Goal: Task Accomplishment & Management: Manage account settings

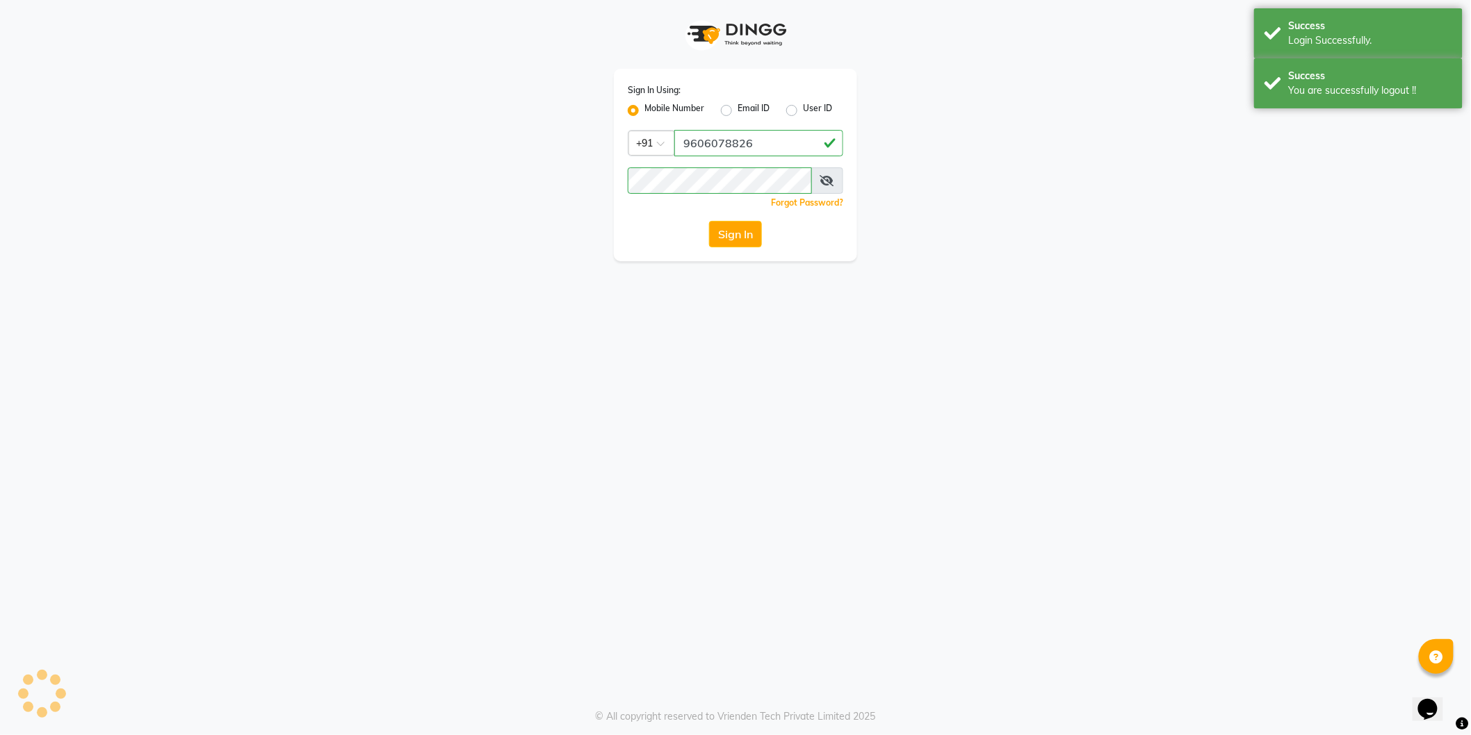
select select "106"
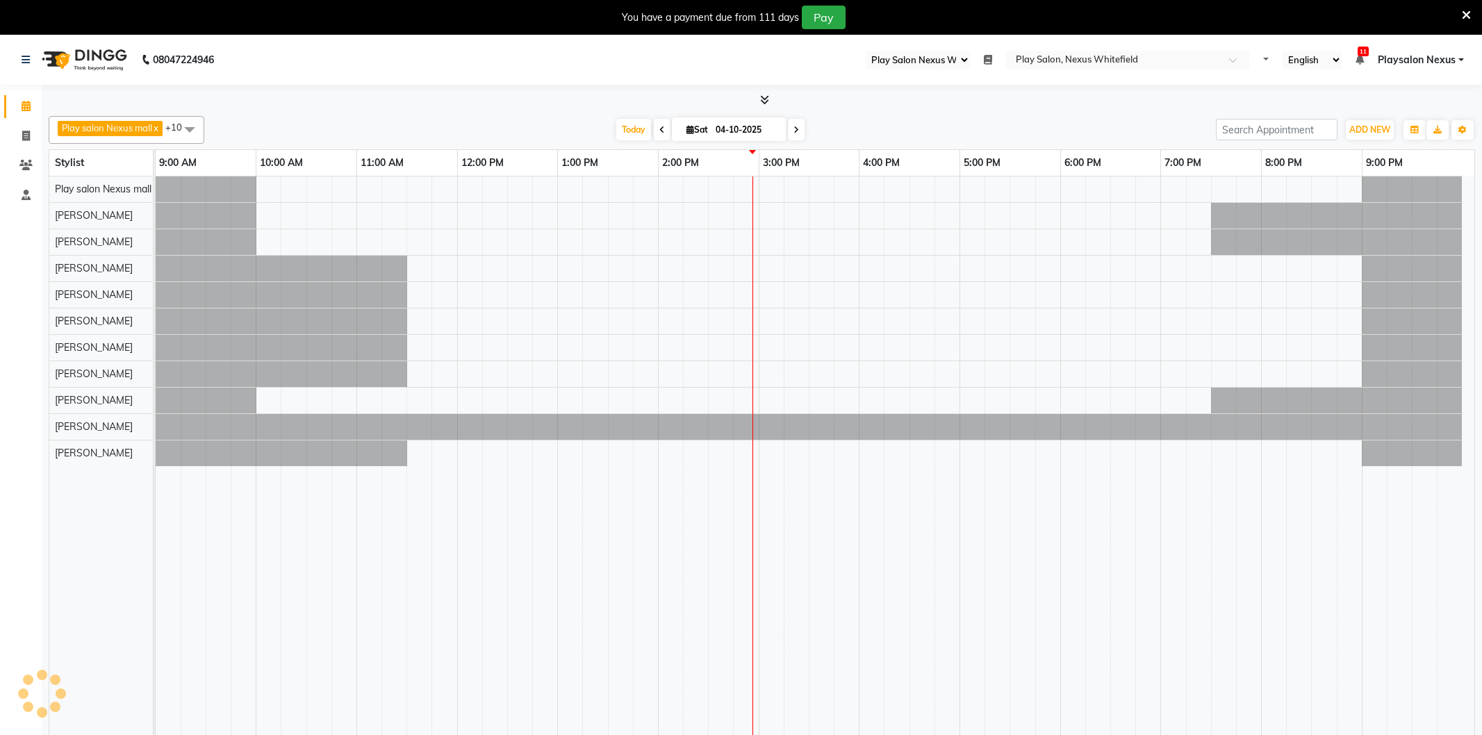
select select "106"
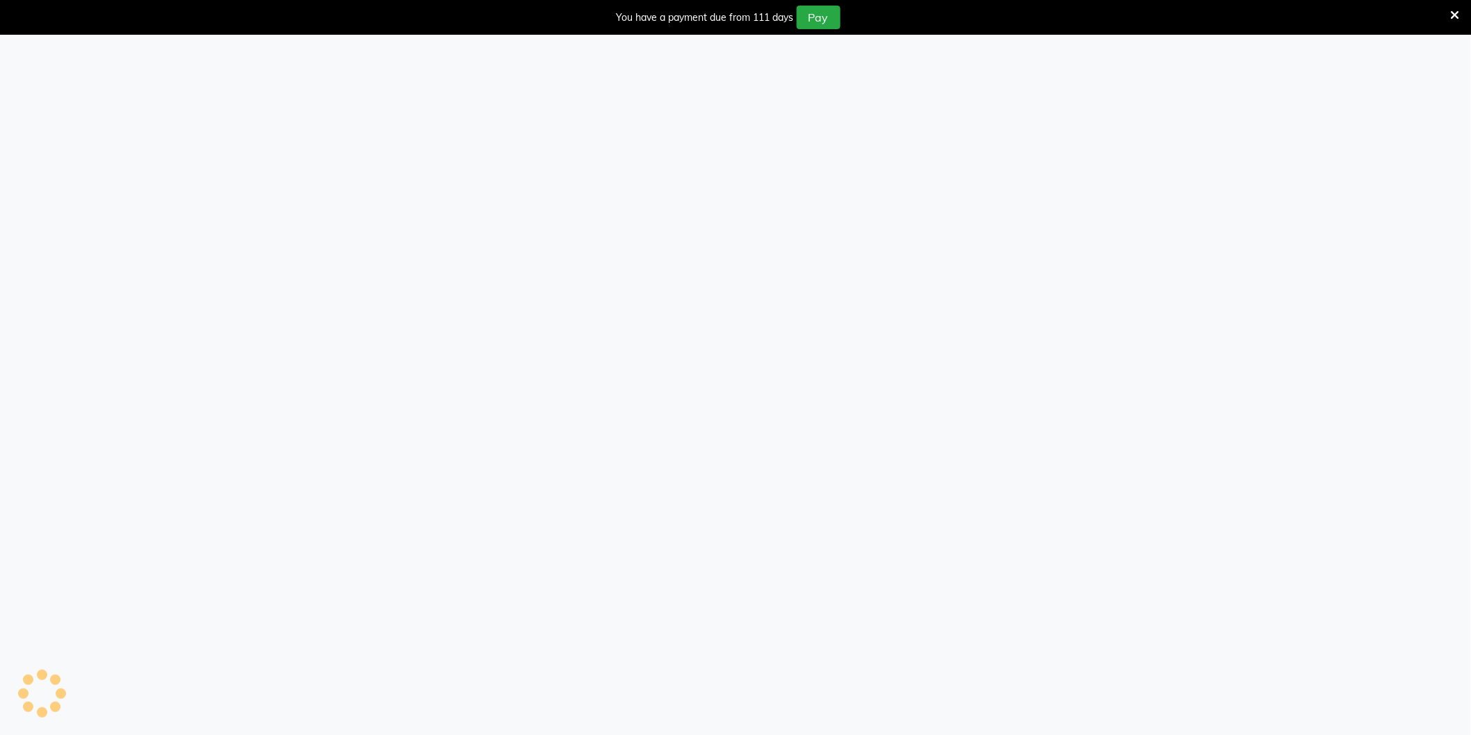
select select "106"
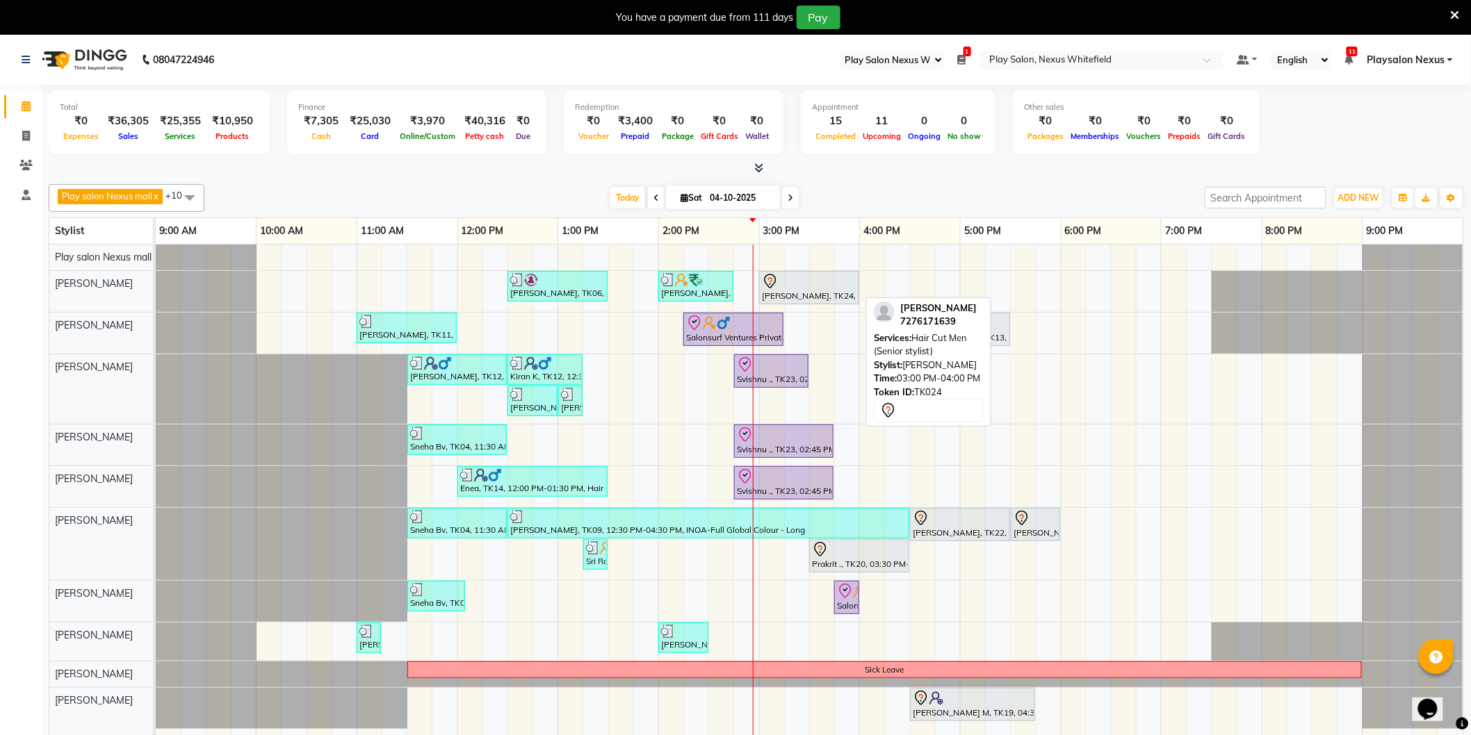
click at [788, 295] on div "[PERSON_NAME], TK24, 03:00 PM-04:00 PM, Hair Cut Men (Senior stylist)" at bounding box center [808, 287] width 97 height 29
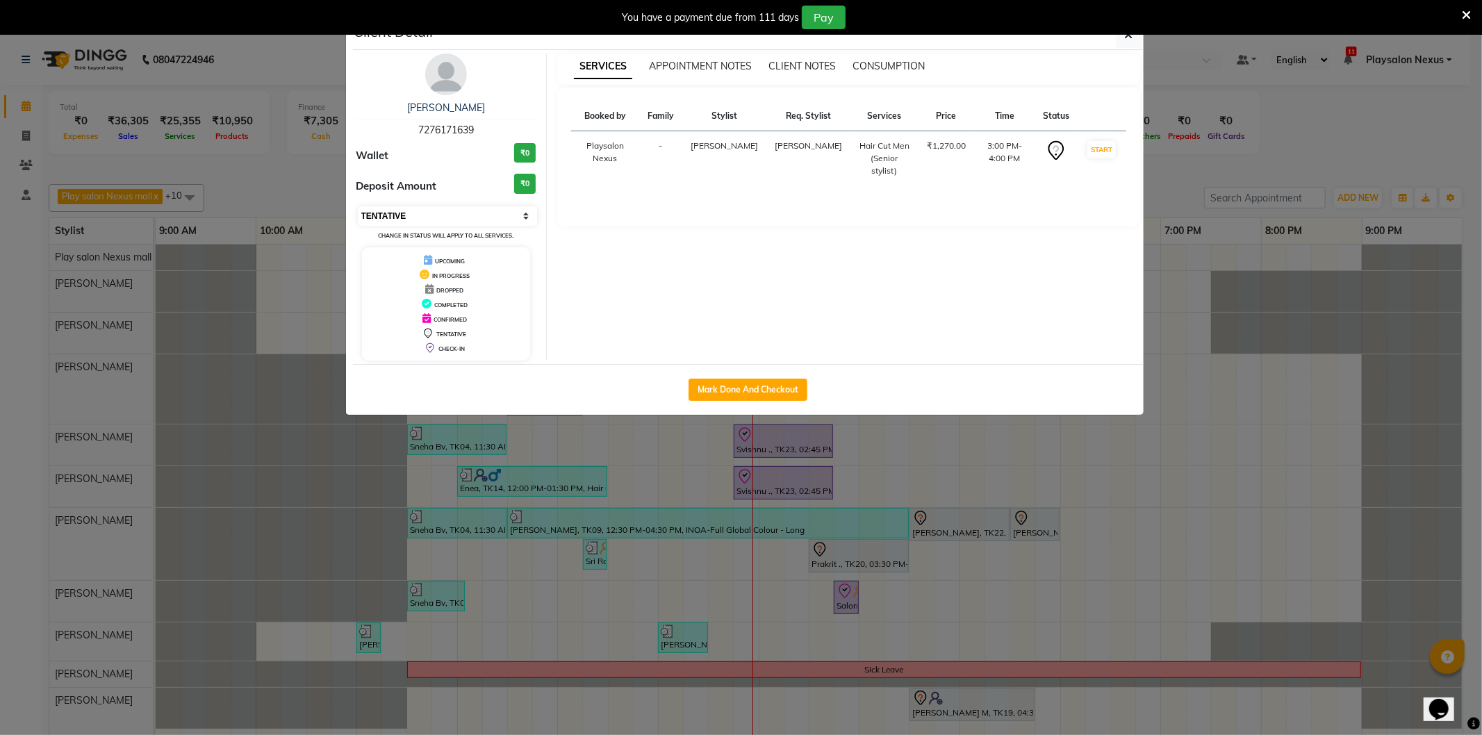
click at [452, 216] on select "Select IN SERVICE CONFIRMED TENTATIVE CHECK IN MARK DONE DROPPED UPCOMING" at bounding box center [448, 215] width 180 height 19
select select "8"
click at [358, 206] on select "Select IN SERVICE CONFIRMED TENTATIVE CHECK IN MARK DONE DROPPED UPCOMING" at bounding box center [448, 215] width 180 height 19
click at [1122, 33] on div "You have a payment due from 111 days Pay" at bounding box center [741, 17] width 1482 height 35
click at [1125, 39] on icon "button" at bounding box center [1129, 34] width 8 height 11
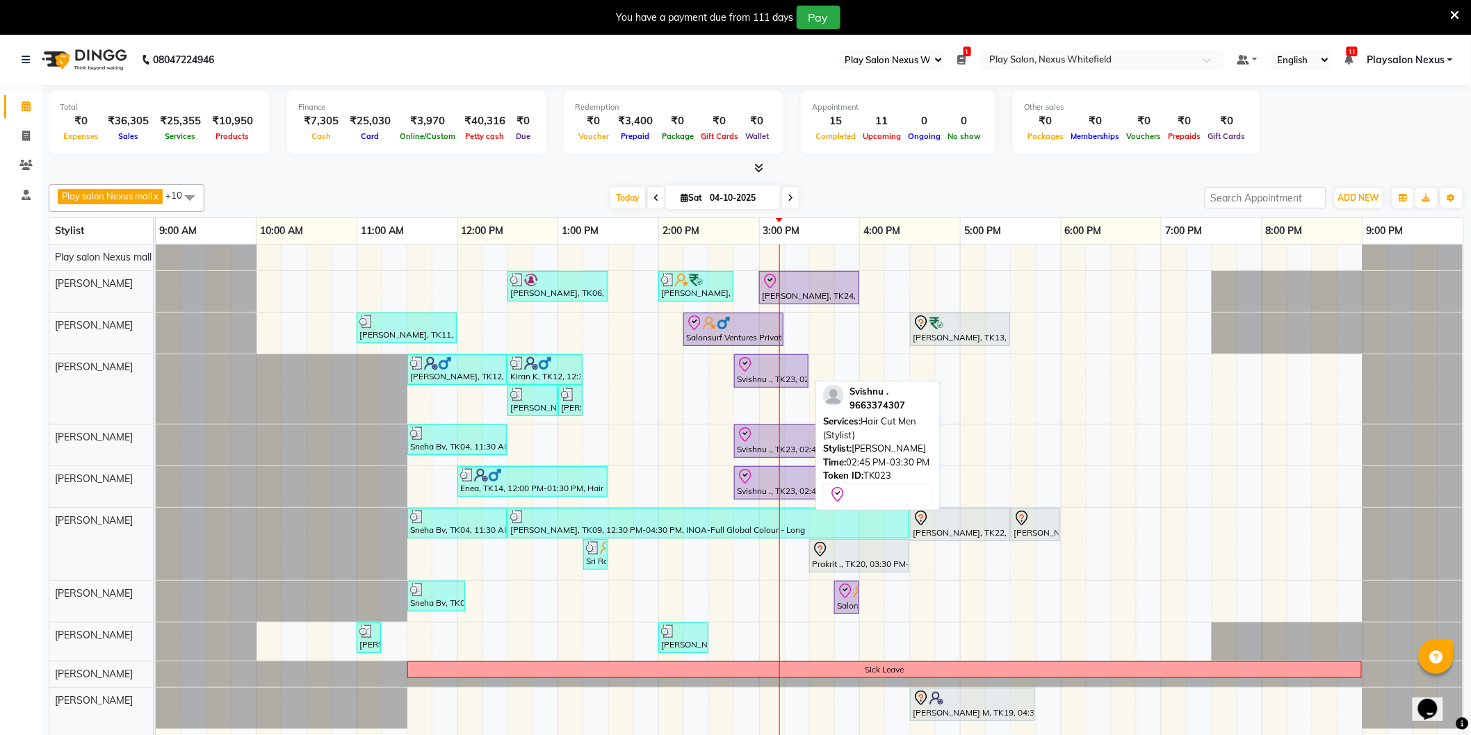
click at [788, 372] on div "Svishnu ., TK23, 02:45 PM-03:30 PM, Hair Cut Men (Stylist)" at bounding box center [771, 371] width 72 height 29
select select "8"
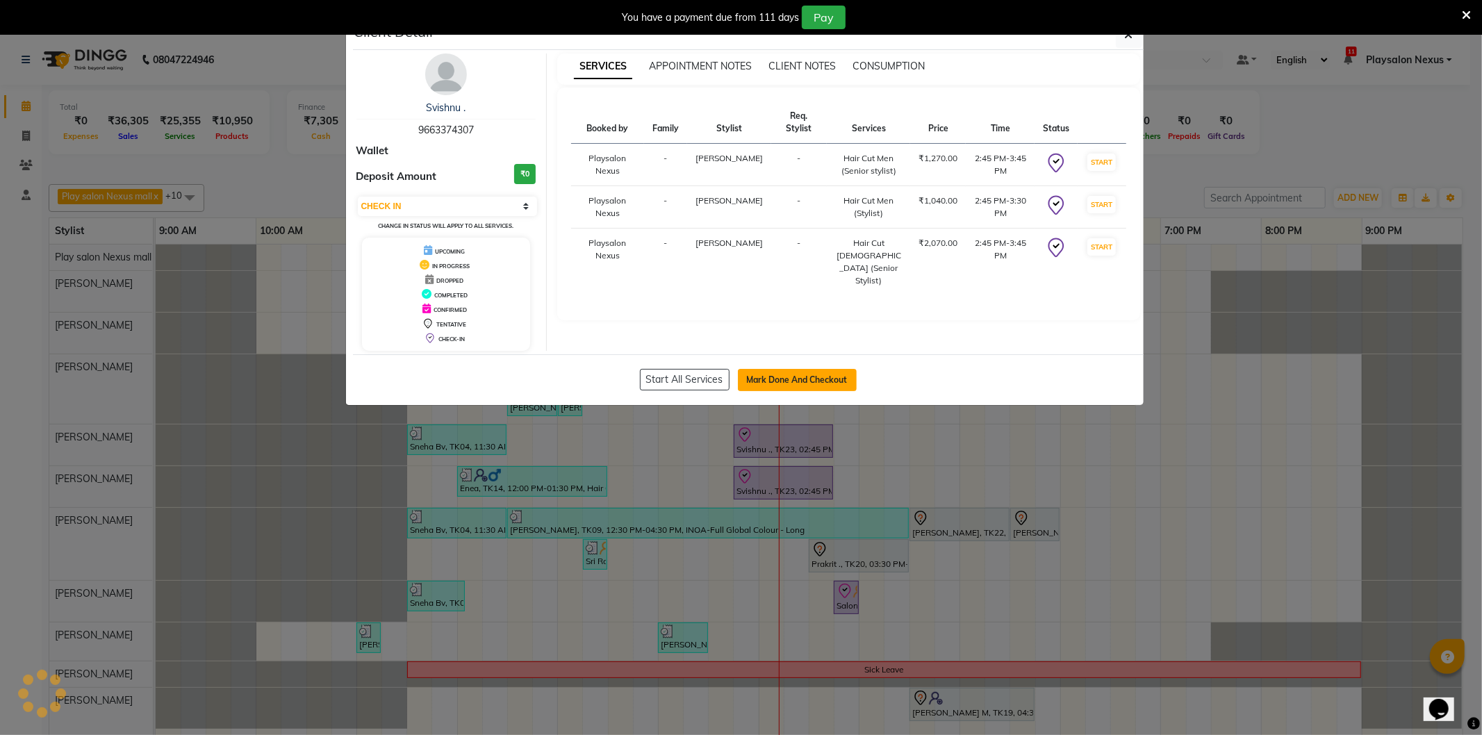
click at [813, 384] on button "Mark Done And Checkout" at bounding box center [797, 380] width 119 height 22
select select "service"
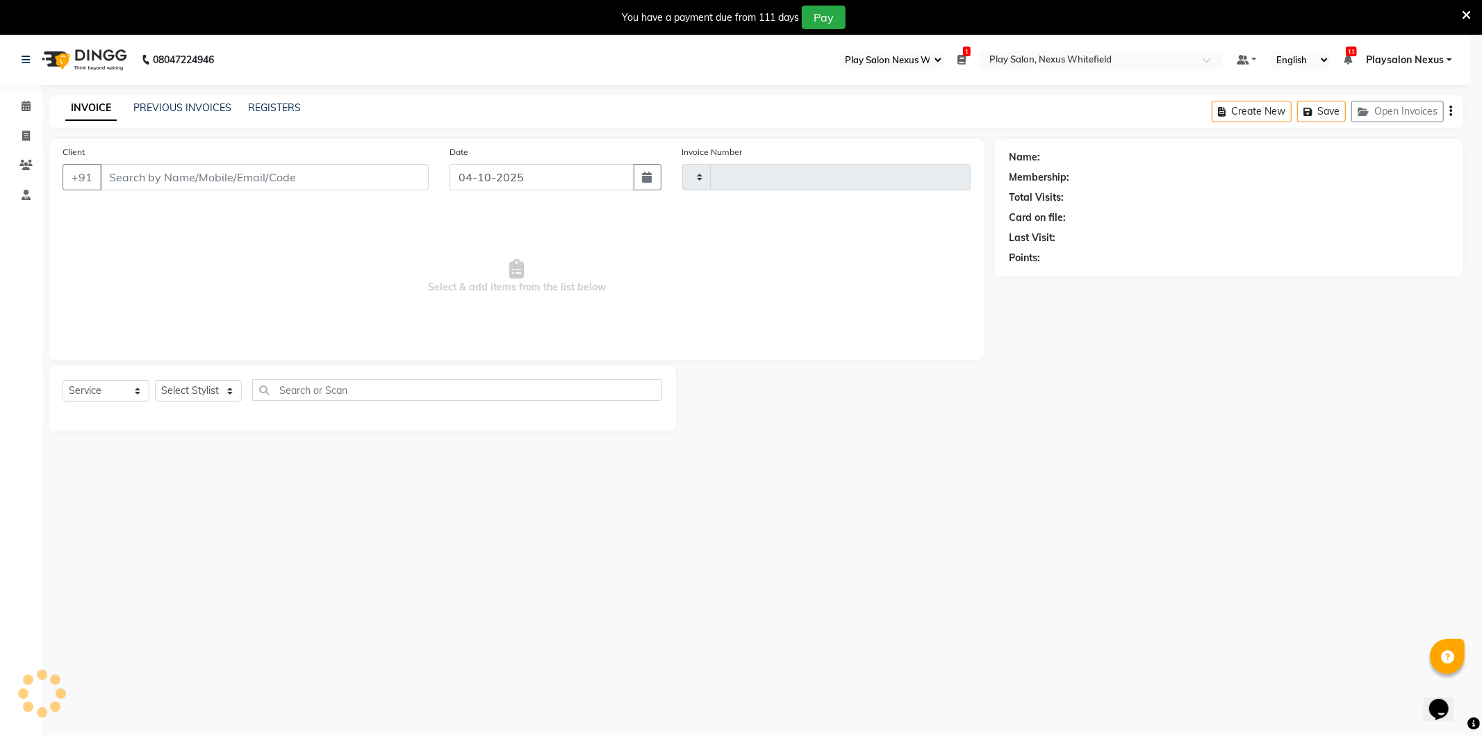
type input "3898"
select select "8356"
type input "96******07"
select select "81403"
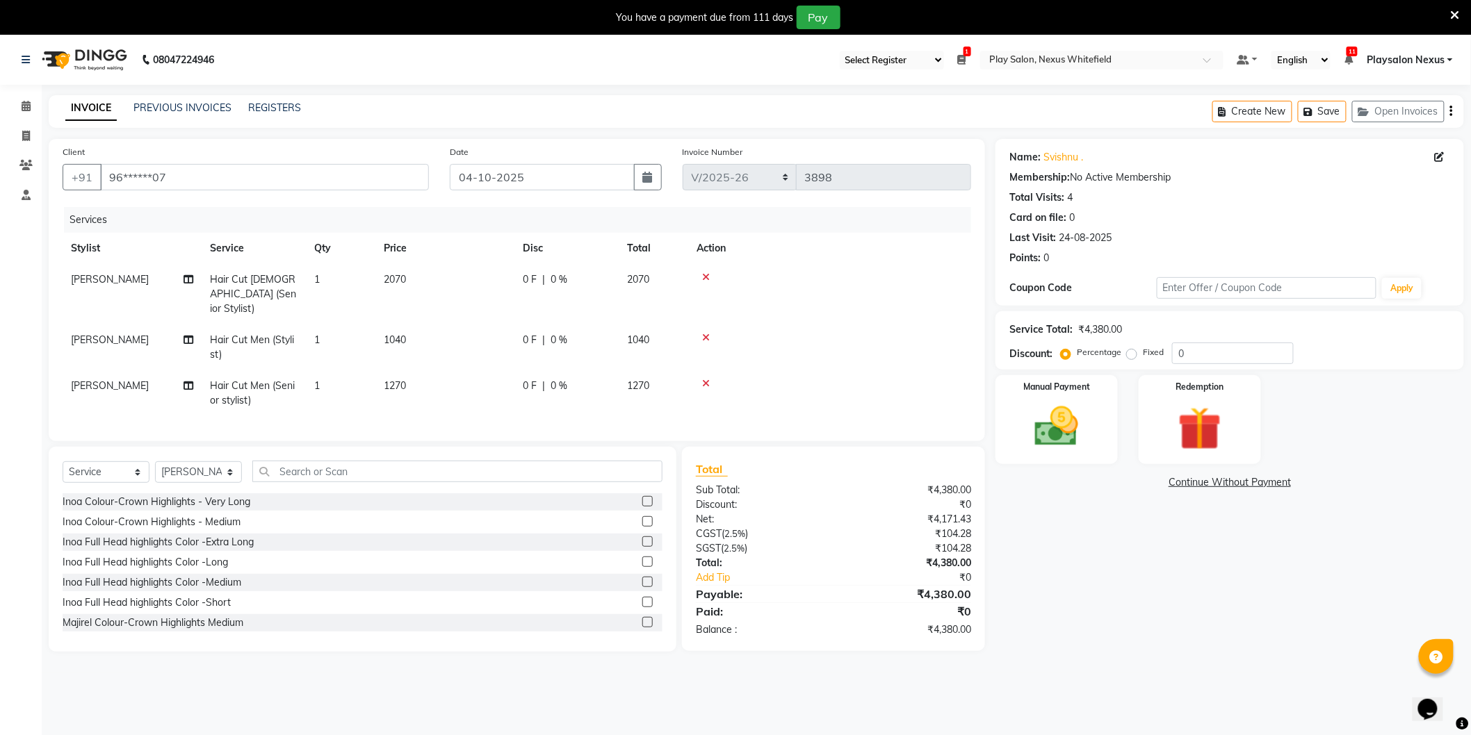
click at [244, 334] on span "Hair Cut Men (Stylist)" at bounding box center [252, 347] width 84 height 27
select select "81400"
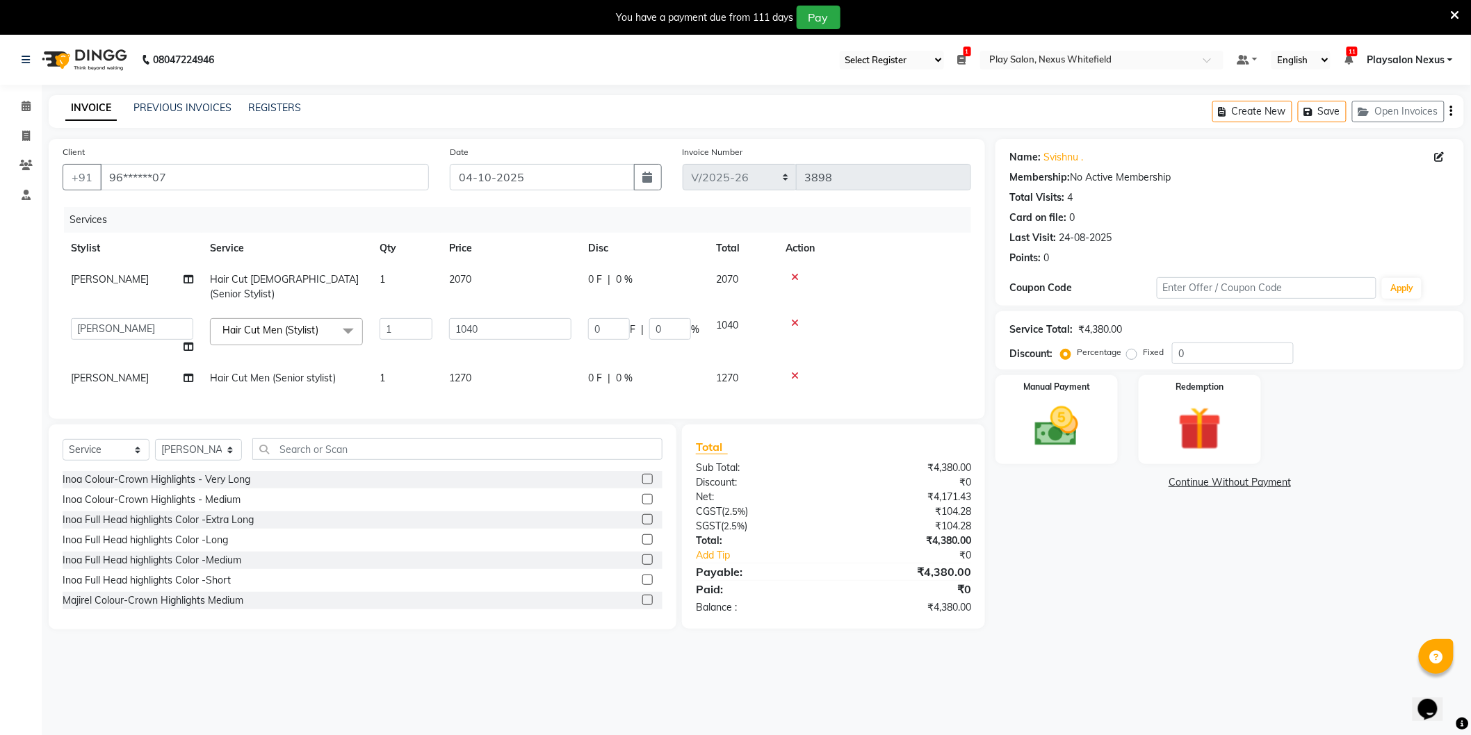
click at [346, 318] on span at bounding box center [348, 331] width 28 height 26
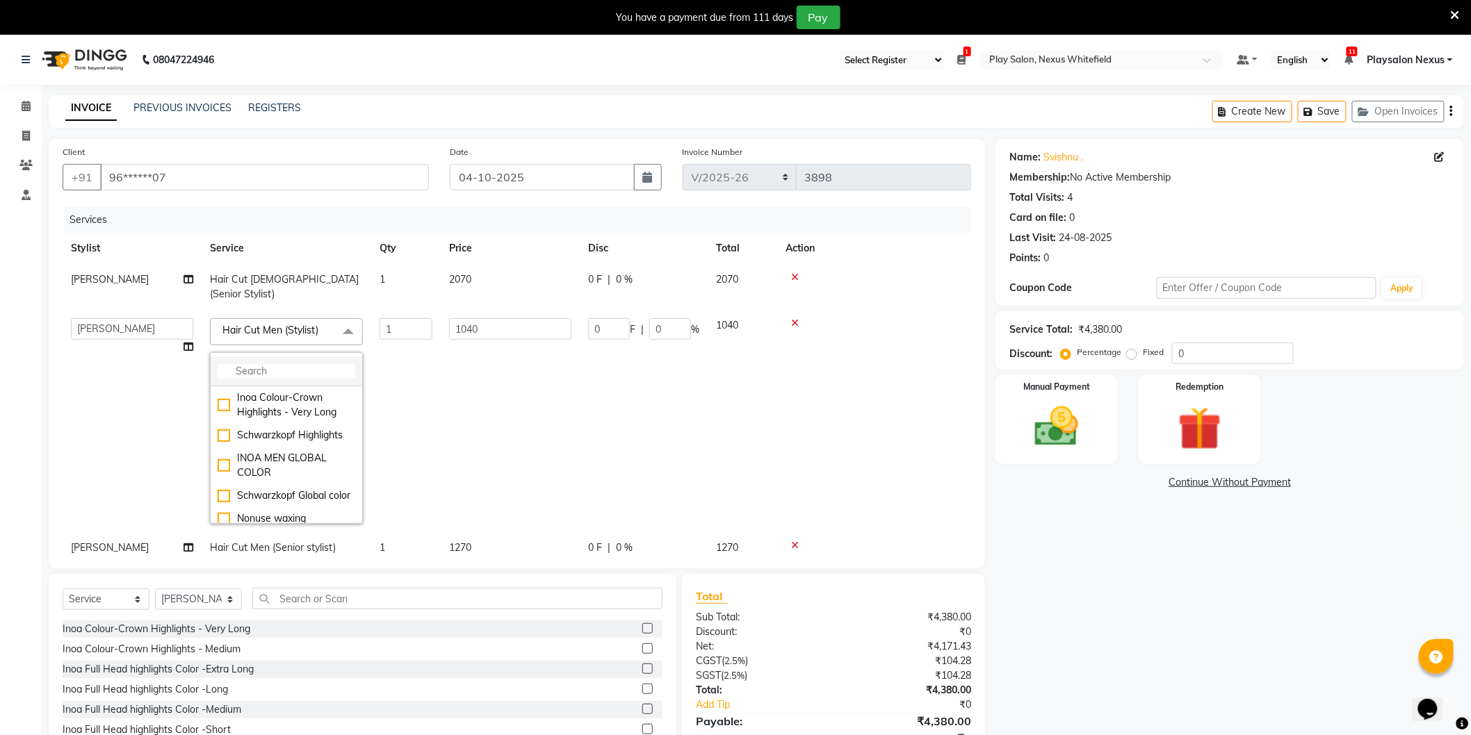
click at [273, 364] on input "multiselect-search" at bounding box center [287, 371] width 138 height 15
type input "cut"
click at [225, 414] on div "Hair Cut Men (Senior stylist)" at bounding box center [287, 428] width 138 height 29
checkbox input "false"
checkbox input "true"
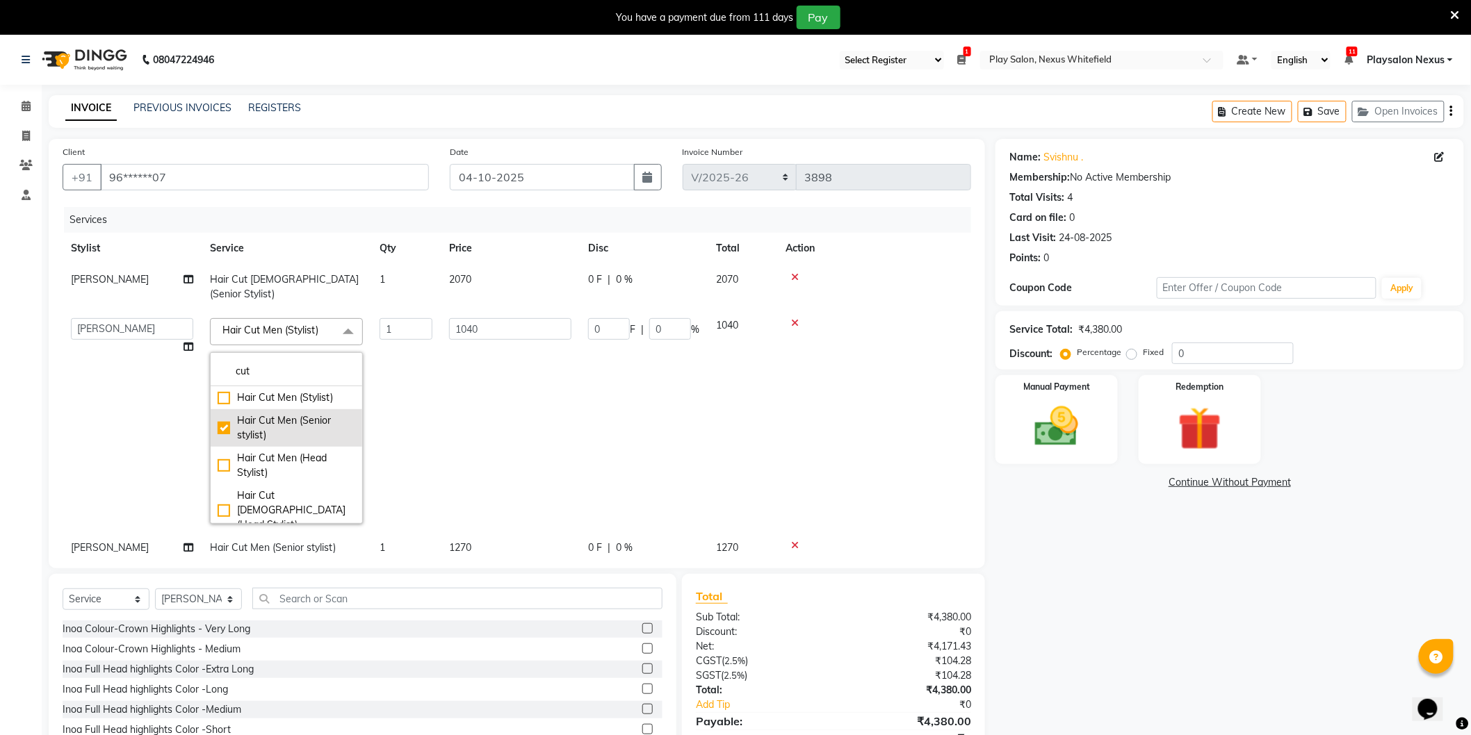
type input "1270"
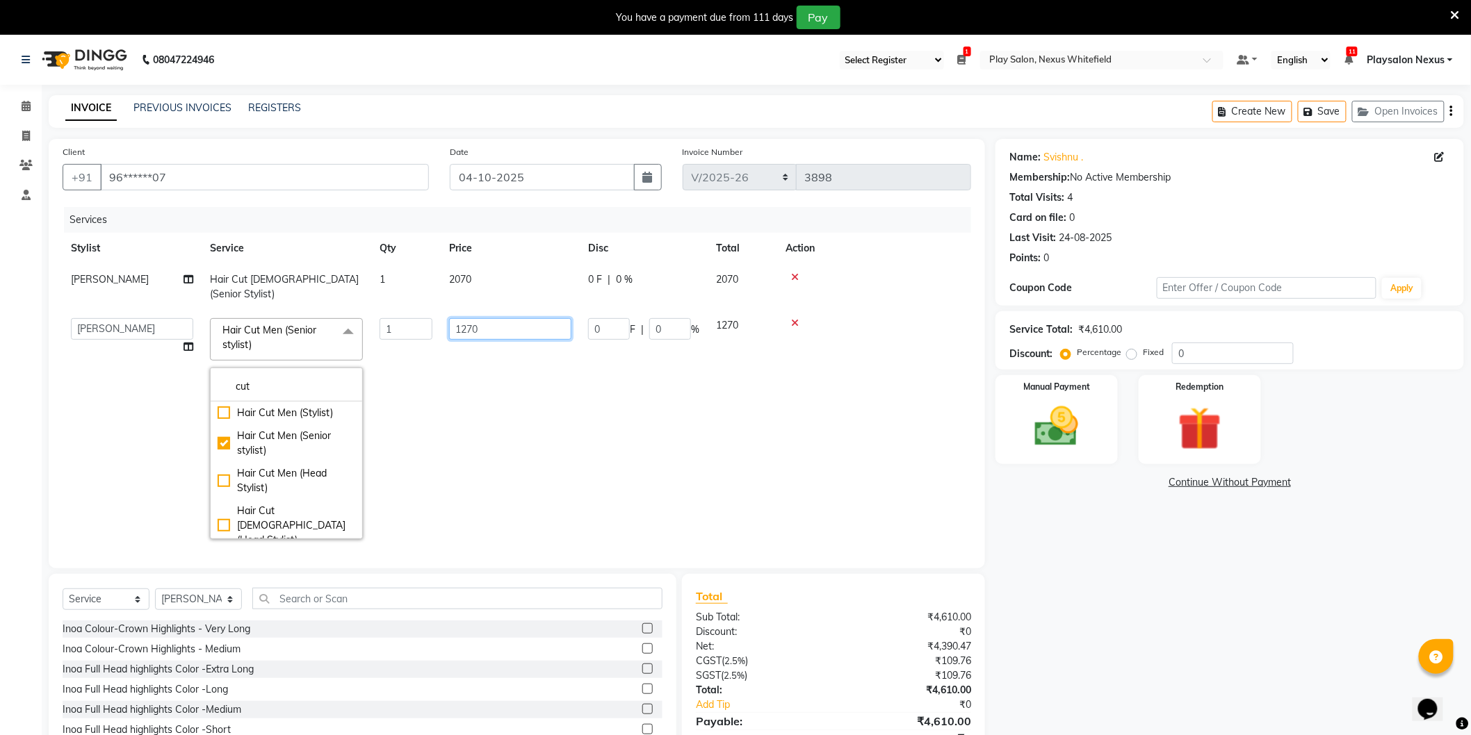
click at [498, 318] on input "1270" at bounding box center [510, 329] width 122 height 22
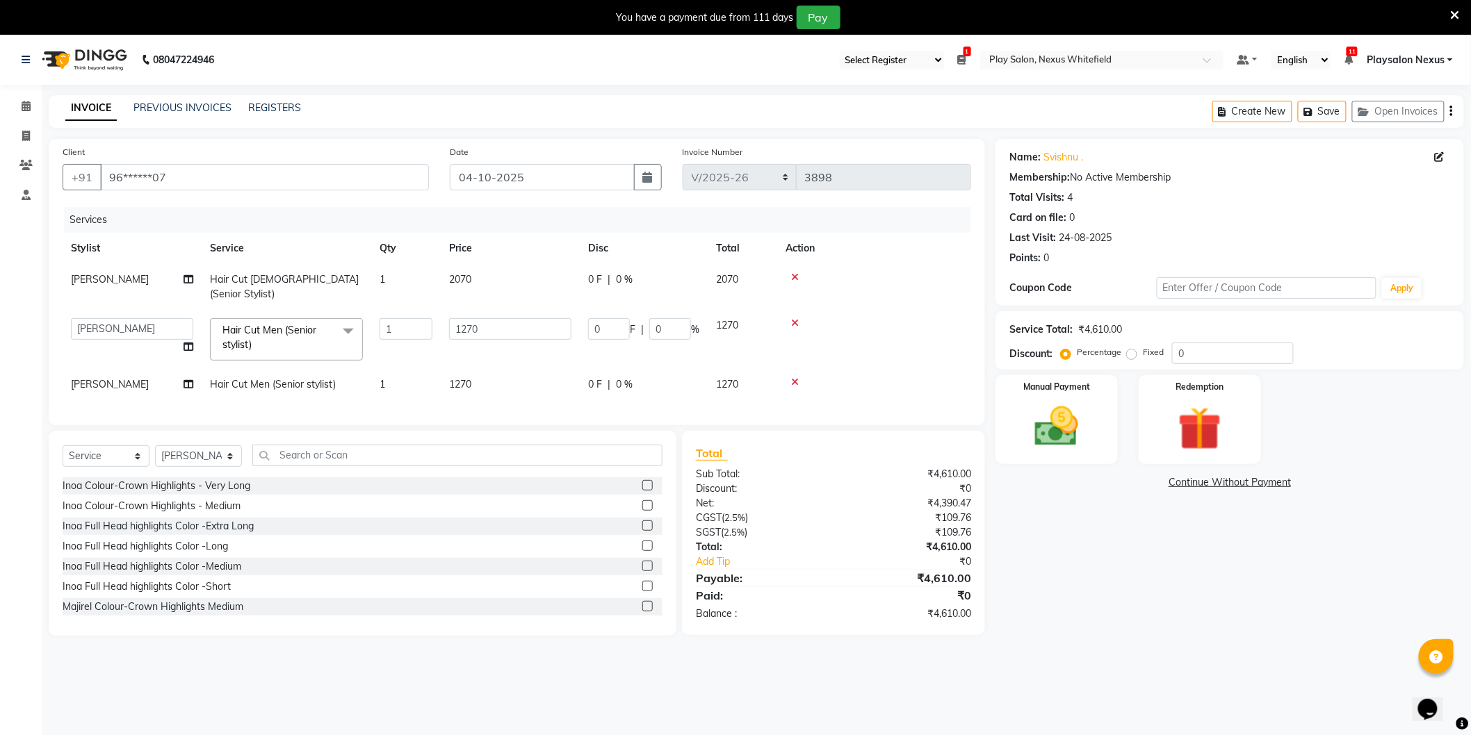
click at [443, 370] on td "1270" at bounding box center [510, 384] width 139 height 31
select select "81403"
click at [1080, 434] on img at bounding box center [1057, 427] width 74 height 52
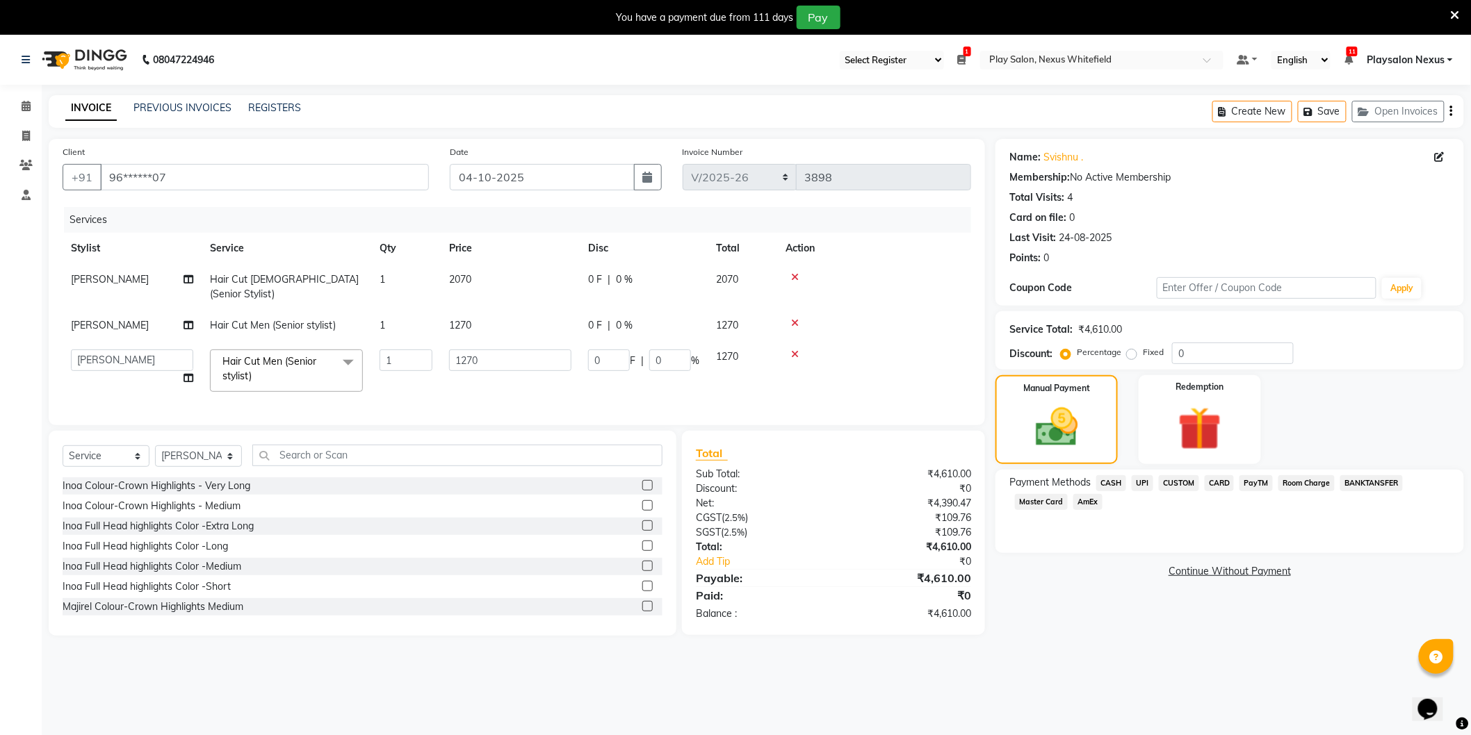
click at [1217, 480] on span "CARD" at bounding box center [1219, 483] width 30 height 16
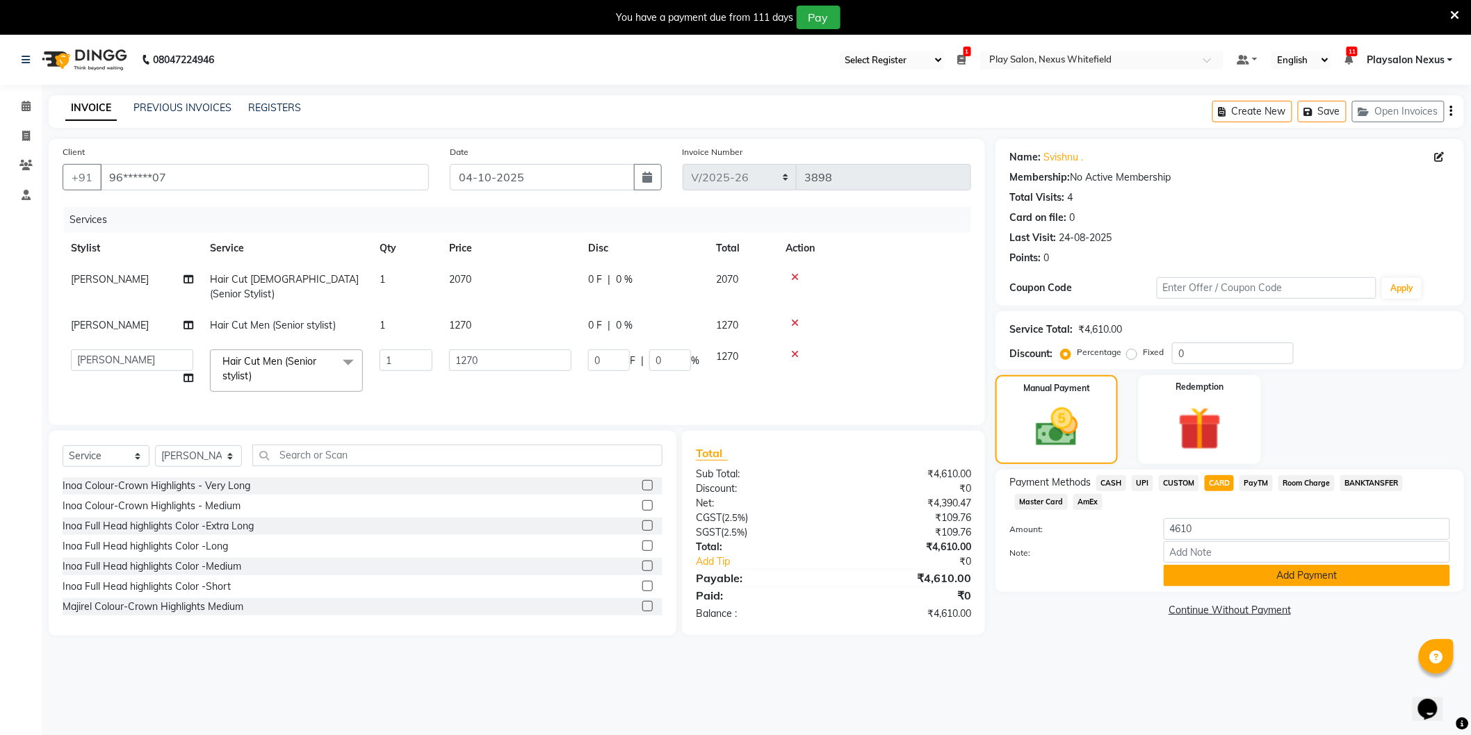
click at [1226, 580] on button "Add Payment" at bounding box center [1306, 576] width 286 height 22
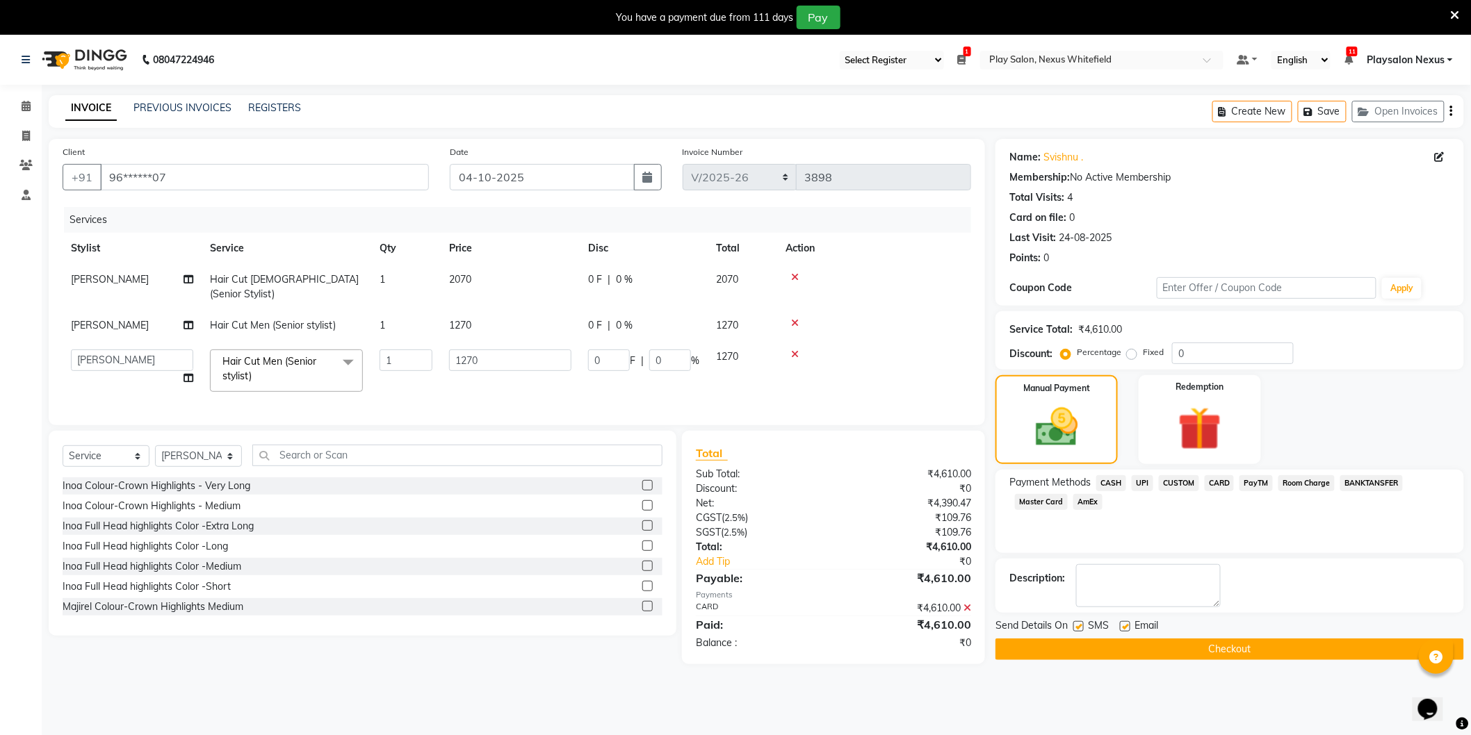
click at [1228, 645] on button "Checkout" at bounding box center [1229, 650] width 468 height 22
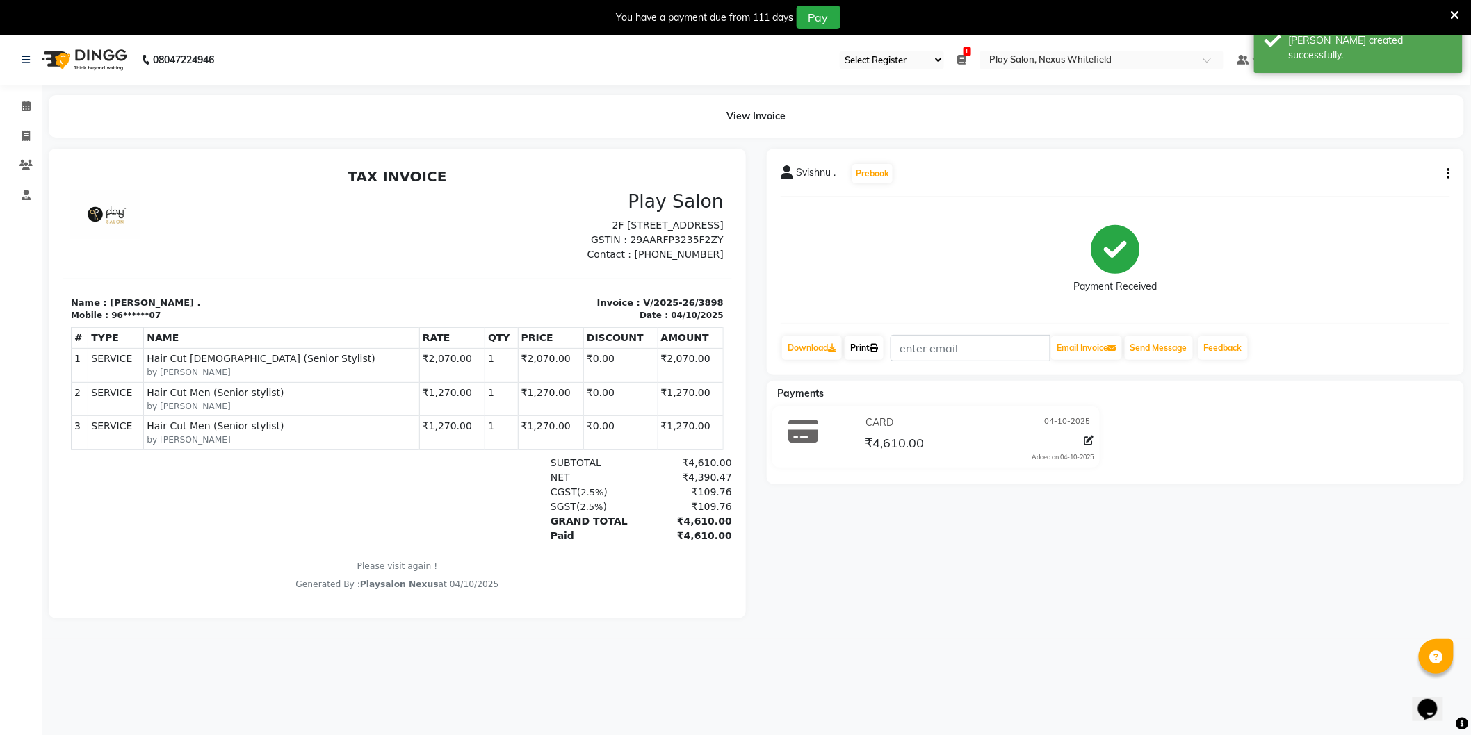
click at [858, 347] on link "Print" at bounding box center [863, 348] width 39 height 24
click at [23, 107] on icon at bounding box center [26, 106] width 9 height 10
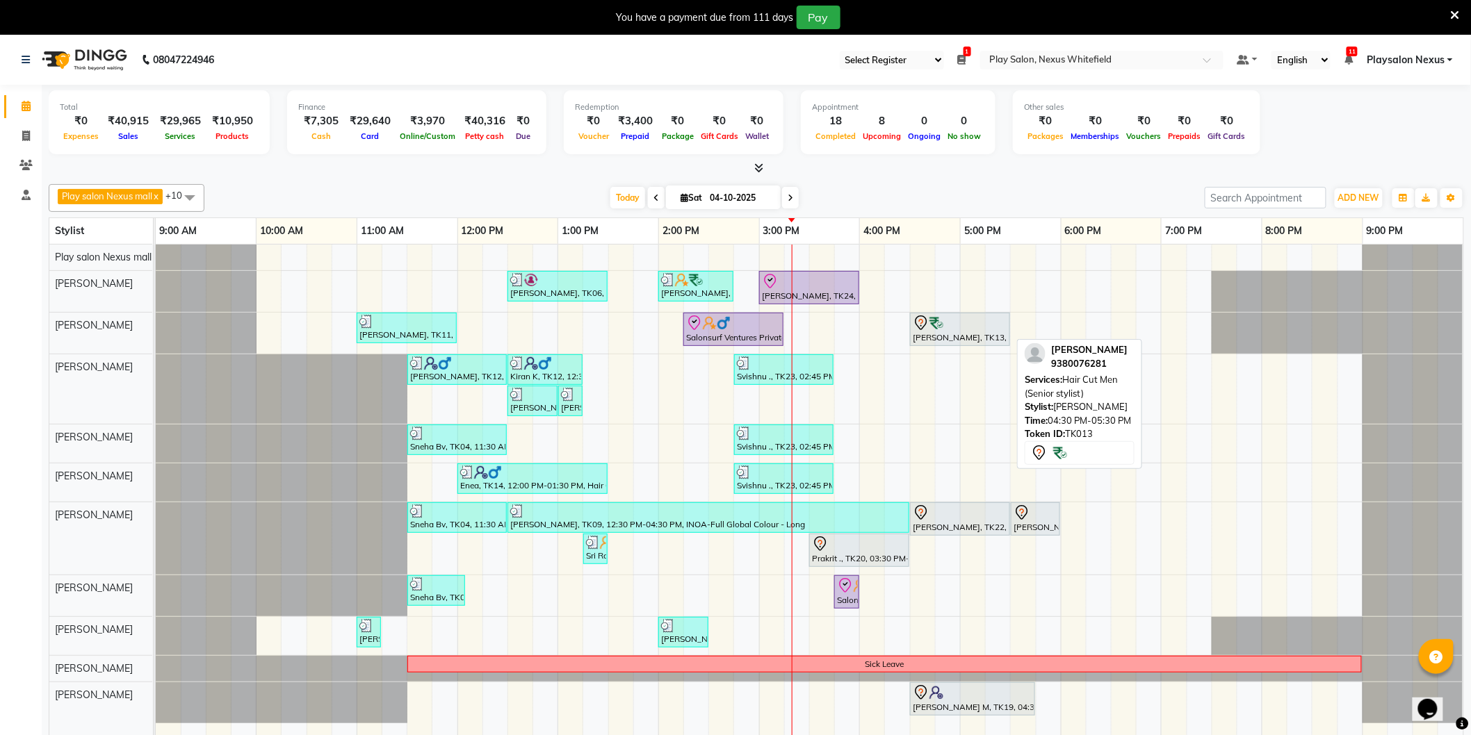
click at [996, 329] on div at bounding box center [959, 323] width 95 height 17
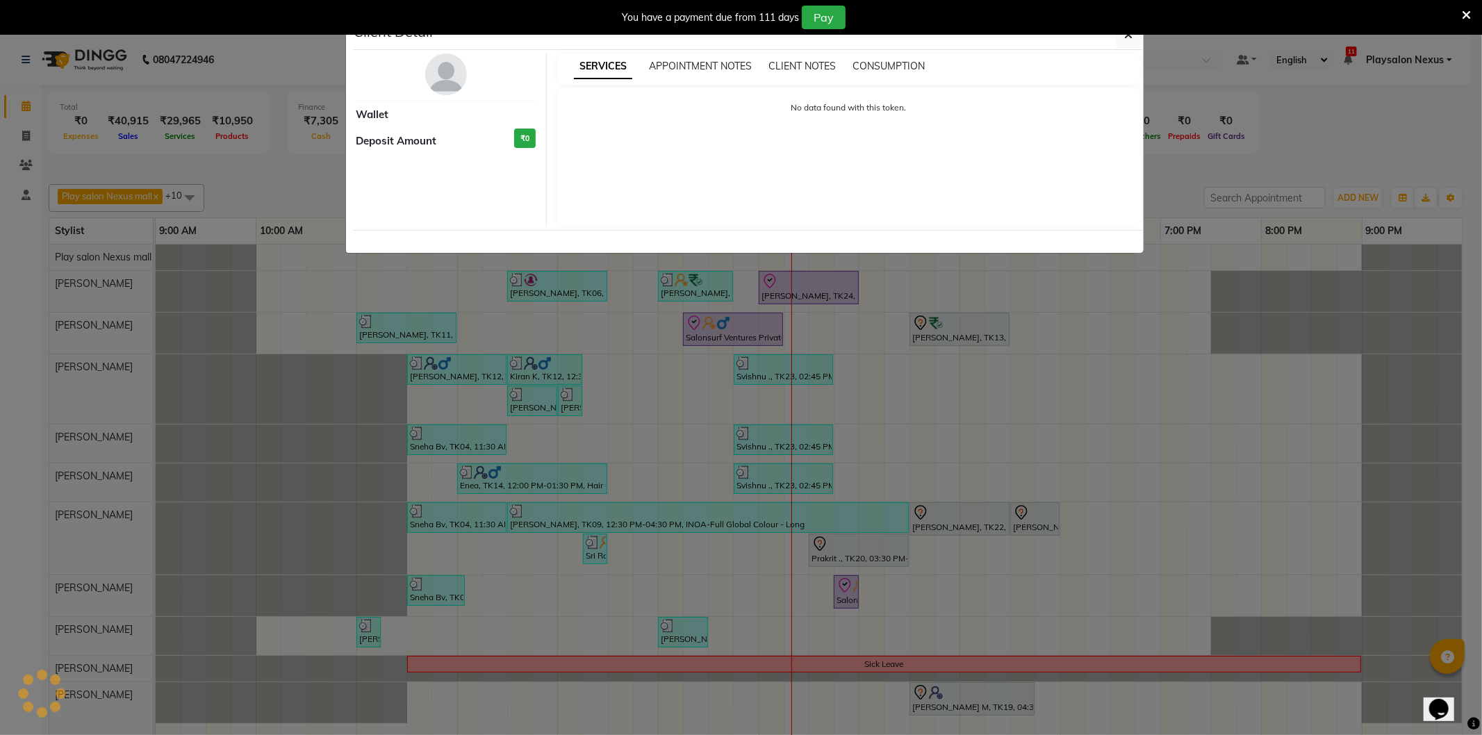
select select "7"
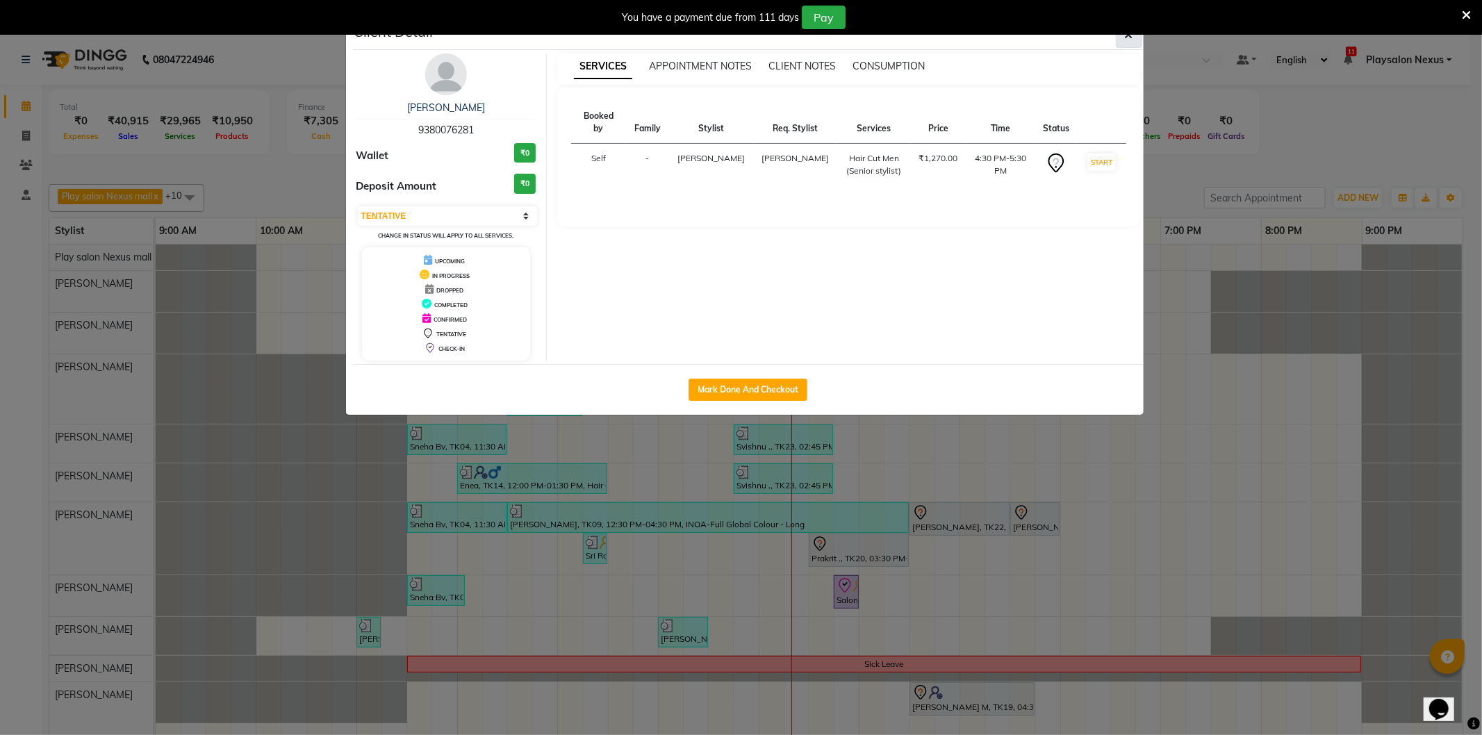
click at [1129, 38] on icon "button" at bounding box center [1129, 34] width 8 height 11
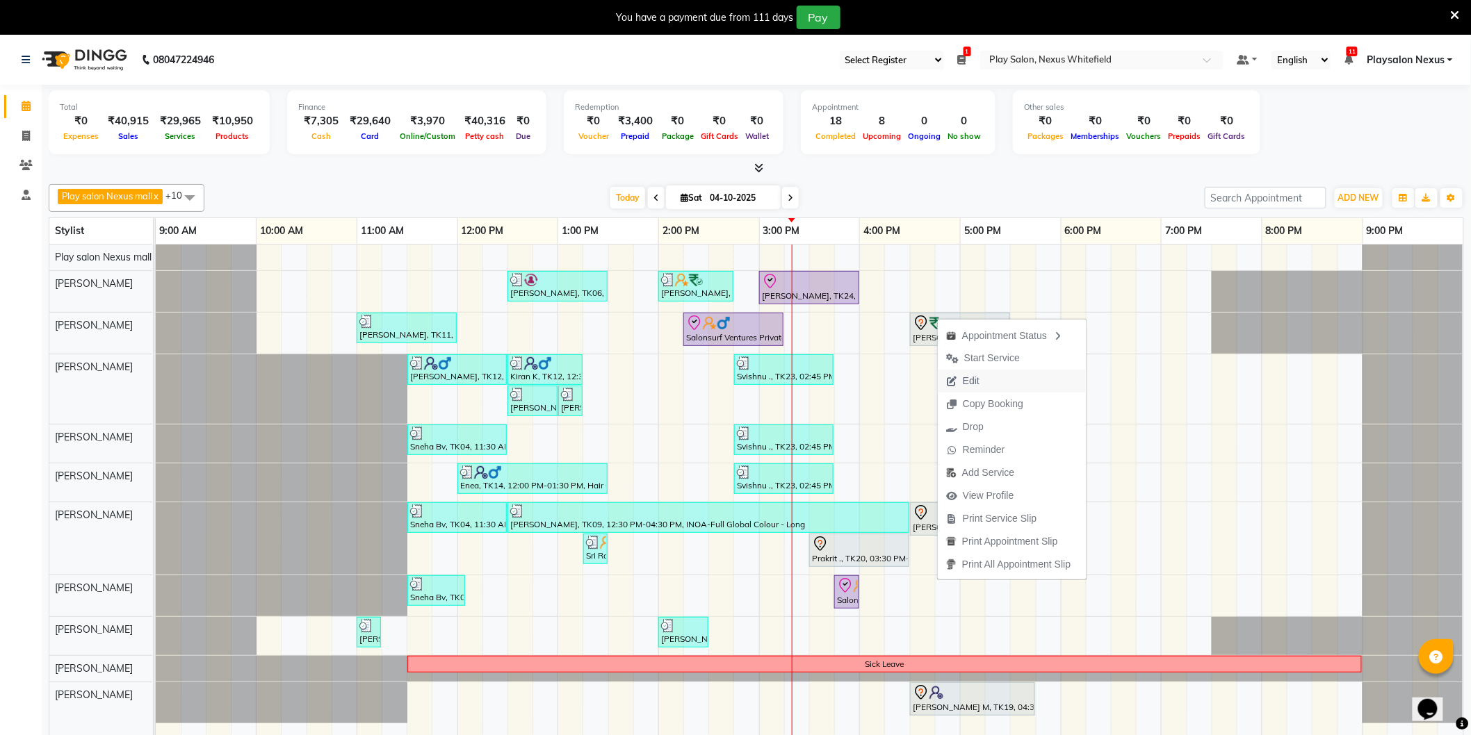
click at [994, 375] on button "Edit" at bounding box center [1011, 381] width 149 height 23
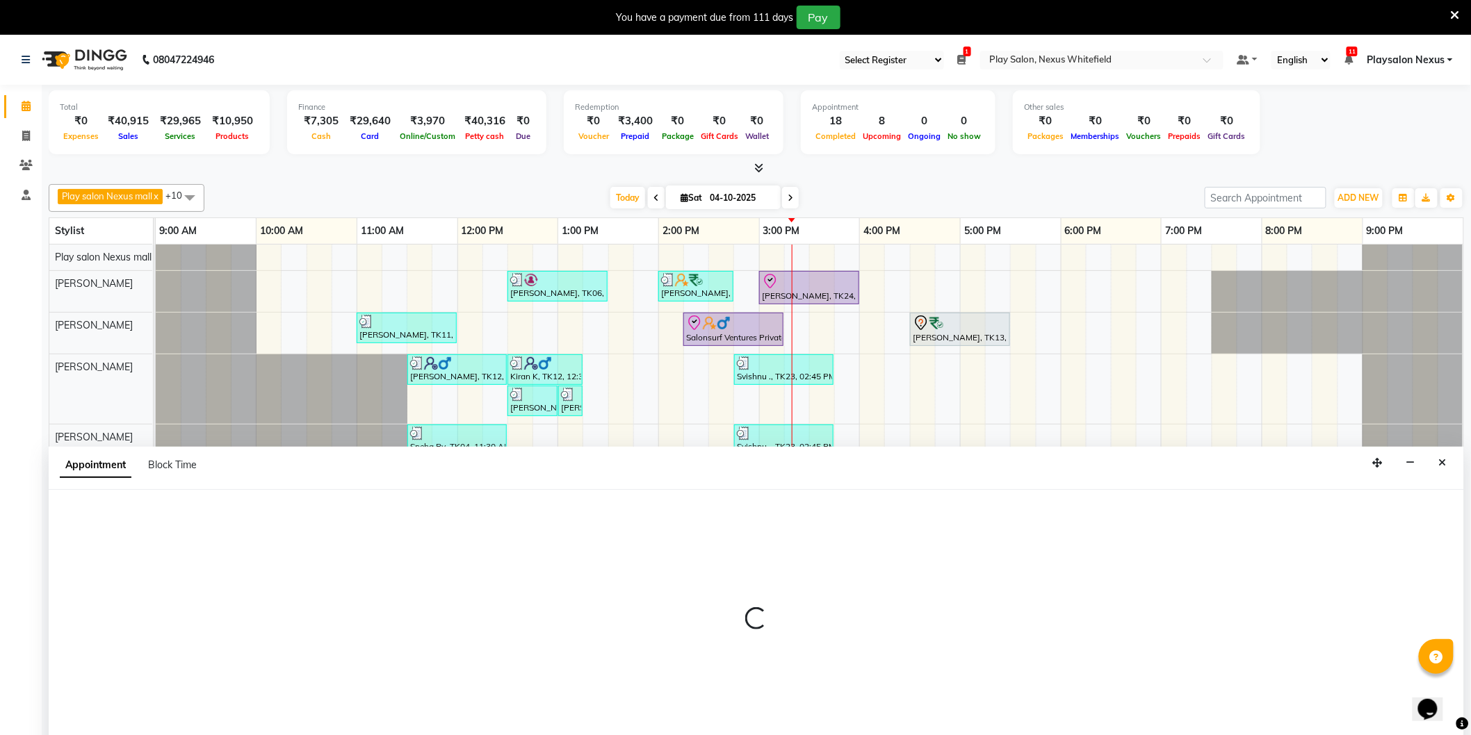
scroll to position [35, 0]
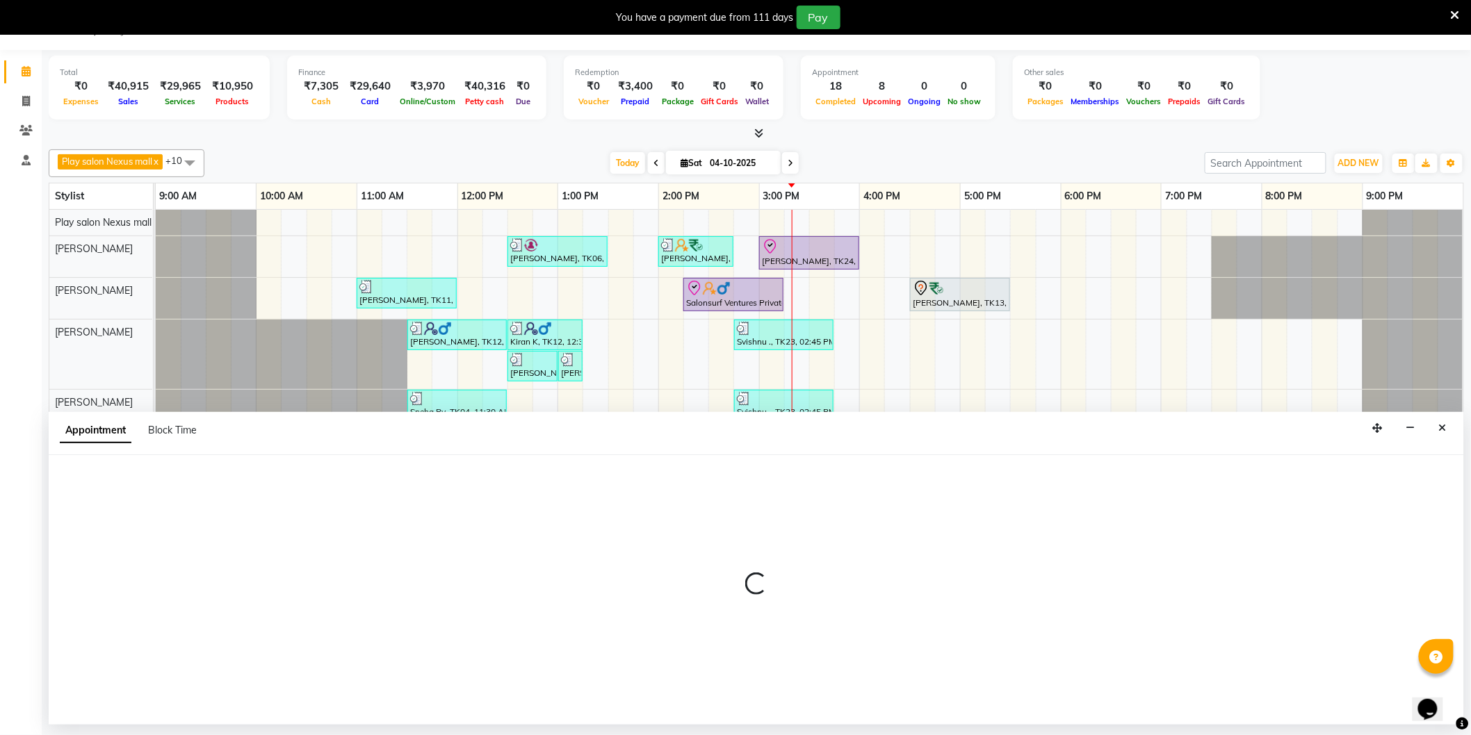
select select "tentative"
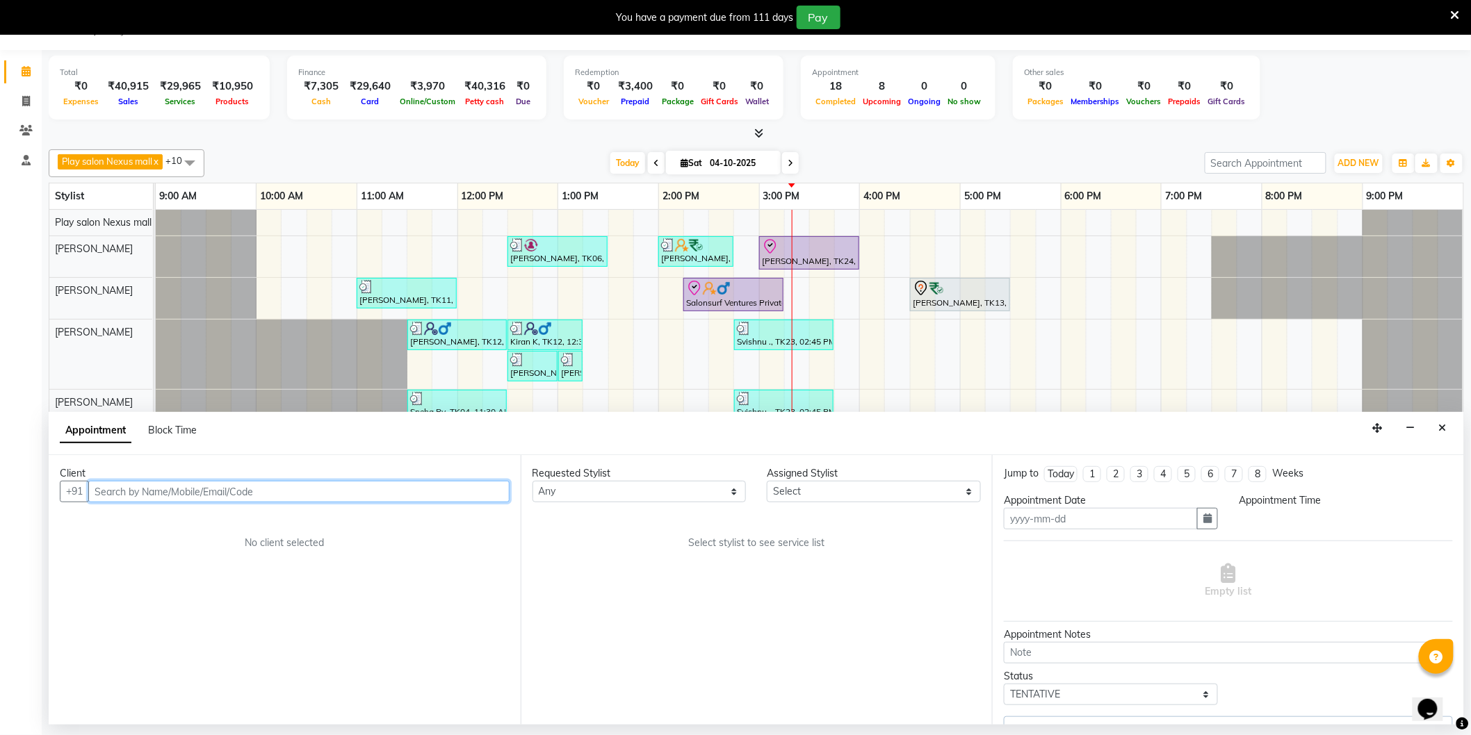
type input "04-10-2025"
select select "990"
select select "81405"
select select "4200"
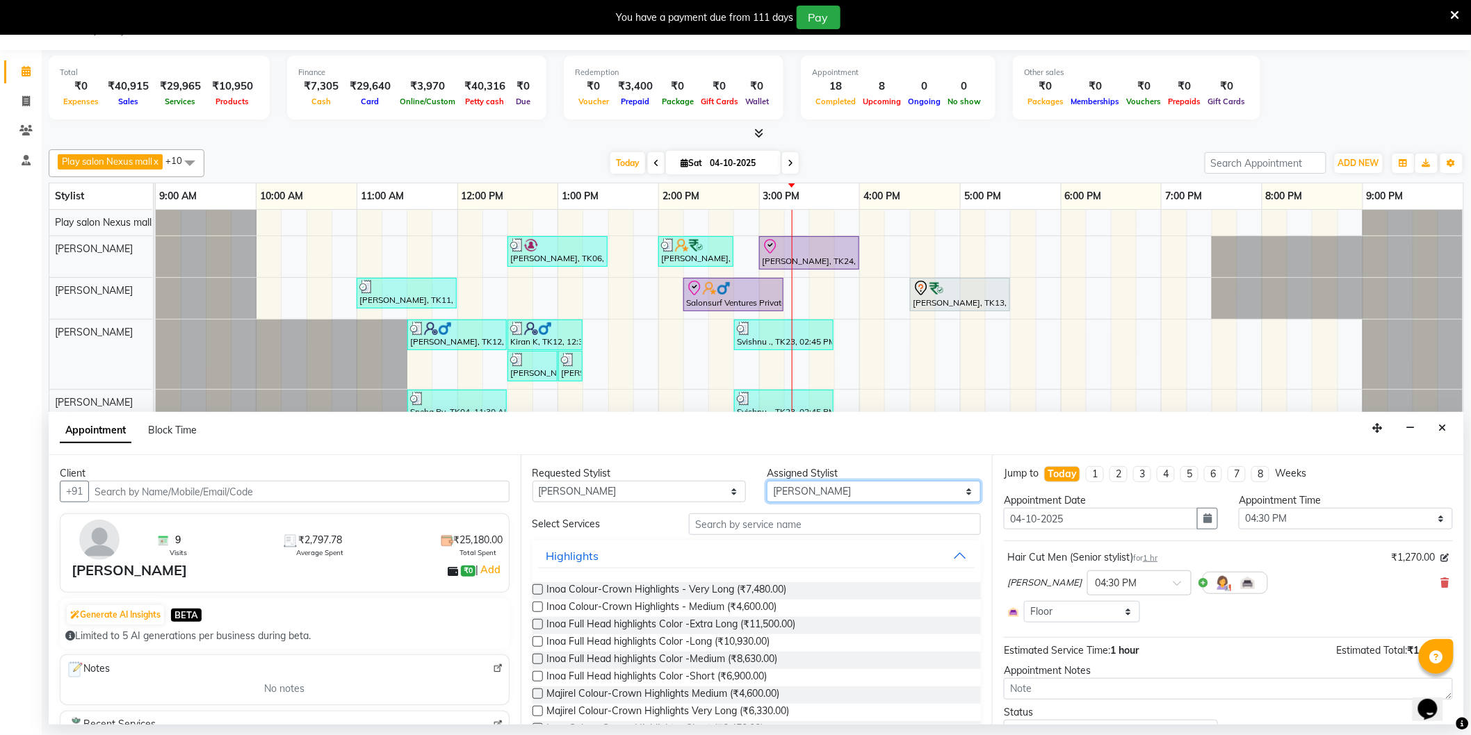
click at [801, 493] on select "Select [PERSON_NAME] Md [PERSON_NAME] [PERSON_NAME] [PERSON_NAME] [PERSON_NAME]…" at bounding box center [874, 492] width 214 height 22
select select "81404"
click at [767, 481] on select "Select [PERSON_NAME] Md [PERSON_NAME] [PERSON_NAME] [PERSON_NAME] [PERSON_NAME]…" at bounding box center [874, 492] width 214 height 22
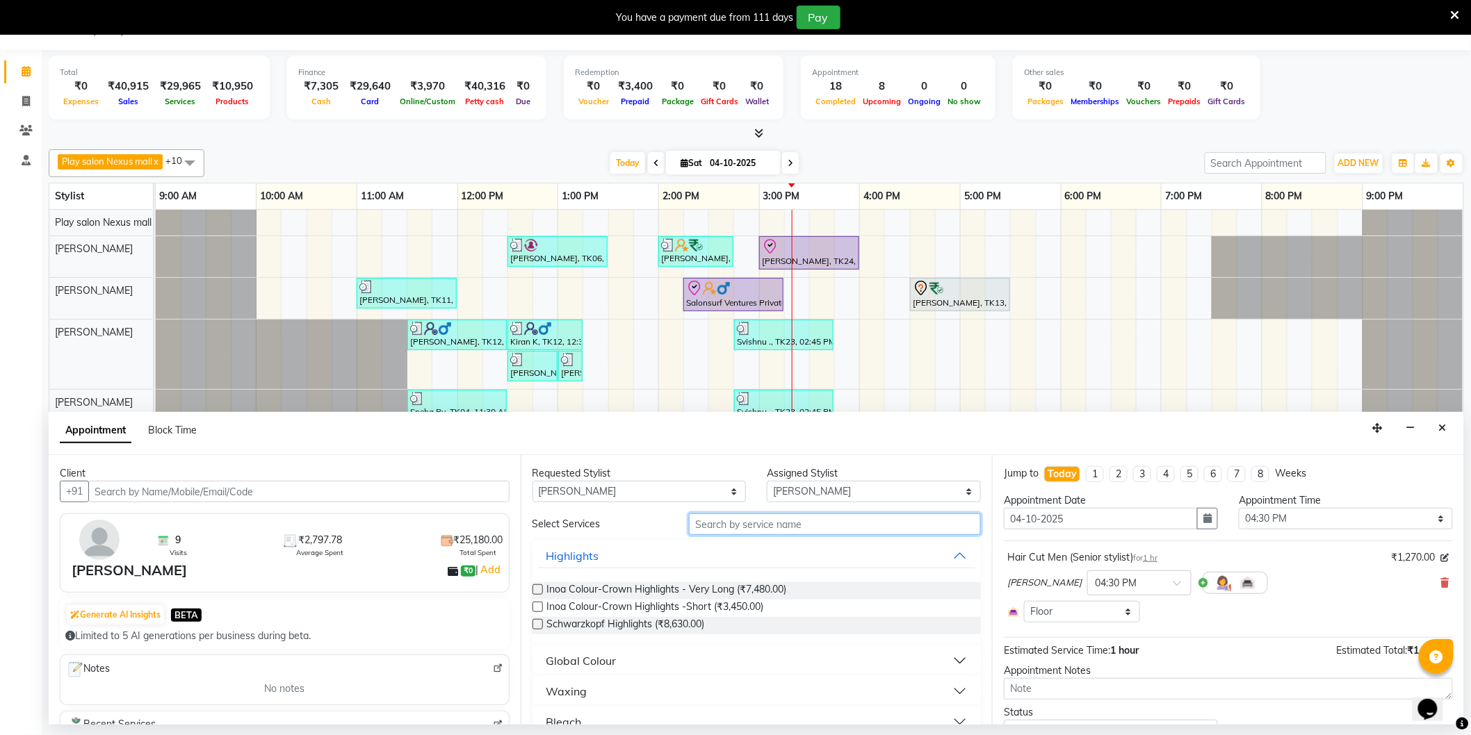
click at [754, 530] on input "text" at bounding box center [835, 525] width 292 height 22
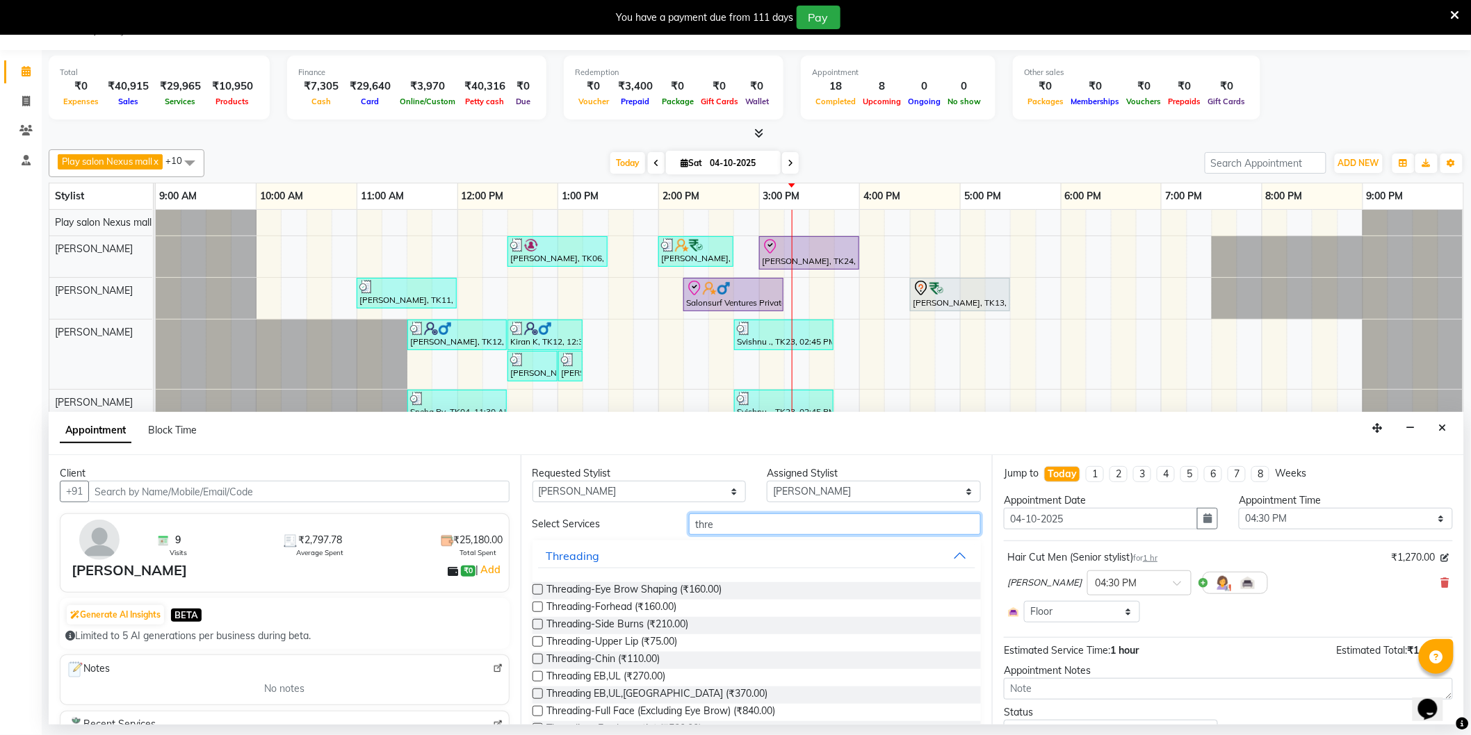
type input "thre"
click at [533, 589] on label at bounding box center [537, 589] width 10 height 10
click at [533, 589] on input "checkbox" at bounding box center [536, 591] width 9 height 9
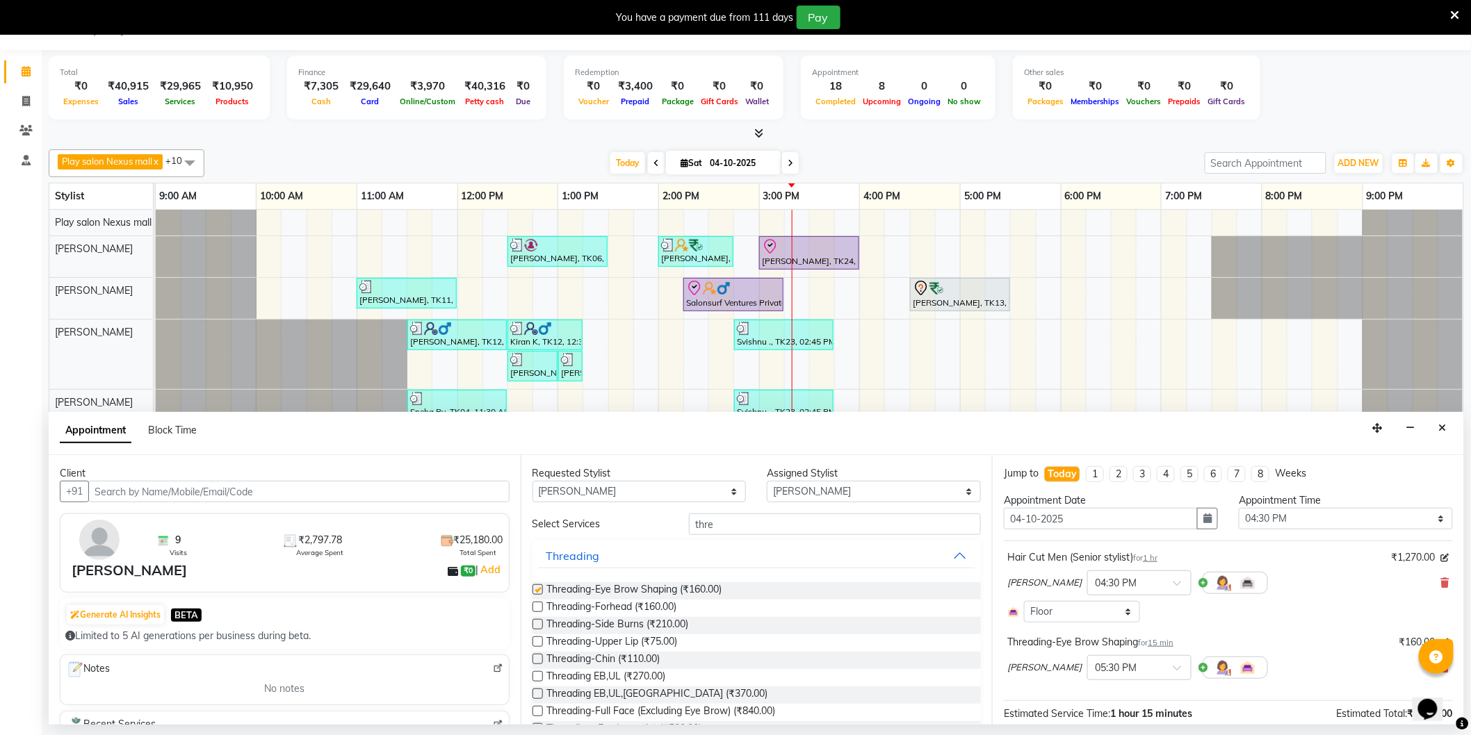
checkbox input "false"
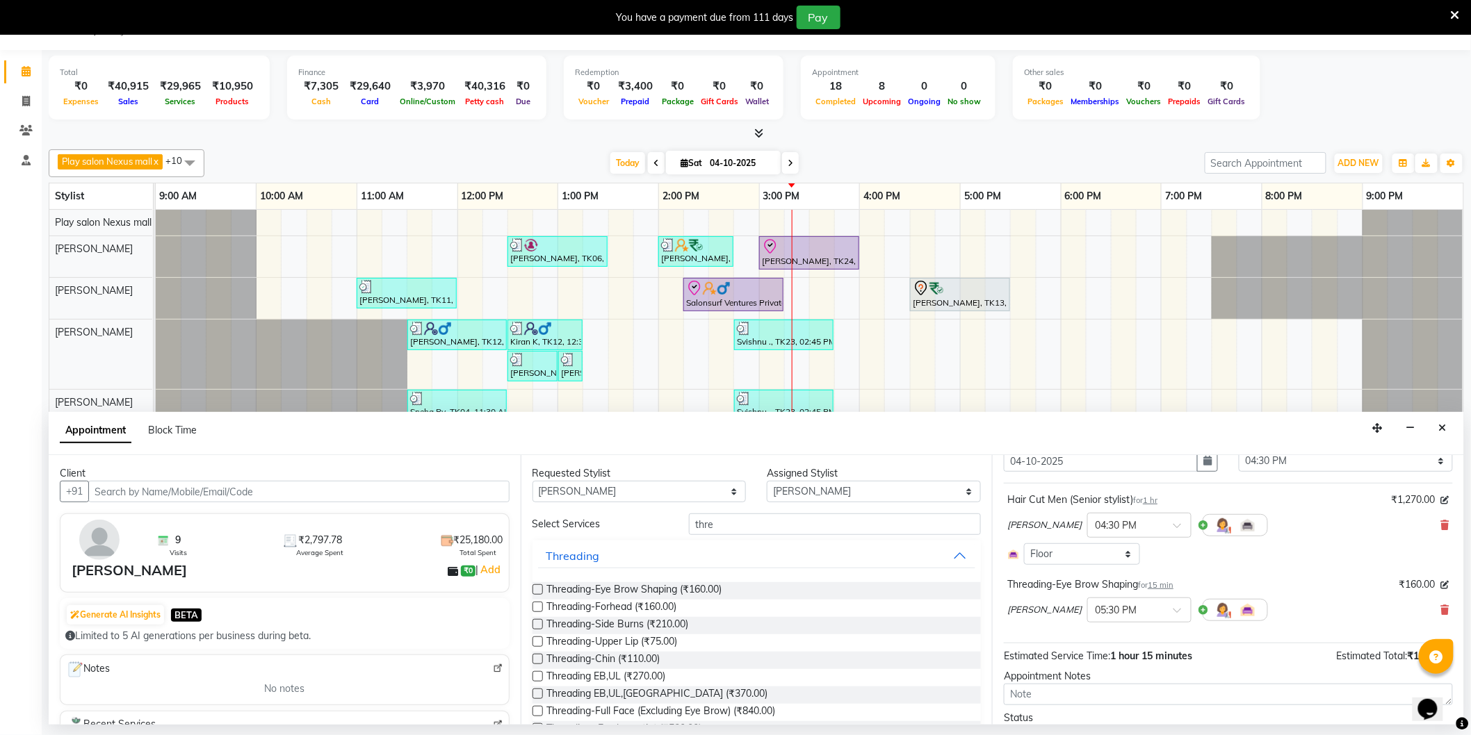
scroll to position [127, 0]
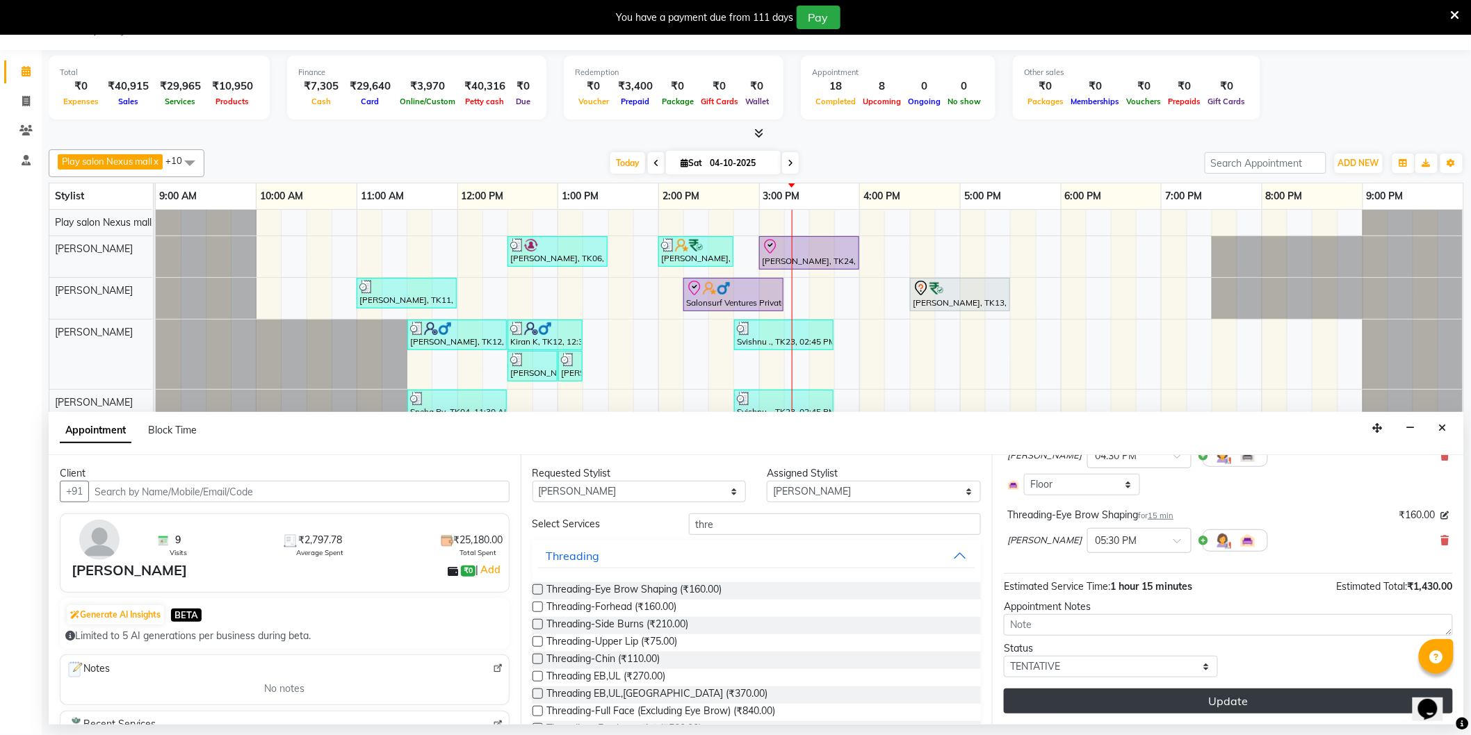
click at [1263, 689] on div "Jump to Today 1 2 3 4 5 6 7 8 Weeks Appointment Date 04-10-2025 Appointment Tim…" at bounding box center [1228, 590] width 472 height 270
click at [1266, 696] on button "Update" at bounding box center [1228, 701] width 449 height 25
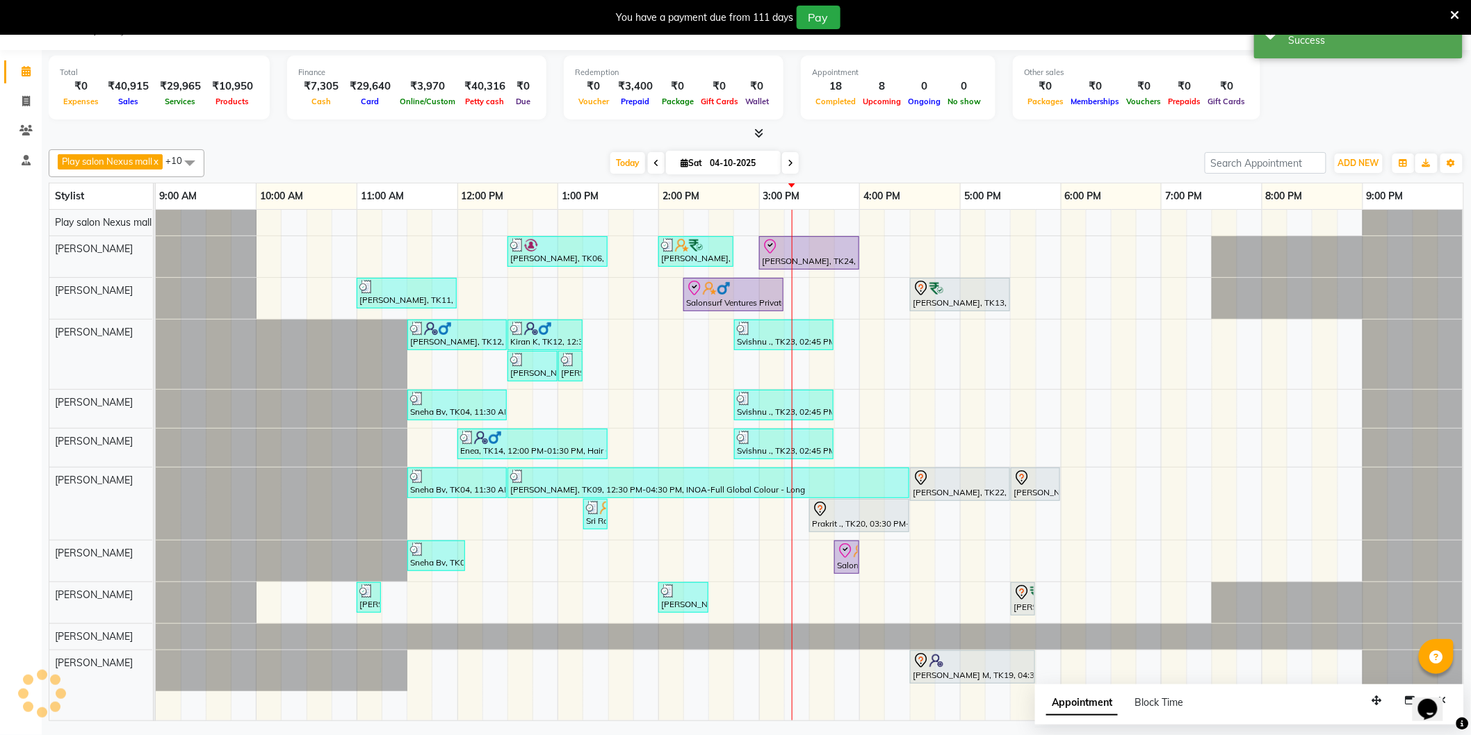
scroll to position [0, 0]
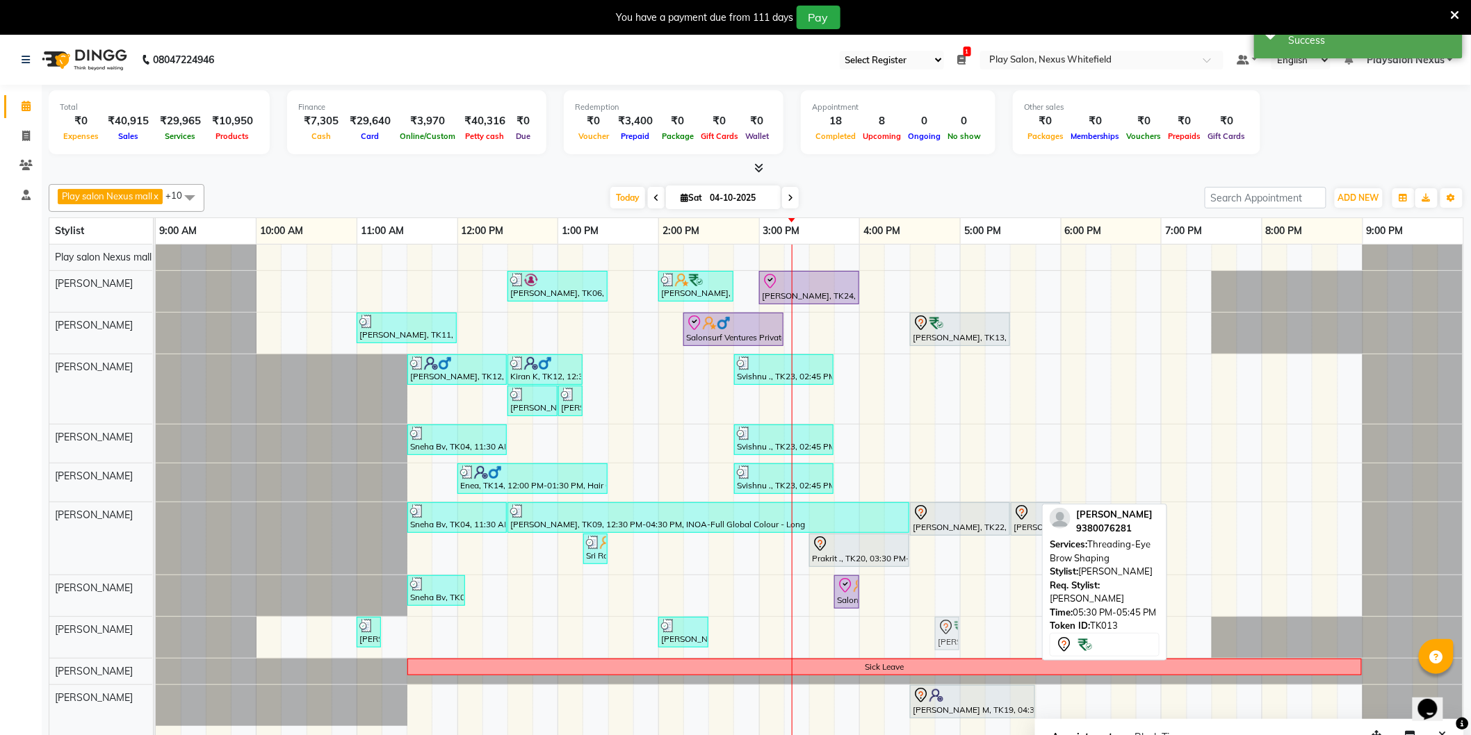
drag, startPoint x: 1026, startPoint y: 637, endPoint x: 956, endPoint y: 646, distance: 70.9
click at [156, 646] on div "Suchita Zaif, TK11, 11:00 AM-11:15 AM, Threading-Eye Brow Shaping Ranjana Prasa…" at bounding box center [156, 637] width 0 height 41
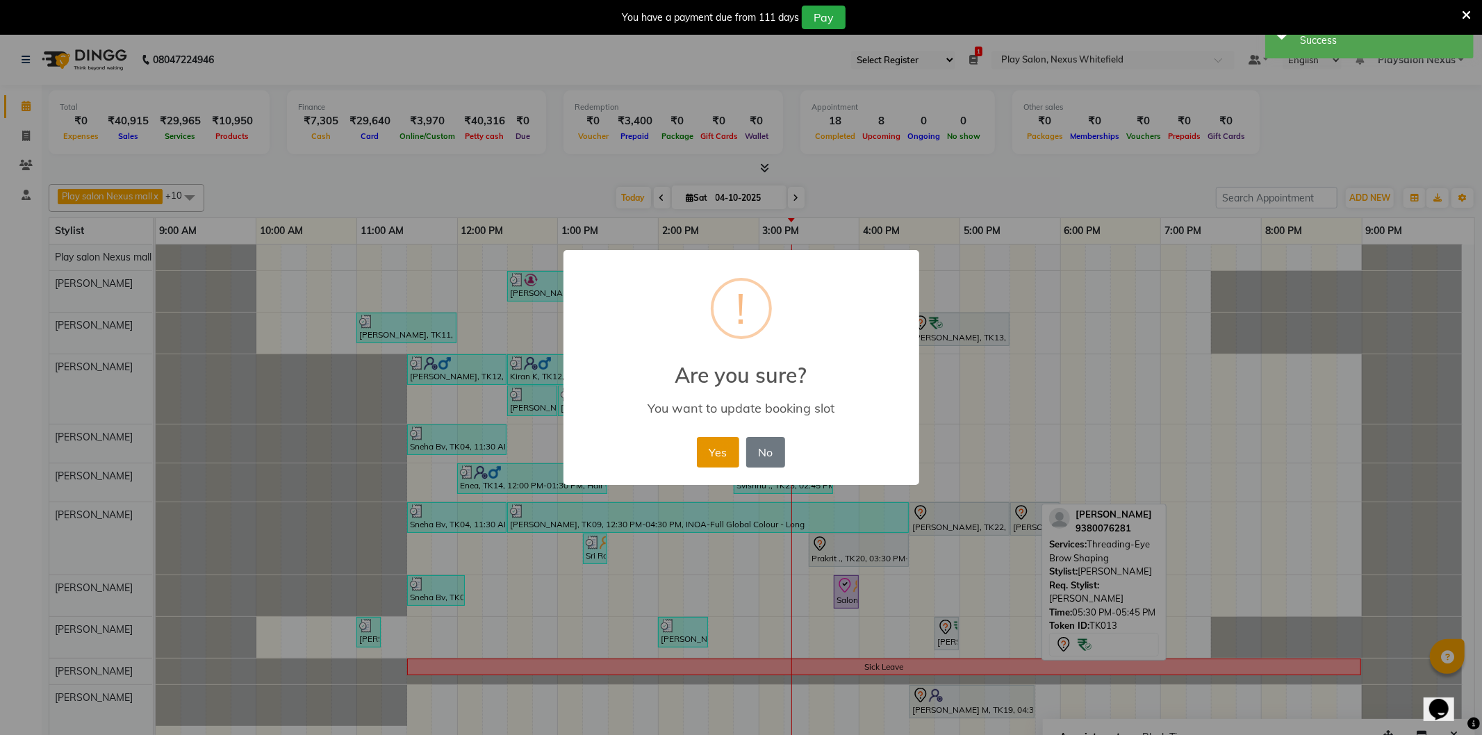
click at [723, 450] on button "Yes" at bounding box center [718, 452] width 42 height 31
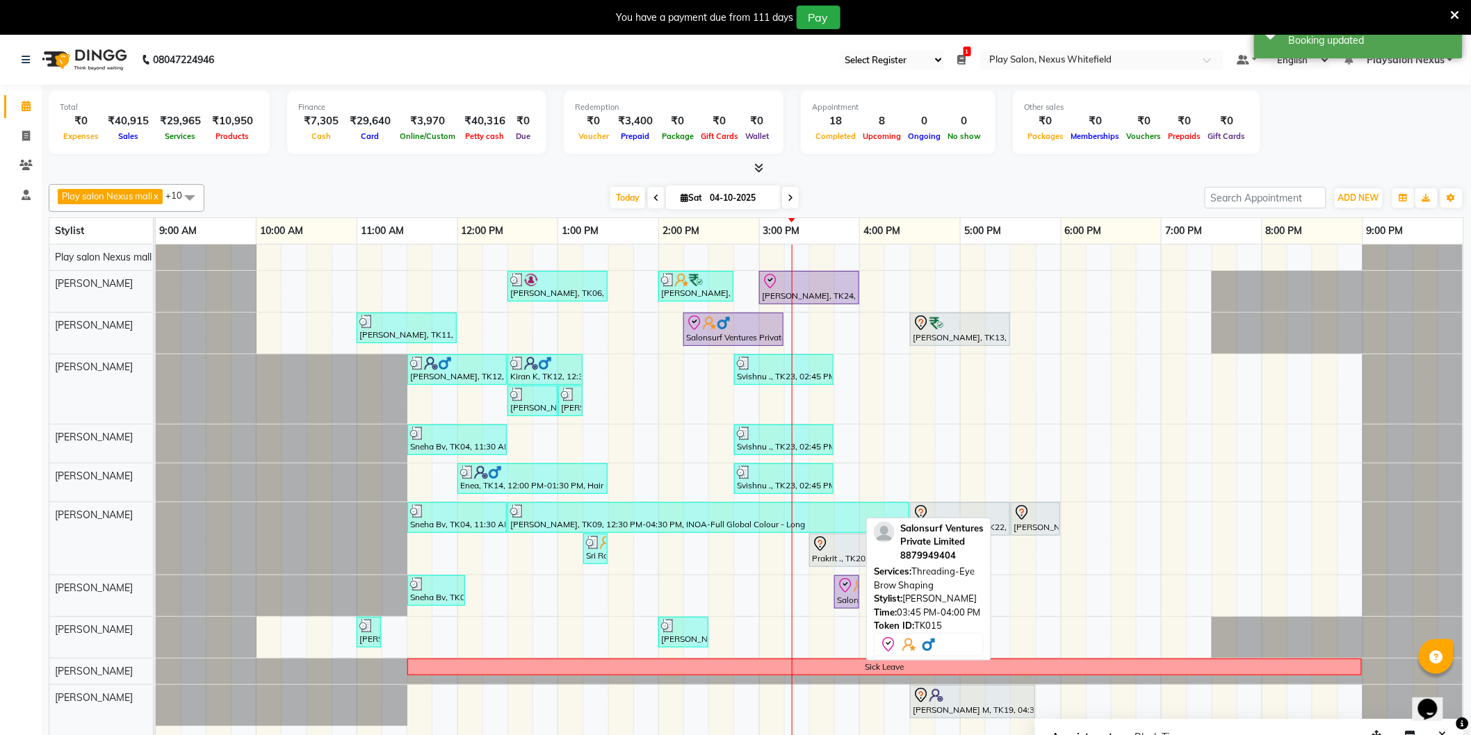
click at [845, 591] on icon at bounding box center [845, 586] width 17 height 17
click at [846, 592] on icon at bounding box center [845, 586] width 17 height 17
select select "8"
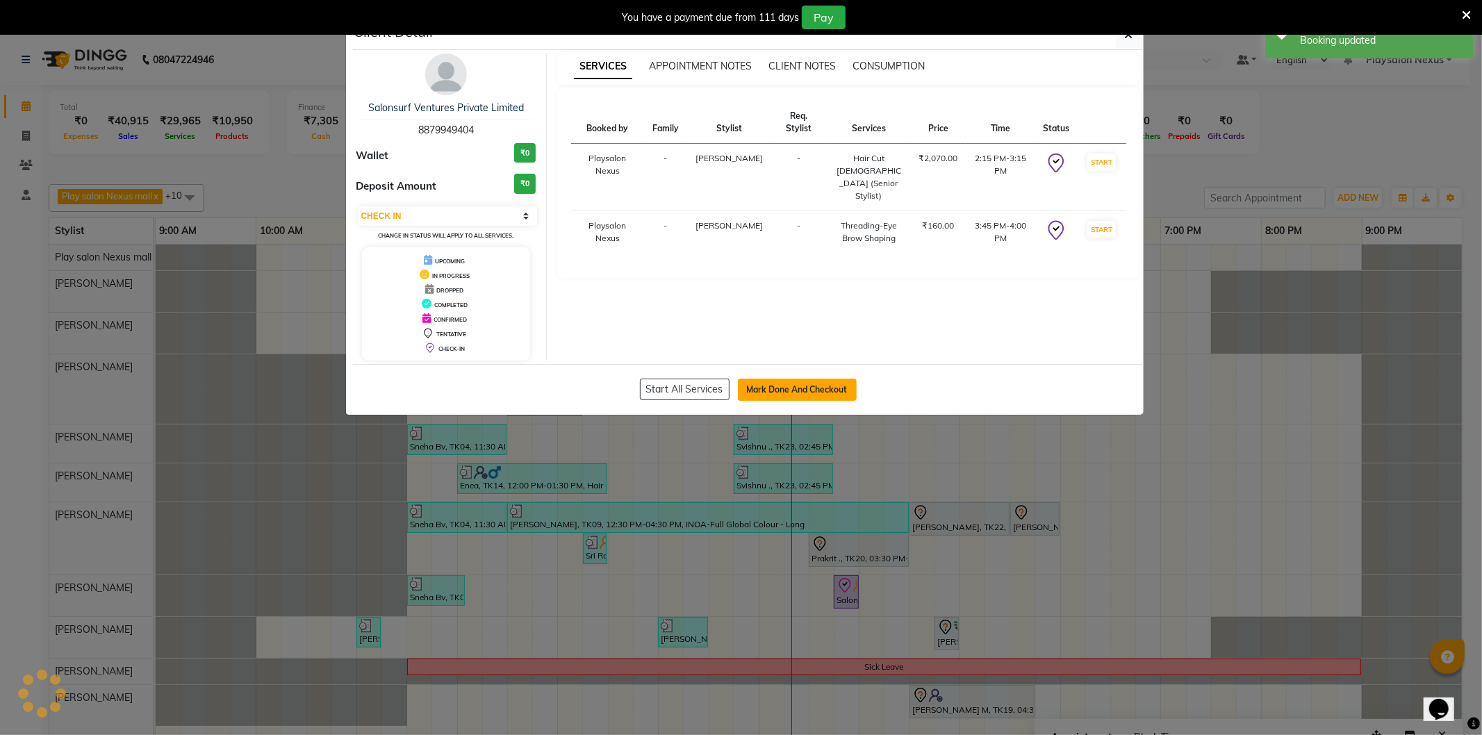
click at [812, 379] on button "Mark Done And Checkout" at bounding box center [797, 390] width 119 height 22
select select "service"
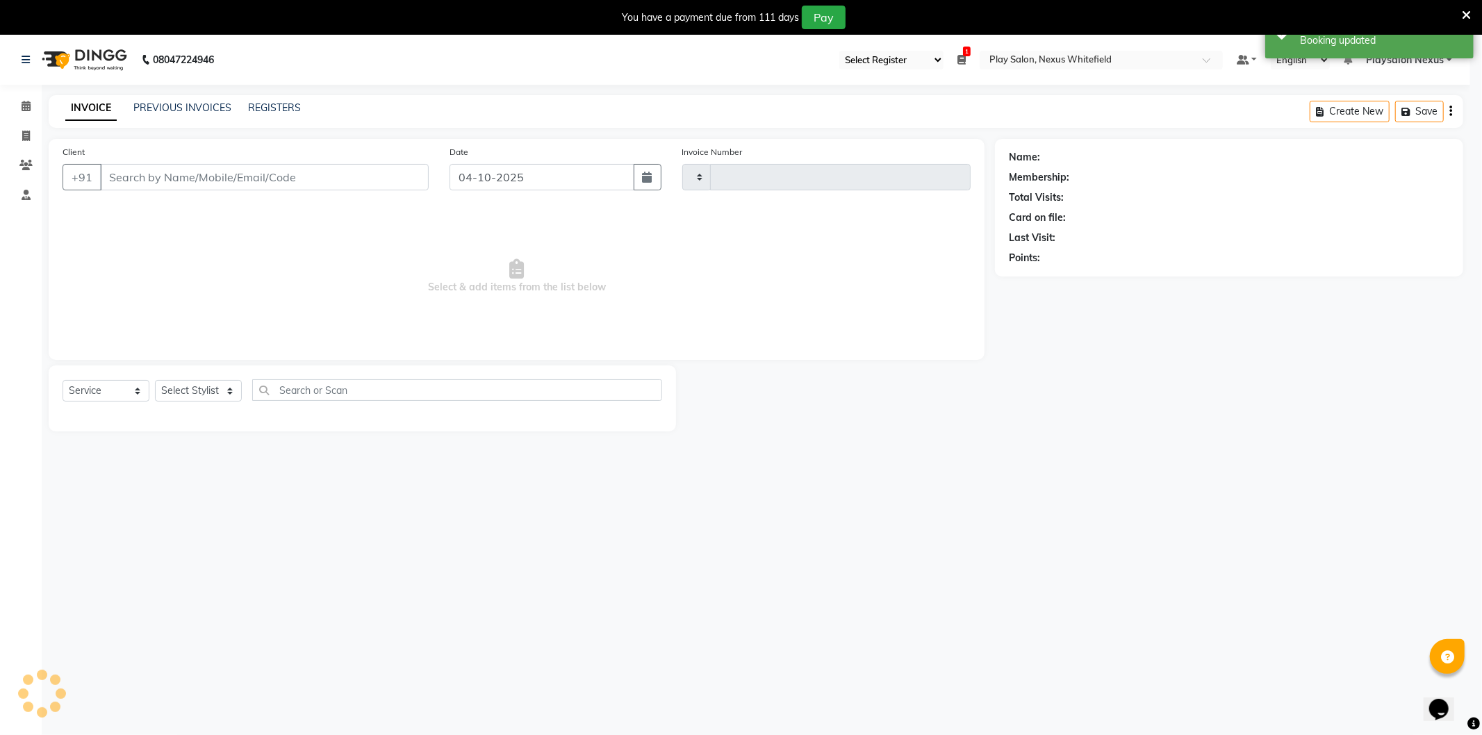
type input "3899"
select select "8356"
type input "88******04"
select select "81405"
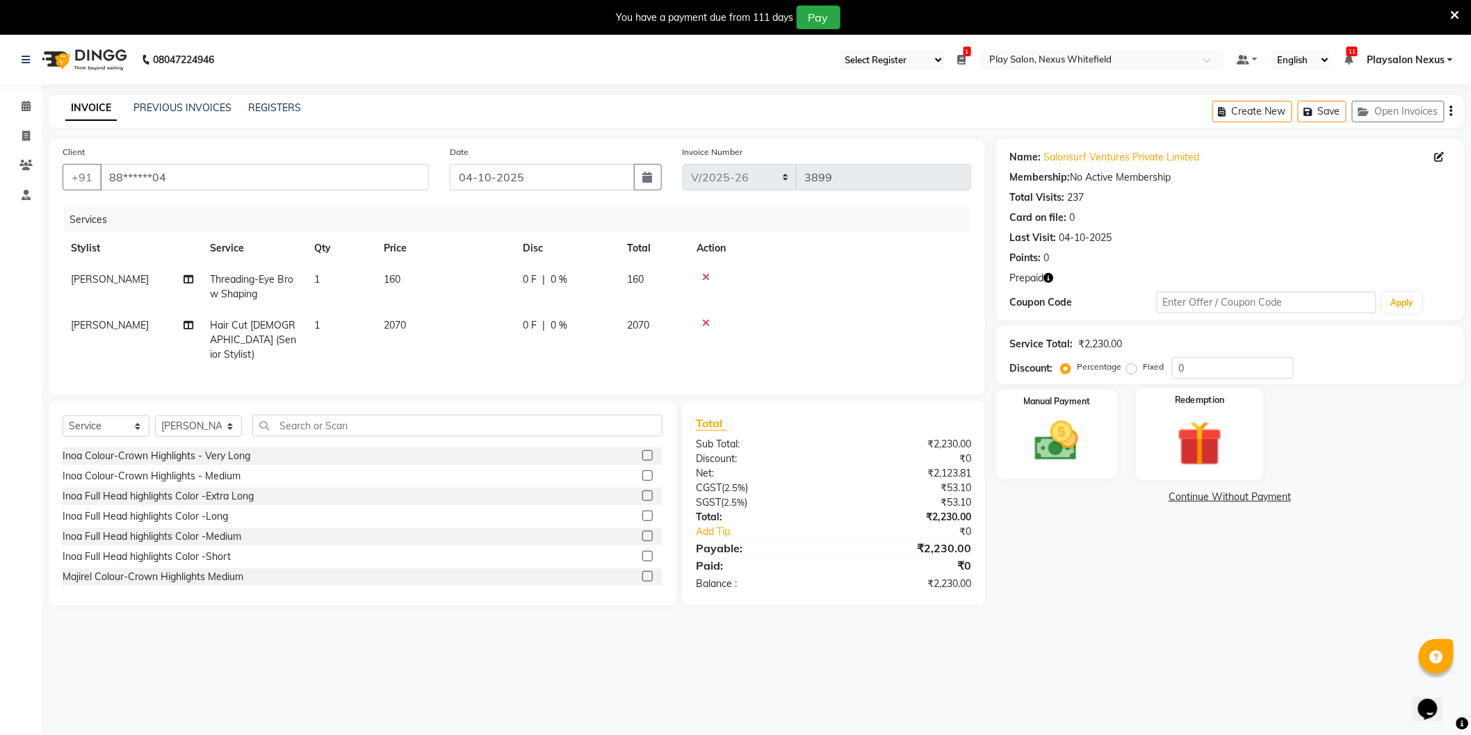
click at [1208, 445] on img at bounding box center [1200, 444] width 74 height 56
click at [1124, 494] on span "Prepaid 2" at bounding box center [1118, 499] width 45 height 16
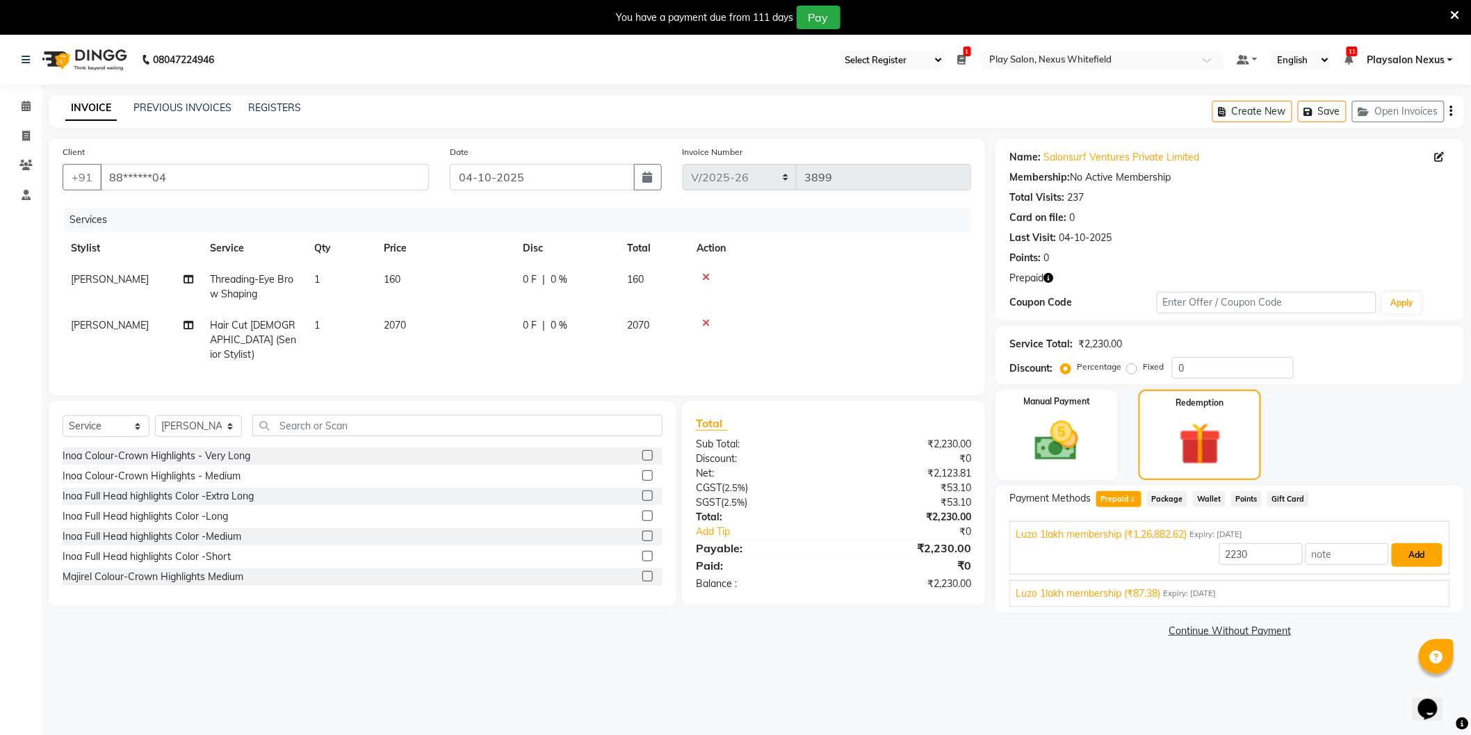
click at [1414, 552] on button "Add" at bounding box center [1416, 555] width 51 height 24
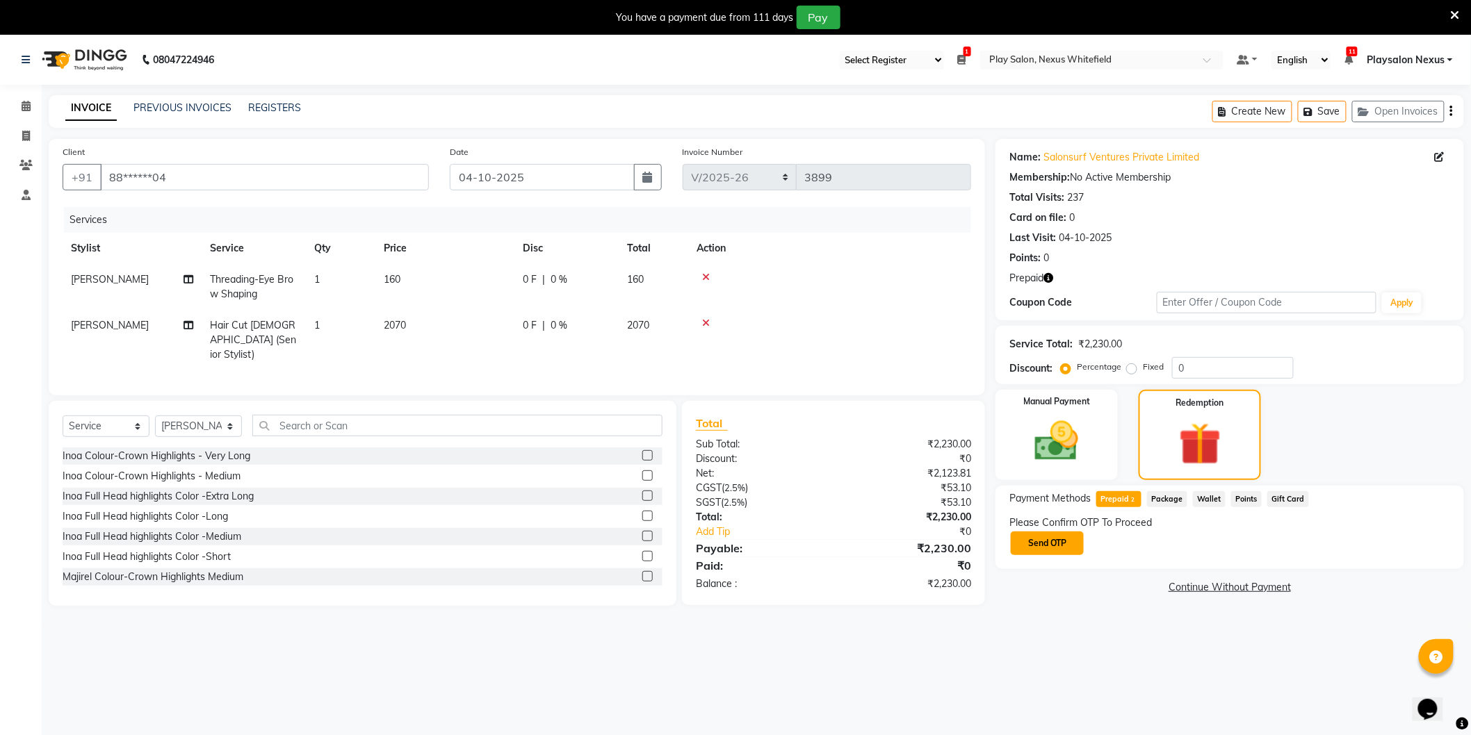
click at [1053, 543] on button "Send OTP" at bounding box center [1046, 544] width 73 height 24
click at [1047, 546] on input "text" at bounding box center [1078, 543] width 139 height 22
type input "5604"
click at [1195, 543] on button "Confirm OTP" at bounding box center [1191, 544] width 85 height 24
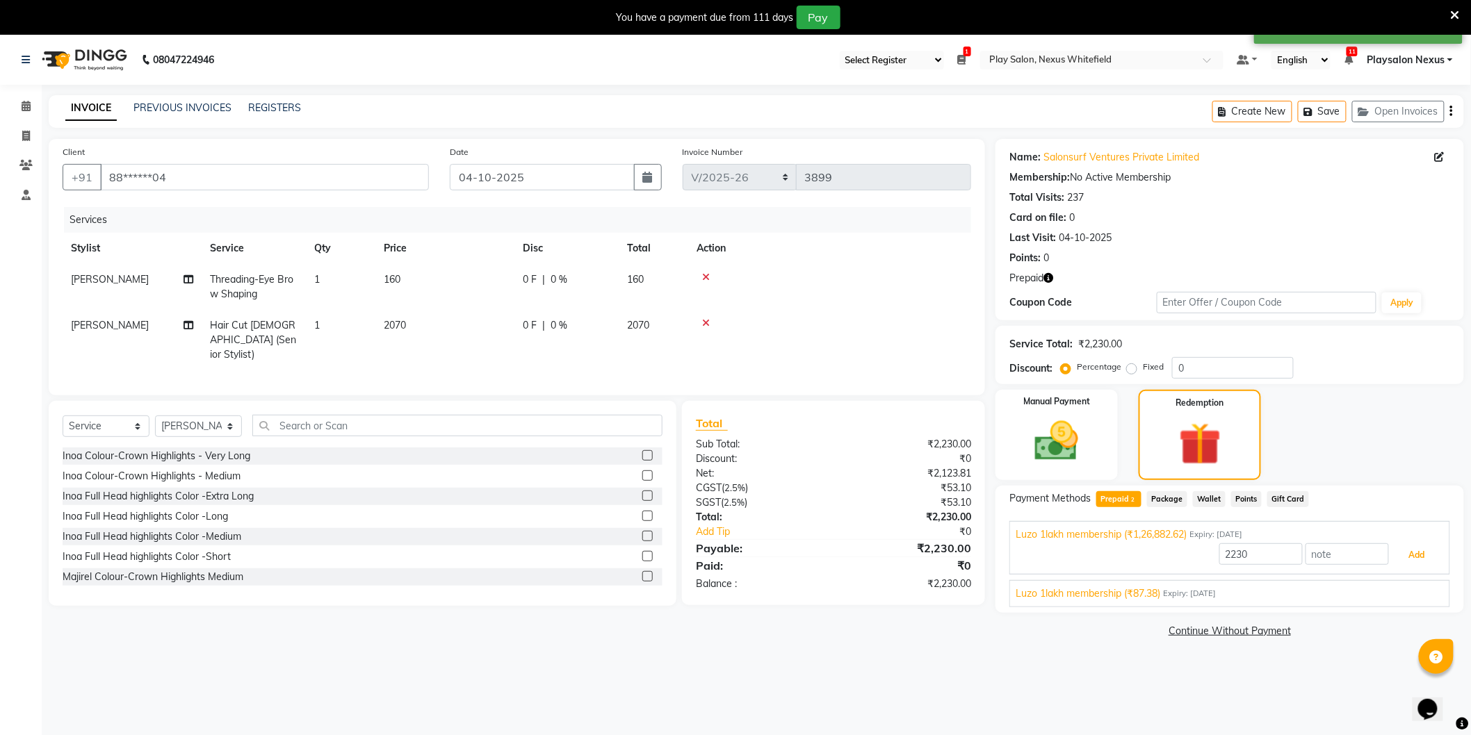
click at [1420, 556] on button "Add" at bounding box center [1416, 555] width 51 height 24
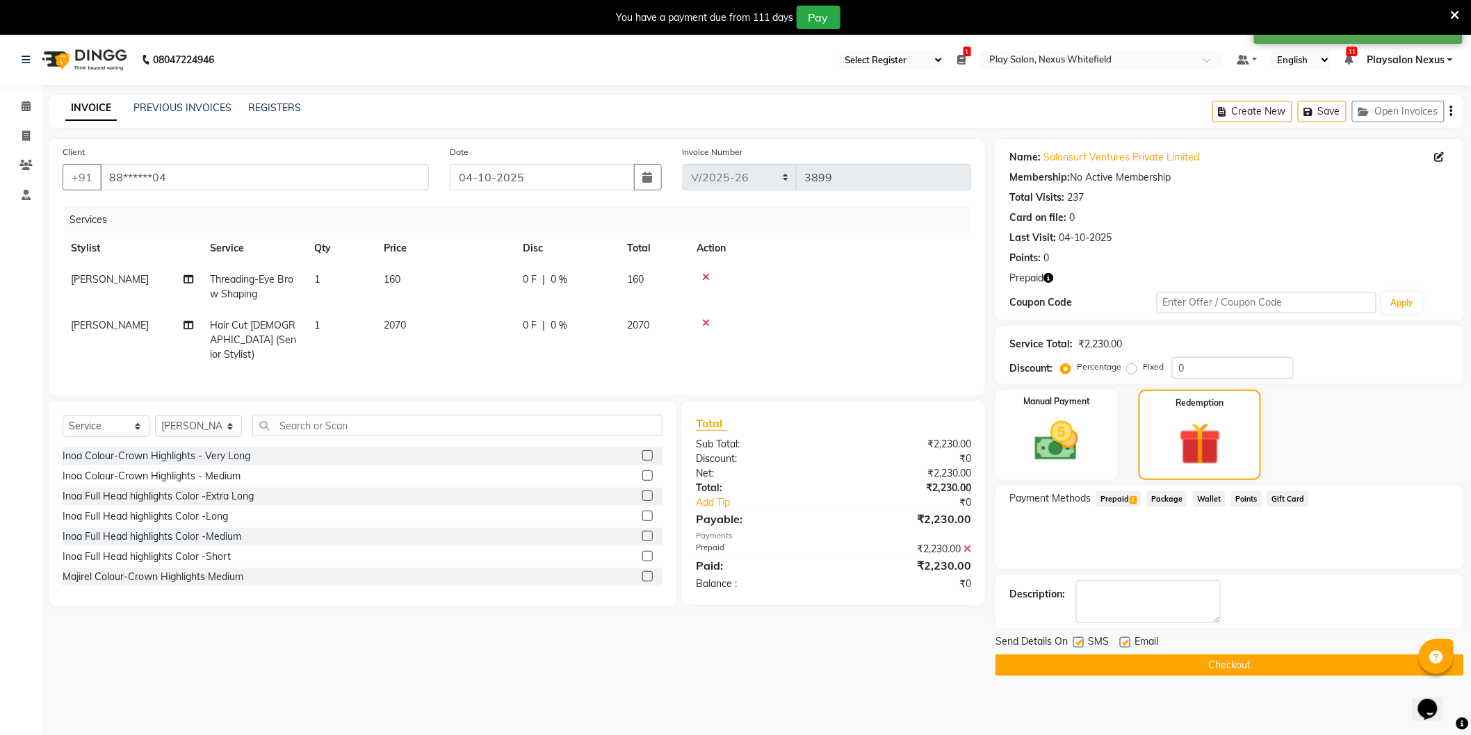
click at [1120, 496] on span "Prepaid 2" at bounding box center [1118, 499] width 45 height 16
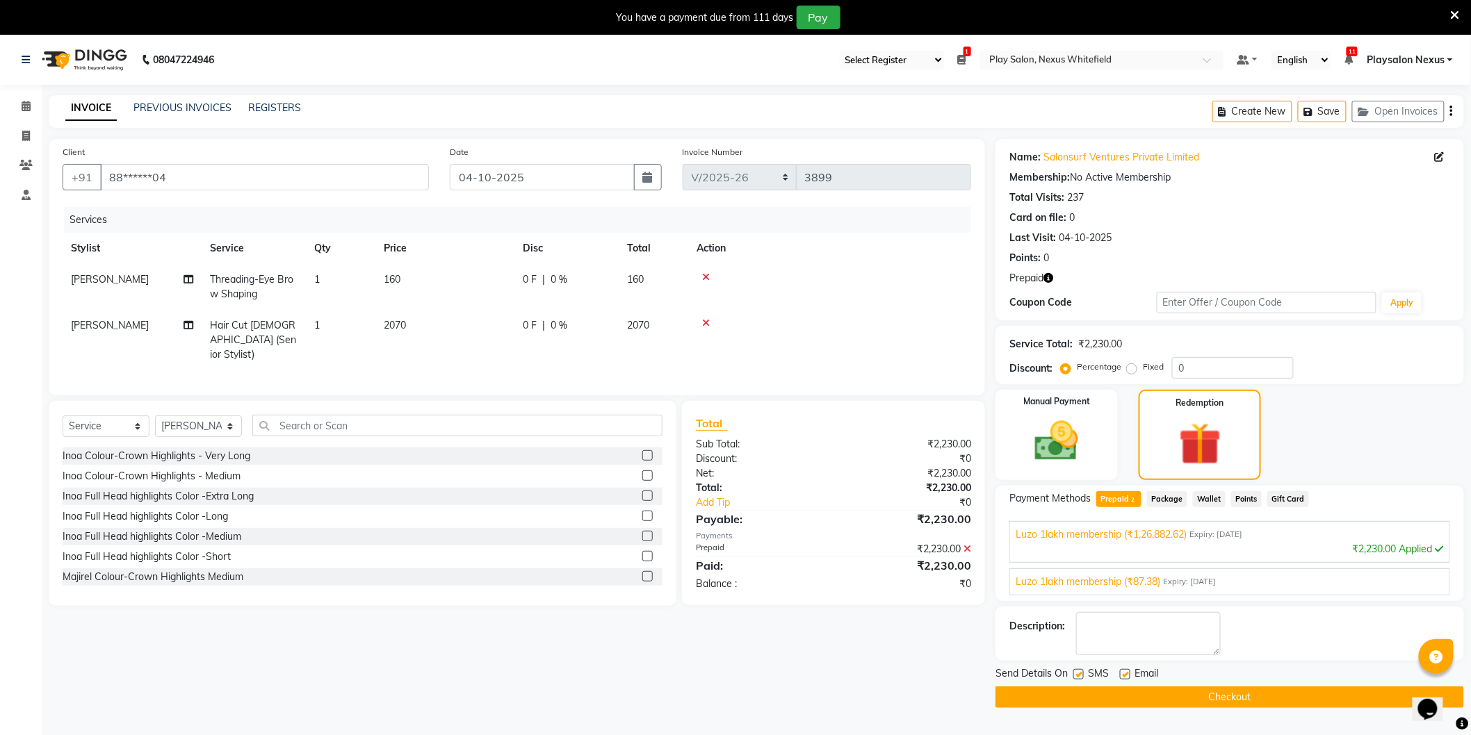
click at [1220, 696] on button "Checkout" at bounding box center [1229, 698] width 468 height 22
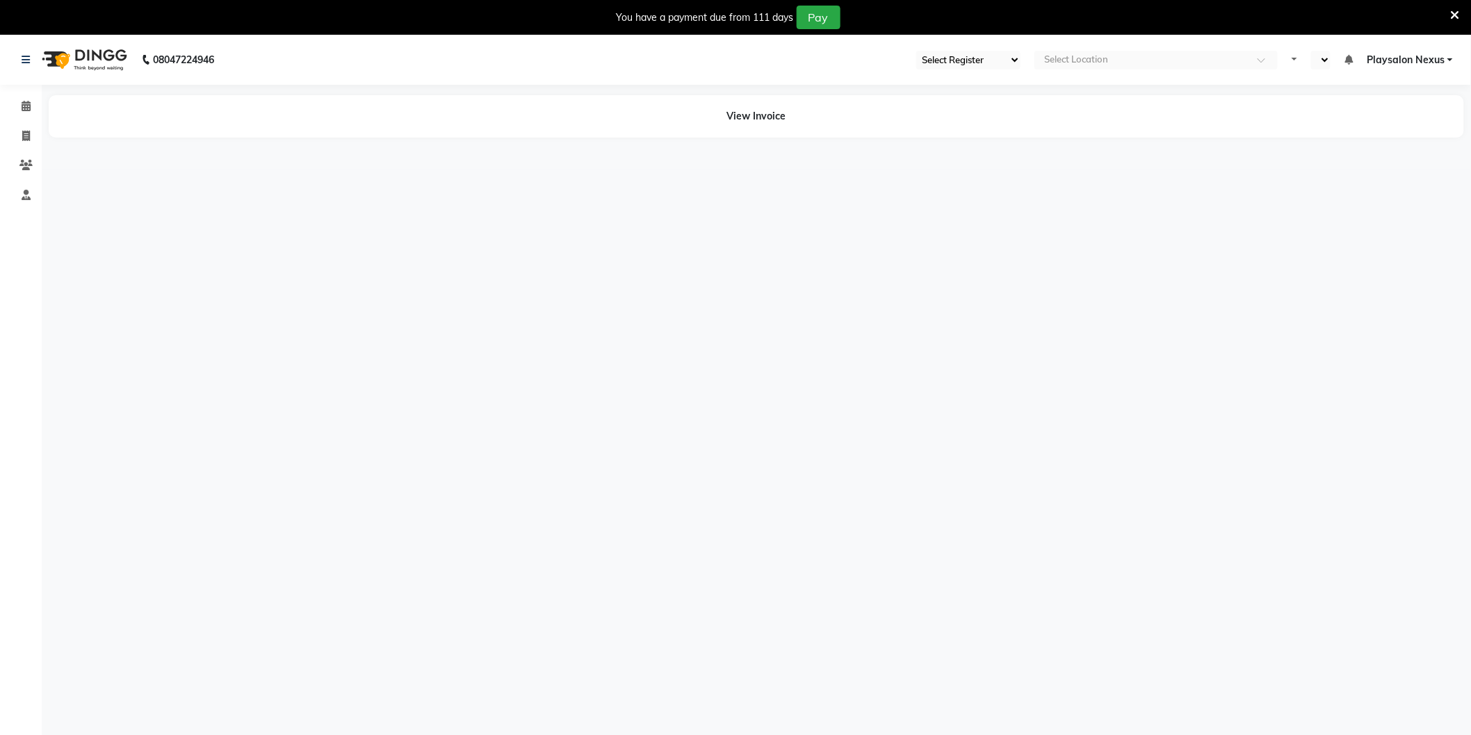
select select "en"
select select "106"
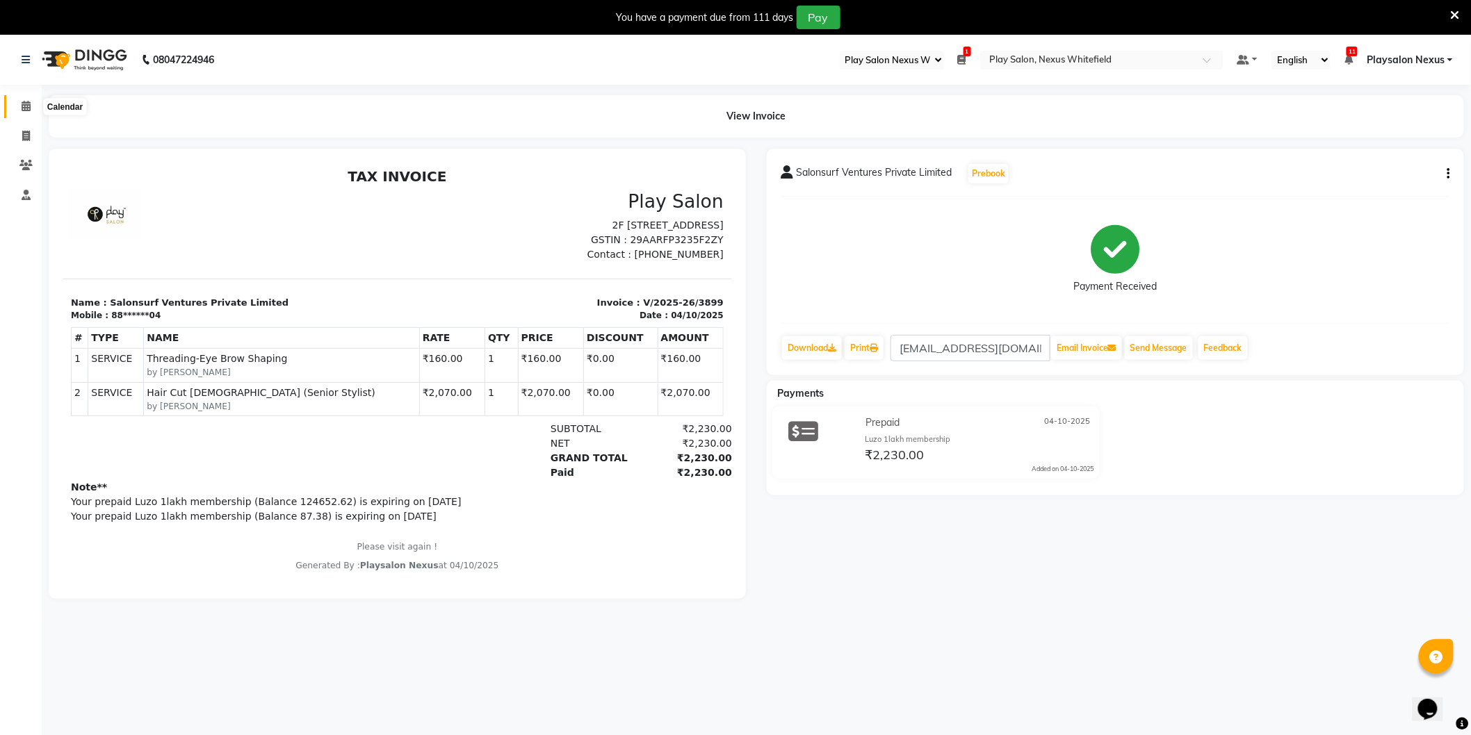
click at [24, 110] on icon at bounding box center [26, 106] width 9 height 10
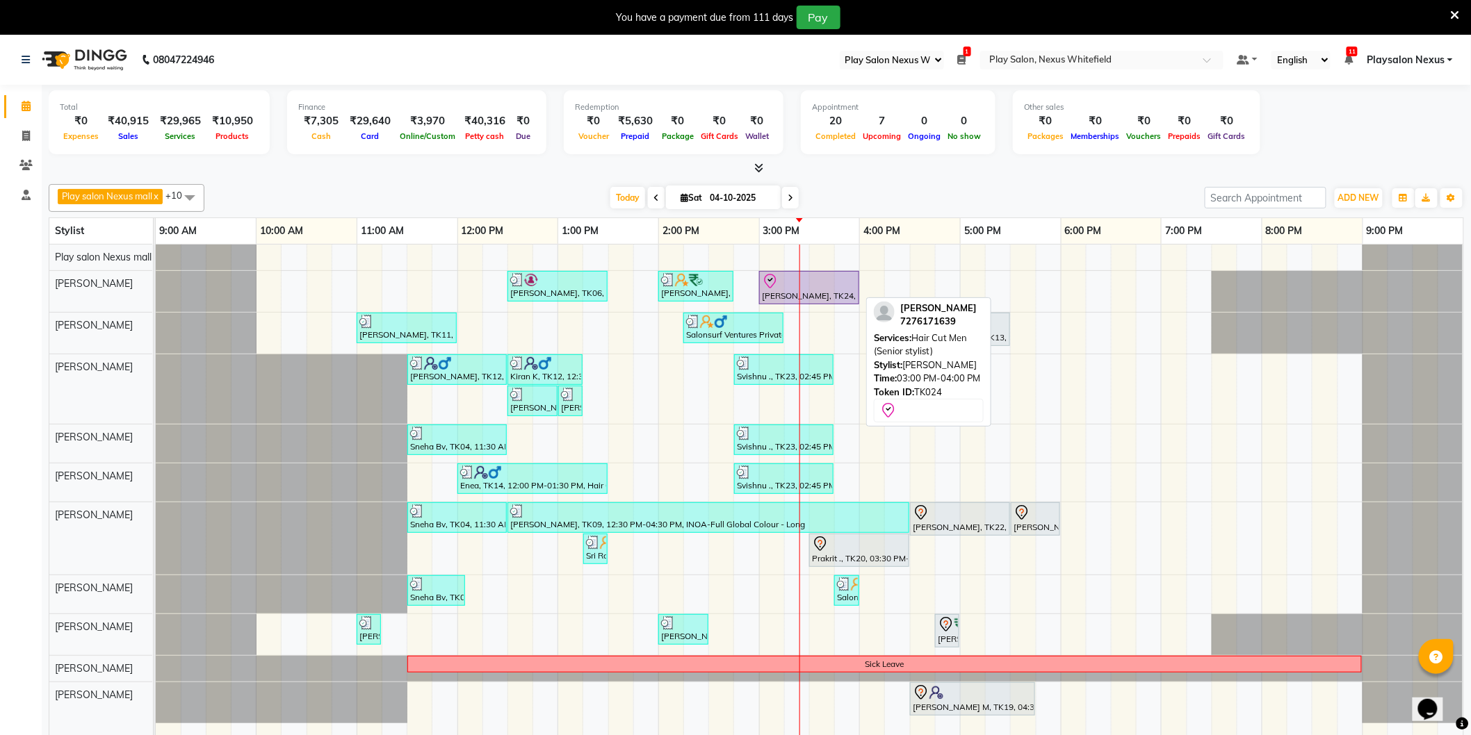
click at [839, 287] on div at bounding box center [809, 281] width 95 height 17
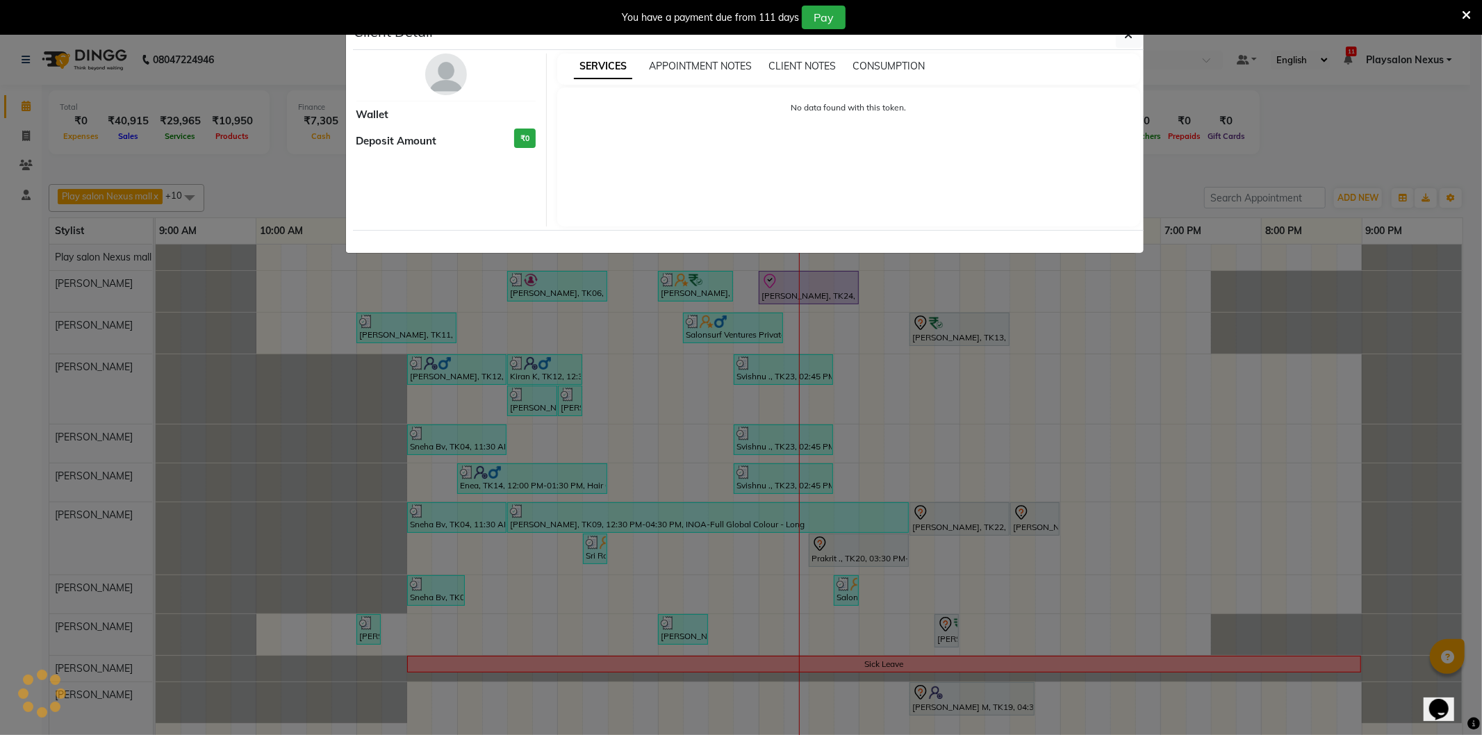
select select "8"
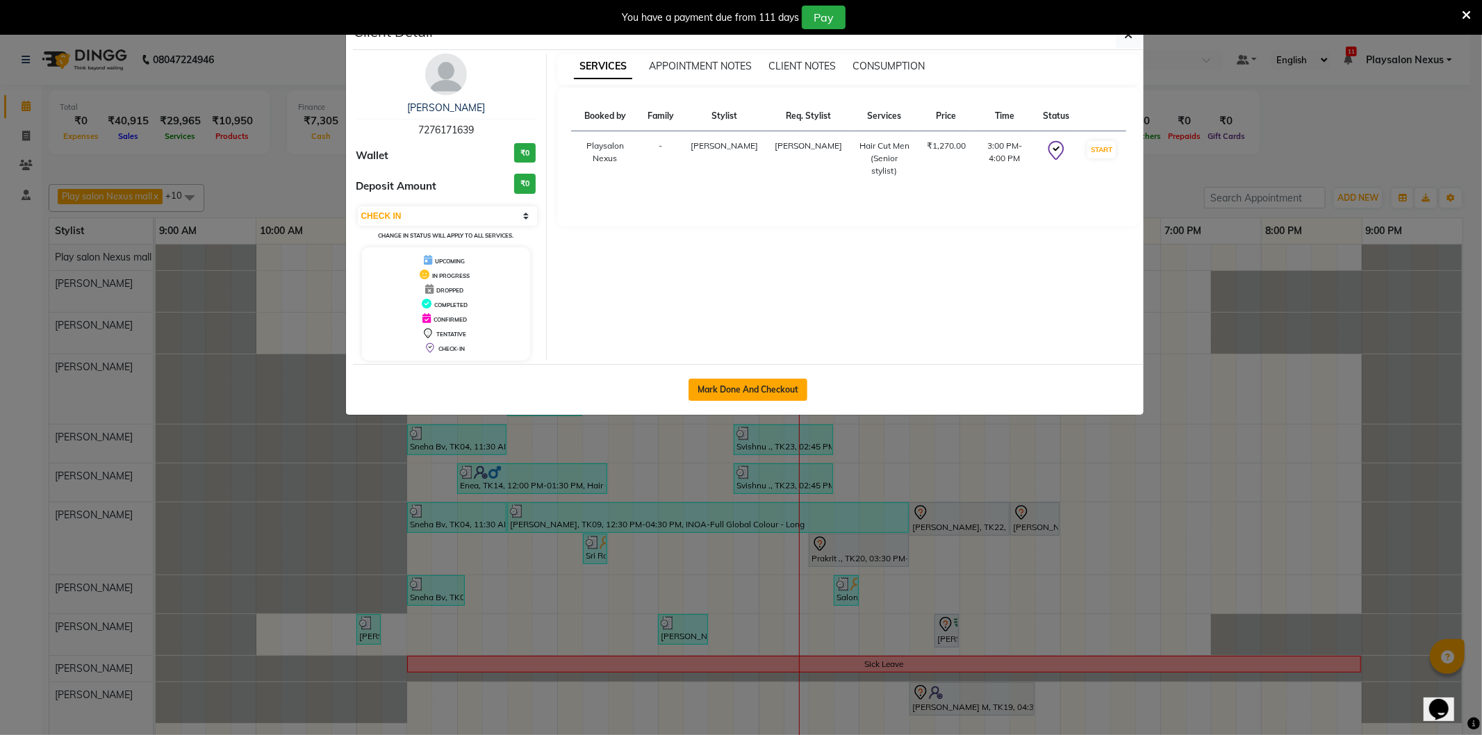
click at [739, 386] on button "Mark Done And Checkout" at bounding box center [748, 390] width 119 height 22
select select "service"
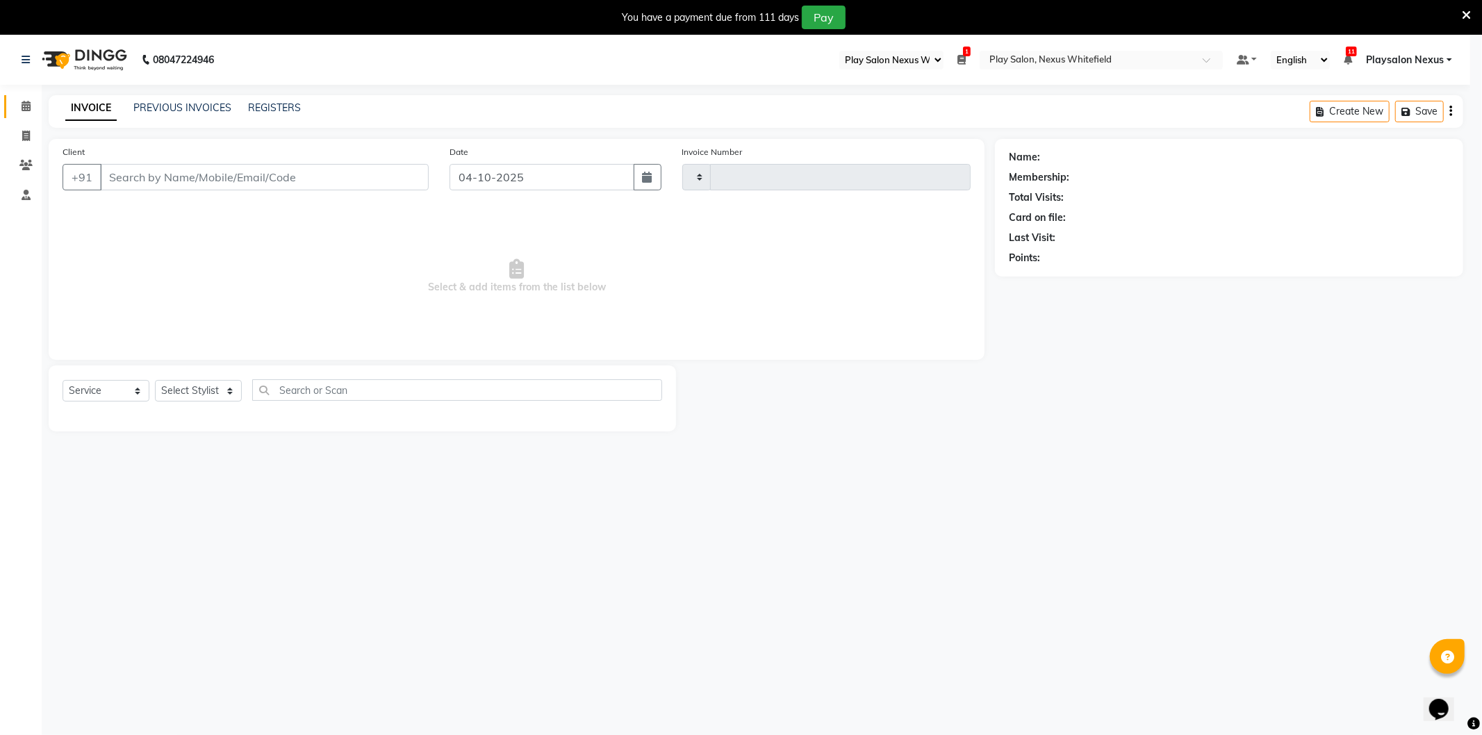
type input "3900"
select select "8356"
type input "72******39"
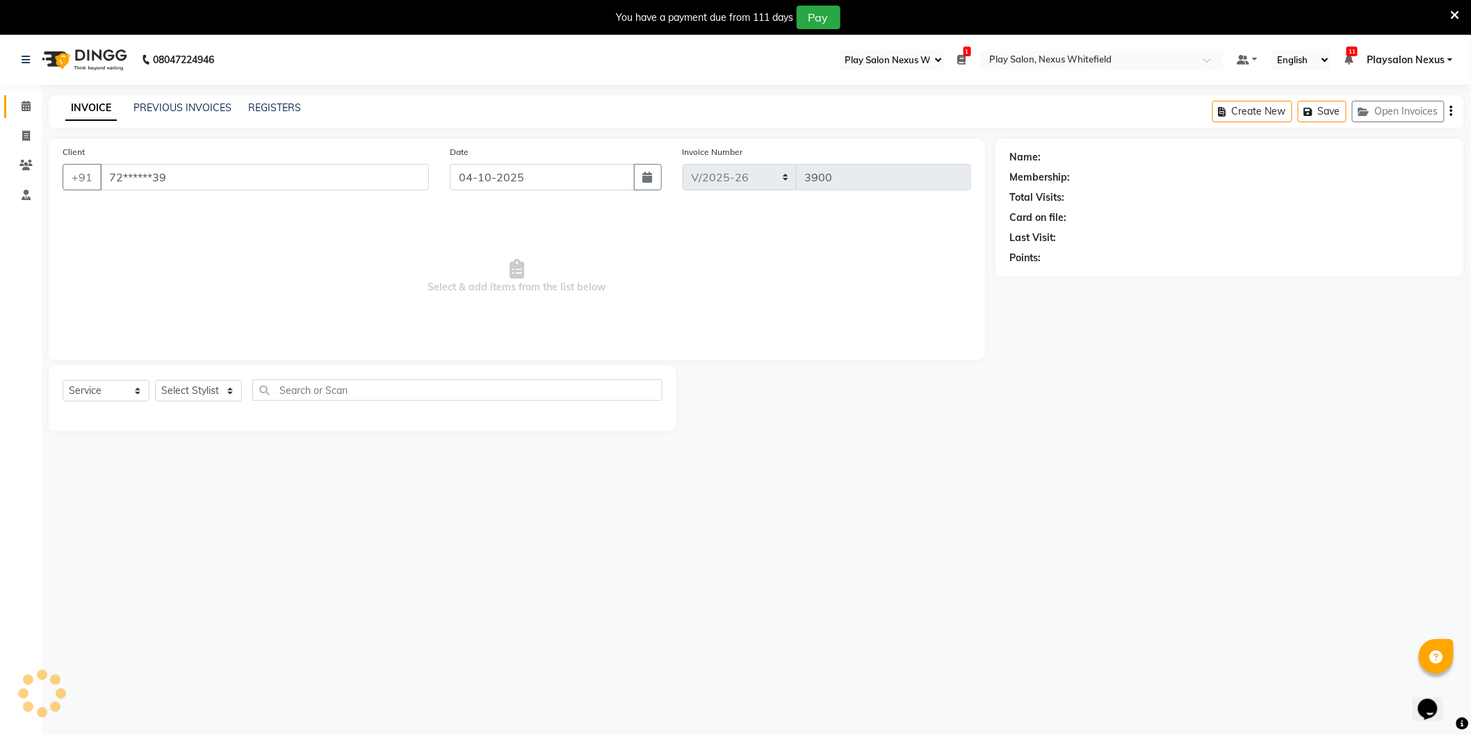
select select "81391"
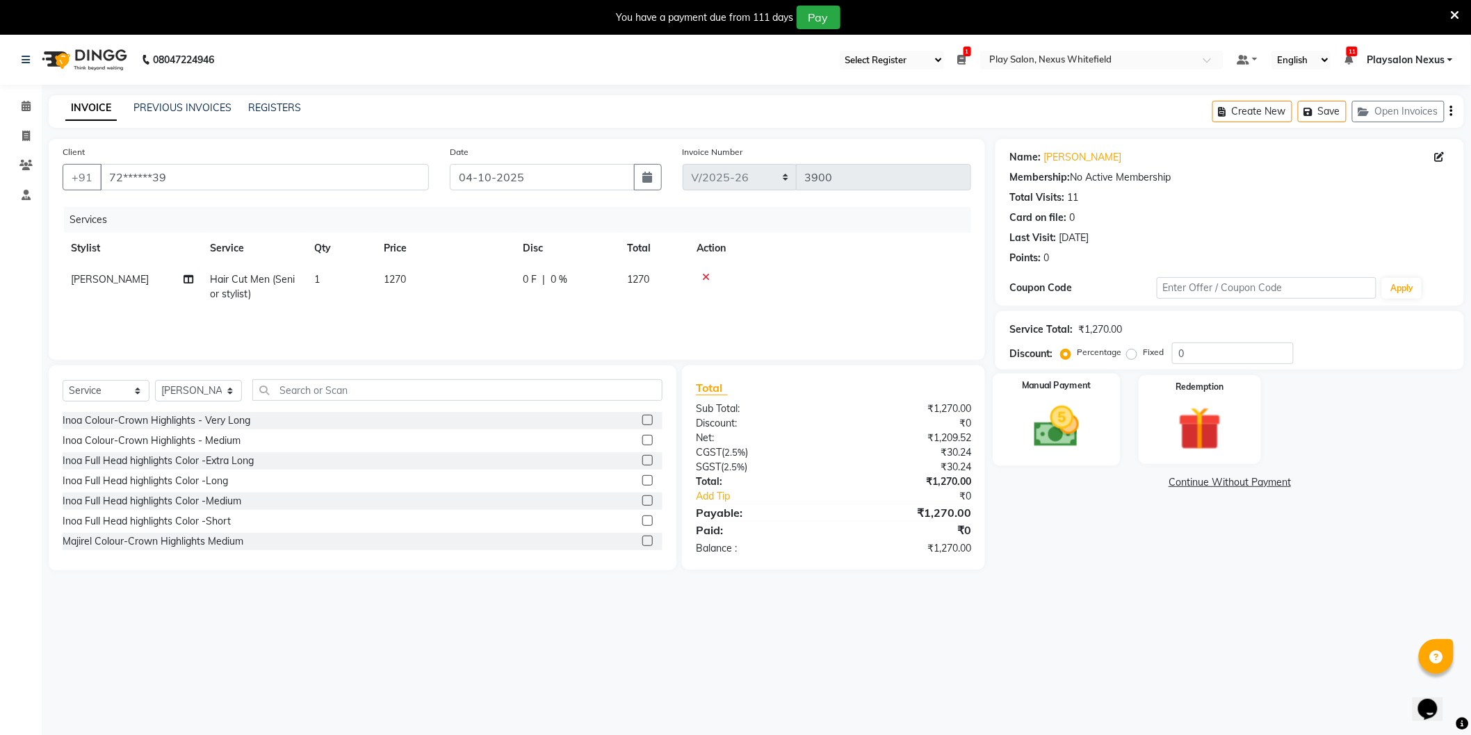
click at [1074, 419] on img at bounding box center [1057, 427] width 74 height 52
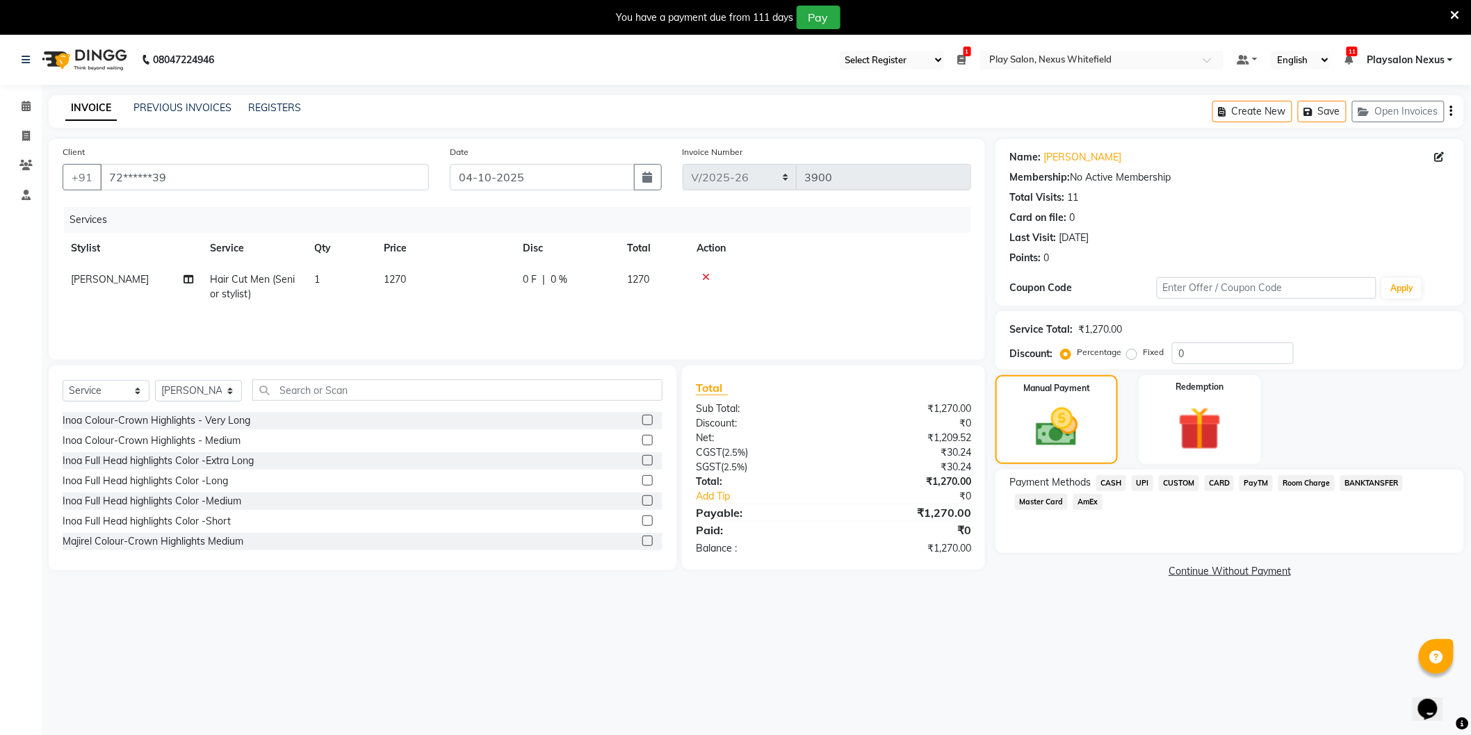
click at [1230, 485] on span "CARD" at bounding box center [1219, 483] width 30 height 16
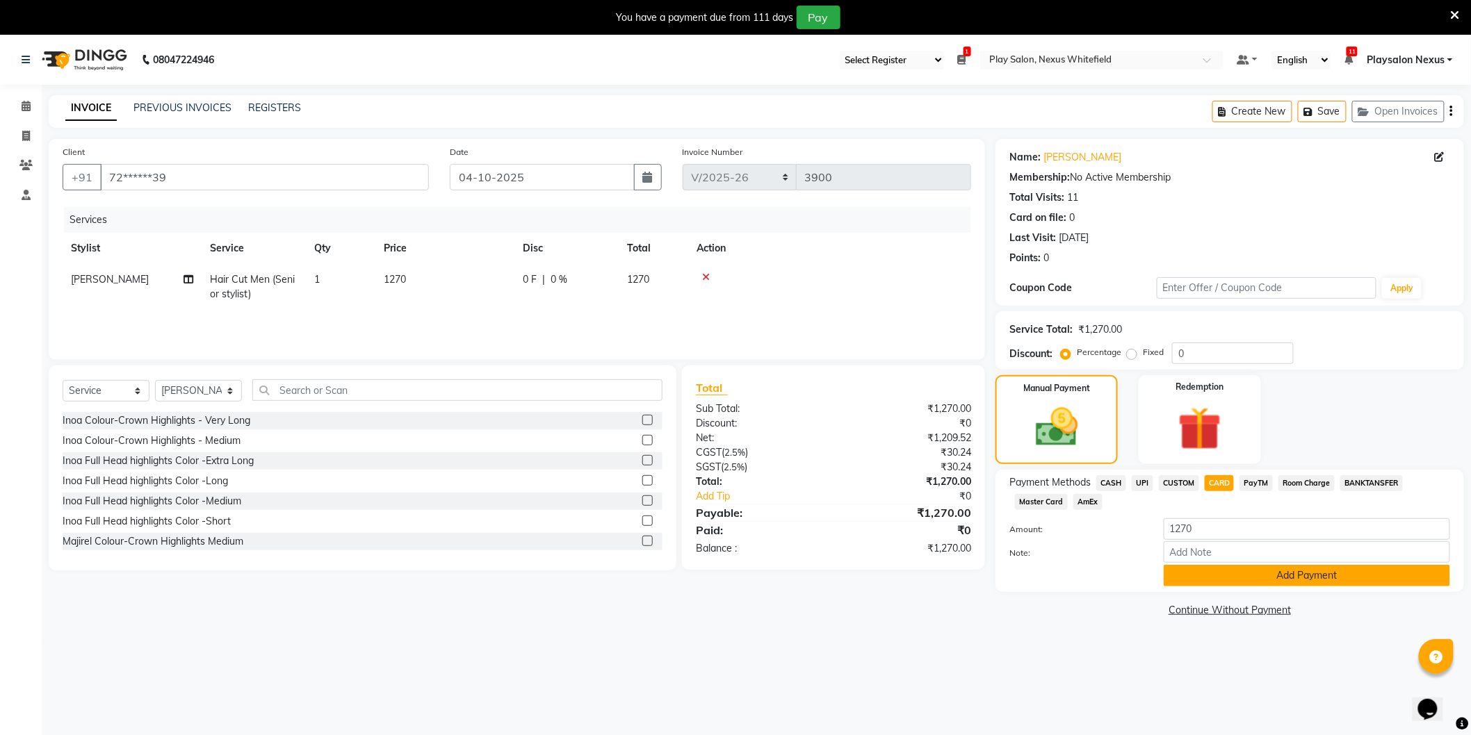
click at [1266, 580] on button "Add Payment" at bounding box center [1306, 576] width 286 height 22
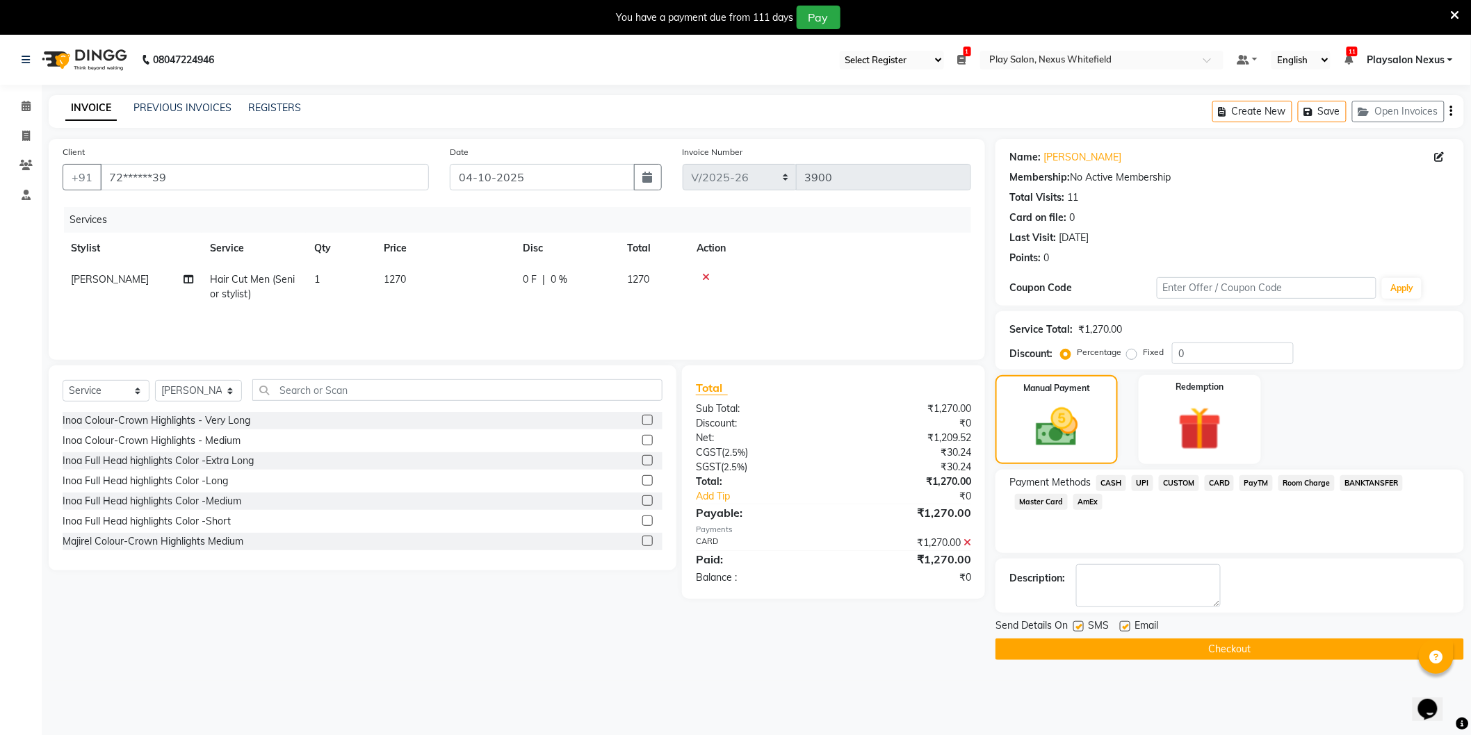
click at [1191, 645] on button "Checkout" at bounding box center [1229, 650] width 468 height 22
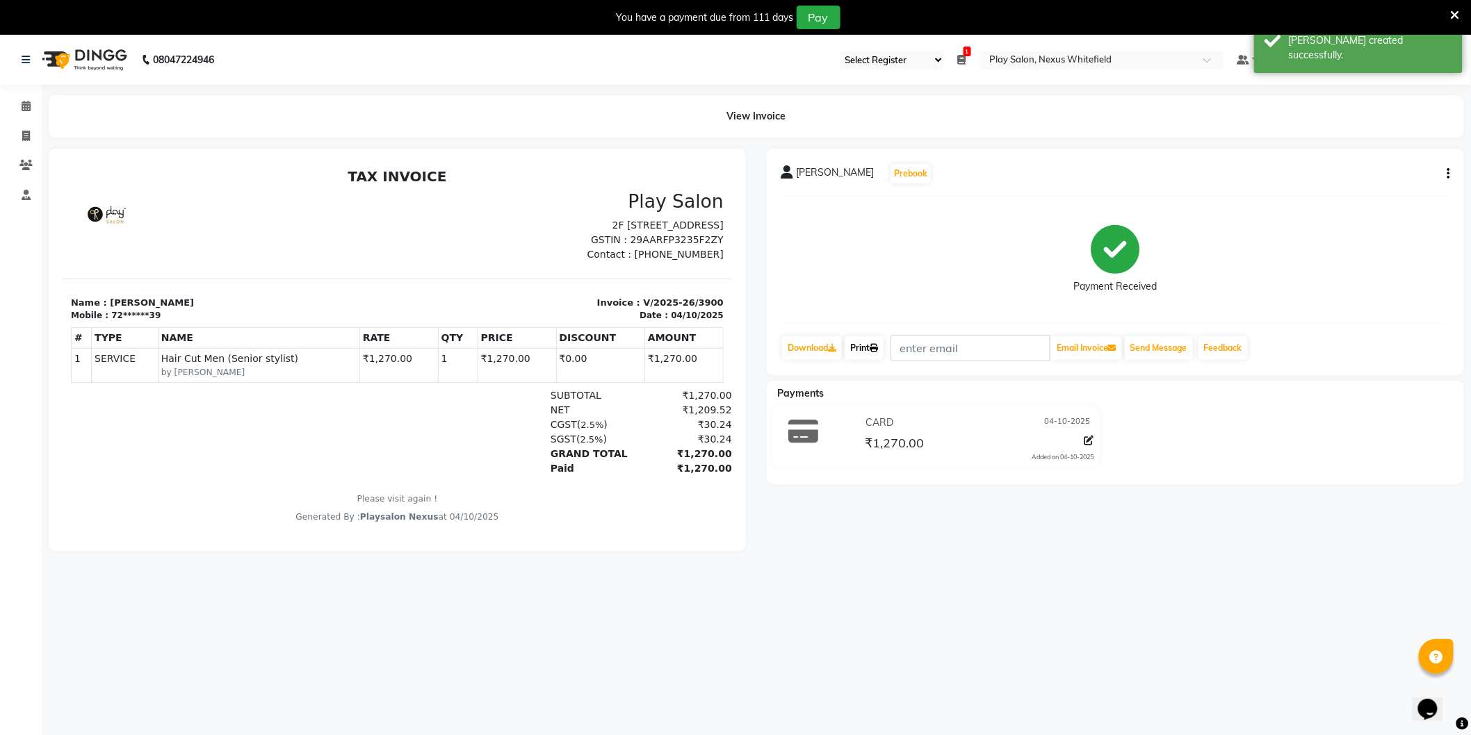
click at [863, 348] on link "Print" at bounding box center [863, 348] width 39 height 24
click at [22, 107] on icon at bounding box center [26, 106] width 9 height 10
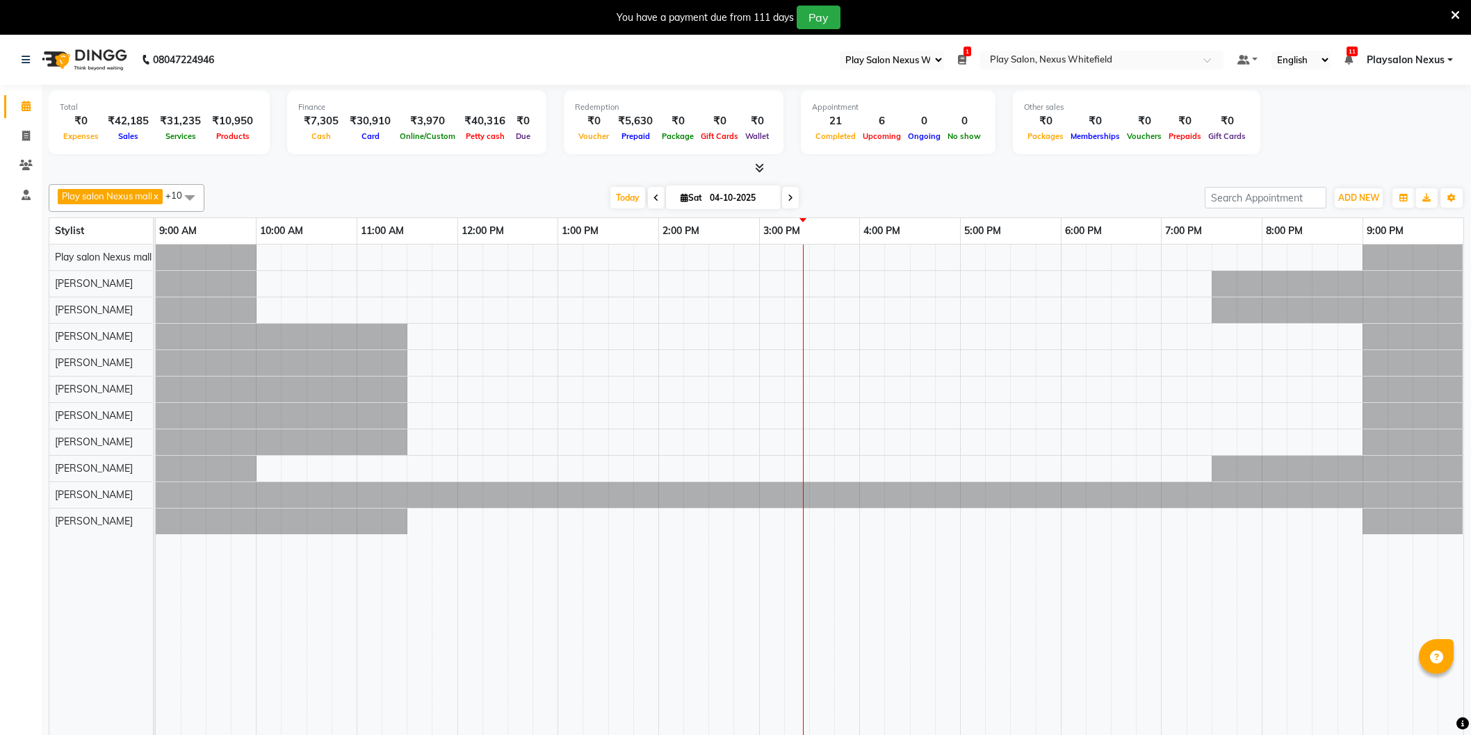
select select "106"
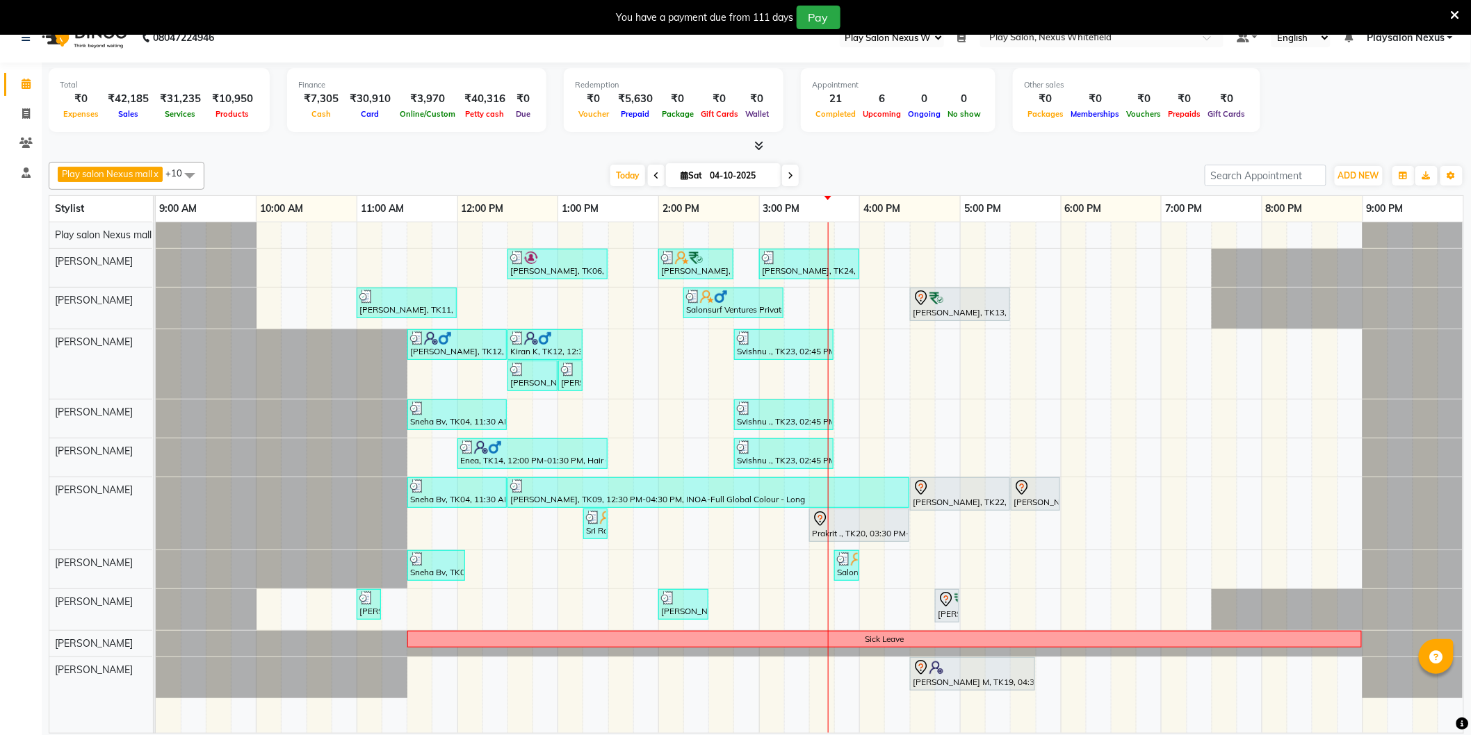
scroll to position [35, 0]
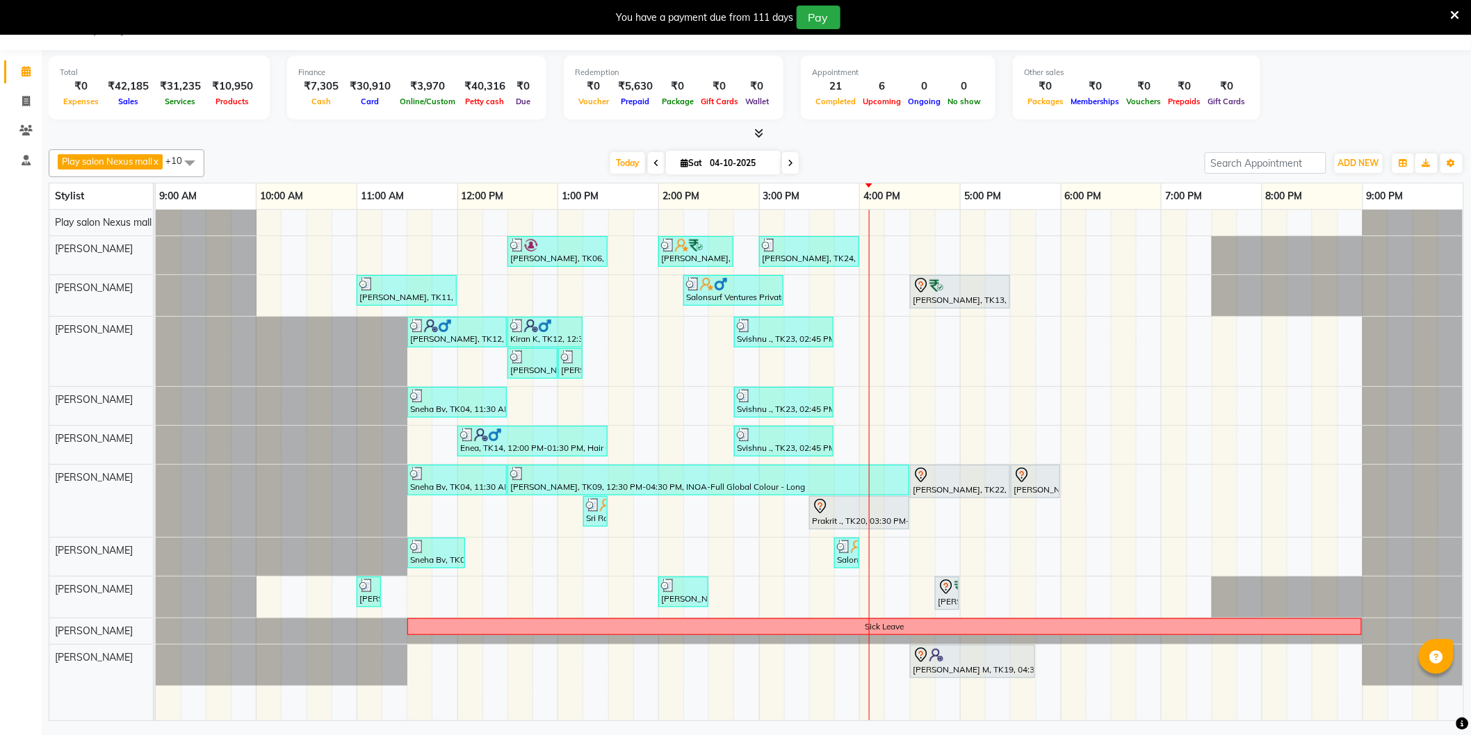
click at [648, 165] on span at bounding box center [656, 163] width 17 height 22
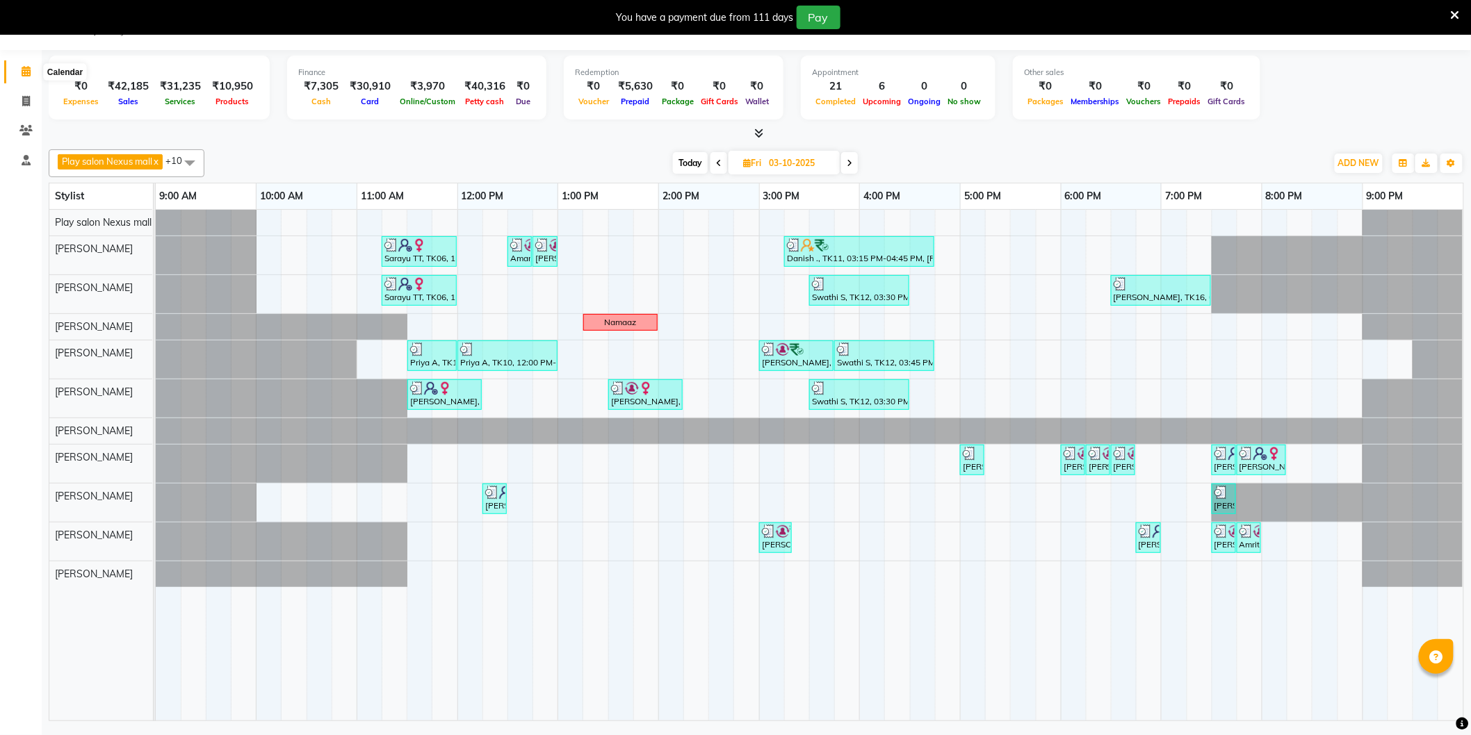
click at [30, 72] on span at bounding box center [26, 72] width 24 height 16
click at [699, 155] on span "Today" at bounding box center [690, 163] width 35 height 22
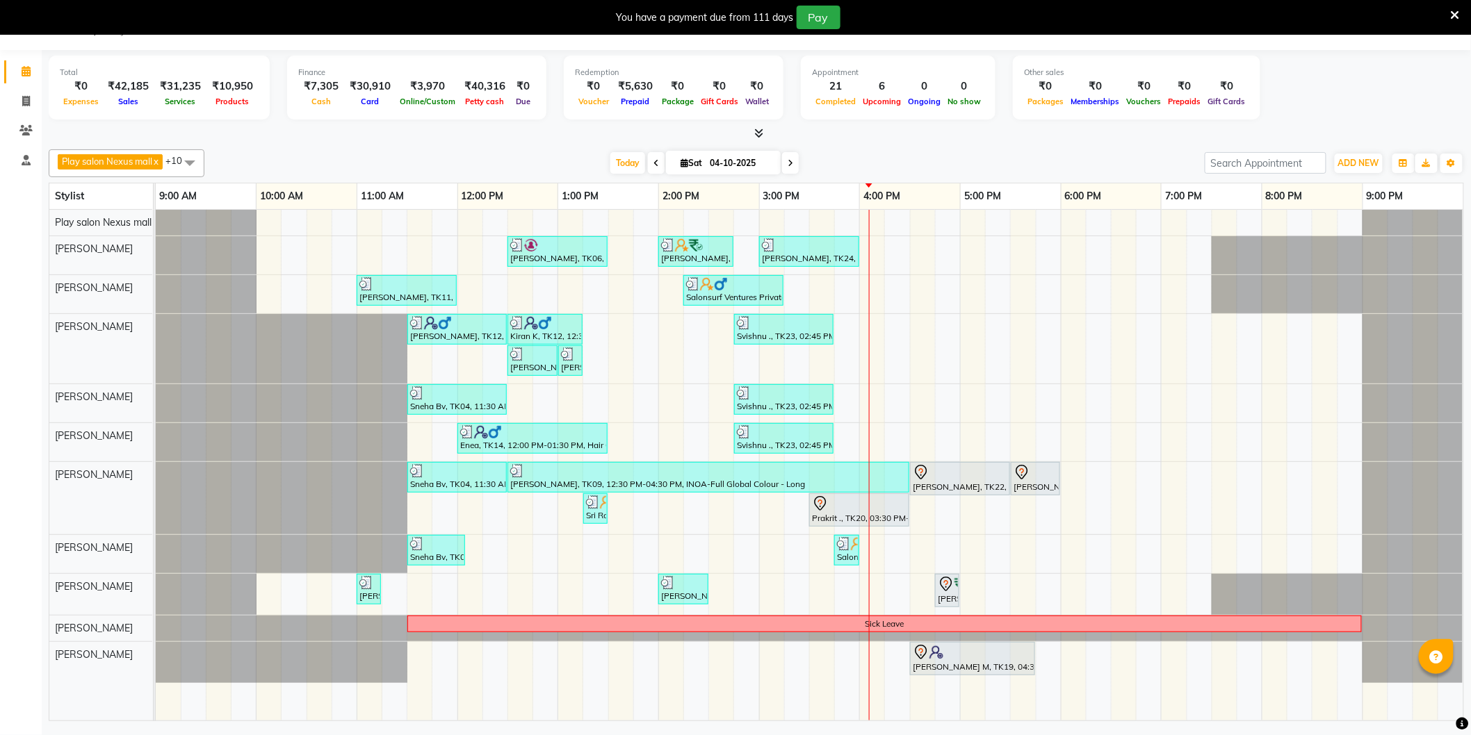
click at [789, 163] on icon at bounding box center [790, 163] width 6 height 8
type input "05-10-2025"
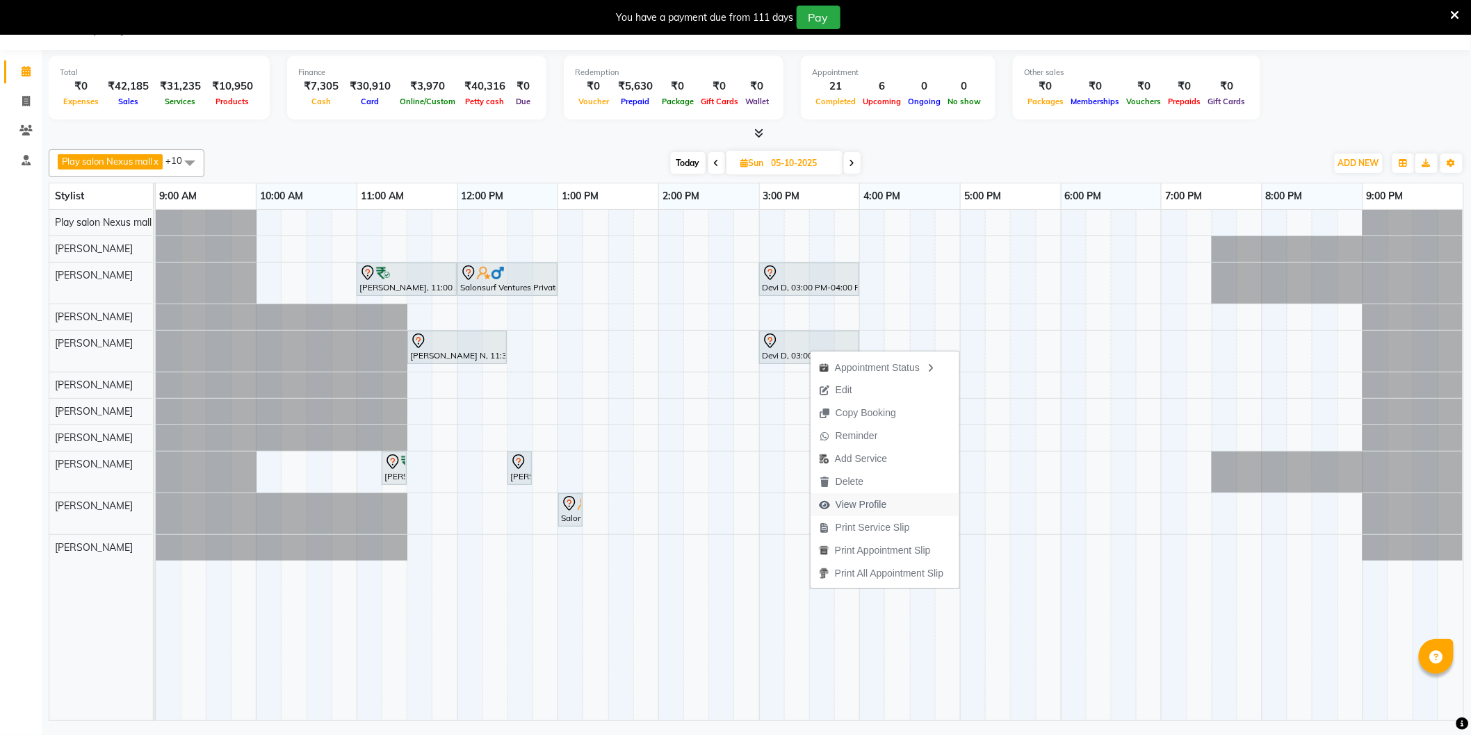
click at [866, 505] on span "View Profile" at bounding box center [860, 505] width 51 height 15
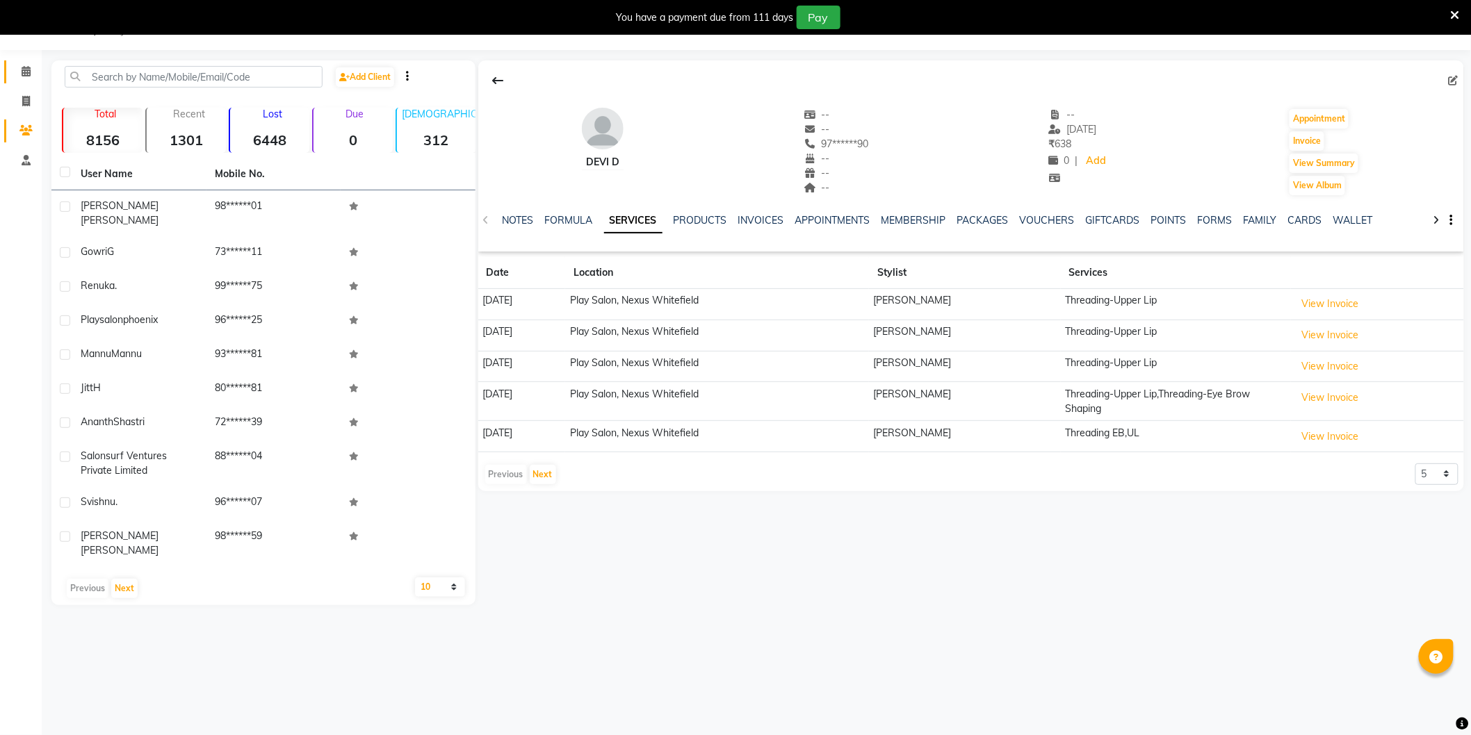
click at [22, 63] on link "Calendar" at bounding box center [20, 71] width 33 height 23
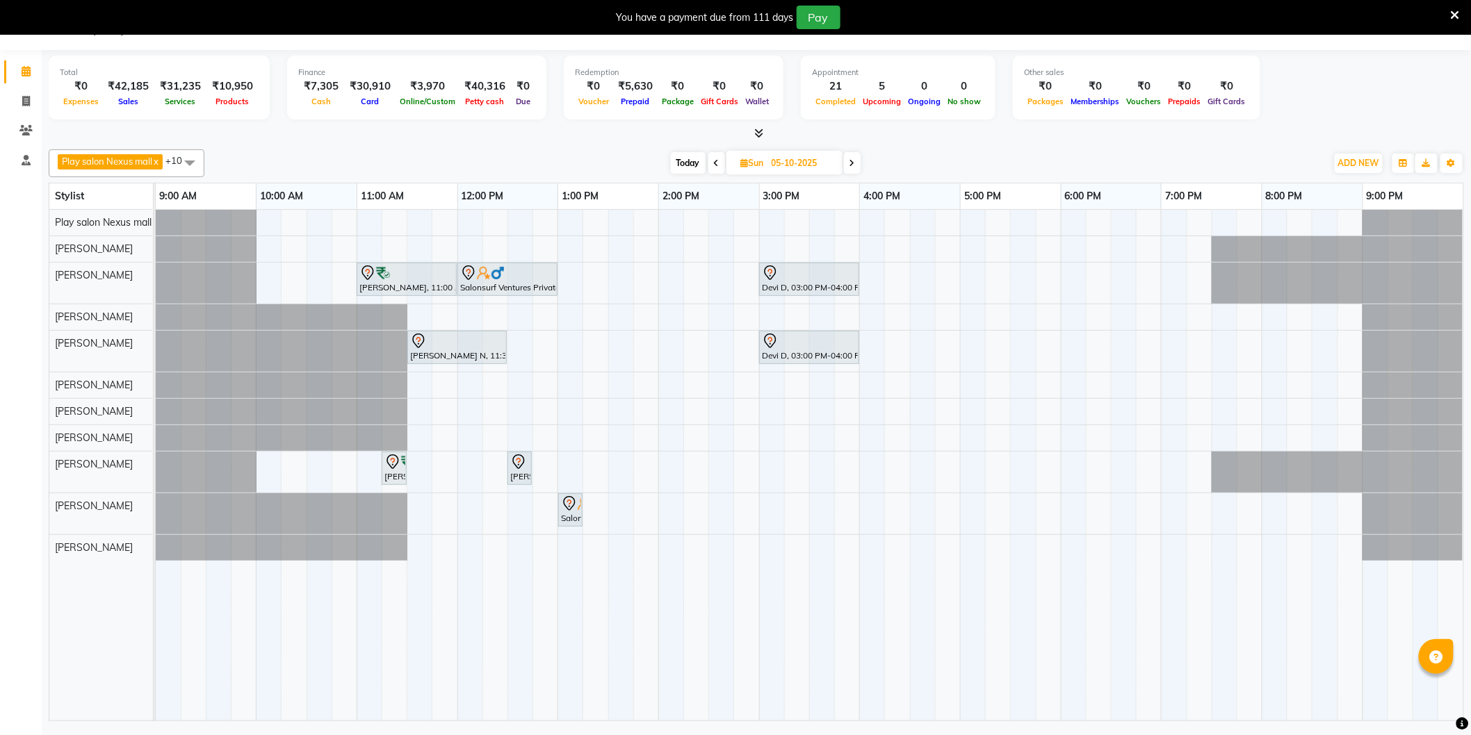
click at [849, 169] on span at bounding box center [852, 163] width 17 height 22
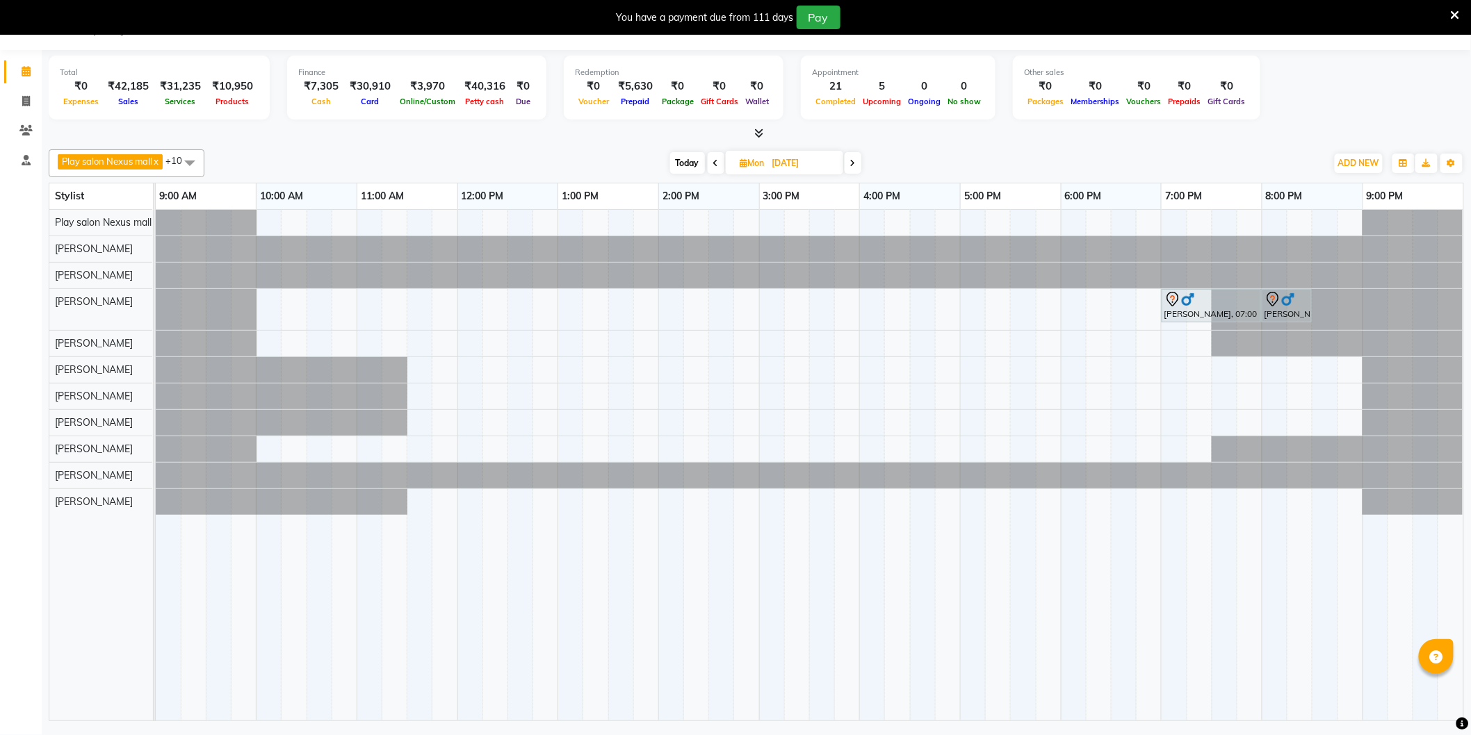
click at [851, 162] on span at bounding box center [852, 163] width 17 height 22
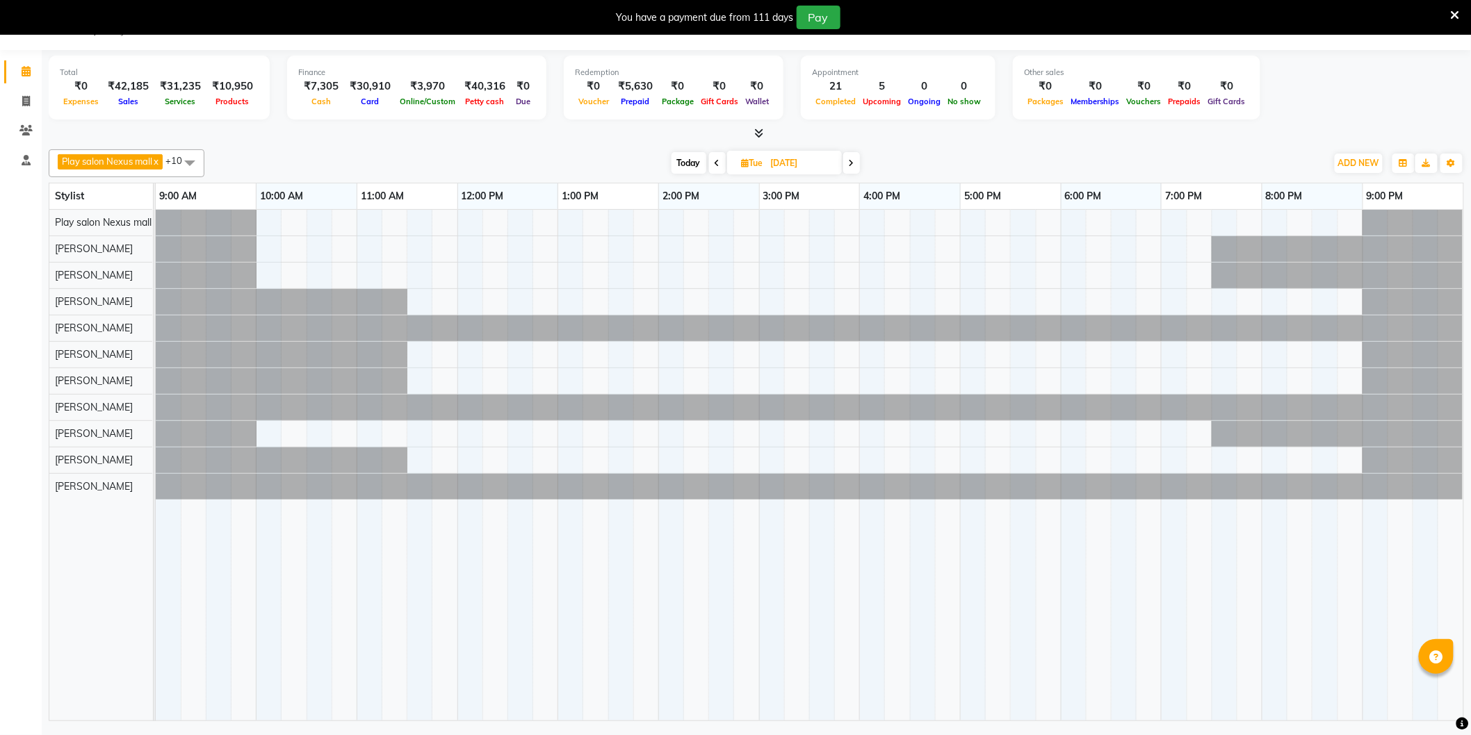
click at [851, 162] on icon at bounding box center [852, 163] width 6 height 8
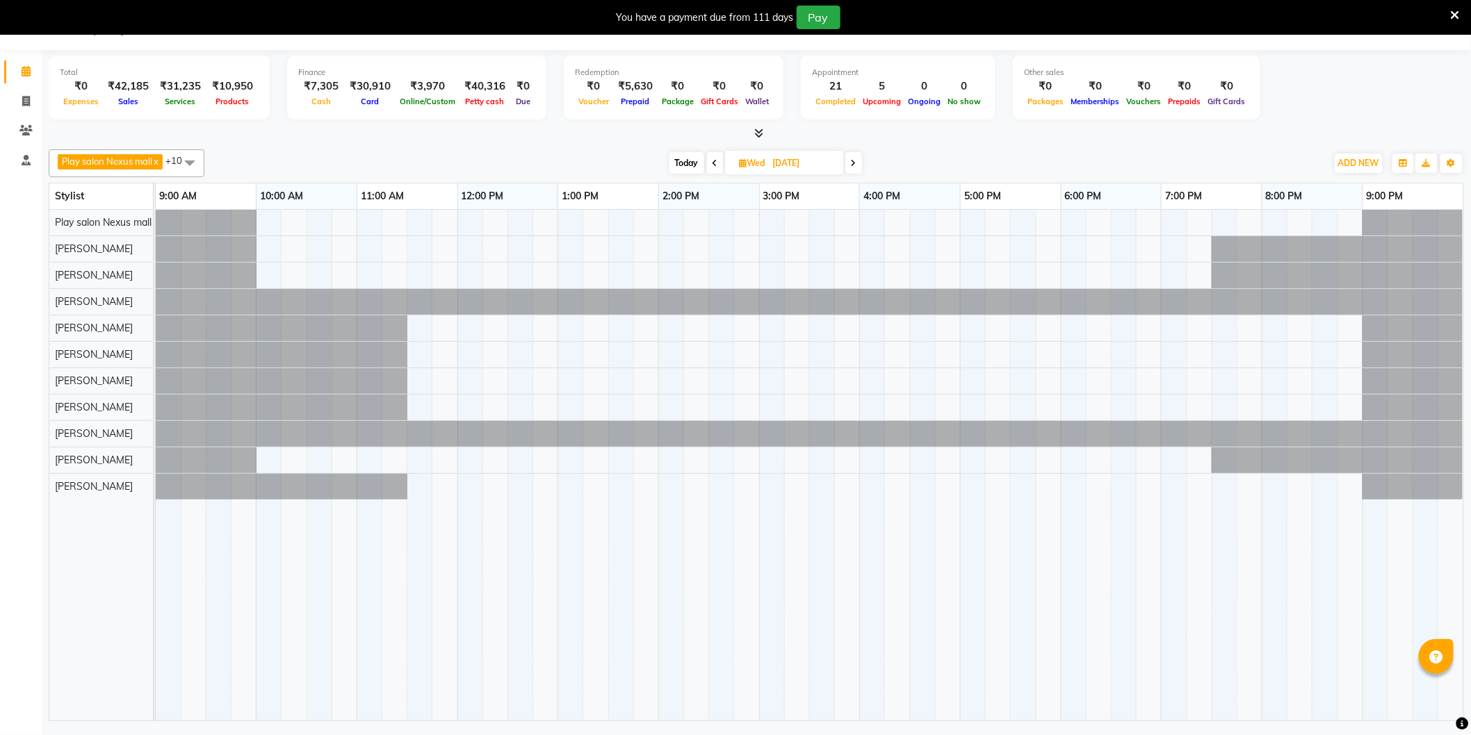
click at [851, 162] on span at bounding box center [853, 163] width 17 height 22
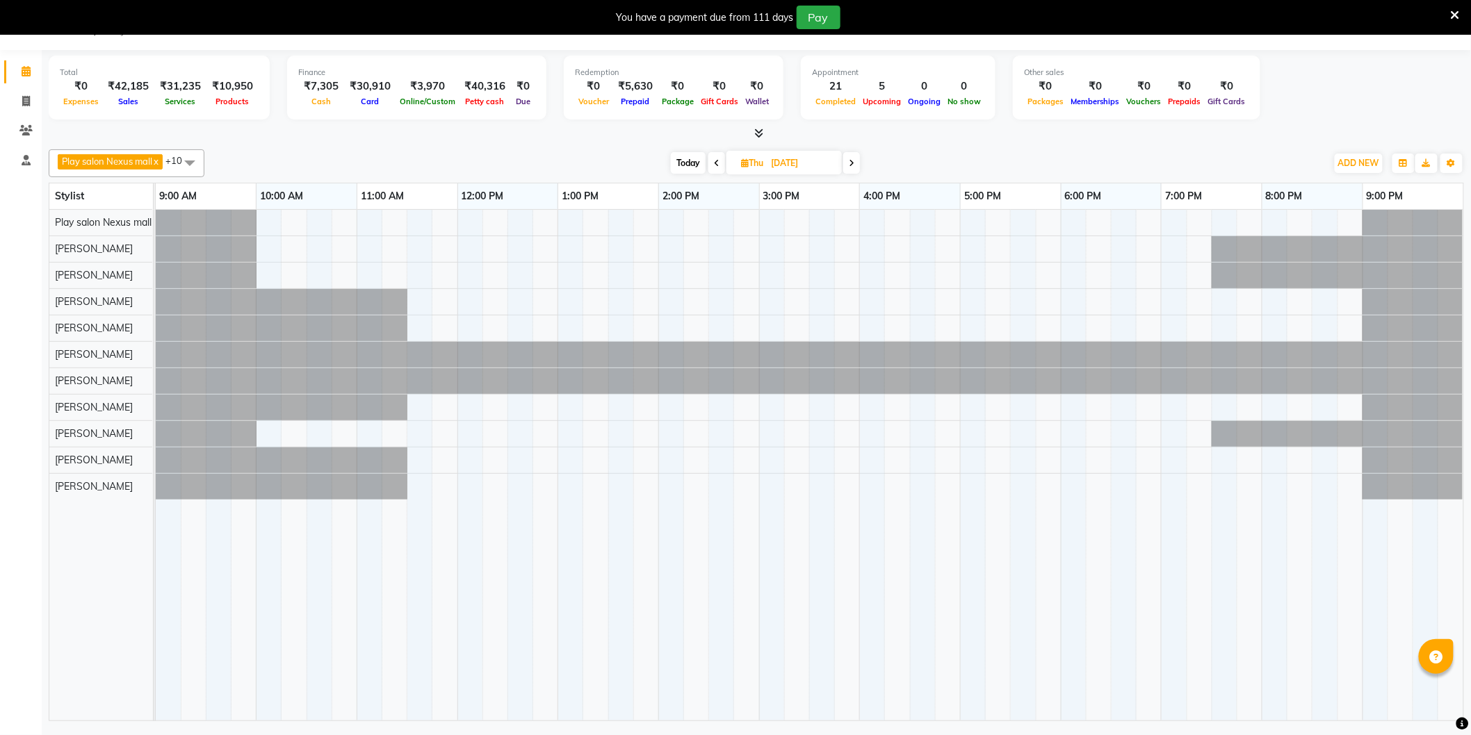
click at [851, 162] on icon at bounding box center [852, 163] width 6 height 8
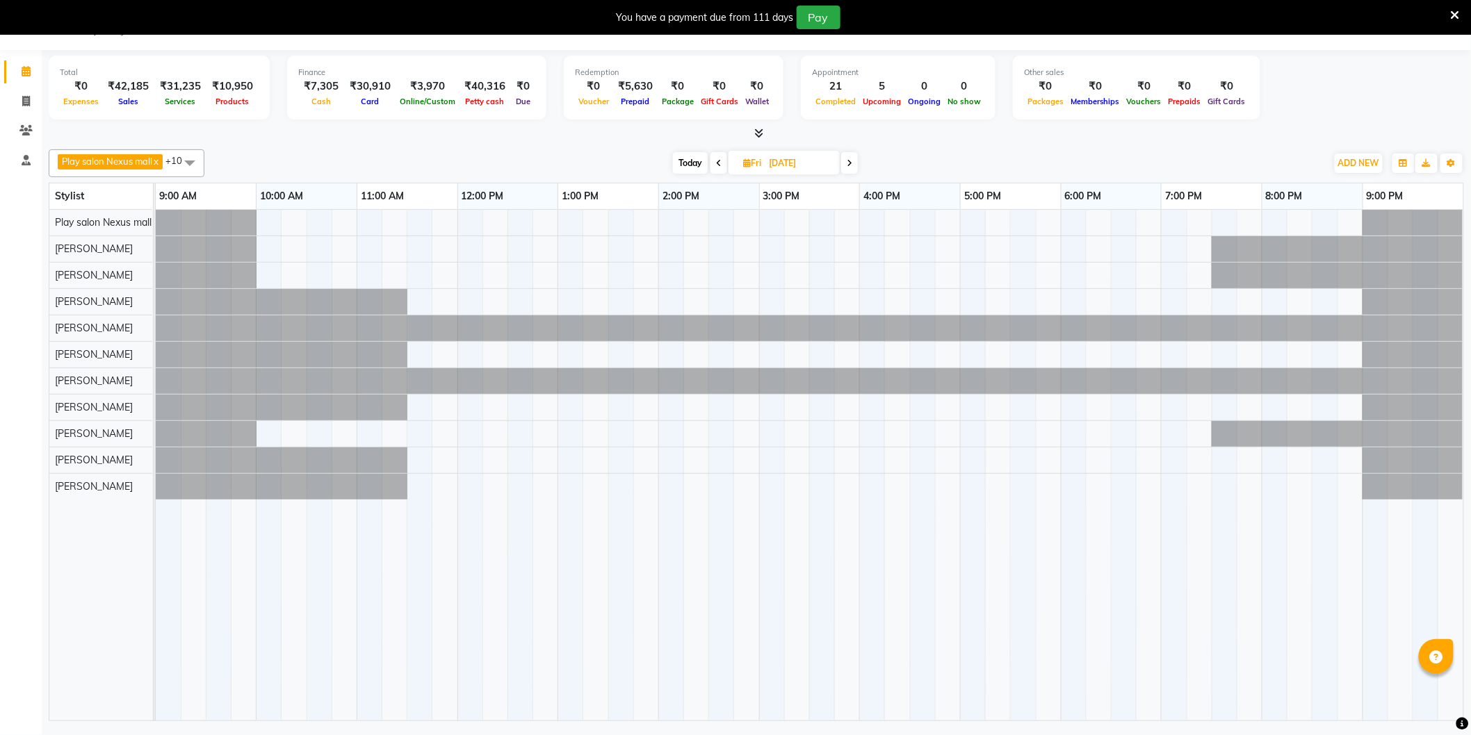
click at [851, 162] on icon at bounding box center [849, 163] width 6 height 8
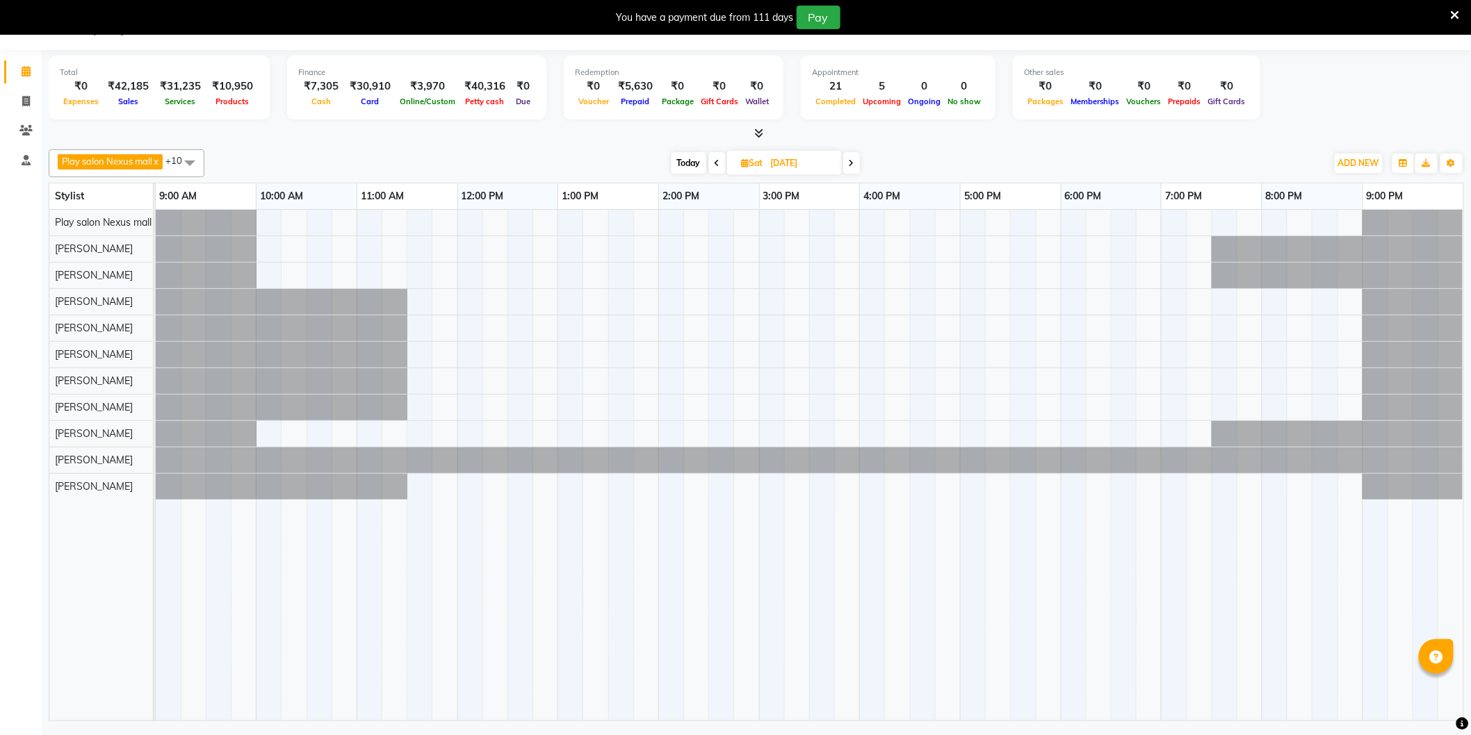
click at [669, 164] on div "Today Sat 11-10-2025" at bounding box center [765, 163] width 1108 height 21
click at [686, 162] on span "Today" at bounding box center [688, 163] width 35 height 22
type input "04-10-2025"
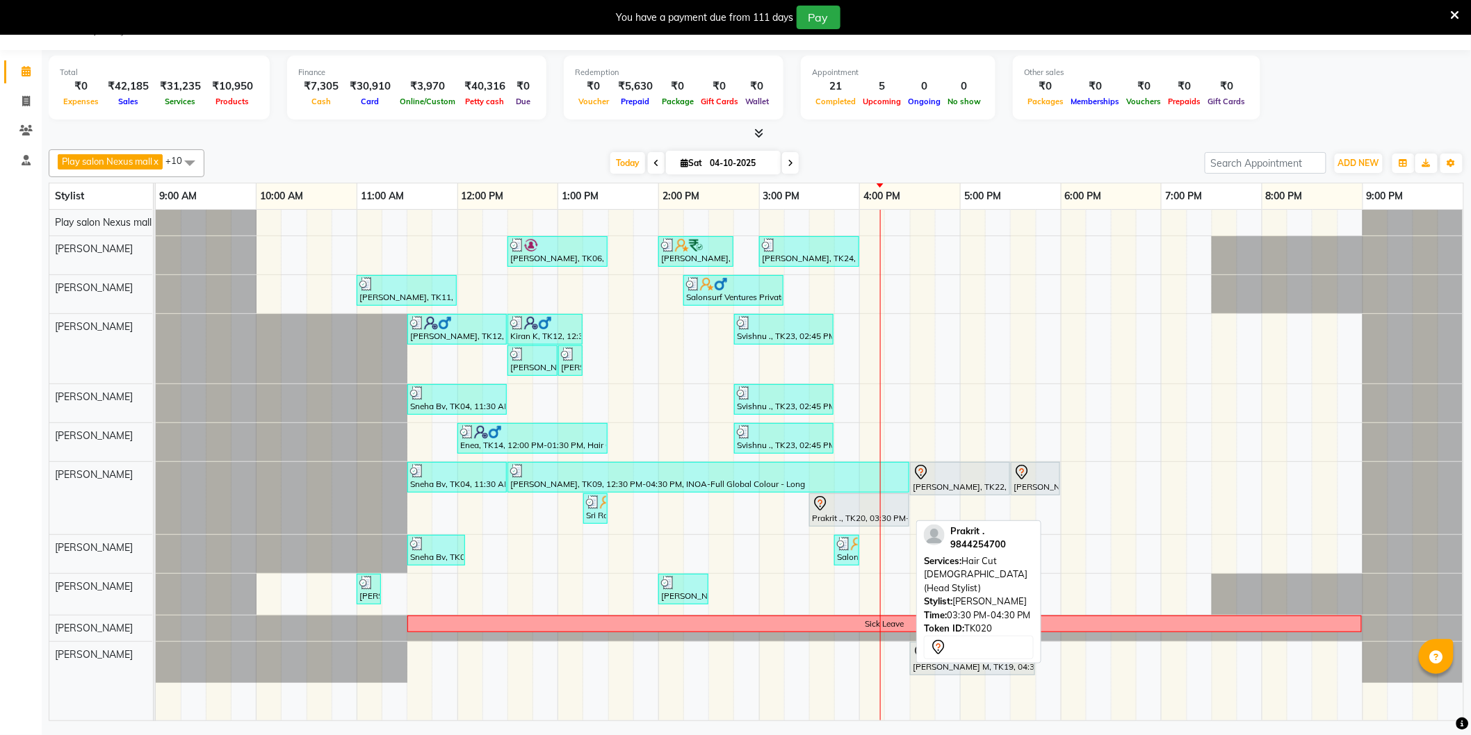
click at [855, 512] on div "Prakrit ., TK20, 03:30 PM-04:30 PM, Hair Cut [DEMOGRAPHIC_DATA] (Head Stylist)" at bounding box center [858, 510] width 97 height 29
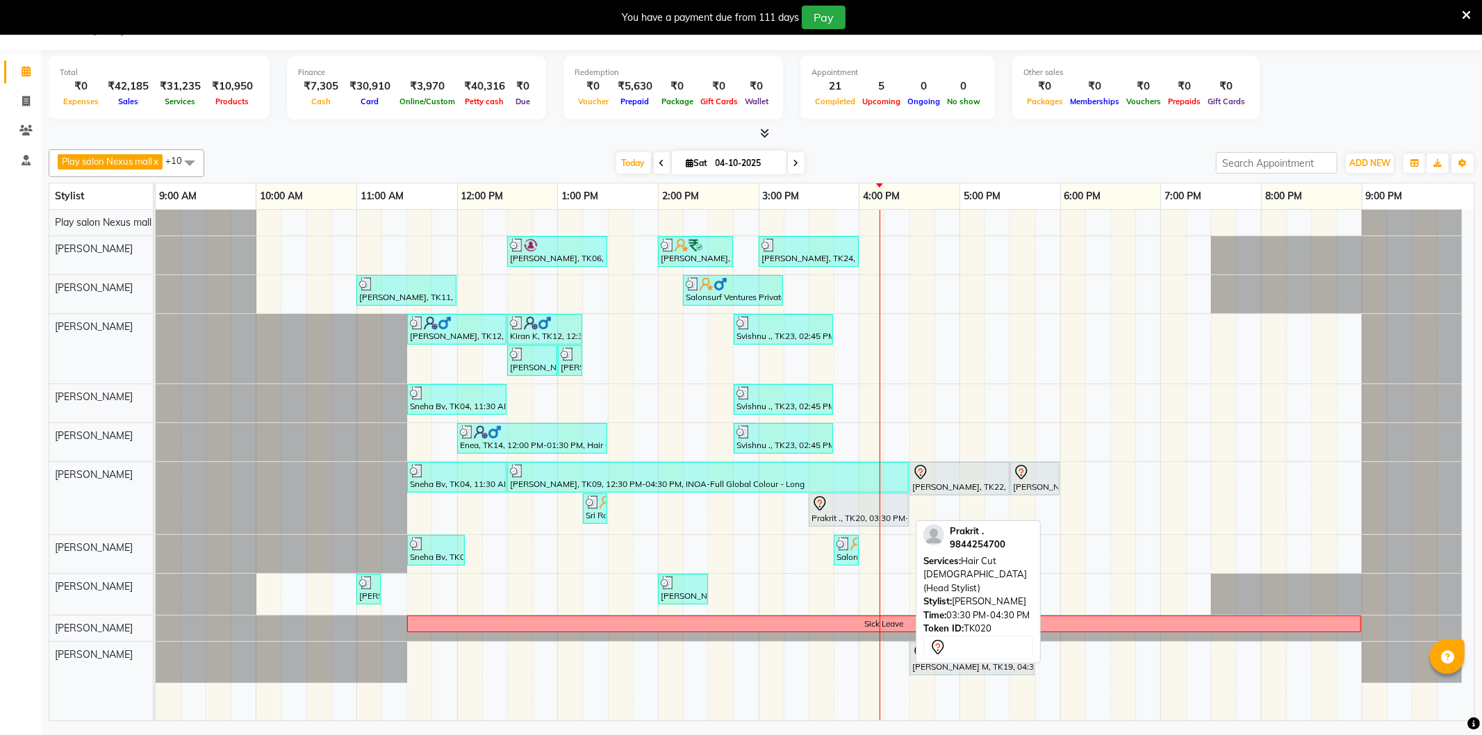
select select "7"
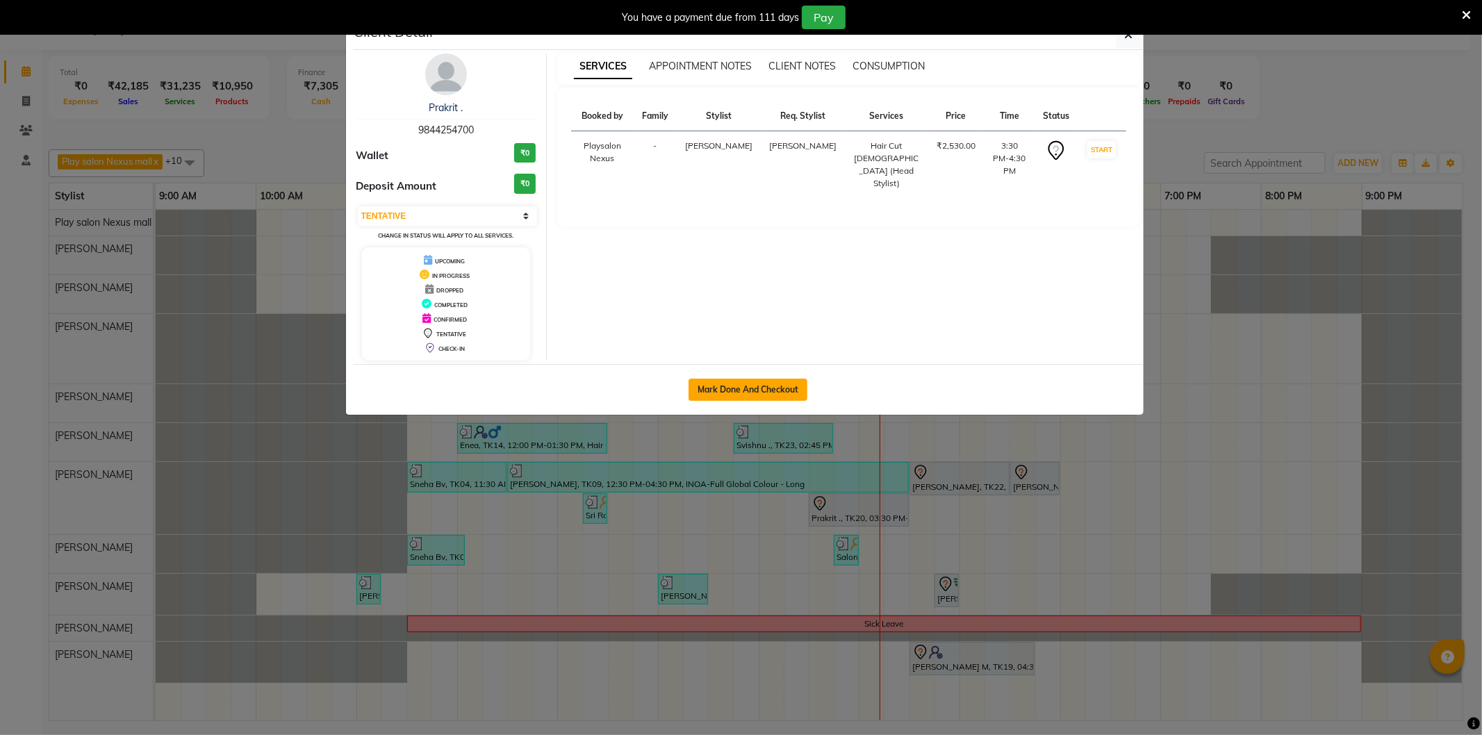
click at [772, 379] on button "Mark Done And Checkout" at bounding box center [748, 390] width 119 height 22
select select "service"
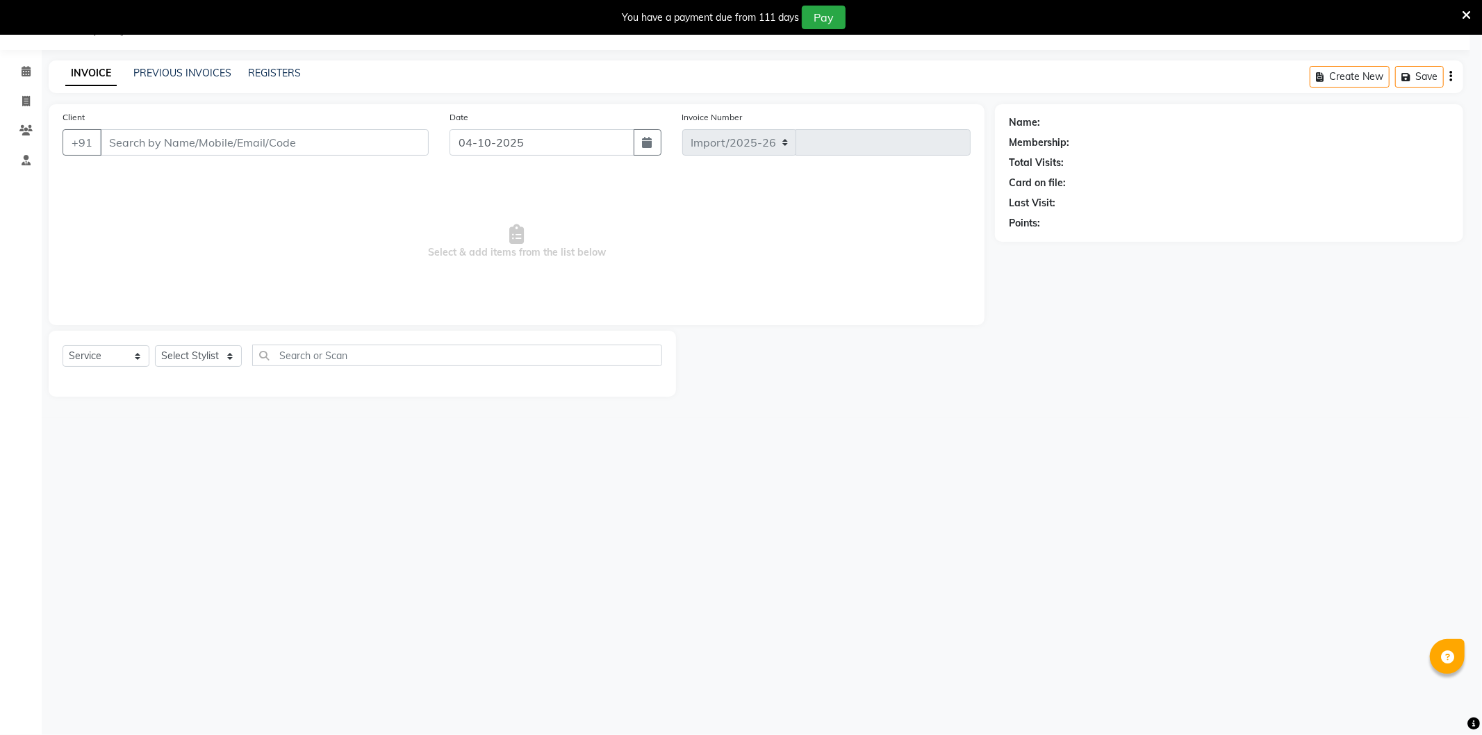
select select "8356"
type input "3901"
type input "98******00"
select select "81395"
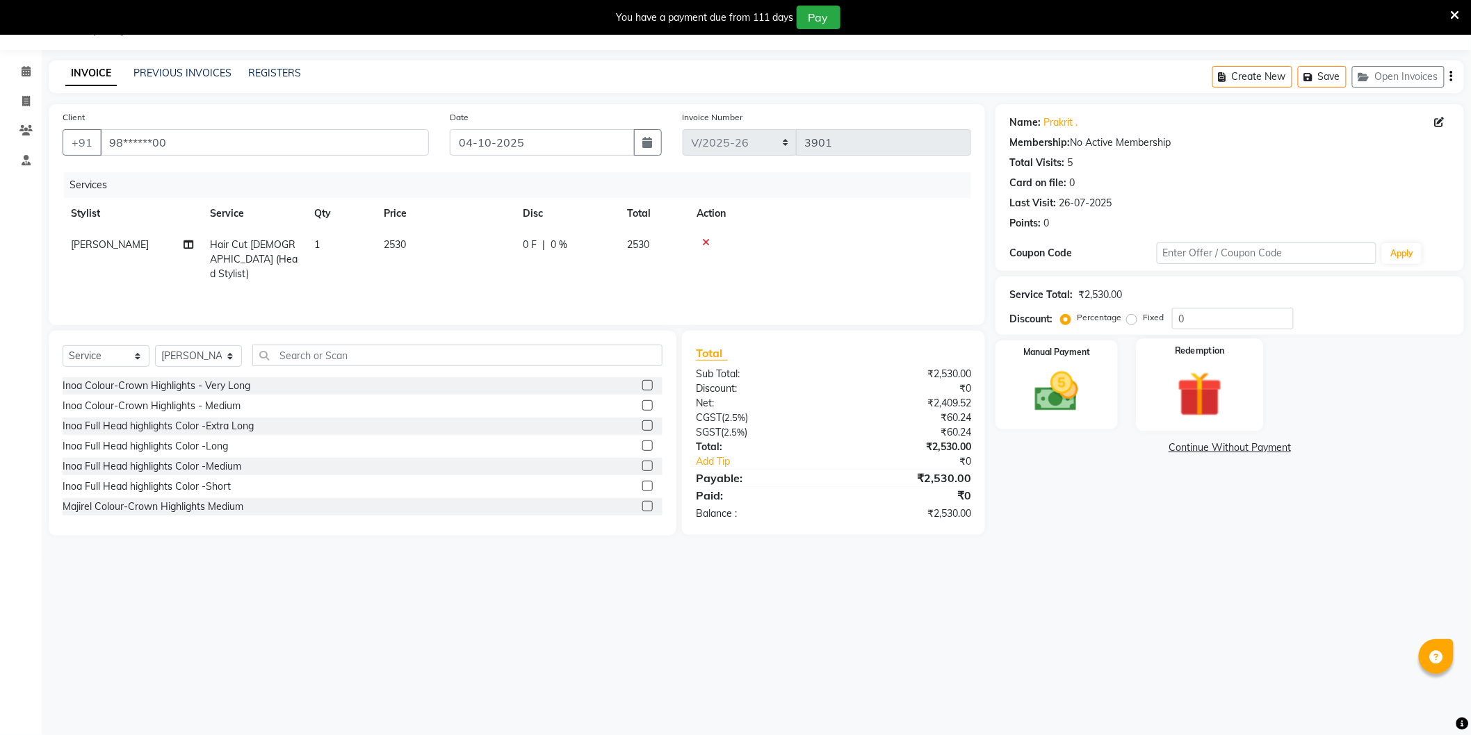
click at [1190, 390] on img at bounding box center [1200, 394] width 74 height 56
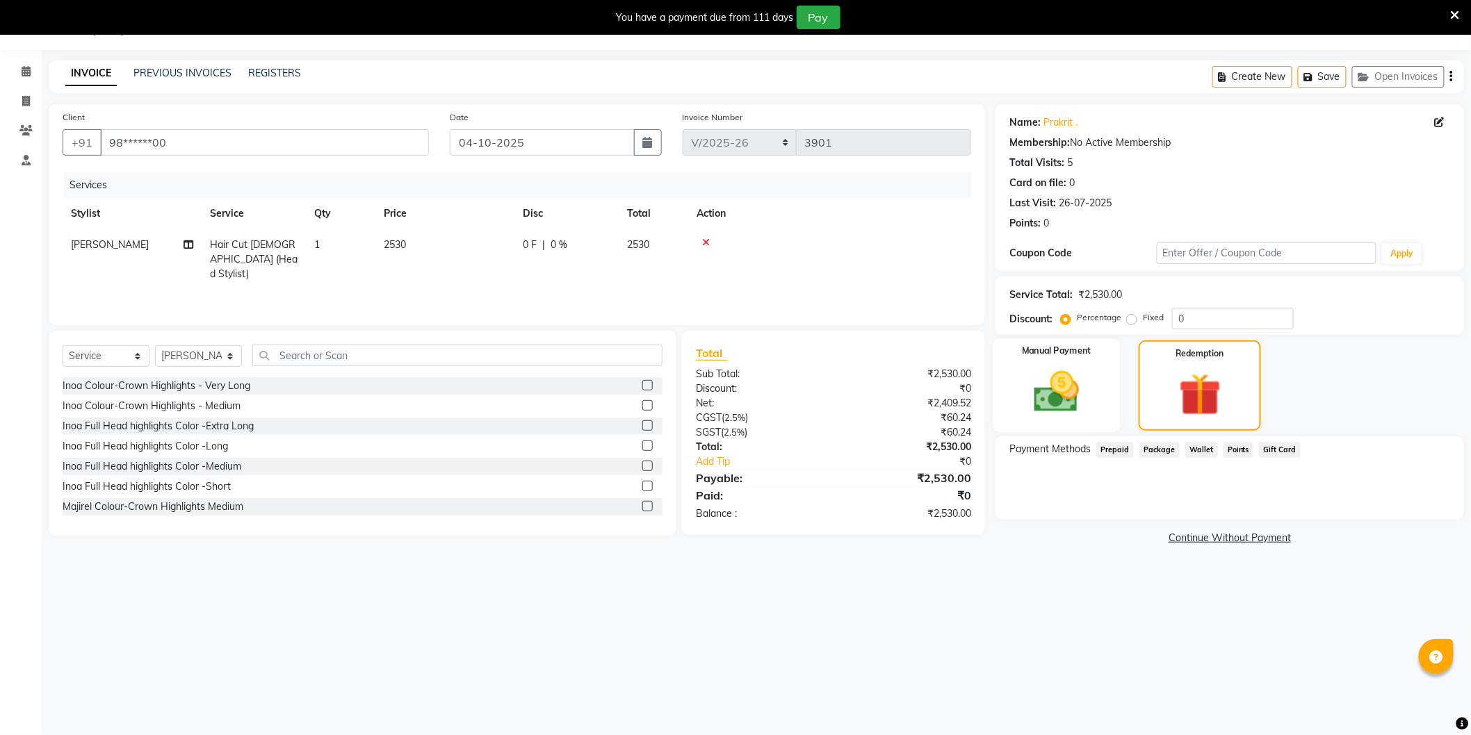
click at [1103, 384] on div "Manual Payment" at bounding box center [1056, 385] width 127 height 94
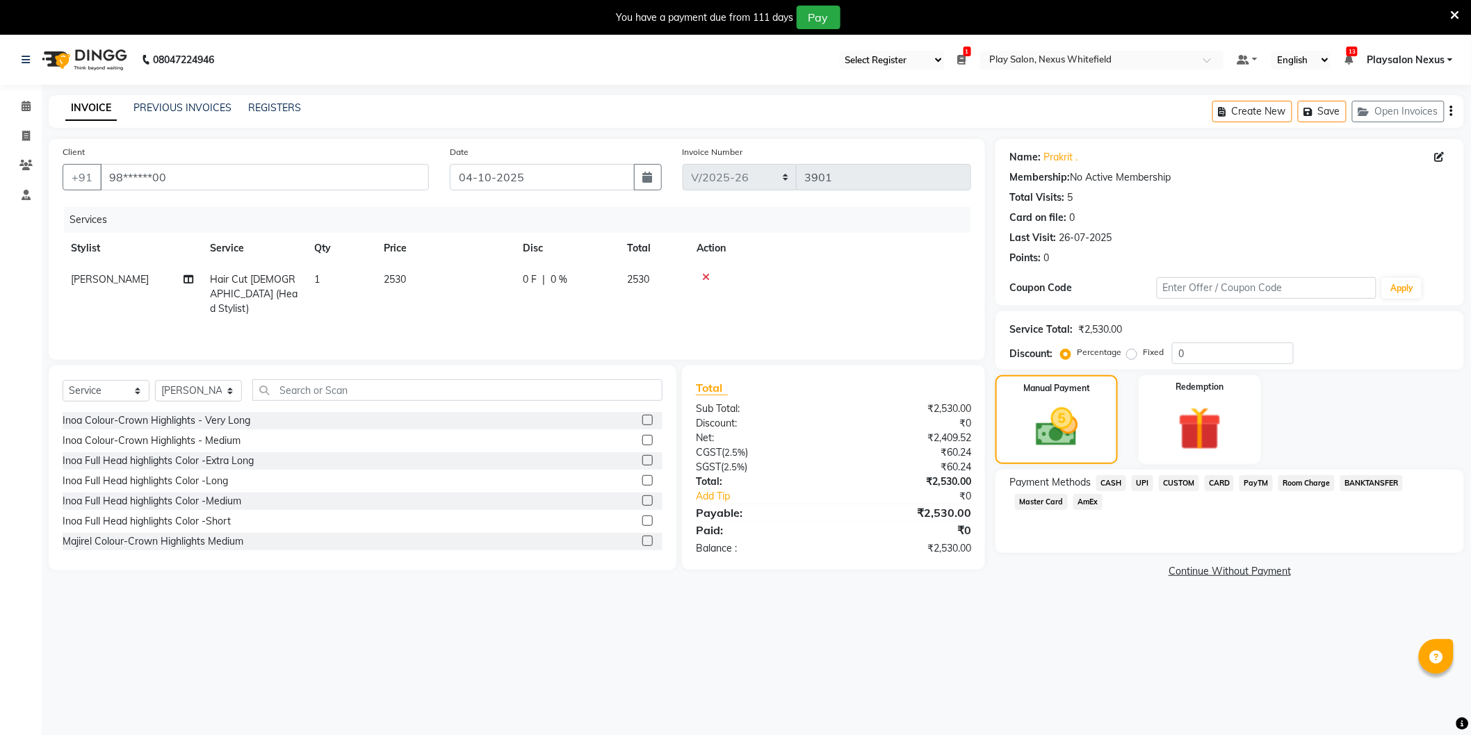
click at [1175, 483] on span "CUSTOM" at bounding box center [1178, 483] width 40 height 16
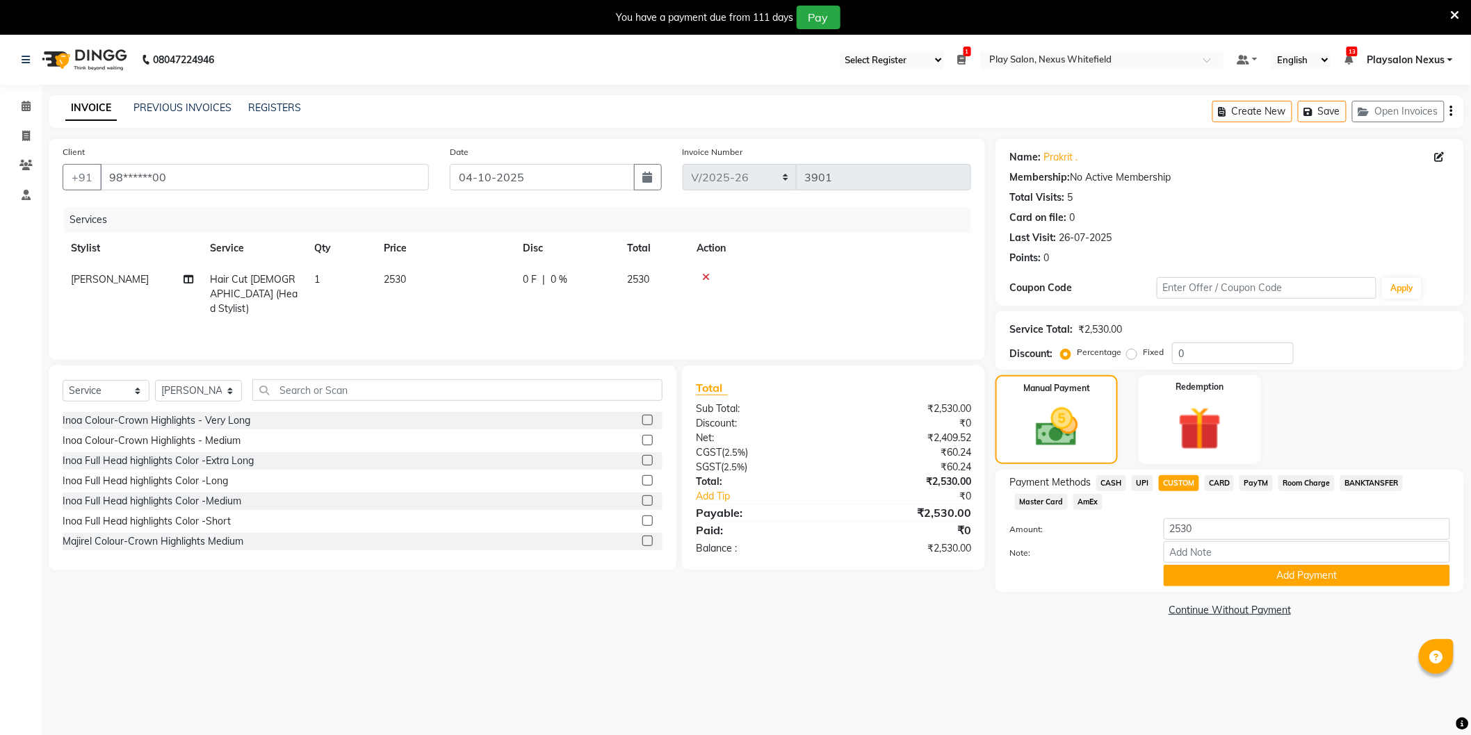
click at [1210, 488] on span "CARD" at bounding box center [1219, 483] width 30 height 16
click at [1225, 480] on span "CARD" at bounding box center [1219, 483] width 30 height 16
drag, startPoint x: 1224, startPoint y: 483, endPoint x: 1209, endPoint y: 484, distance: 14.6
click at [1222, 483] on span "CARD" at bounding box center [1219, 483] width 30 height 16
click at [1270, 573] on button "Add Payment" at bounding box center [1306, 576] width 286 height 22
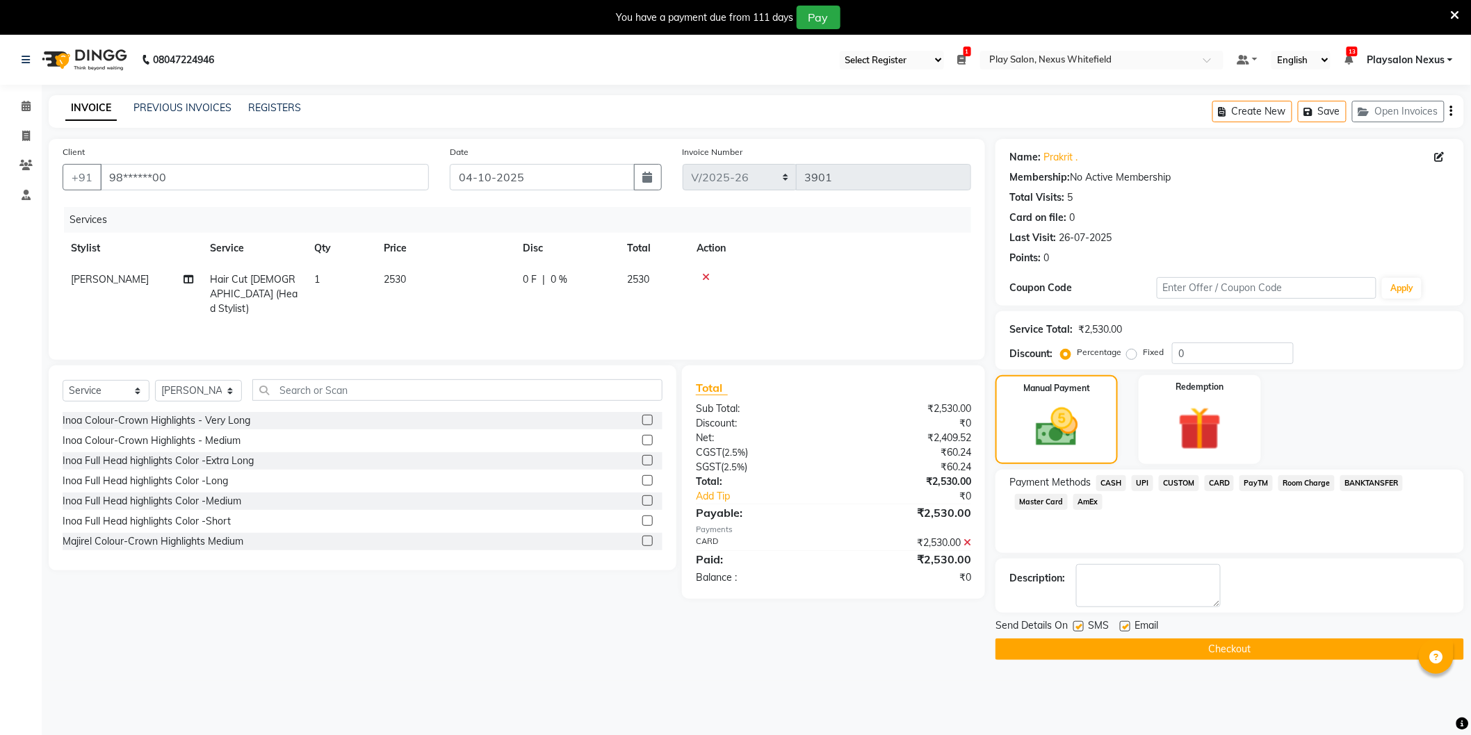
click at [1243, 647] on button "Checkout" at bounding box center [1229, 650] width 468 height 22
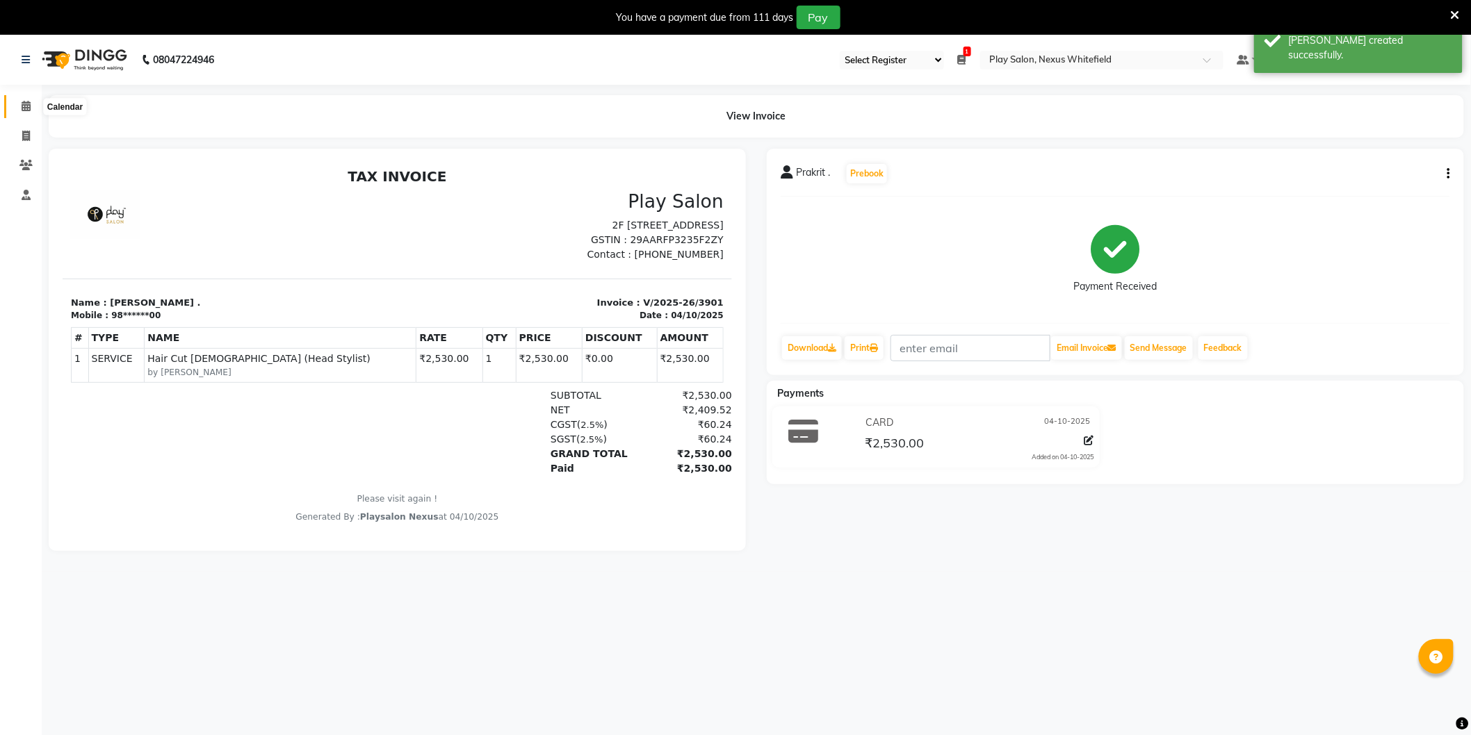
click at [22, 106] on icon at bounding box center [26, 106] width 9 height 10
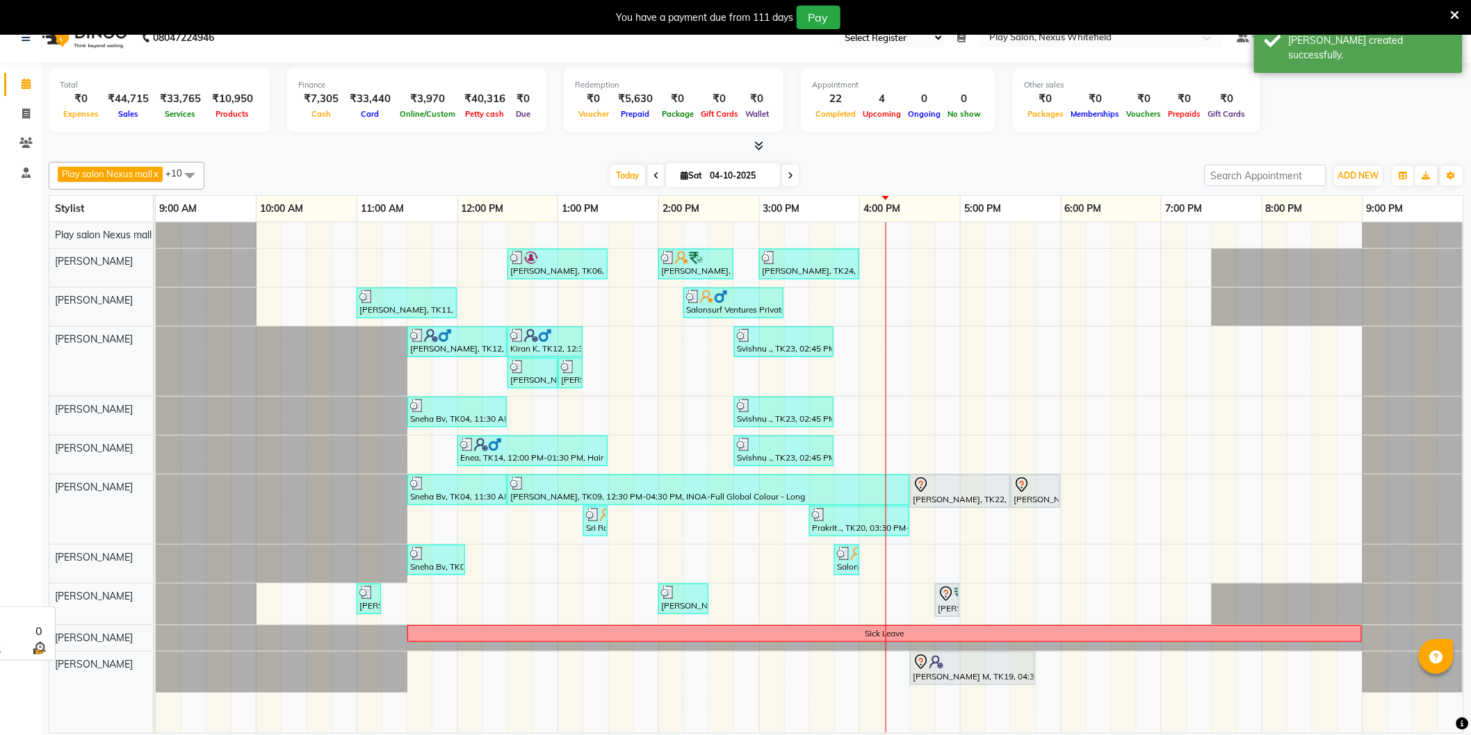
scroll to position [35, 0]
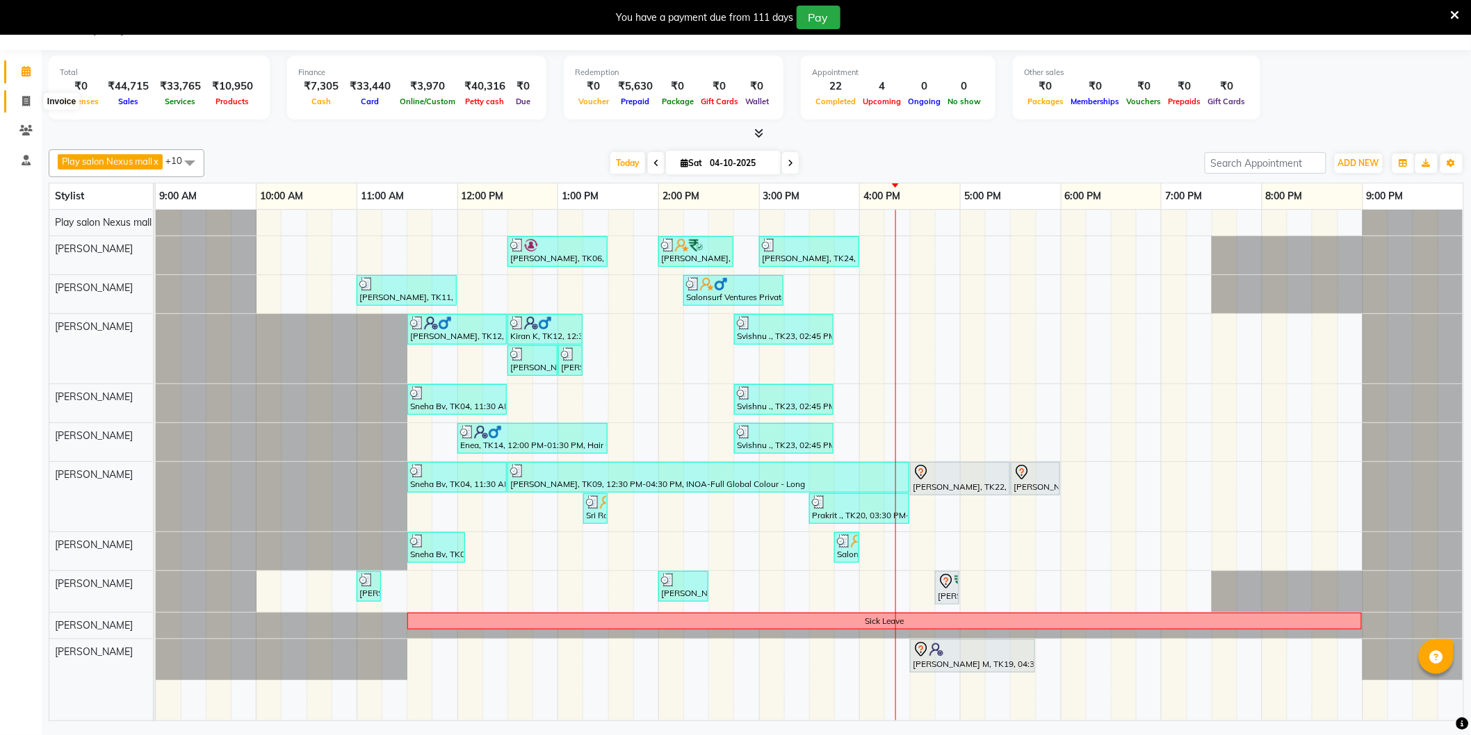
click at [24, 99] on icon at bounding box center [26, 101] width 8 height 10
select select "service"
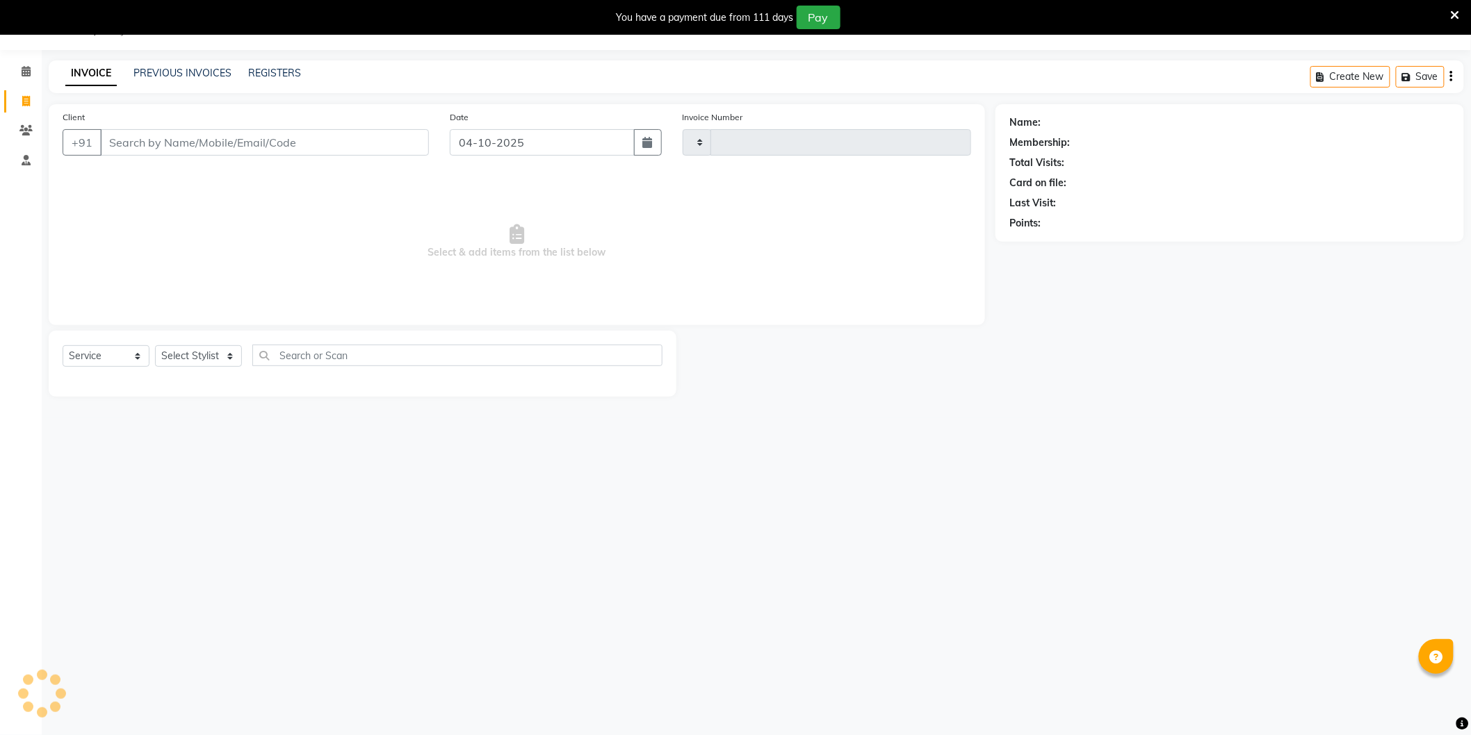
type input "3902"
select select "8356"
click at [106, 355] on select "Select Service Product Membership Package Voucher Prepaid Gift Card" at bounding box center [106, 356] width 87 height 22
click at [204, 358] on select "Select Stylist [PERSON_NAME] Md [PERSON_NAME] [PERSON_NAME] [PERSON_NAME] [PERS…" at bounding box center [198, 356] width 87 height 22
select select "81405"
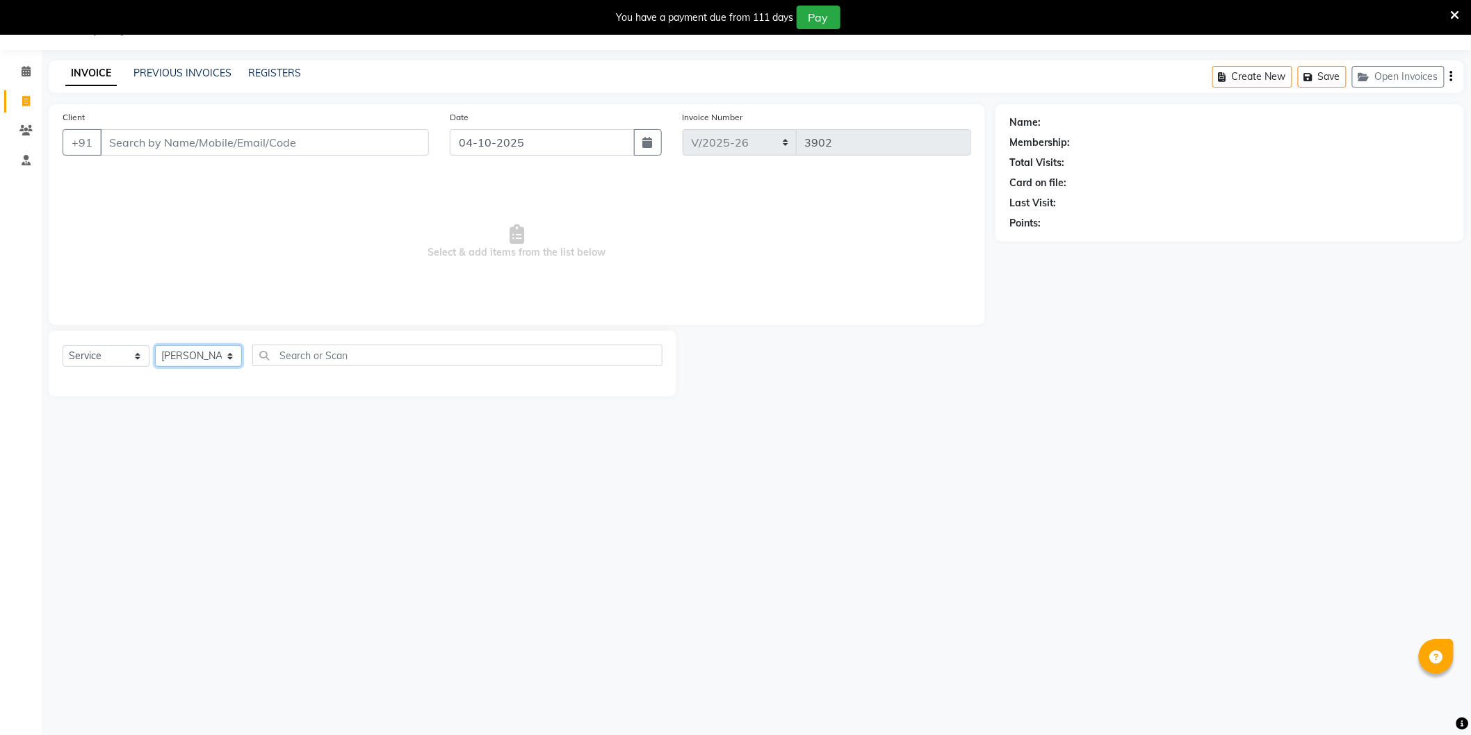
click at [155, 346] on select "Select Stylist [PERSON_NAME] Md [PERSON_NAME] [PERSON_NAME] [PERSON_NAME] [PERS…" at bounding box center [198, 356] width 87 height 22
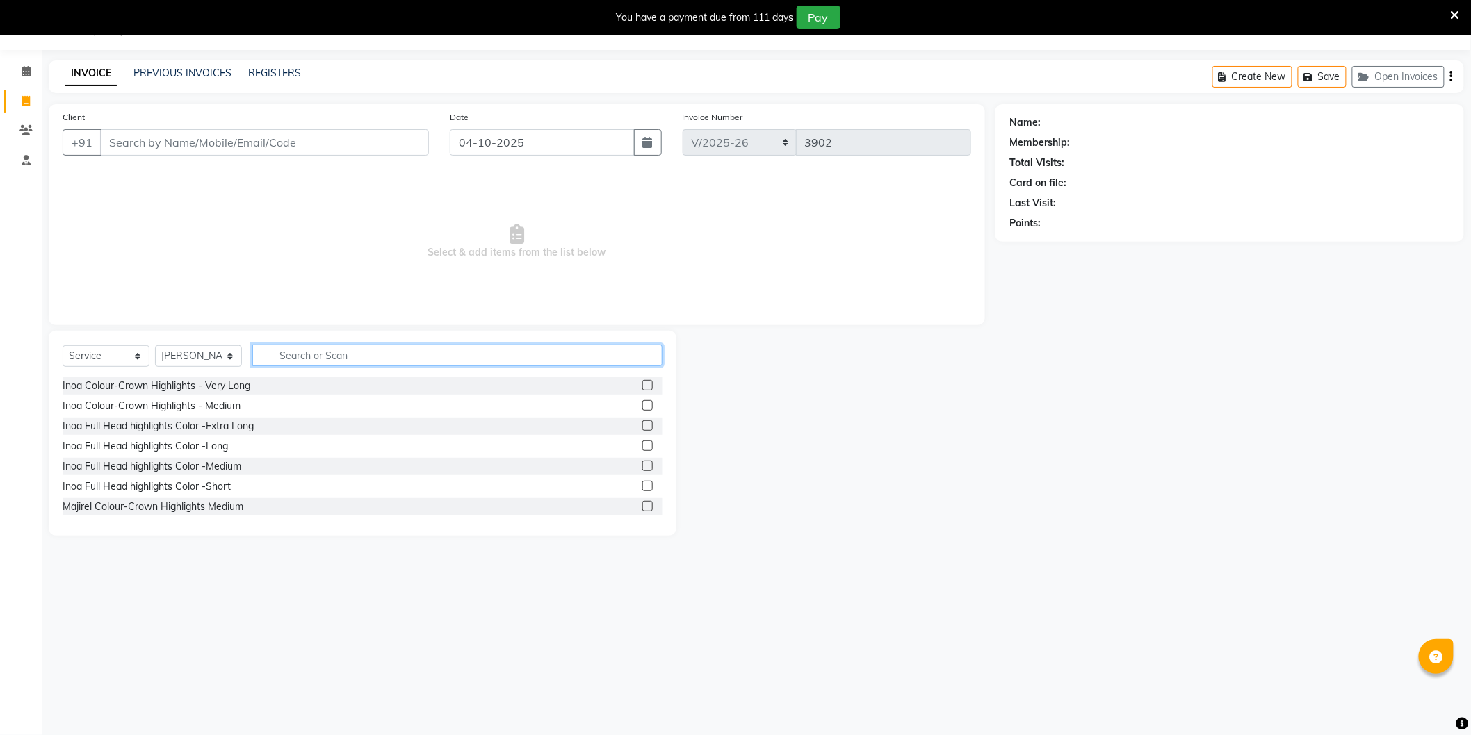
click at [302, 355] on input "text" at bounding box center [457, 356] width 410 height 22
type input "fringe"
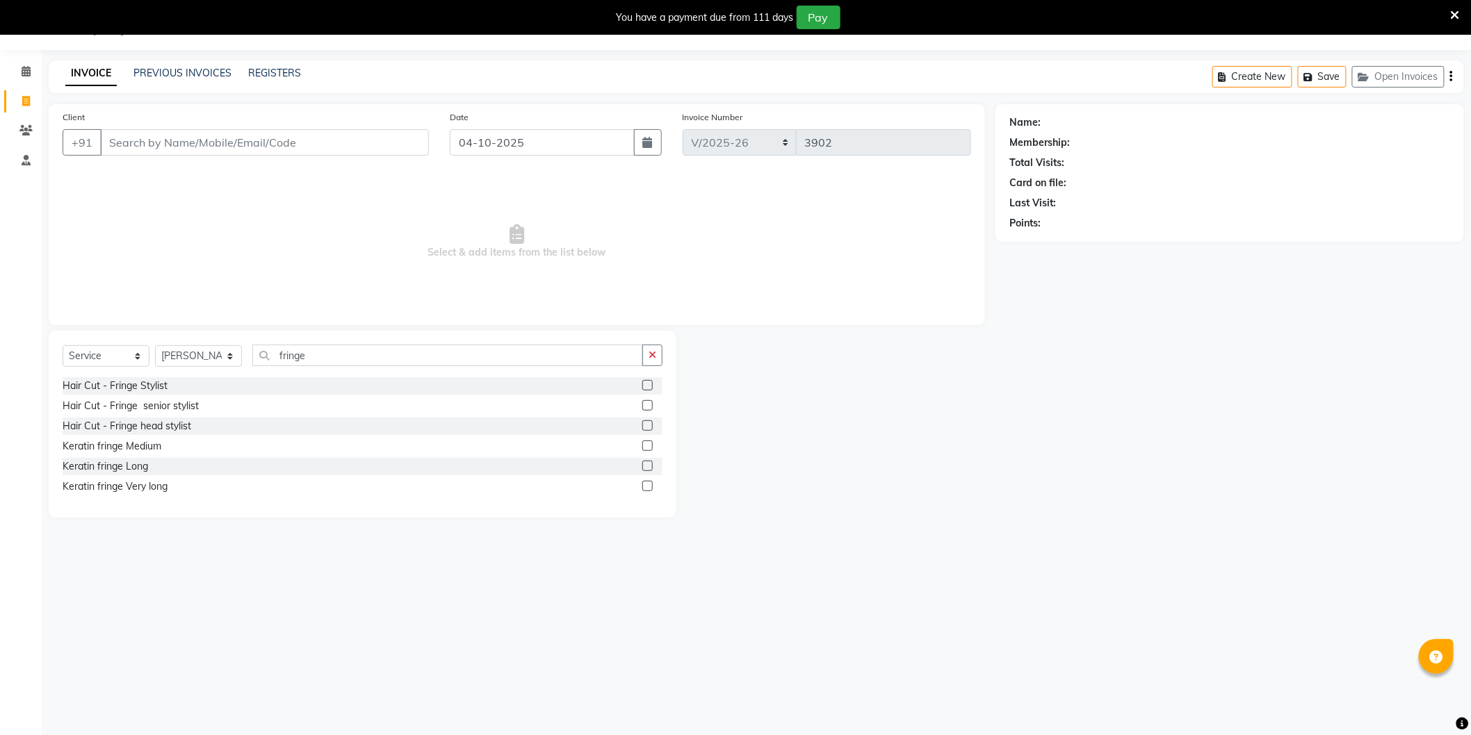
click at [650, 405] on label at bounding box center [647, 405] width 10 height 10
click at [650, 405] on input "checkbox" at bounding box center [646, 406] width 9 height 9
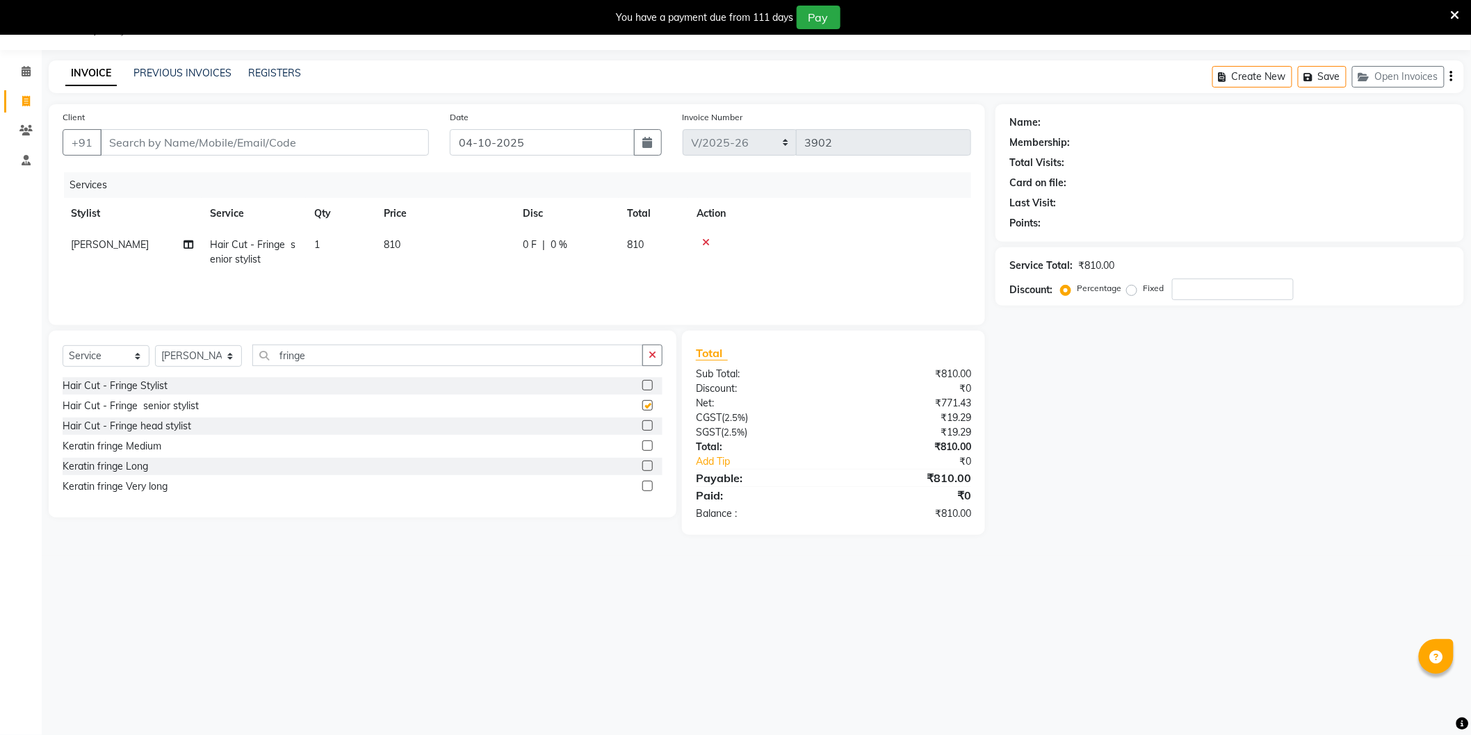
checkbox input "false"
click at [26, 70] on icon at bounding box center [26, 71] width 9 height 10
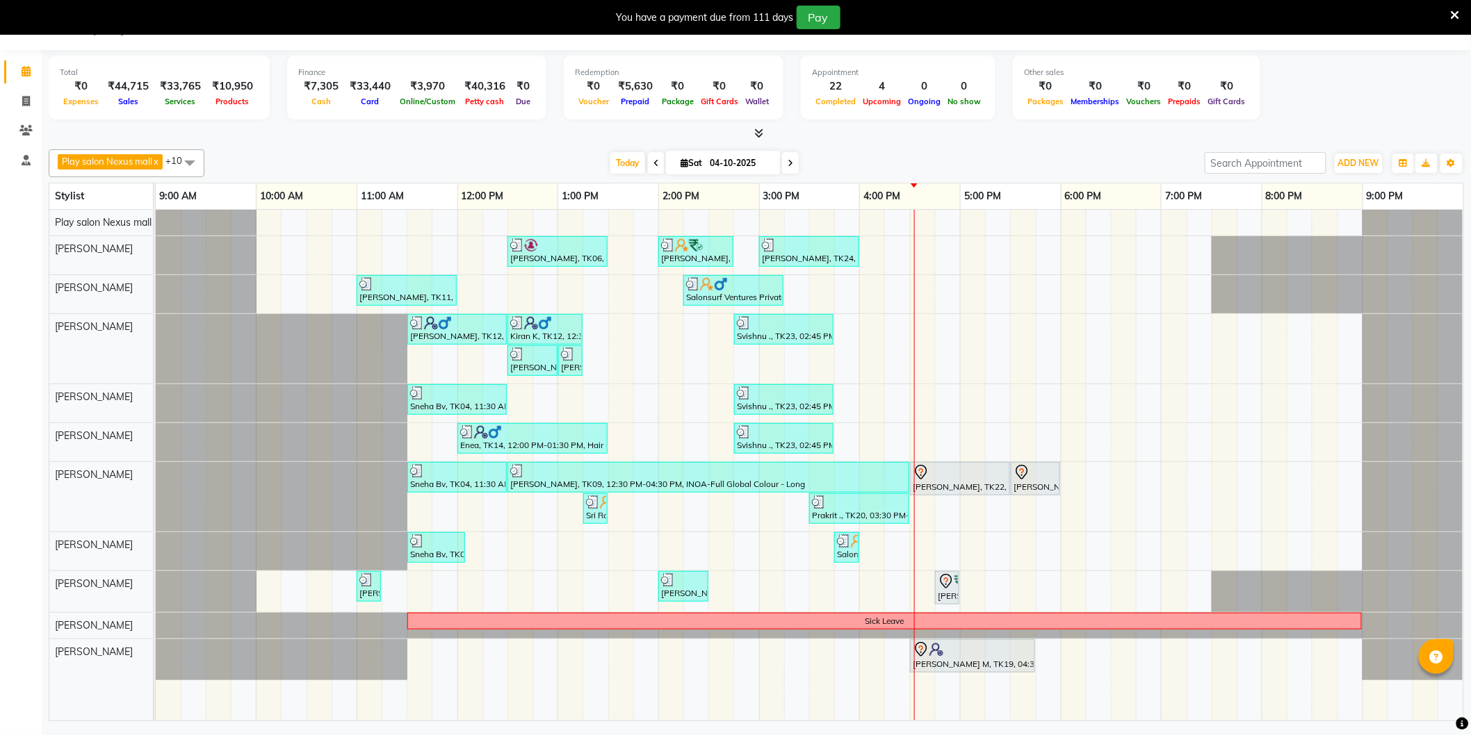
click at [928, 323] on div "Jayanth Kizhepatt, TK06, 12:30 PM-01:30 PM, Beard Shave,Hair Cut Men (Senior st…" at bounding box center [809, 465] width 1307 height 511
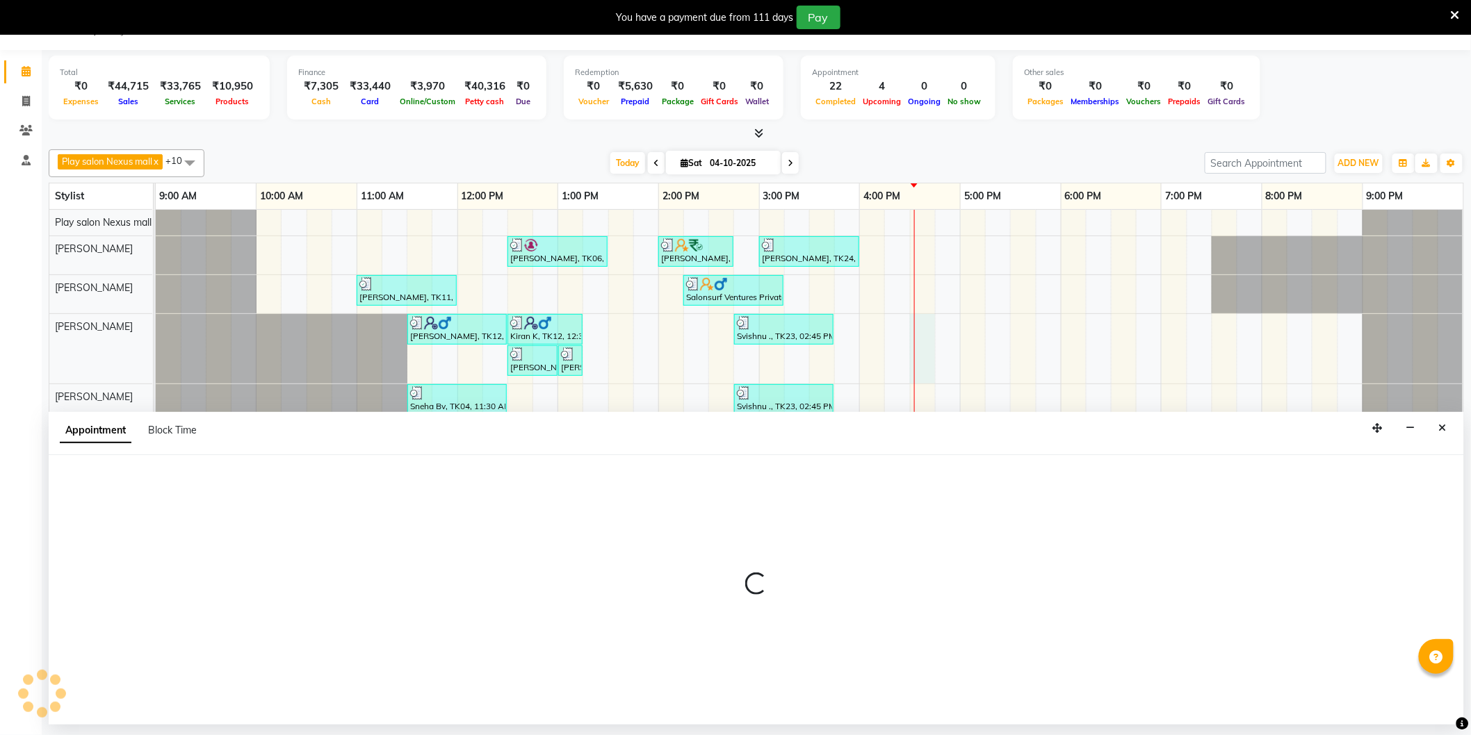
select select "81400"
select select "990"
select select "tentative"
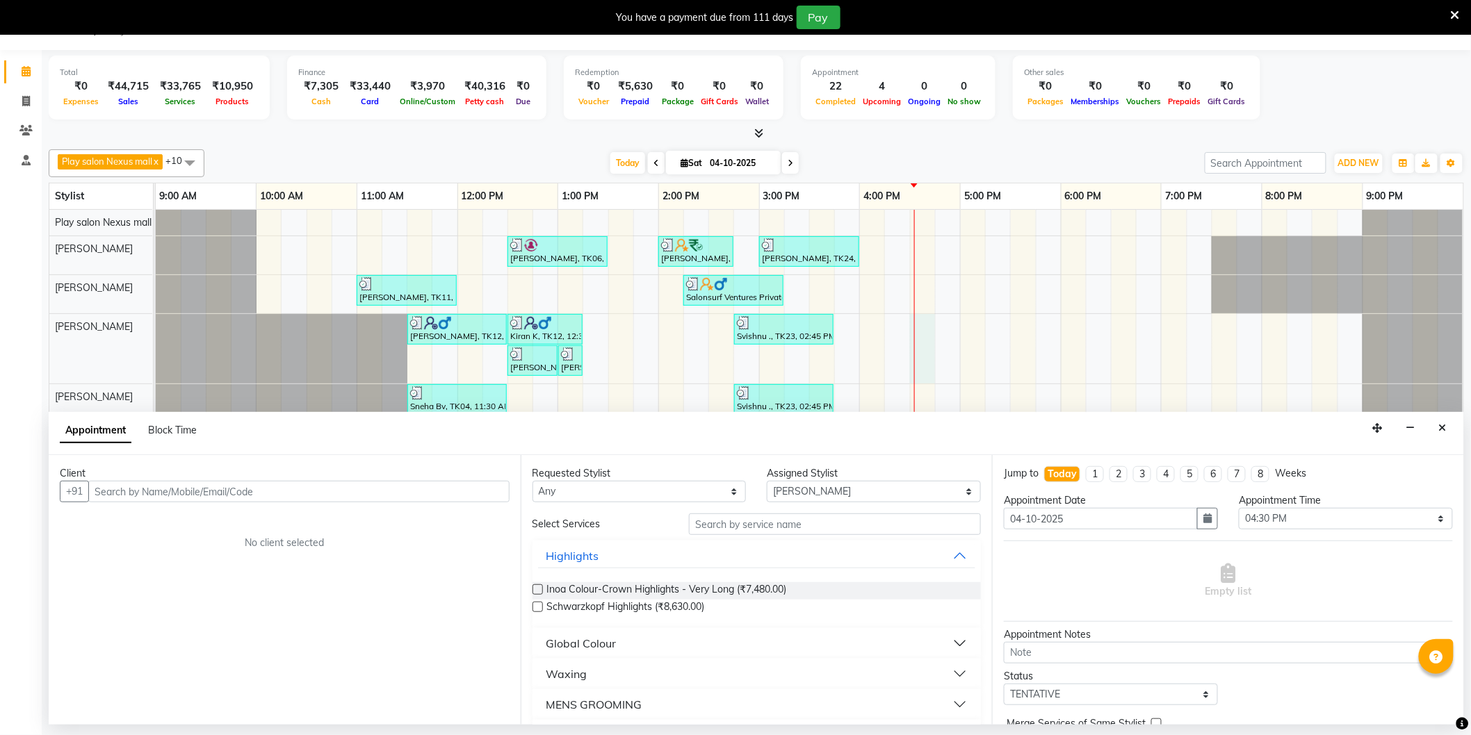
drag, startPoint x: 338, startPoint y: 487, endPoint x: 322, endPoint y: 475, distance: 19.9
click at [322, 475] on div "Client +91 No client selected" at bounding box center [285, 590] width 472 height 270
type input "9035148795"
click at [477, 492] on span "Add Client" at bounding box center [480, 491] width 47 height 13
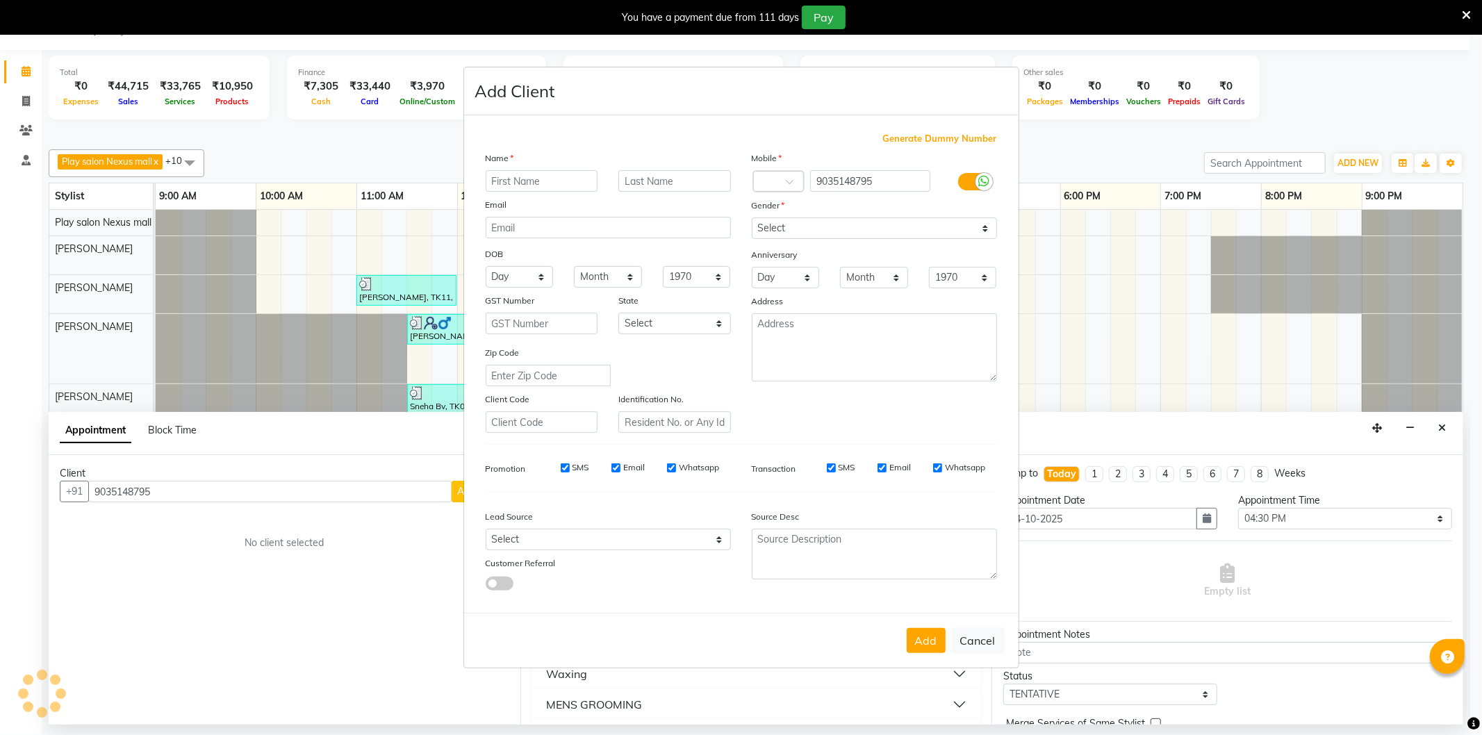
drag, startPoint x: 565, startPoint y: 183, endPoint x: 557, endPoint y: 181, distance: 8.8
click at [557, 181] on input "text" at bounding box center [542, 181] width 113 height 22
type input "Sunil"
type input "Raj"
click at [784, 234] on select "Select Male Female Other Prefer Not To Say" at bounding box center [874, 229] width 245 height 22
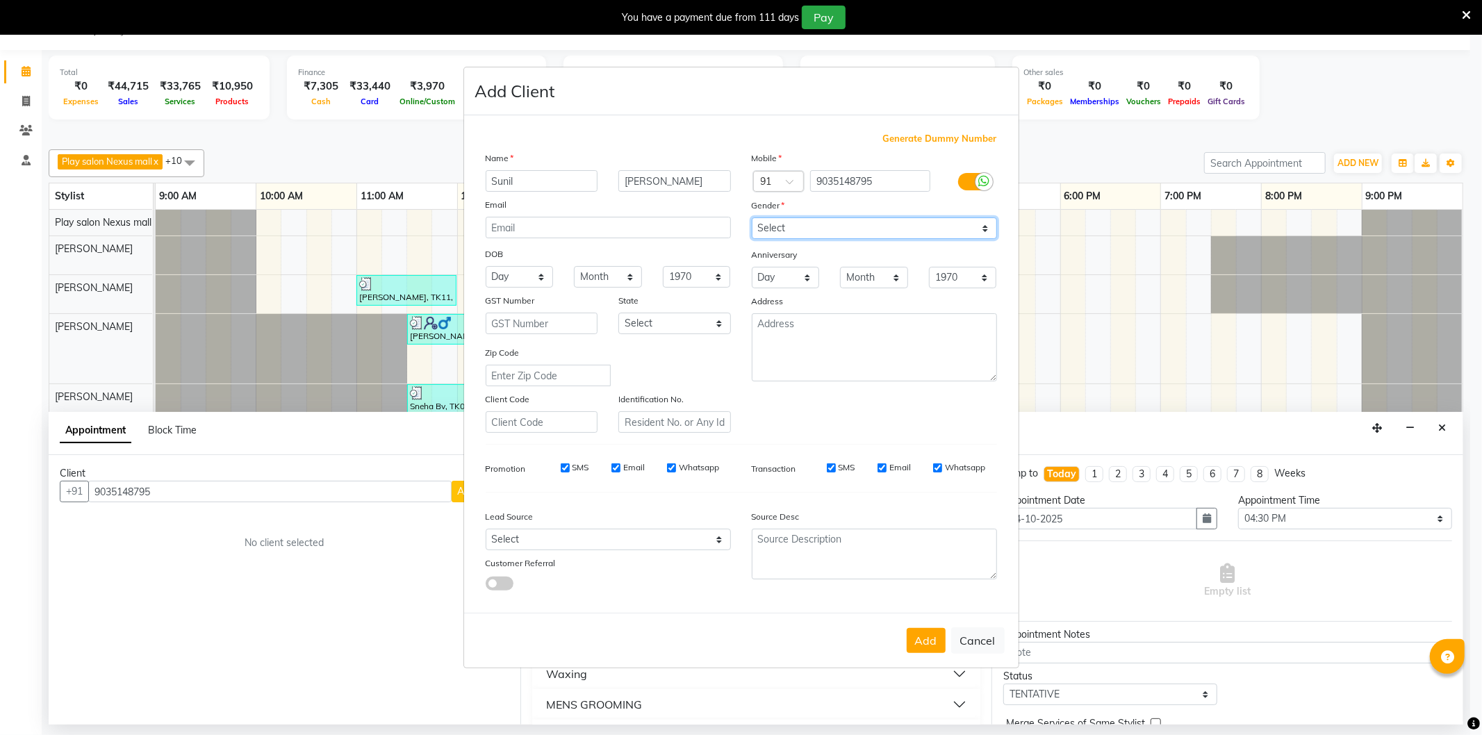
select select "male"
click at [752, 218] on select "Select Male Female Other Prefer Not To Say" at bounding box center [874, 229] width 245 height 22
click at [523, 540] on select "Select Walk-in Internet Friend Word of Mouth Advertisement Facebook JustDial Go…" at bounding box center [608, 540] width 245 height 22
select select "54912"
click at [486, 530] on select "Select Walk-in Internet Friend Word of Mouth Advertisement Facebook JustDial Go…" at bounding box center [608, 540] width 245 height 22
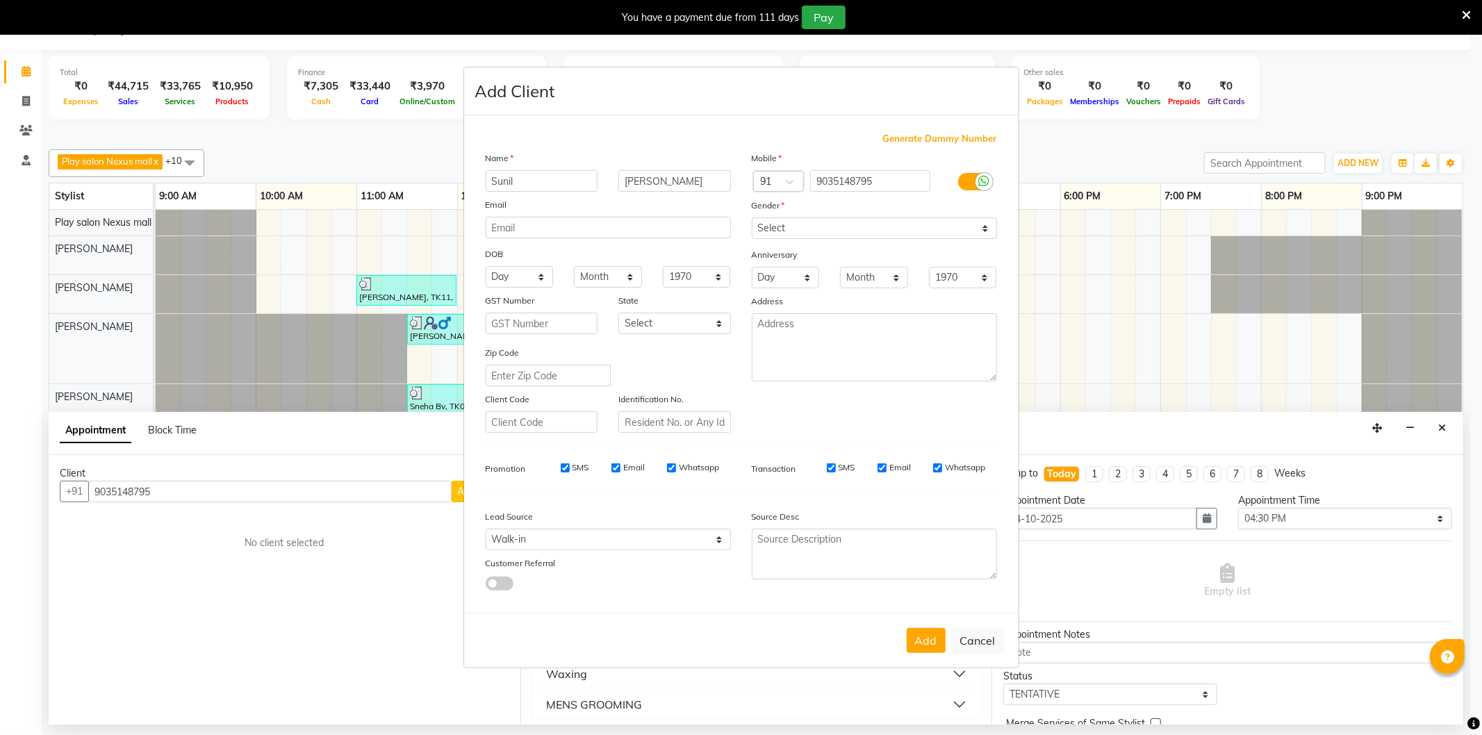
click at [928, 637] on button "Add" at bounding box center [926, 640] width 39 height 25
type input "90******95"
select select
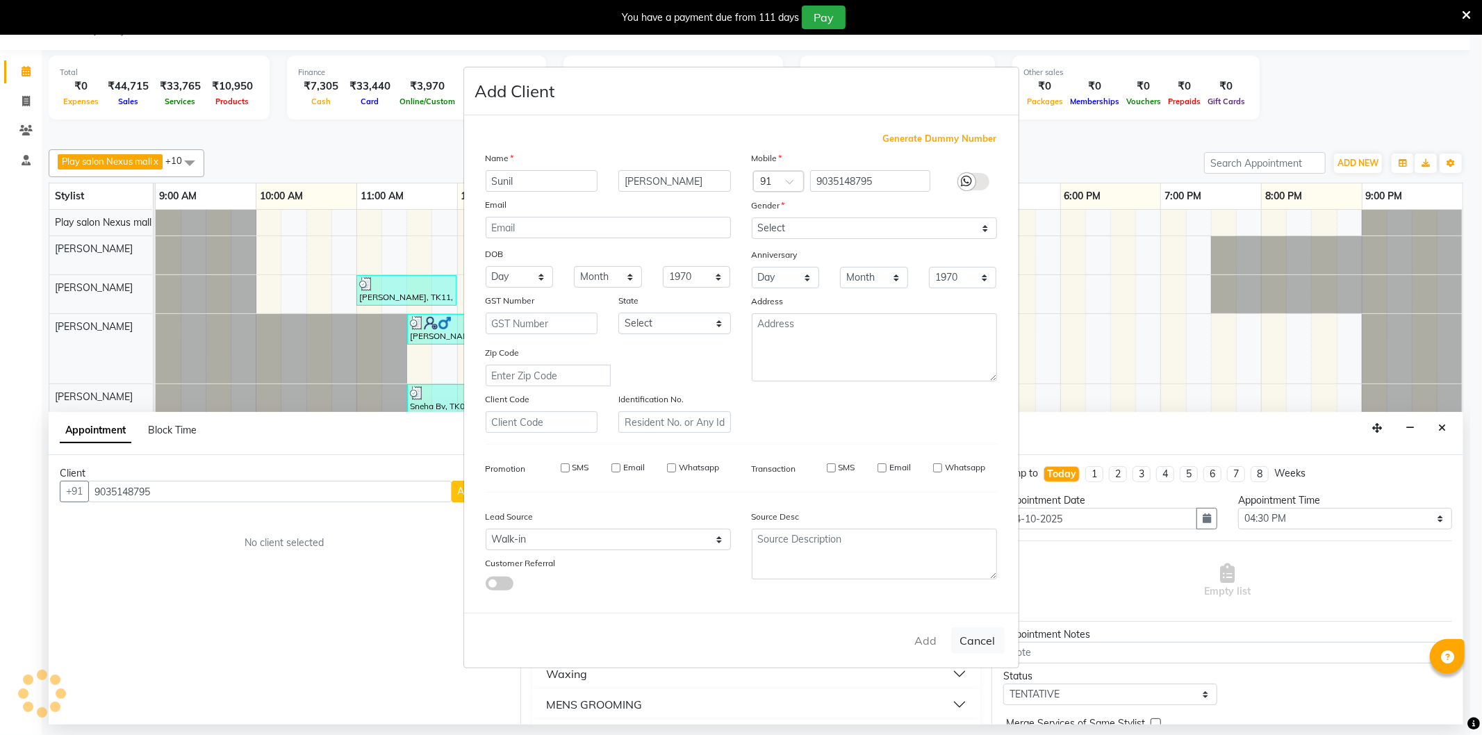
select select
checkbox input "false"
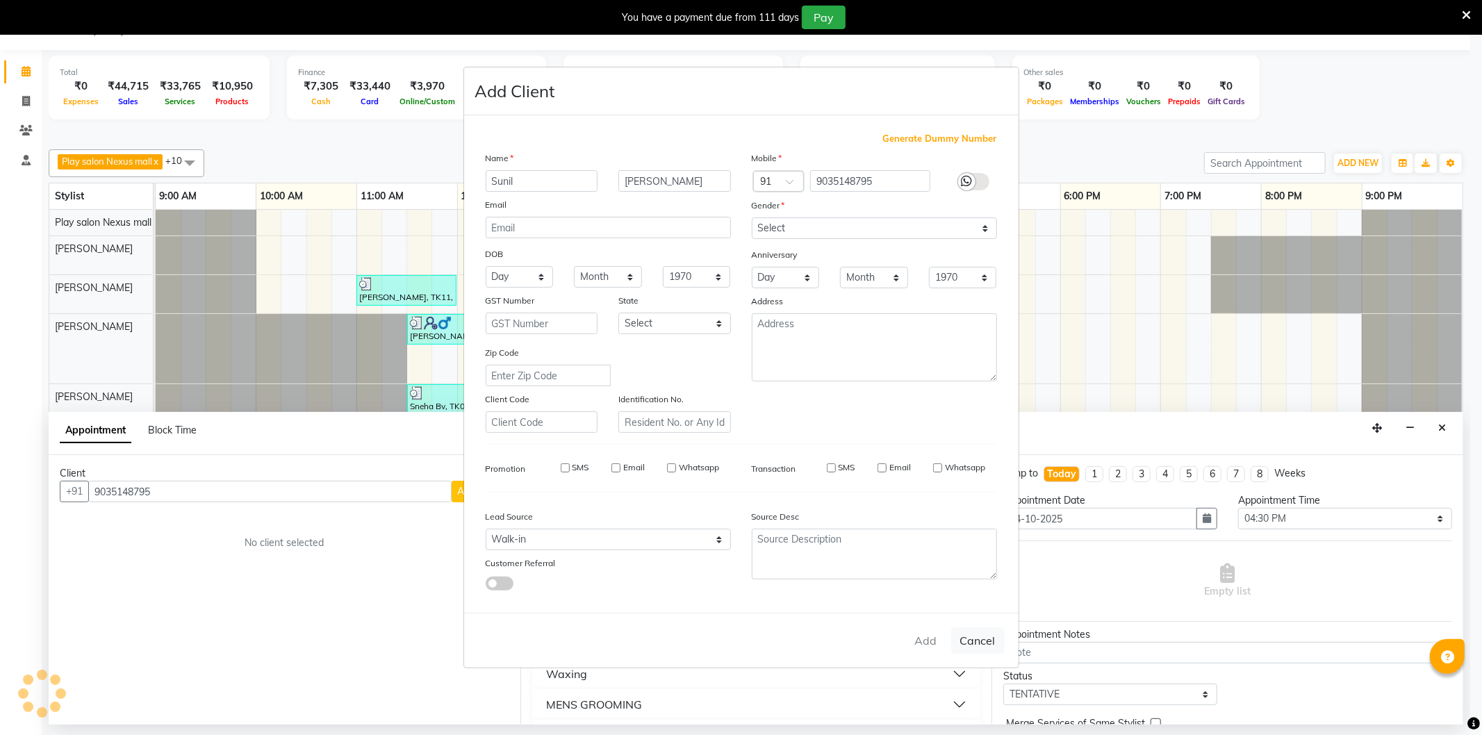
checkbox input "false"
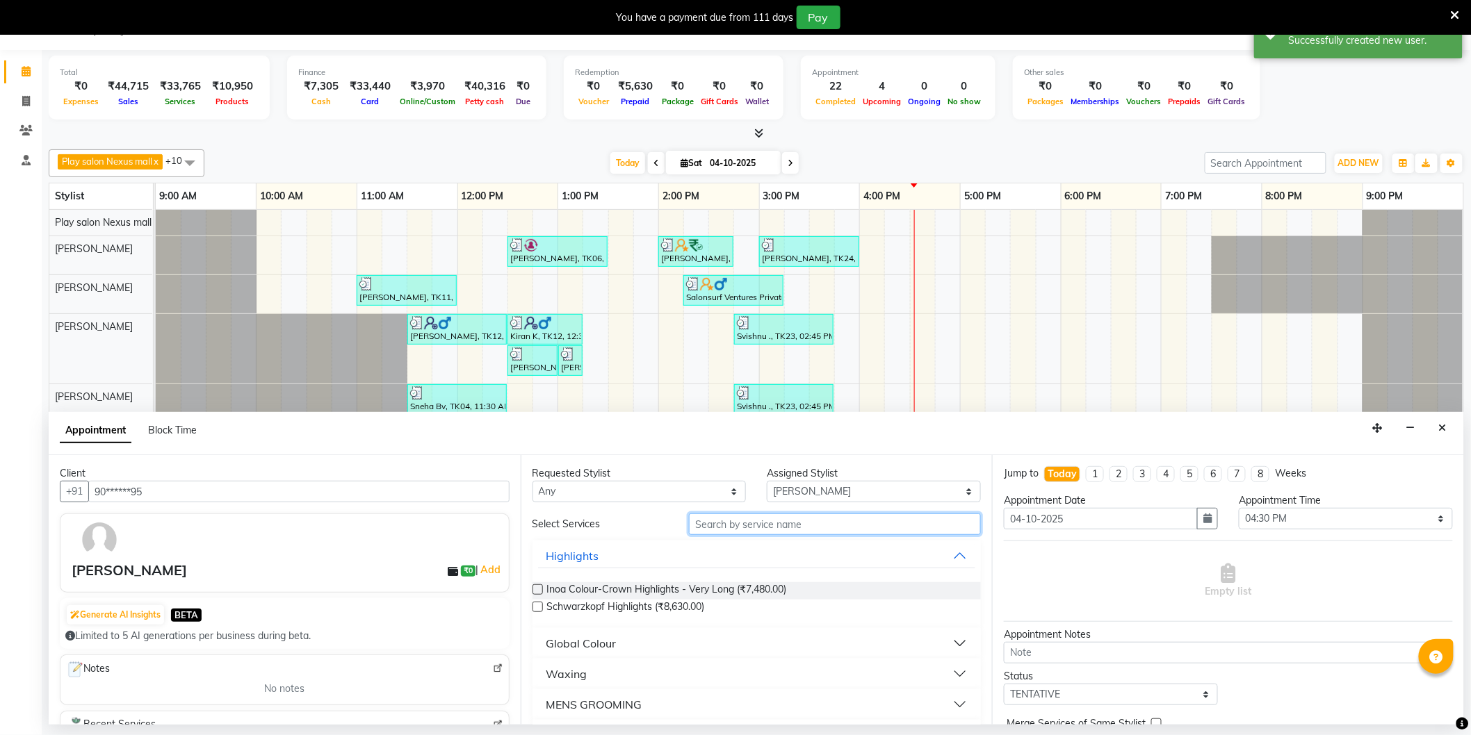
click at [740, 523] on input "text" at bounding box center [835, 525] width 292 height 22
click at [717, 523] on input "text" at bounding box center [835, 525] width 292 height 22
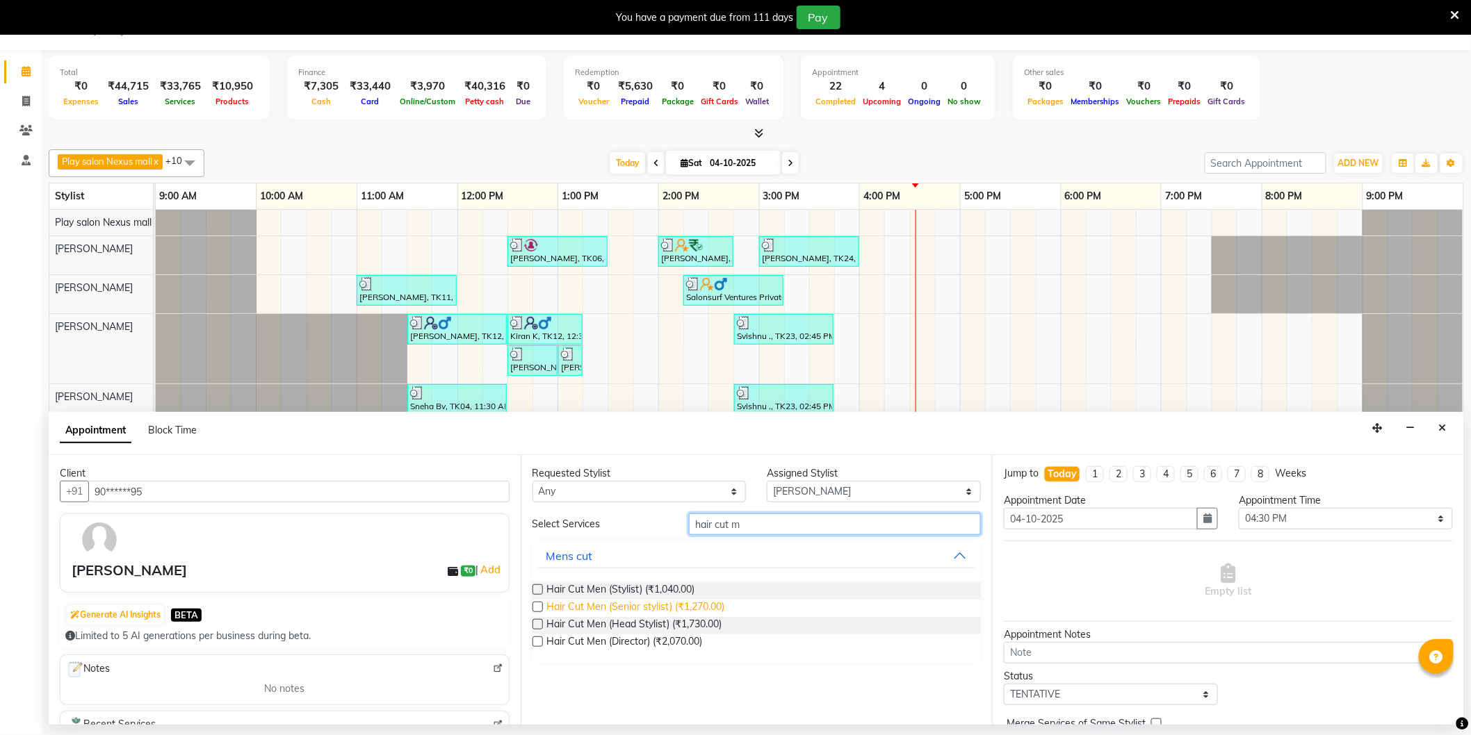
type input "hair cut m"
click at [672, 609] on span "Hair Cut Men (Senior stylist) (₹1,270.00)" at bounding box center [636, 608] width 178 height 17
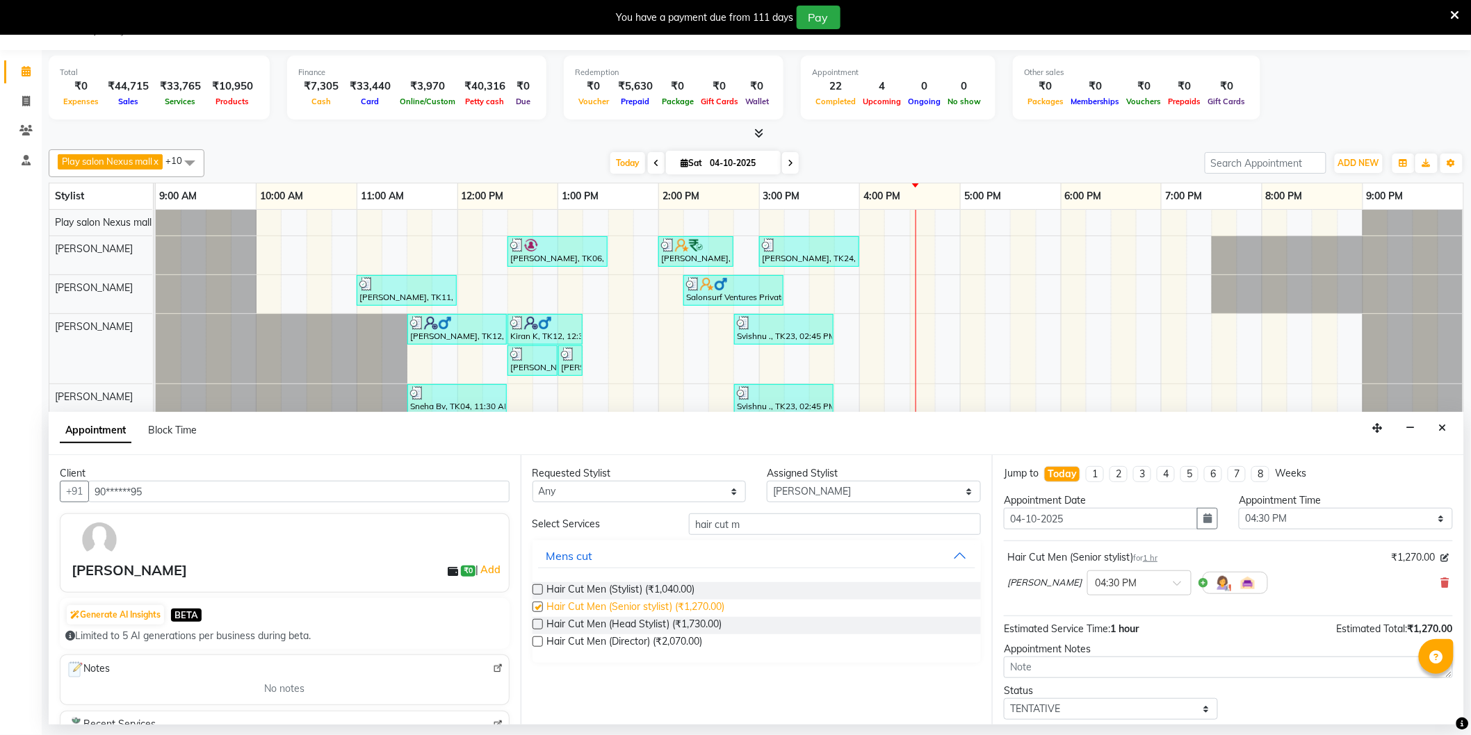
checkbox input "false"
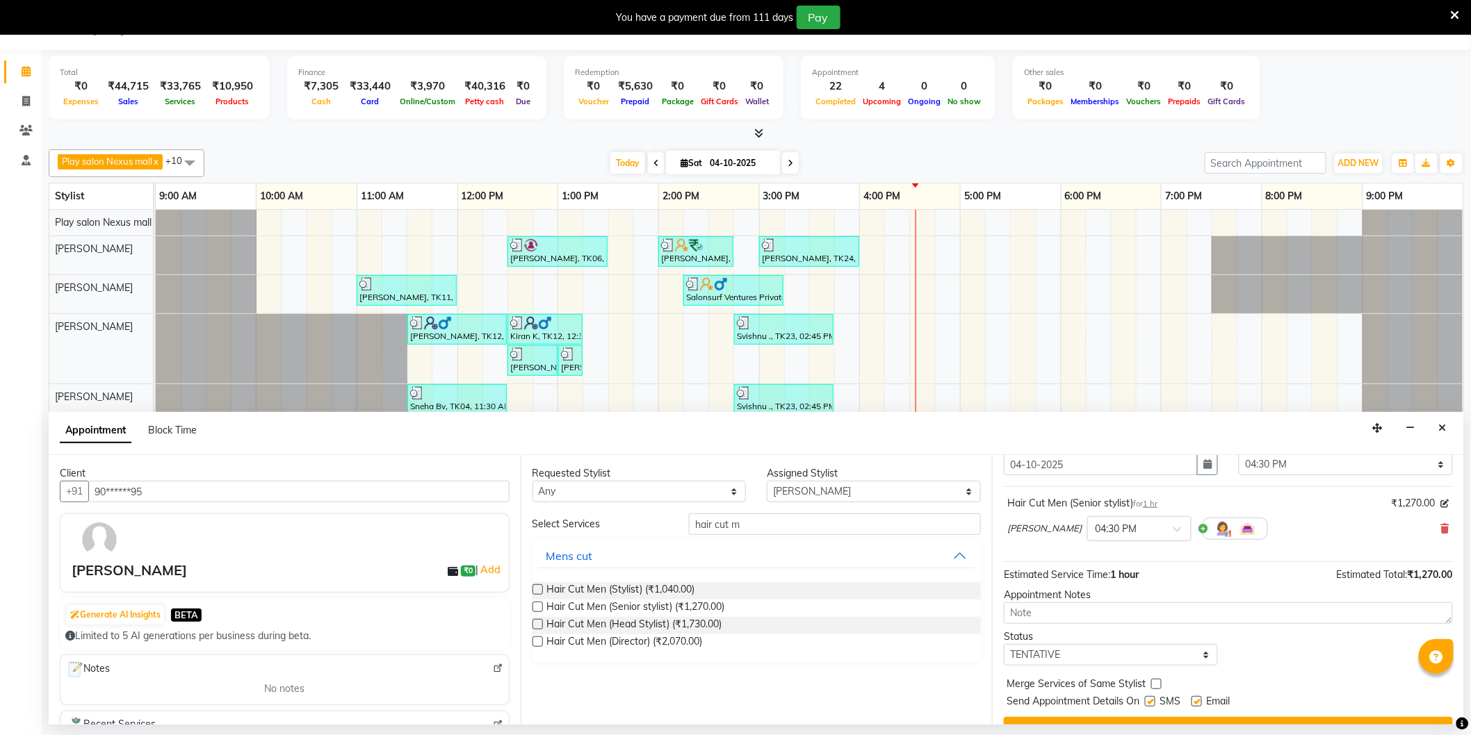
scroll to position [82, 0]
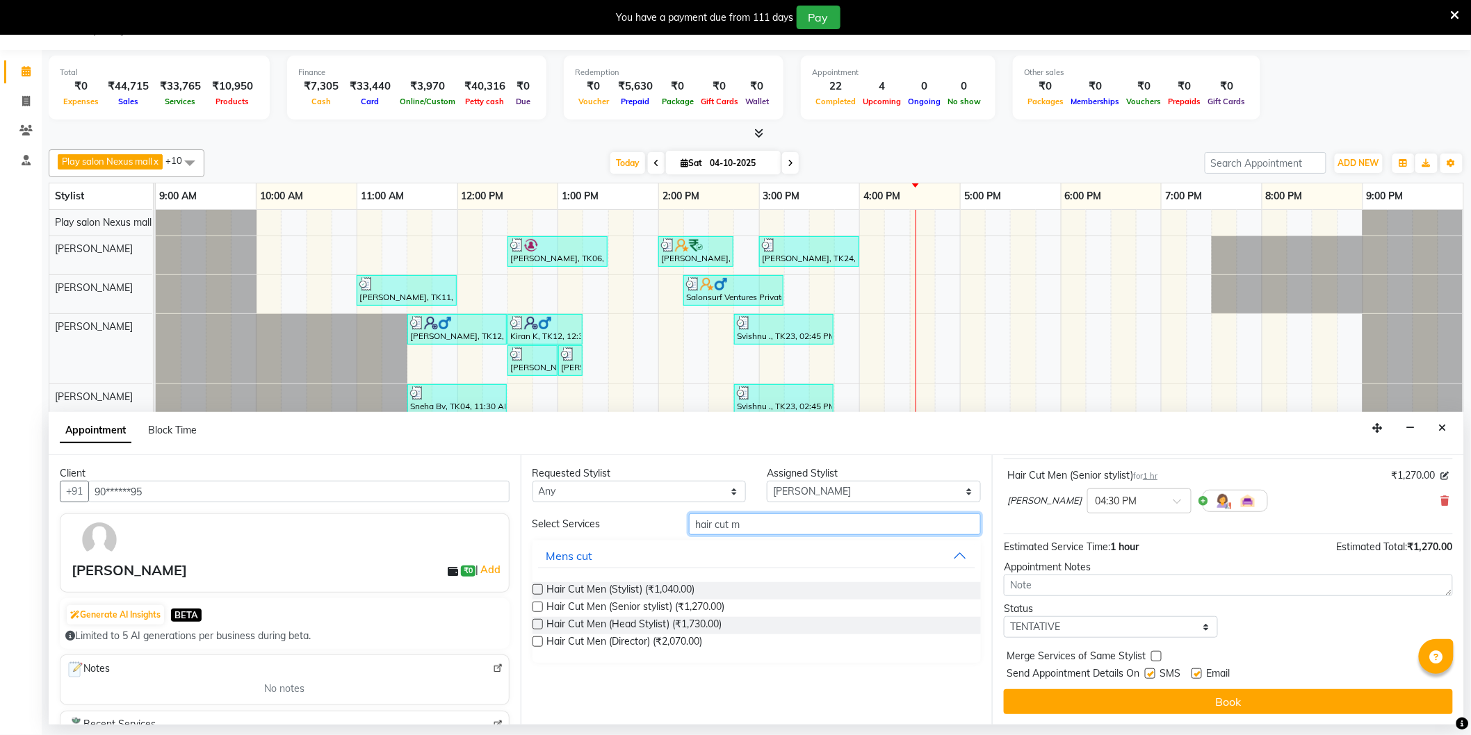
drag, startPoint x: 762, startPoint y: 531, endPoint x: 582, endPoint y: 543, distance: 180.4
click at [582, 543] on div "Select Services hair cut m Mens cut Hair Cut Men (Stylist) (₹1,040.00) Hair Cut…" at bounding box center [756, 588] width 449 height 149
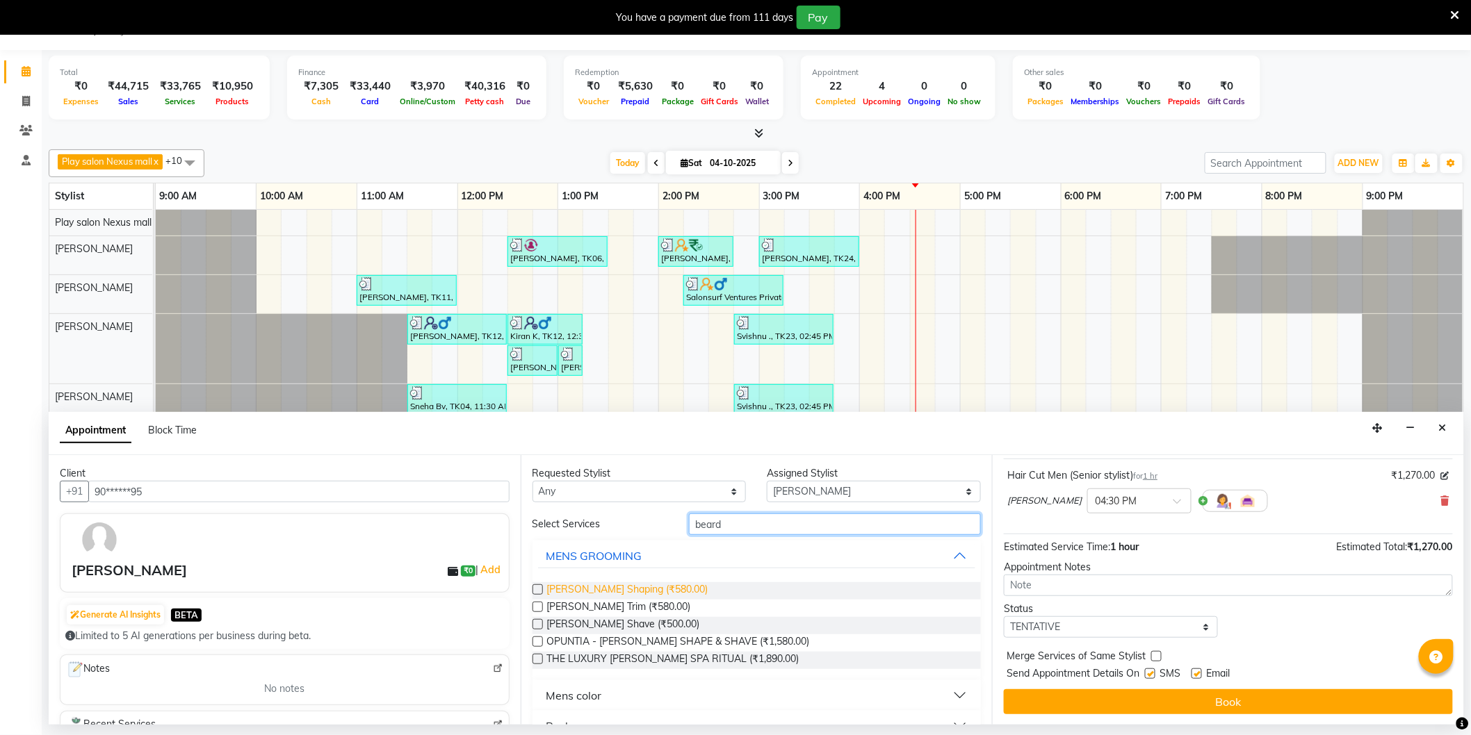
type input "beard"
click at [632, 586] on span "Beard Shaping (₹580.00)" at bounding box center [627, 590] width 161 height 17
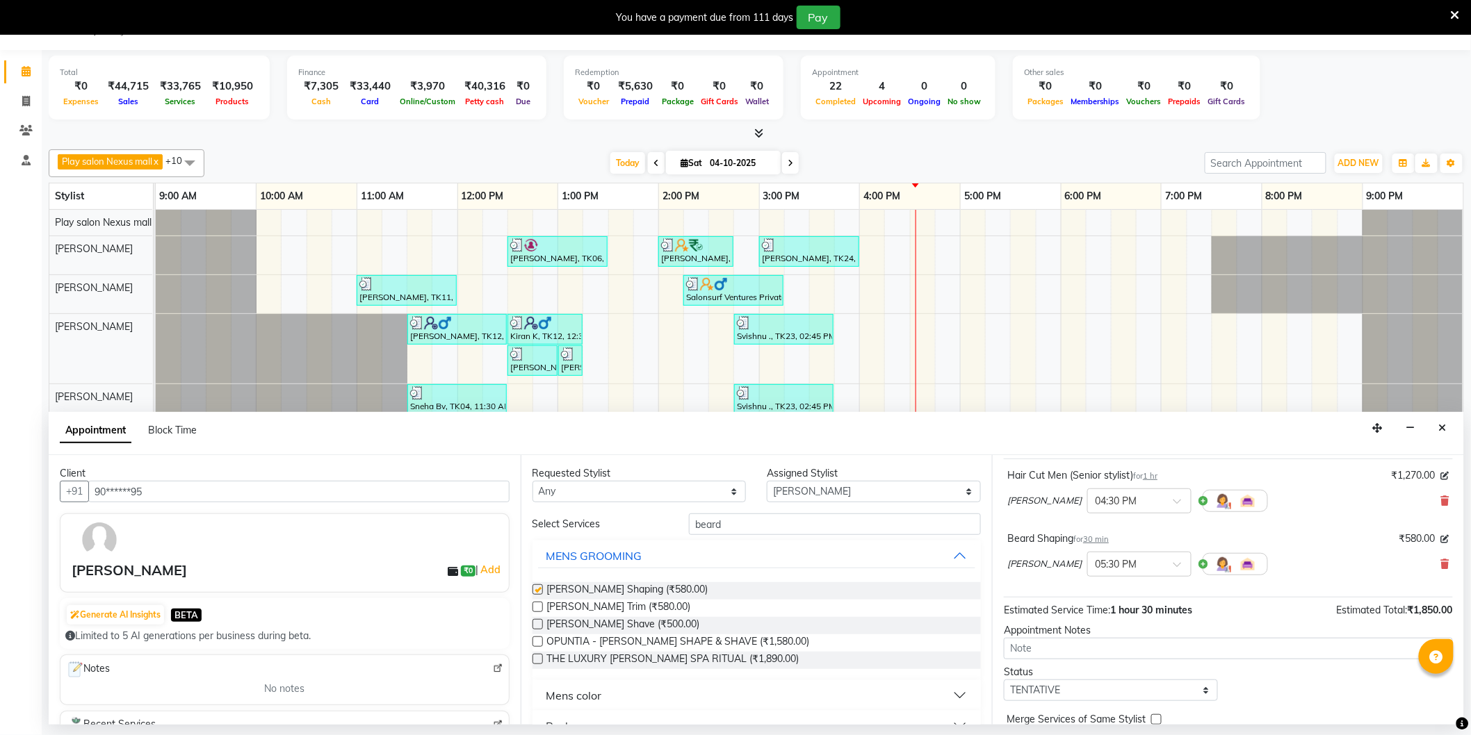
checkbox input "false"
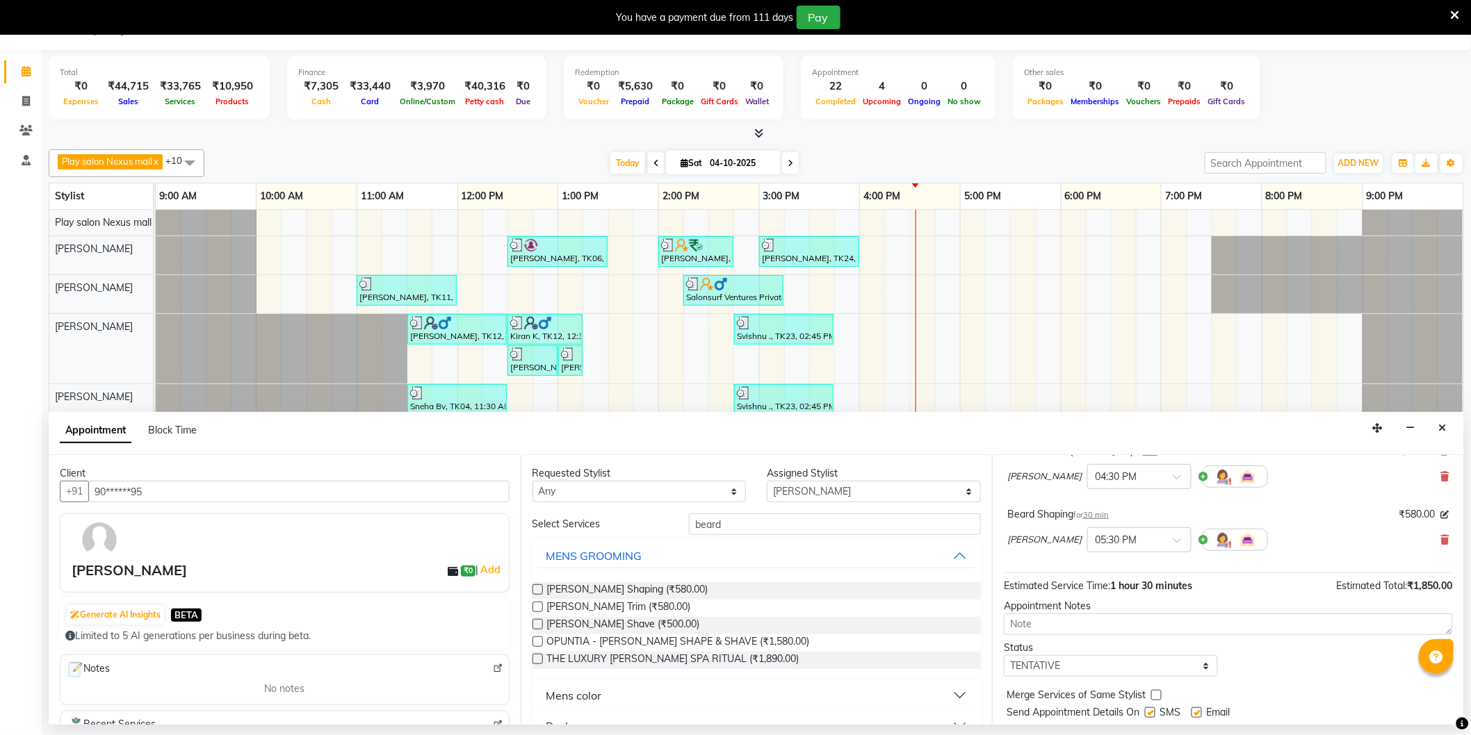
scroll to position [146, 0]
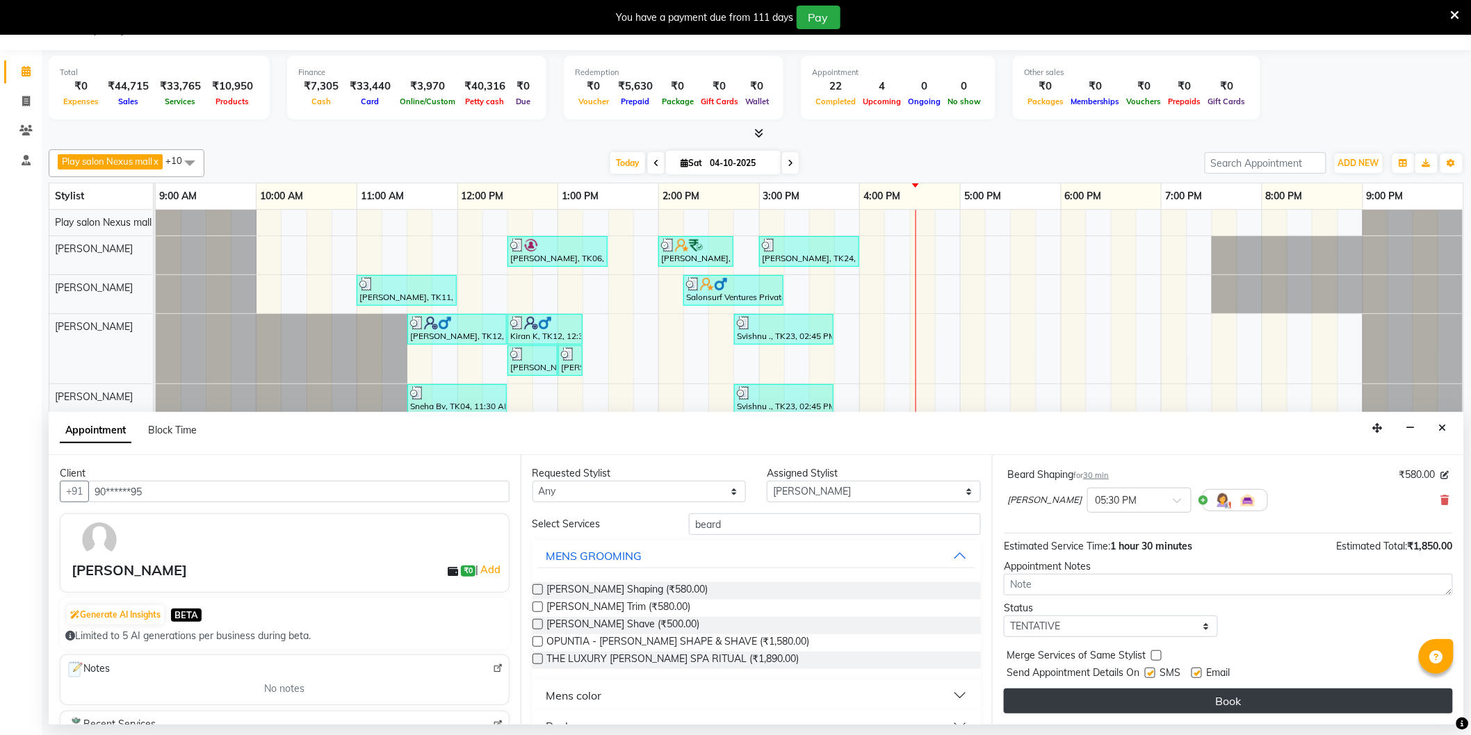
click at [1162, 696] on button "Book" at bounding box center [1228, 701] width 449 height 25
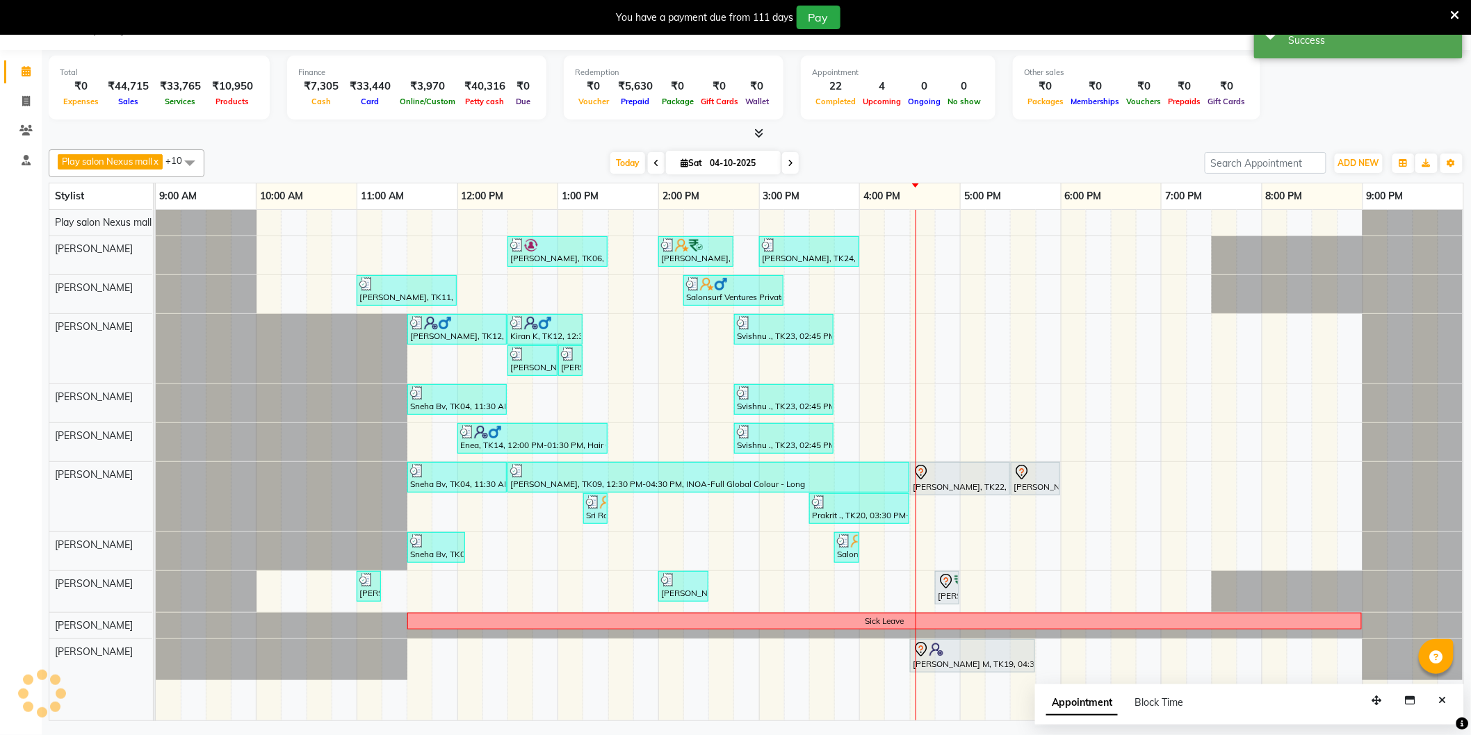
scroll to position [0, 0]
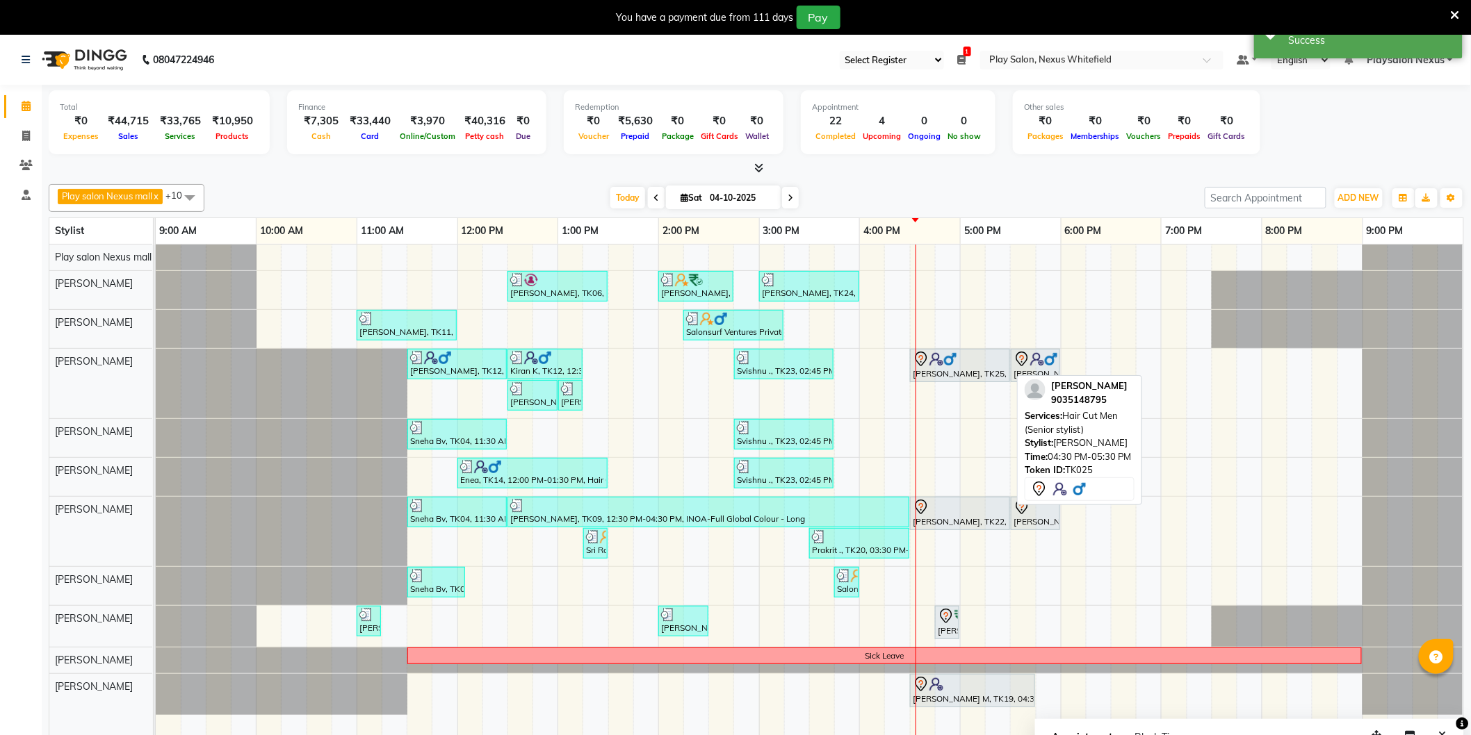
click at [944, 371] on div "[PERSON_NAME], TK25, 04:30 PM-05:30 PM, Hair Cut Men (Senior stylist)" at bounding box center [959, 365] width 97 height 29
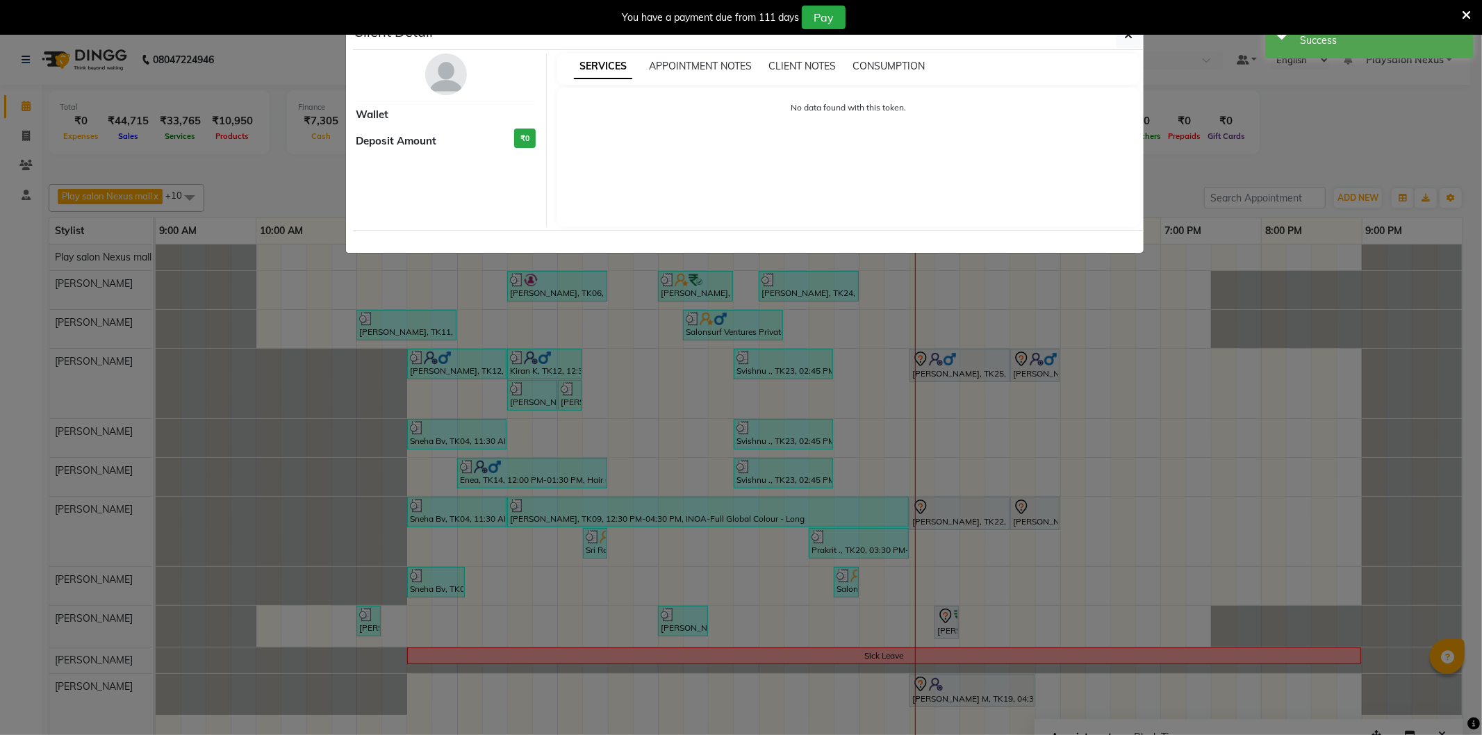
select select "7"
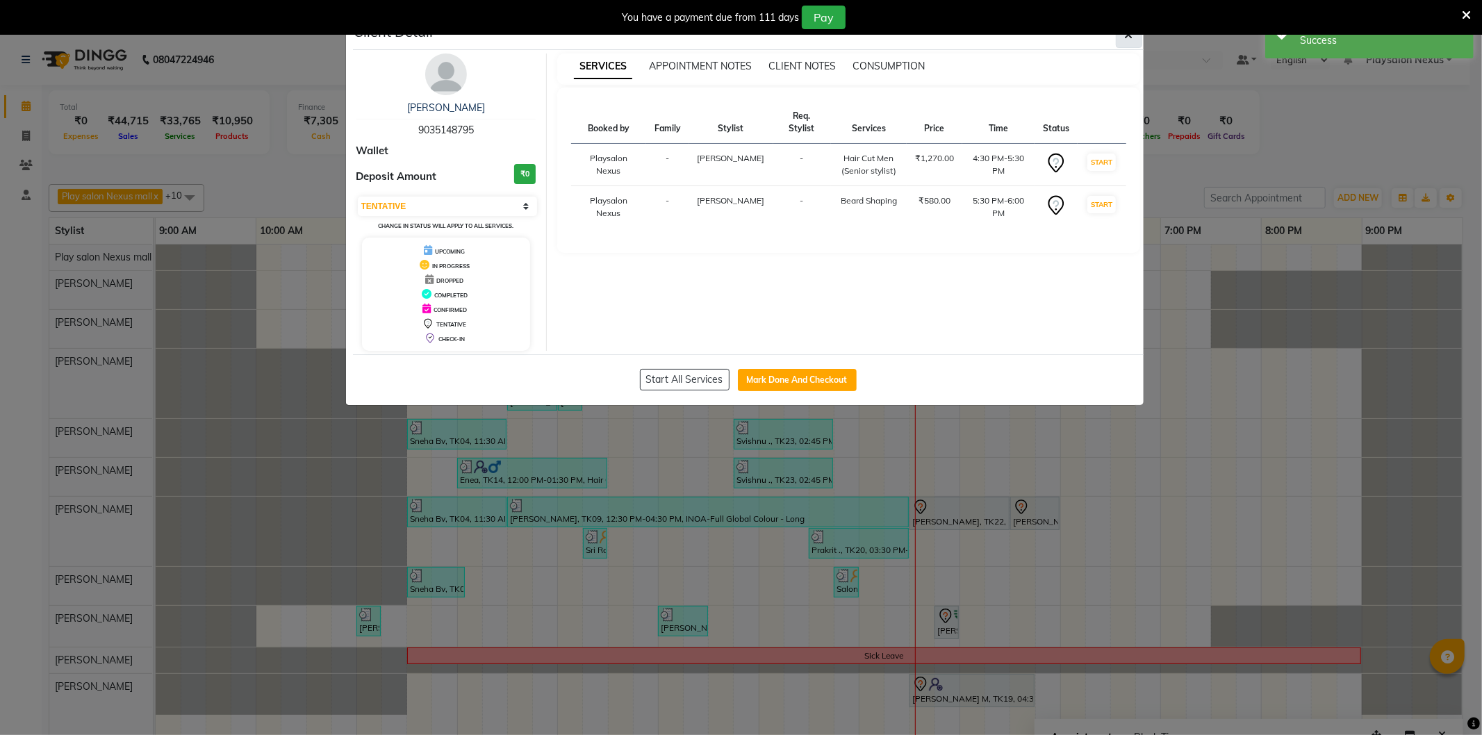
click at [1124, 40] on button "button" at bounding box center [1129, 35] width 26 height 26
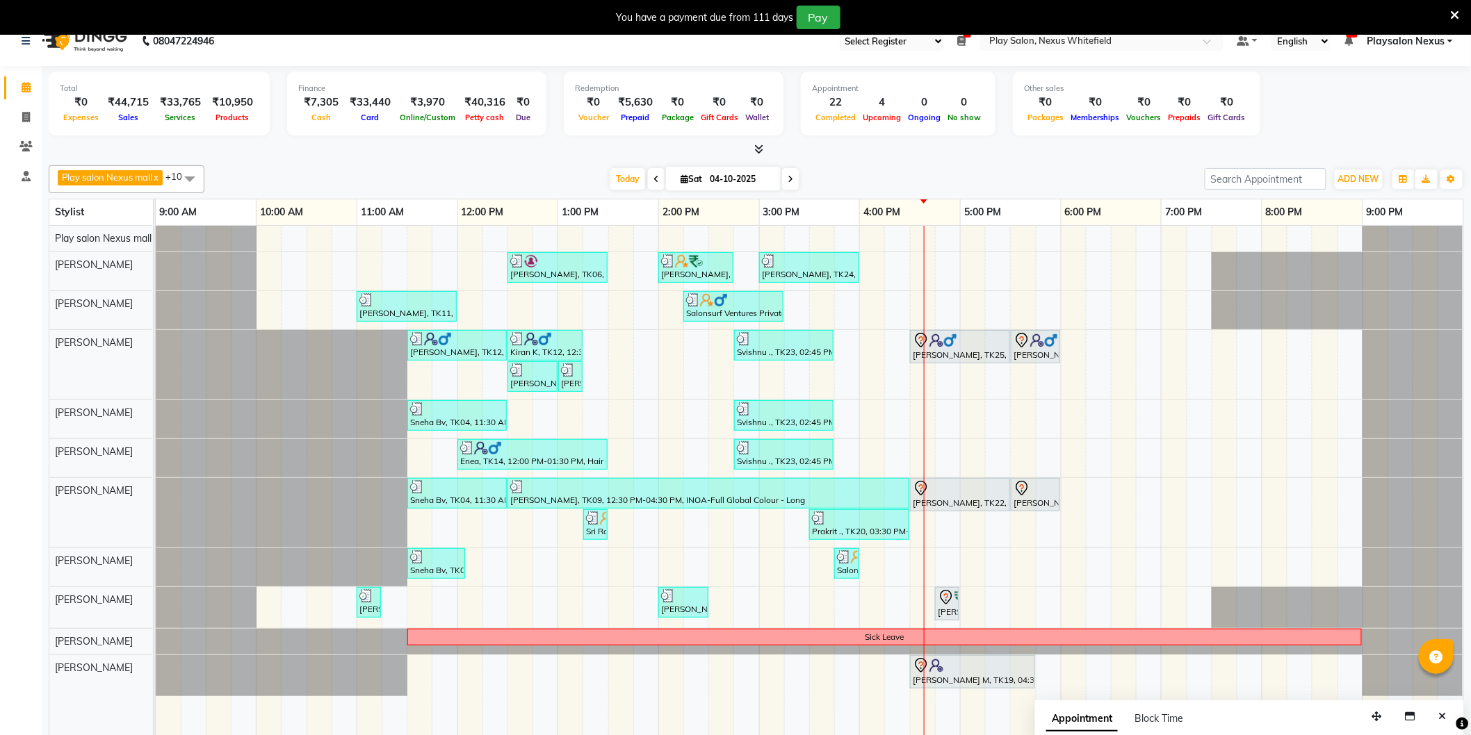
scroll to position [35, 0]
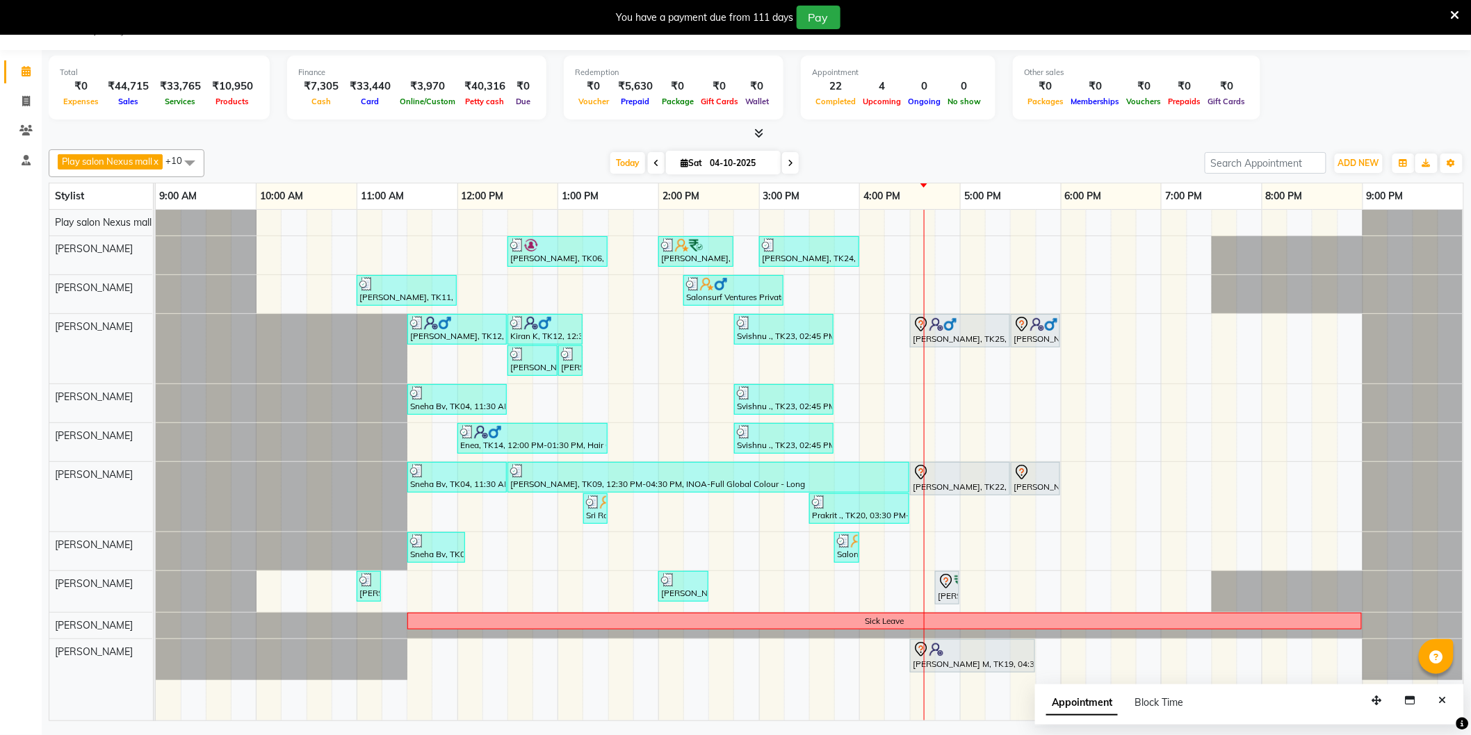
click at [787, 164] on icon at bounding box center [790, 163] width 6 height 8
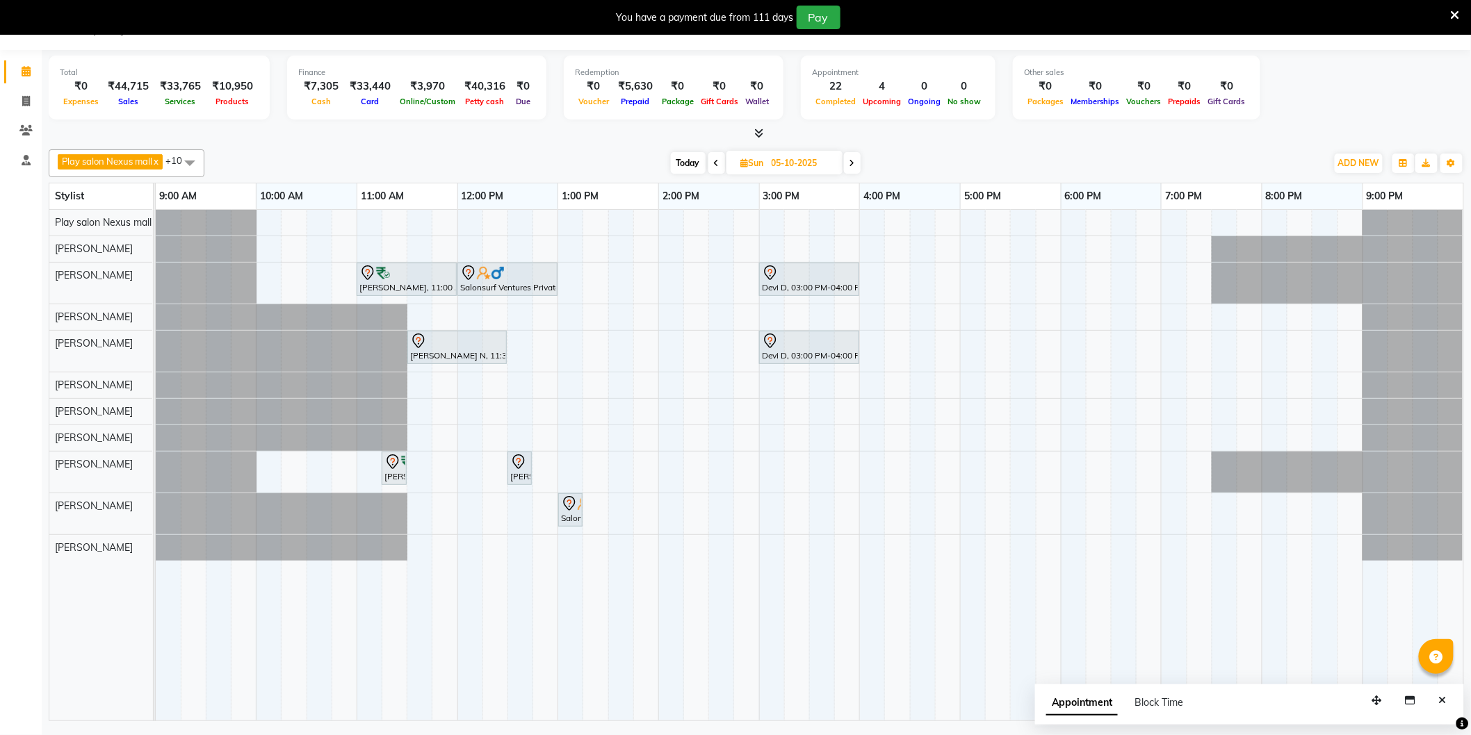
click at [714, 161] on icon at bounding box center [717, 163] width 6 height 8
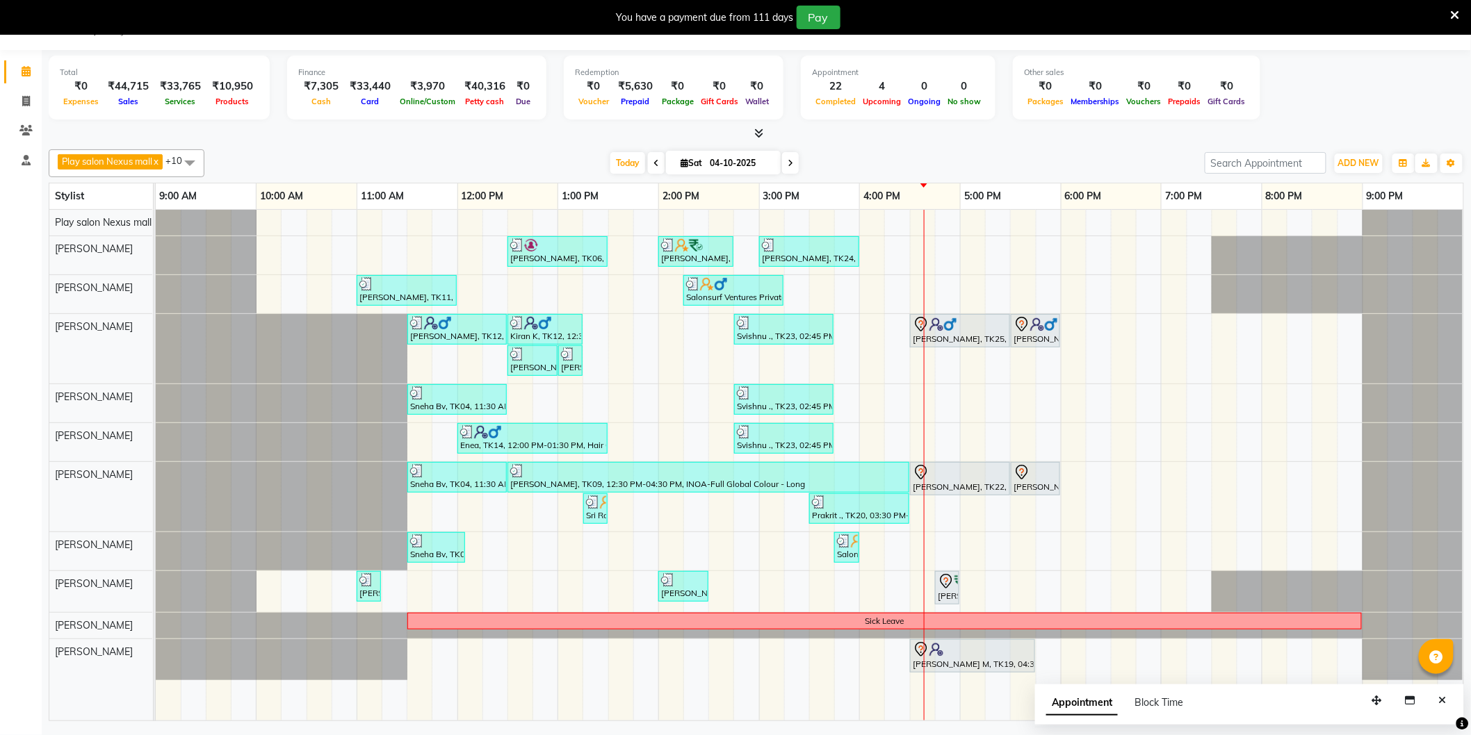
click at [787, 165] on icon at bounding box center [790, 163] width 6 height 8
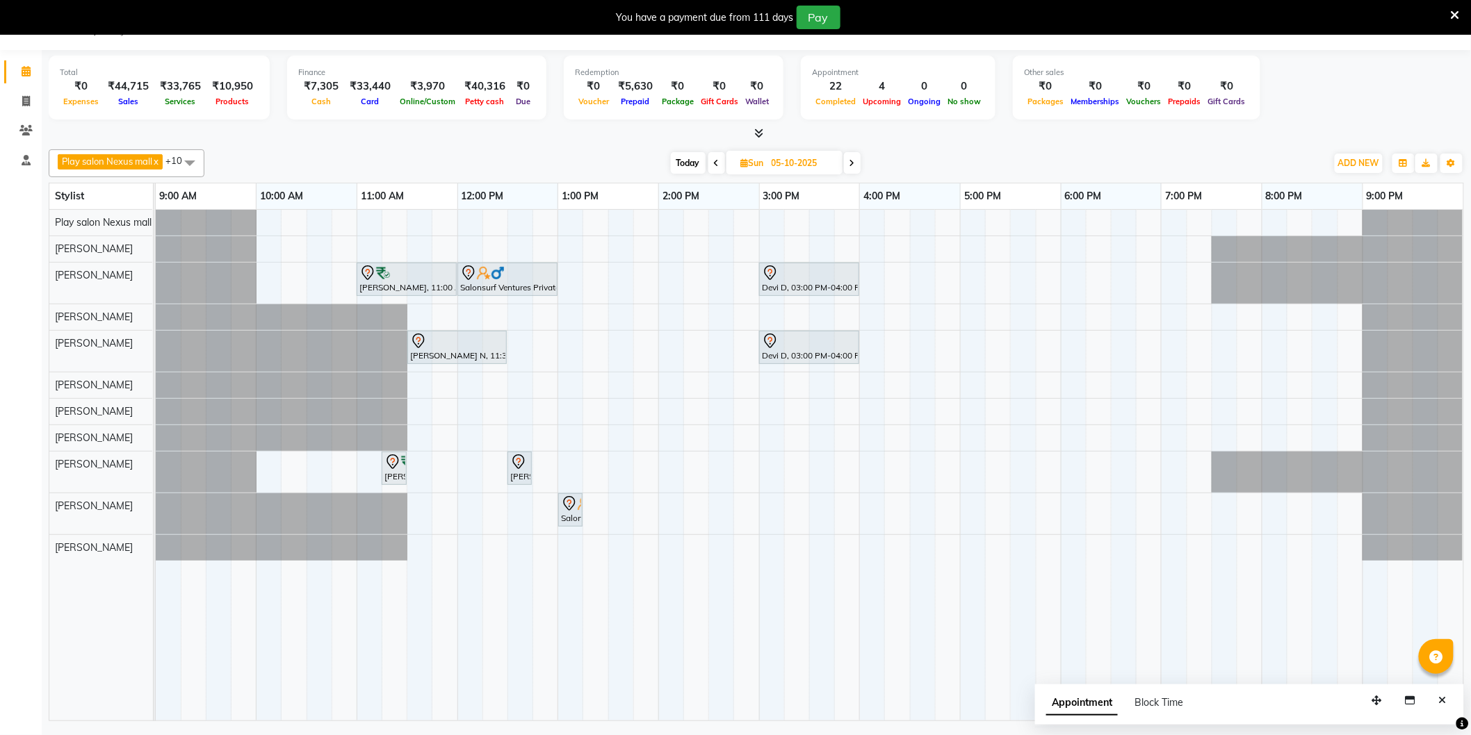
click at [714, 164] on icon at bounding box center [717, 163] width 6 height 8
type input "04-10-2025"
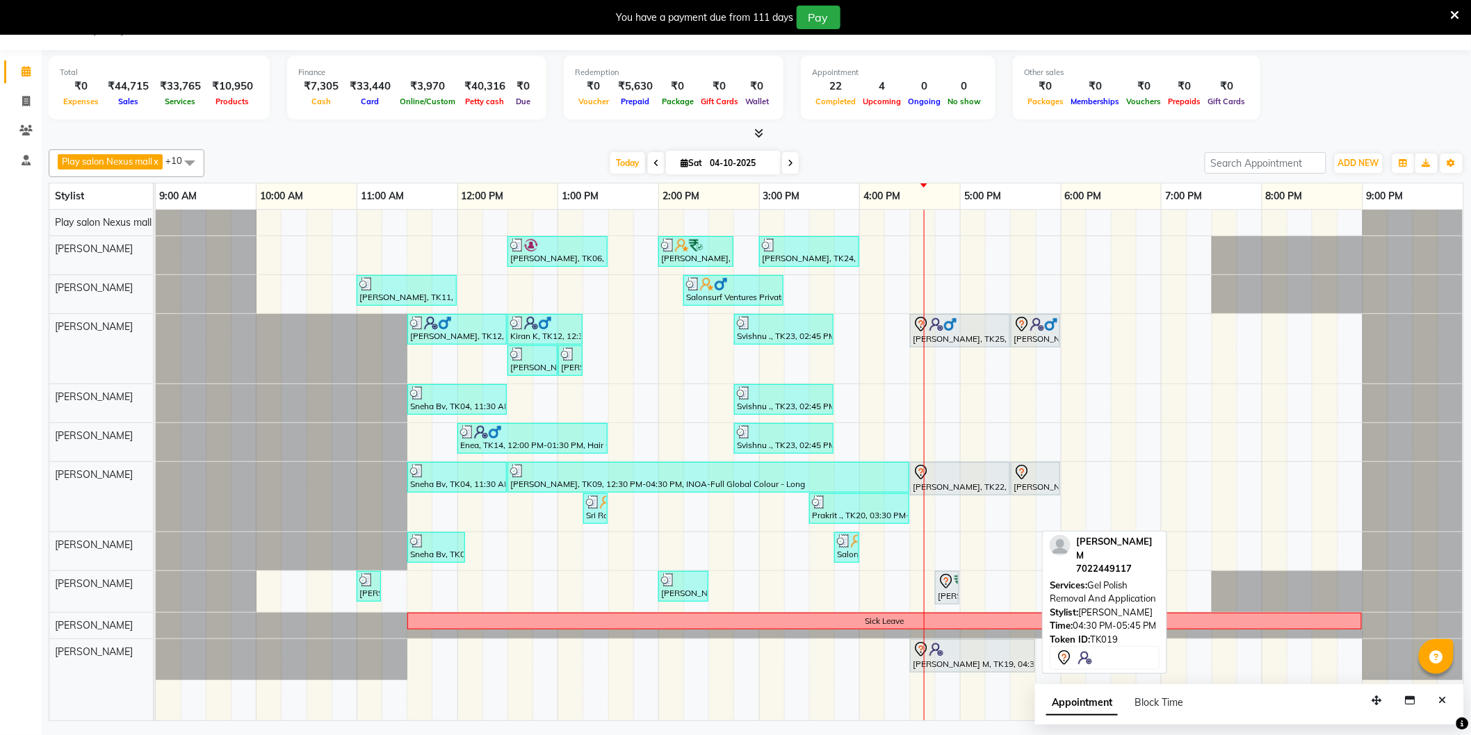
click at [972, 649] on div at bounding box center [972, 649] width 120 height 17
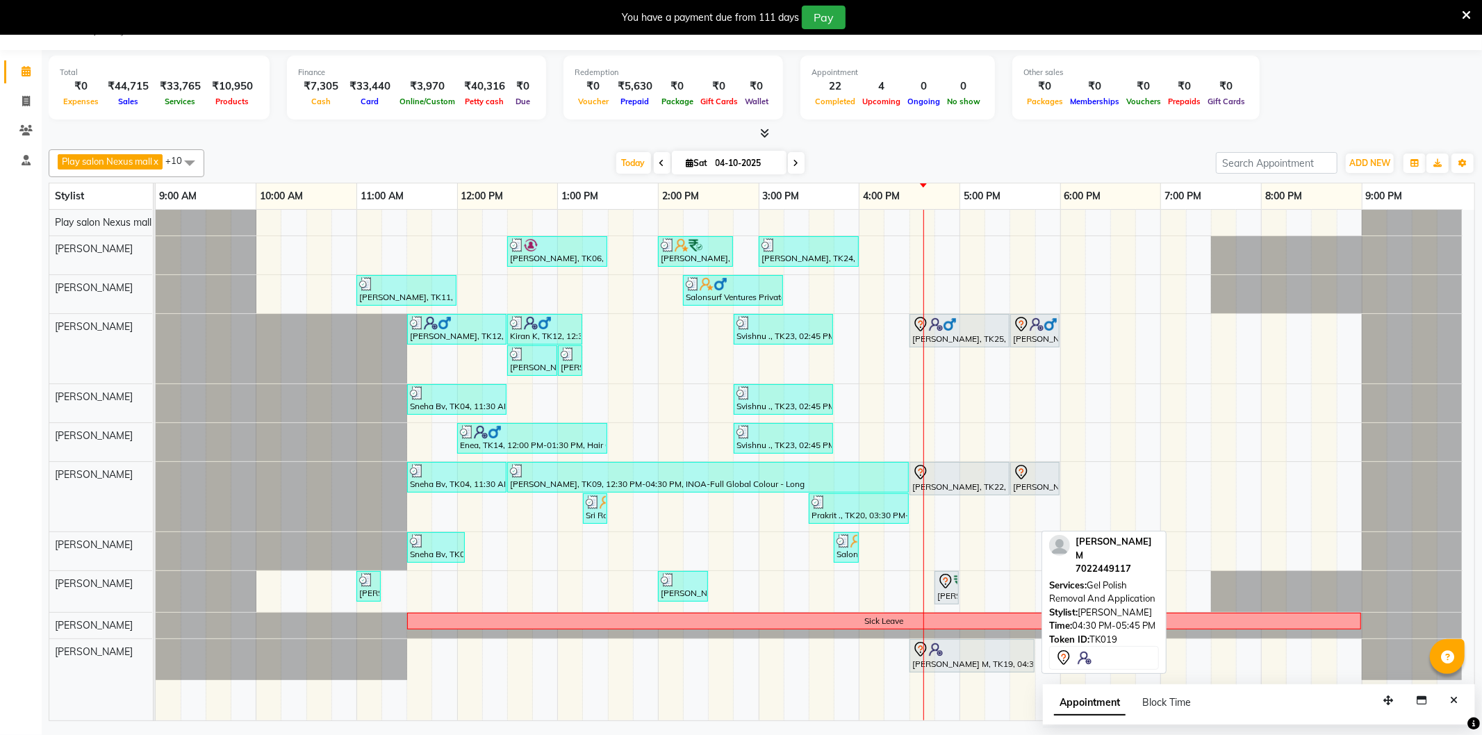
select select "7"
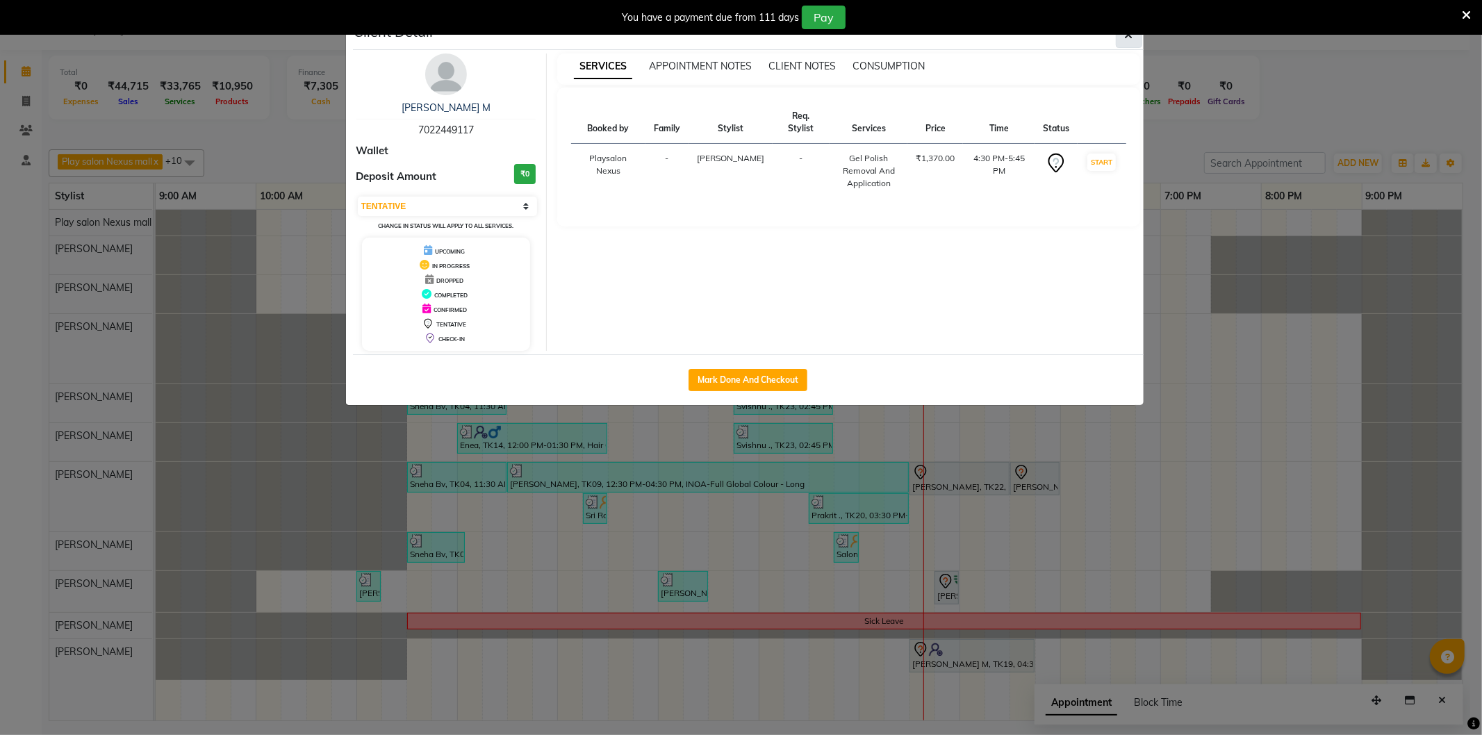
click at [1126, 38] on icon "button" at bounding box center [1129, 34] width 8 height 11
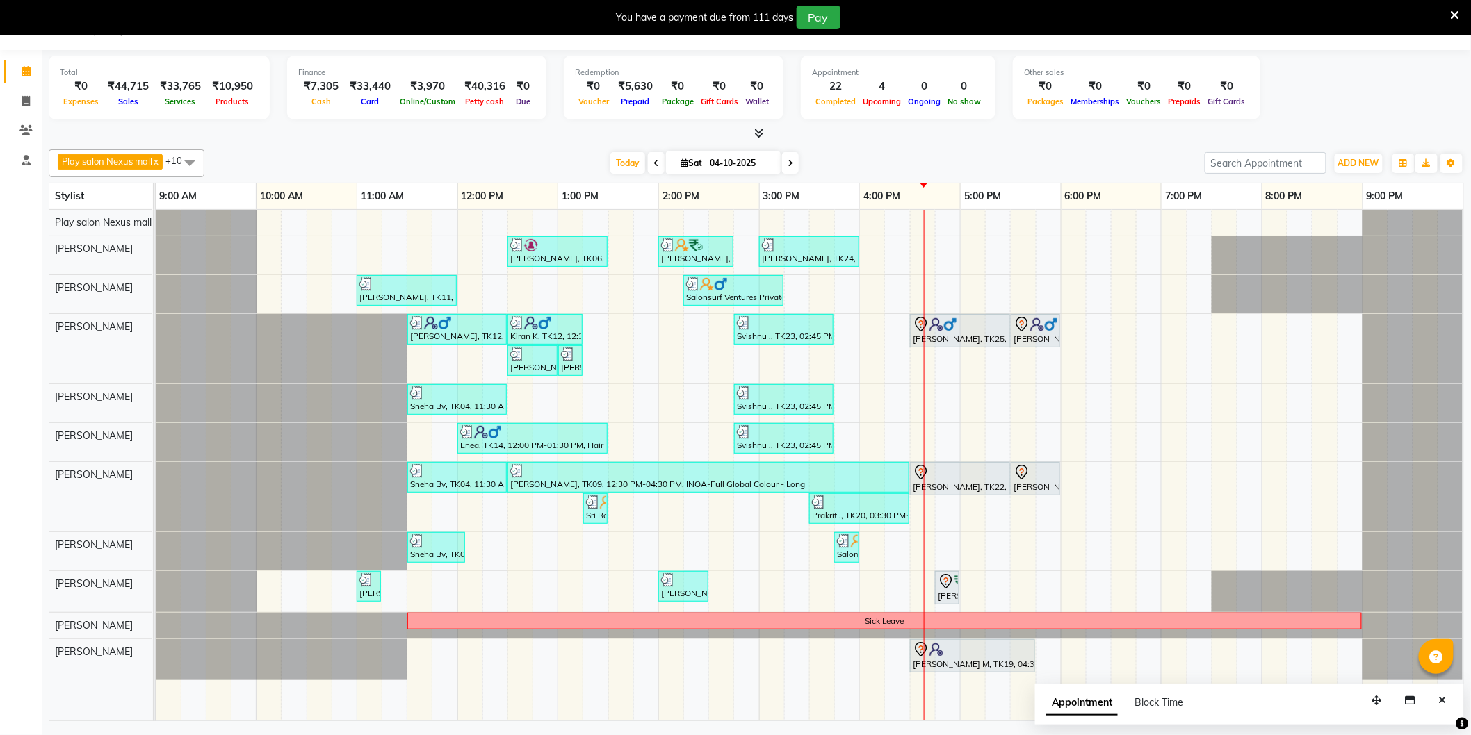
click at [887, 396] on div "Jayanth Kizhepatt, TK06, 12:30 PM-01:30 PM, Beard Shave,Hair Cut Men (Senior st…" at bounding box center [809, 465] width 1307 height 511
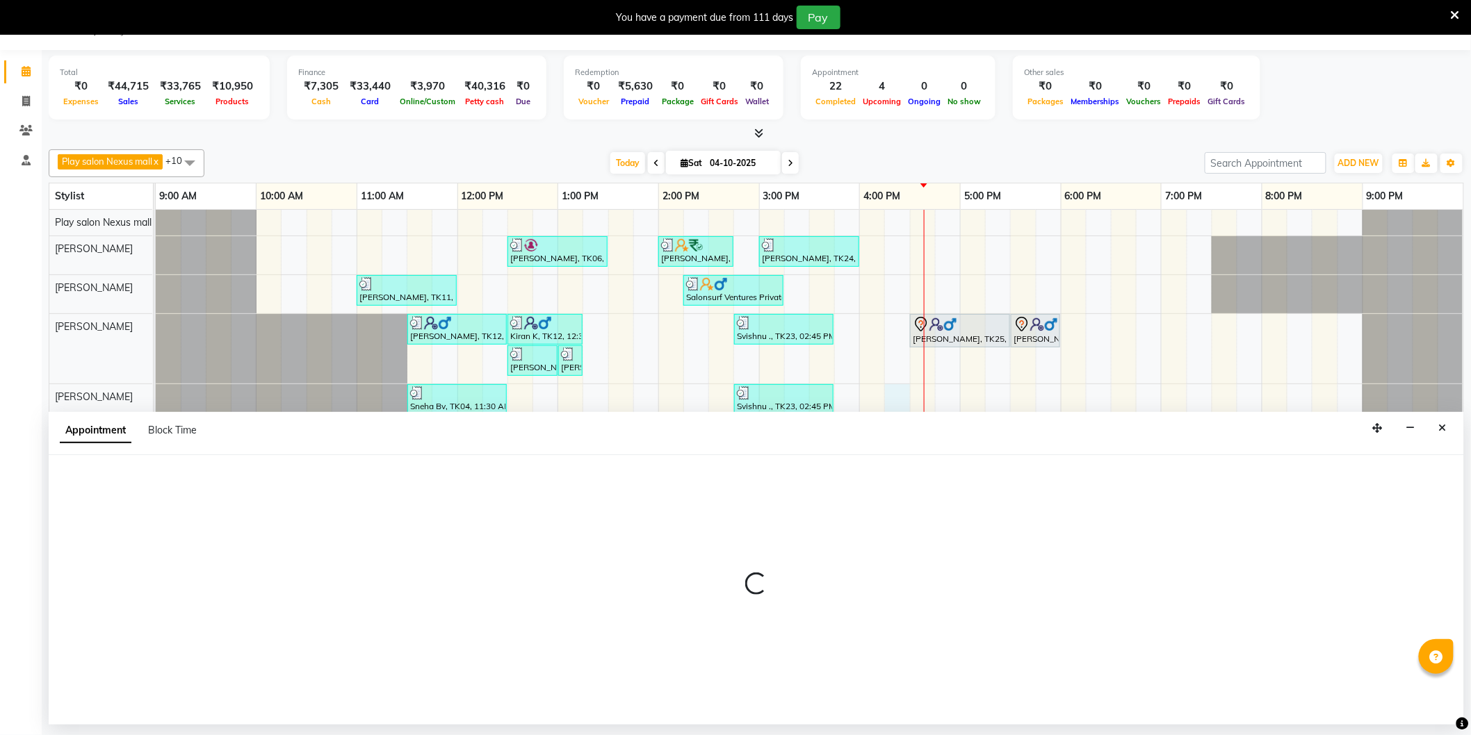
select select "81392"
select select "975"
select select "tentative"
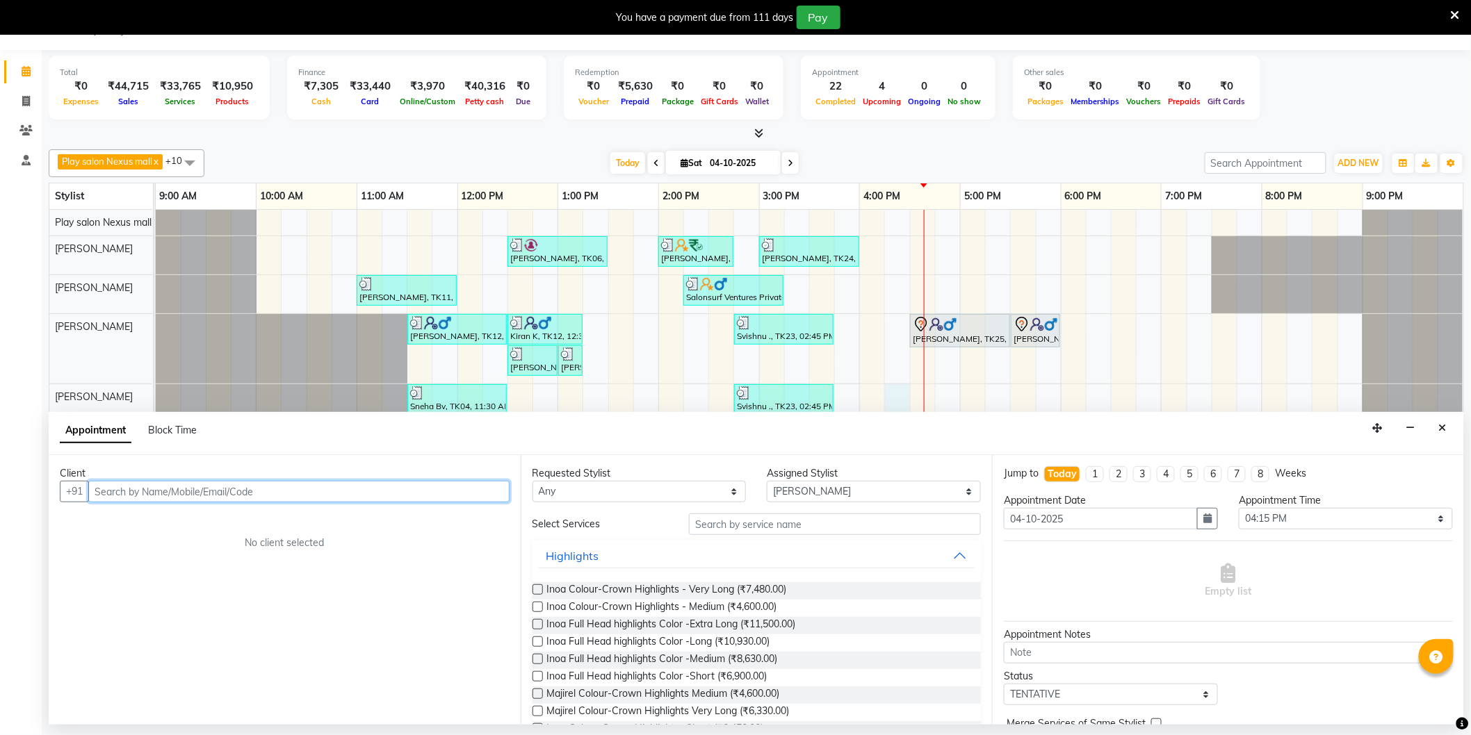
click at [260, 487] on input "text" at bounding box center [298, 492] width 421 height 22
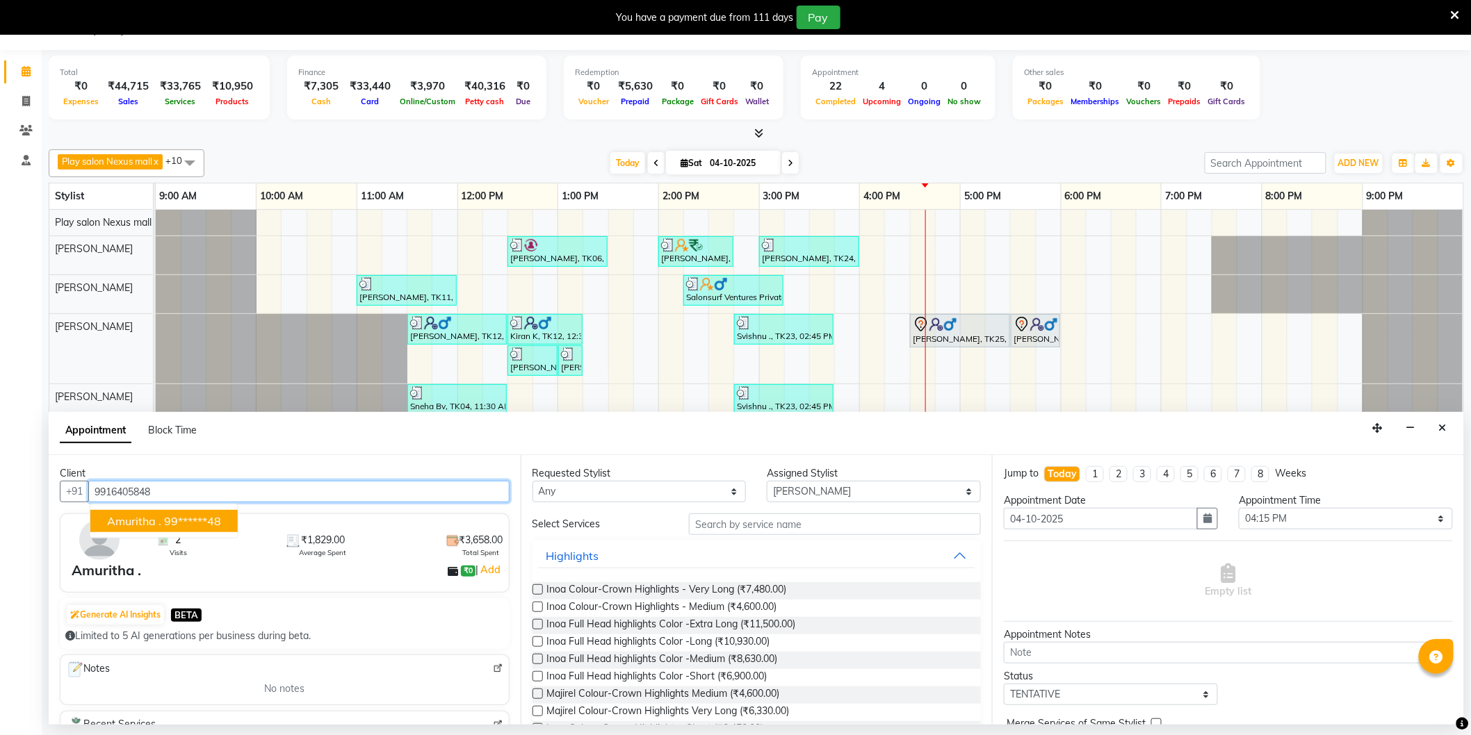
click at [154, 520] on span "Amuritha ." at bounding box center [134, 521] width 54 height 14
type input "99******48"
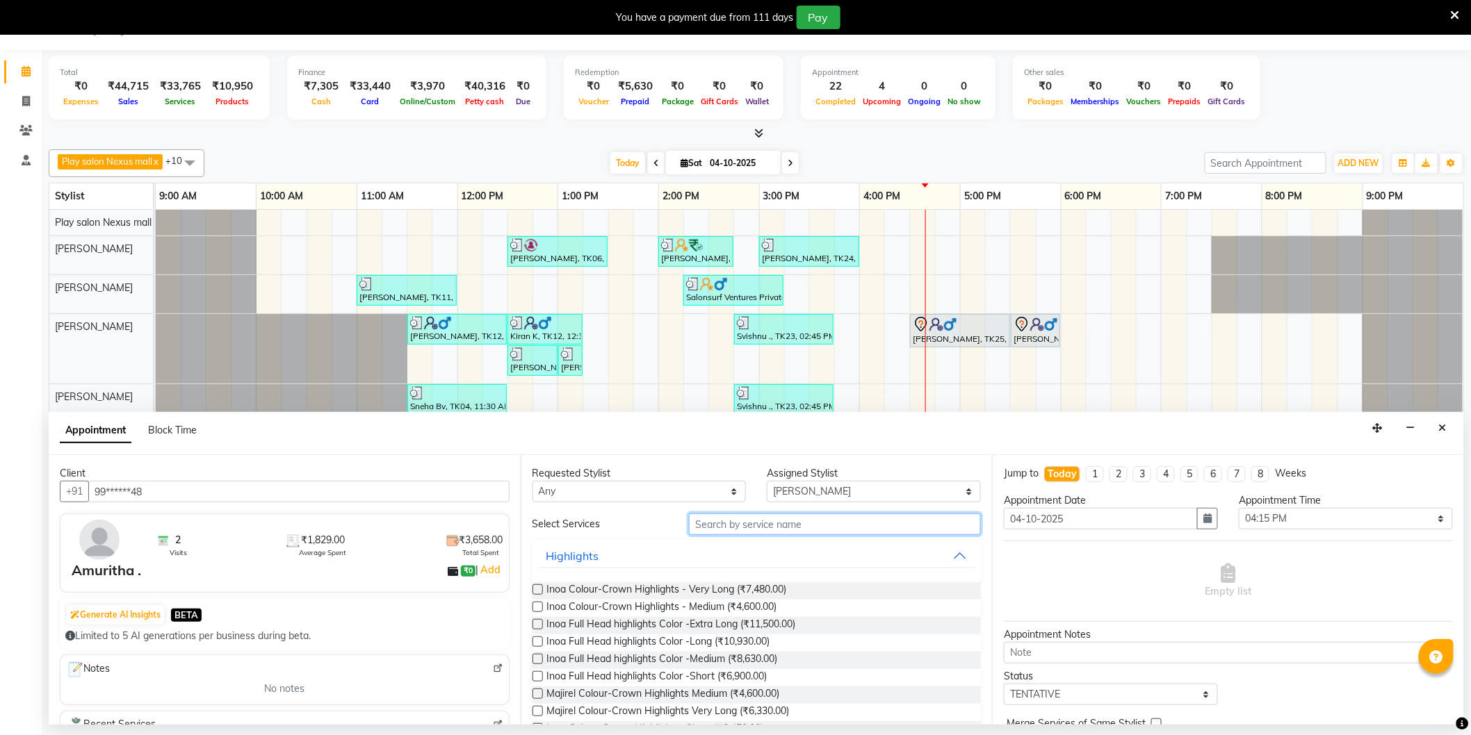
click at [737, 522] on input "text" at bounding box center [835, 525] width 292 height 22
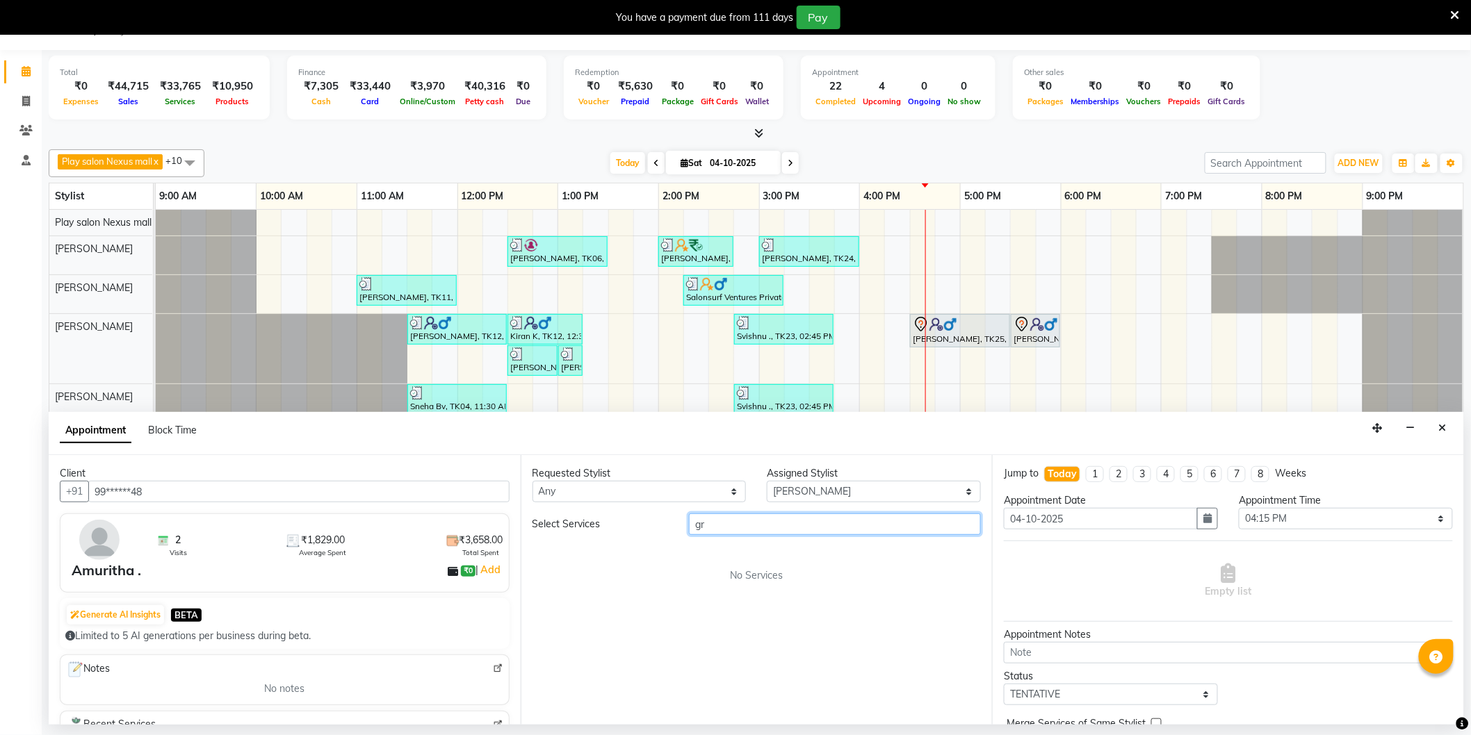
type input "g"
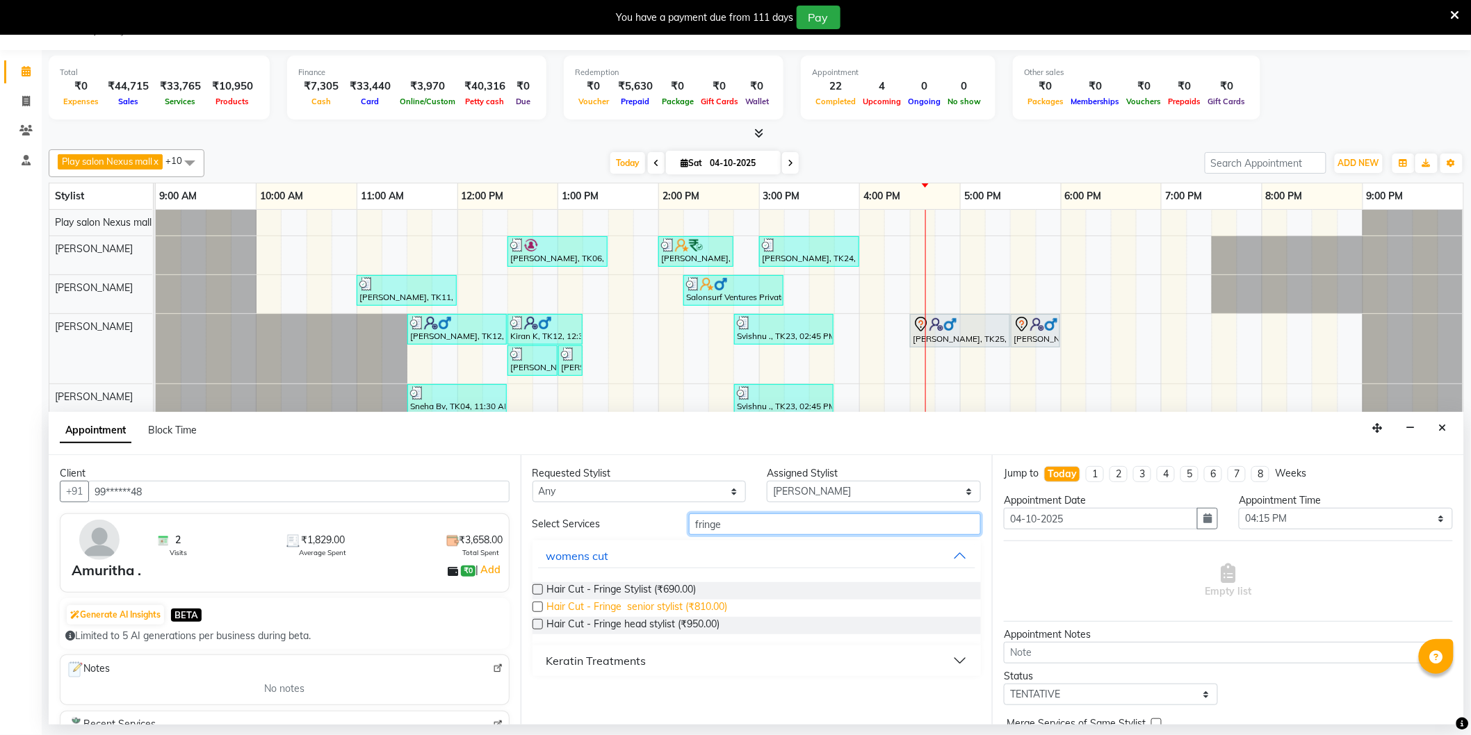
type input "fringe"
click at [693, 606] on span "Hair Cut - Fringe senior stylist (₹810.00)" at bounding box center [637, 608] width 181 height 17
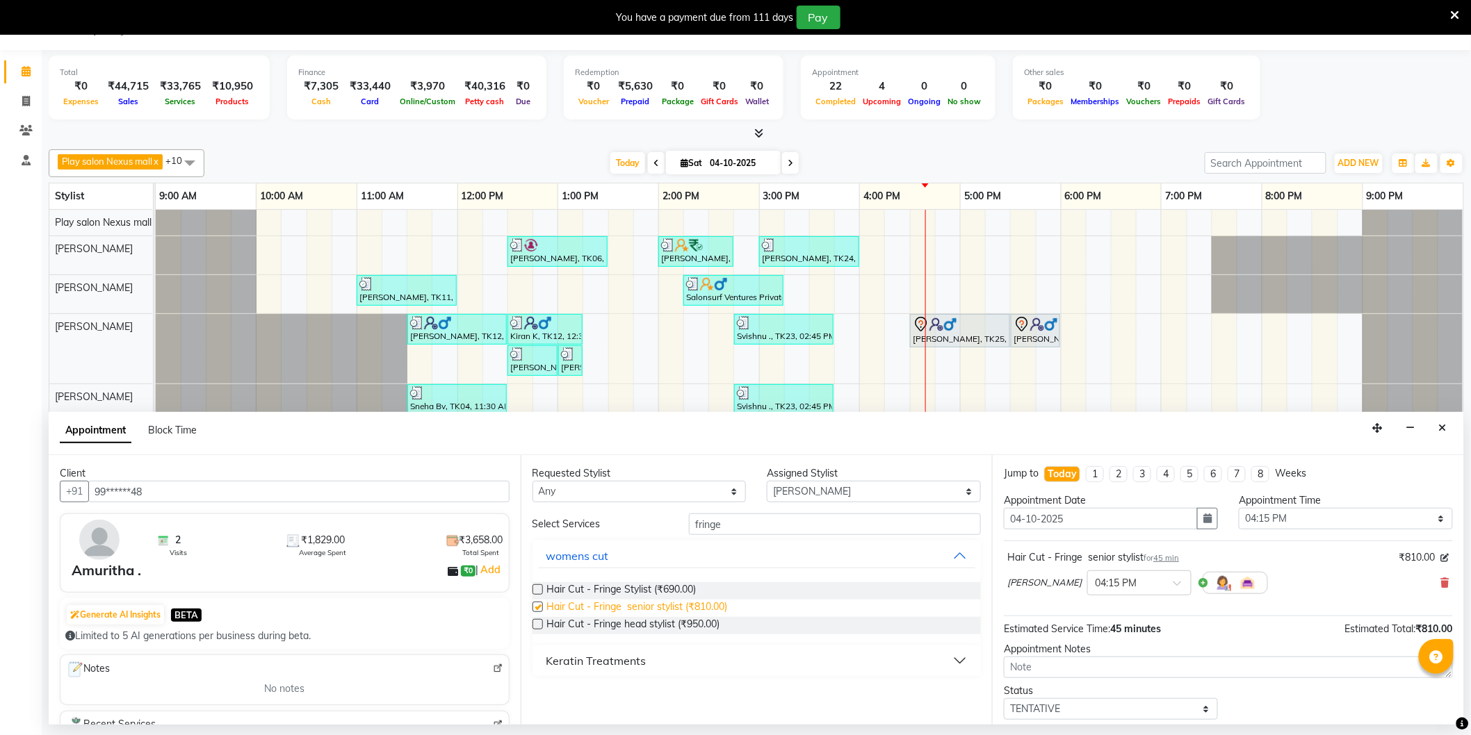
checkbox input "false"
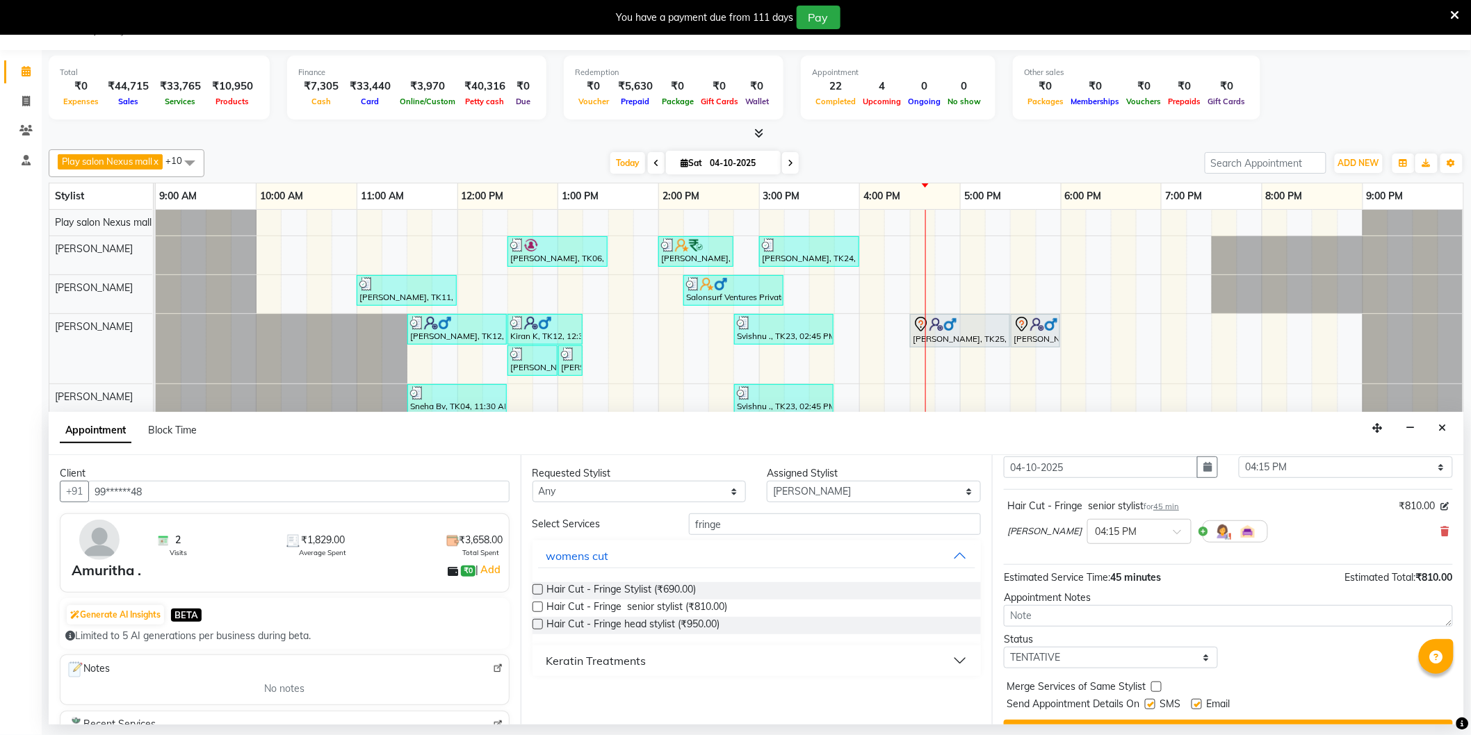
scroll to position [82, 0]
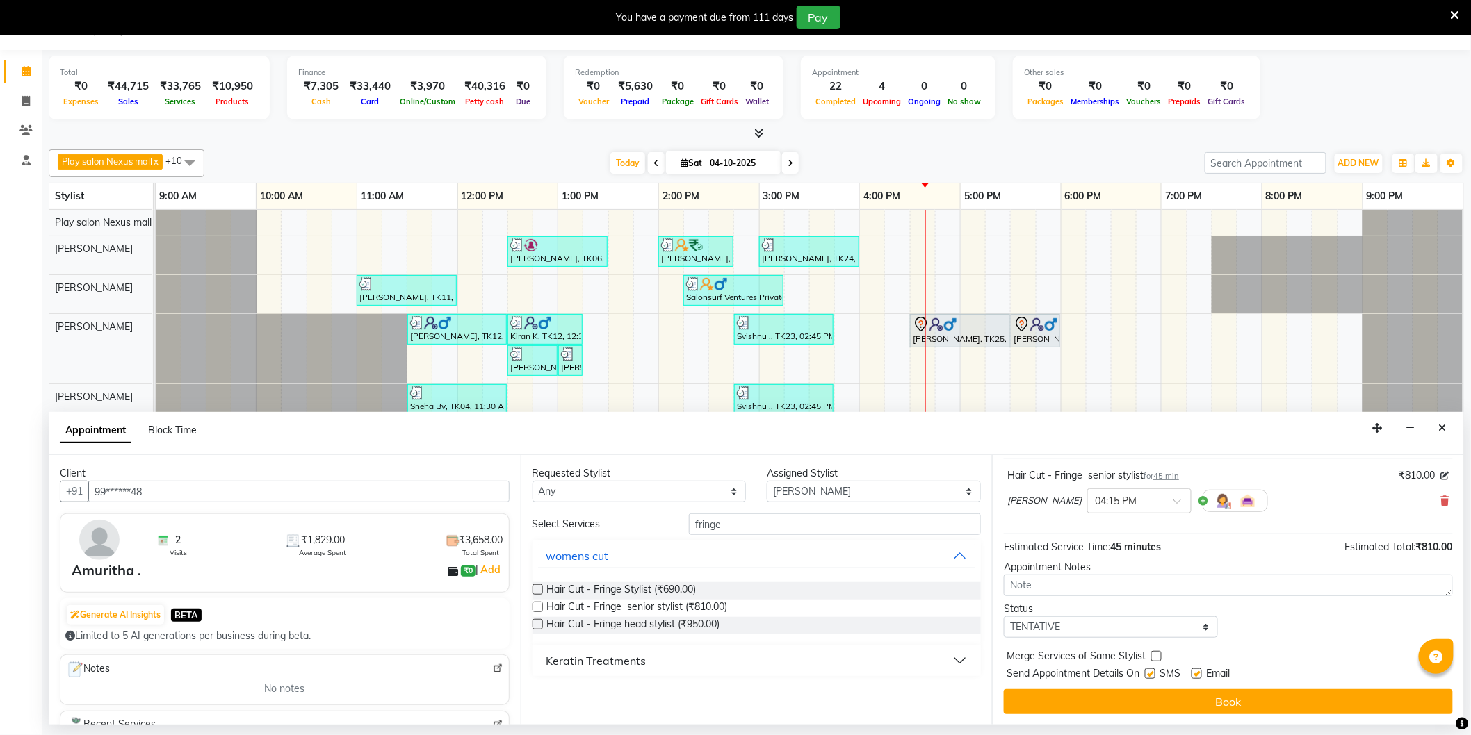
click at [1218, 701] on button "Book" at bounding box center [1228, 701] width 449 height 25
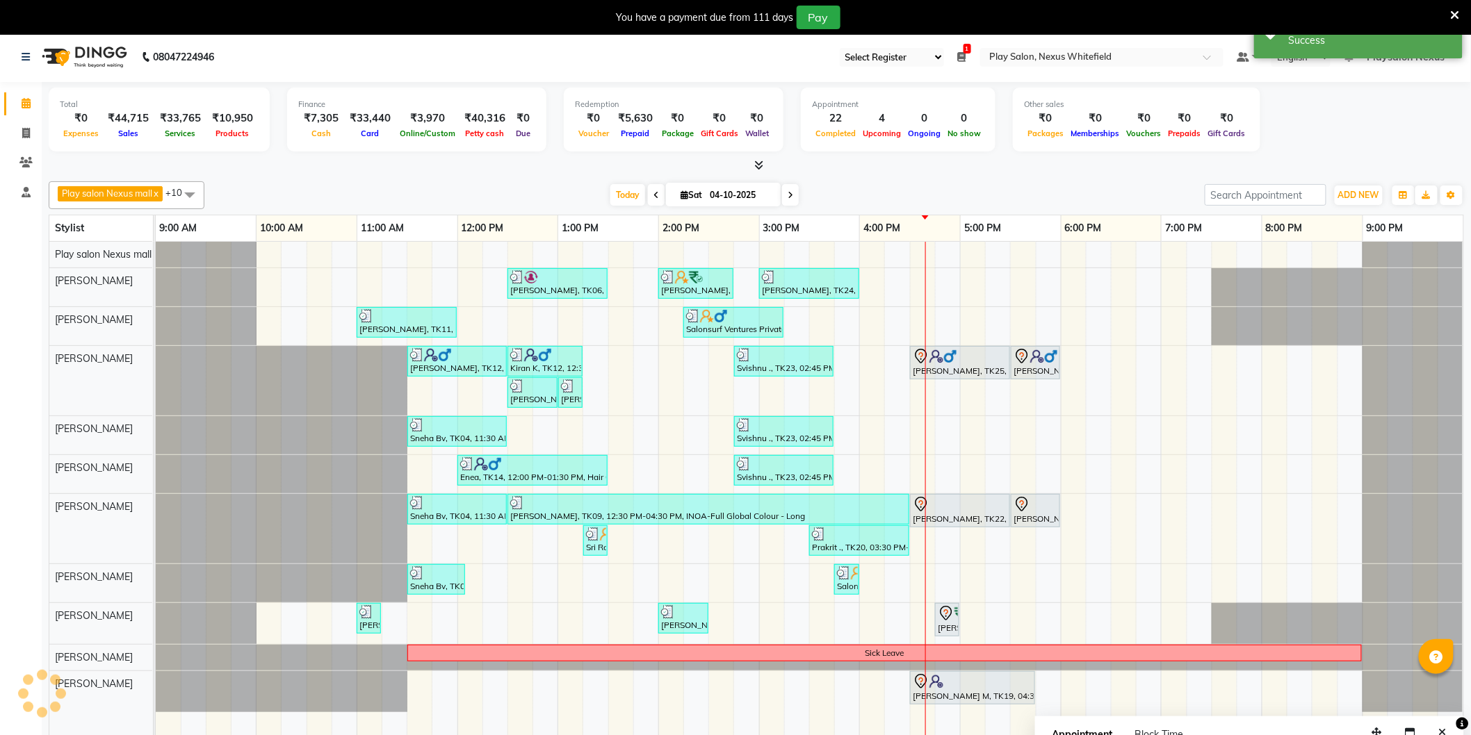
scroll to position [0, 0]
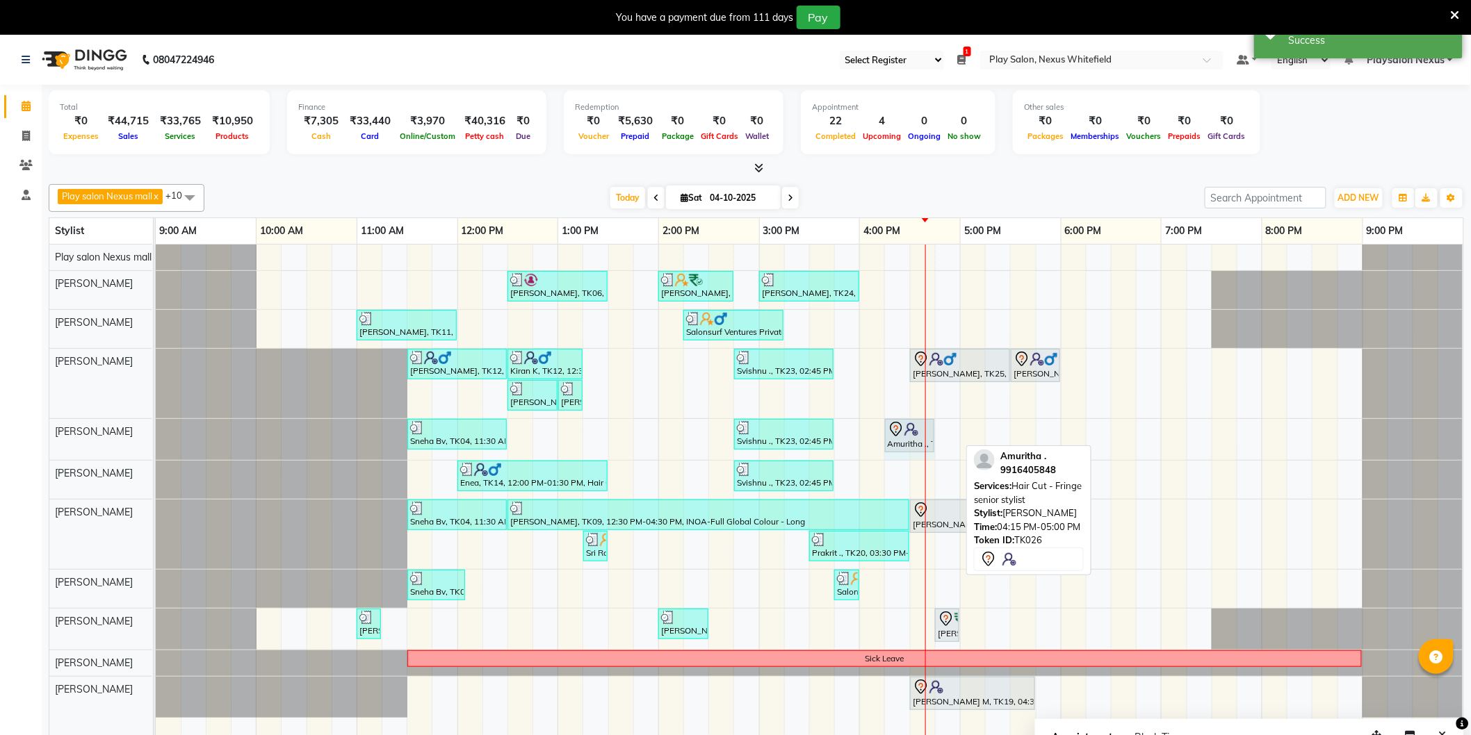
drag, startPoint x: 960, startPoint y: 434, endPoint x: 913, endPoint y: 434, distance: 46.6
click at [156, 434] on div "Sneha Bv, TK04, 11:30 AM-12:30 PM, Hair Cut-Girl senior stylist Svishnu ., TK23…" at bounding box center [156, 439] width 0 height 41
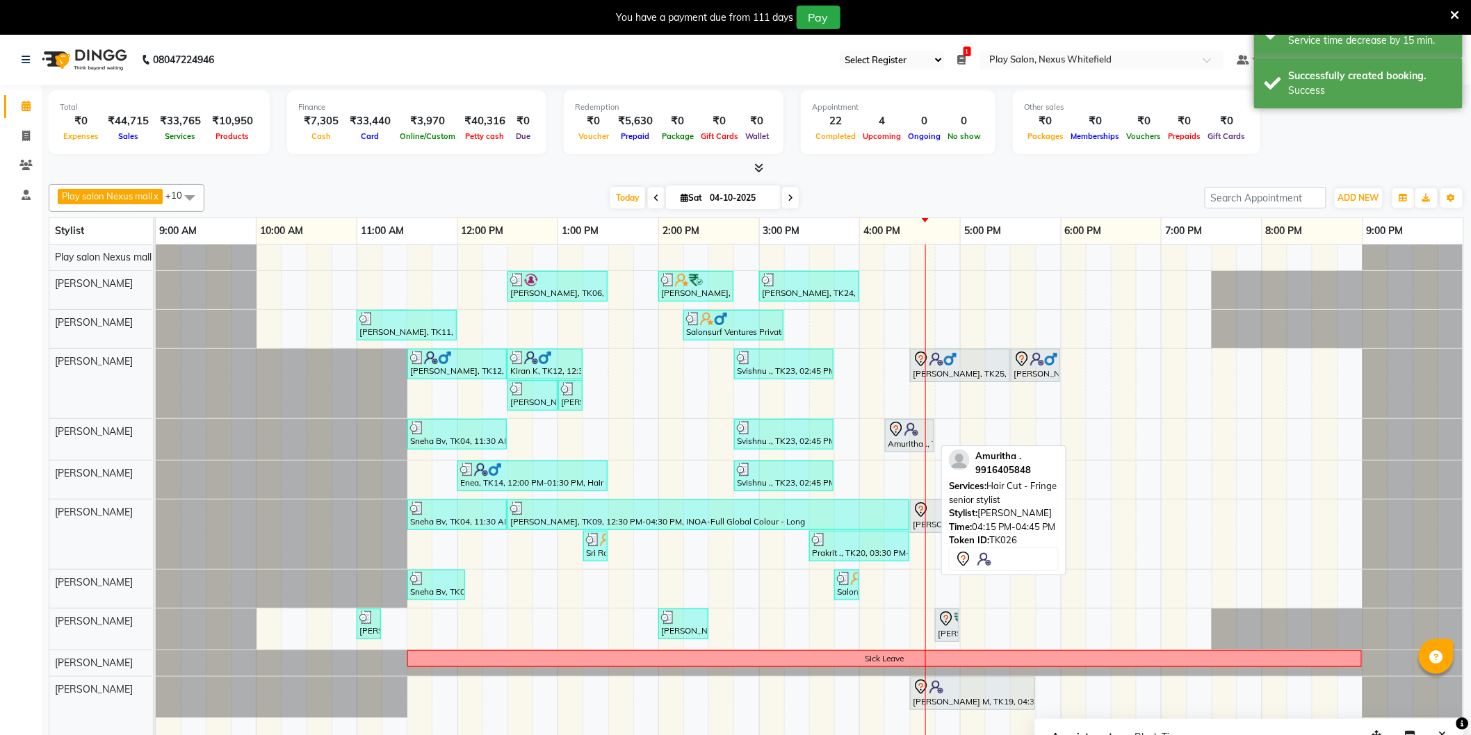
click at [905, 431] on img at bounding box center [911, 430] width 14 height 14
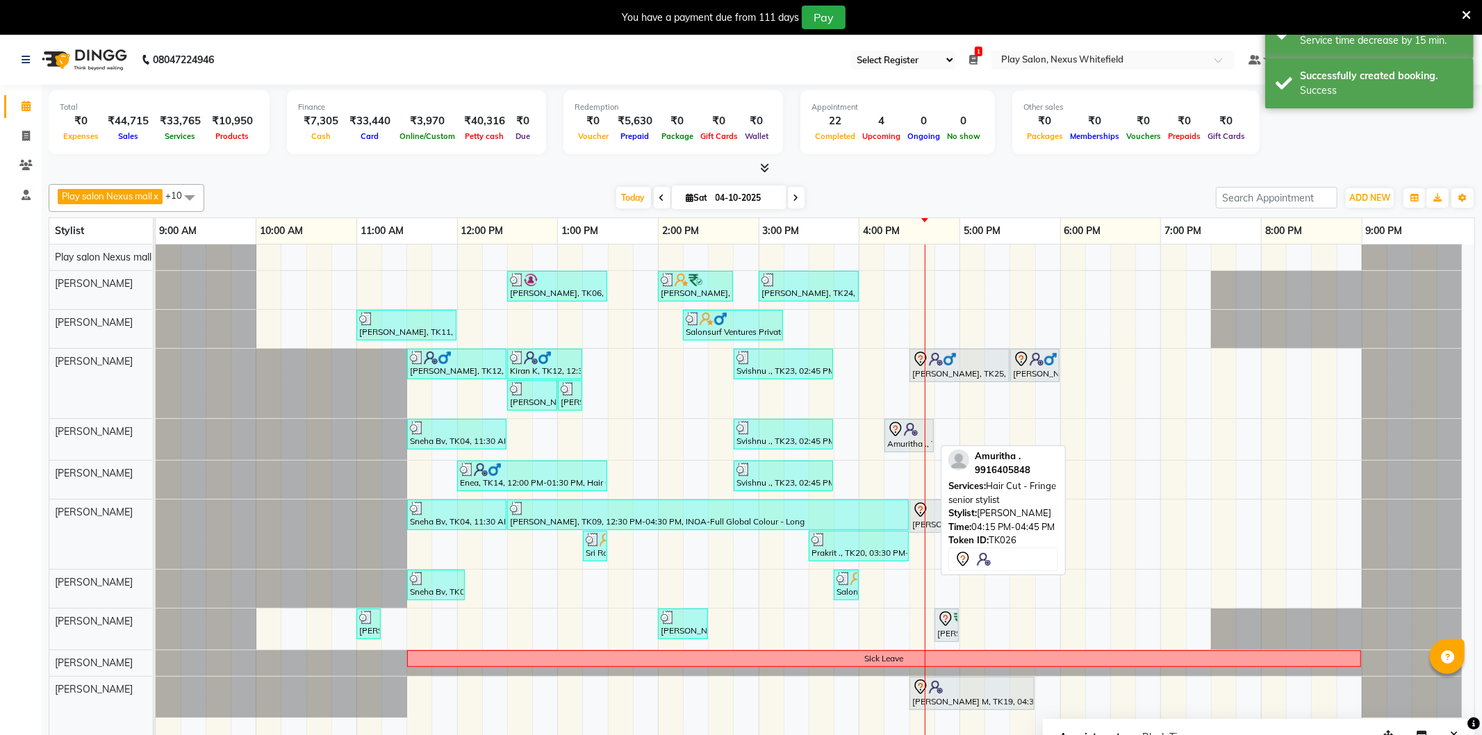
select select "7"
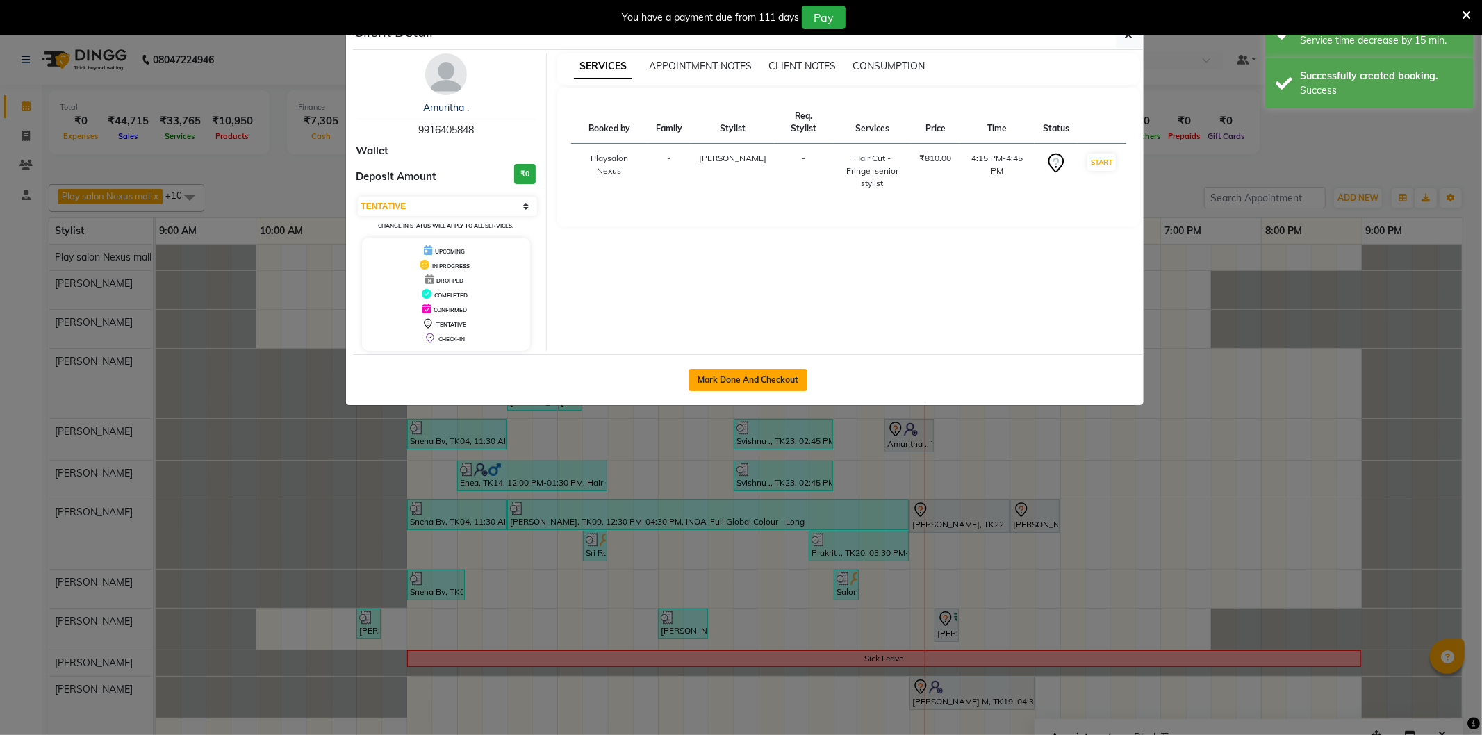
click at [755, 374] on button "Mark Done And Checkout" at bounding box center [748, 380] width 119 height 22
select select "service"
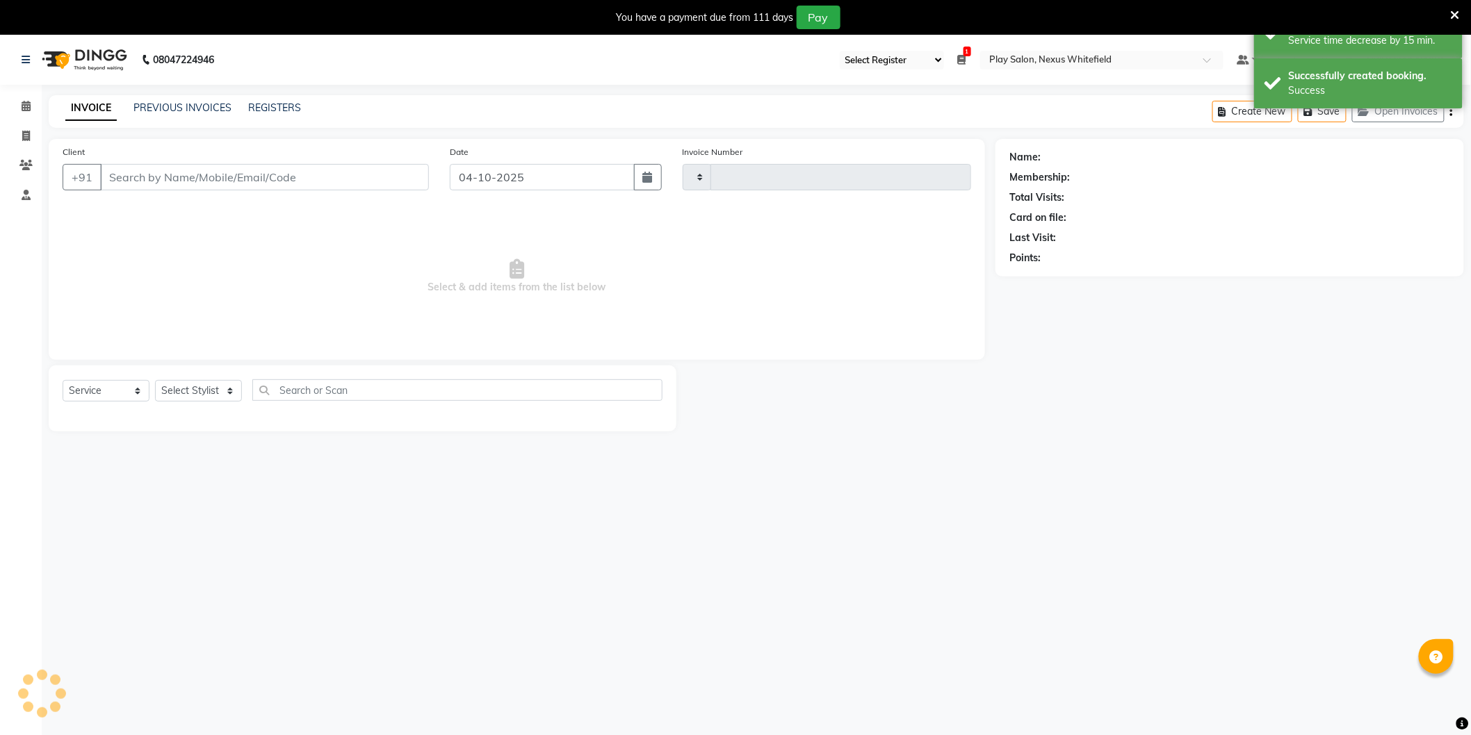
type input "3902"
select select "8356"
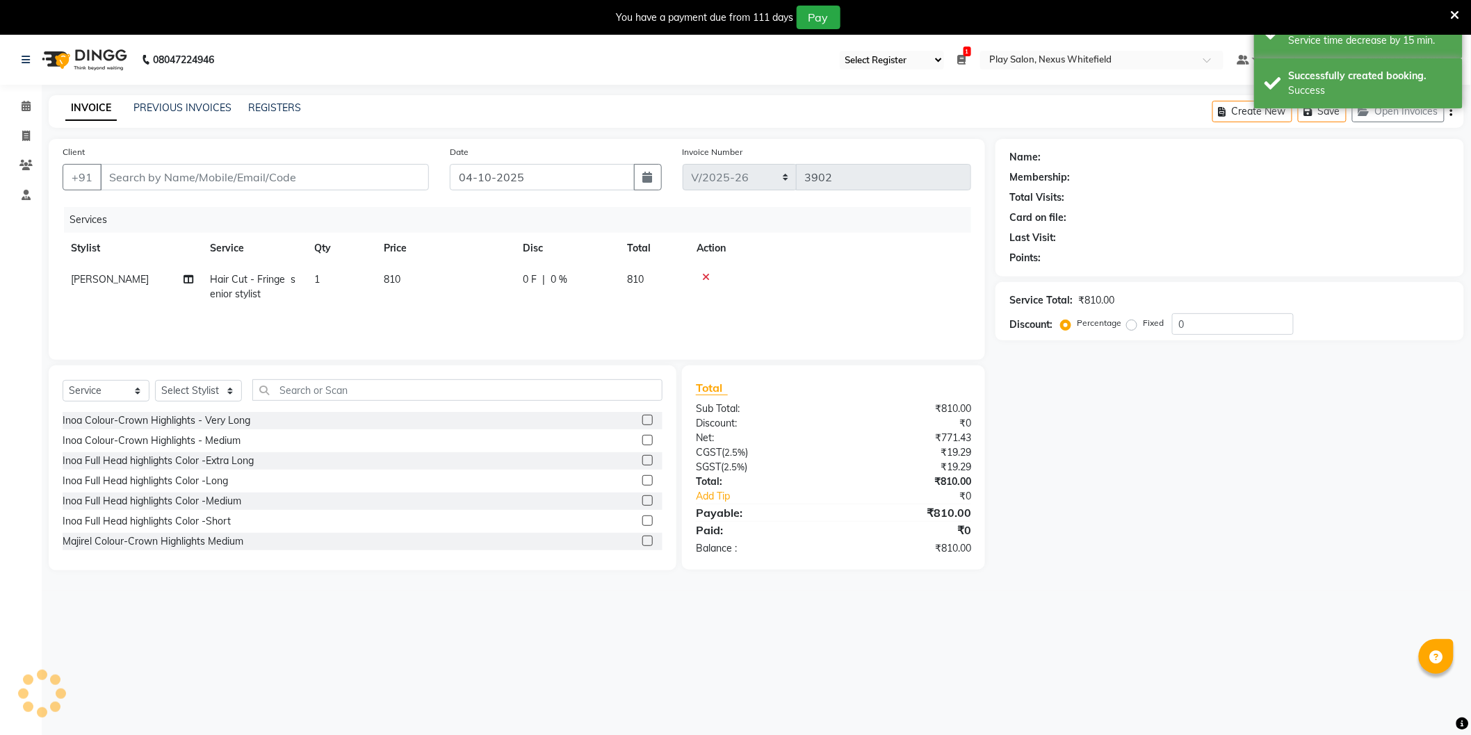
type input "99******48"
select select "81392"
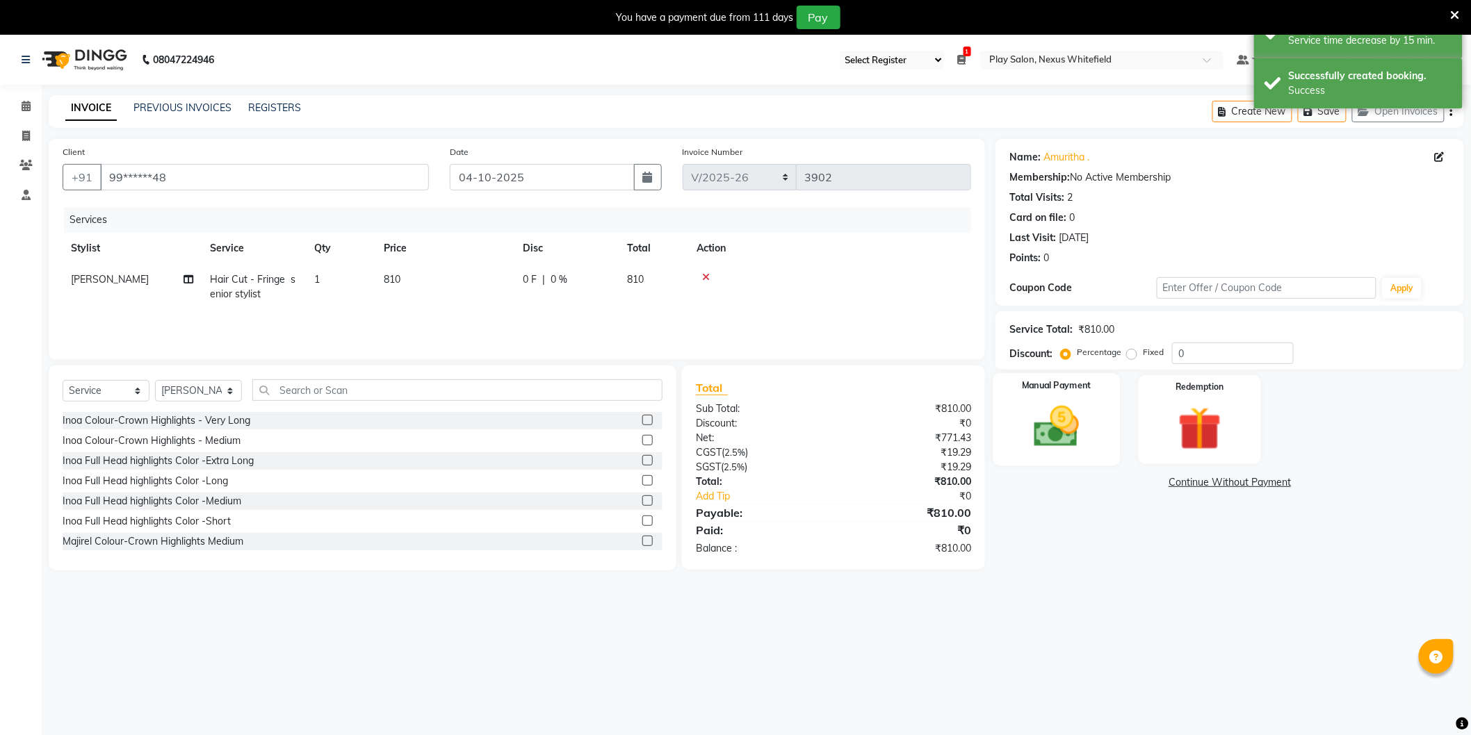
click at [1073, 416] on img at bounding box center [1057, 427] width 74 height 52
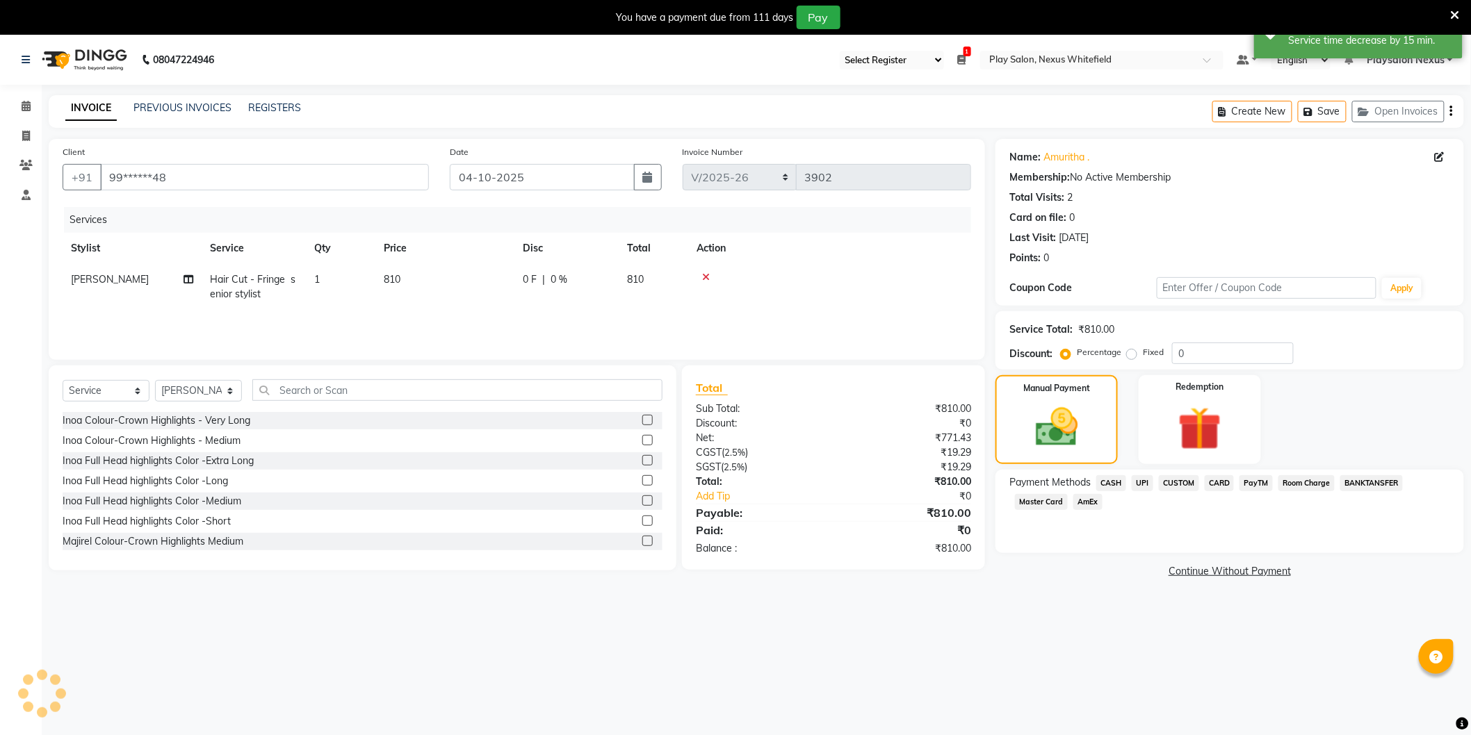
click at [1182, 481] on span "CUSTOM" at bounding box center [1178, 483] width 40 height 16
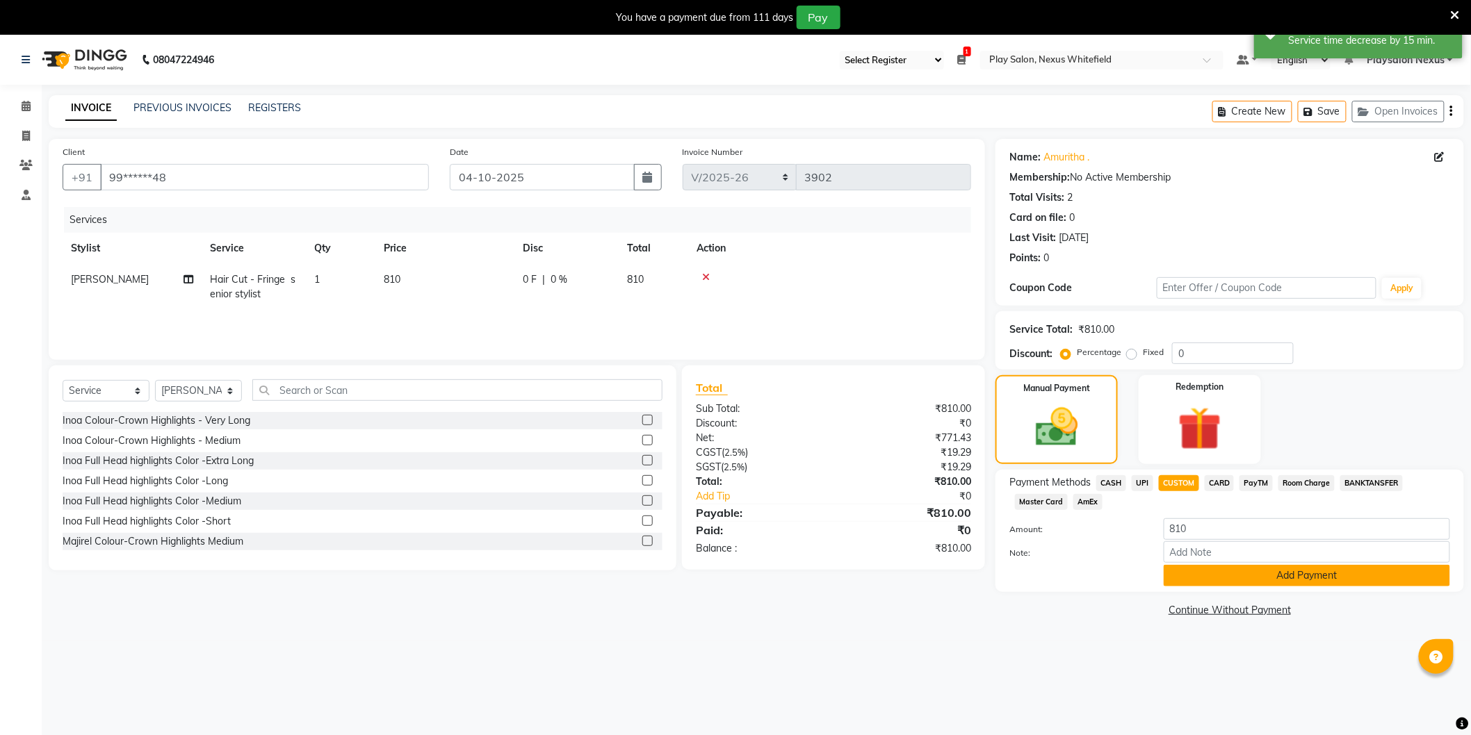
click at [1277, 575] on button "Add Payment" at bounding box center [1306, 576] width 286 height 22
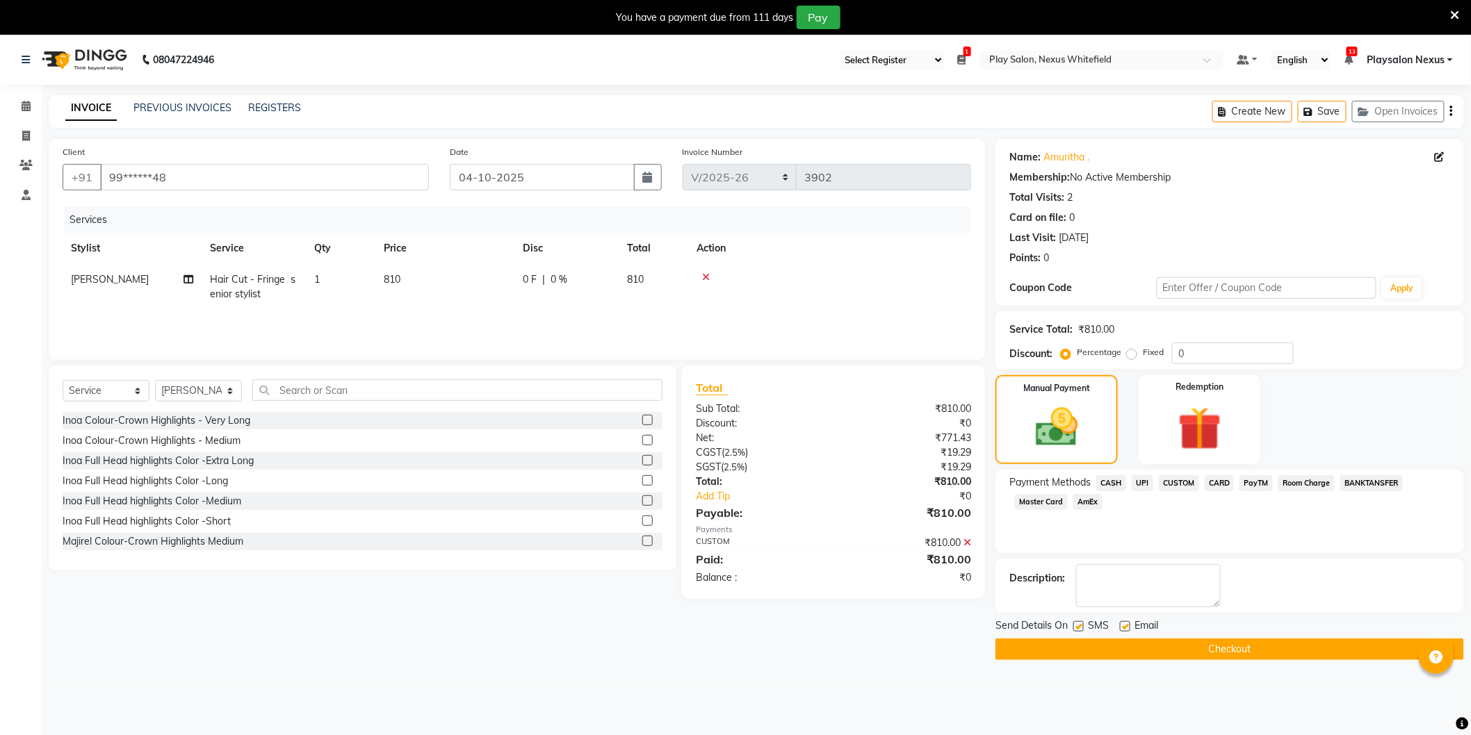
click at [1214, 646] on button "Checkout" at bounding box center [1229, 650] width 468 height 22
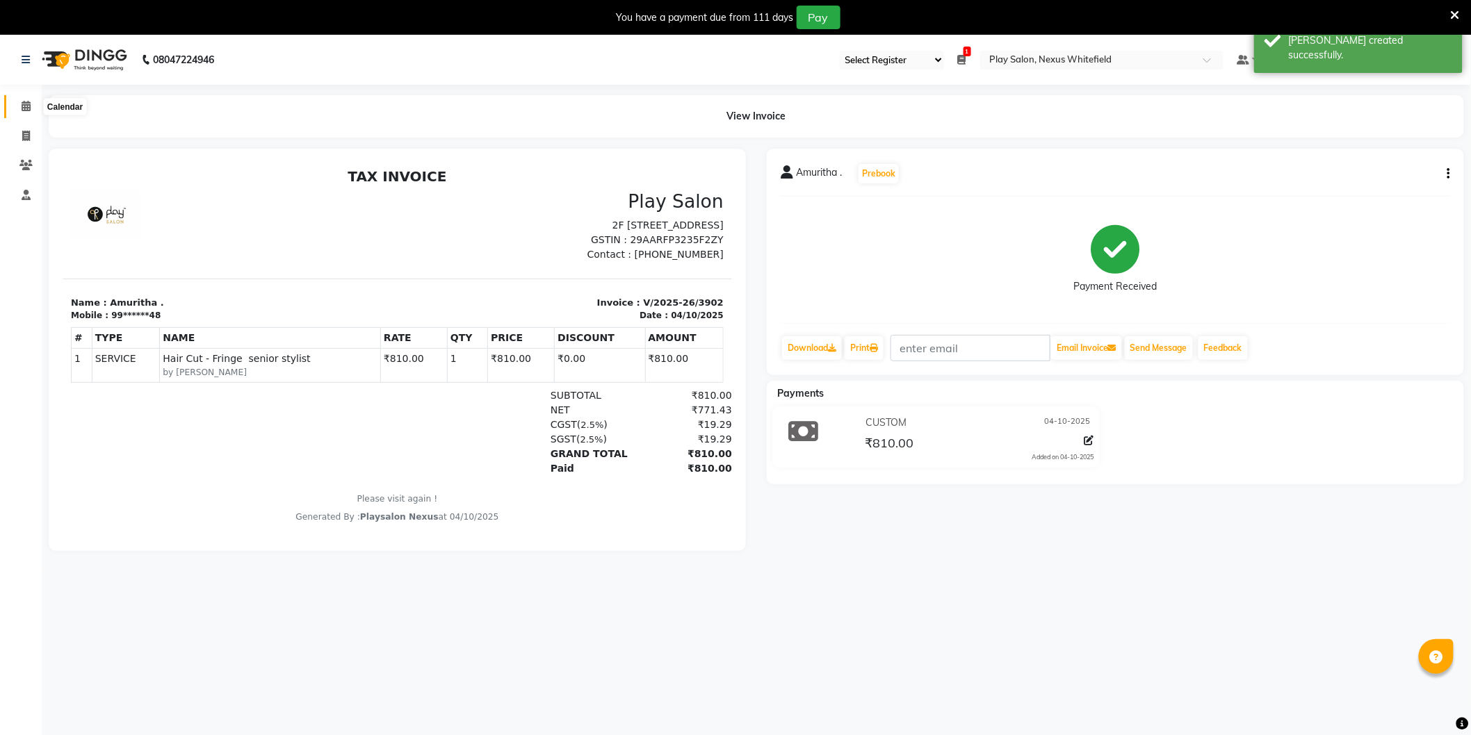
click at [31, 104] on span at bounding box center [26, 107] width 24 height 16
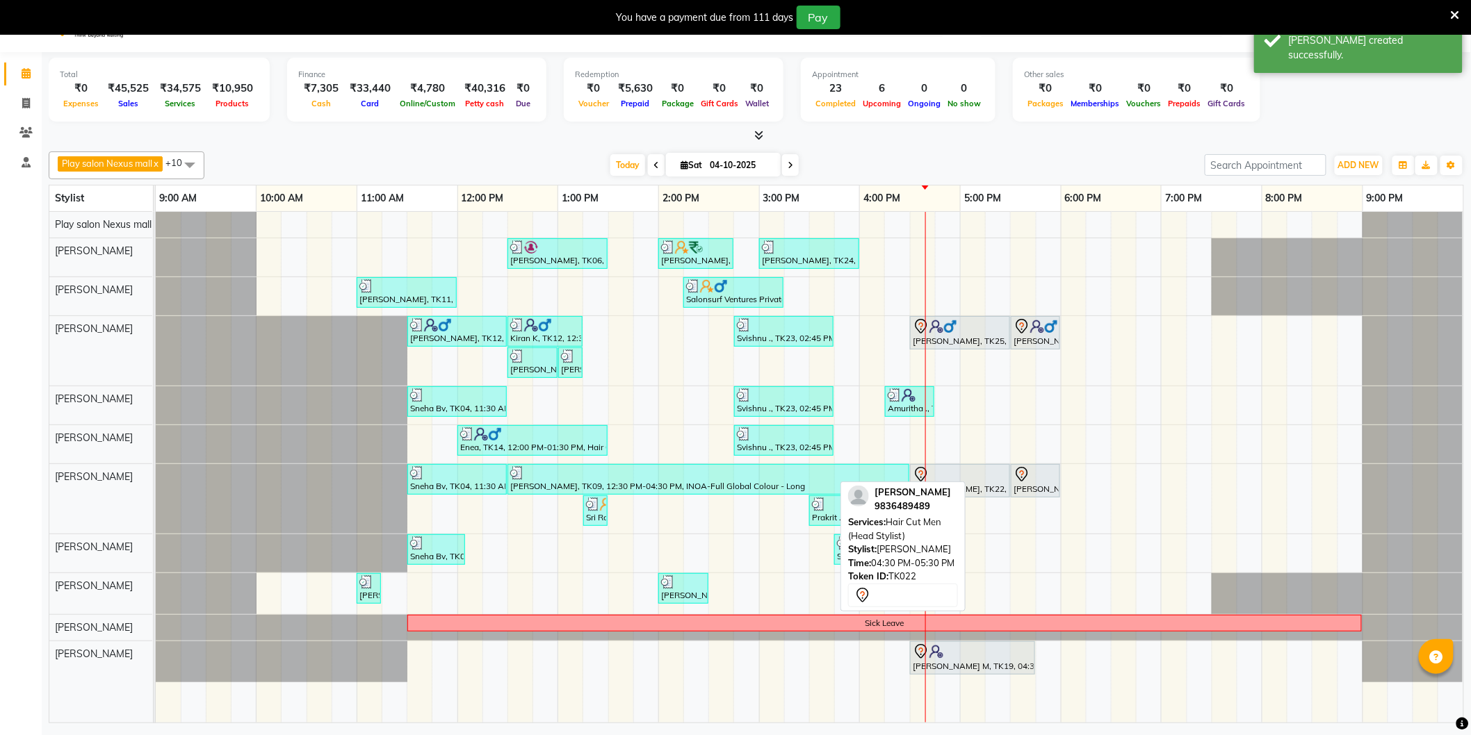
scroll to position [35, 0]
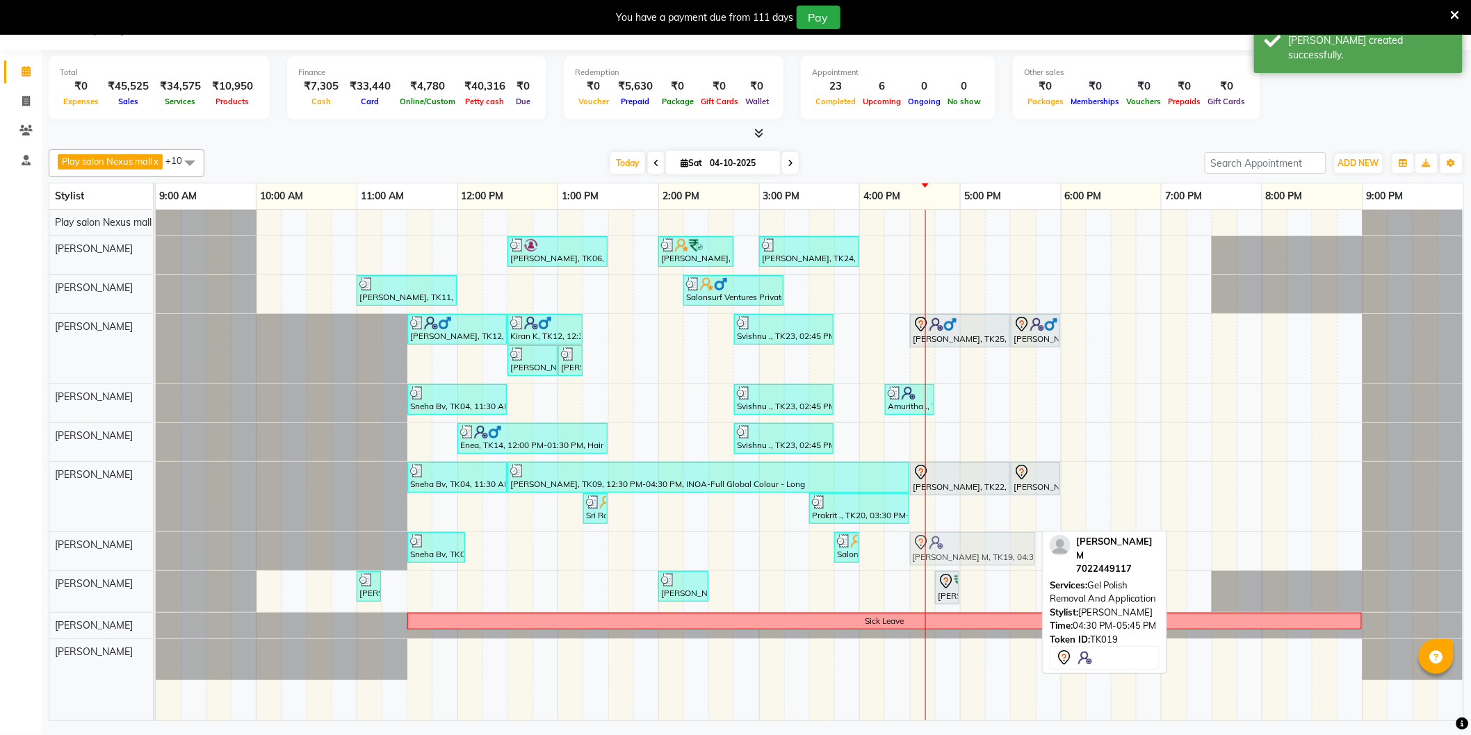
drag, startPoint x: 939, startPoint y: 662, endPoint x: 934, endPoint y: 560, distance: 101.6
click at [934, 560] on tbody "Jayanth Kizhepatt, TK06, 12:30 PM-01:30 PM, Beard Shave,Hair Cut Men (Senior st…" at bounding box center [809, 445] width 1307 height 470
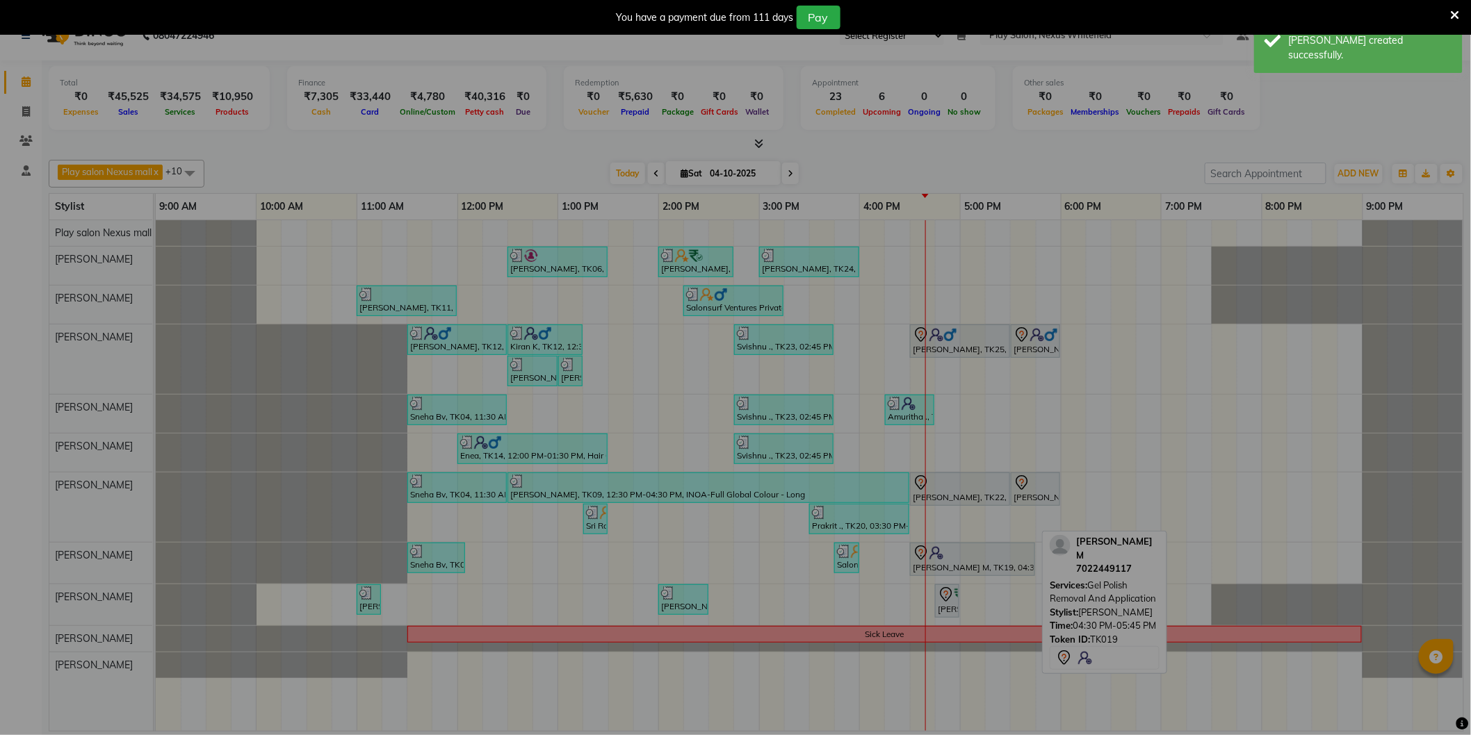
scroll to position [24, 0]
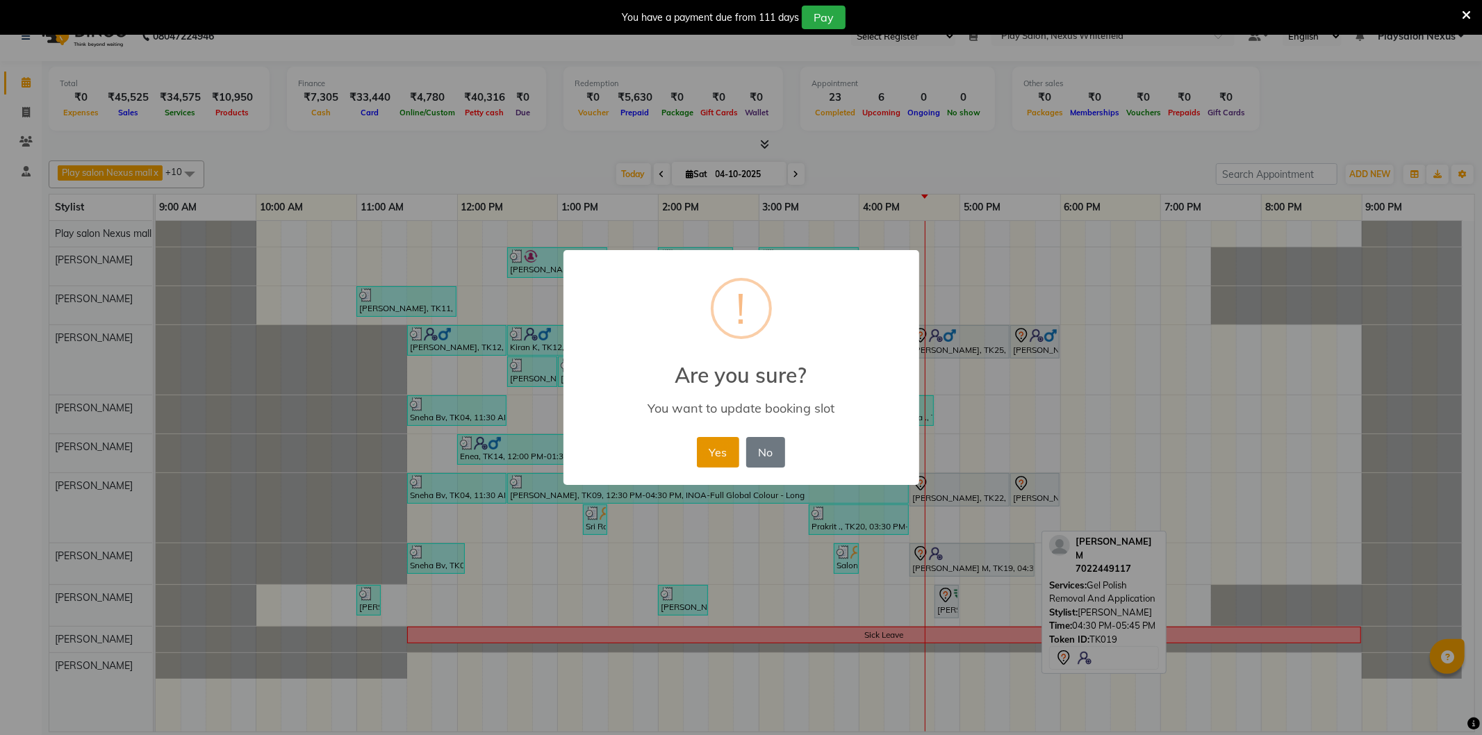
click at [727, 448] on button "Yes" at bounding box center [718, 452] width 42 height 31
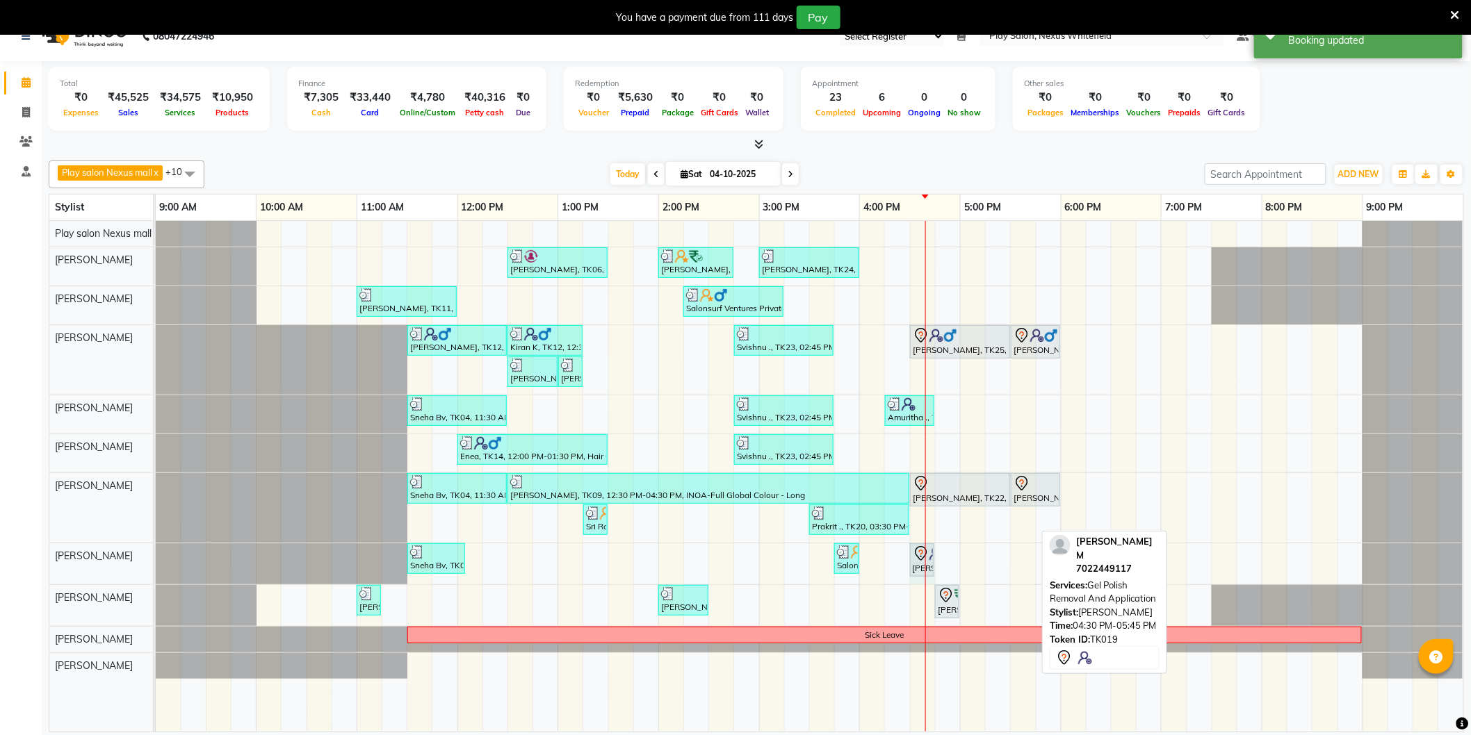
drag, startPoint x: 1035, startPoint y: 548, endPoint x: 939, endPoint y: 553, distance: 96.8
click at [940, 552] on div "Jayanth Kizhepatt, TK06, 12:30 PM-01:30 PM, Beard Shave,Hair Cut Men (Senior st…" at bounding box center [809, 476] width 1307 height 511
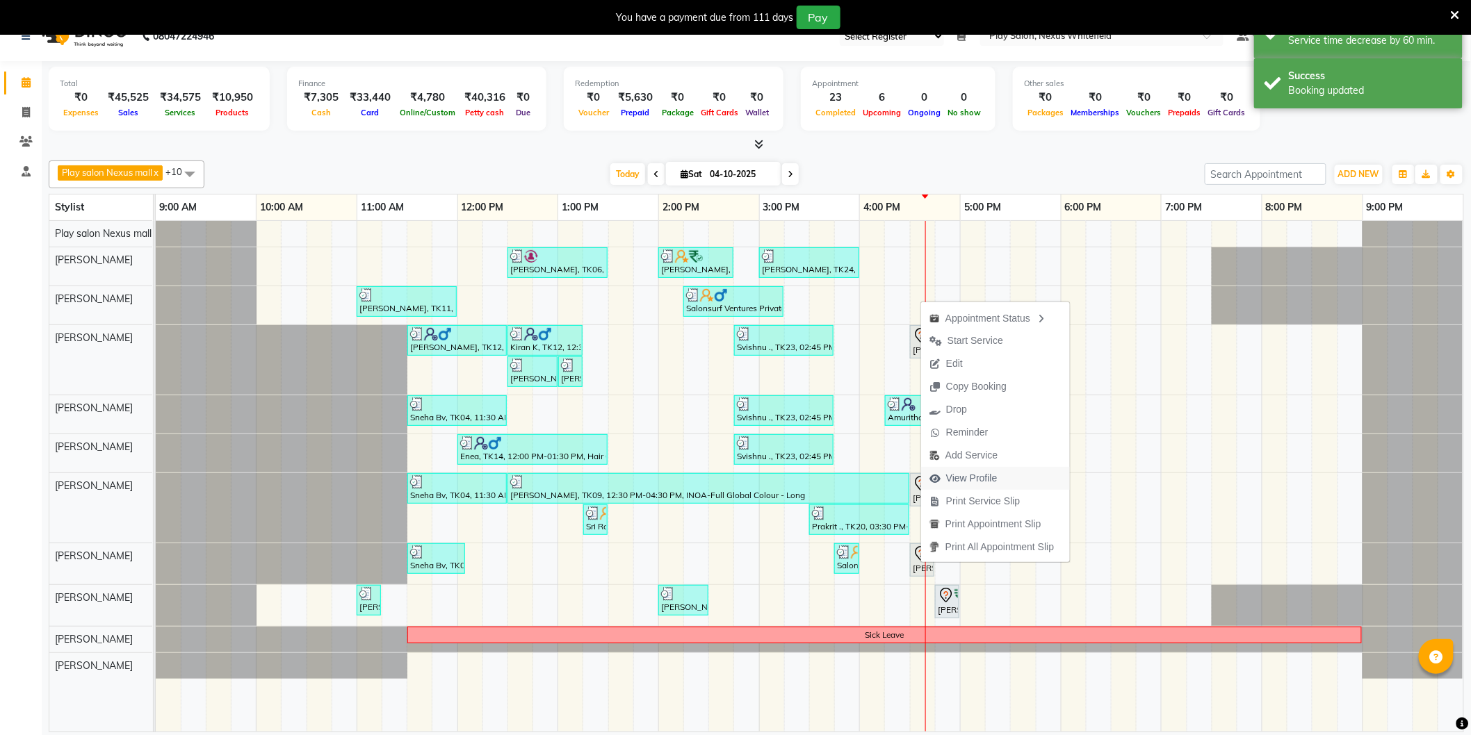
click at [971, 477] on span "View Profile" at bounding box center [971, 478] width 51 height 15
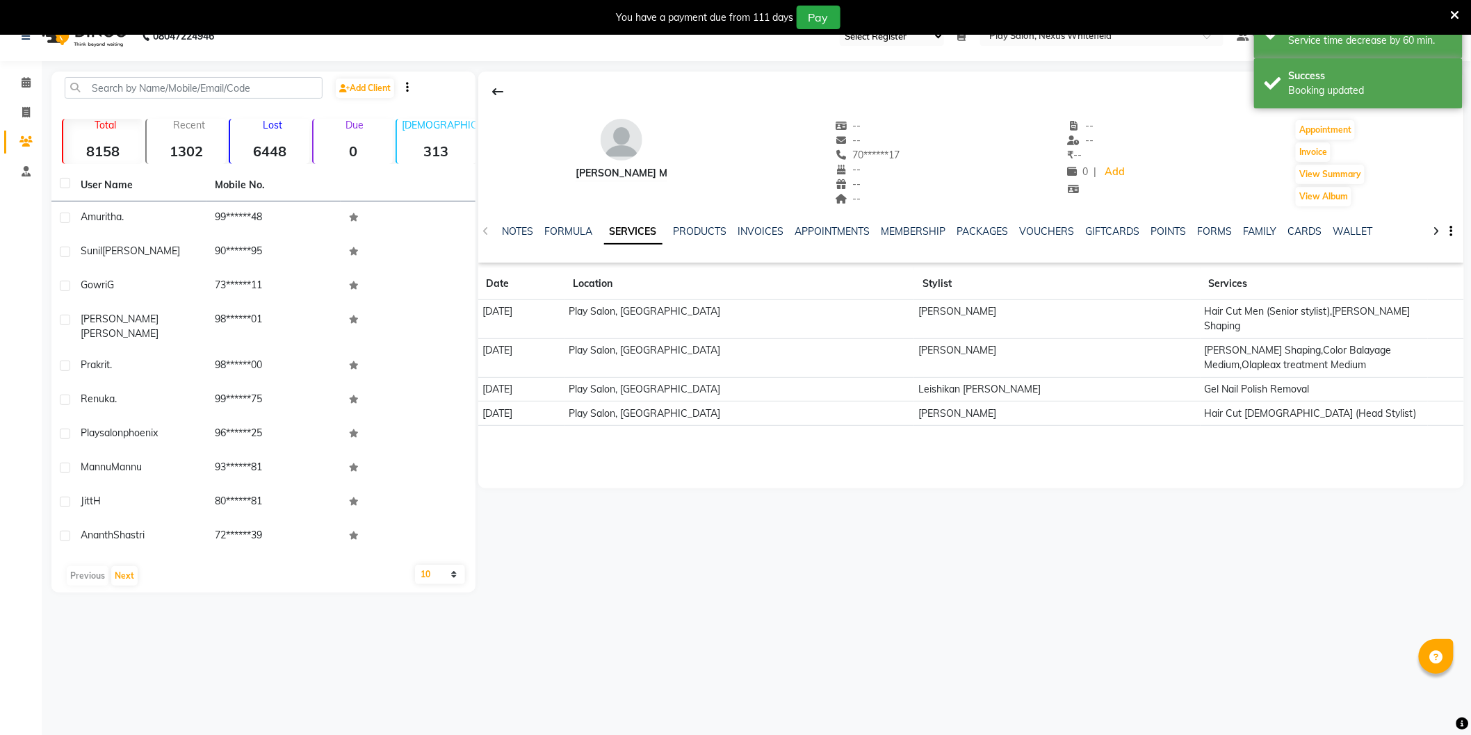
click at [1456, 10] on icon at bounding box center [1454, 15] width 9 height 13
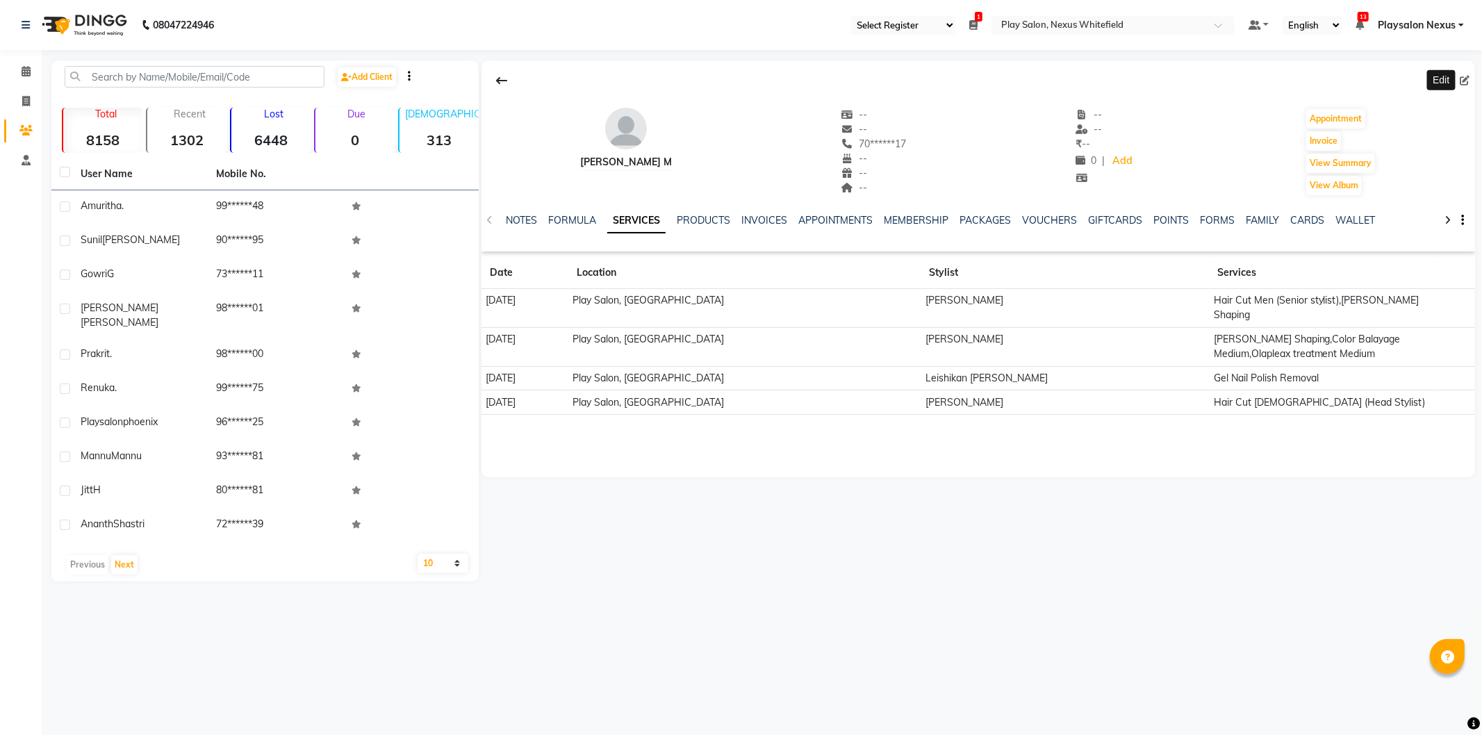
click at [1469, 79] on icon at bounding box center [1465, 81] width 10 height 10
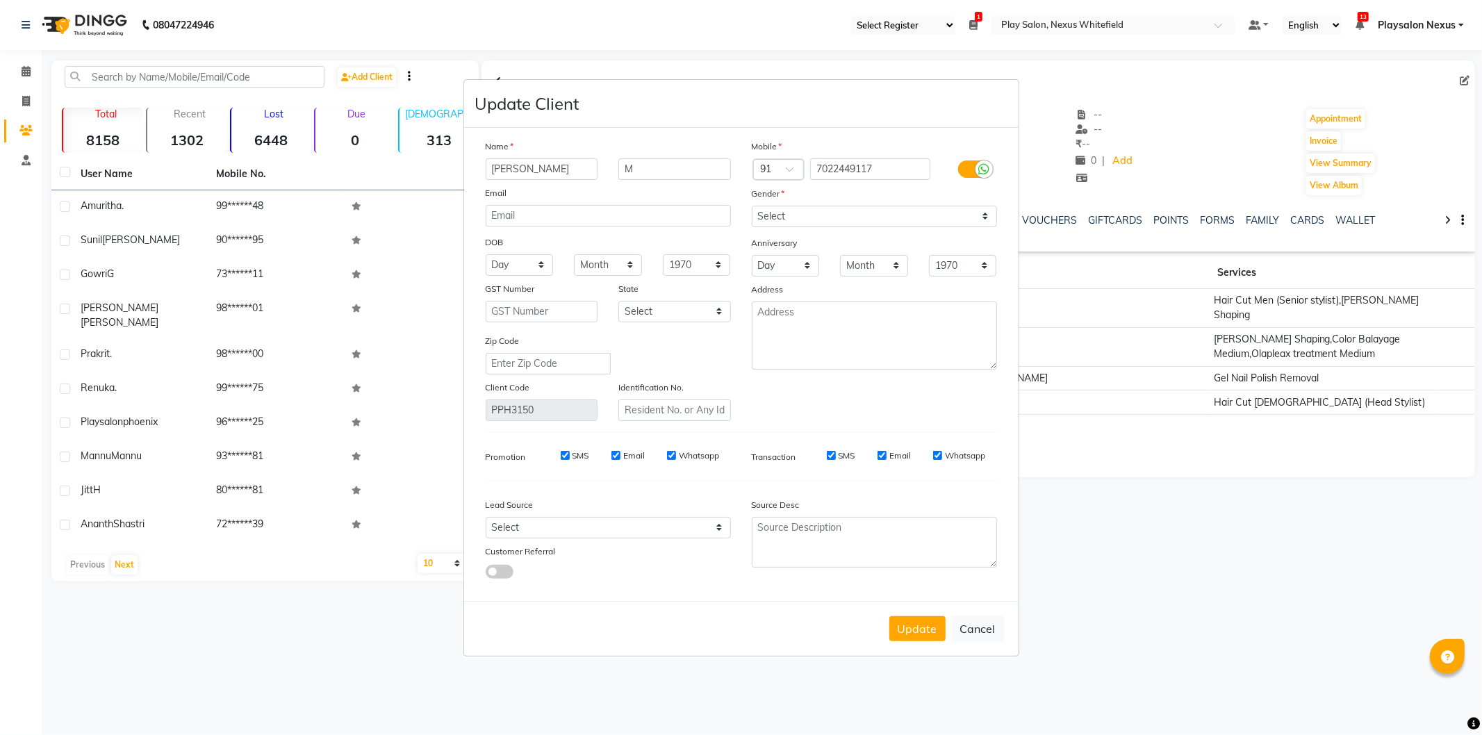
drag, startPoint x: 557, startPoint y: 167, endPoint x: 421, endPoint y: 174, distance: 135.7
click at [421, 172] on ngb-modal-window "Update Client Name Anwesha M Email DOB Day 01 02 03 04 05 06 07 08 09 10 11 12 …" at bounding box center [741, 367] width 1482 height 735
type input "Pallavi"
type input "M"
click at [819, 220] on select "Select Male Female Other Prefer Not To Say" at bounding box center [874, 217] width 245 height 22
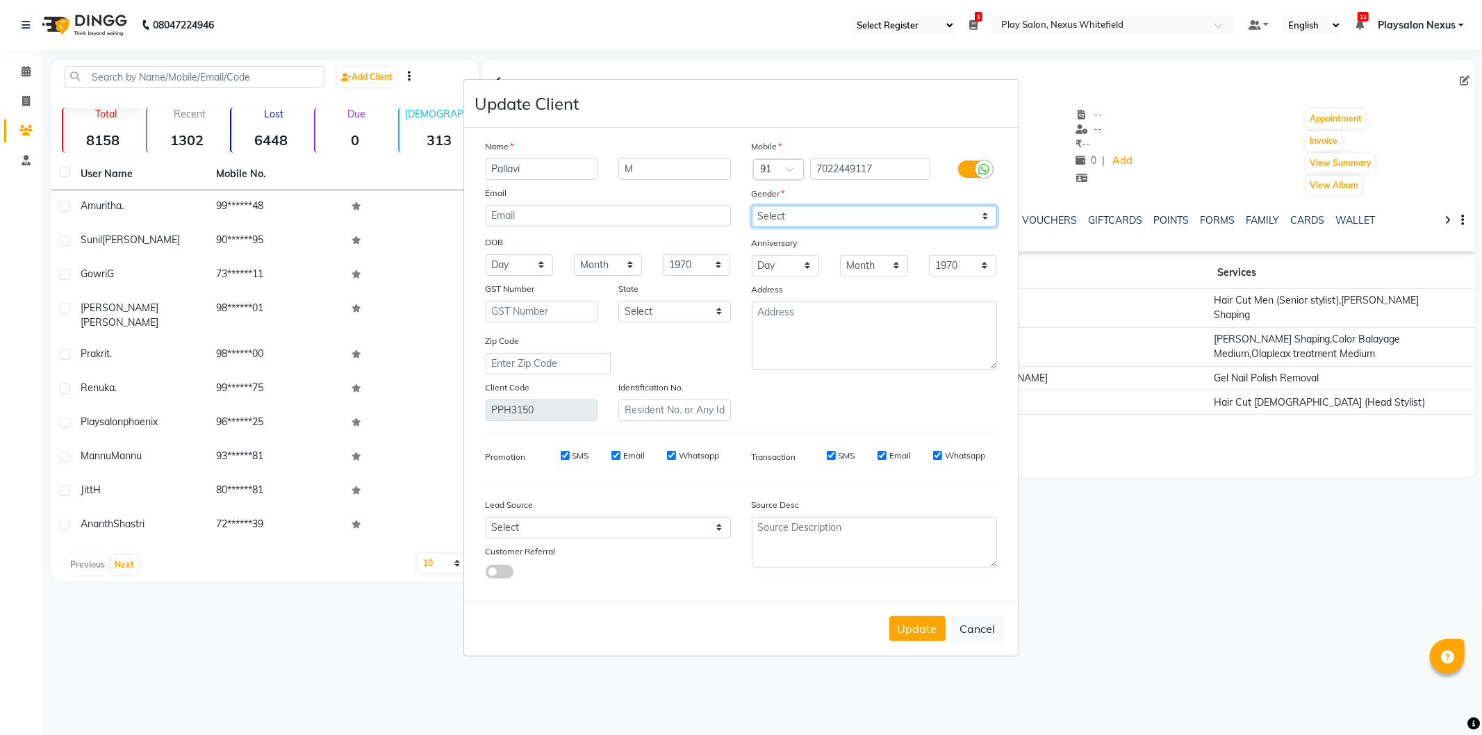
select select "female"
click at [752, 206] on select "Select Male Female Other Prefer Not To Say" at bounding box center [874, 217] width 245 height 22
click at [542, 530] on select "Select Walk-in Internet Friend Word of Mouth Advertisement Facebook JustDial Go…" at bounding box center [608, 528] width 245 height 22
select select "54912"
click at [486, 517] on select "Select Walk-in Internet Friend Word of Mouth Advertisement Facebook JustDial Go…" at bounding box center [608, 528] width 245 height 22
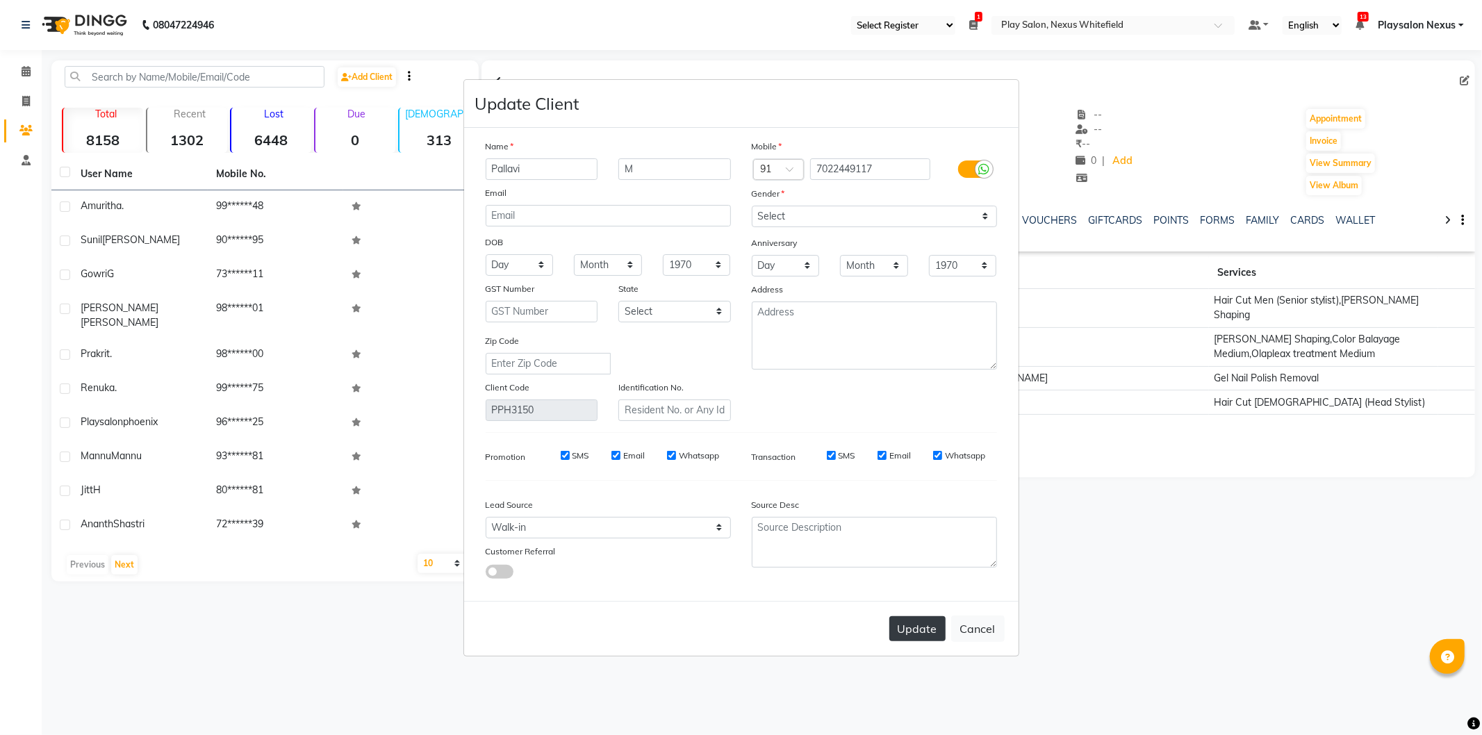
click at [904, 625] on button "Update" at bounding box center [918, 628] width 56 height 25
select select
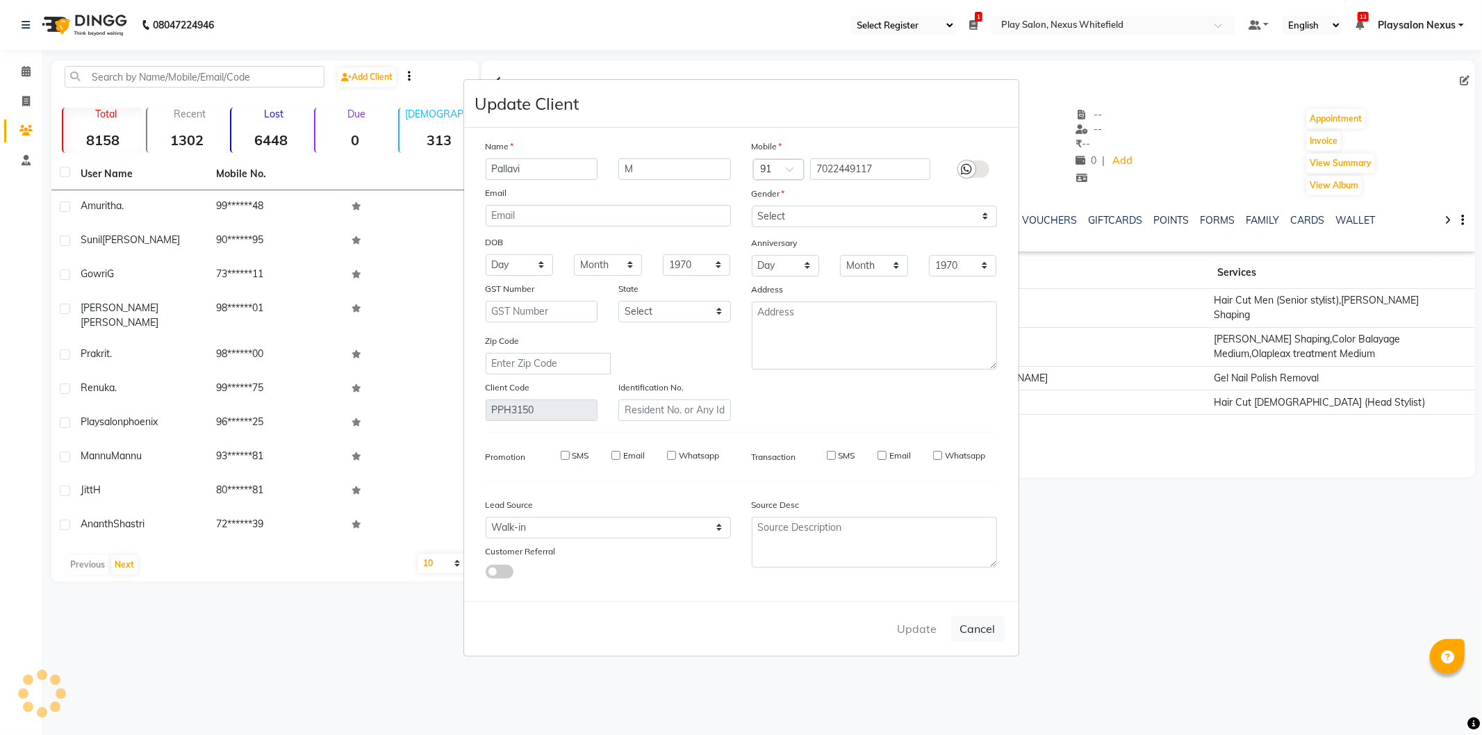
select select
checkbox input "false"
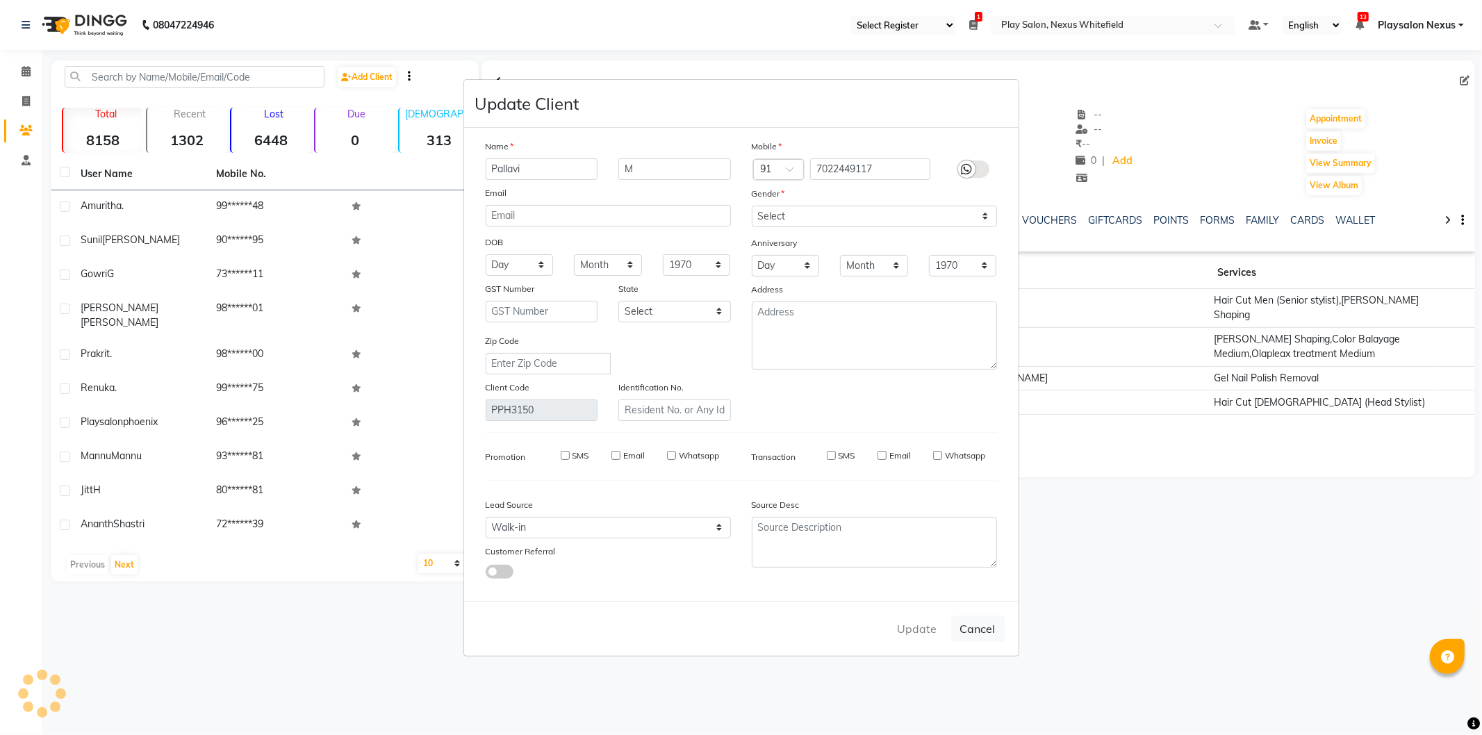
checkbox input "false"
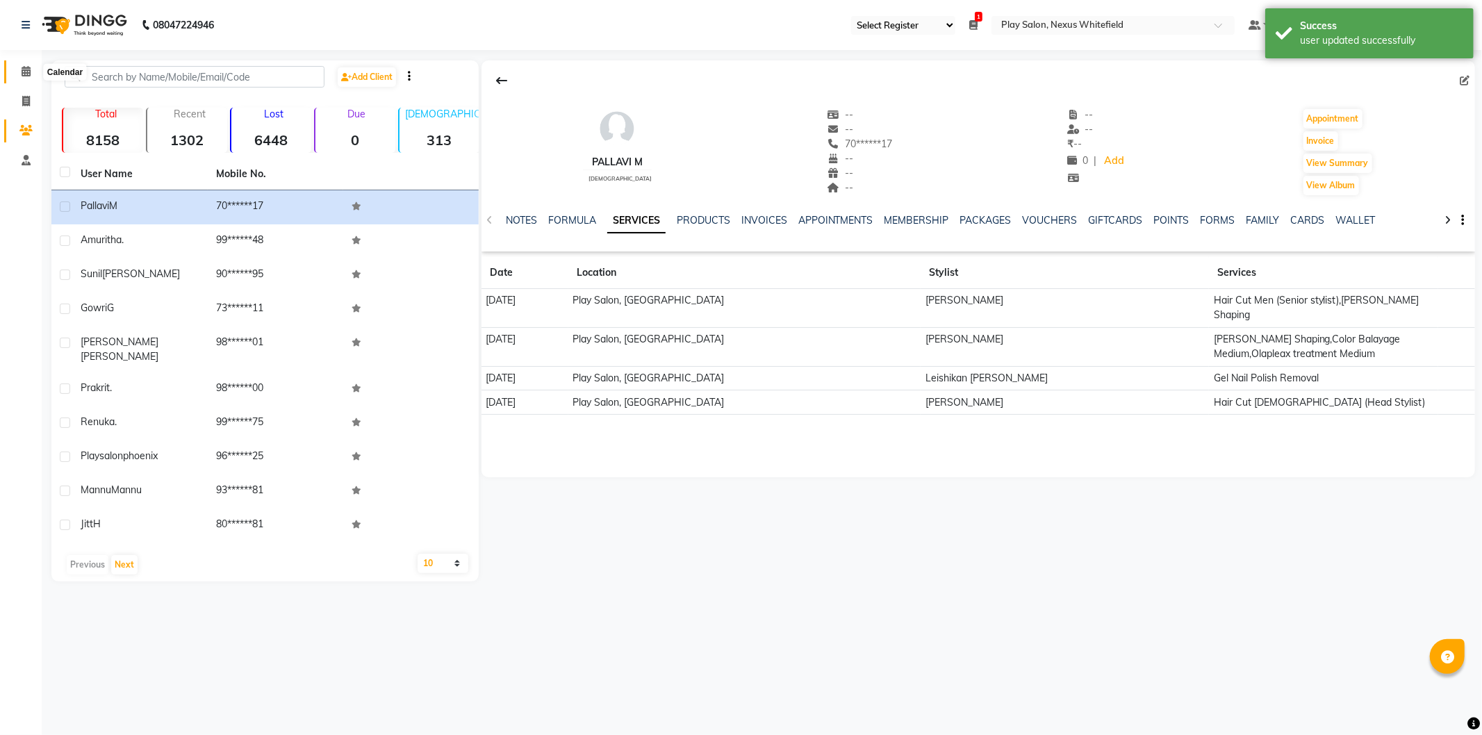
click at [22, 67] on icon at bounding box center [26, 71] width 9 height 10
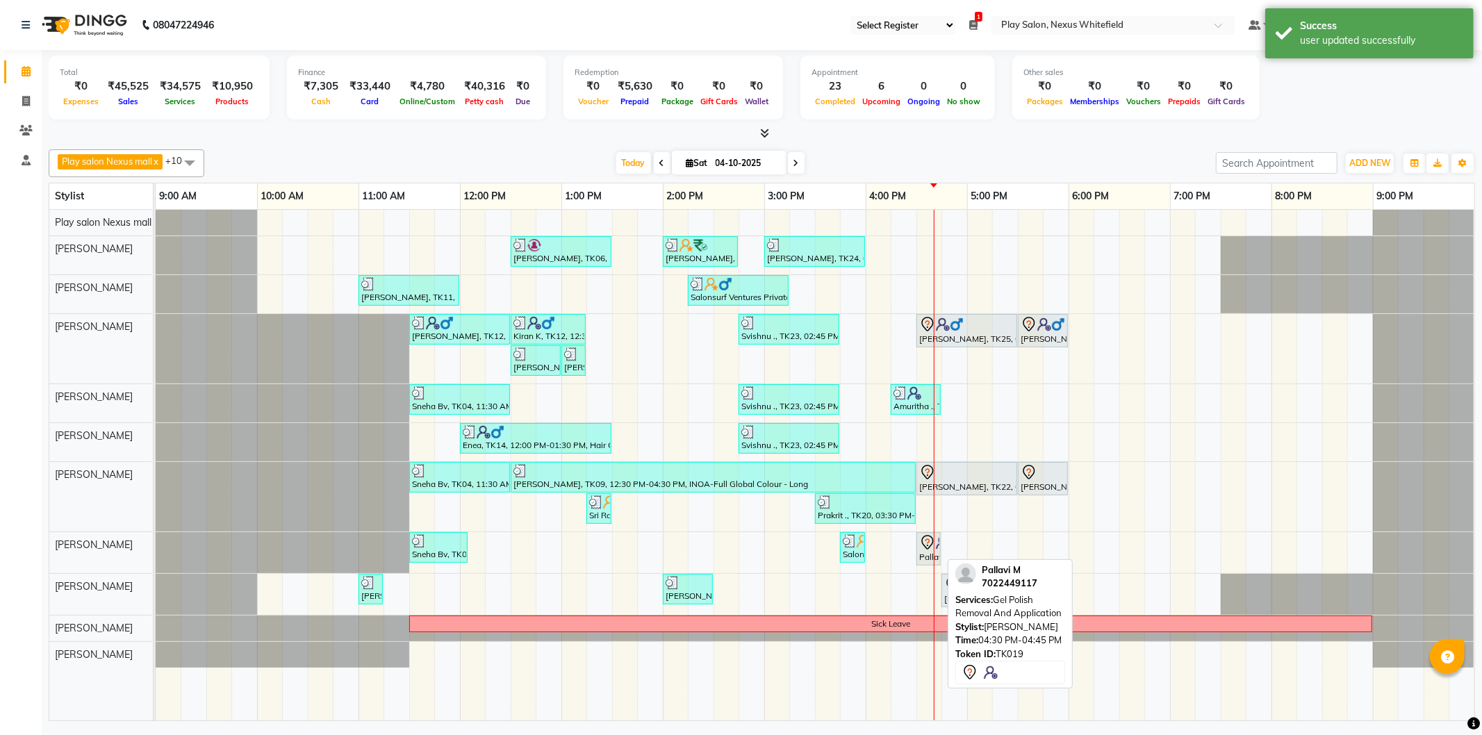
click at [926, 552] on div "Pallavi M, TK19, 04:30 PM-04:45 PM, Gel Polish Removal And Application" at bounding box center [929, 548] width 22 height 29
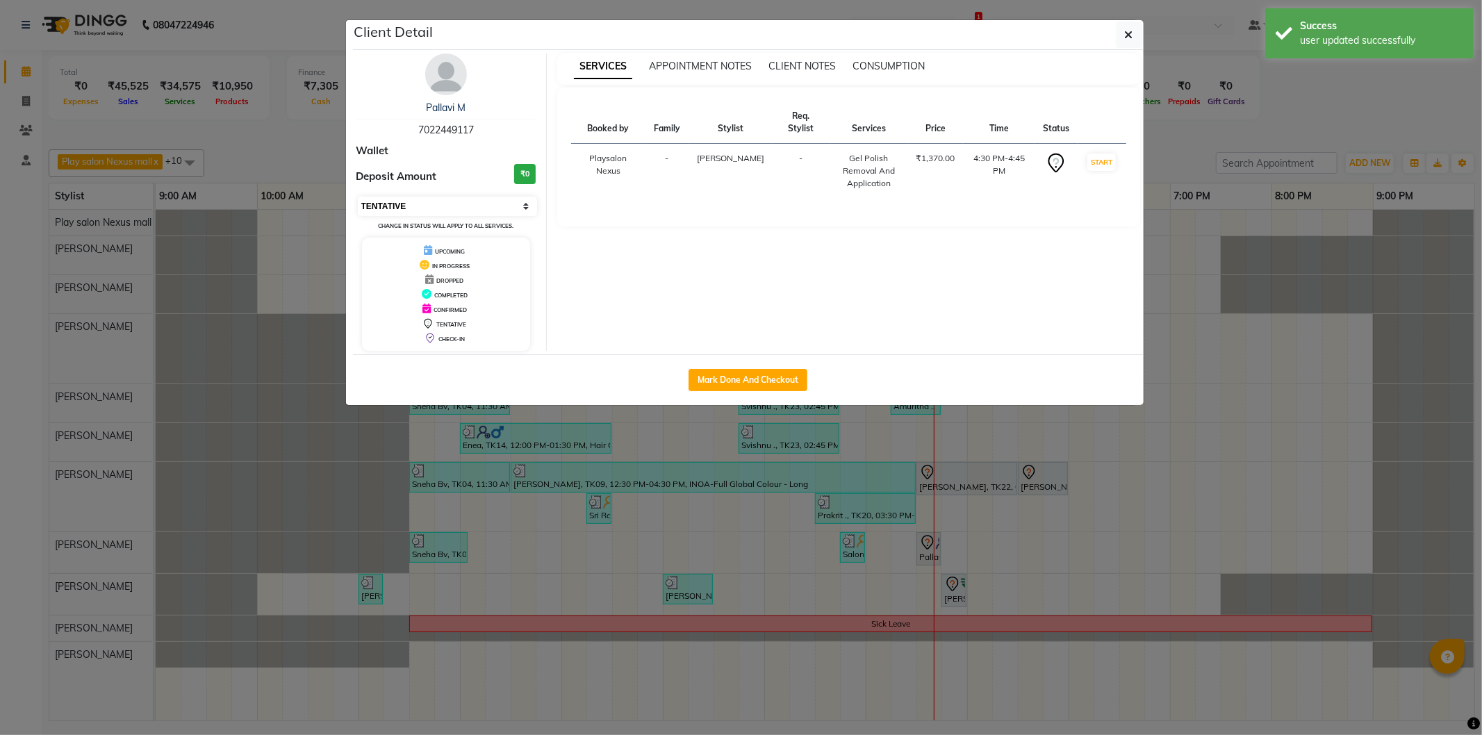
click at [418, 215] on select "Select IN SERVICE CONFIRMED TENTATIVE CHECK IN MARK DONE DROPPED UPCOMING" at bounding box center [448, 206] width 180 height 19
select select "8"
click at [358, 197] on select "Select IN SERVICE CONFIRMED TENTATIVE CHECK IN MARK DONE DROPPED UPCOMING" at bounding box center [448, 206] width 180 height 19
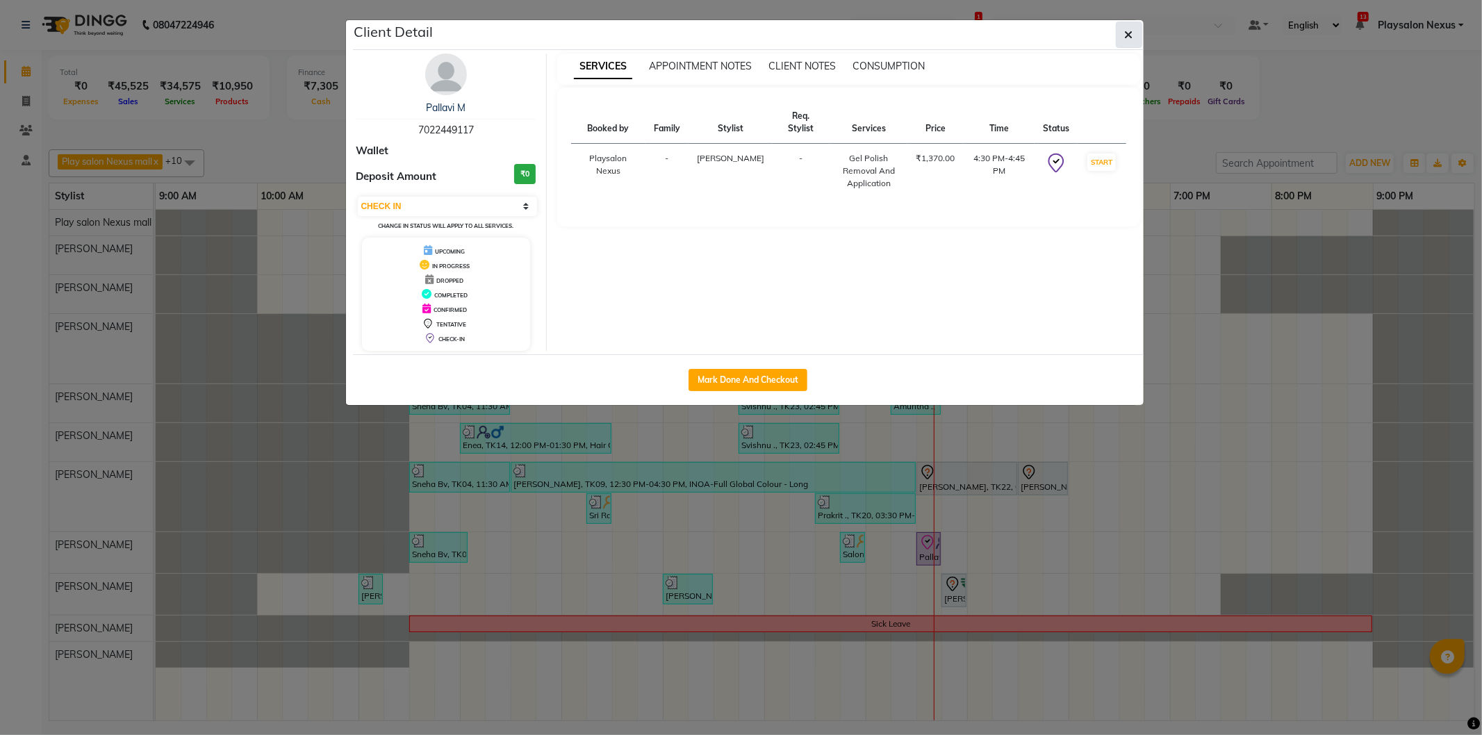
click at [1122, 31] on button "button" at bounding box center [1129, 35] width 26 height 26
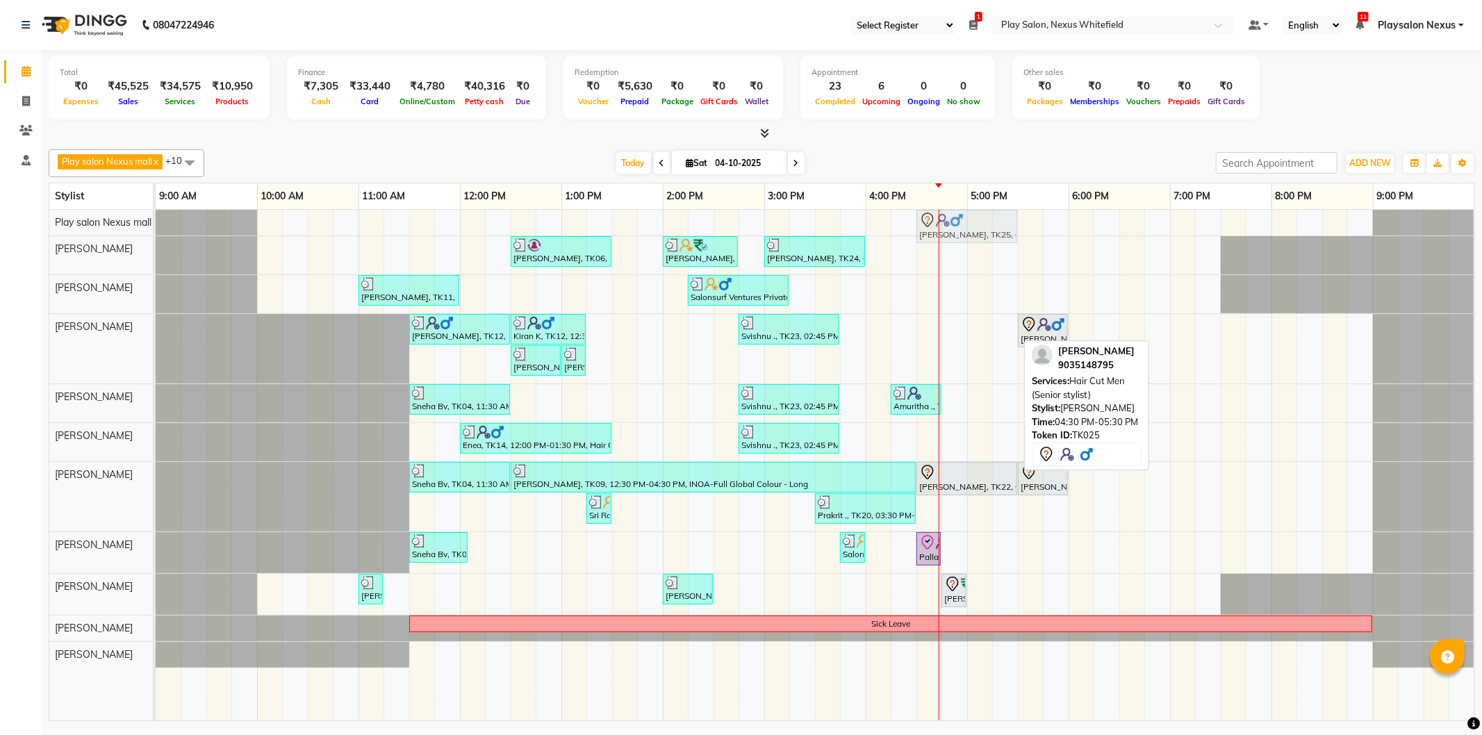
drag, startPoint x: 963, startPoint y: 309, endPoint x: 958, endPoint y: 220, distance: 89.1
click at [958, 220] on tbody "Sunil Raj, TK25, 04:30 PM-05:30 PM, Hair Cut Men (Senior stylist) Jayanth Kizhe…" at bounding box center [815, 439] width 1319 height 458
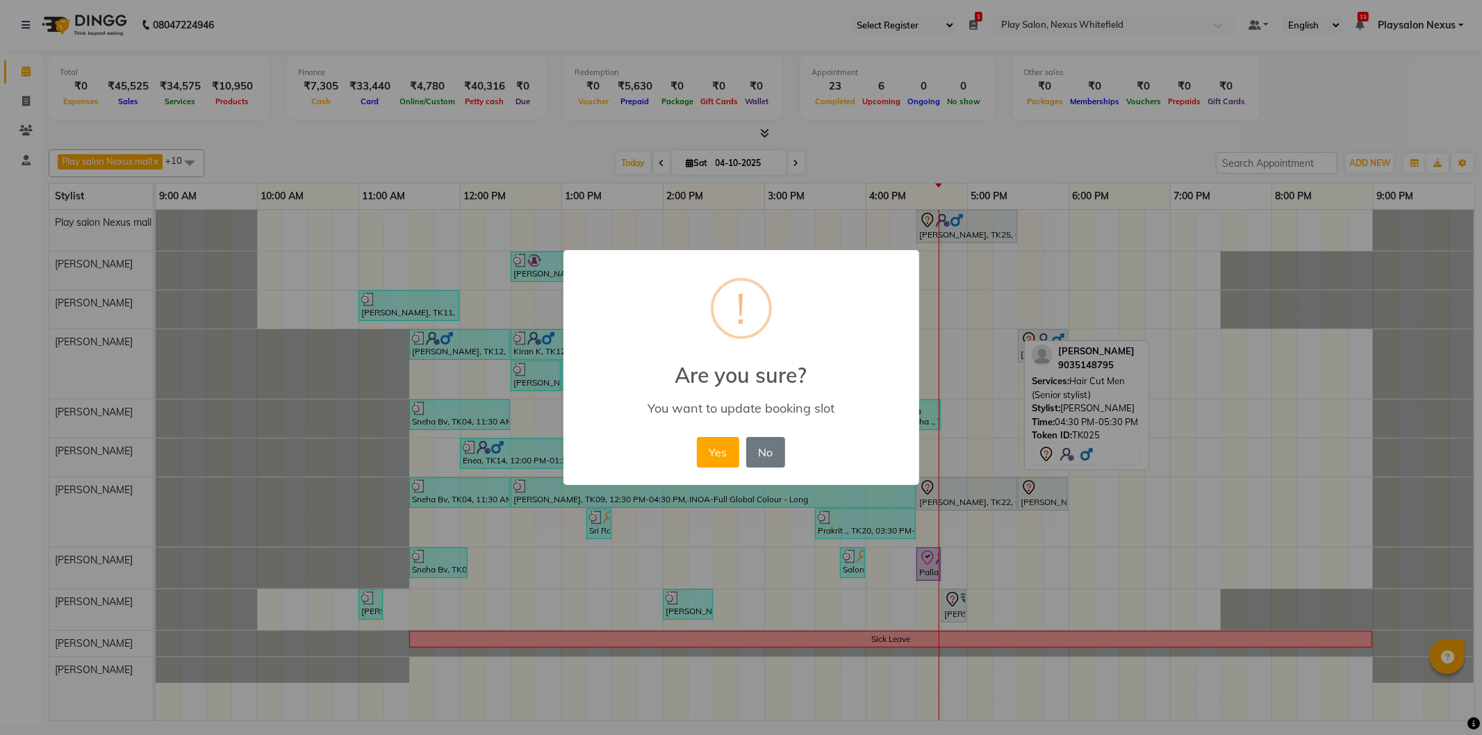
drag, startPoint x: 710, startPoint y: 450, endPoint x: 734, endPoint y: 447, distance: 23.9
click at [712, 450] on button "Yes" at bounding box center [718, 452] width 42 height 31
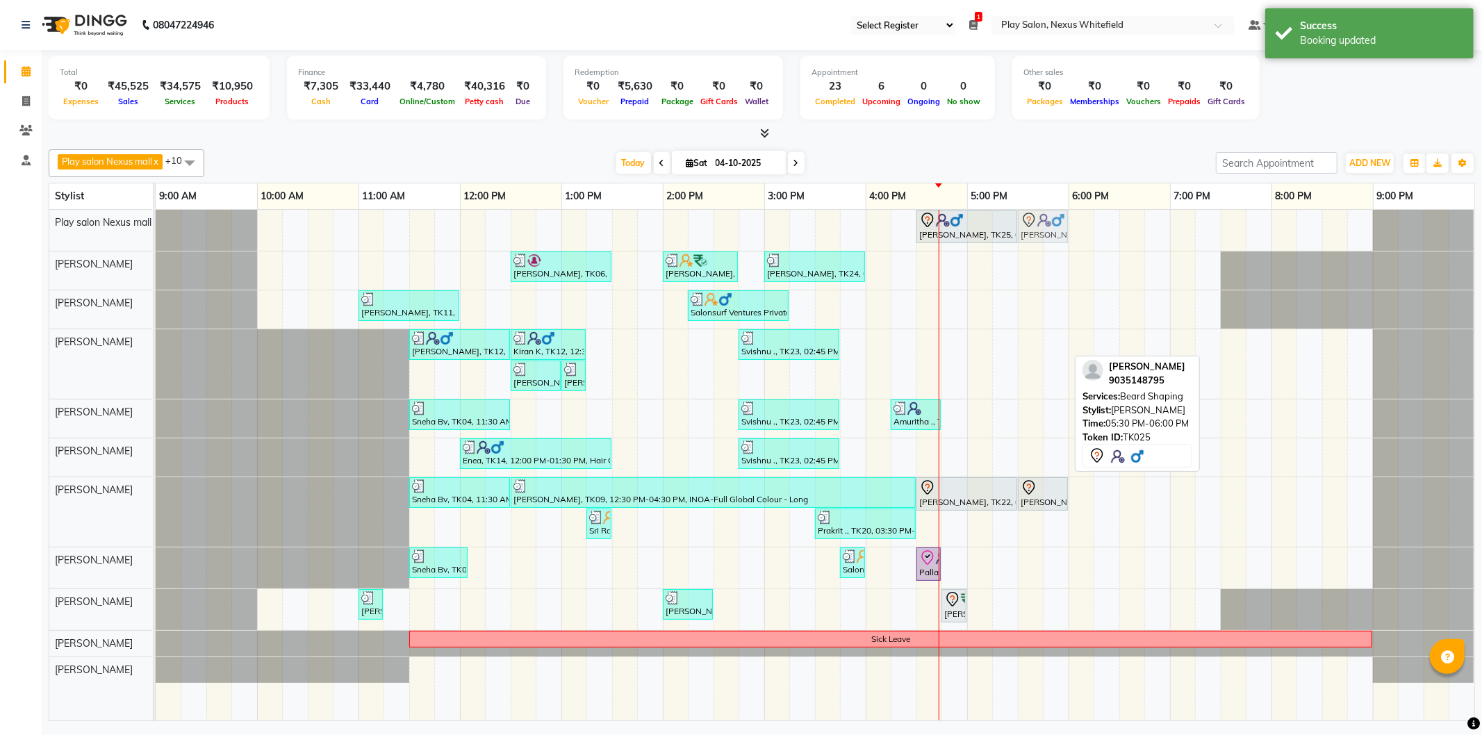
drag, startPoint x: 1038, startPoint y: 352, endPoint x: 1039, endPoint y: 252, distance: 100.1
click at [1039, 252] on div "Sunil Raj, TK25, 04:30 PM-05:30 PM, Hair Cut Men (Senior stylist) Sunil Raj, TK…" at bounding box center [815, 465] width 1319 height 511
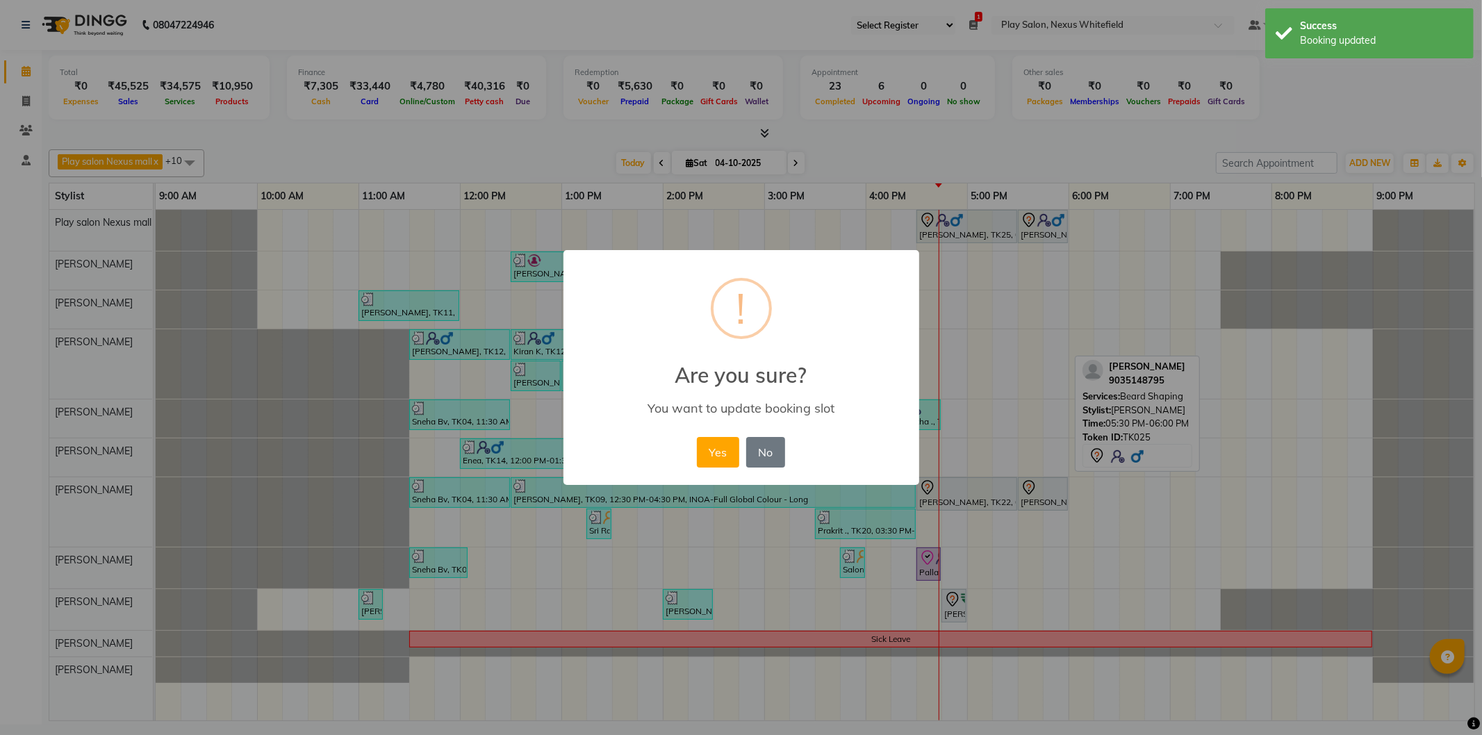
click at [723, 455] on button "Yes" at bounding box center [718, 452] width 42 height 31
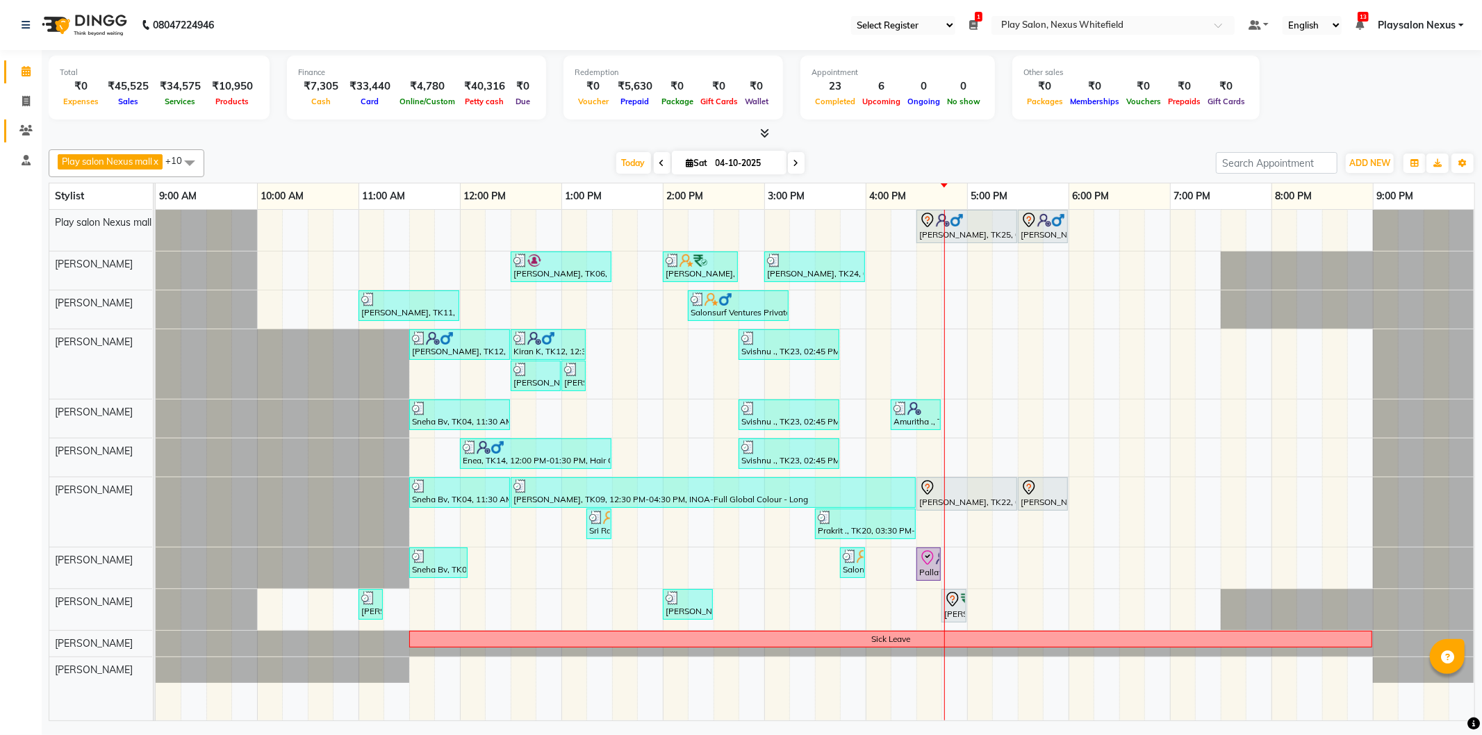
drag, startPoint x: 979, startPoint y: 269, endPoint x: 31, endPoint y: 129, distance: 958.2
click at [26, 132] on icon at bounding box center [25, 130] width 13 height 10
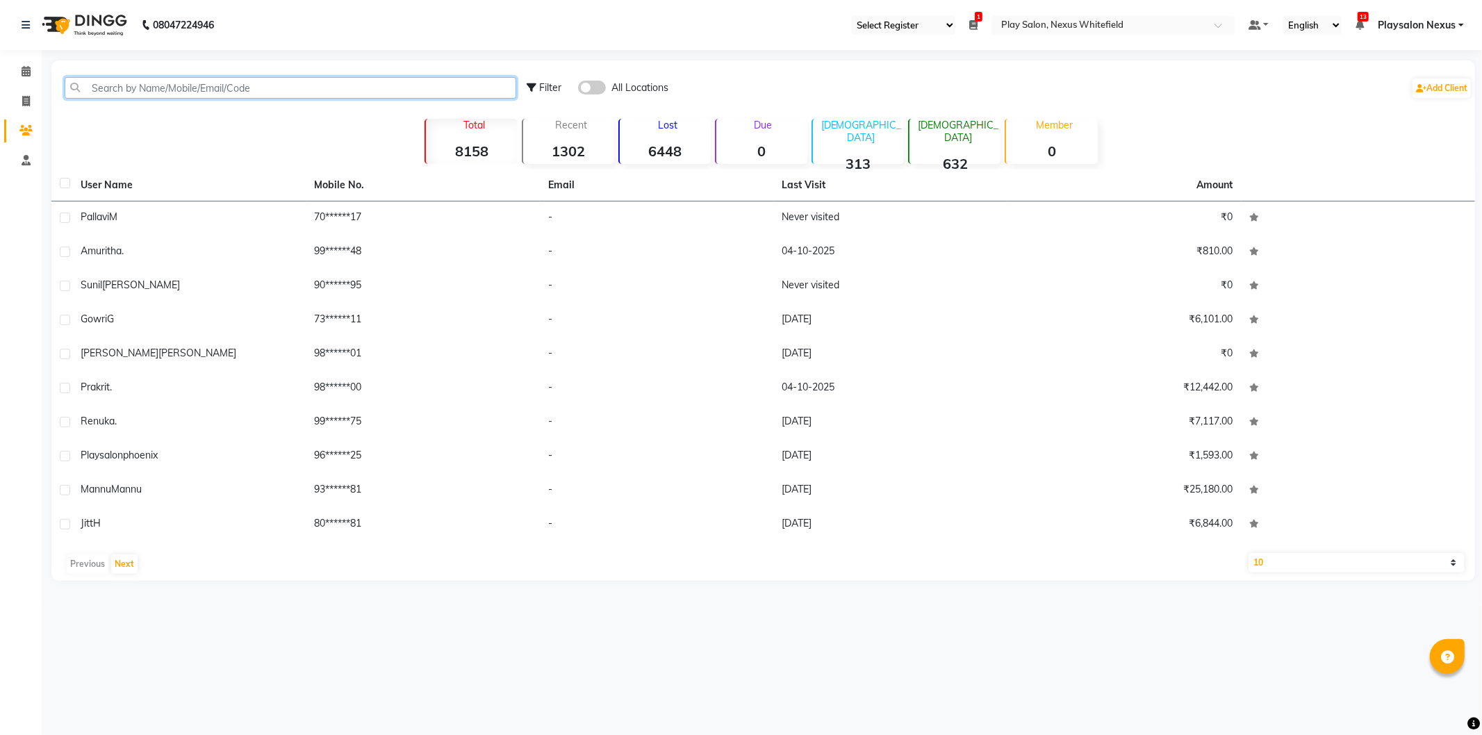
click at [200, 87] on input "text" at bounding box center [291, 88] width 452 height 22
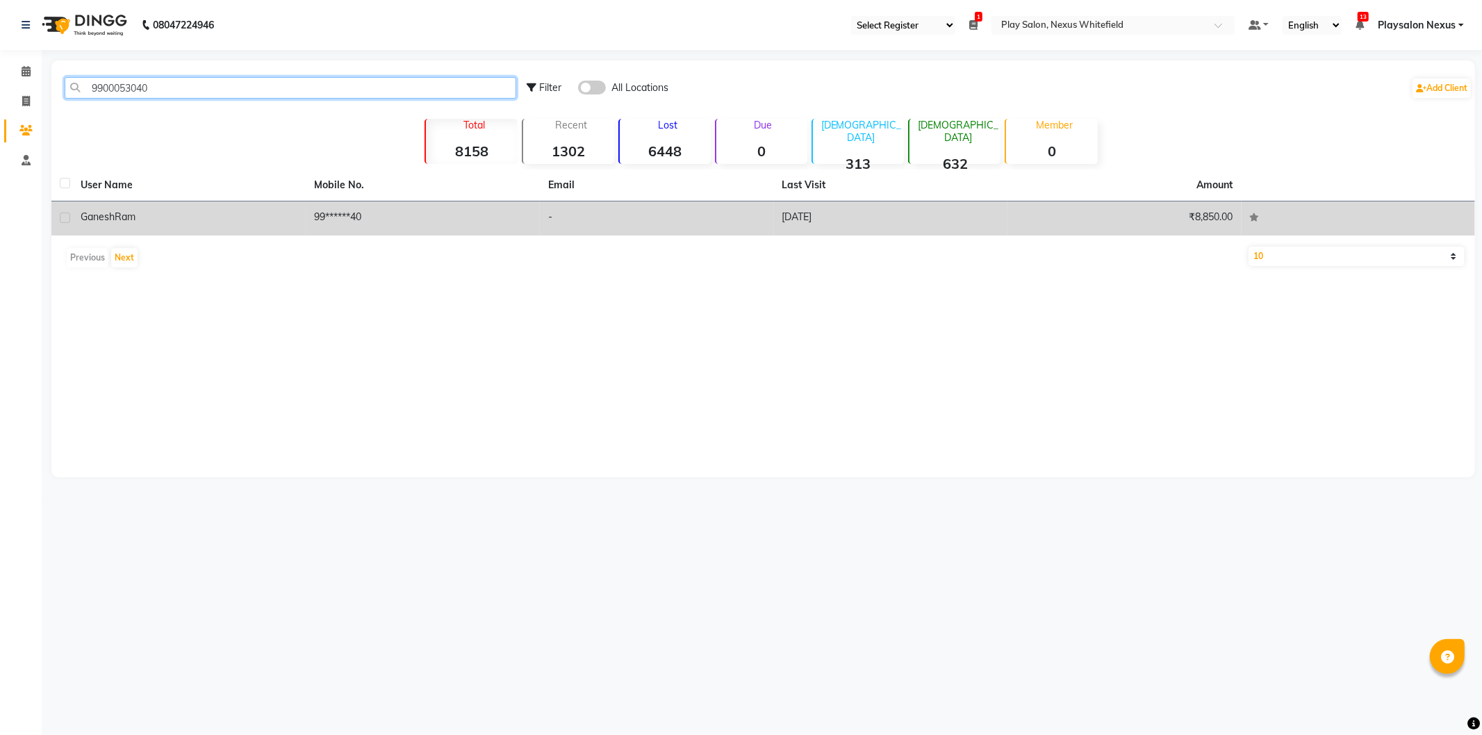
type input "9900053040"
click at [117, 215] on span "Ram" at bounding box center [125, 217] width 21 height 13
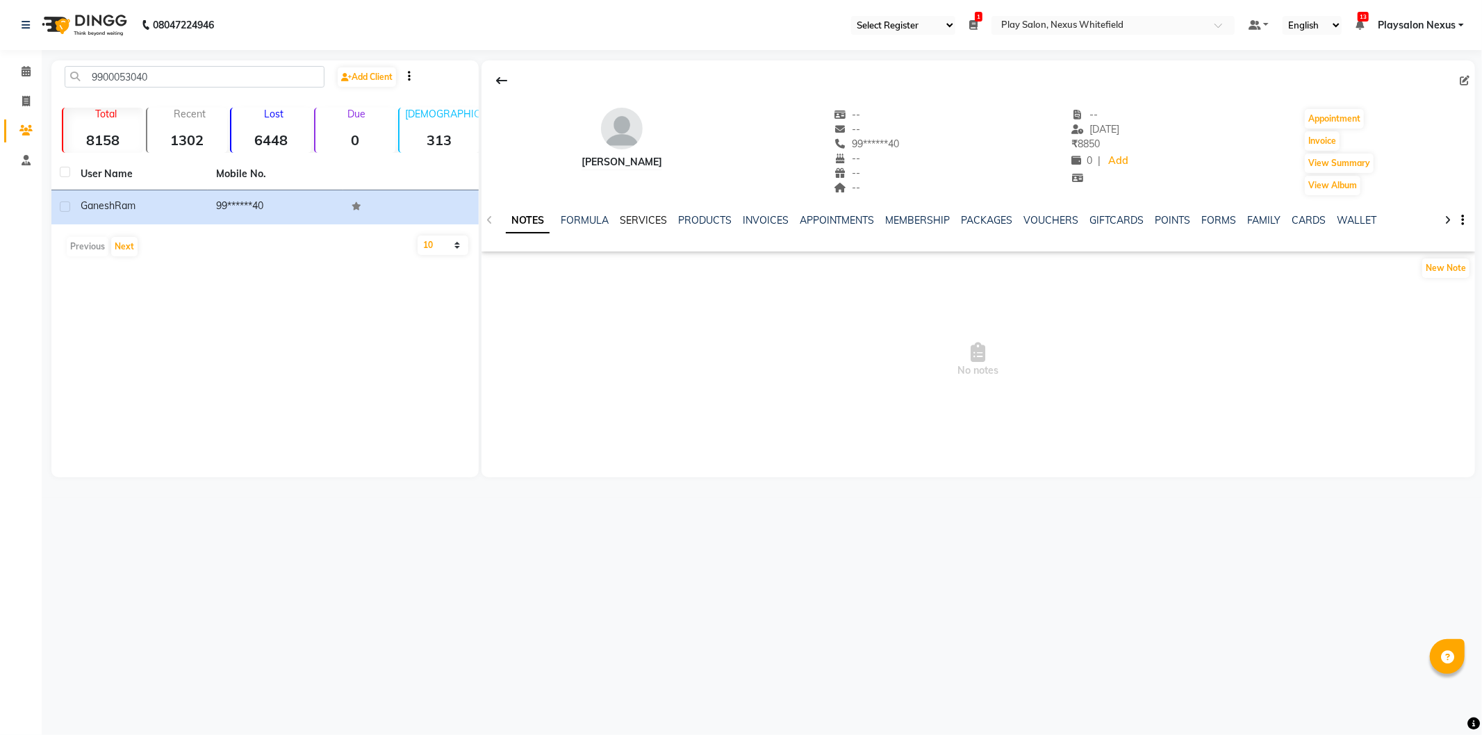
click at [646, 220] on link "SERVICES" at bounding box center [643, 220] width 47 height 13
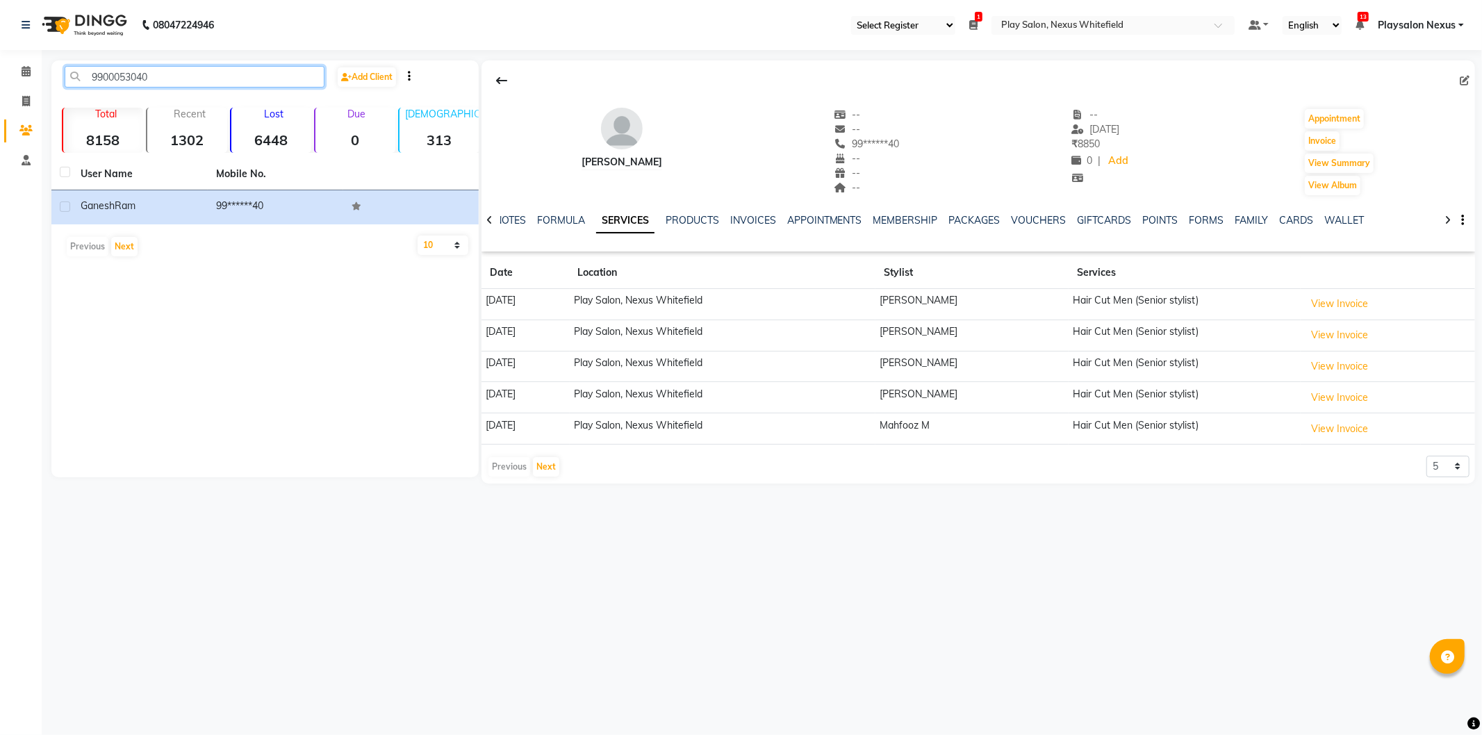
drag, startPoint x: 170, startPoint y: 79, endPoint x: 83, endPoint y: 73, distance: 87.1
click at [83, 74] on input "9900053040" at bounding box center [195, 77] width 260 height 22
click at [24, 76] on icon at bounding box center [26, 71] width 9 height 10
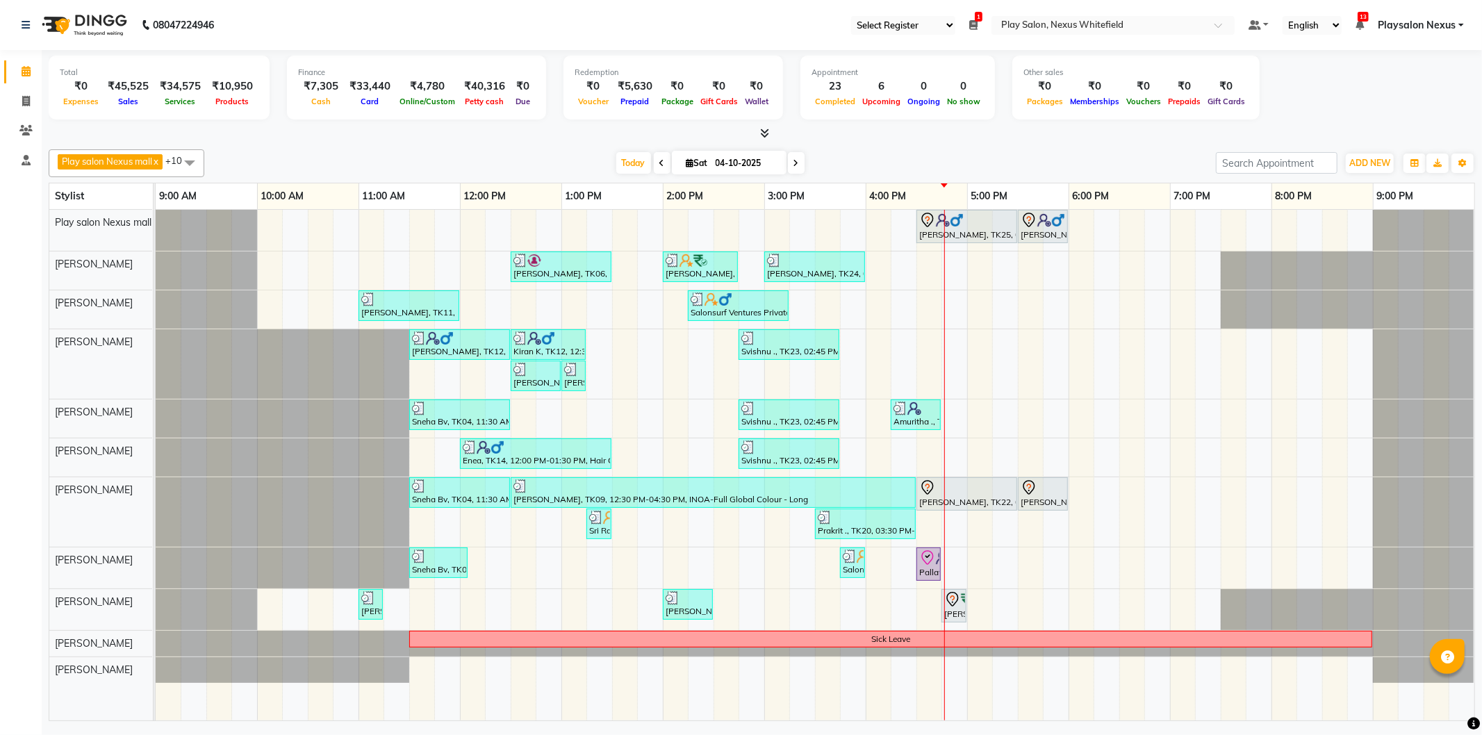
click at [981, 338] on div "Sunil Raj, TK25, 04:30 PM-05:30 PM, Hair Cut Men (Senior stylist) Sunil Raj, TK…" at bounding box center [815, 465] width 1319 height 511
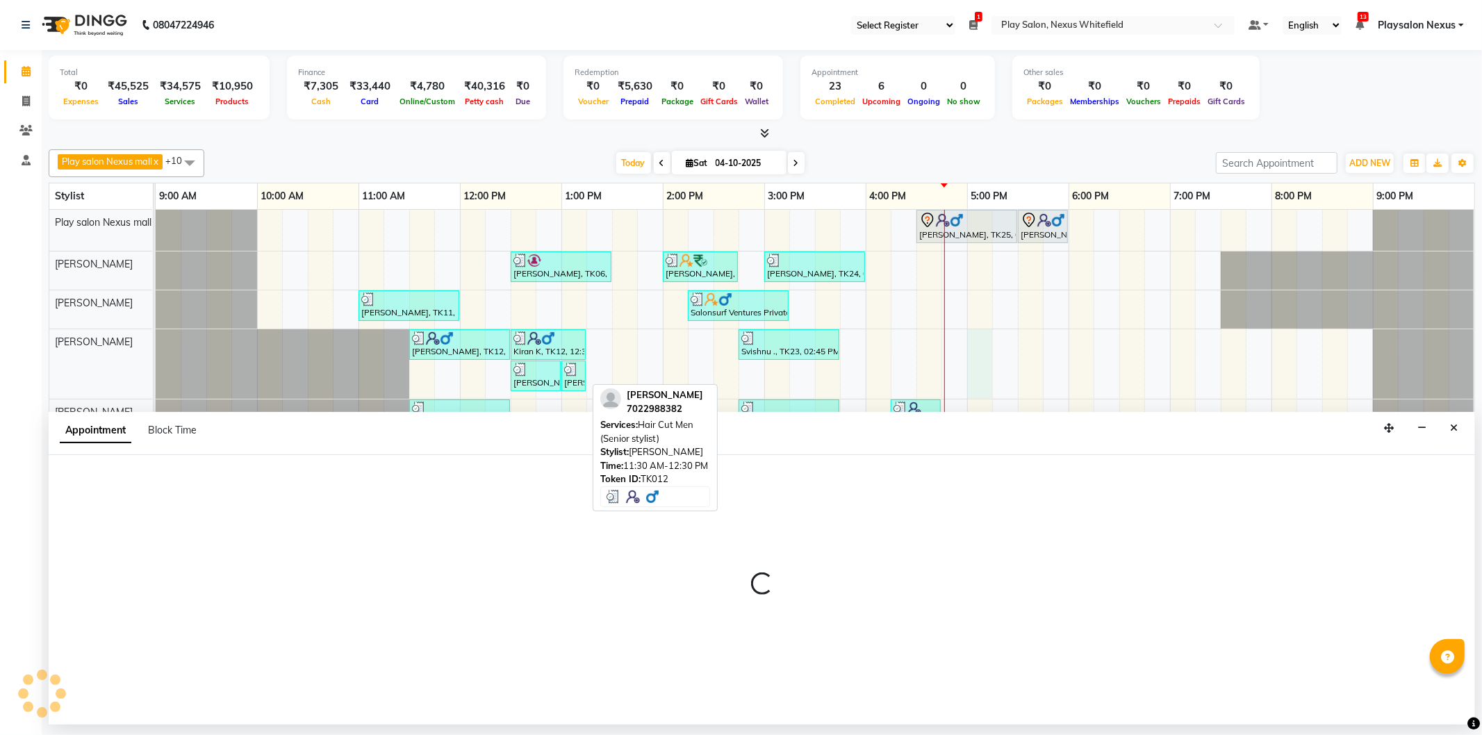
select select "81400"
select select "1020"
select select "tentative"
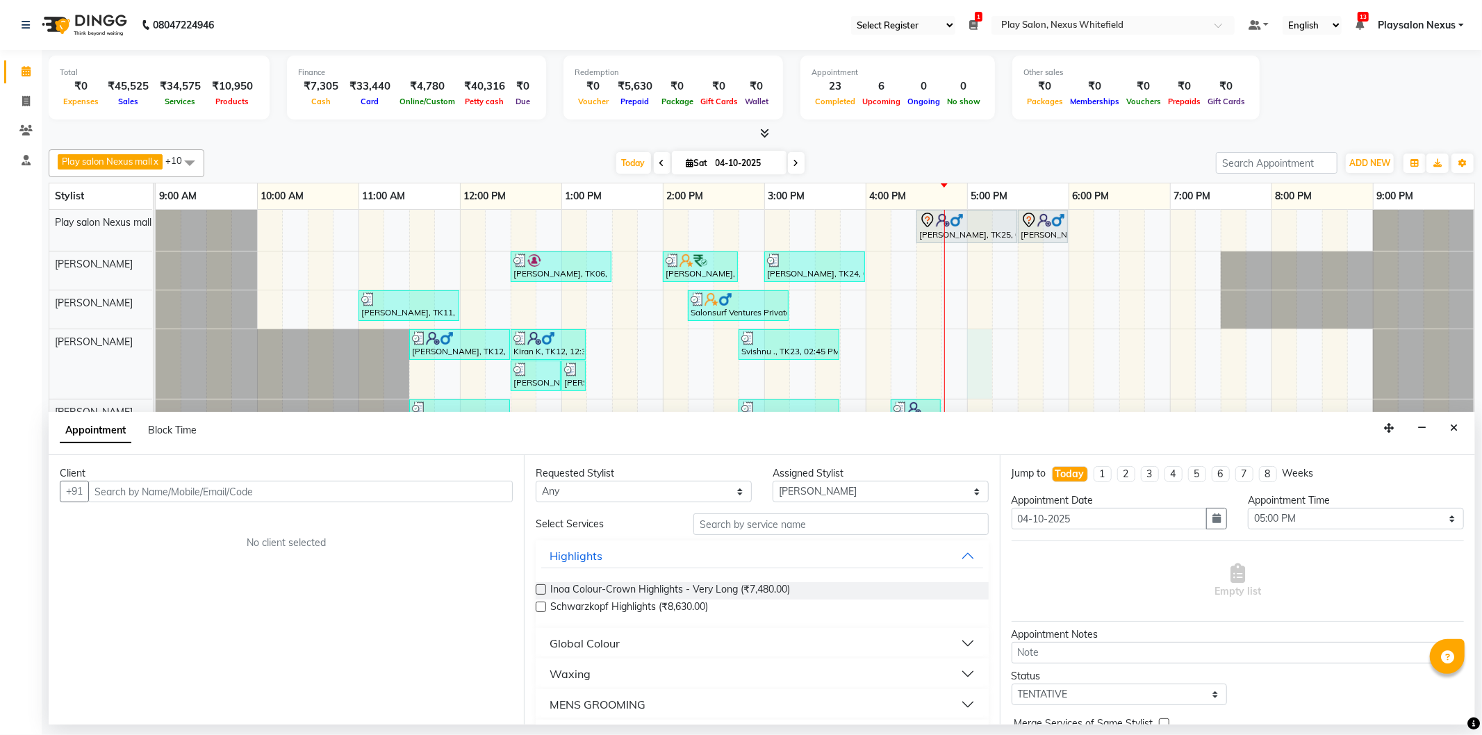
click at [134, 484] on input "text" at bounding box center [300, 492] width 425 height 22
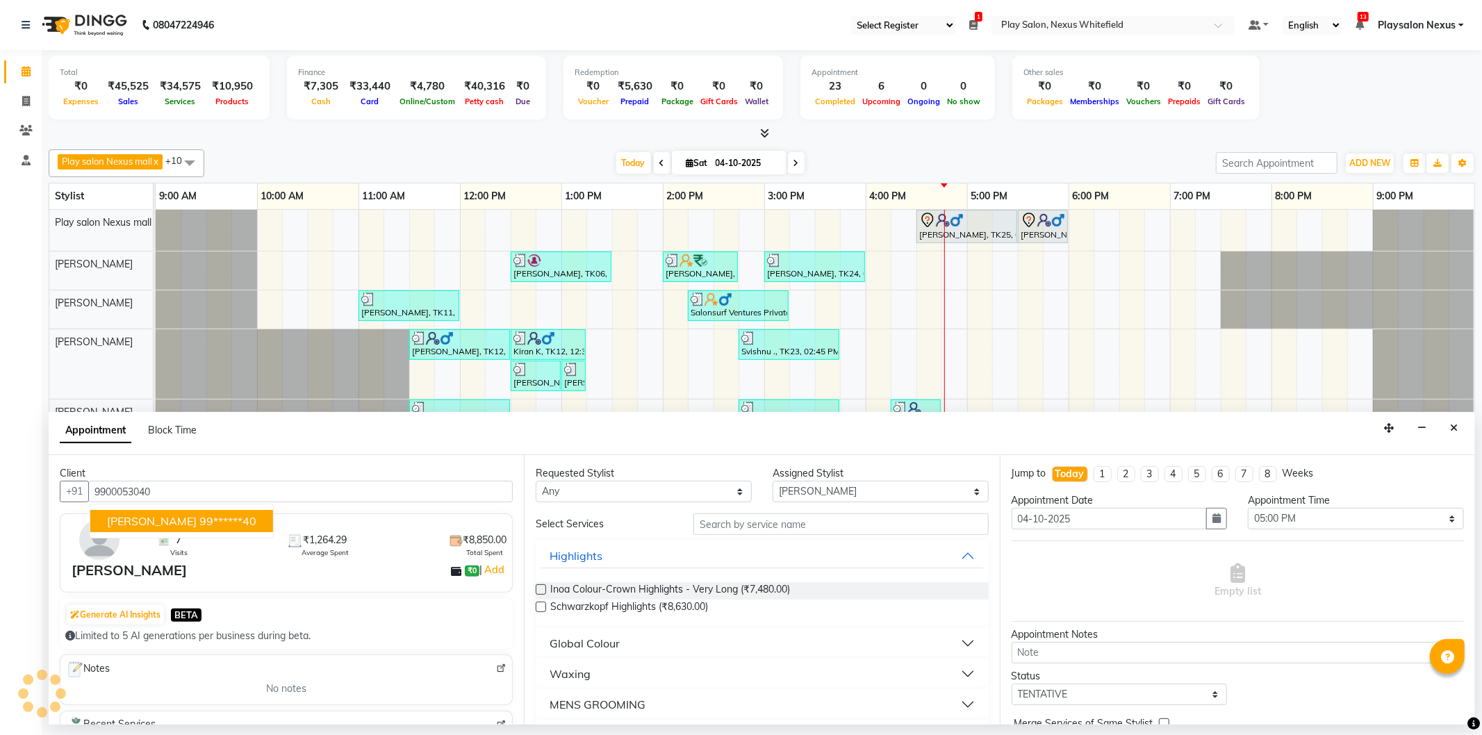
type input "9900053040"
drag, startPoint x: 614, startPoint y: 488, endPoint x: 600, endPoint y: 489, distance: 14.6
click at [614, 488] on select "Any Abdulla Md Adil Ali Ambika Rai Asha Thapa Ashim Sapkota Dawa Tamang Mohd Aa…" at bounding box center [644, 492] width 216 height 22
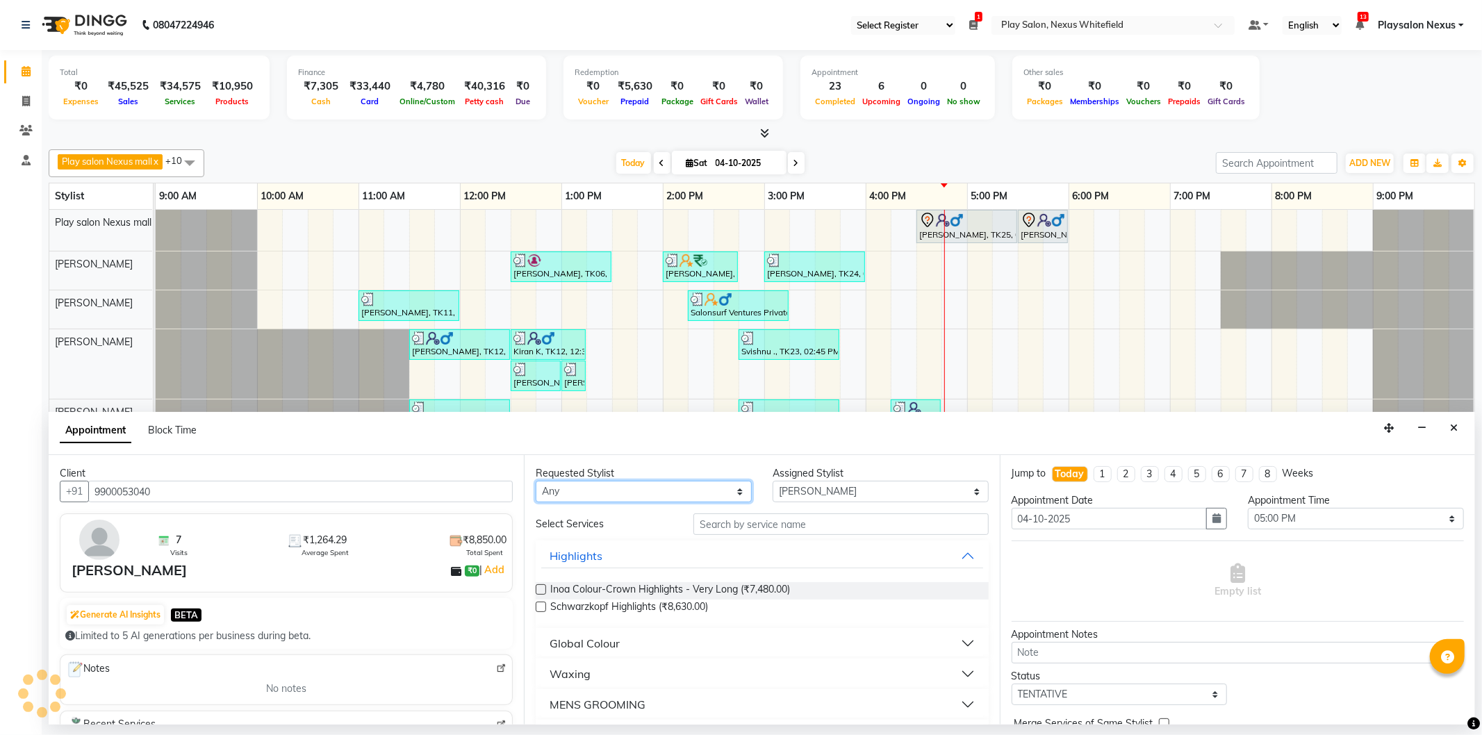
select select "81400"
click at [536, 481] on select "Any Abdulla Md Adil Ali Ambika Rai Asha Thapa Ashim Sapkota Dawa Tamang Mohd Aa…" at bounding box center [644, 492] width 216 height 22
click at [782, 525] on input "text" at bounding box center [841, 525] width 295 height 22
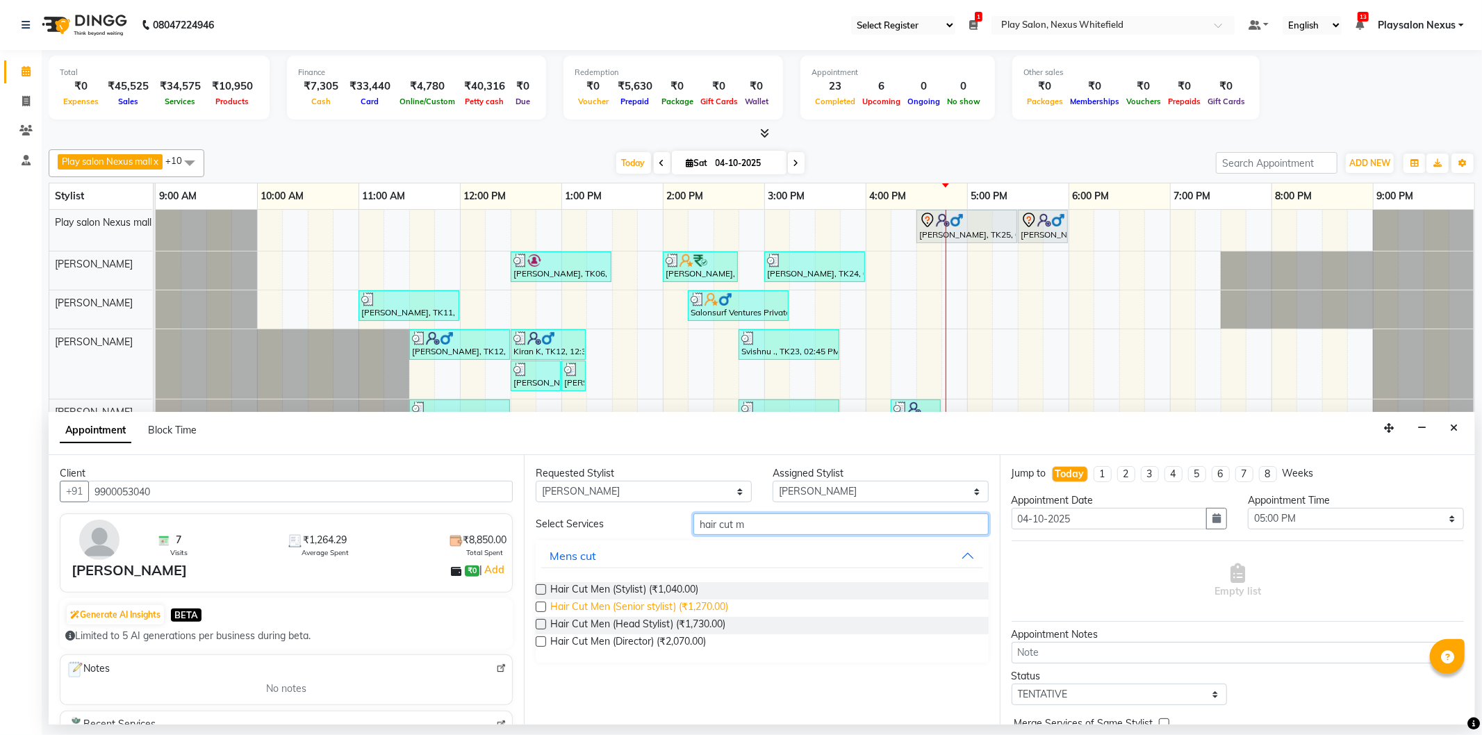
type input "hair cut m"
click at [662, 609] on span "Hair Cut Men (Senior stylist) (₹1,270.00)" at bounding box center [639, 608] width 178 height 17
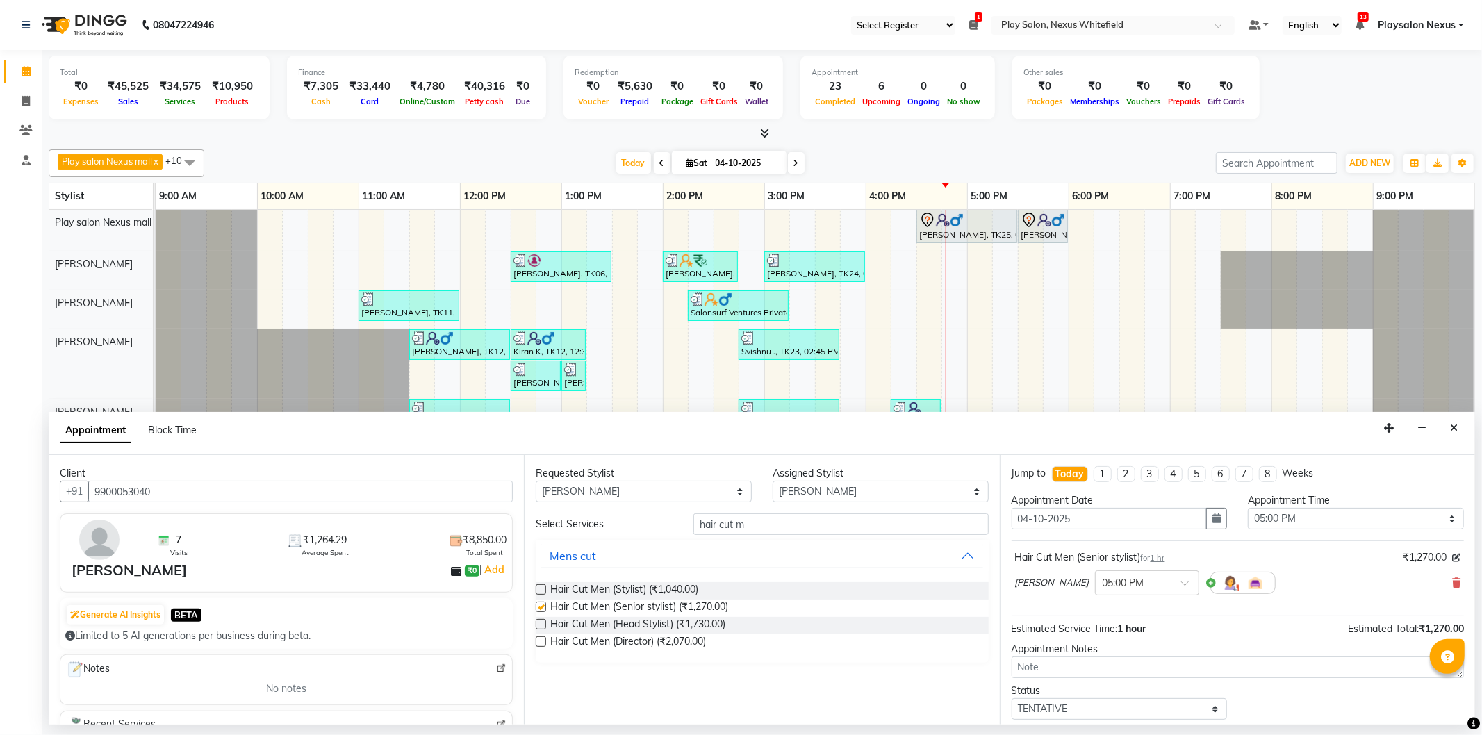
checkbox input "false"
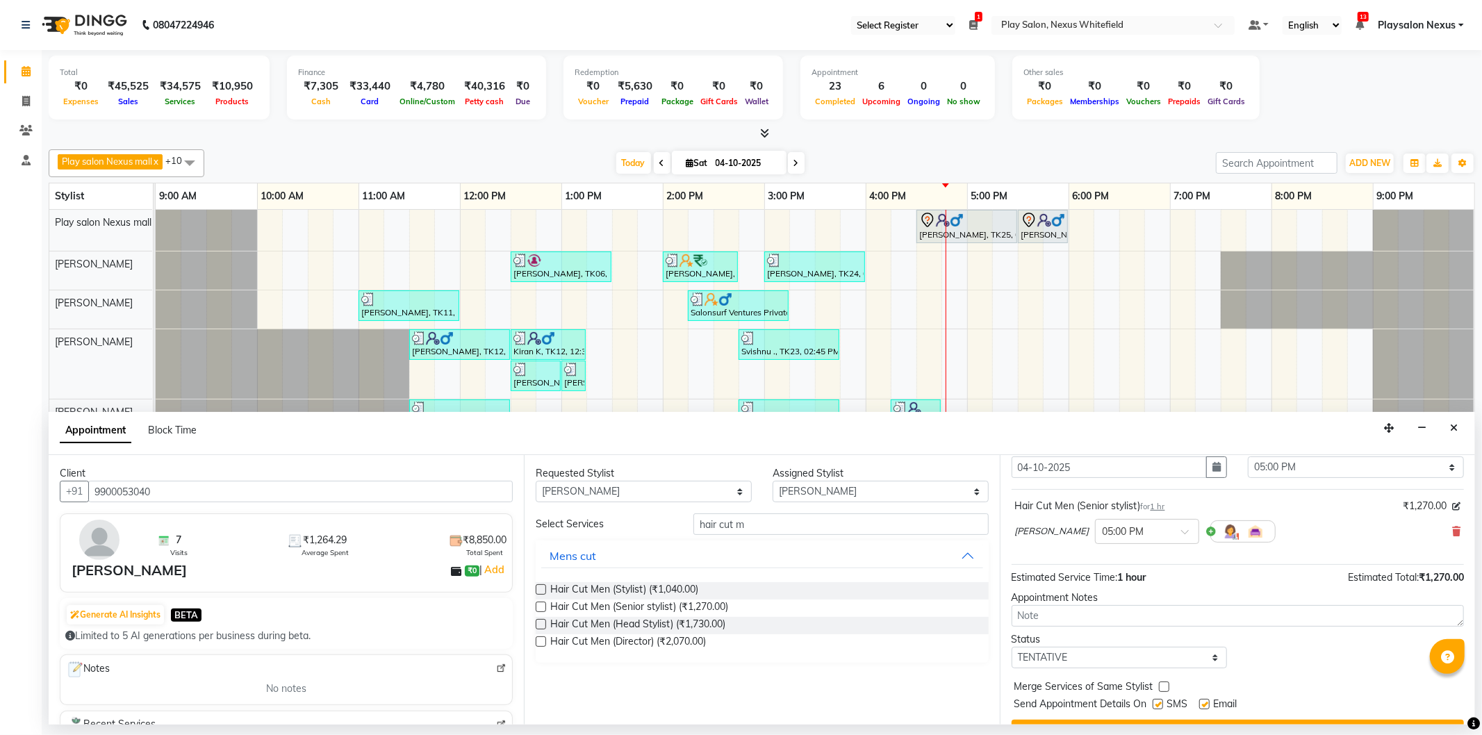
scroll to position [82, 0]
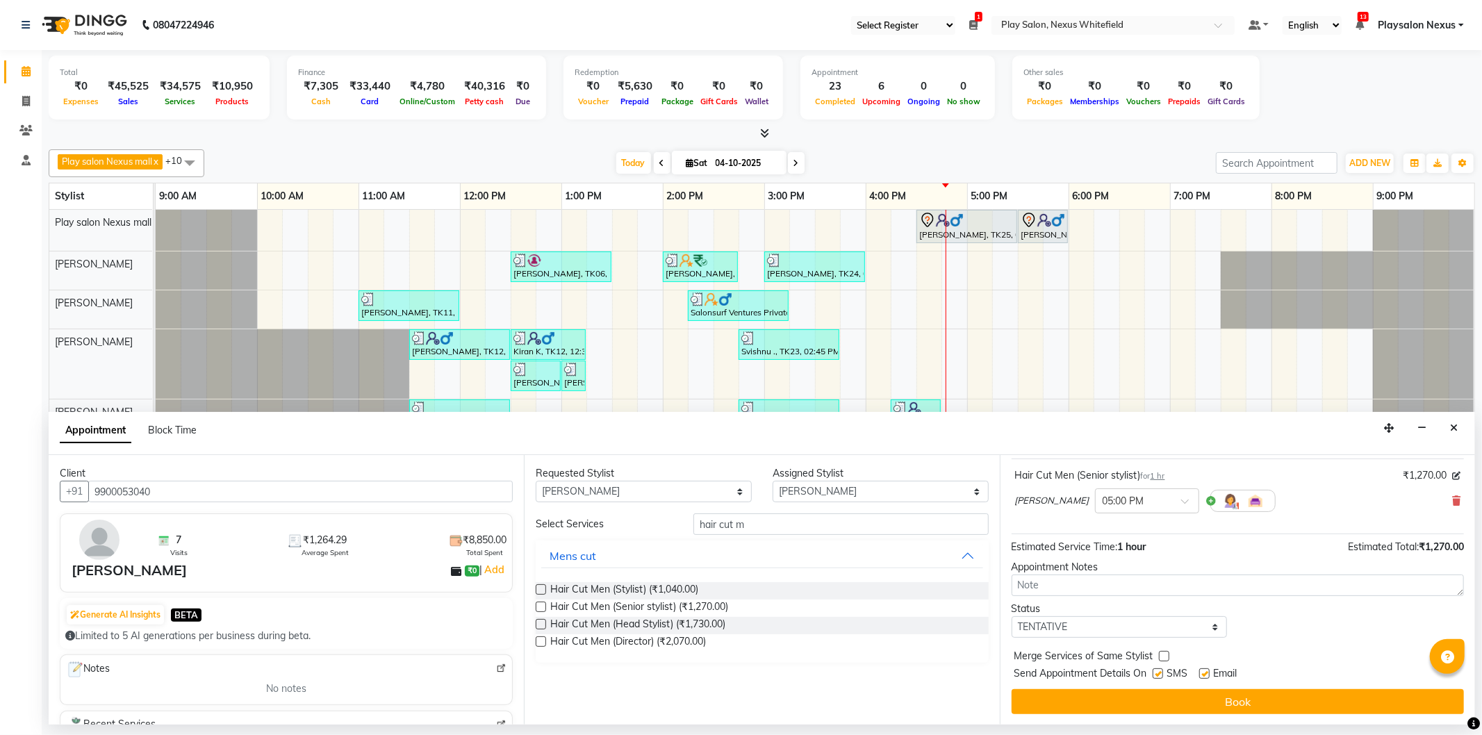
click at [1162, 703] on button "Book" at bounding box center [1238, 701] width 452 height 25
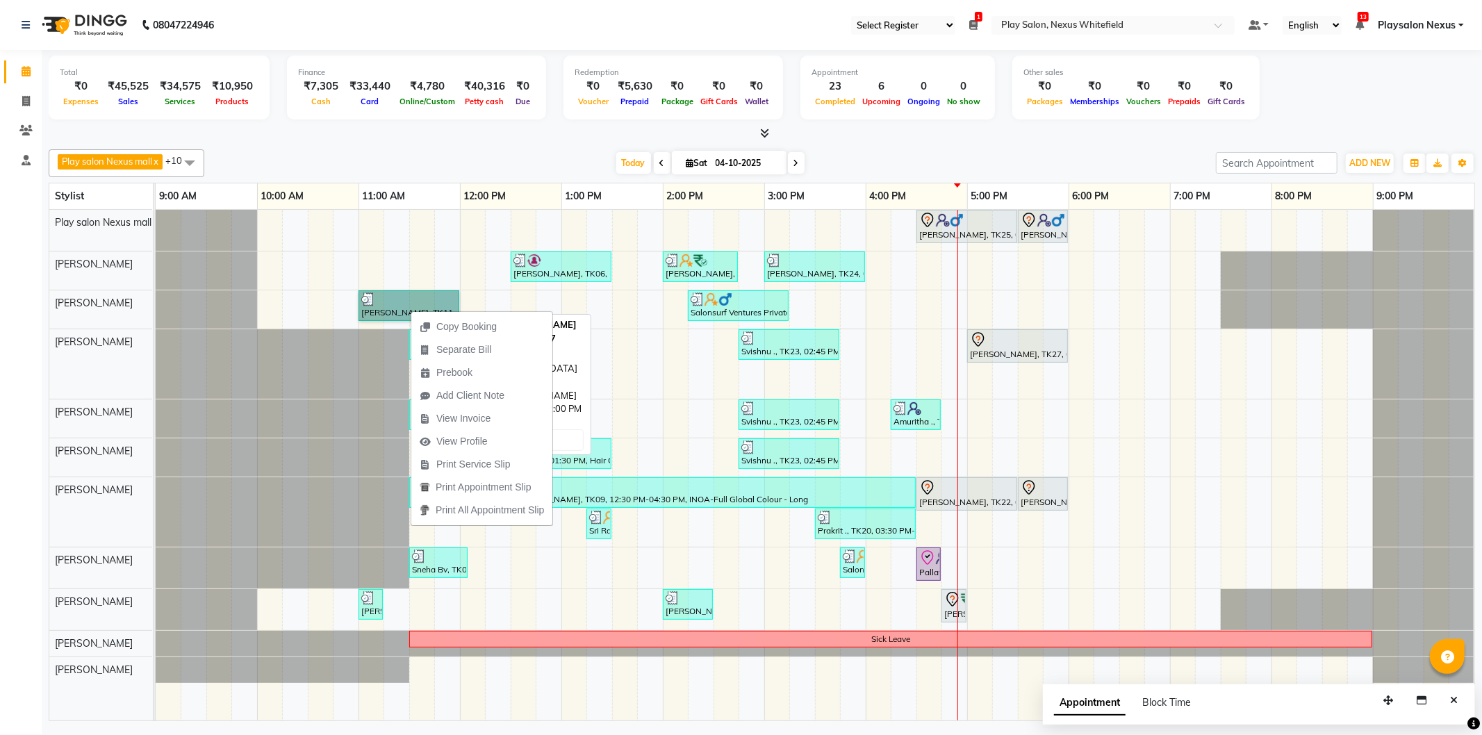
click at [379, 304] on link "[PERSON_NAME], TK11, 11:00 AM-12:00 PM, Hair Cut [DEMOGRAPHIC_DATA] (Senior Sty…" at bounding box center [409, 305] width 101 height 31
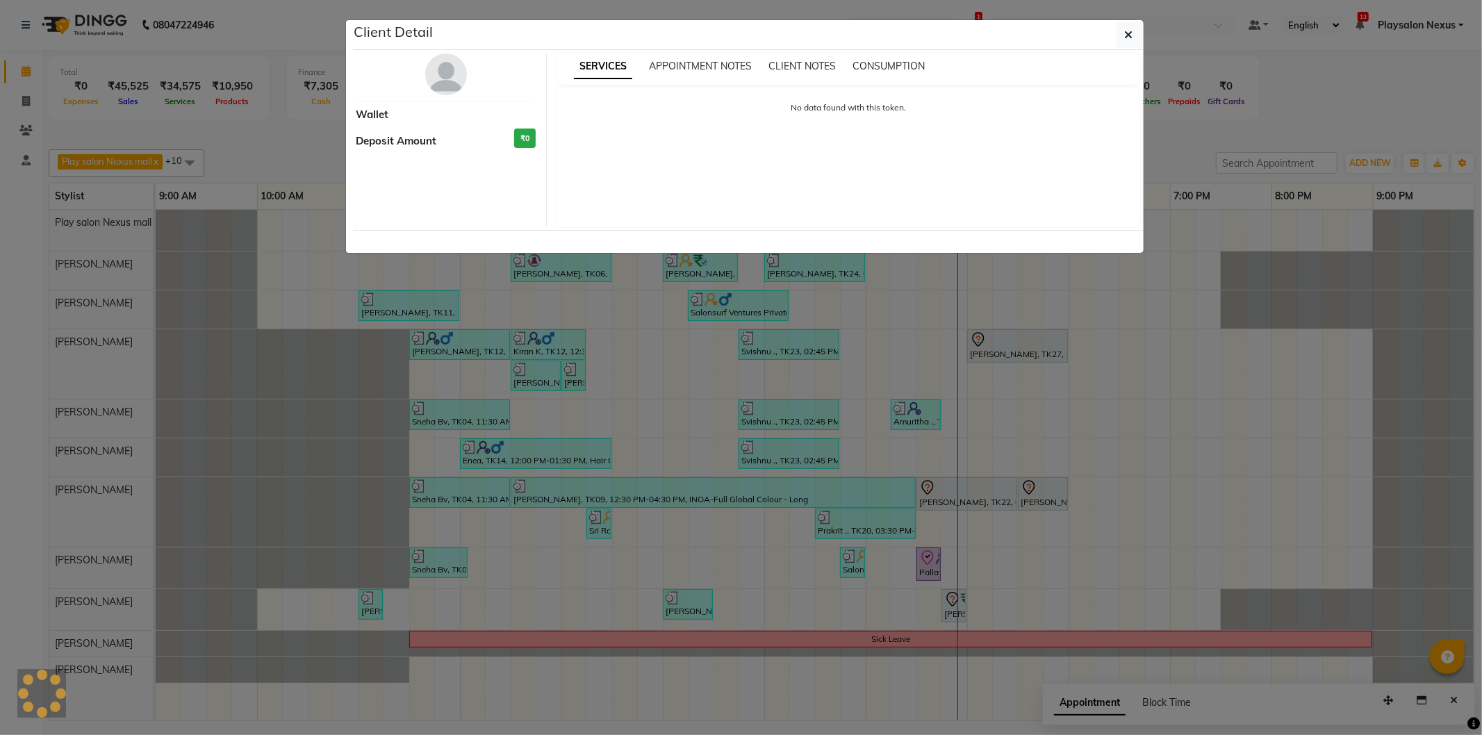
select select "3"
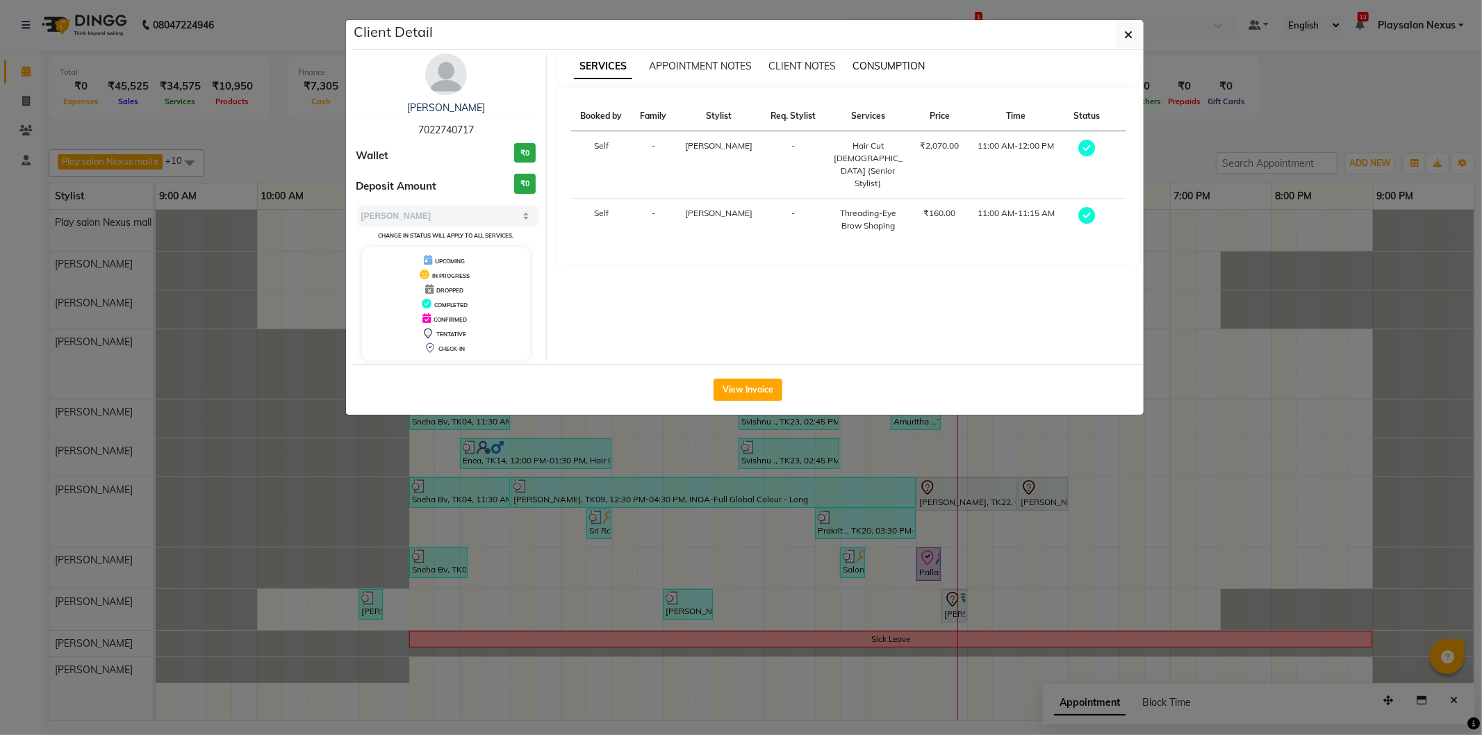
click at [908, 64] on span "CONSUMPTION" at bounding box center [889, 66] width 72 height 13
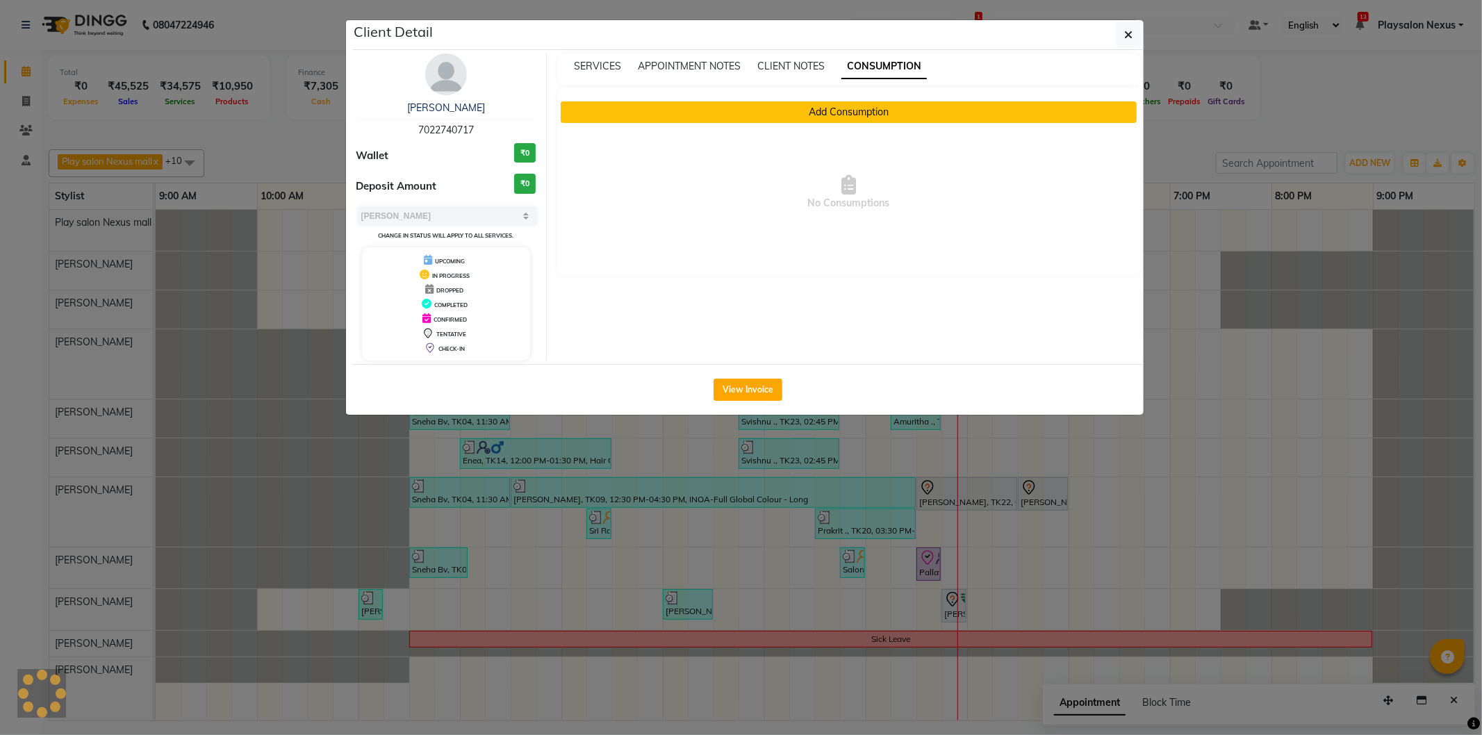
click at [819, 113] on button "Add Consumption" at bounding box center [849, 112] width 576 height 22
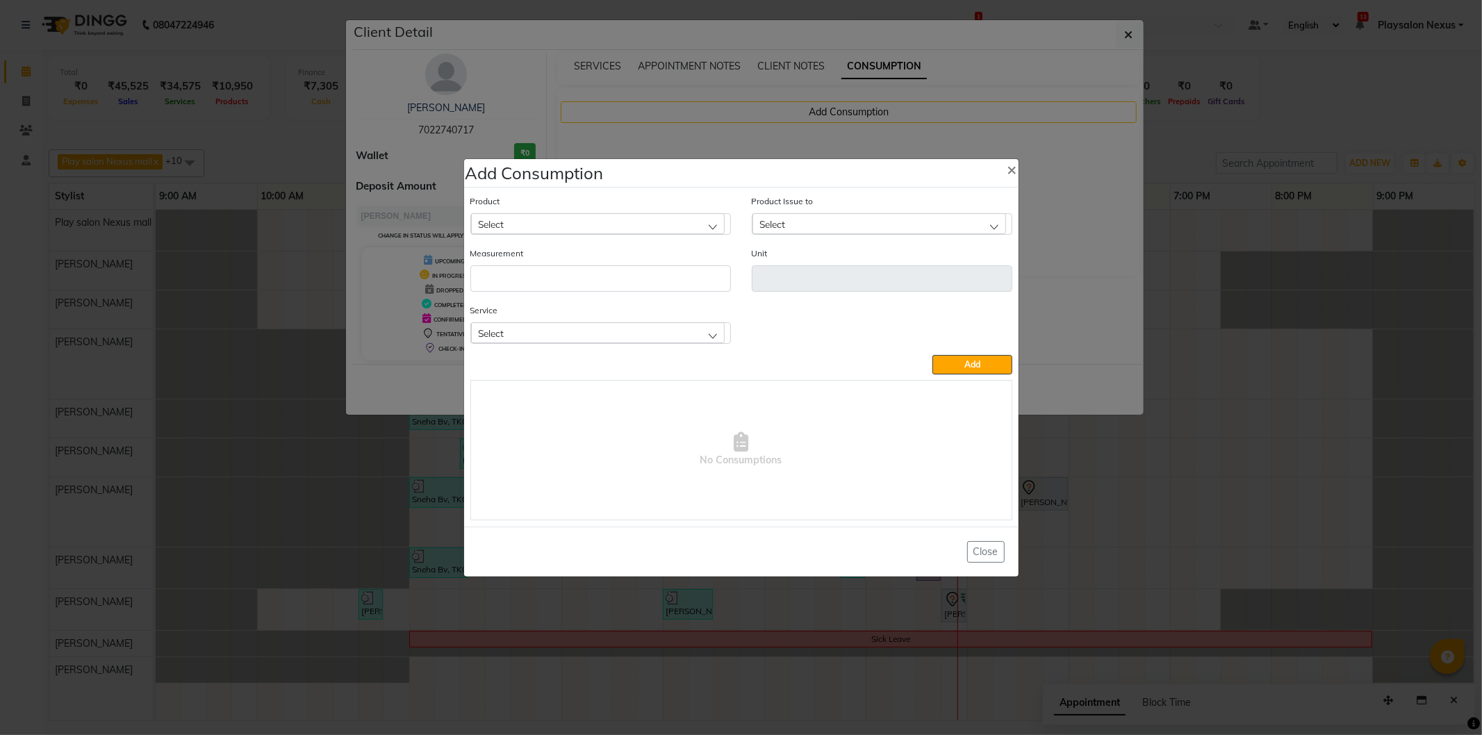
click at [530, 224] on div "Select" at bounding box center [598, 223] width 254 height 21
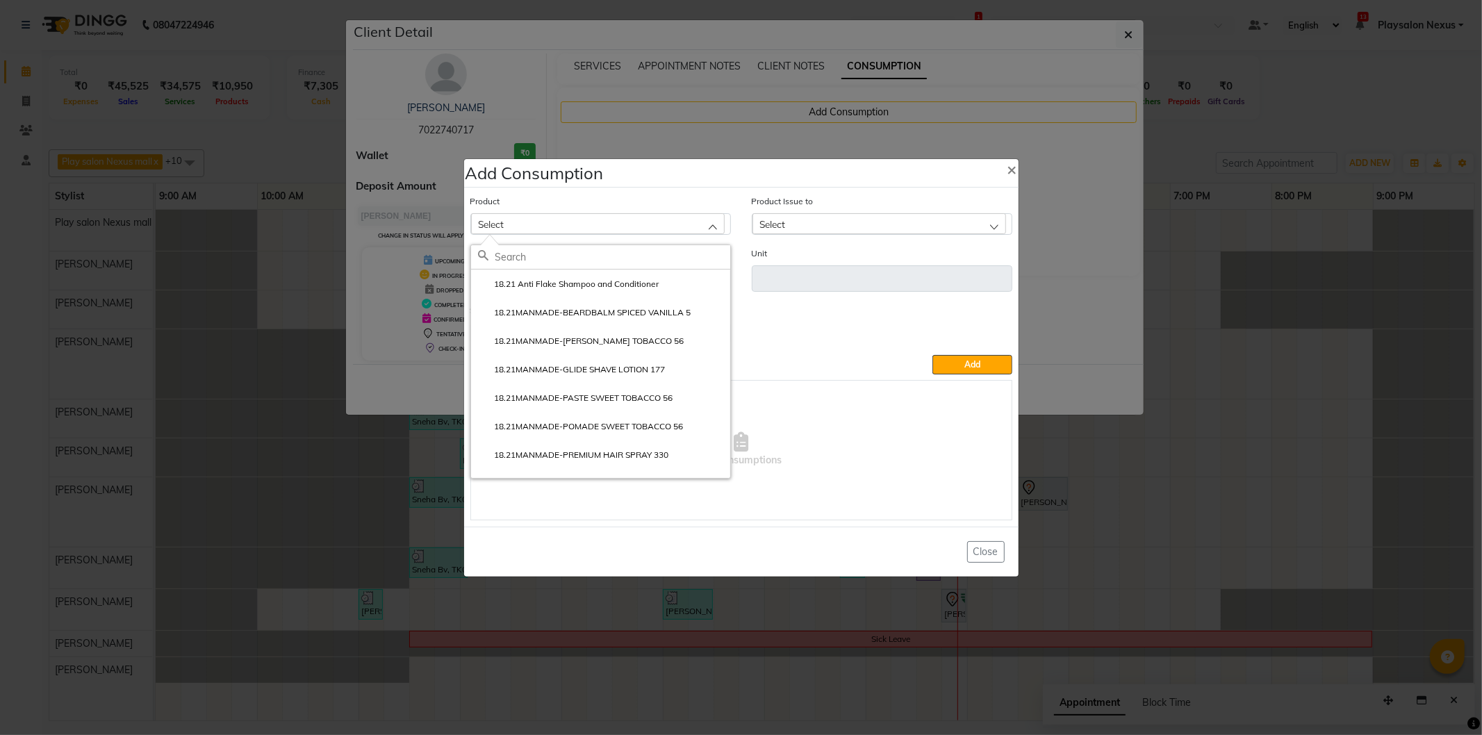
click at [539, 252] on input "text" at bounding box center [613, 257] width 235 height 24
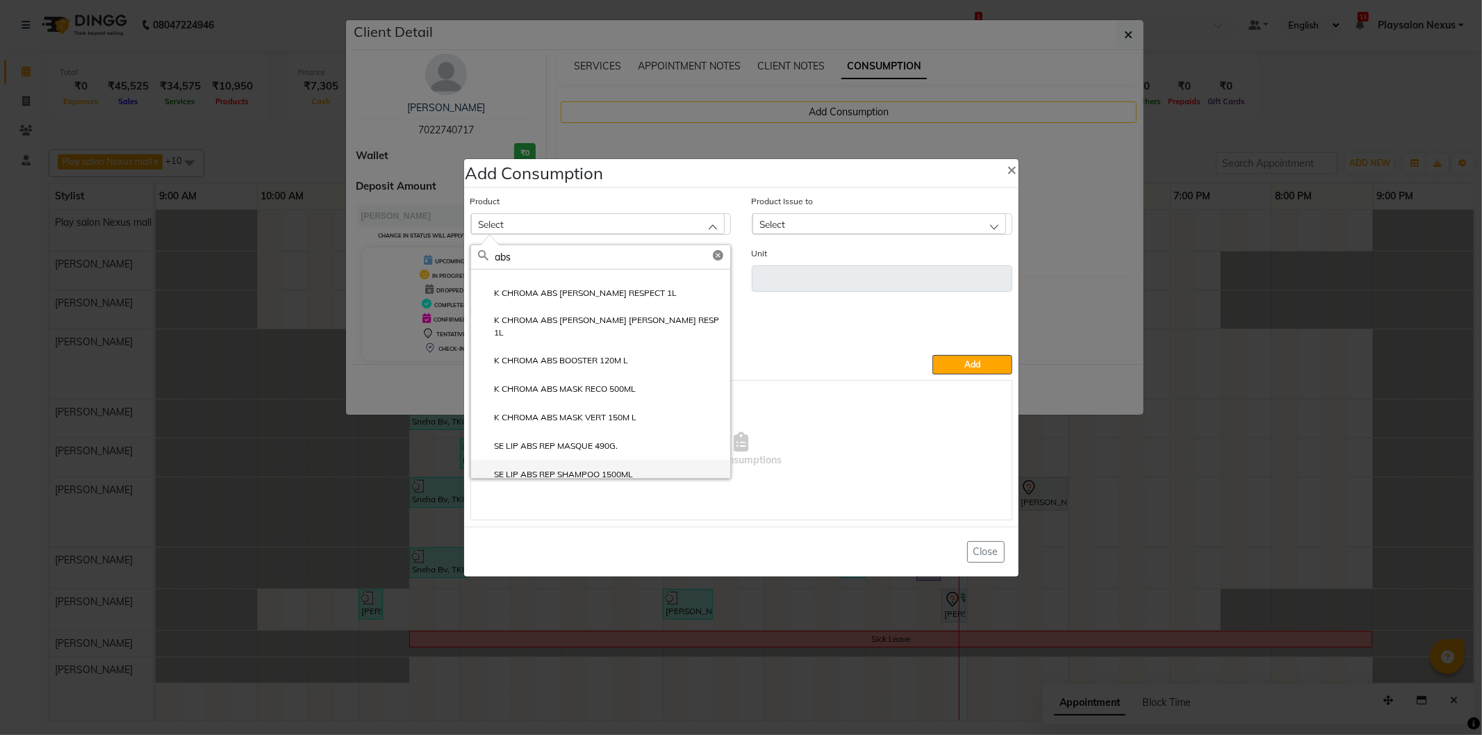
type input "abs"
click at [571, 471] on li "SE LIP ABS REP SHAMPOO 1500ML" at bounding box center [600, 474] width 259 height 28
type input "ml"
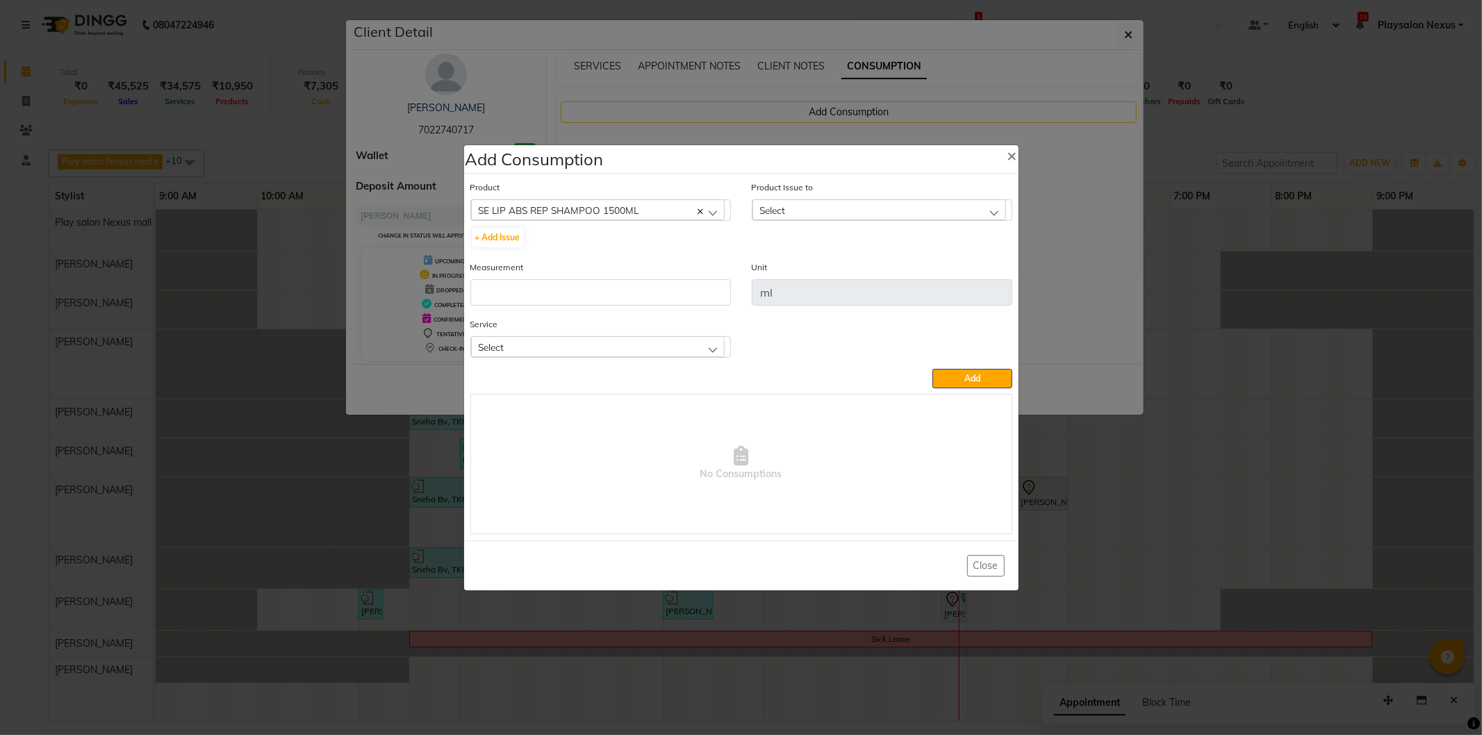
click at [787, 215] on div "Select" at bounding box center [880, 209] width 254 height 21
click at [894, 272] on label "2025-09-01, Issued to: Sam Pradhan, Balance: 1385" at bounding box center [866, 270] width 213 height 13
click at [527, 292] on input "number" at bounding box center [600, 292] width 261 height 26
type input "15"
drag, startPoint x: 959, startPoint y: 381, endPoint x: 749, endPoint y: 334, distance: 215.0
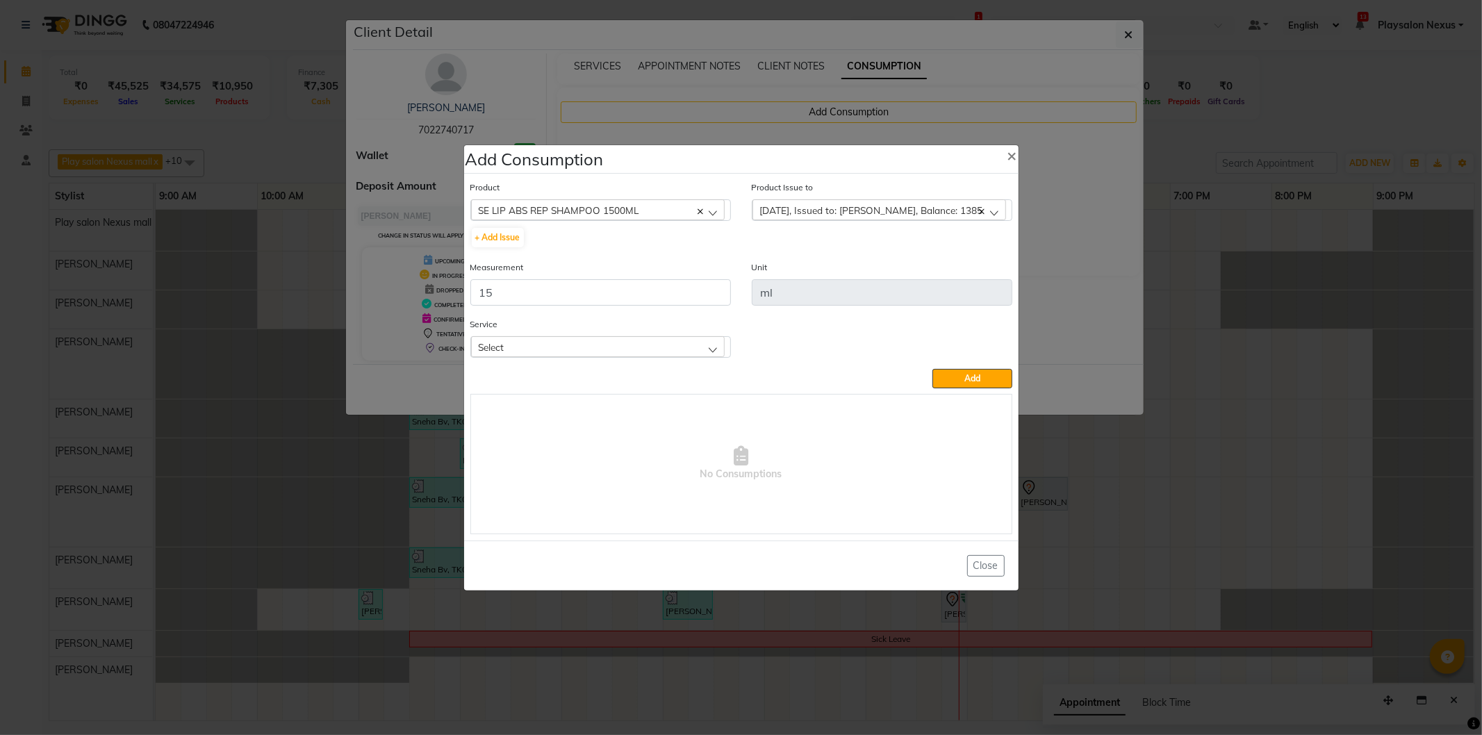
click at [768, 334] on div "Product SE LIP ABS REP SHAMPOO 1500ML 18.21 Anti Flake Shampoo and Conditioner …" at bounding box center [741, 357] width 549 height 361
click at [663, 354] on div "Select" at bounding box center [598, 346] width 254 height 21
click at [568, 411] on label "Hair Cut [DEMOGRAPHIC_DATA] (Senior Stylist)" at bounding box center [579, 407] width 202 height 13
drag, startPoint x: 973, startPoint y: 378, endPoint x: 785, endPoint y: 294, distance: 205.6
click at [963, 374] on button "Add" at bounding box center [972, 378] width 79 height 19
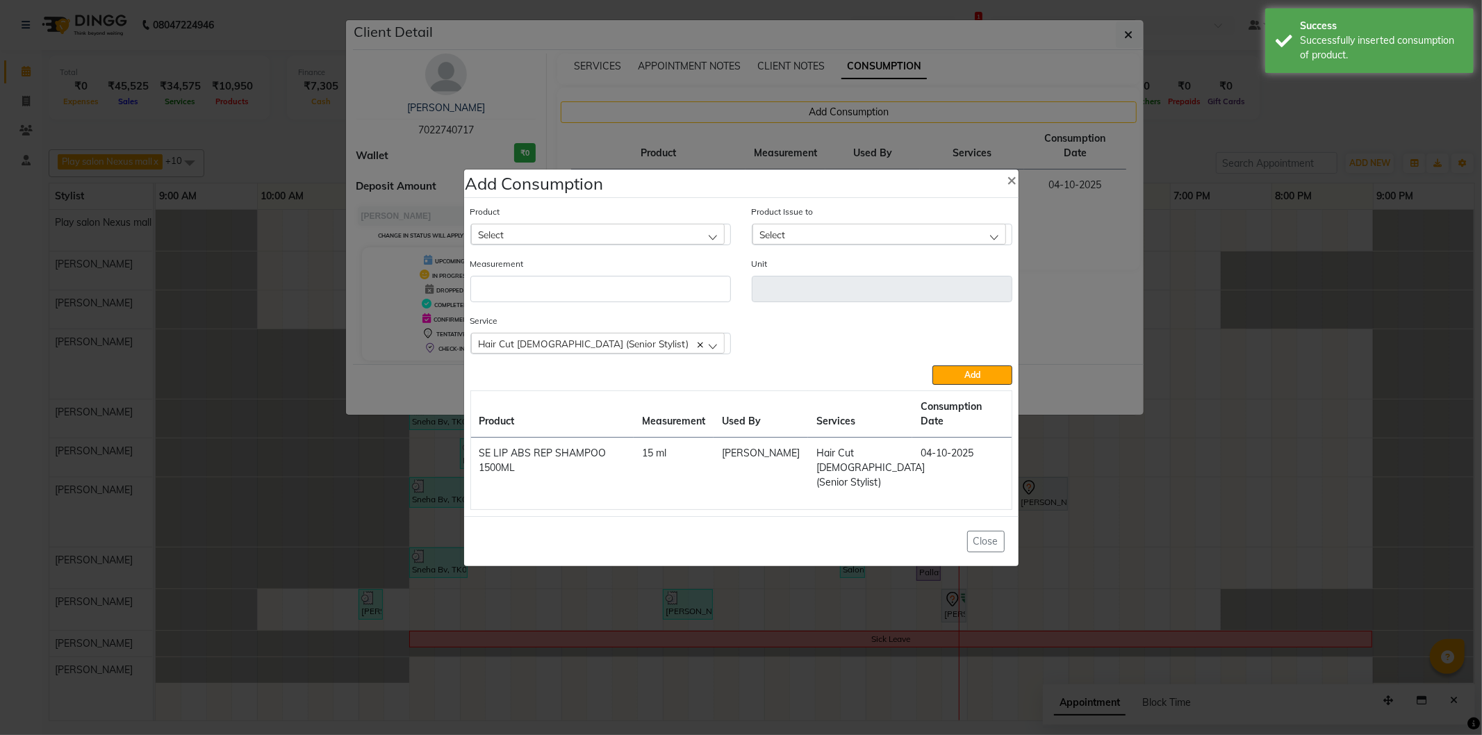
click at [532, 242] on div "Select" at bounding box center [598, 234] width 254 height 21
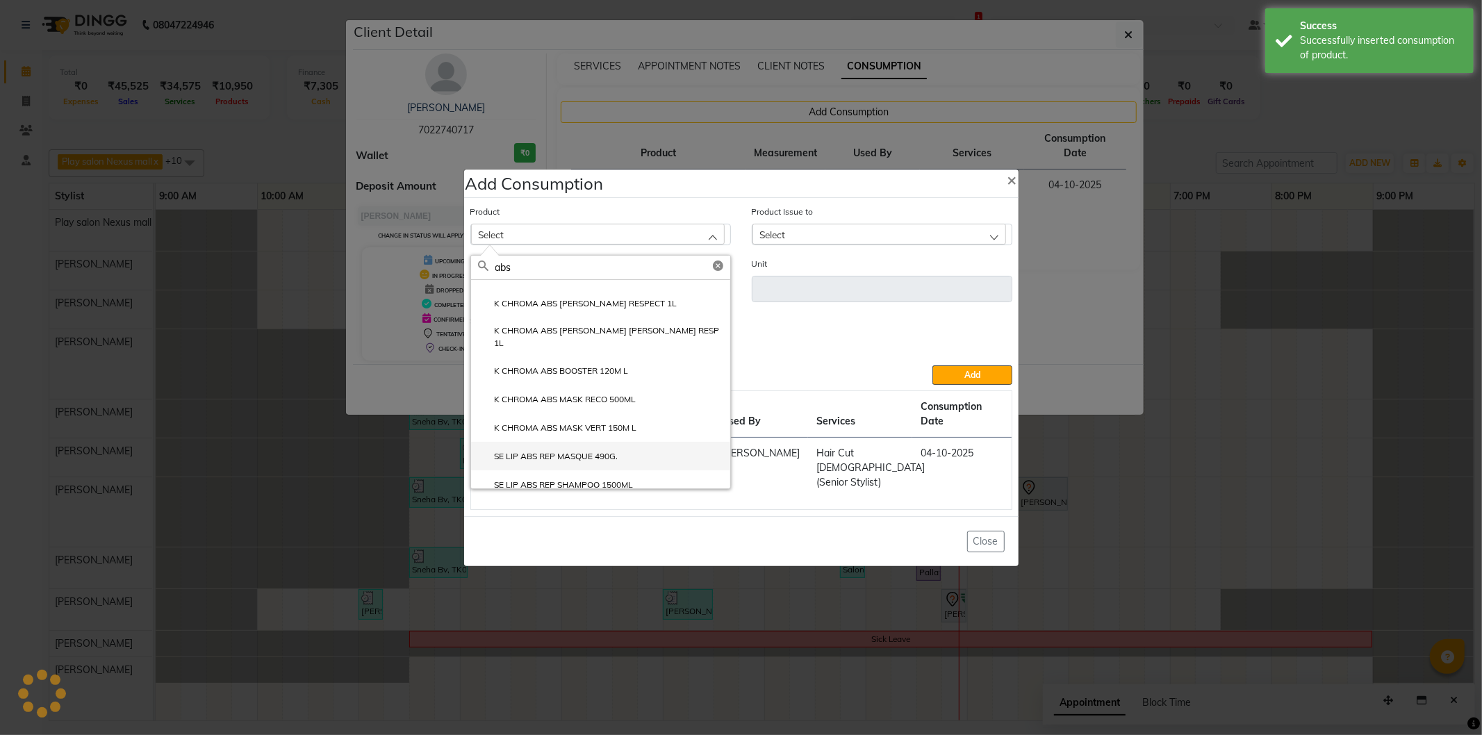
type input "abs"
drag, startPoint x: 580, startPoint y: 455, endPoint x: 600, endPoint y: 440, distance: 25.3
click at [580, 455] on label "SE LIP ABS REP MASQUE 490G." at bounding box center [548, 456] width 140 height 13
type input "gm"
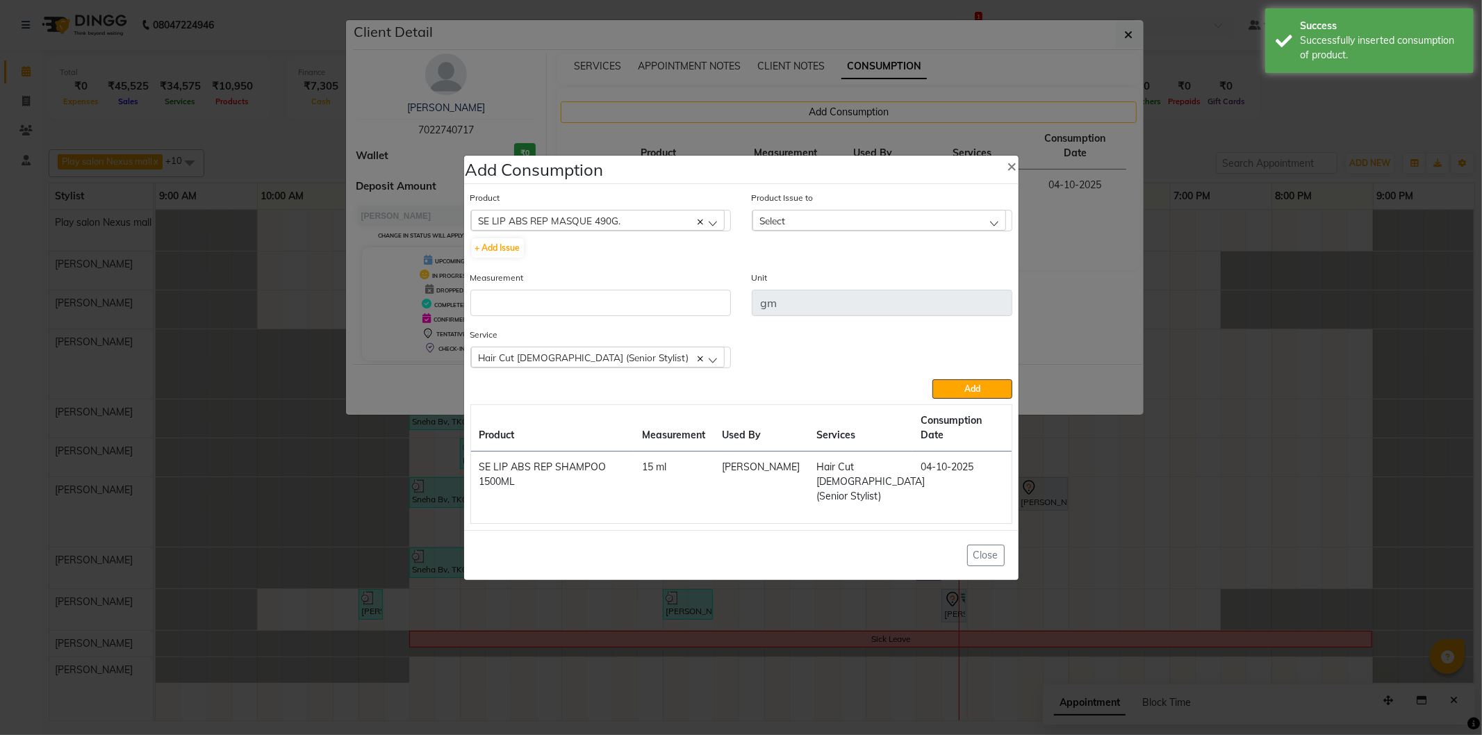
click at [816, 230] on div "Select" at bounding box center [880, 220] width 254 height 21
click at [824, 283] on label "2025-09-01, Issued to: Sam Pradhan, Balance: 490" at bounding box center [864, 281] width 208 height 13
click at [502, 302] on input "number" at bounding box center [600, 303] width 261 height 26
type input "10"
click at [956, 396] on button "Add" at bounding box center [972, 388] width 79 height 19
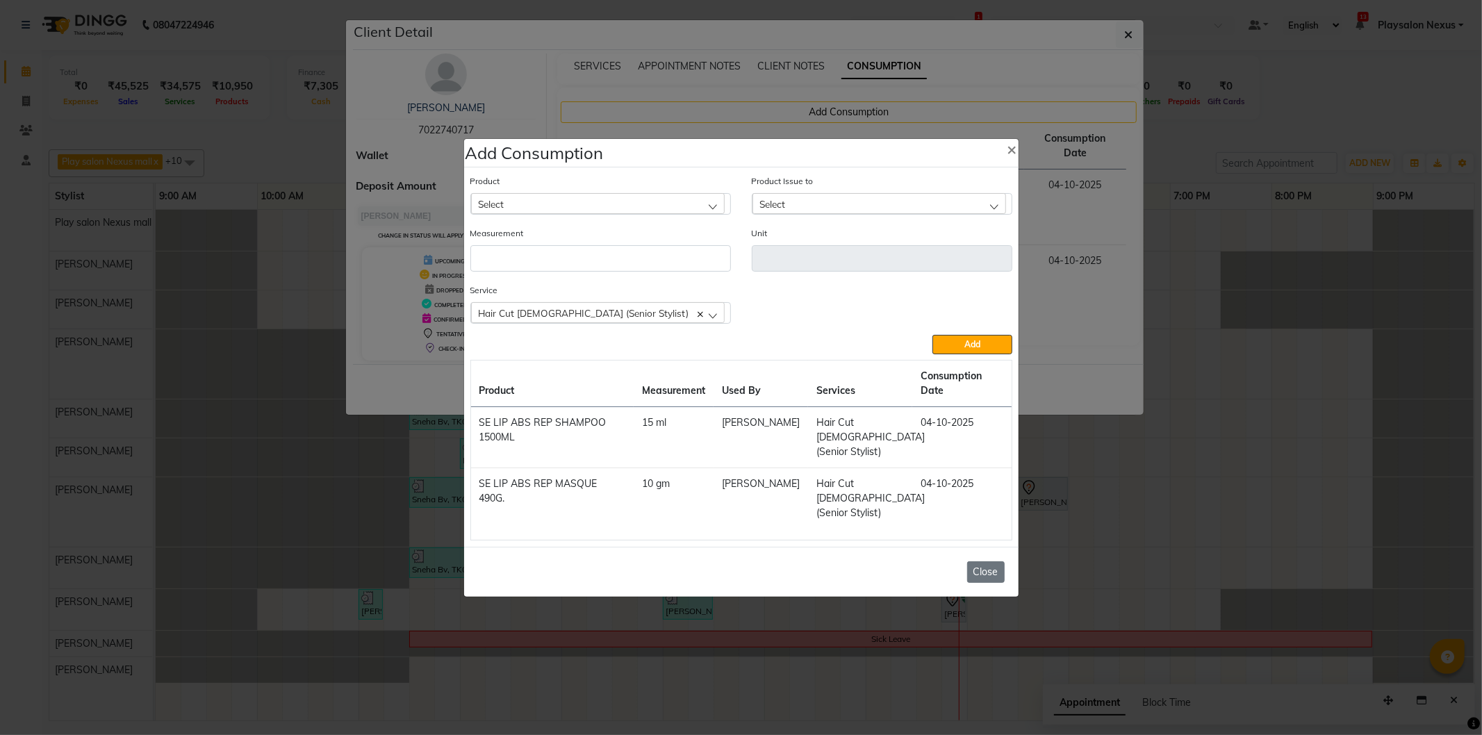
click at [988, 562] on button "Close" at bounding box center [986, 573] width 38 height 22
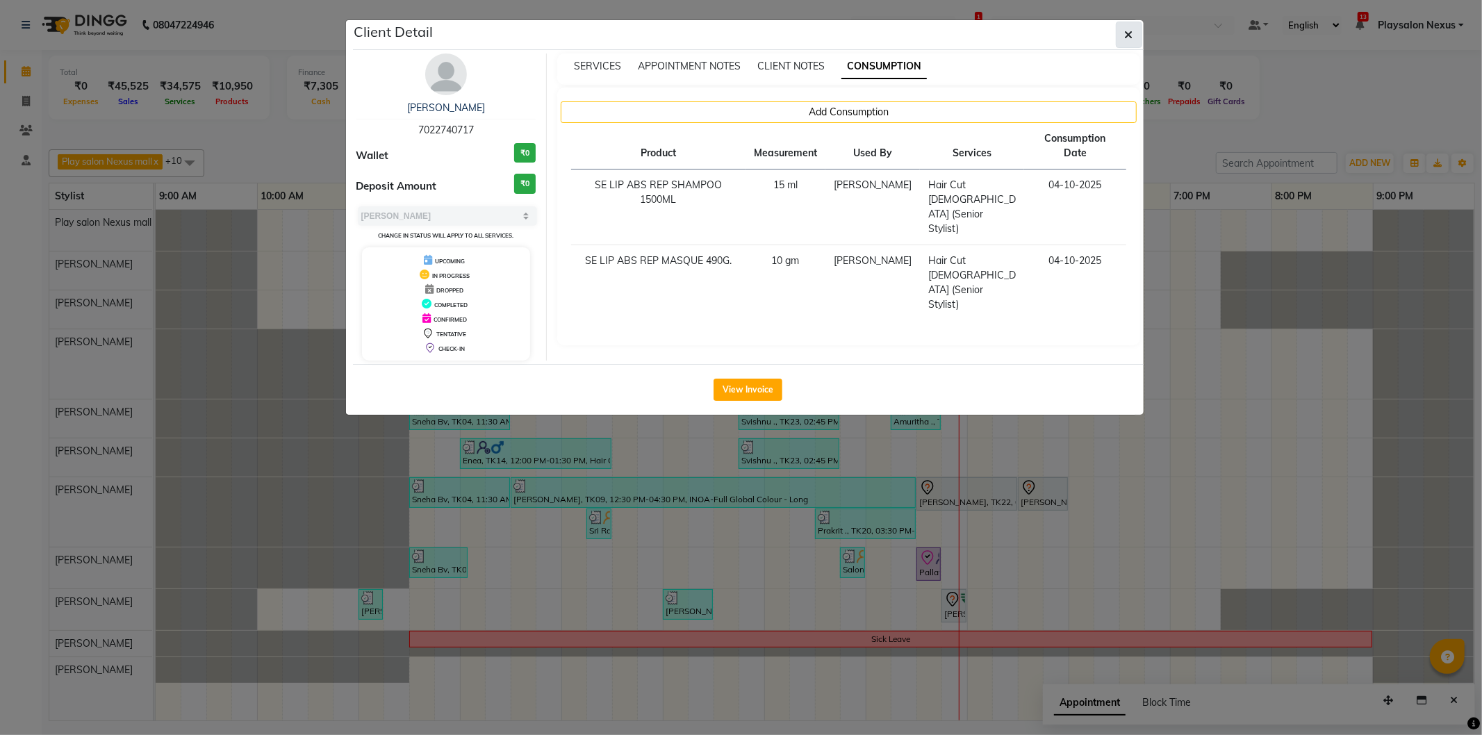
click at [1125, 30] on icon "button" at bounding box center [1129, 34] width 8 height 11
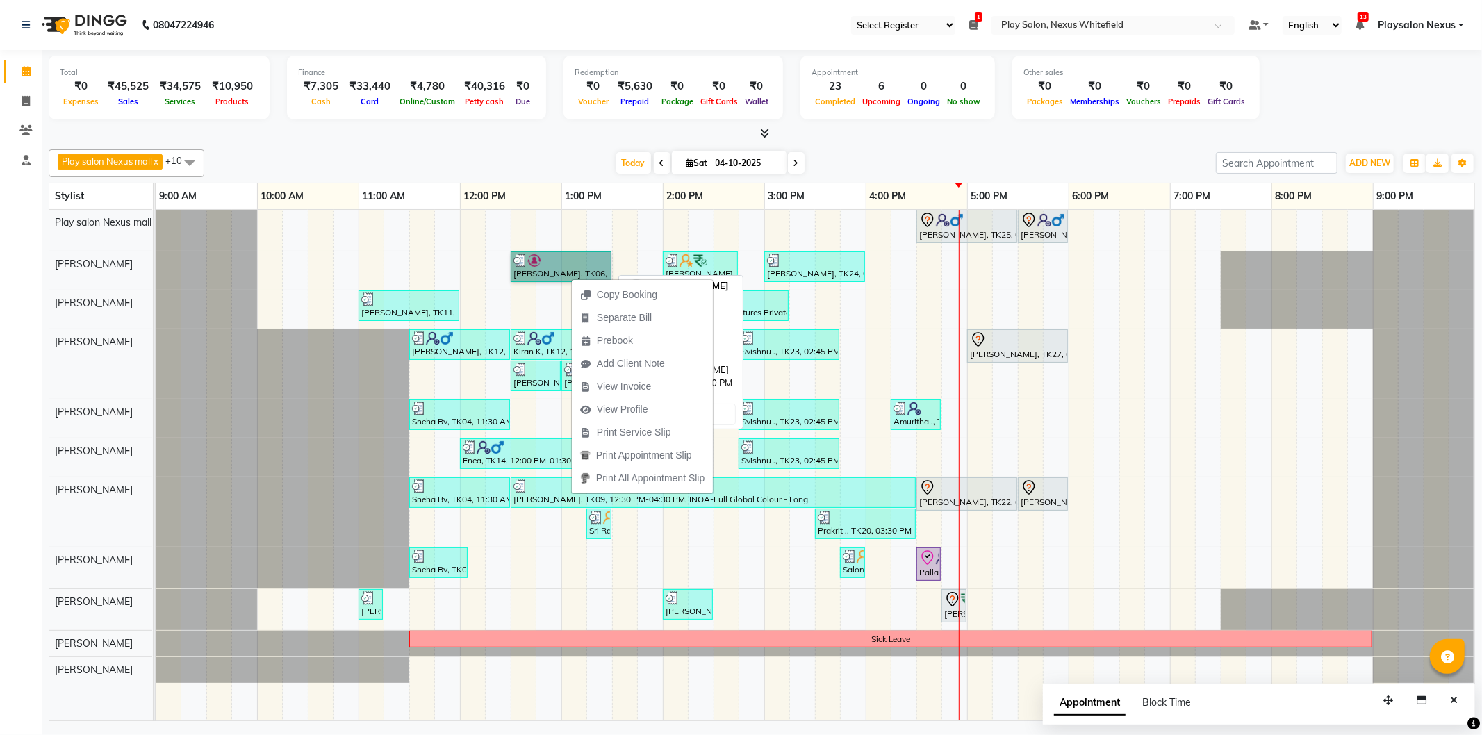
click at [568, 273] on link "[PERSON_NAME], TK06, 12:30 PM-01:30 PM, [PERSON_NAME] Shave,Hair Cut Men (Senio…" at bounding box center [561, 267] width 101 height 31
select select "3"
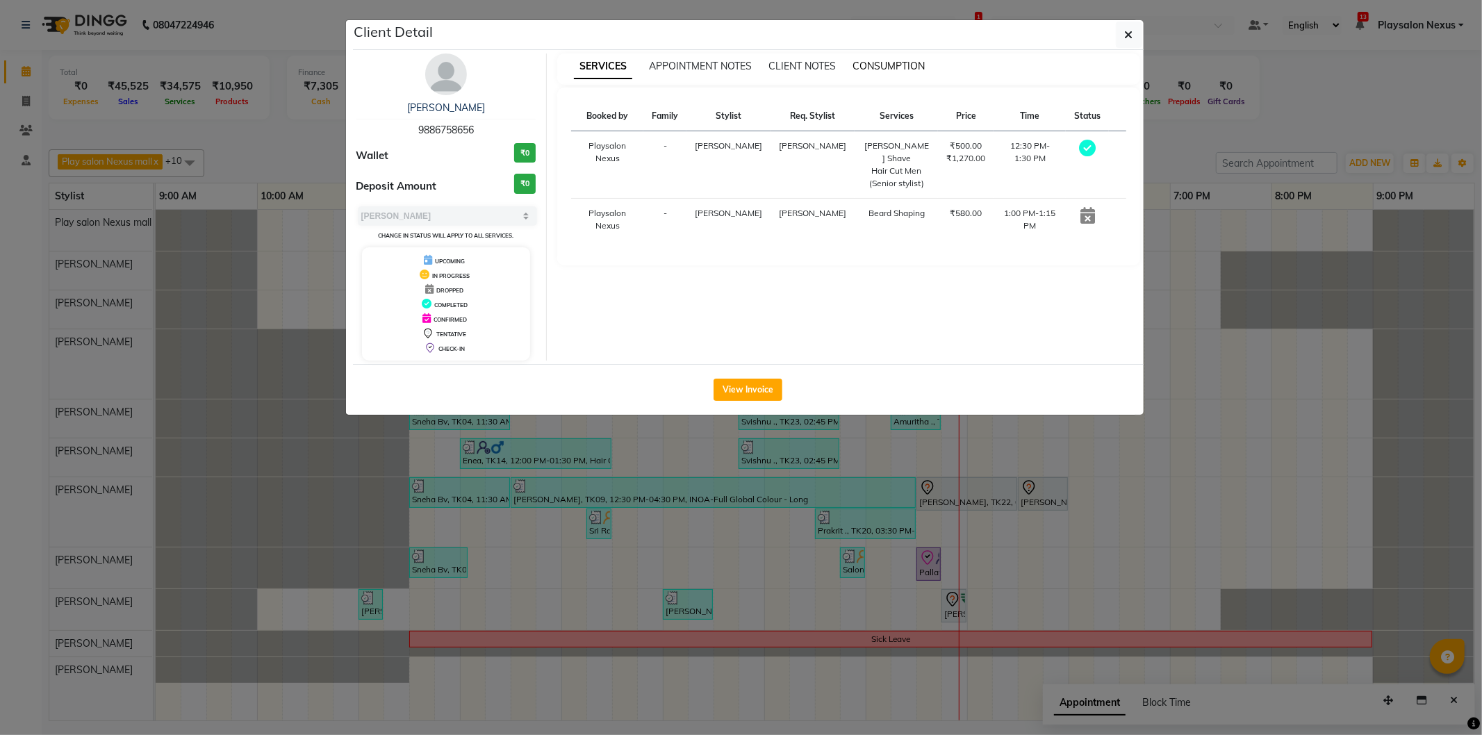
click at [873, 68] on span "CONSUMPTION" at bounding box center [889, 66] width 72 height 13
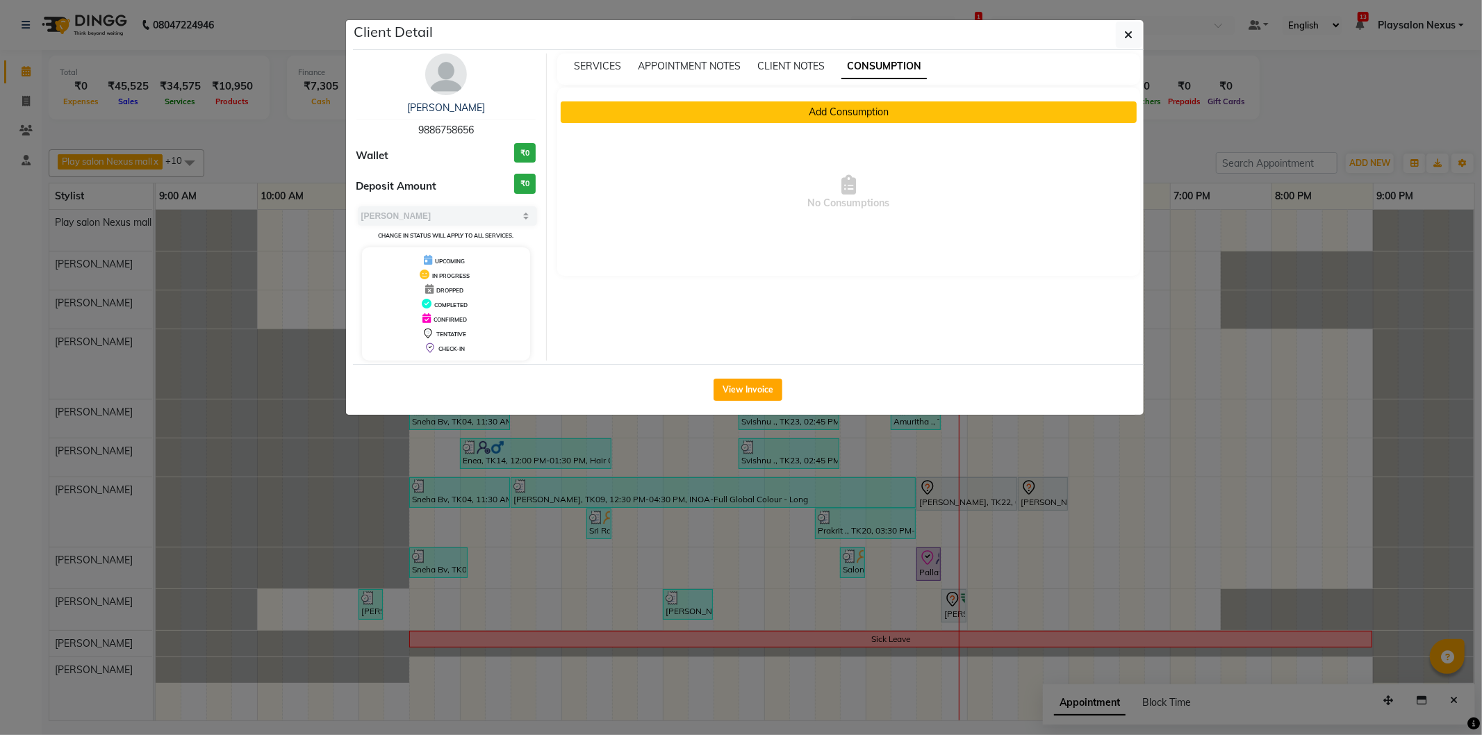
click at [845, 113] on button "Add Consumption" at bounding box center [849, 112] width 576 height 22
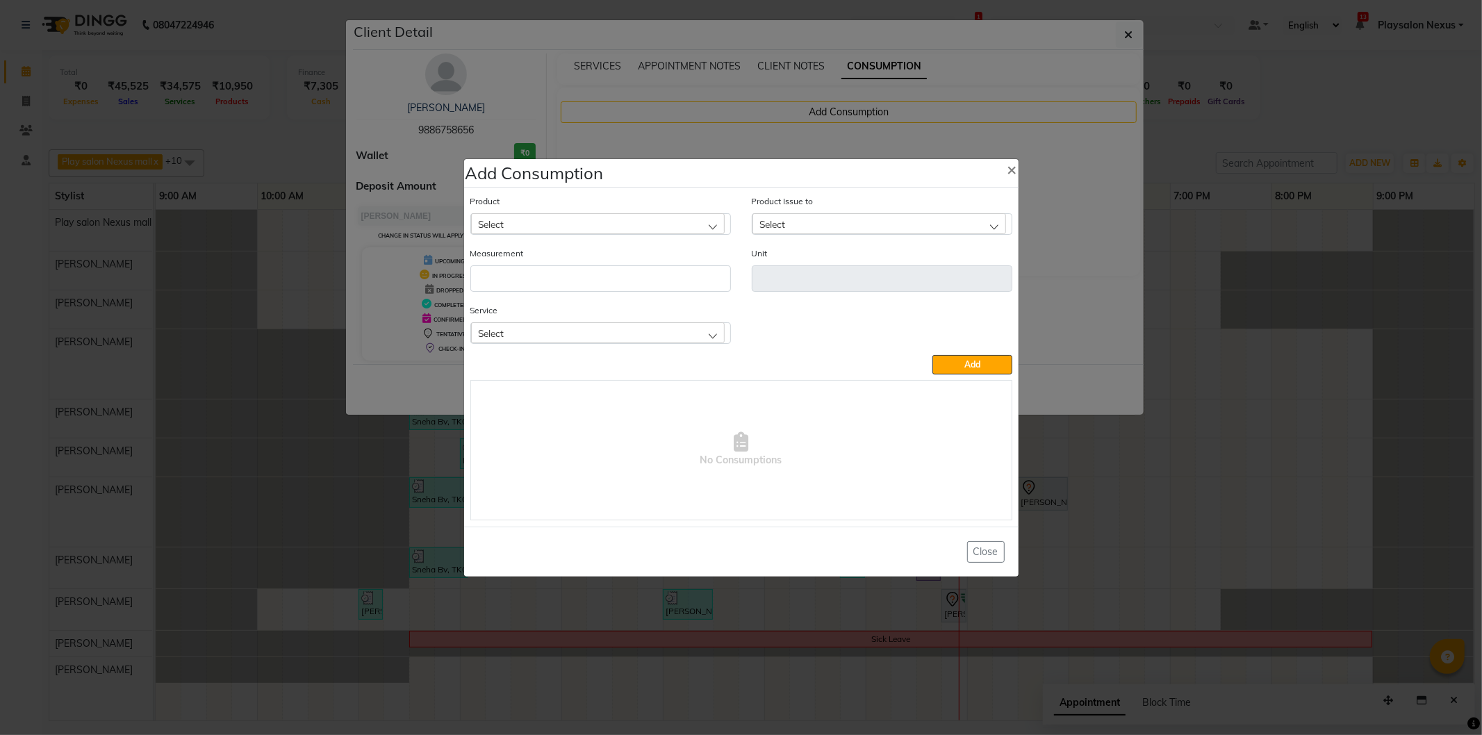
click at [546, 224] on div "Select" at bounding box center [598, 223] width 254 height 21
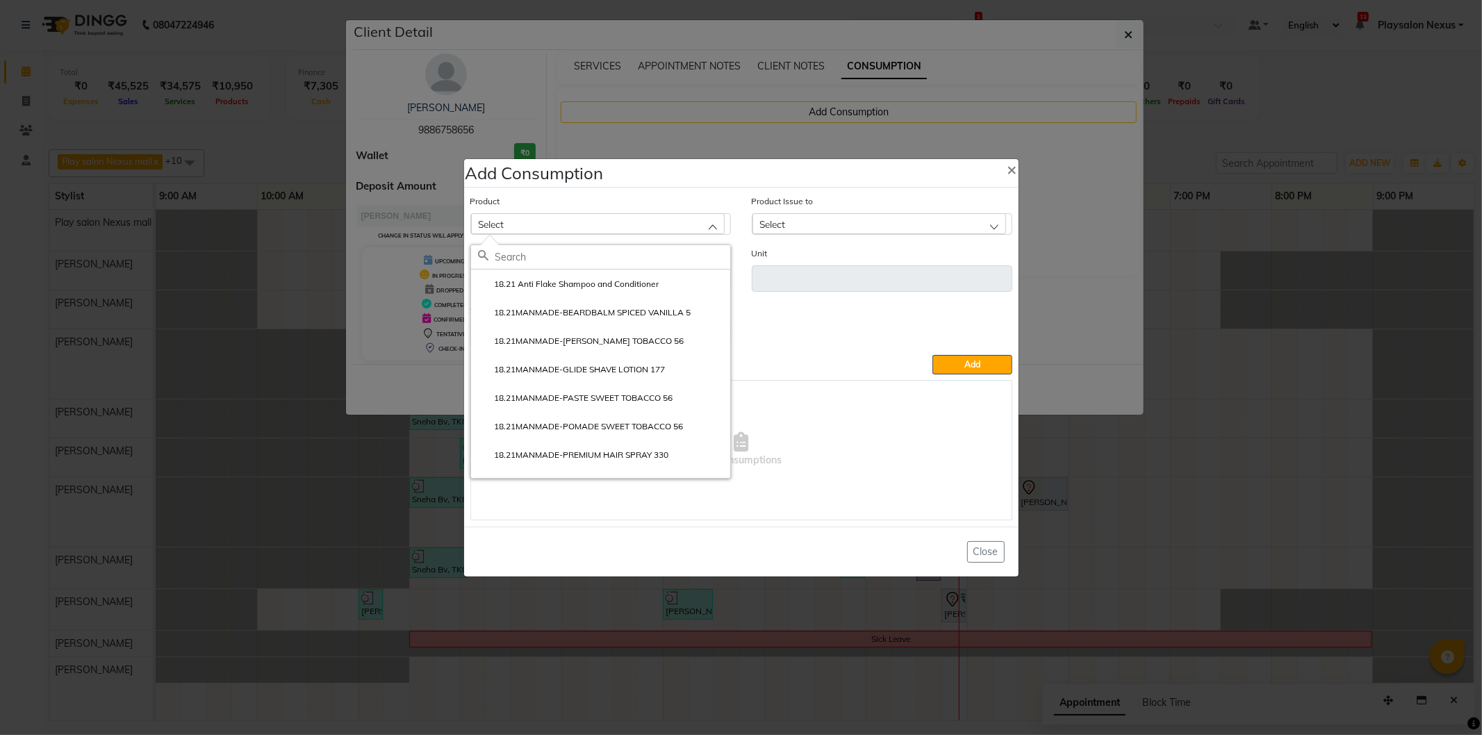
click at [523, 261] on input "text" at bounding box center [613, 257] width 235 height 24
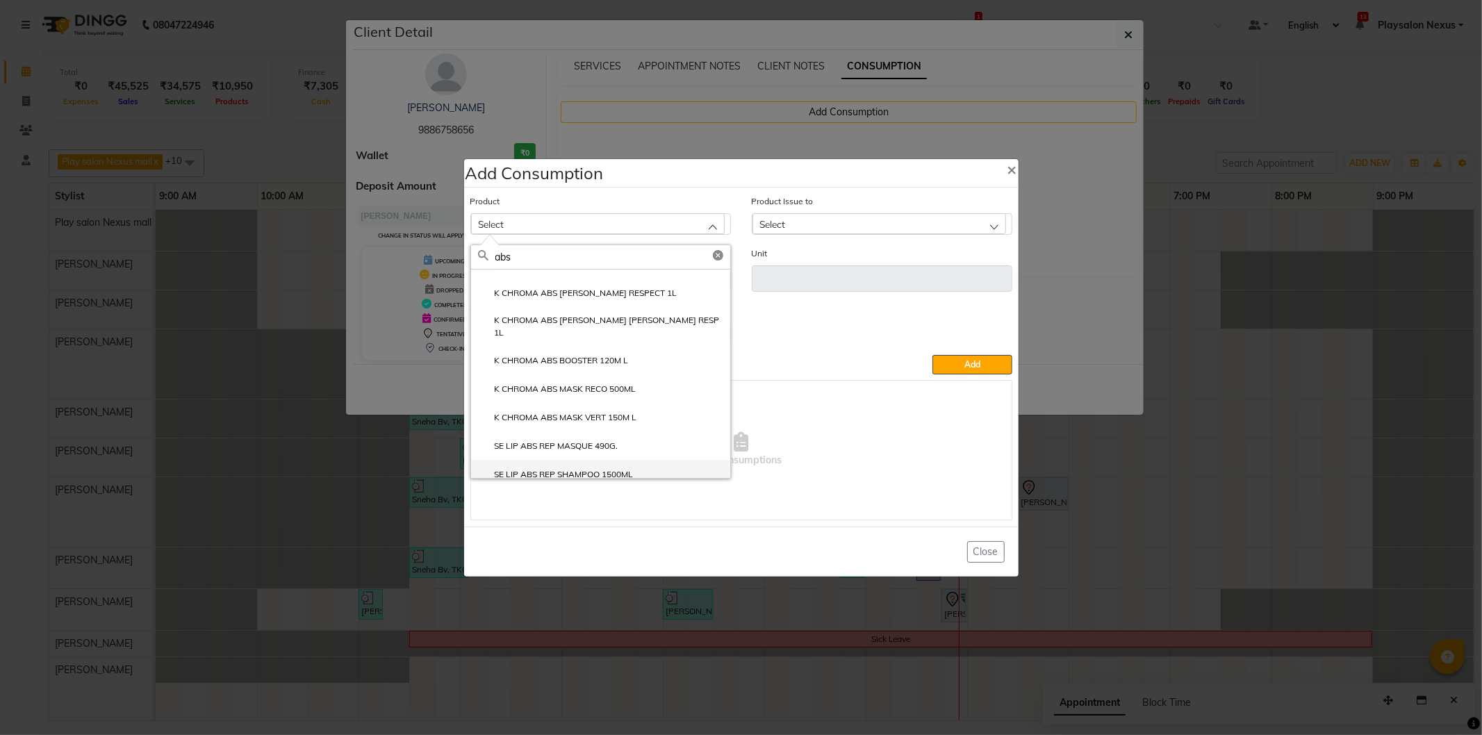
type input "abs"
drag, startPoint x: 568, startPoint y: 461, endPoint x: 570, endPoint y: 453, distance: 7.8
click at [566, 468] on label "SE LIP ABS REP SHAMPOO 1500ML" at bounding box center [556, 474] width 156 height 13
type input "ml"
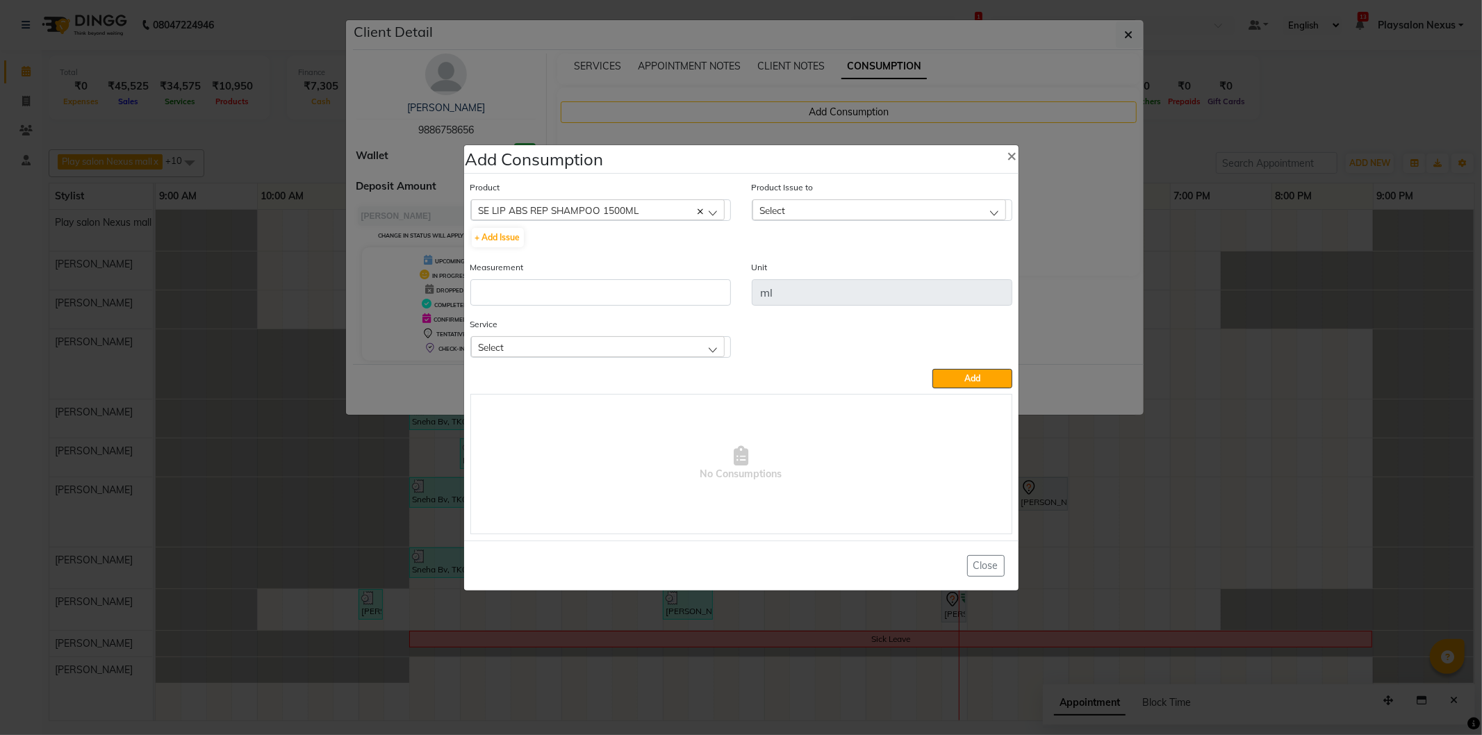
click at [810, 209] on div "Select" at bounding box center [880, 209] width 254 height 21
drag, startPoint x: 886, startPoint y: 275, endPoint x: 586, endPoint y: 272, distance: 300.2
click at [873, 275] on label "2025-09-01, Issued to: Sam Pradhan, Balance: 1370" at bounding box center [866, 270] width 213 height 13
click at [507, 289] on input "number" at bounding box center [600, 292] width 261 height 26
type input "10"
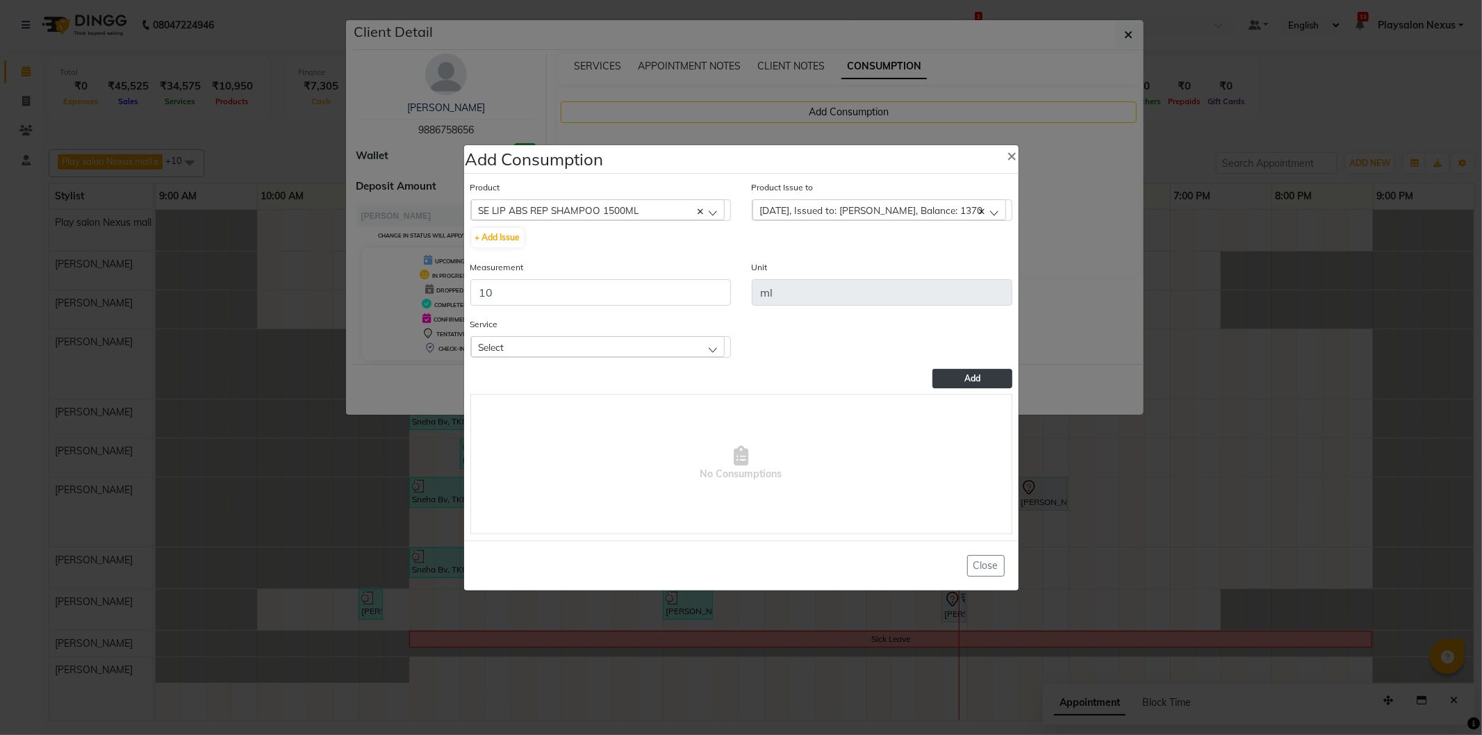
click at [963, 379] on button "Add" at bounding box center [972, 378] width 79 height 19
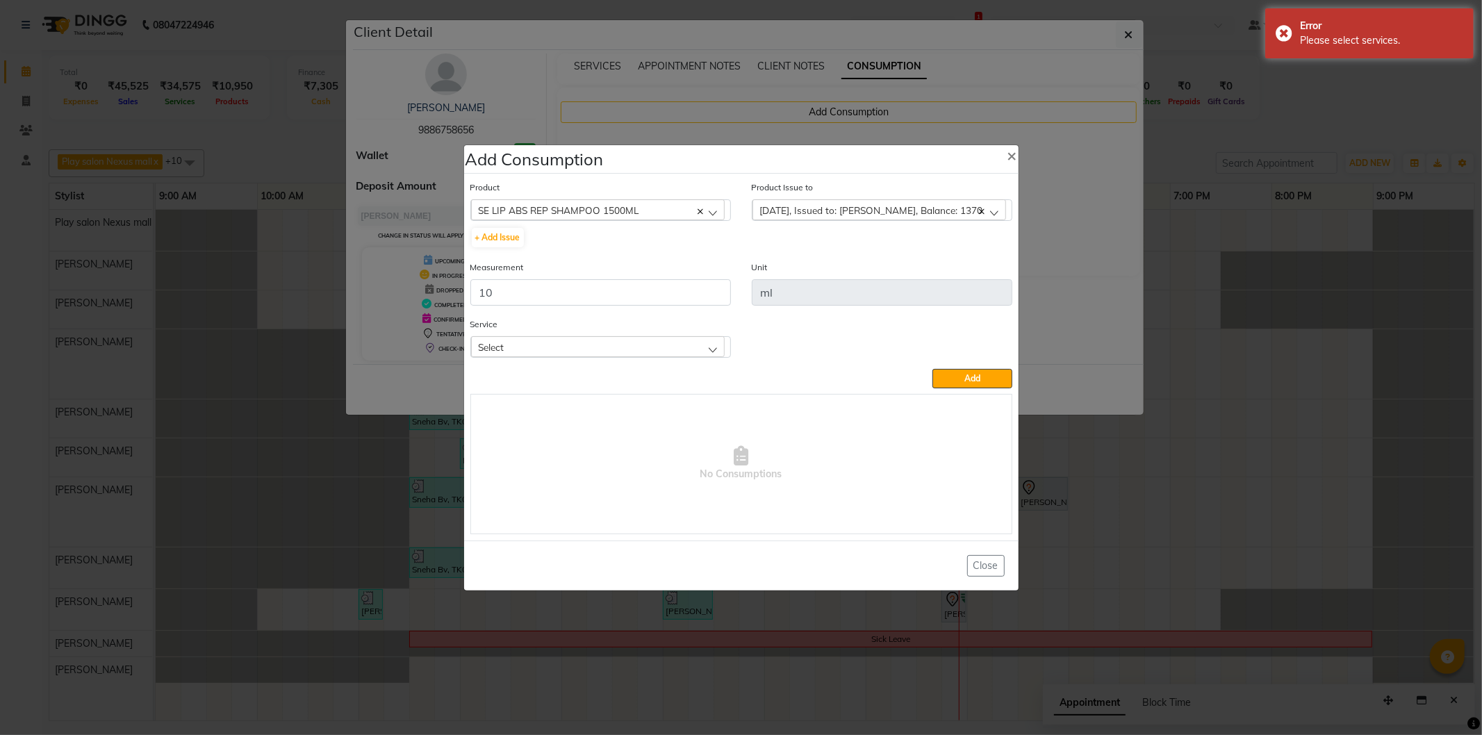
click at [586, 354] on div "Select" at bounding box center [598, 346] width 254 height 21
drag, startPoint x: 560, startPoint y: 439, endPoint x: 574, endPoint y: 432, distance: 15.5
click at [560, 439] on label "Hair Cut Men (Senior stylist)" at bounding box center [540, 435] width 124 height 13
click at [975, 377] on span "Add" at bounding box center [973, 378] width 16 height 10
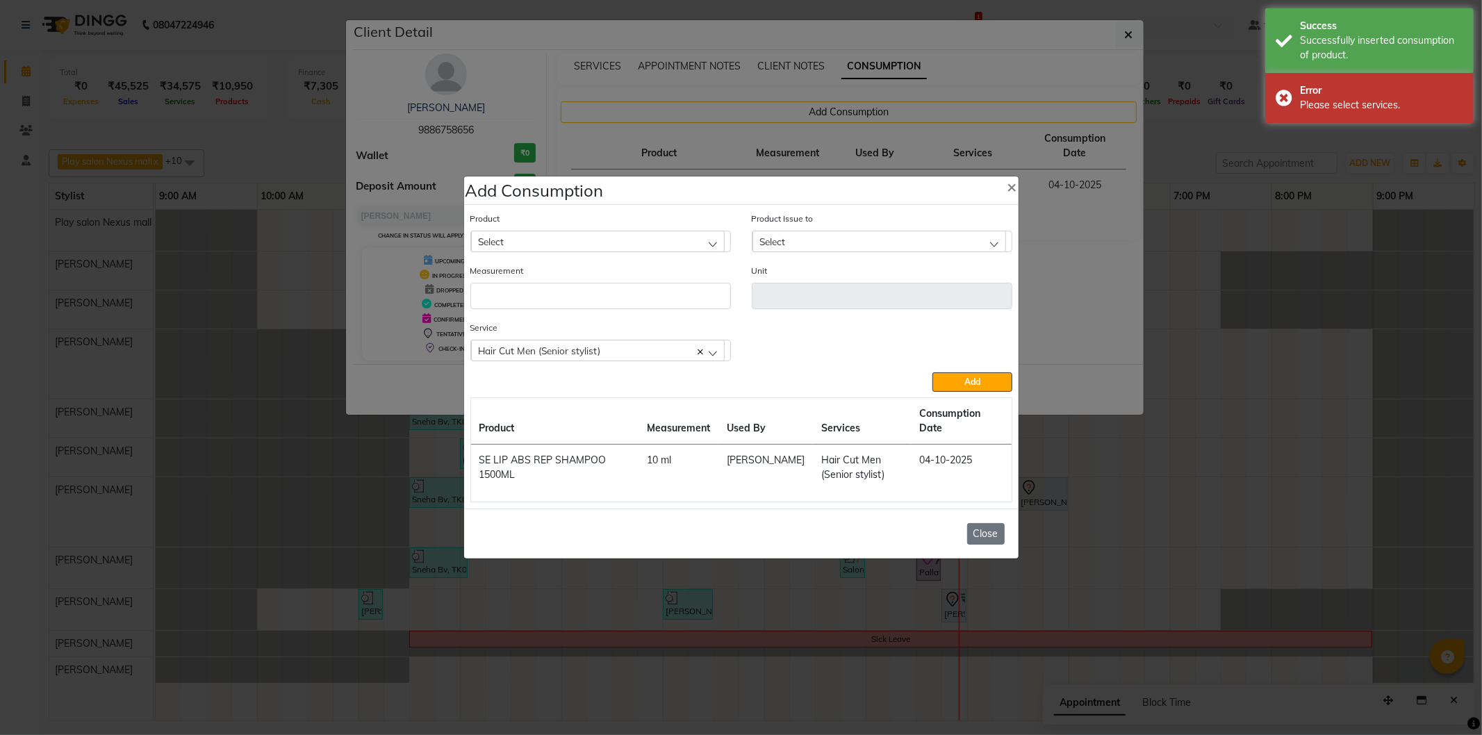
click at [985, 533] on button "Close" at bounding box center [986, 534] width 38 height 22
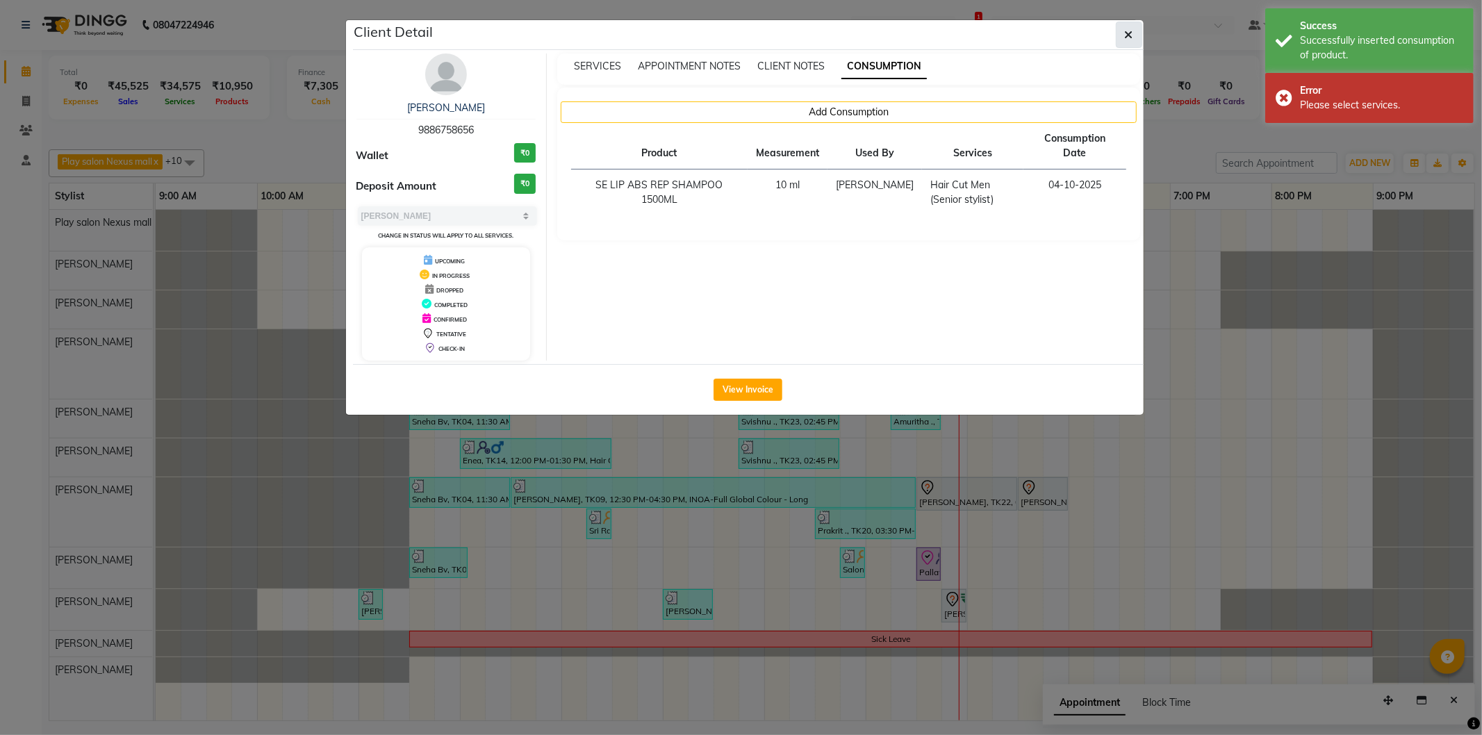
click at [1127, 31] on icon "button" at bounding box center [1129, 34] width 8 height 11
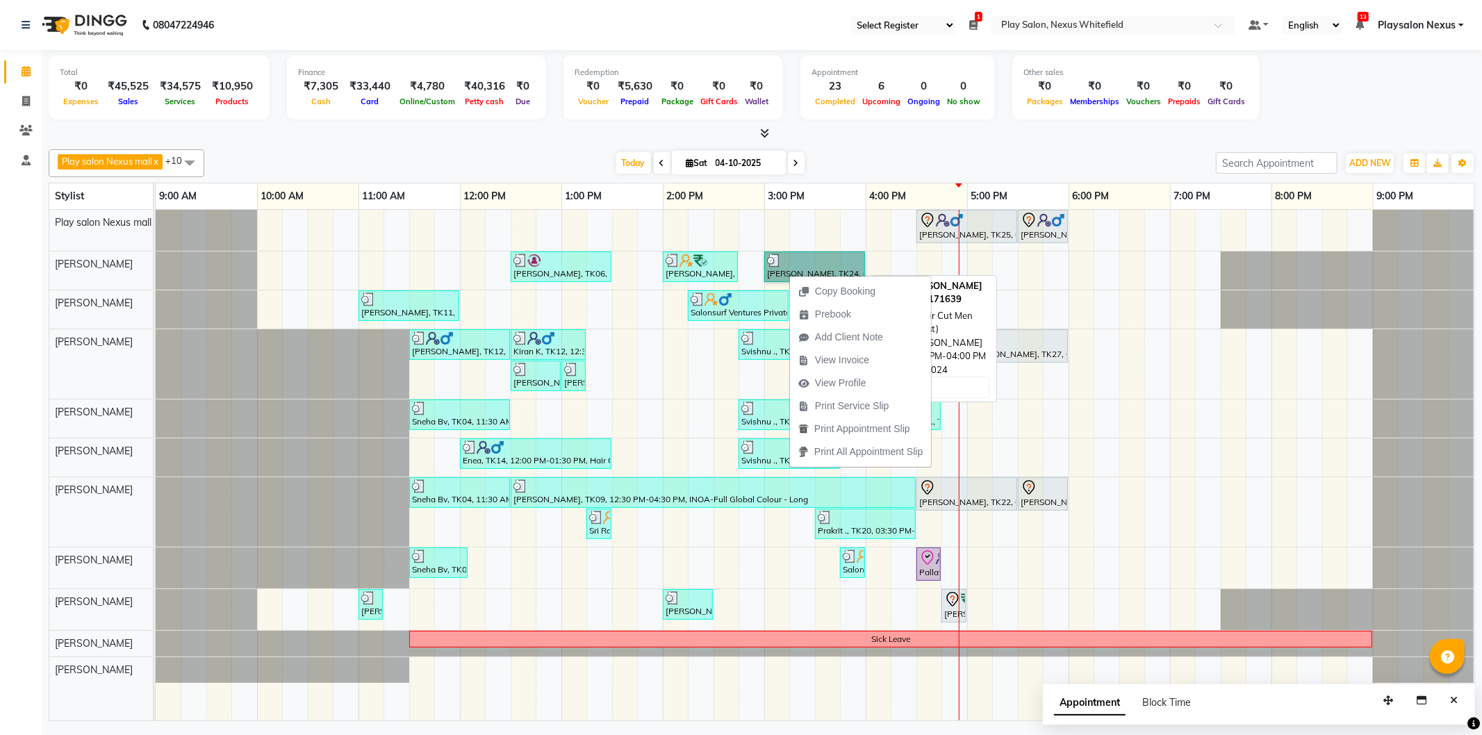
click at [789, 264] on link "[PERSON_NAME], TK24, 03:00 PM-04:00 PM, Hair Cut Men (Senior stylist)" at bounding box center [814, 267] width 101 height 31
select select "3"
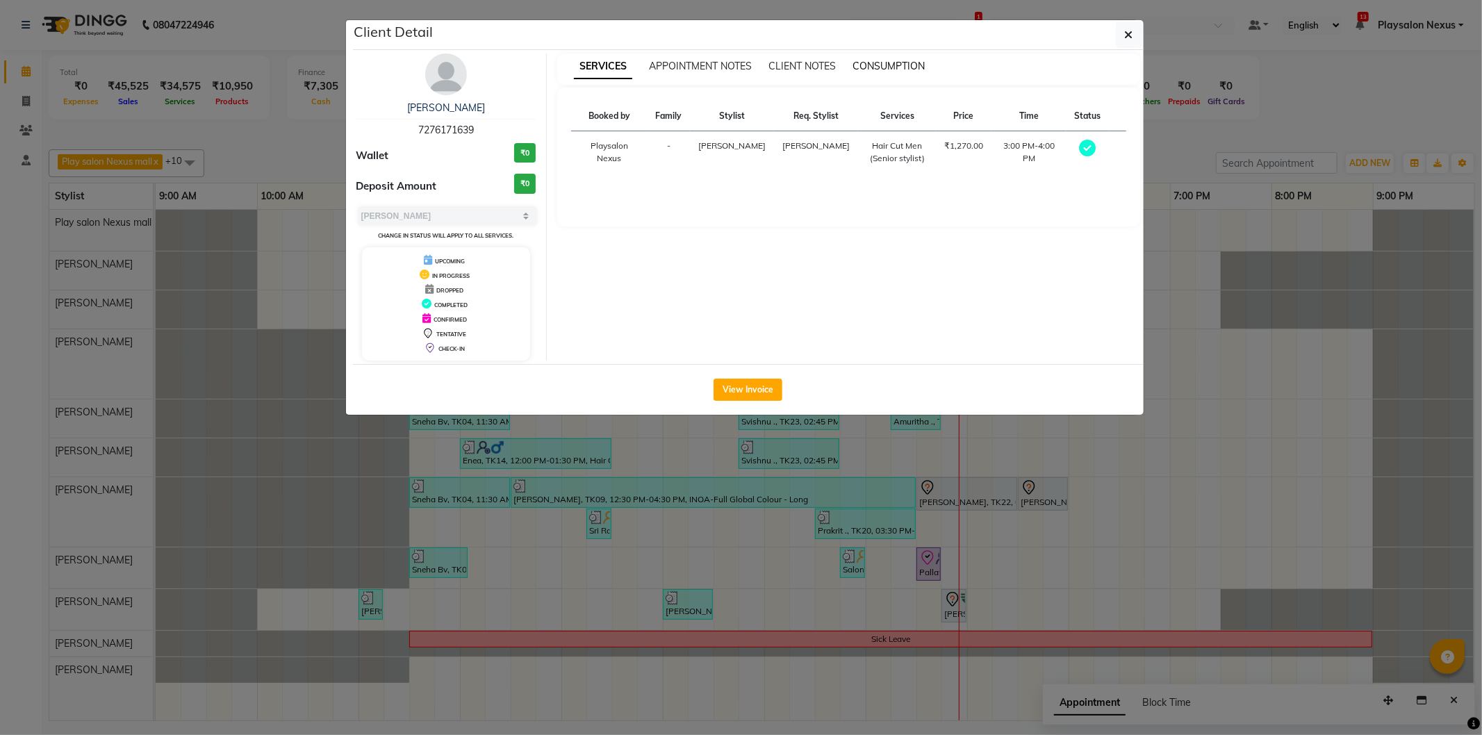
click at [873, 65] on span "CONSUMPTION" at bounding box center [889, 66] width 72 height 13
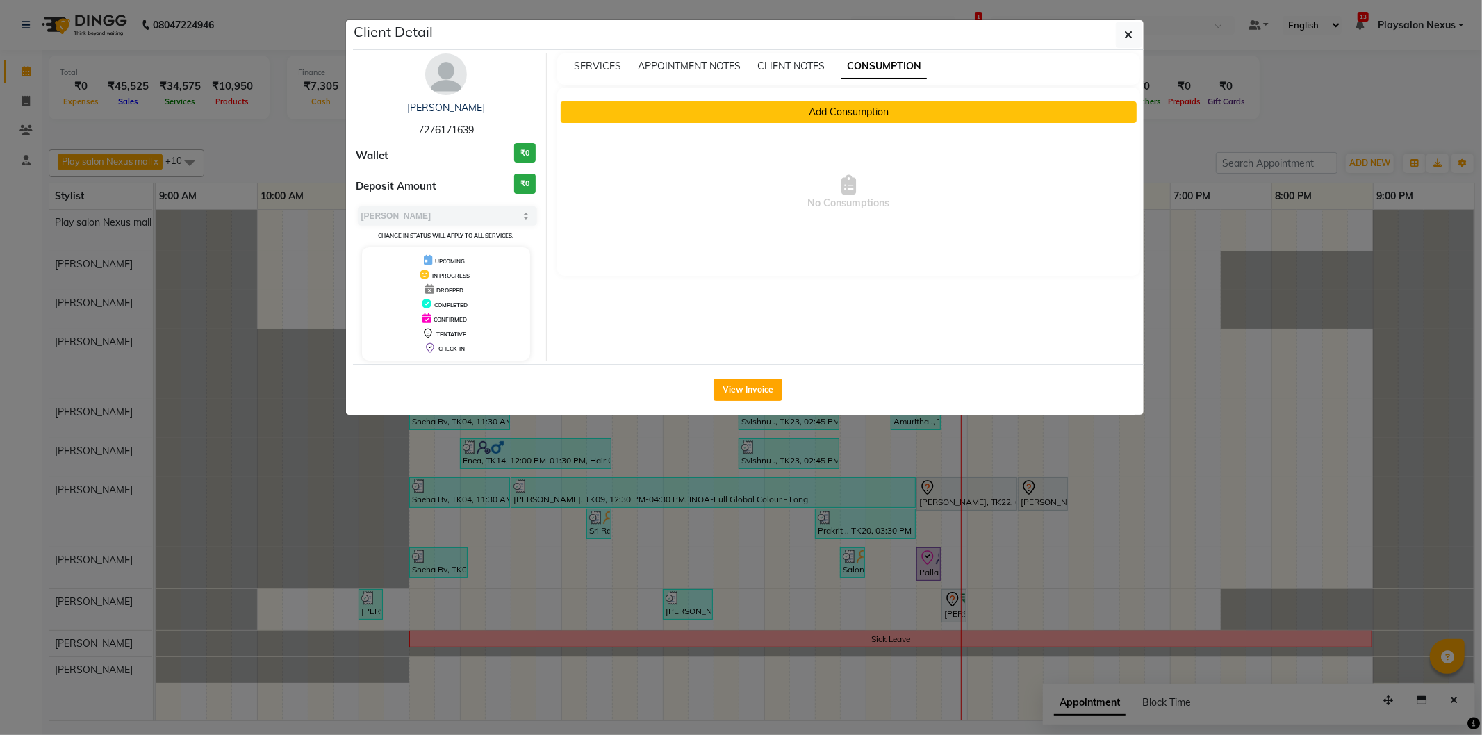
click at [783, 108] on button "Add Consumption" at bounding box center [849, 112] width 576 height 22
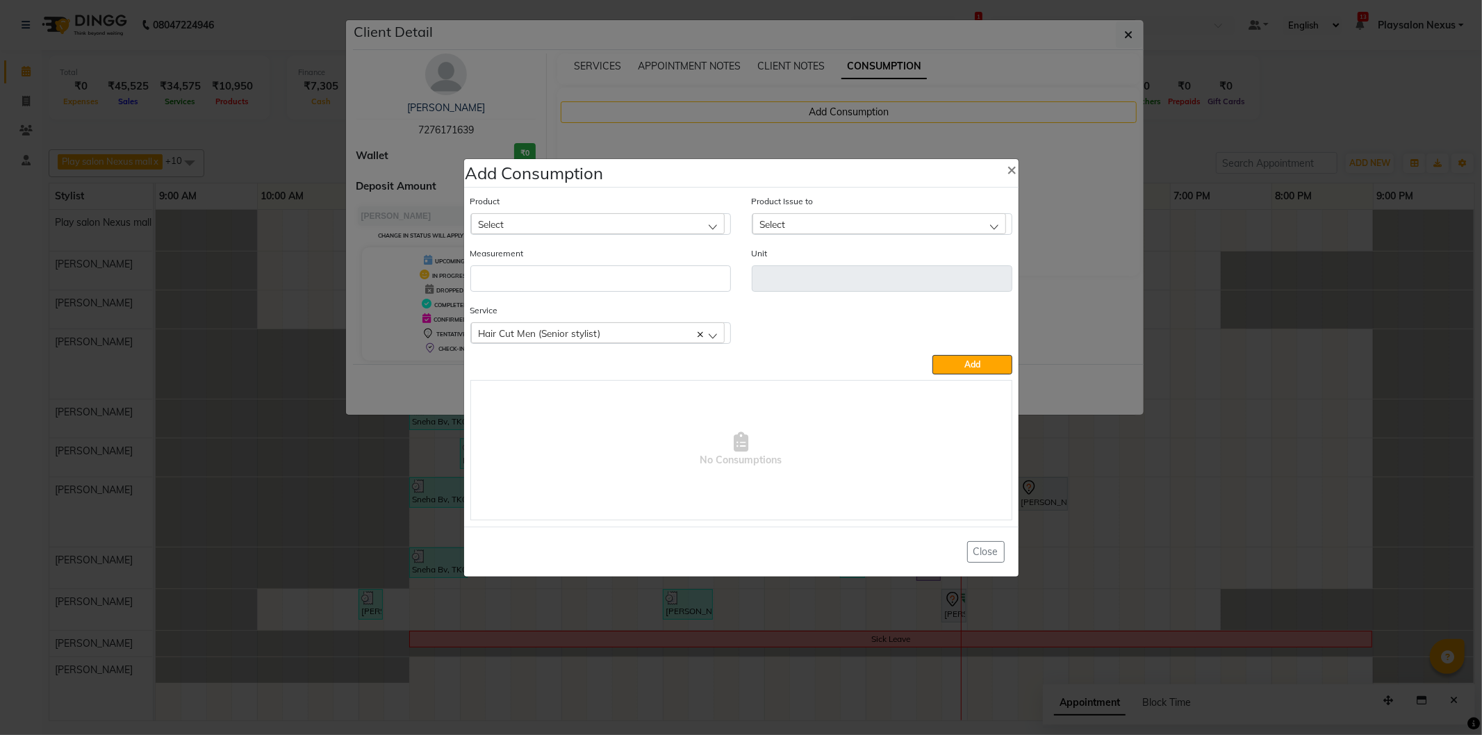
click at [513, 218] on div "Select" at bounding box center [598, 223] width 254 height 21
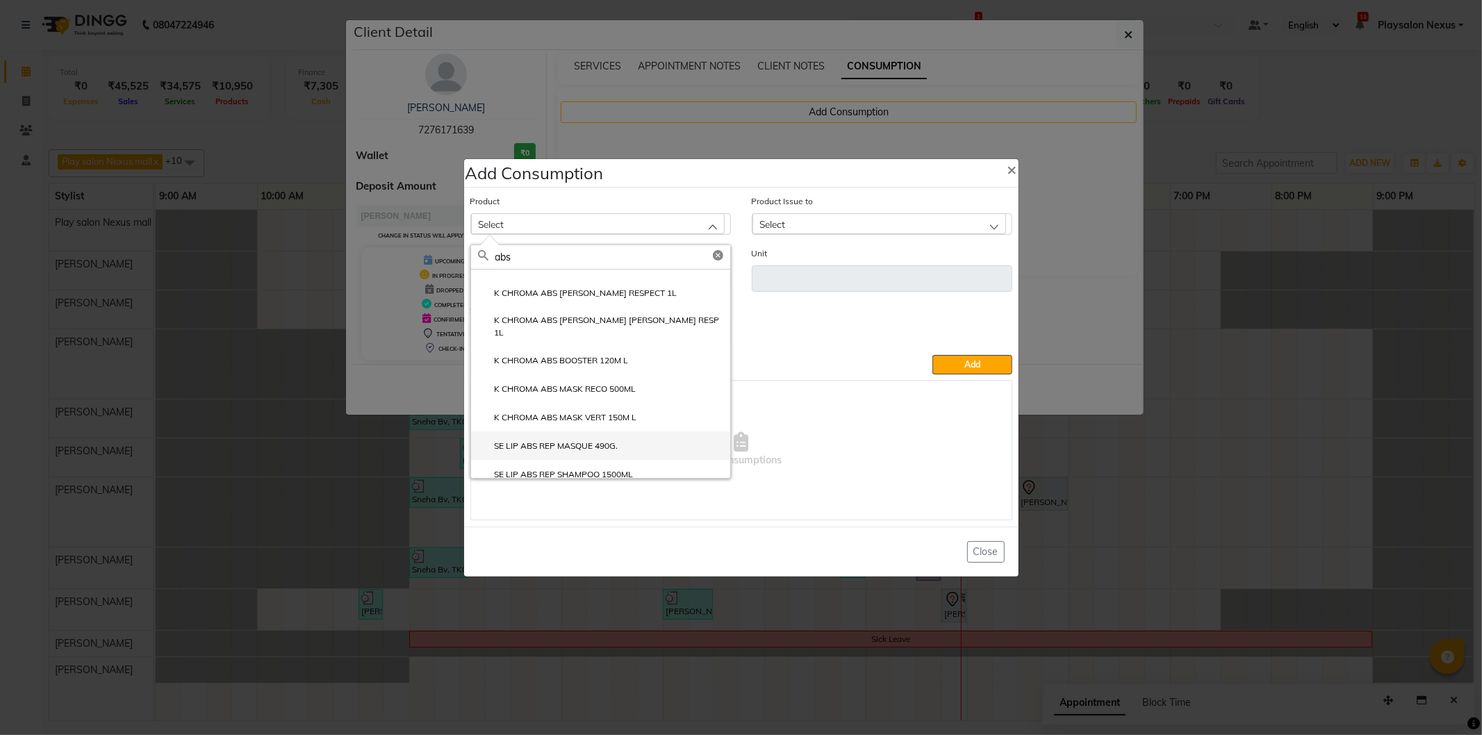
type input "abs"
click at [575, 440] on label "SE LIP ABS REP MASQUE 490G." at bounding box center [548, 446] width 140 height 13
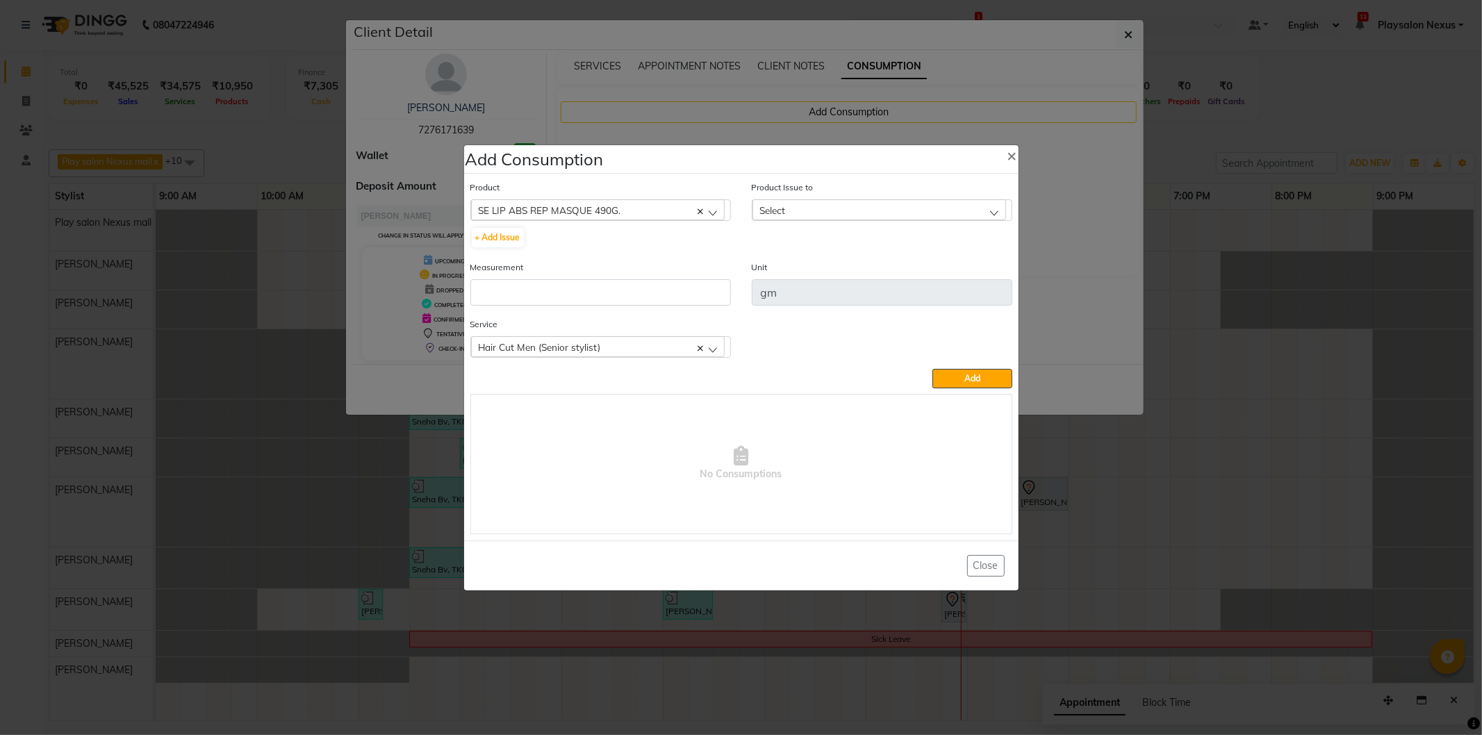
click at [579, 208] on span "SE LIP ABS REP MASQUE 490G." at bounding box center [550, 210] width 142 height 12
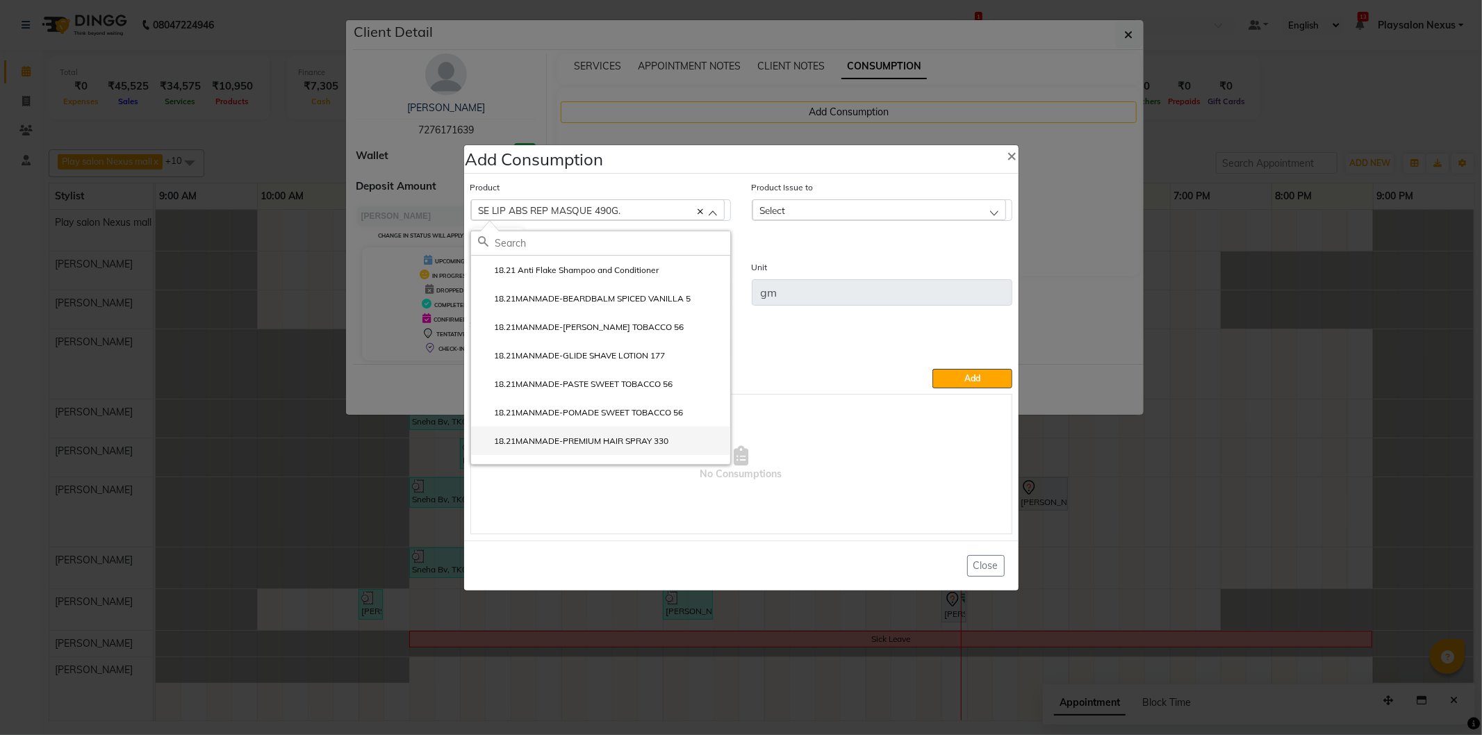
click at [557, 443] on label "18.21MANMADE-PREMIUM HAIR SPRAY 330" at bounding box center [573, 441] width 191 height 13
type input "ml"
checkbox input "true"
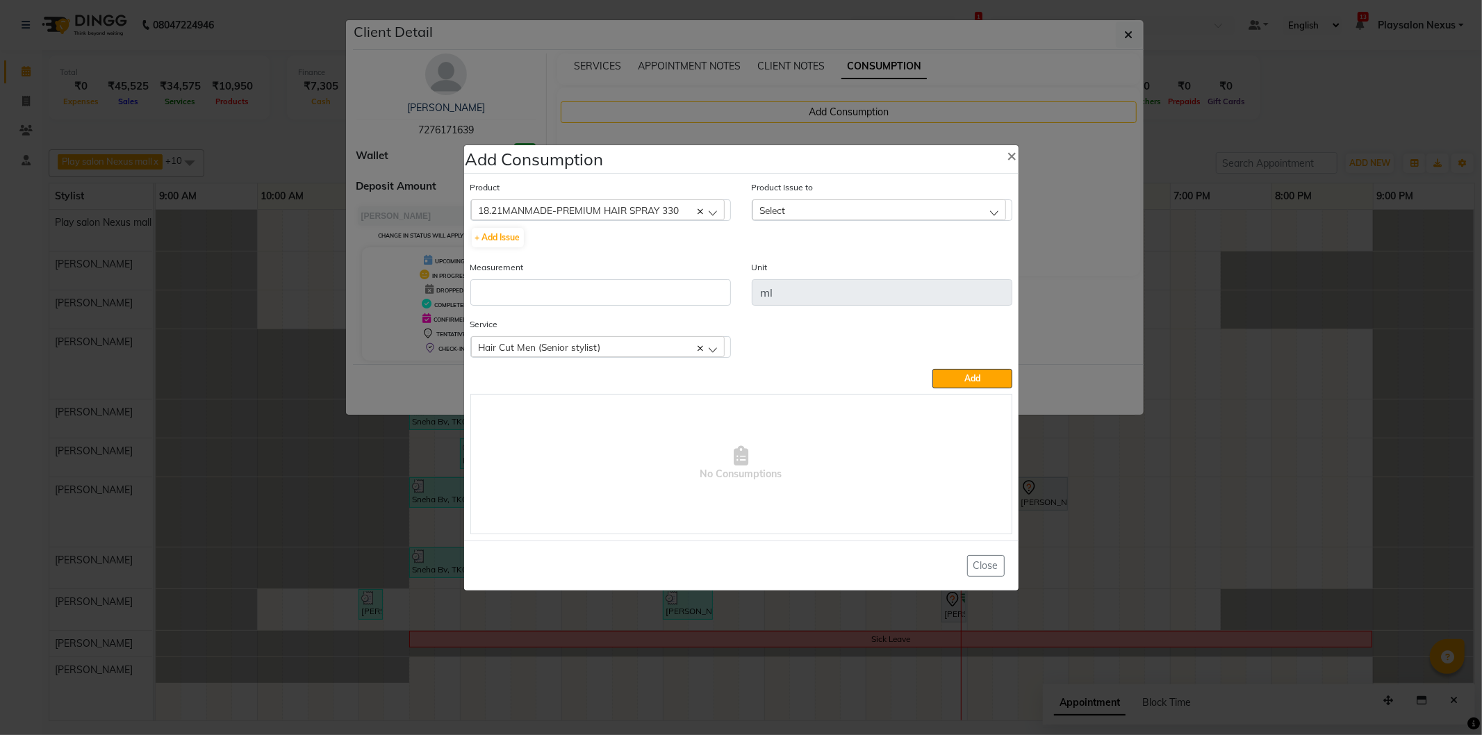
click at [582, 195] on div "Product 18.21MANMADE-PREMIUM HAIR SPRAY 330 18.21 Anti Flake Shampoo and Condit…" at bounding box center [600, 214] width 261 height 69
click at [558, 208] on span "18.21MANMADE-PREMIUM HAIR SPRAY 330" at bounding box center [579, 210] width 201 height 12
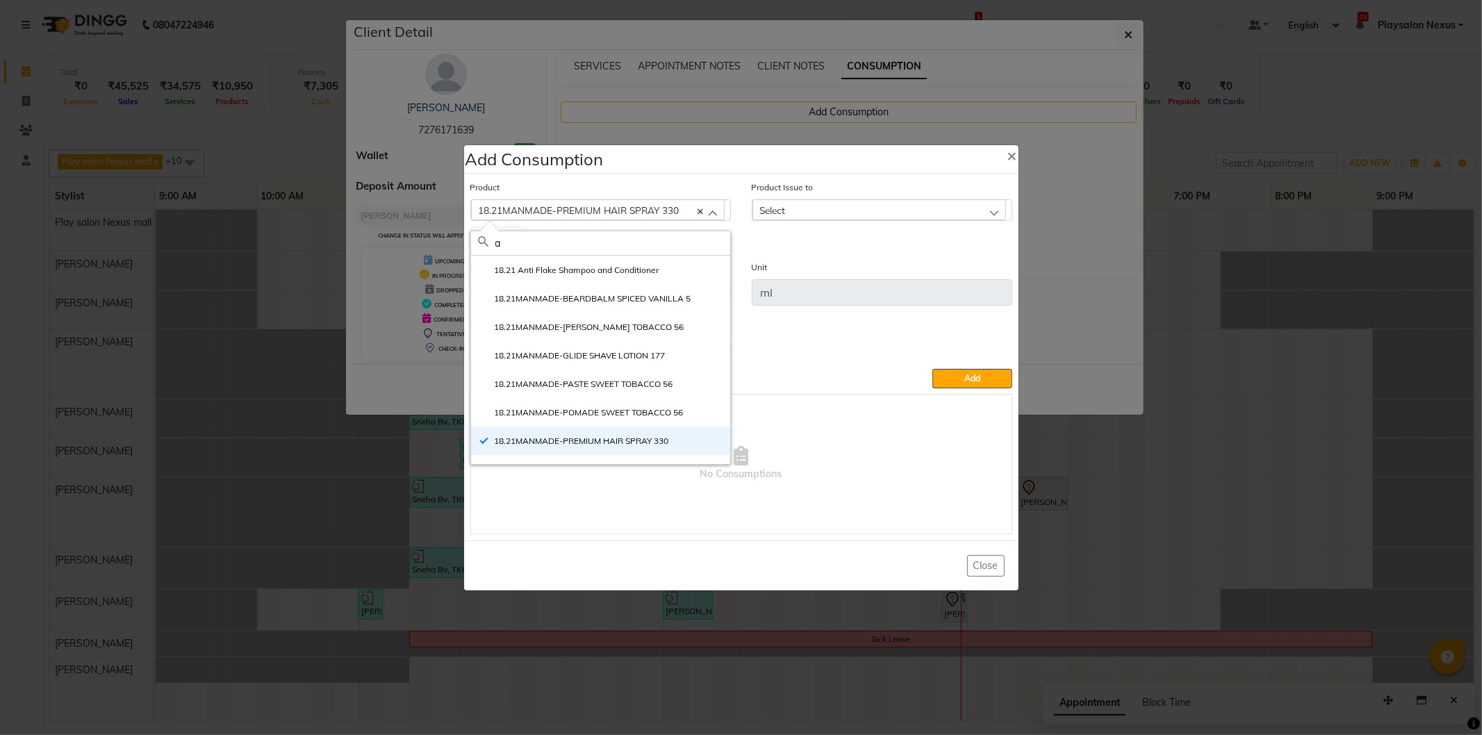
click at [537, 241] on input "a" at bounding box center [613, 243] width 235 height 24
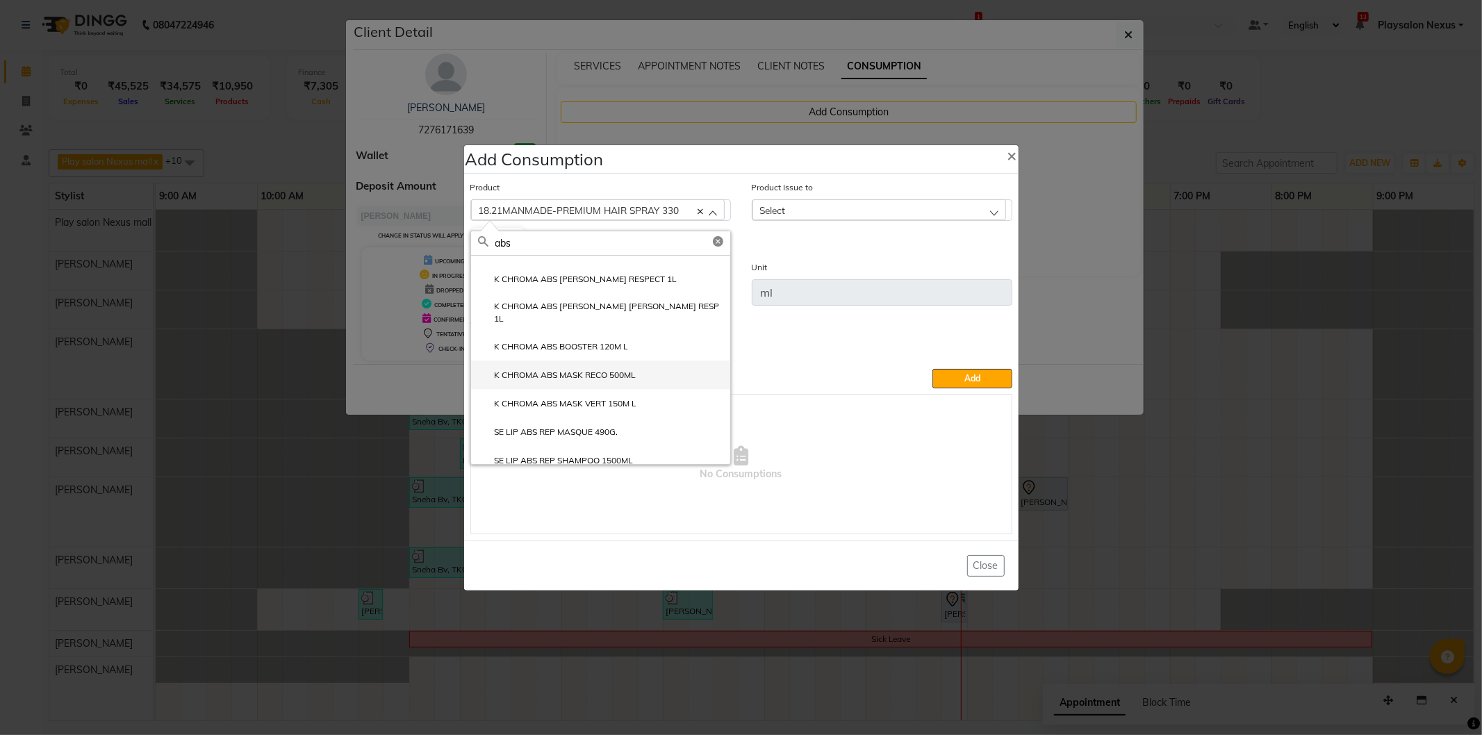
scroll to position [276, 0]
type input "abs"
click at [580, 455] on label "SE LIP ABS REP SHAMPOO 1500ML" at bounding box center [556, 461] width 156 height 13
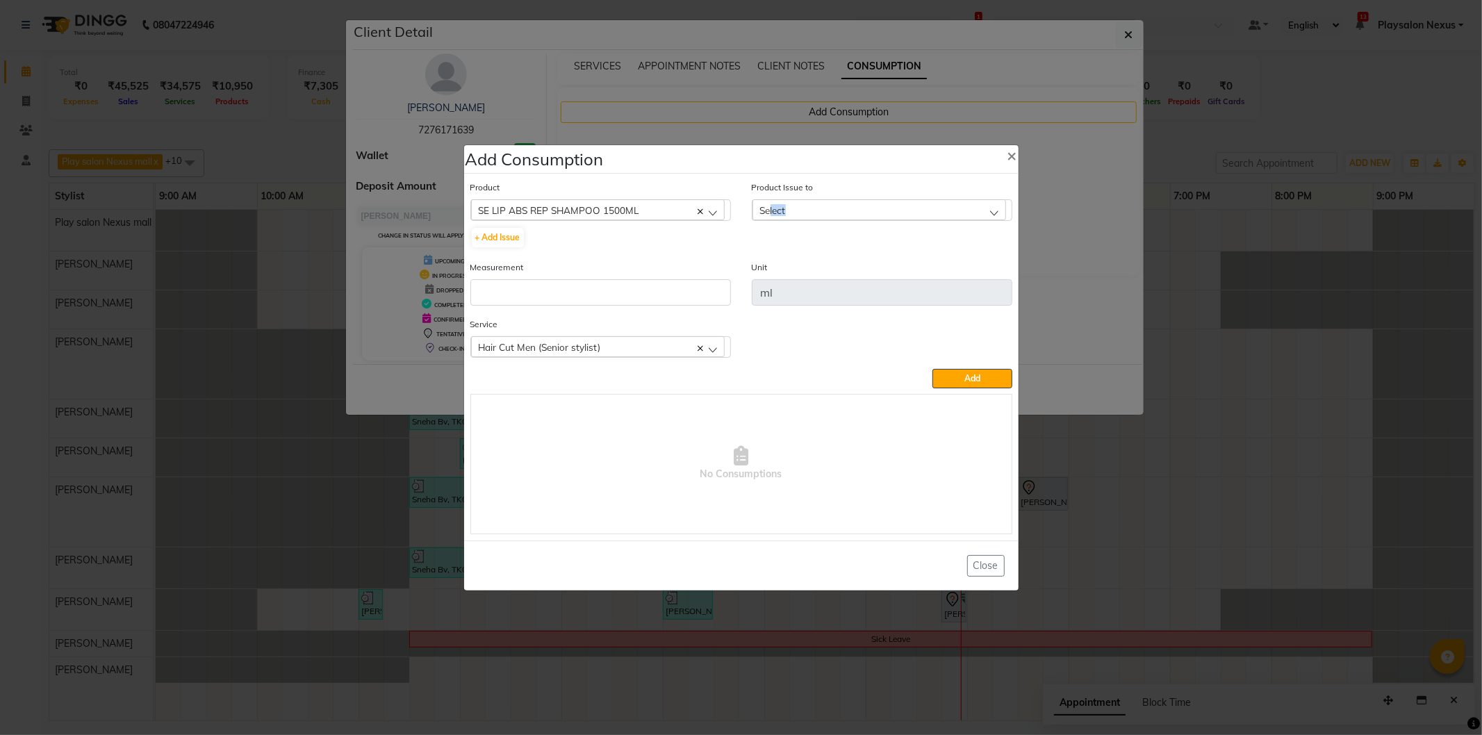
drag, startPoint x: 771, startPoint y: 216, endPoint x: 762, endPoint y: 212, distance: 10.0
click at [764, 213] on div "Select" at bounding box center [880, 209] width 254 height 21
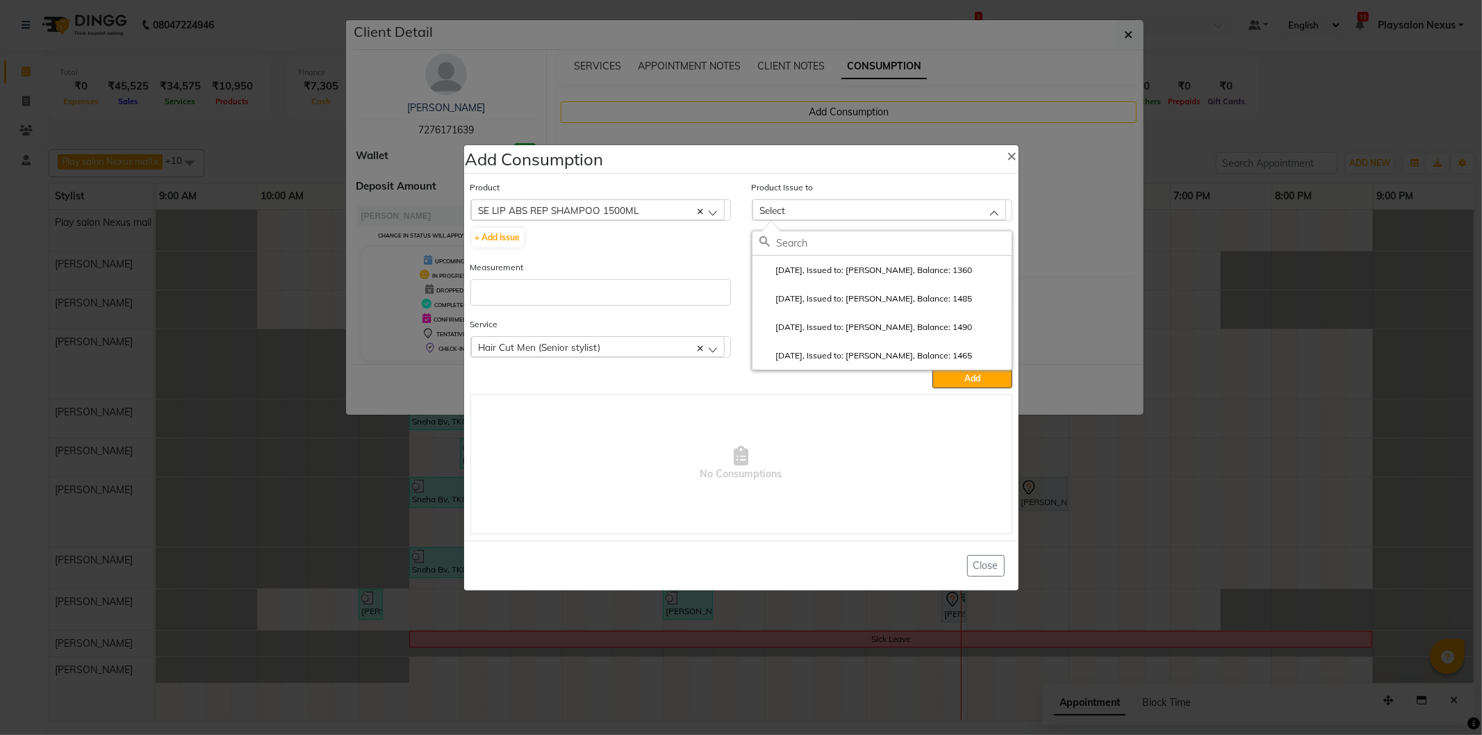
drag, startPoint x: 818, startPoint y: 272, endPoint x: 586, endPoint y: 256, distance: 232.7
click at [812, 269] on label "2025-09-01, Issued to: Sam Pradhan, Balance: 1360" at bounding box center [866, 270] width 213 height 13
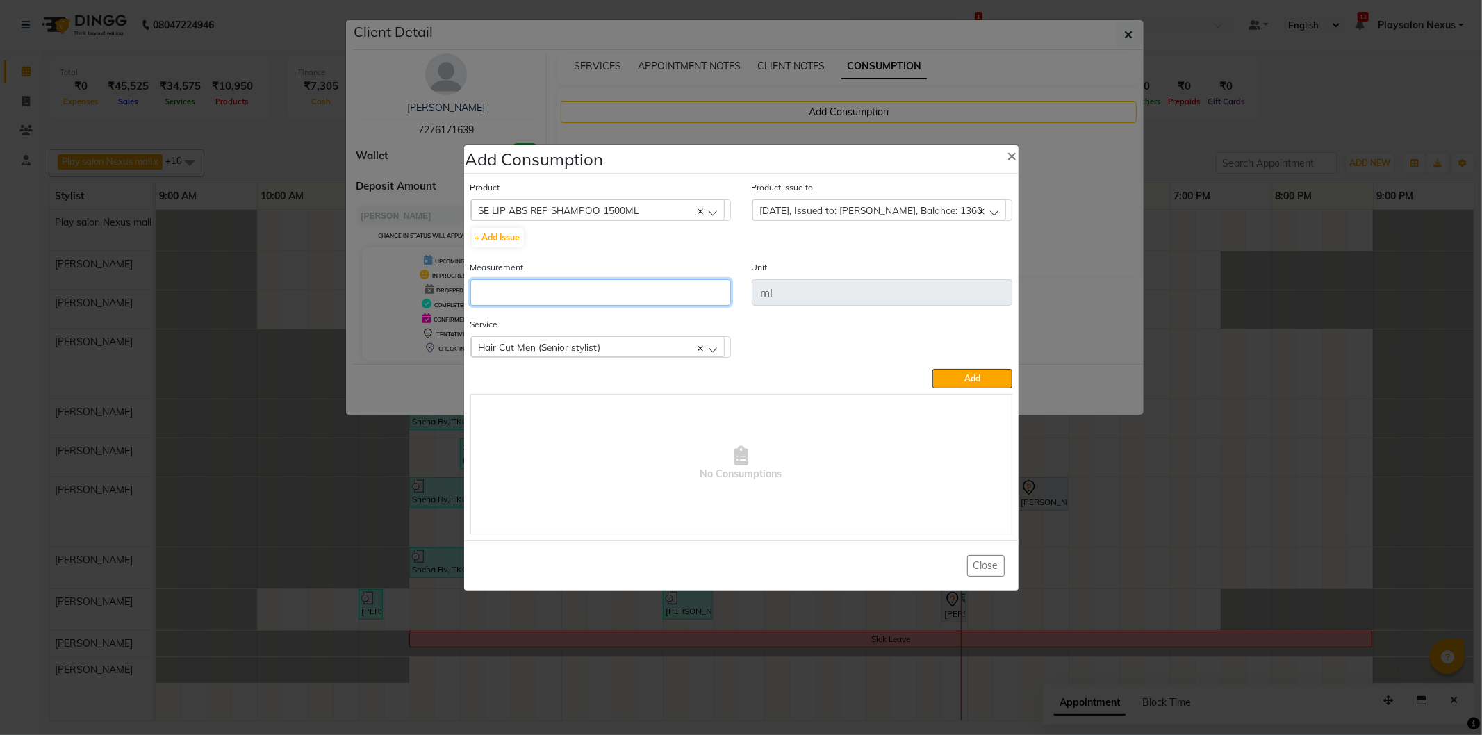
click at [498, 288] on input "number" at bounding box center [600, 292] width 261 height 26
type input "15"
drag, startPoint x: 969, startPoint y: 371, endPoint x: 947, endPoint y: 371, distance: 22.9
click at [963, 373] on button "Add" at bounding box center [972, 378] width 79 height 19
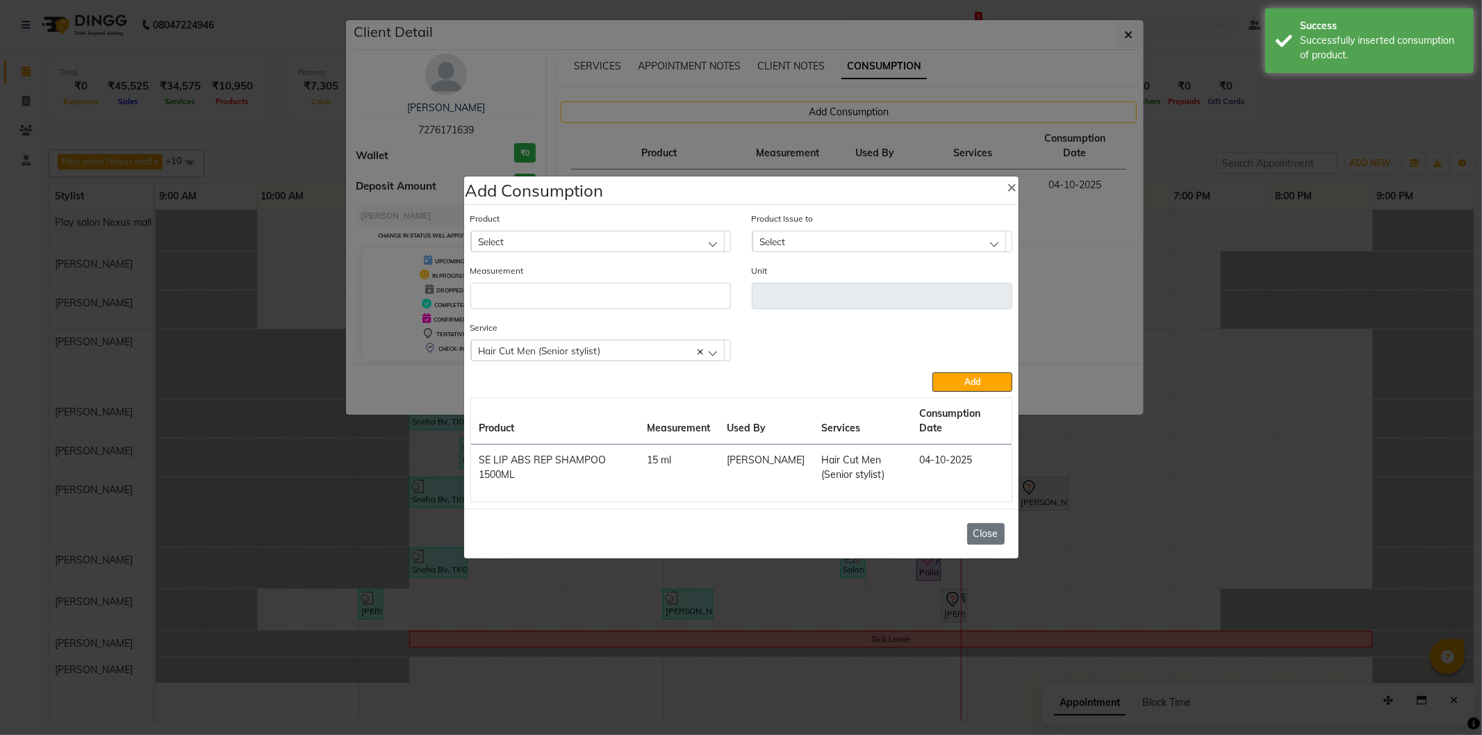
click at [997, 532] on button "Close" at bounding box center [986, 534] width 38 height 22
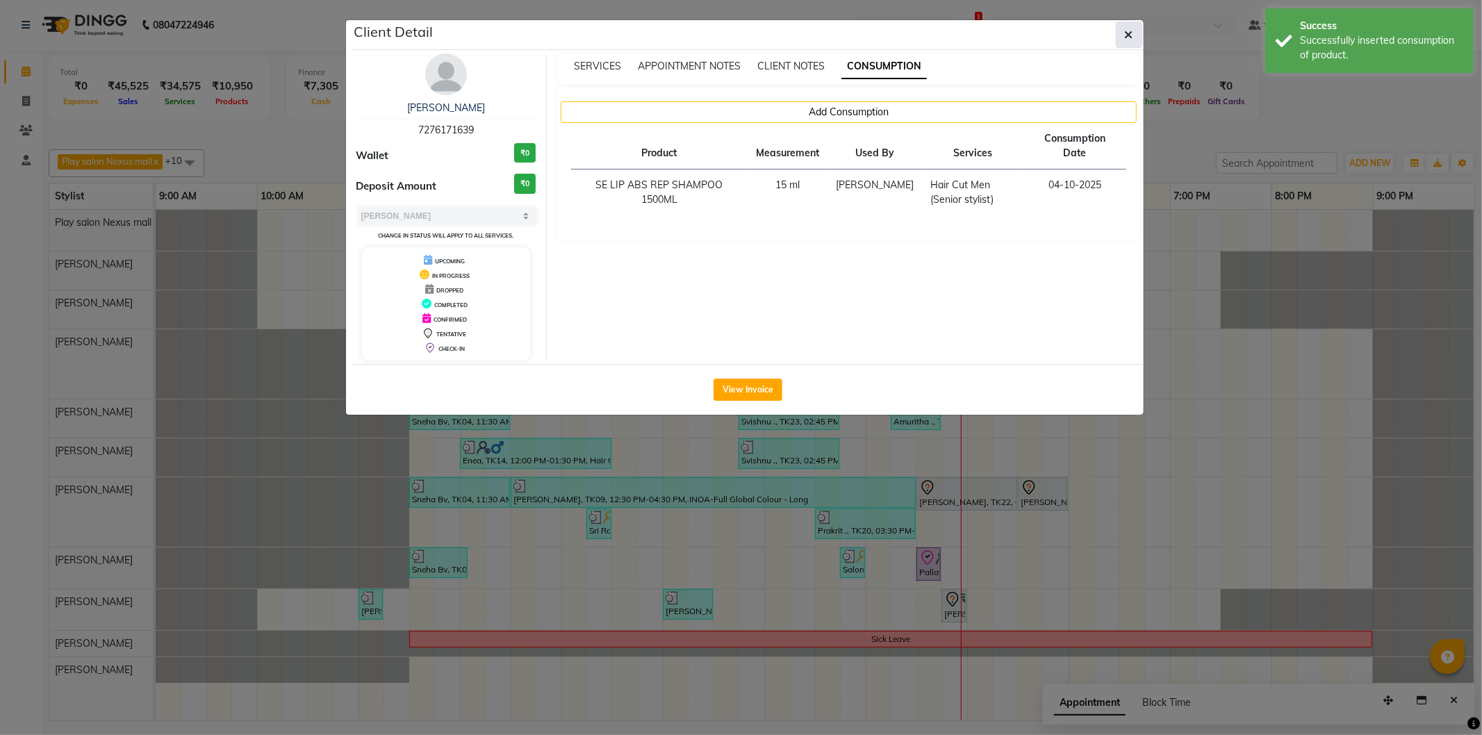
click at [1127, 40] on span "button" at bounding box center [1129, 35] width 8 height 14
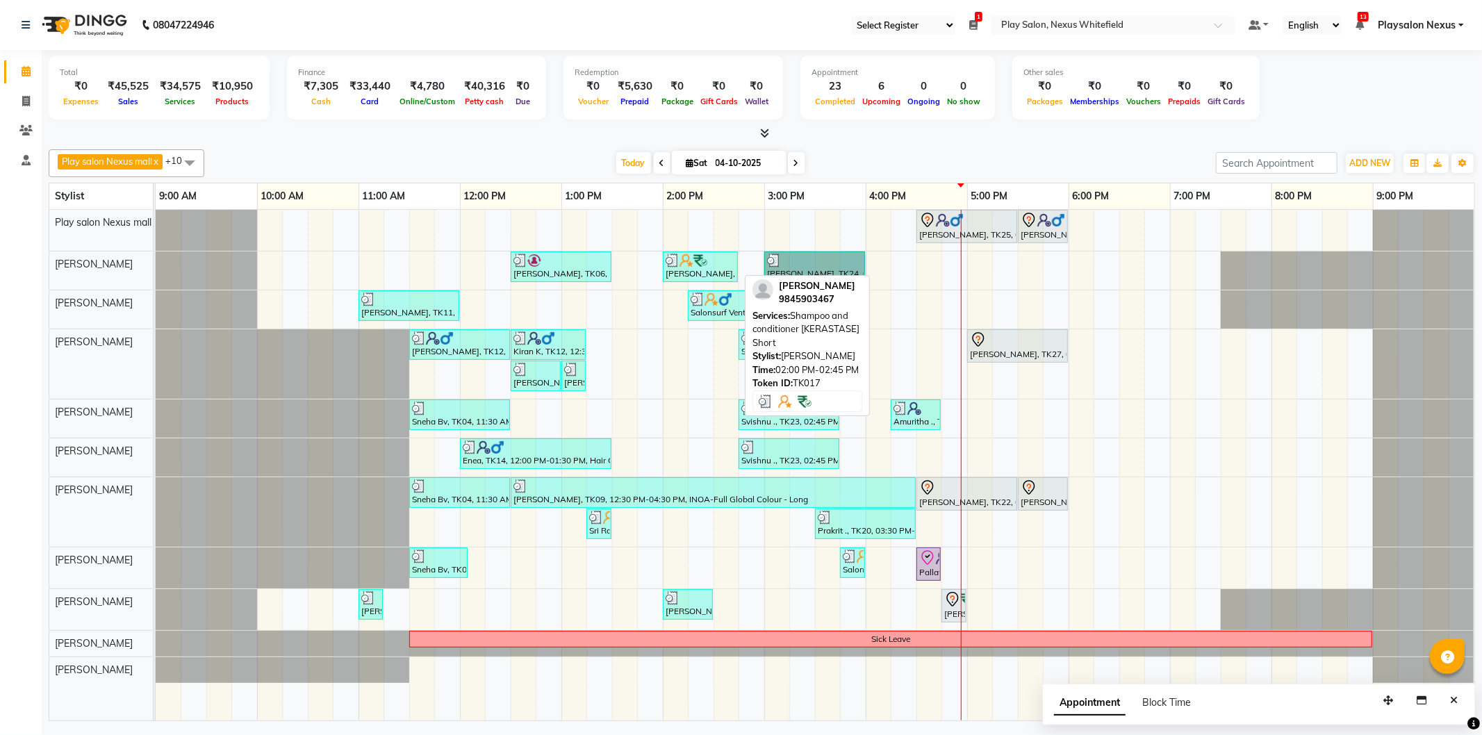
click at [698, 268] on div "[PERSON_NAME], TK17, 02:00 PM-02:45 PM, Shampoo and conditioner [KERASTASE] Sho…" at bounding box center [700, 267] width 72 height 26
select select "3"
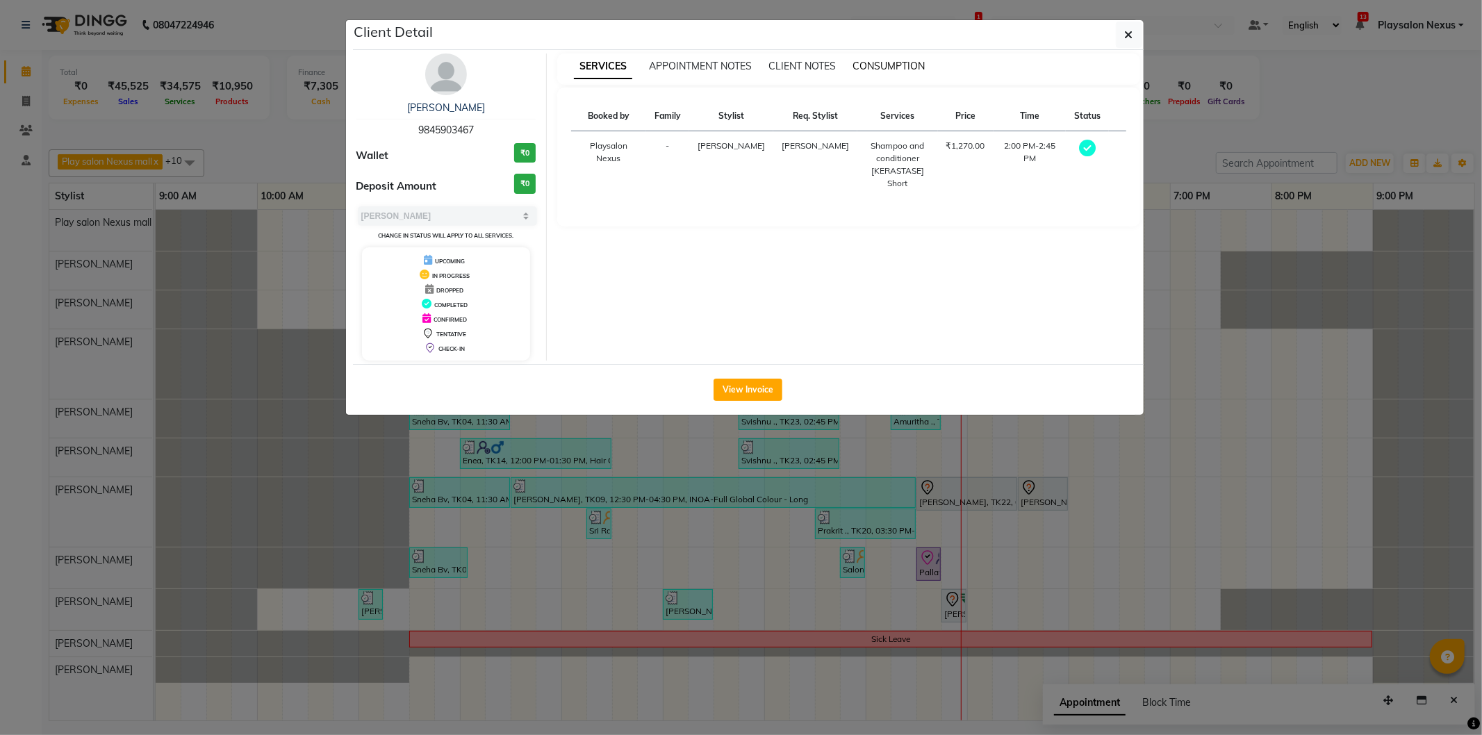
click at [880, 65] on span "CONSUMPTION" at bounding box center [889, 66] width 72 height 13
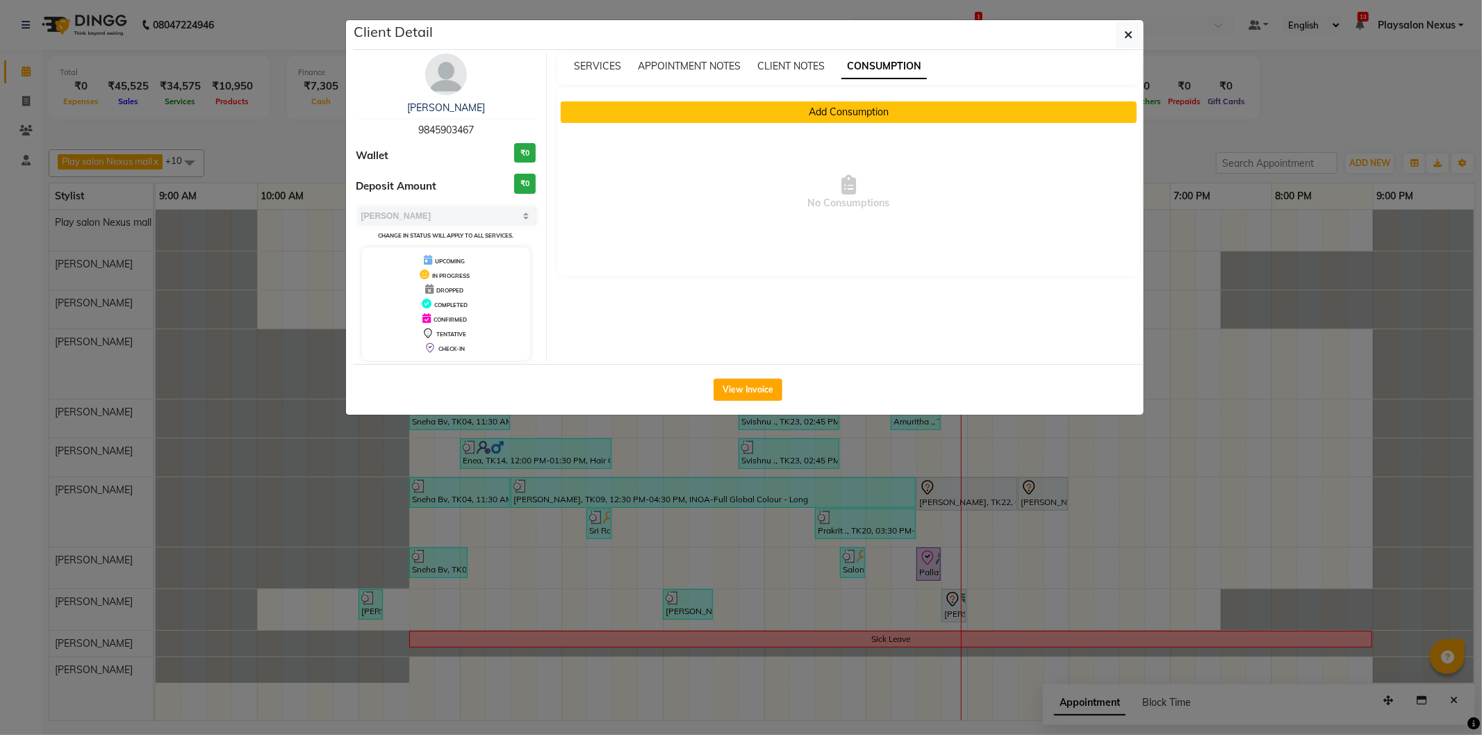
click at [782, 122] on button "Add Consumption" at bounding box center [849, 112] width 576 height 22
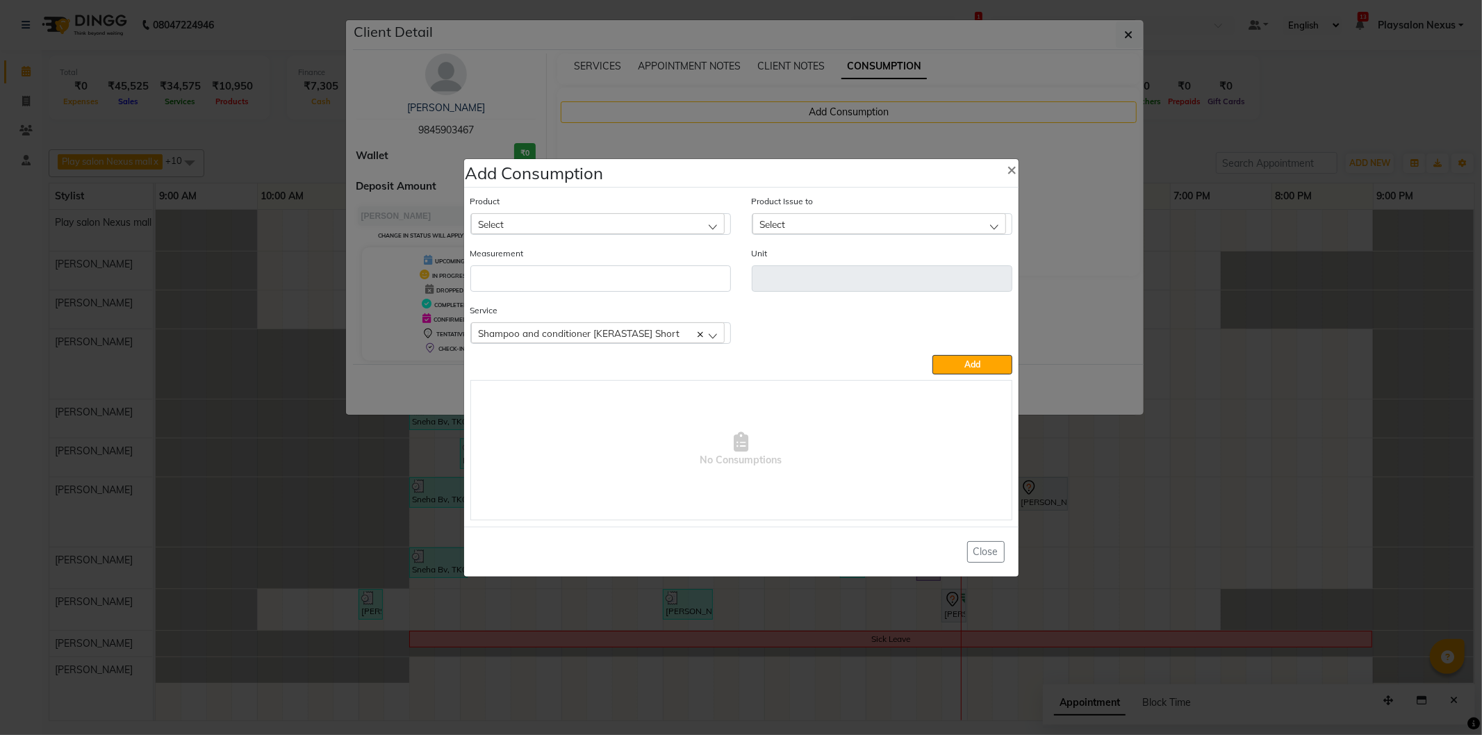
click at [553, 225] on div "Select" at bounding box center [598, 223] width 254 height 21
type input "discip"
drag, startPoint x: 564, startPoint y: 286, endPoint x: 608, endPoint y: 276, distance: 44.9
click at [564, 285] on label "BAIN DISCIPLINE 1000 ML" at bounding box center [561, 284] width 166 height 13
type input "ml"
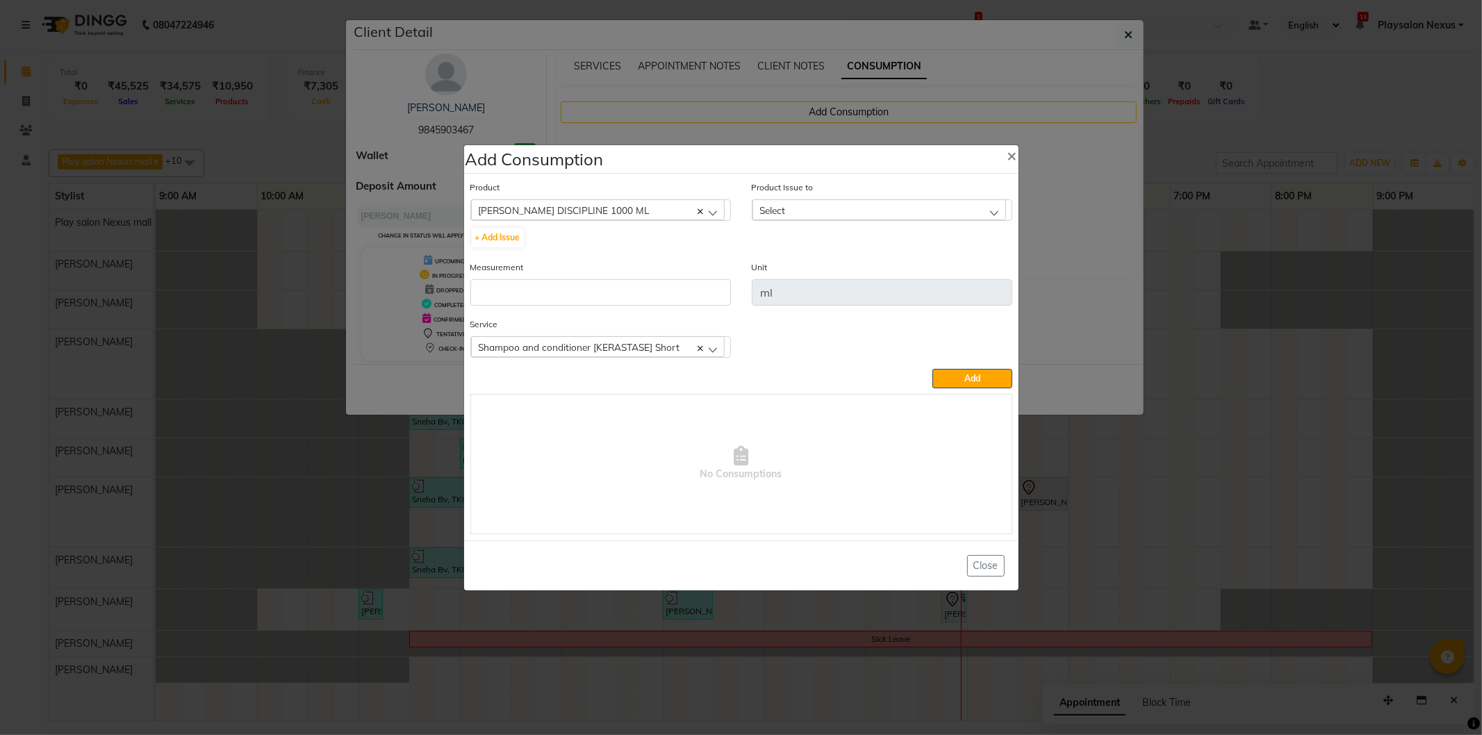
click at [810, 212] on div "Select" at bounding box center [880, 209] width 254 height 21
click at [502, 237] on button "+ Add Issue" at bounding box center [498, 237] width 52 height 19
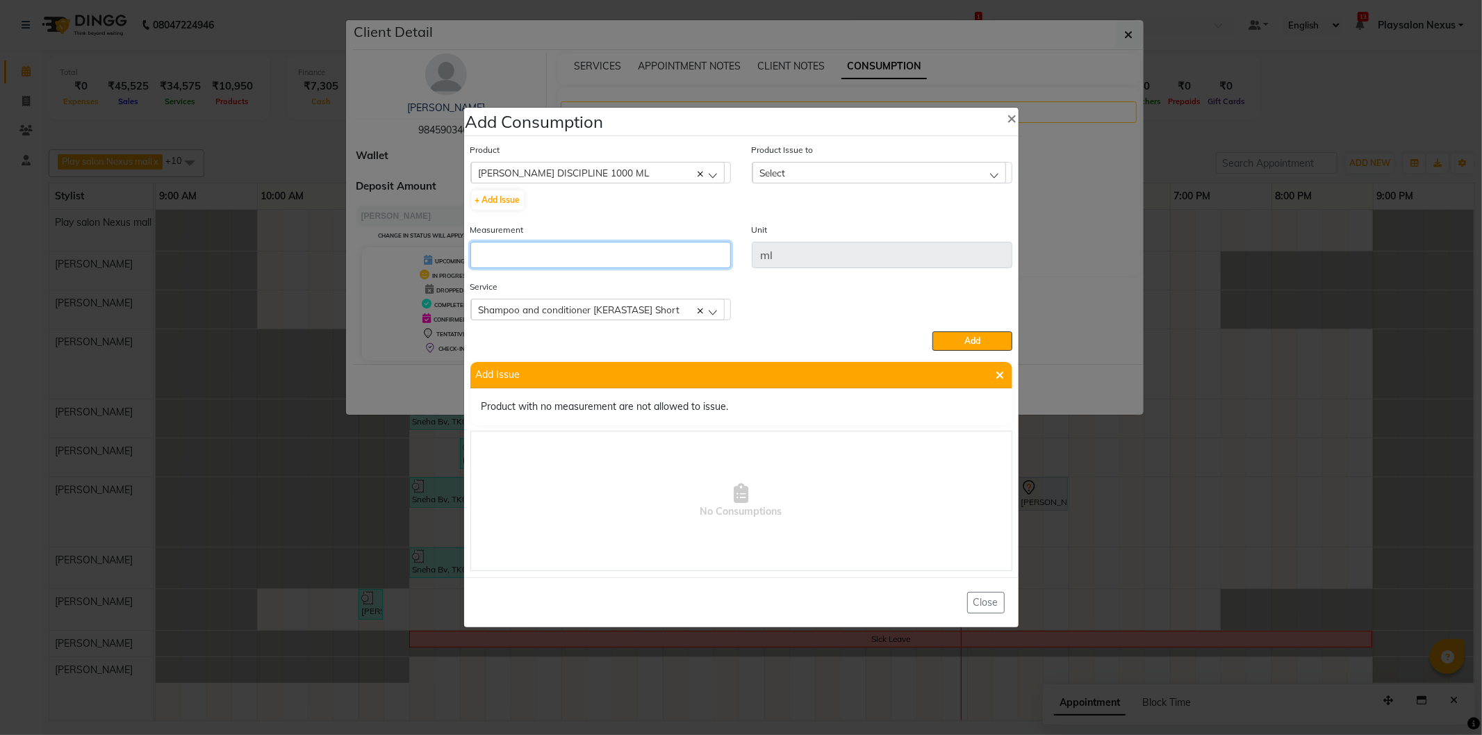
click at [556, 262] on input "number" at bounding box center [600, 255] width 261 height 26
type input "1000"
click at [534, 310] on span "Shampoo and conditioner [KERASTASE] Short" at bounding box center [580, 310] width 202 height 12
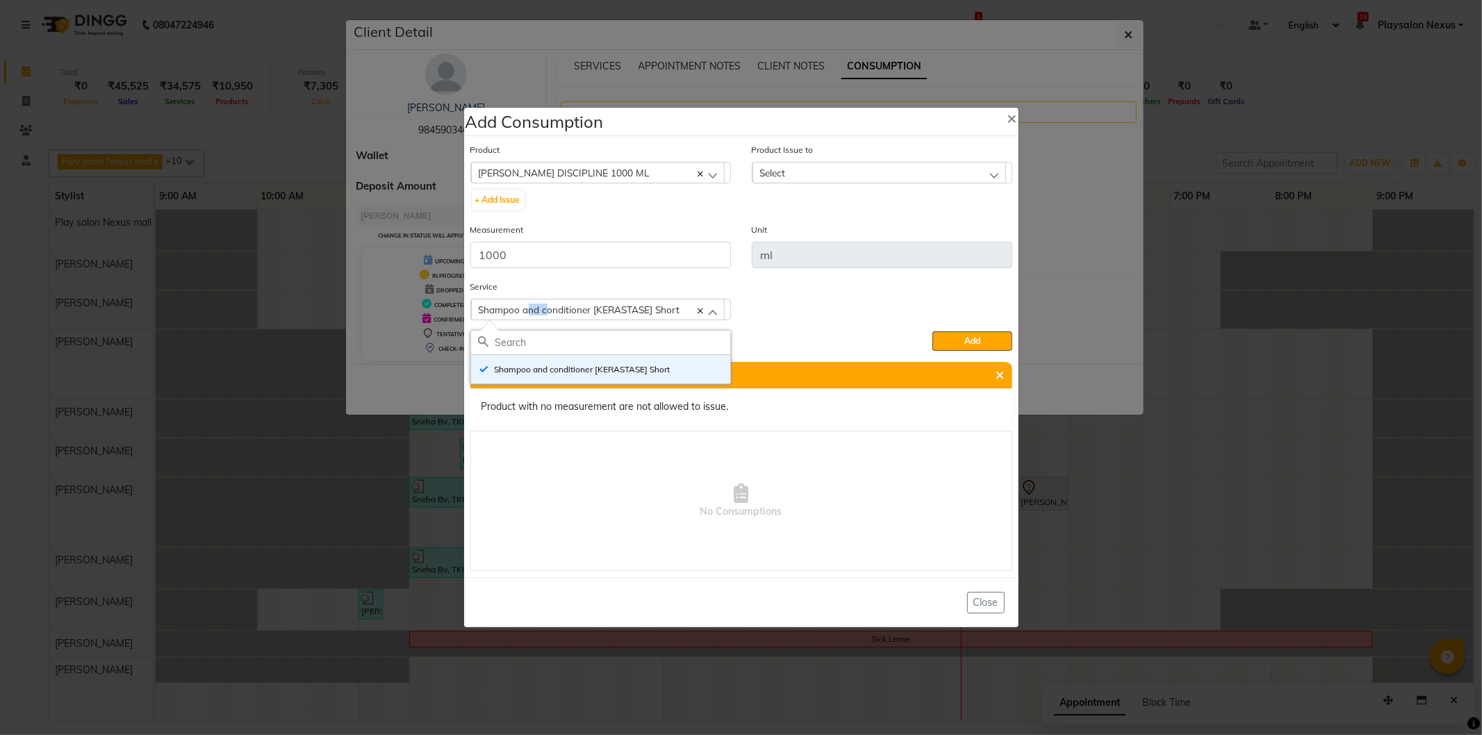
click at [534, 310] on span "Shampoo and conditioner [KERASTASE] Short" at bounding box center [580, 310] width 202 height 12
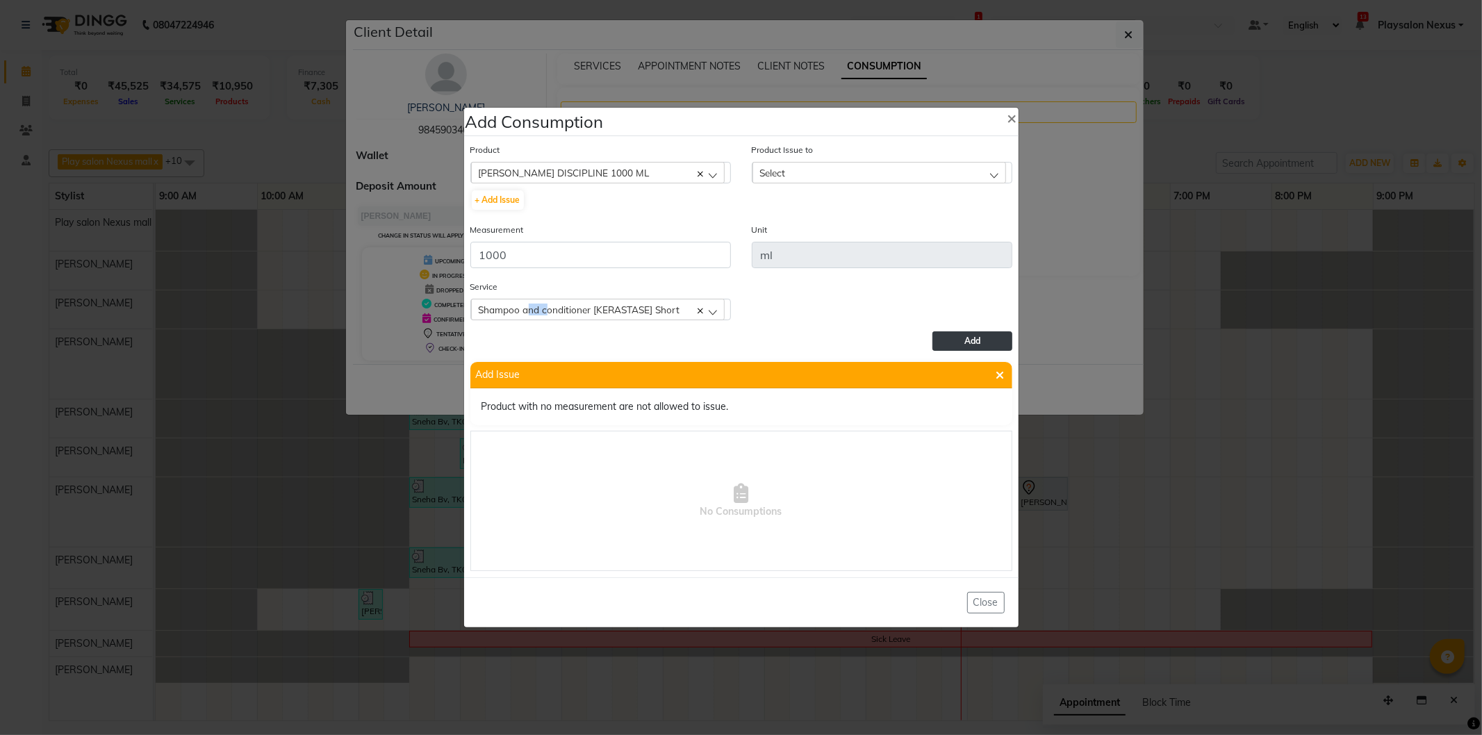
click at [966, 339] on span "Add" at bounding box center [973, 341] width 16 height 10
click at [494, 202] on button "+ Add Issue" at bounding box center [498, 199] width 52 height 19
click at [484, 198] on button "+ Add Issue" at bounding box center [498, 199] width 52 height 19
drag, startPoint x: 987, startPoint y: 608, endPoint x: 985, endPoint y: 542, distance: 66.0
click at [987, 607] on button "Close" at bounding box center [986, 603] width 38 height 22
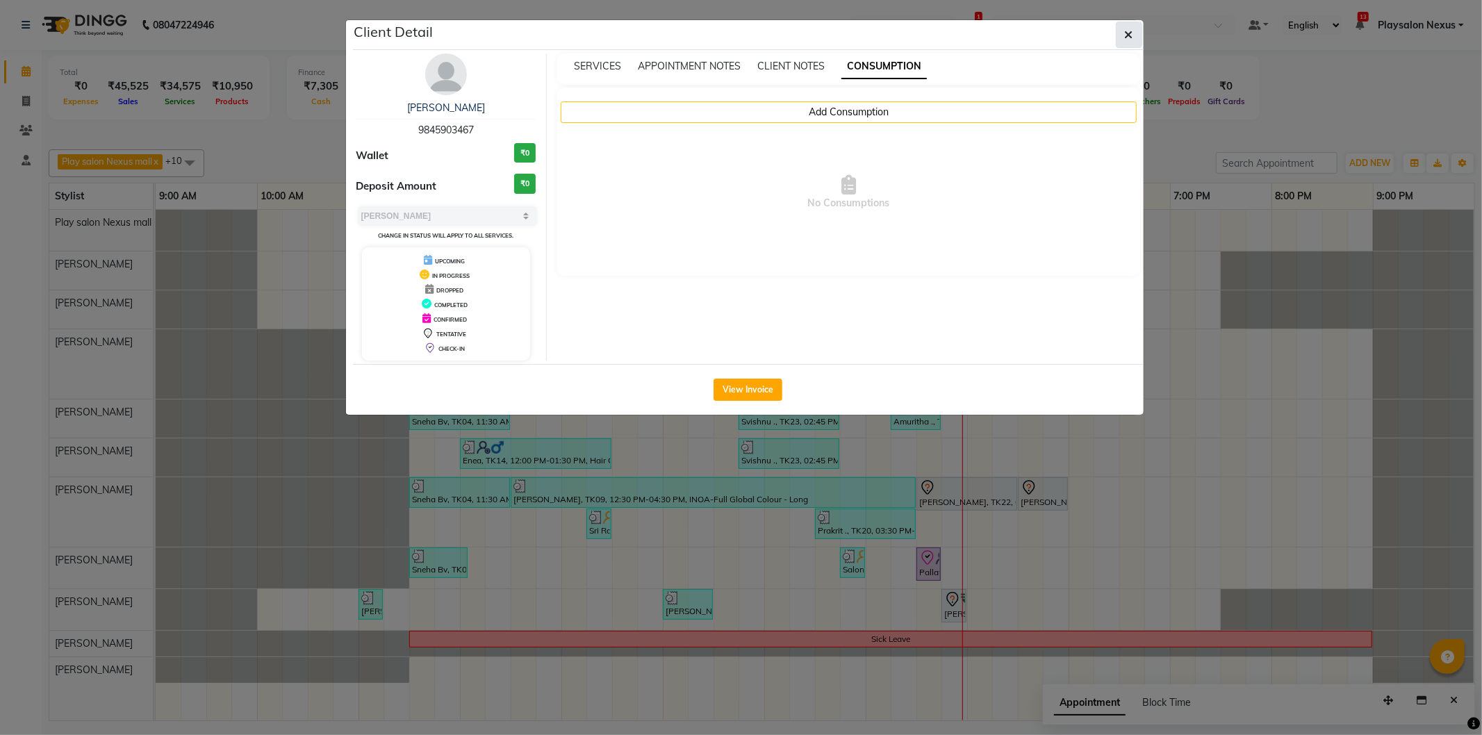
click at [1129, 33] on icon "button" at bounding box center [1129, 34] width 8 height 11
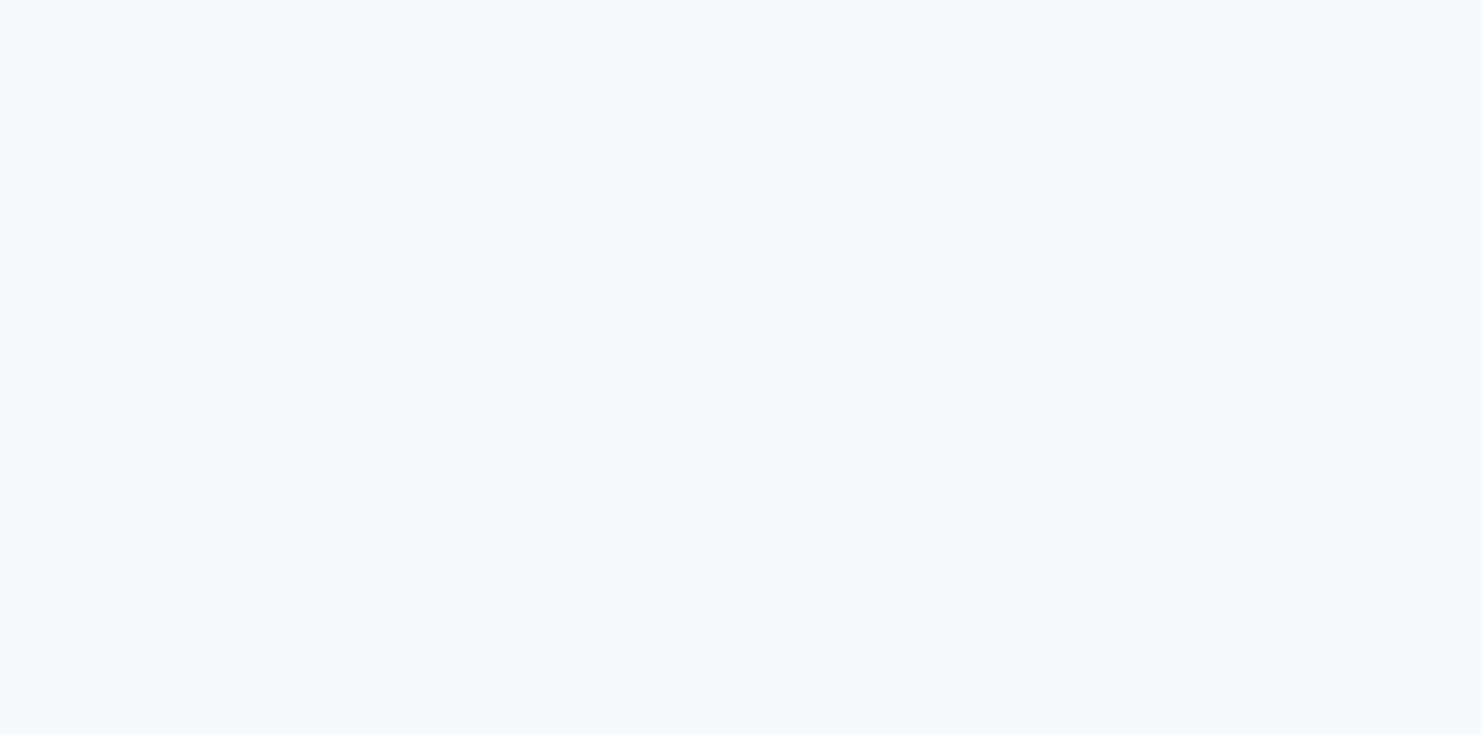
select select "106"
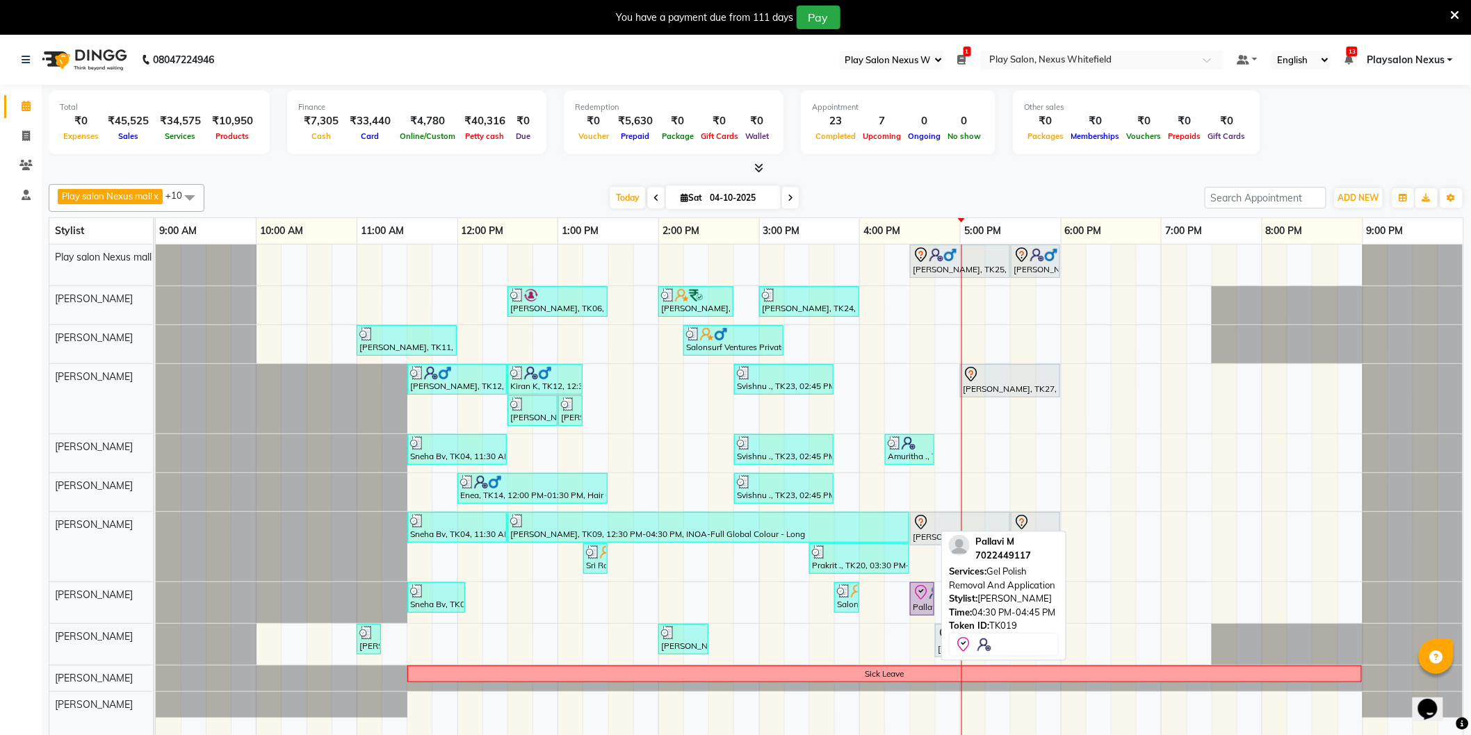
click at [926, 603] on div "Pallavi M, TK19, 04:30 PM-04:45 PM, Gel Polish Removal And Application" at bounding box center [922, 598] width 22 height 29
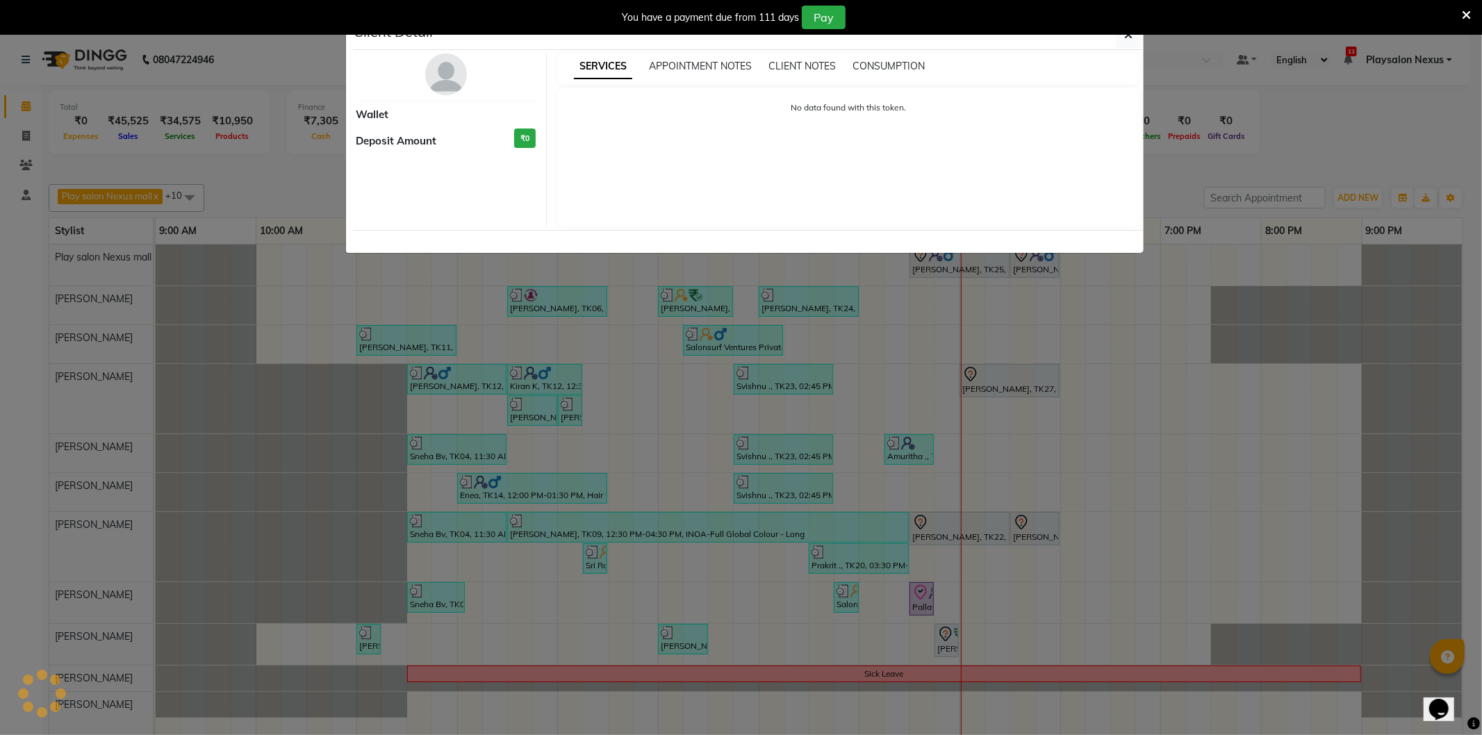
select select "8"
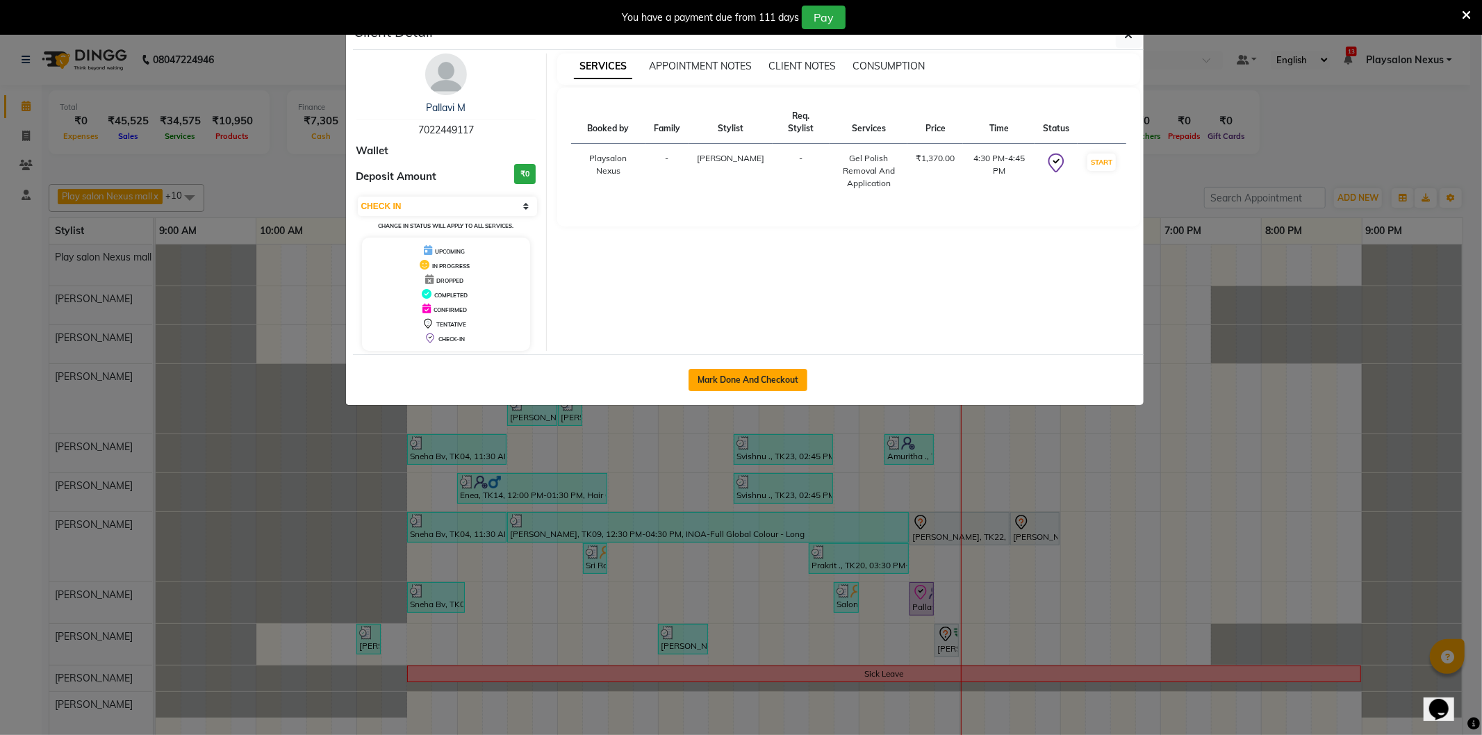
click at [772, 372] on button "Mark Done And Checkout" at bounding box center [748, 380] width 119 height 22
select select "service"
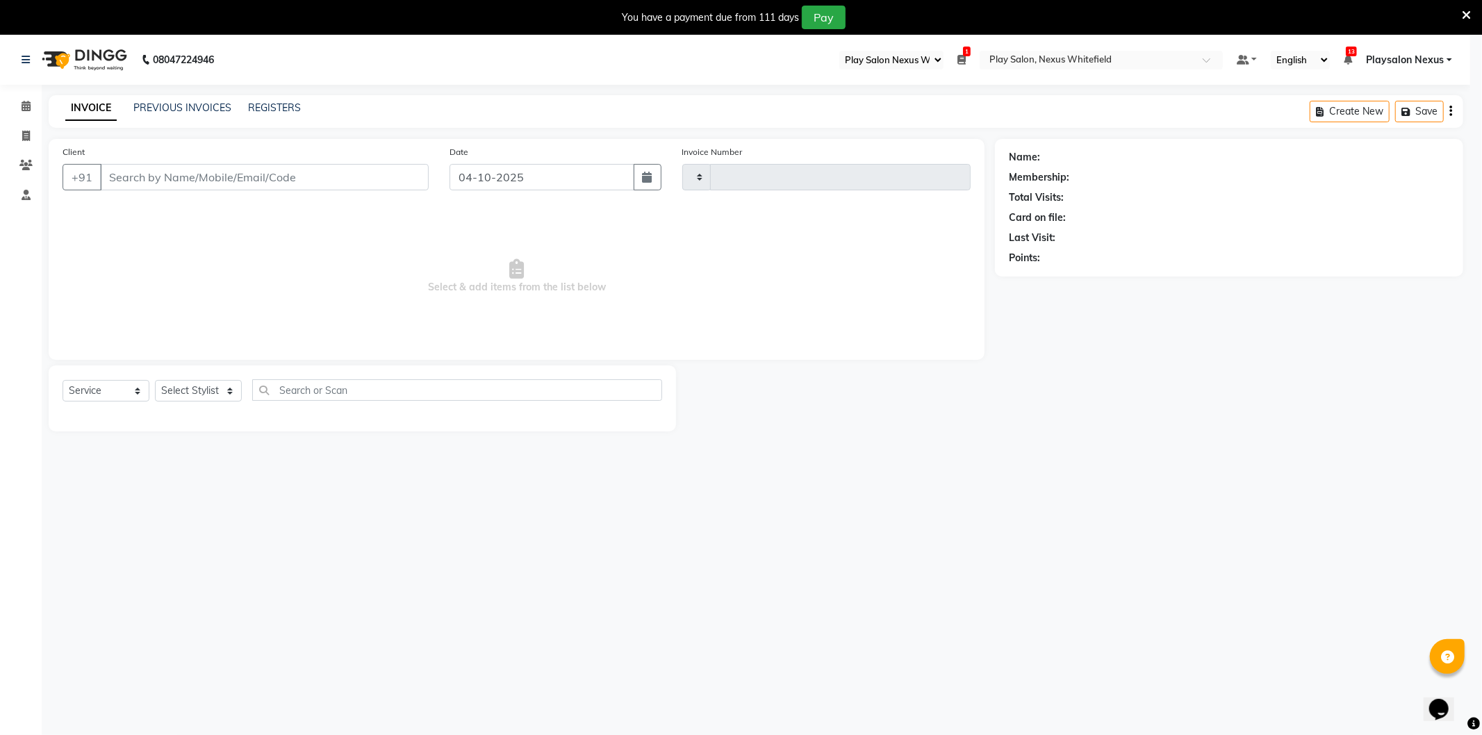
type input "3903"
select select "8356"
type input "70******17"
select select "81393"
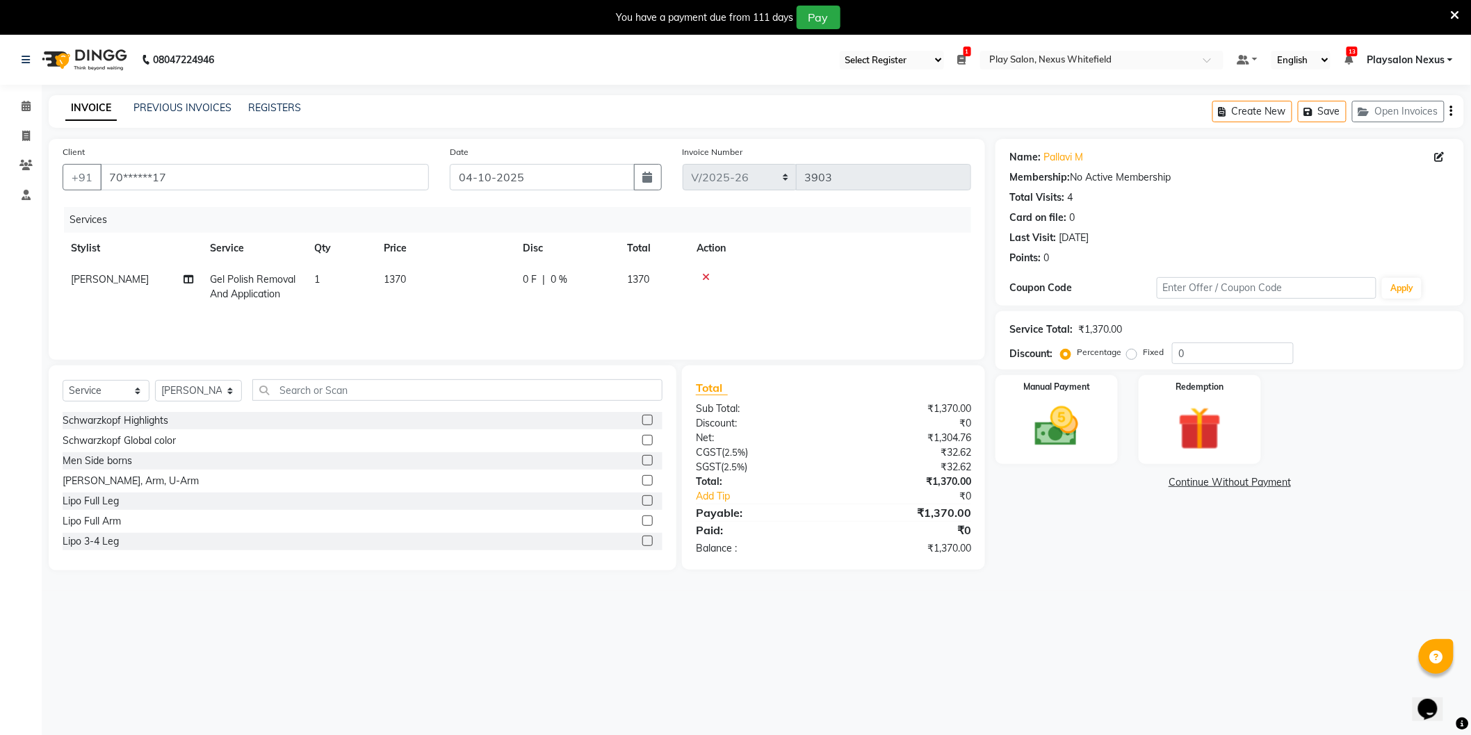
click at [228, 286] on td "Gel Polish Removal And Application" at bounding box center [254, 287] width 104 height 46
select select "81393"
click at [268, 279] on span "Gel Polish Removal And Application" at bounding box center [275, 291] width 106 height 27
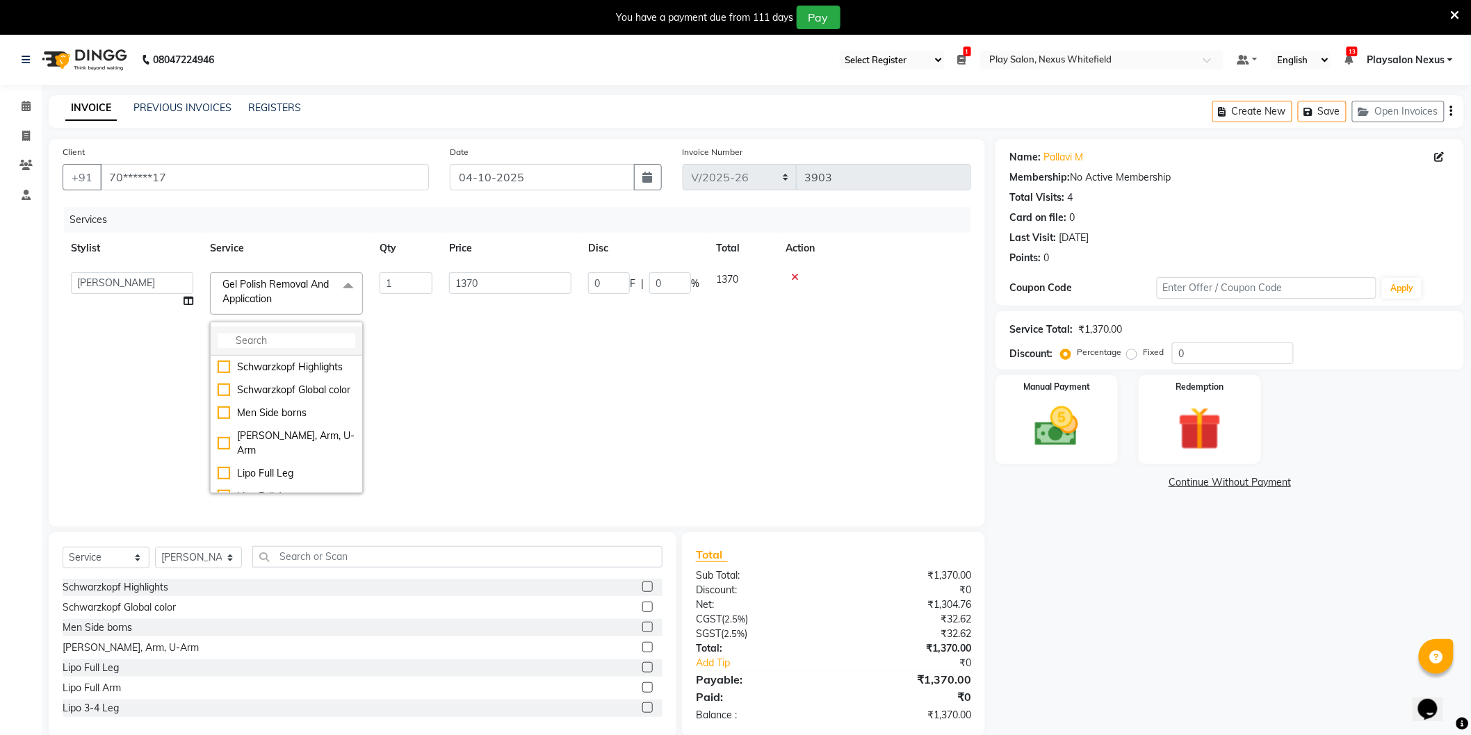
click at [256, 334] on input "multiselect-search" at bounding box center [287, 341] width 138 height 15
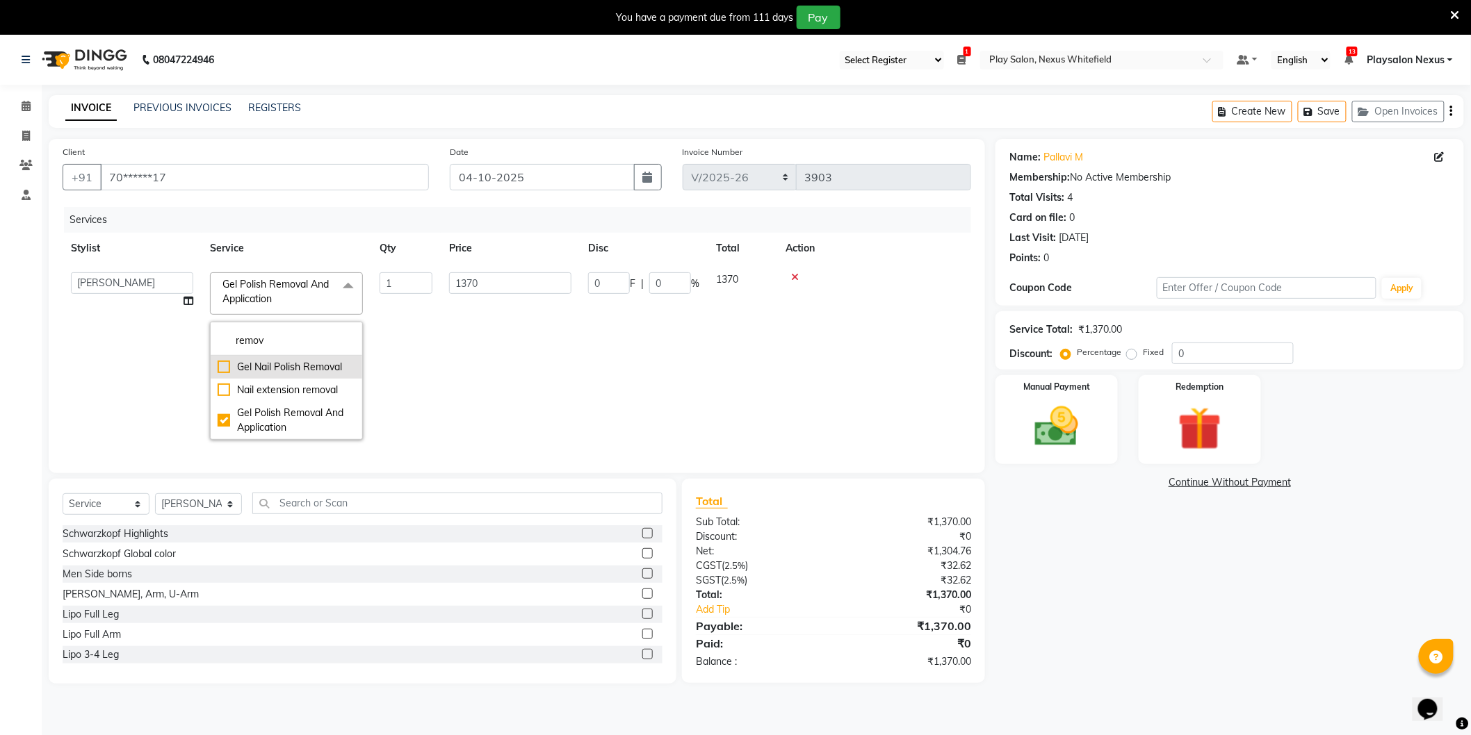
type input "remov"
click at [223, 370] on div "Gel Nail Polish Removal" at bounding box center [287, 367] width 138 height 15
type input "530"
checkbox input "true"
checkbox input "false"
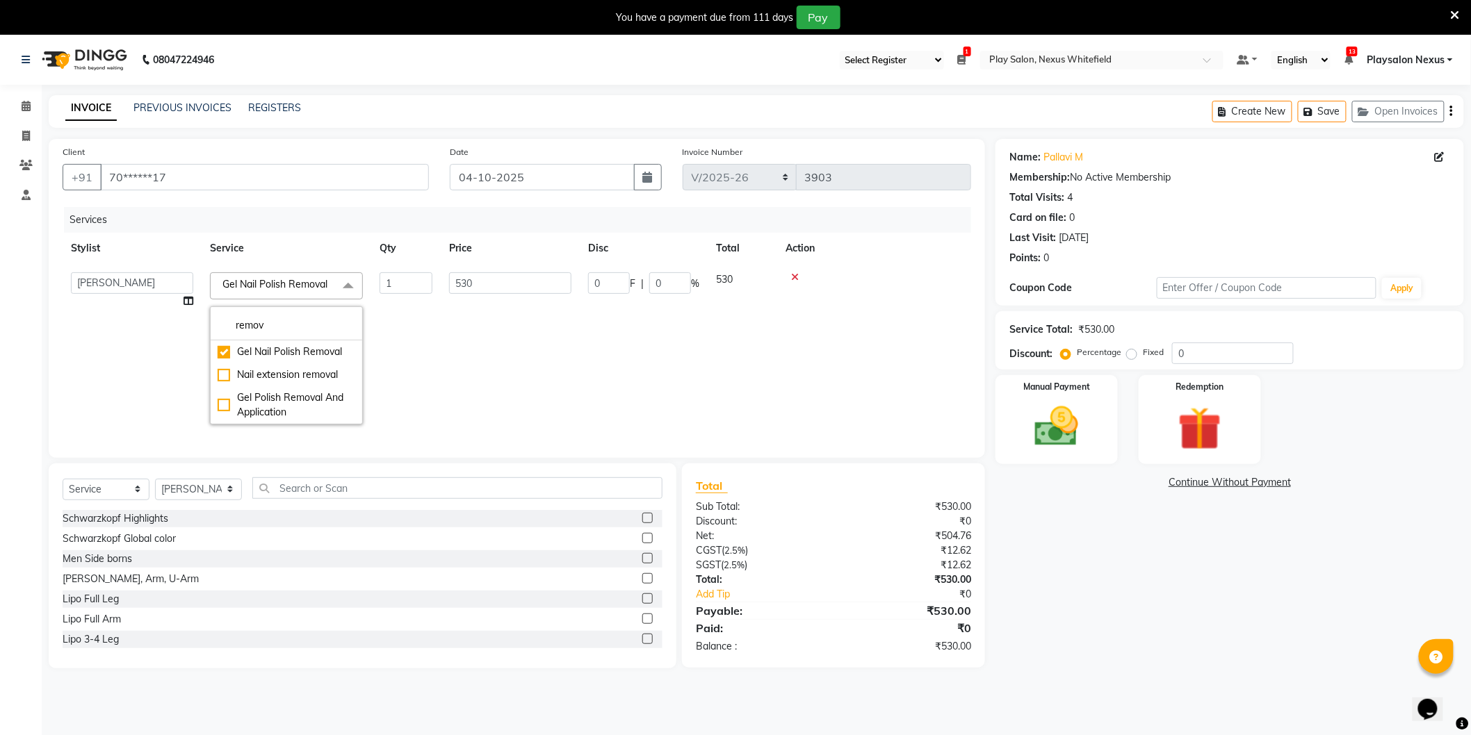
click at [498, 359] on td "530" at bounding box center [510, 348] width 139 height 169
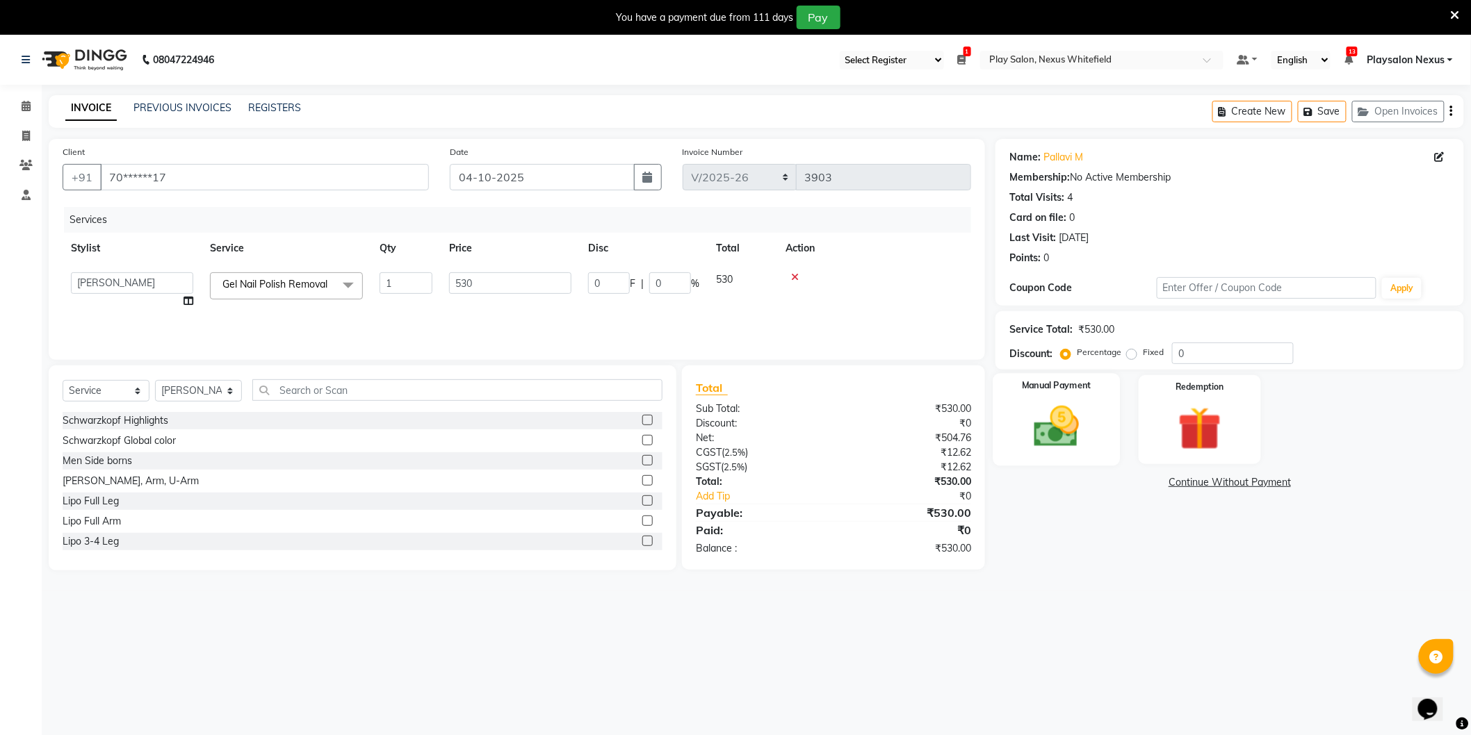
click at [1093, 424] on div "Manual Payment" at bounding box center [1056, 419] width 127 height 92
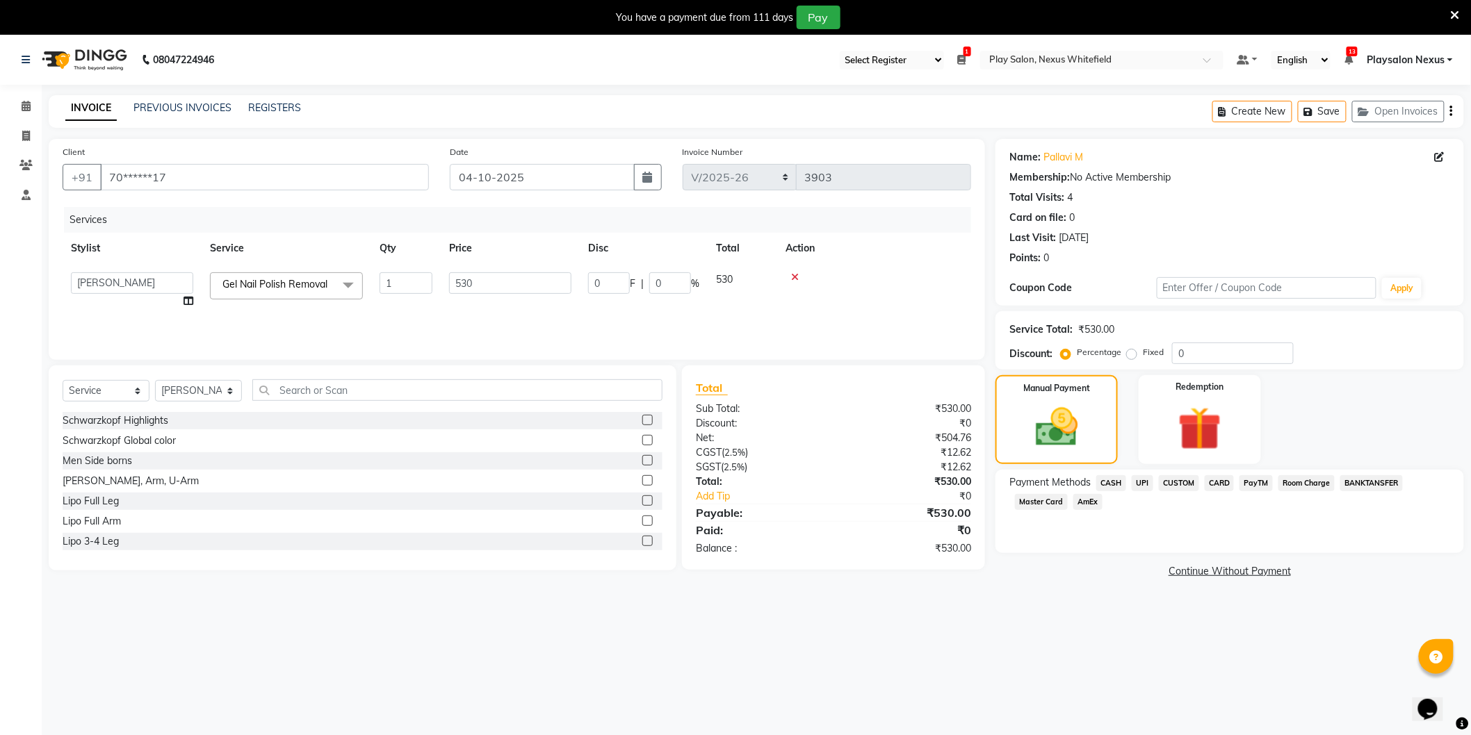
click at [1173, 482] on span "CUSTOM" at bounding box center [1178, 483] width 40 height 16
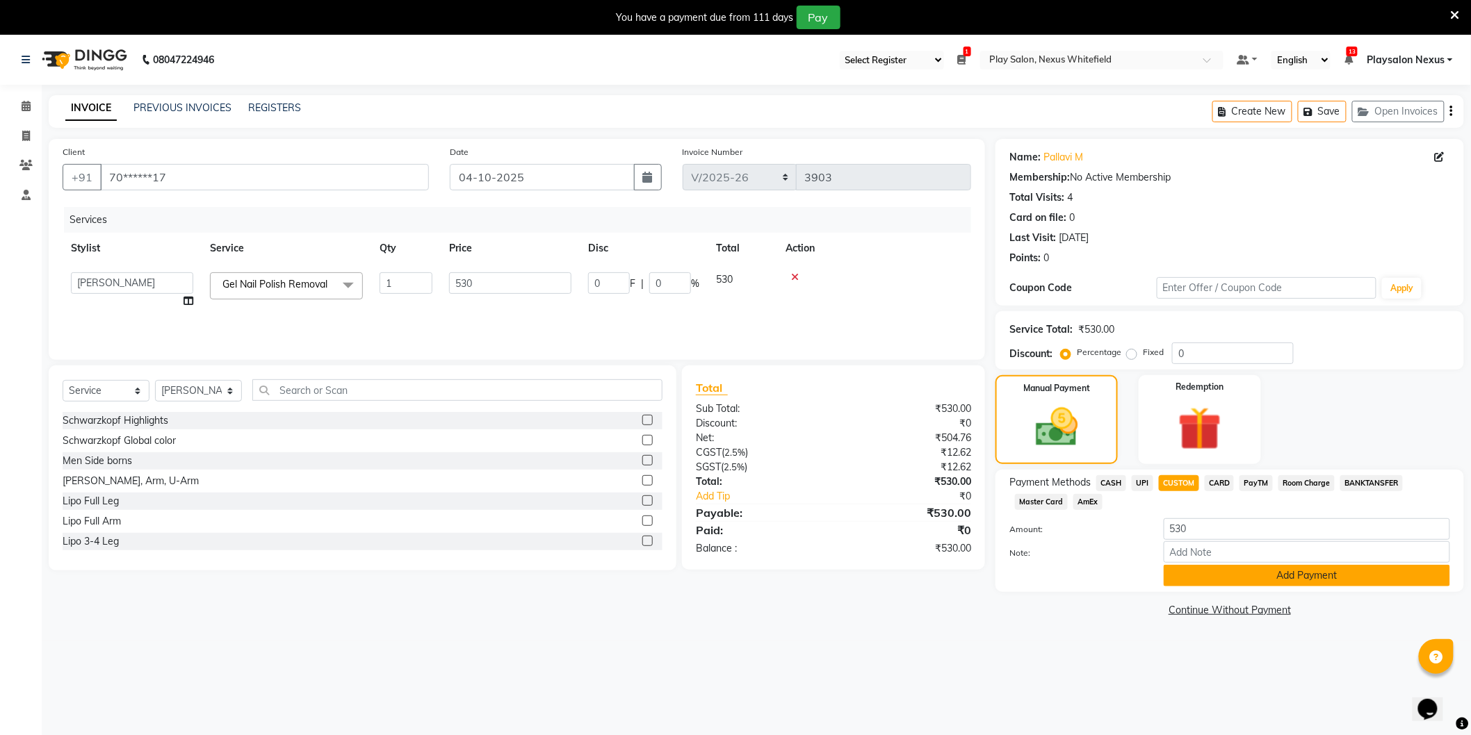
click at [1288, 574] on button "Add Payment" at bounding box center [1306, 576] width 286 height 22
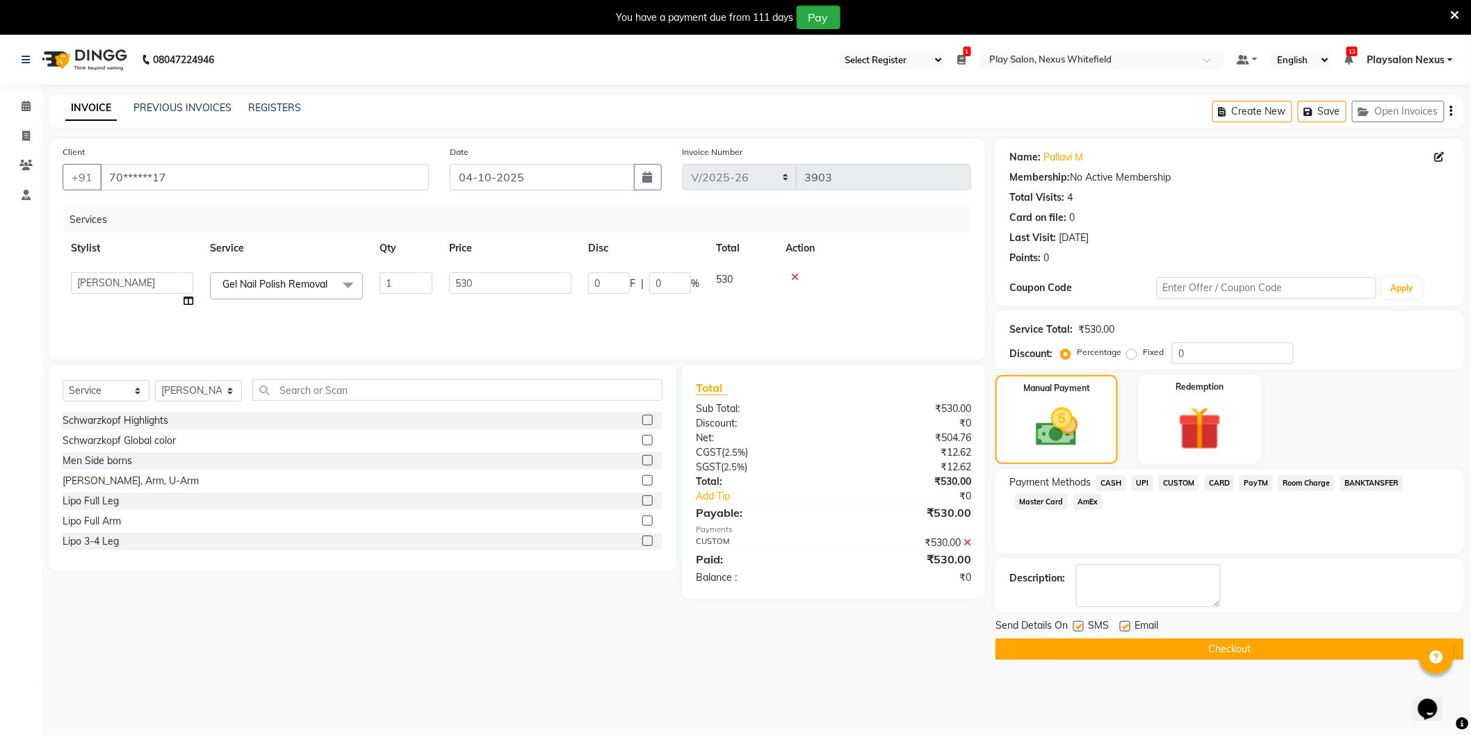
click at [1242, 645] on button "Checkout" at bounding box center [1229, 650] width 468 height 22
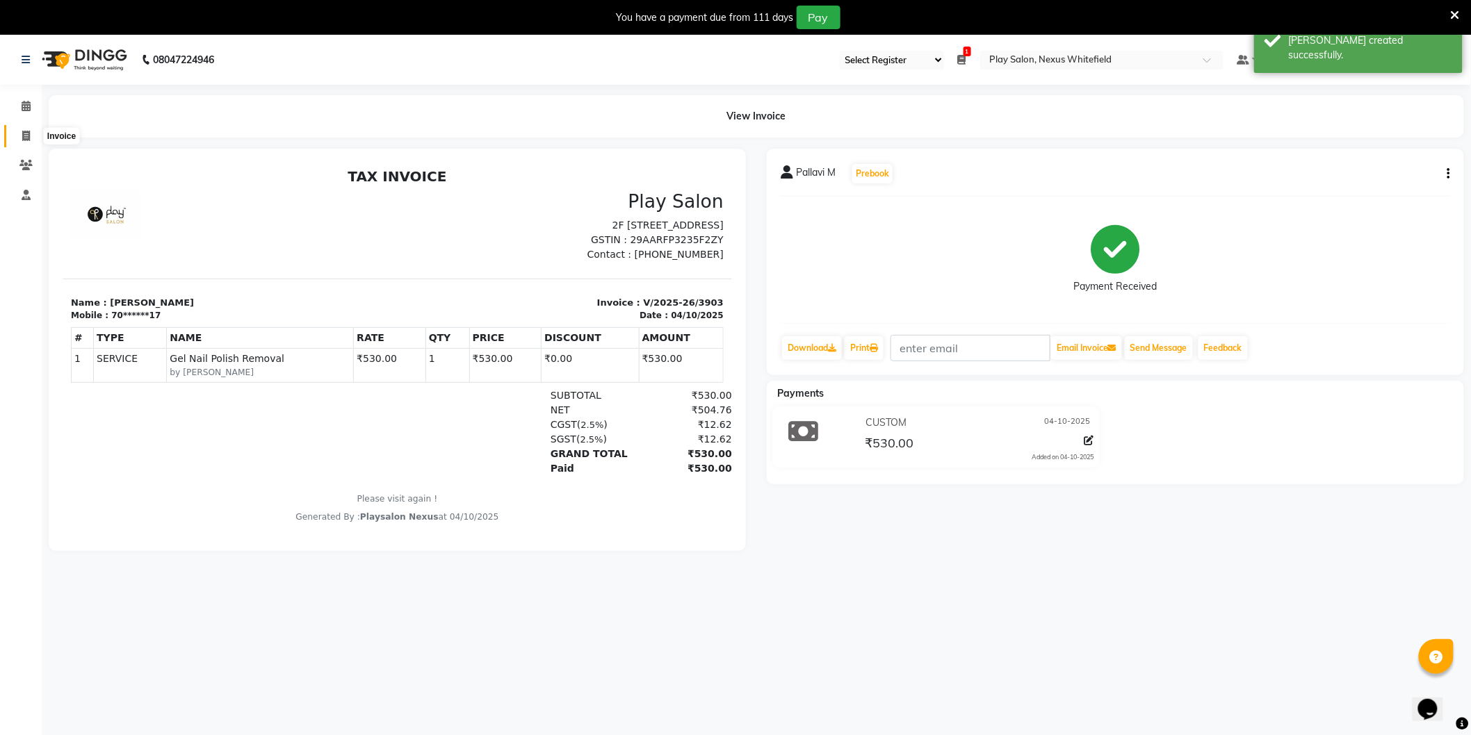
click at [23, 137] on icon at bounding box center [26, 136] width 8 height 10
select select "8356"
select select "service"
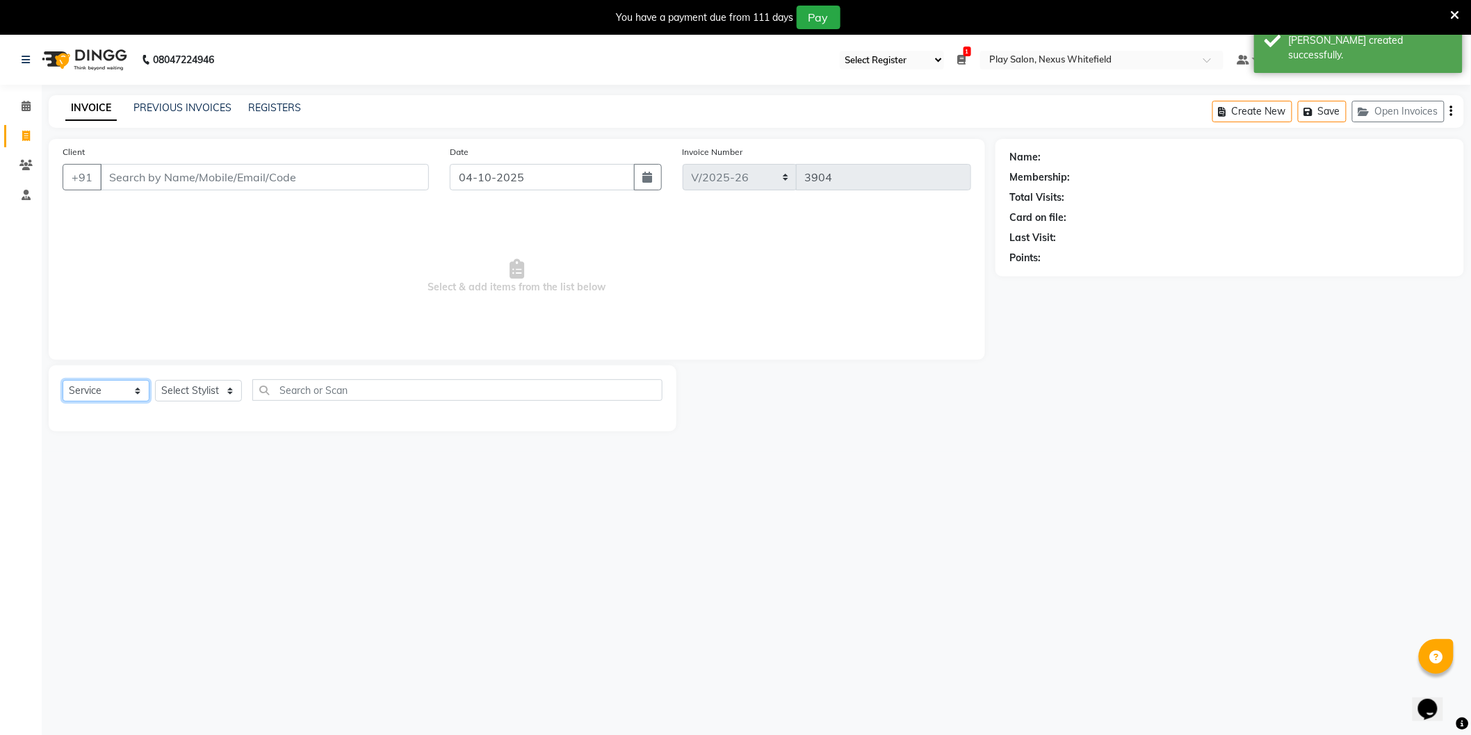
click at [104, 393] on select "Select Service Product Membership Package Voucher Prepaid Gift Card" at bounding box center [106, 391] width 87 height 22
click at [104, 392] on select "Select Service Product Membership Package Voucher Prepaid Gift Card" at bounding box center [106, 391] width 87 height 22
click at [185, 386] on select "Select Stylist [PERSON_NAME] Md [PERSON_NAME] [PERSON_NAME] [PERSON_NAME] [PERS…" at bounding box center [198, 391] width 87 height 22
select select "81405"
click at [155, 381] on select "Select Stylist [PERSON_NAME] Md [PERSON_NAME] [PERSON_NAME] [PERSON_NAME] [PERS…" at bounding box center [198, 391] width 87 height 22
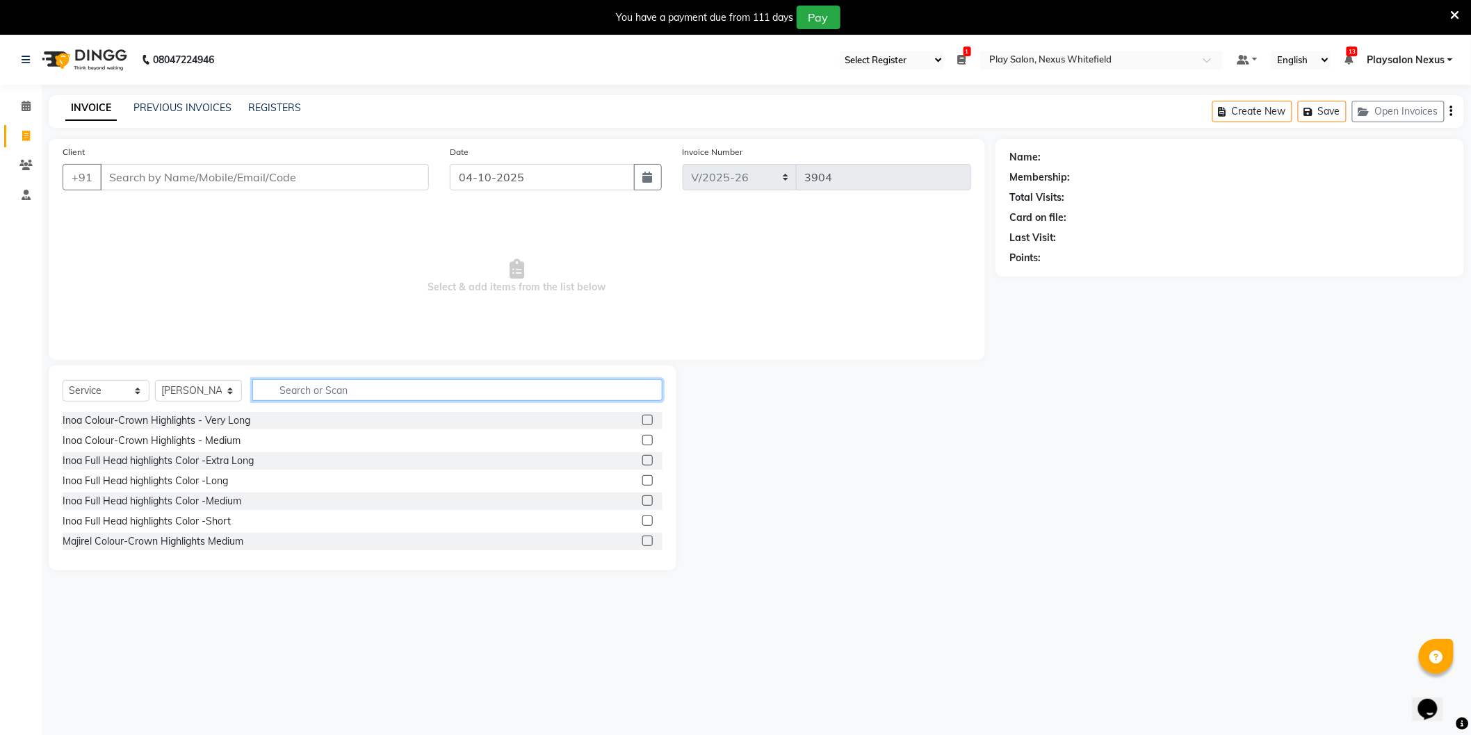
click at [306, 388] on input "text" at bounding box center [457, 390] width 410 height 22
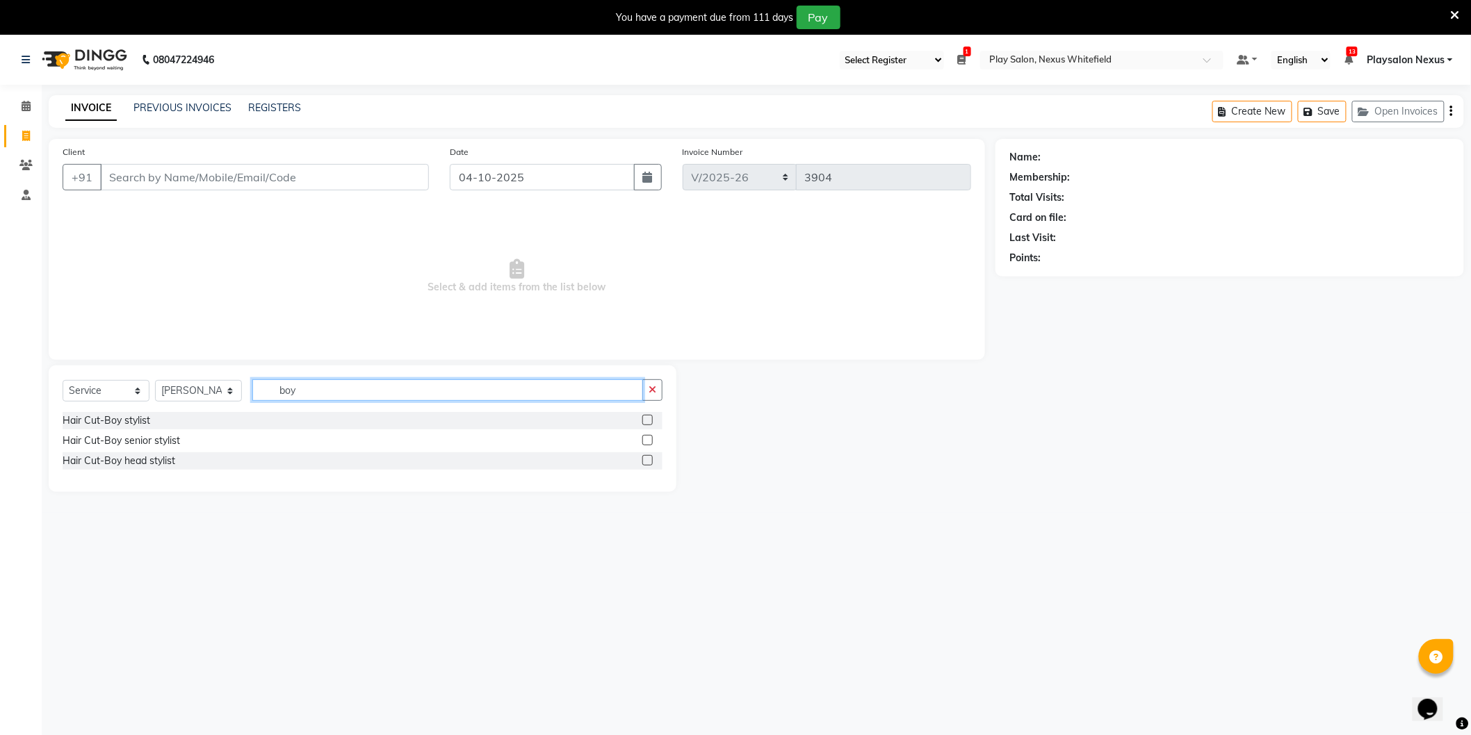
type input "boy"
click at [651, 439] on label at bounding box center [647, 440] width 10 height 10
click at [651, 439] on input "checkbox" at bounding box center [646, 440] width 9 height 9
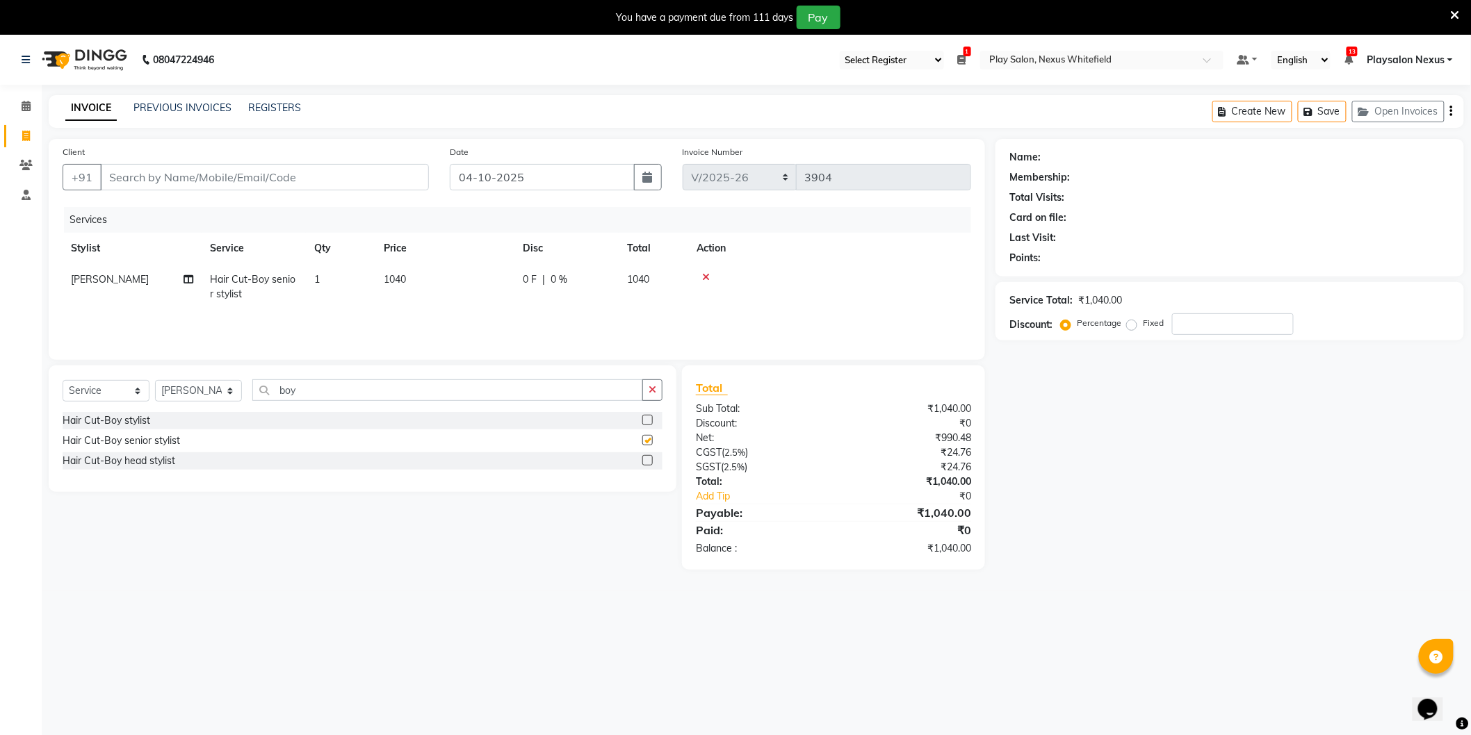
checkbox input "false"
click at [707, 278] on icon at bounding box center [706, 277] width 8 height 10
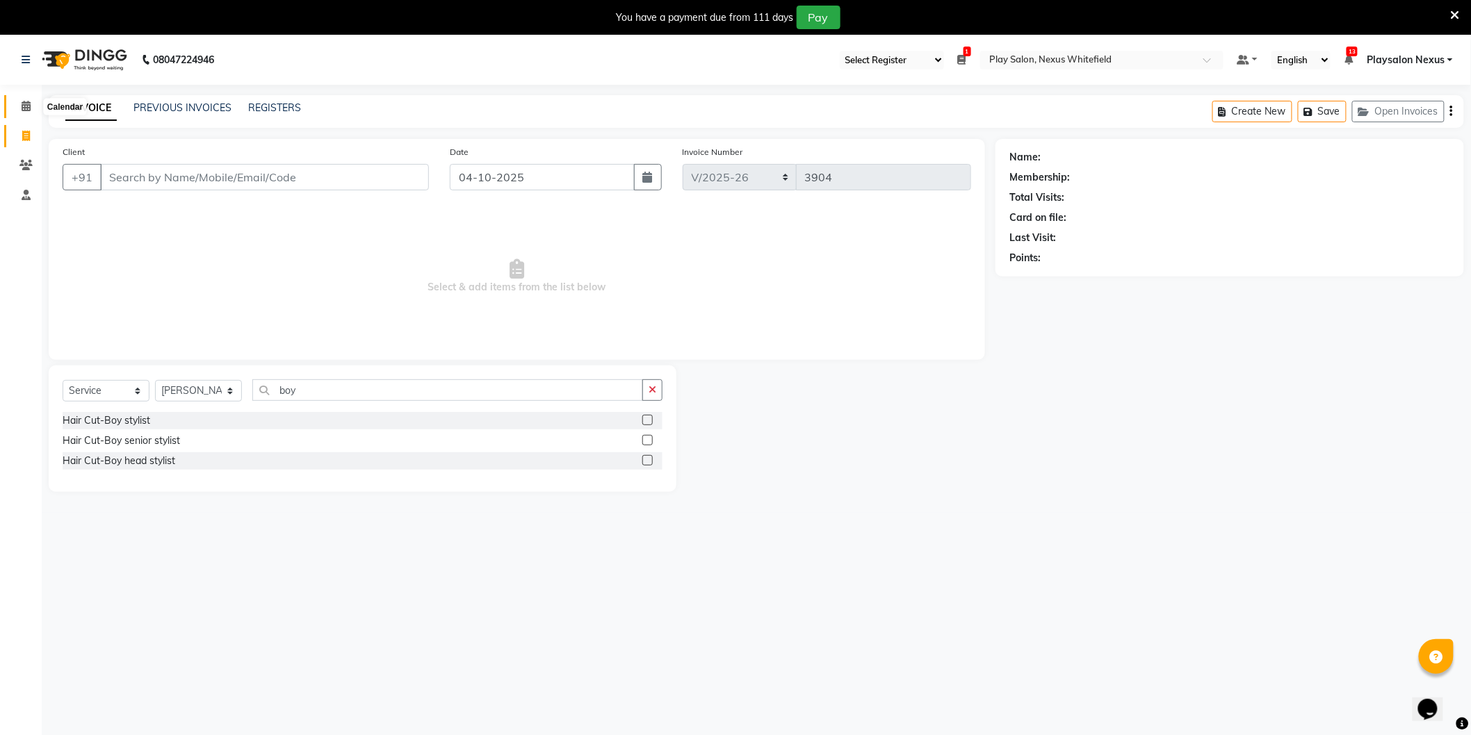
click at [17, 107] on span at bounding box center [26, 107] width 24 height 16
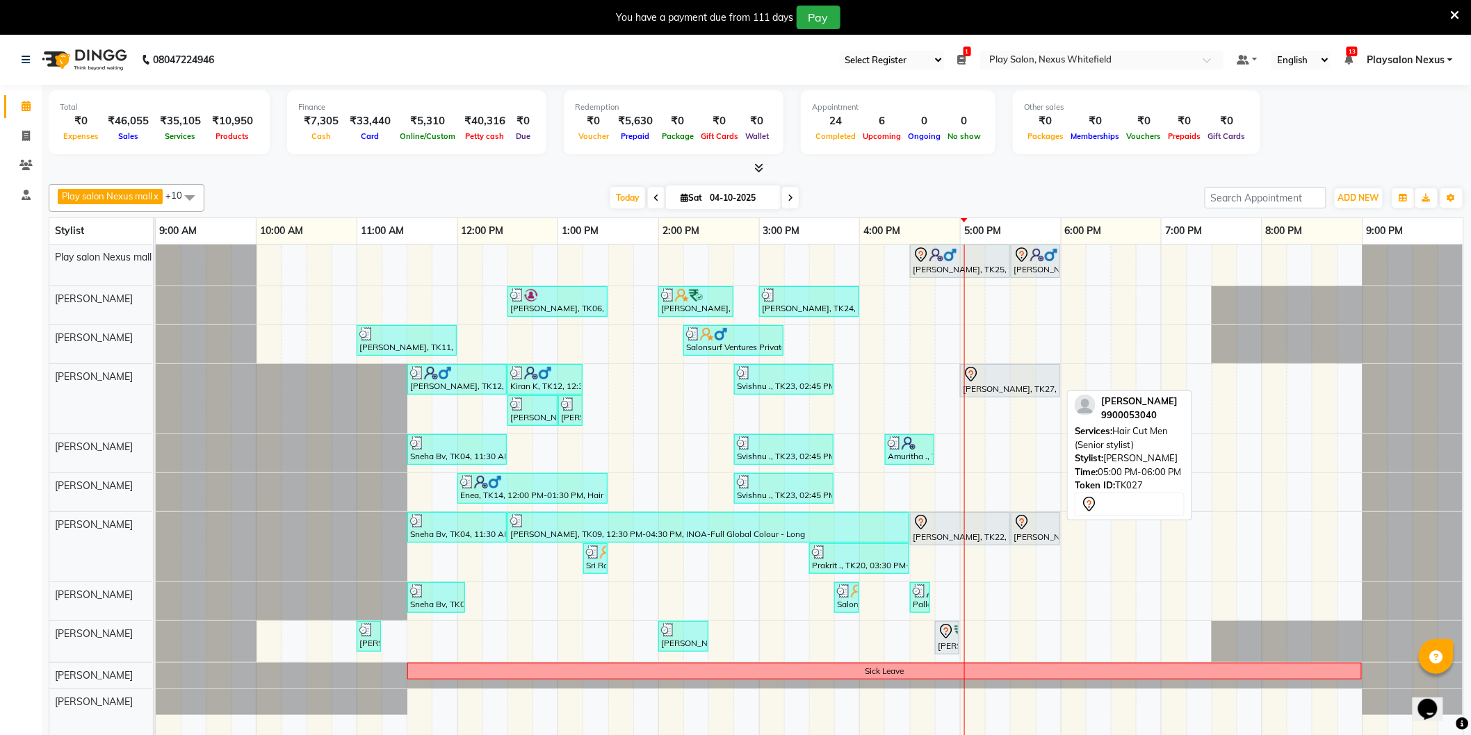
click at [991, 382] on div at bounding box center [1010, 374] width 95 height 17
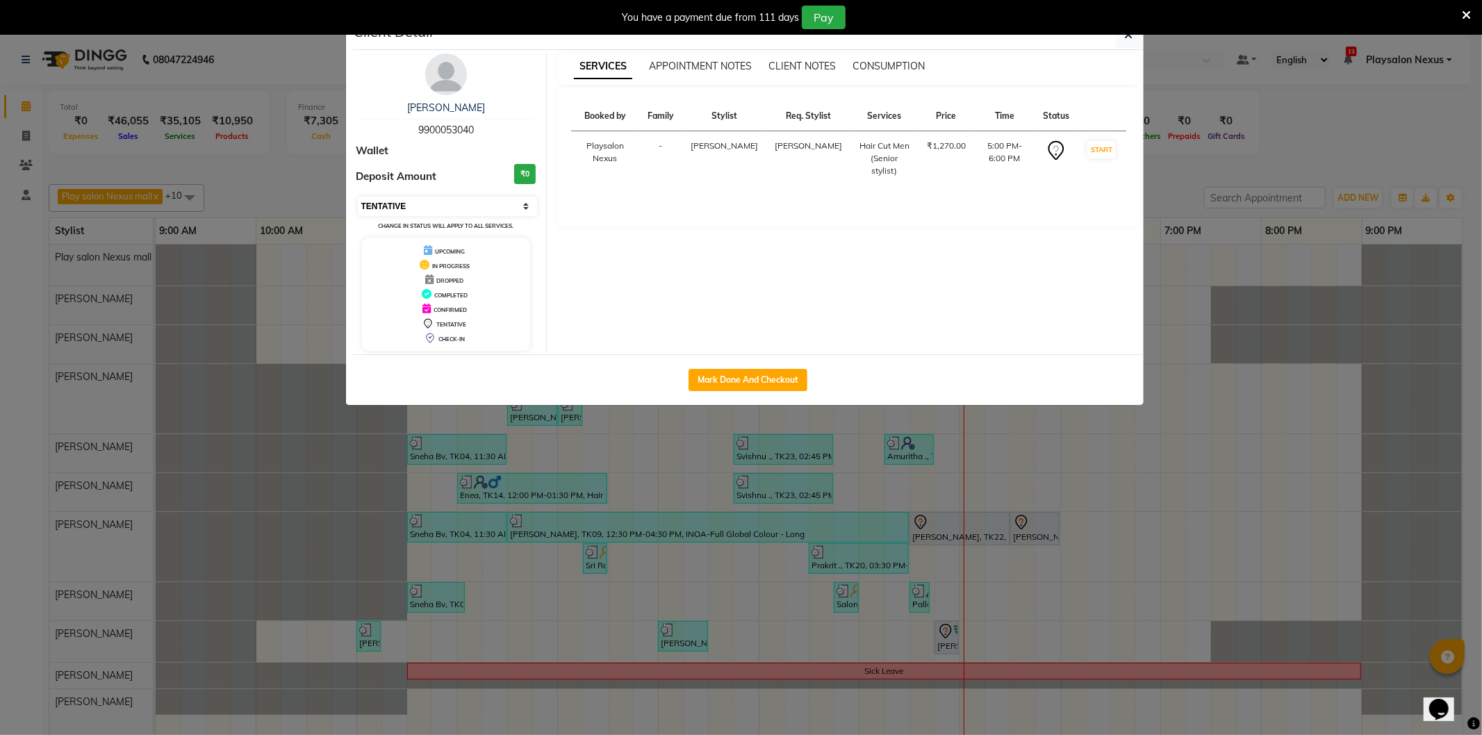
click at [387, 202] on select "Select IN SERVICE CONFIRMED TENTATIVE CHECK IN MARK DONE DROPPED UPCOMING" at bounding box center [448, 206] width 180 height 19
select select "8"
click at [358, 197] on select "Select IN SERVICE CONFIRMED TENTATIVE CHECK IN MARK DONE DROPPED UPCOMING" at bounding box center [448, 206] width 180 height 19
click at [1122, 37] on button "button" at bounding box center [1129, 35] width 26 height 26
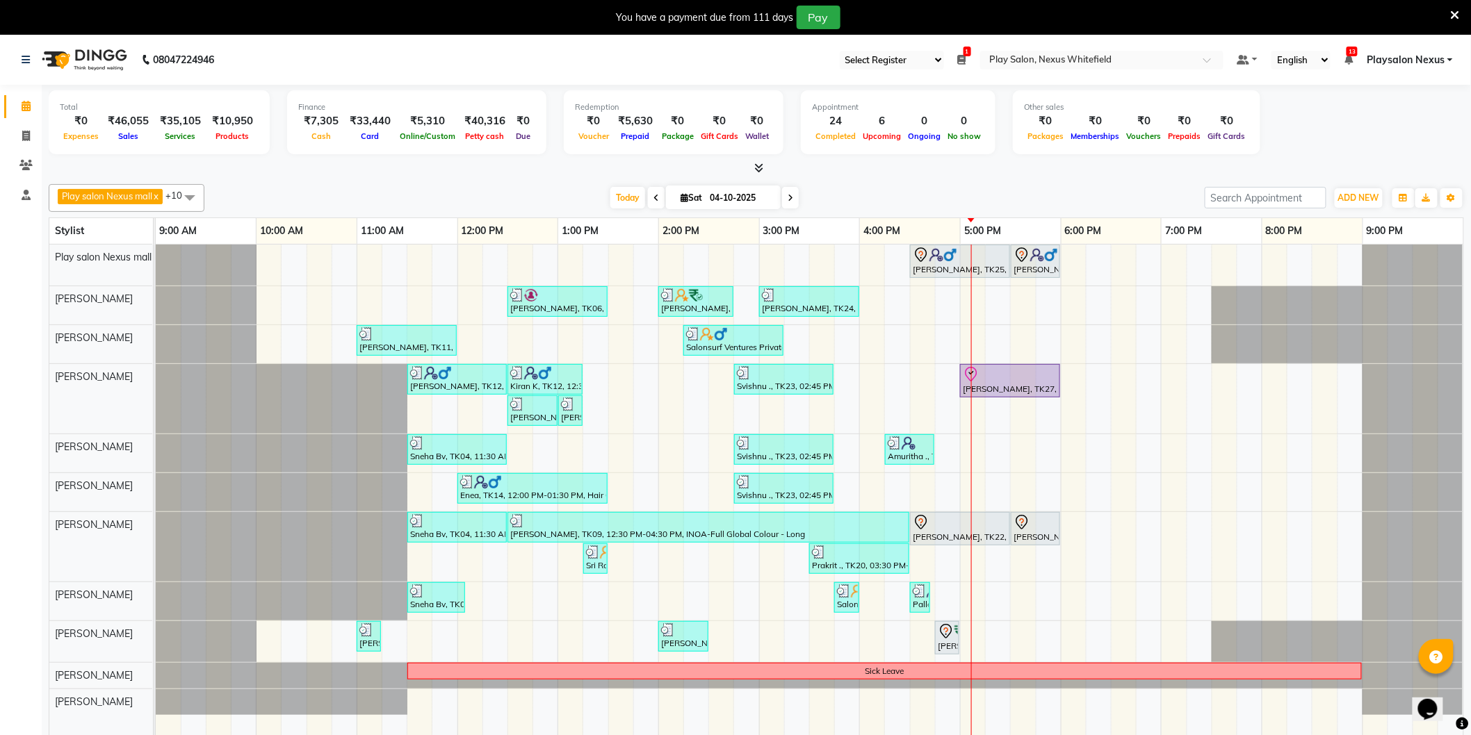
click at [894, 489] on div "[PERSON_NAME], TK25, 04:30 PM-05:30 PM, Hair Cut Men (Senior stylist) [PERSON_N…" at bounding box center [809, 500] width 1307 height 511
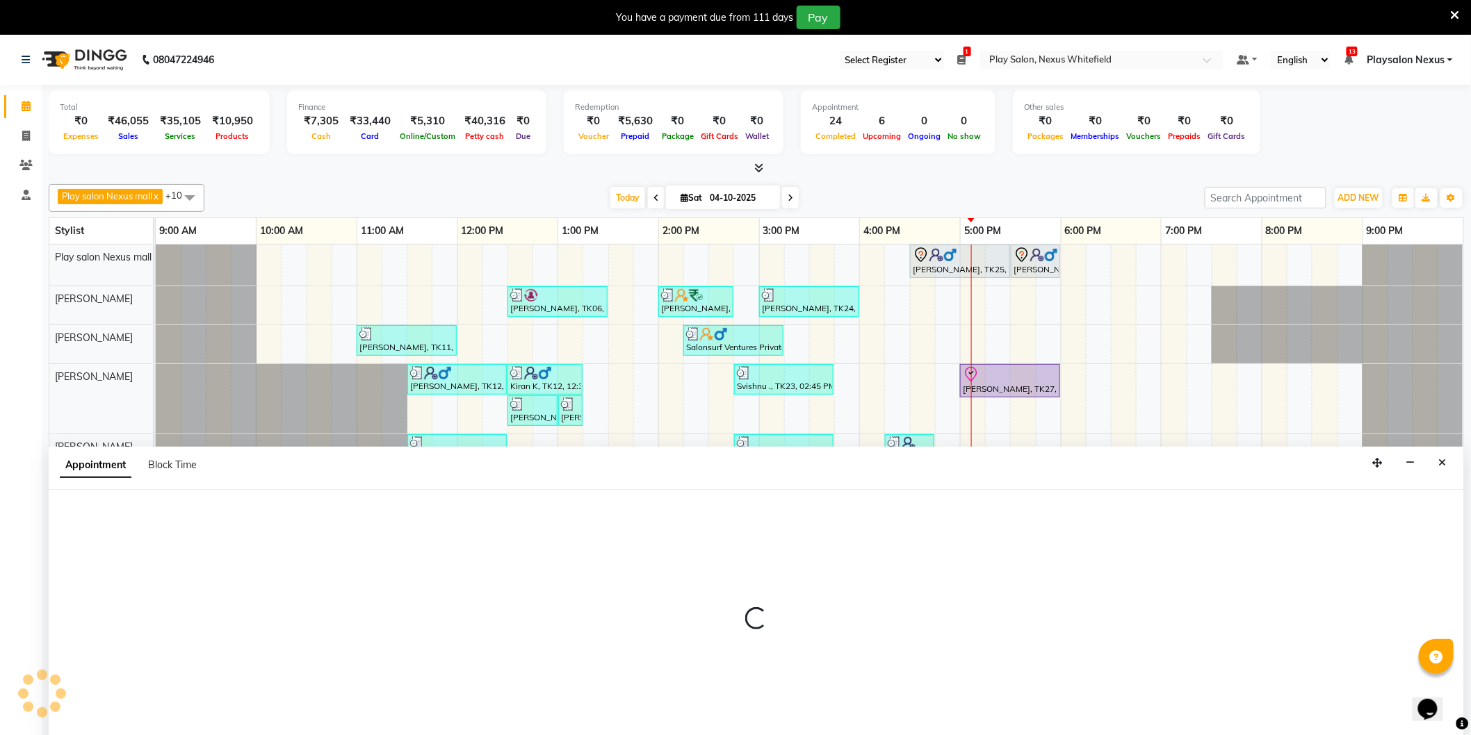
scroll to position [35, 0]
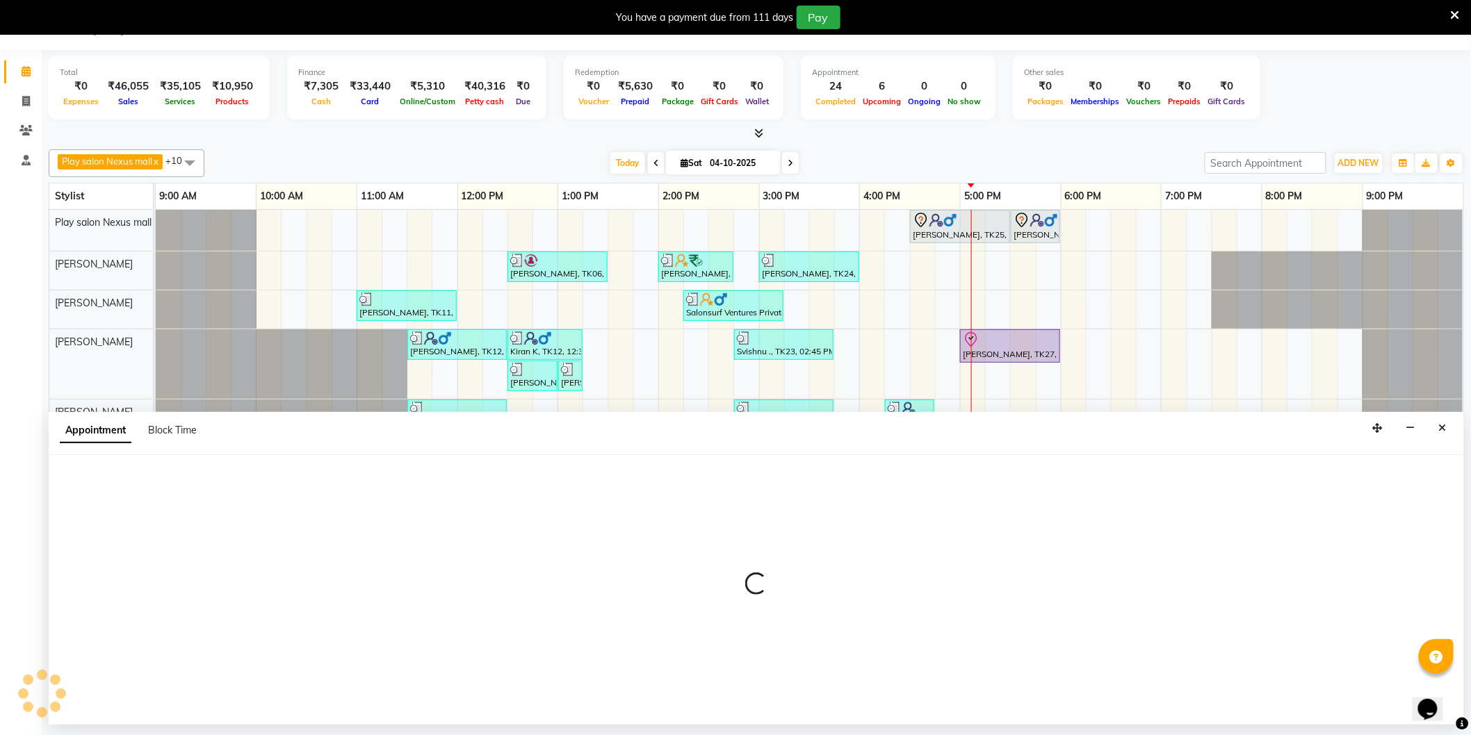
select select "81403"
select select "975"
select select "tentative"
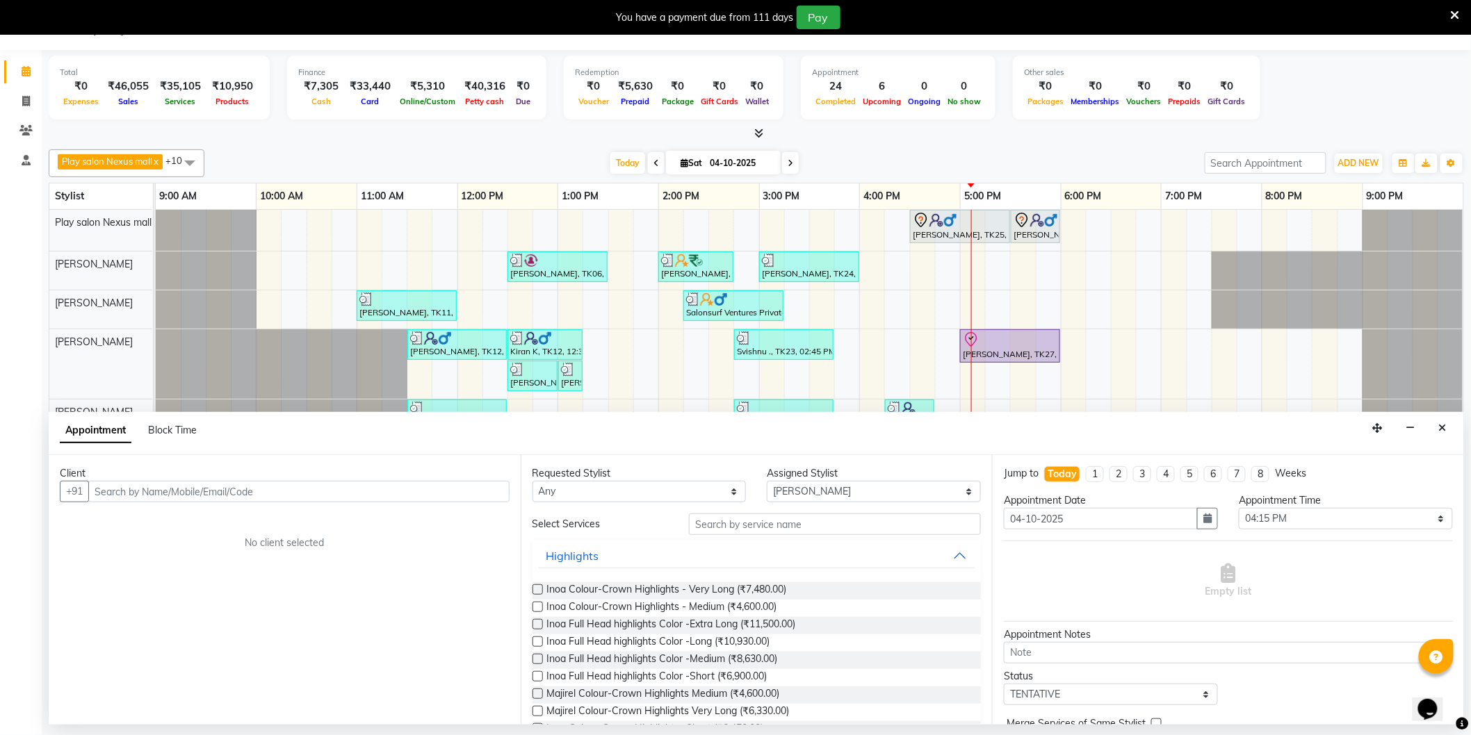
click at [208, 492] on input "text" at bounding box center [298, 492] width 421 height 22
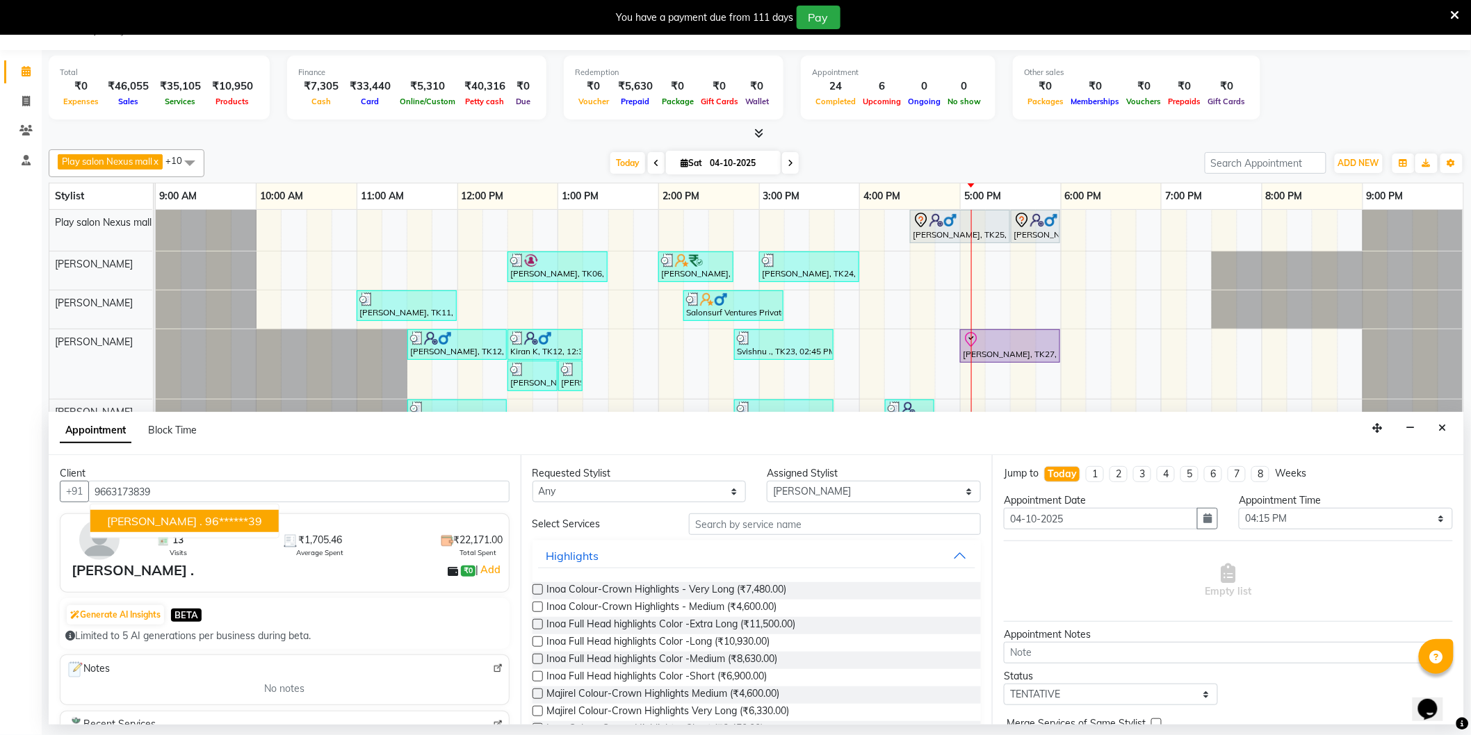
click at [149, 518] on button "[PERSON_NAME] . 96******39" at bounding box center [184, 521] width 188 height 22
type input "96******39"
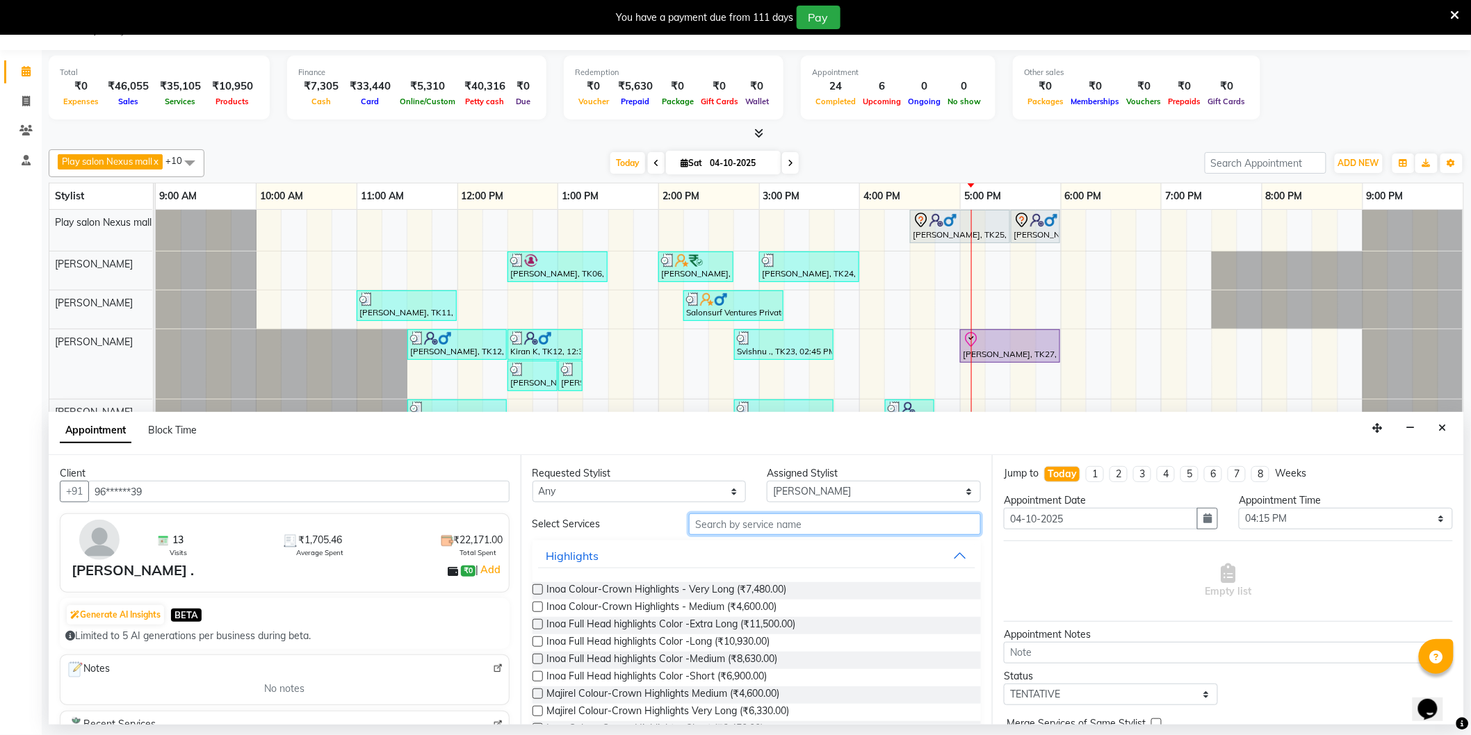
click at [719, 526] on input "text" at bounding box center [835, 525] width 292 height 22
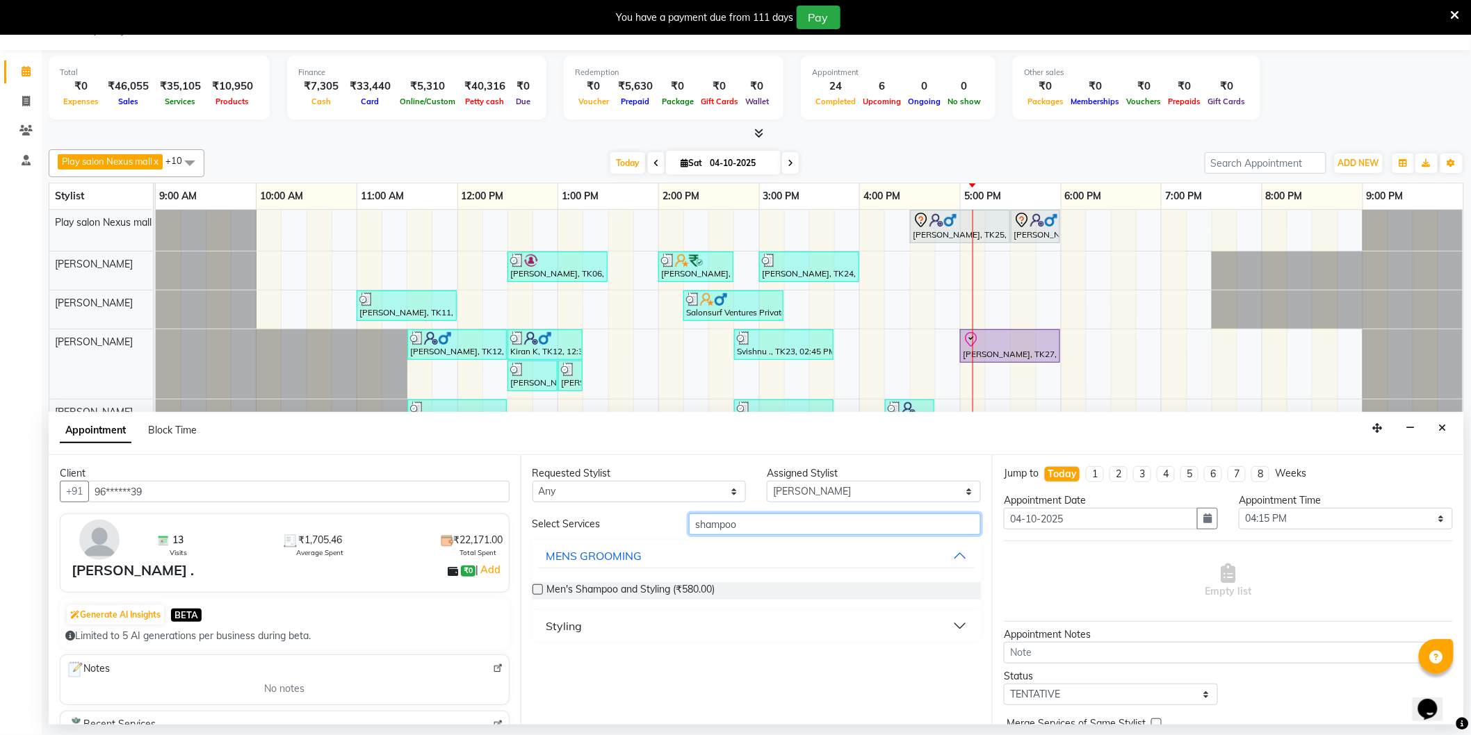
type input "shampoo"
click at [582, 621] on button "Styling" at bounding box center [757, 626] width 438 height 25
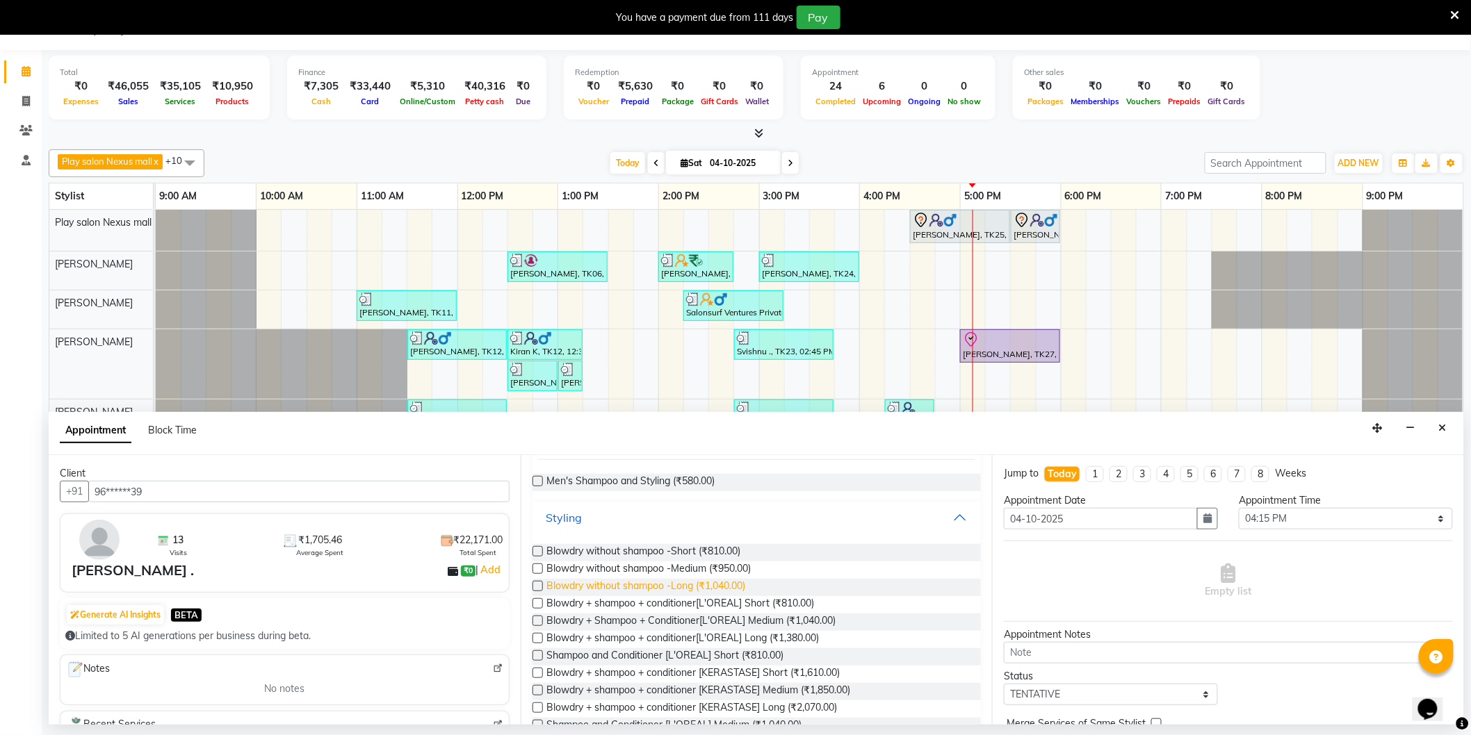
scroll to position [210, 0]
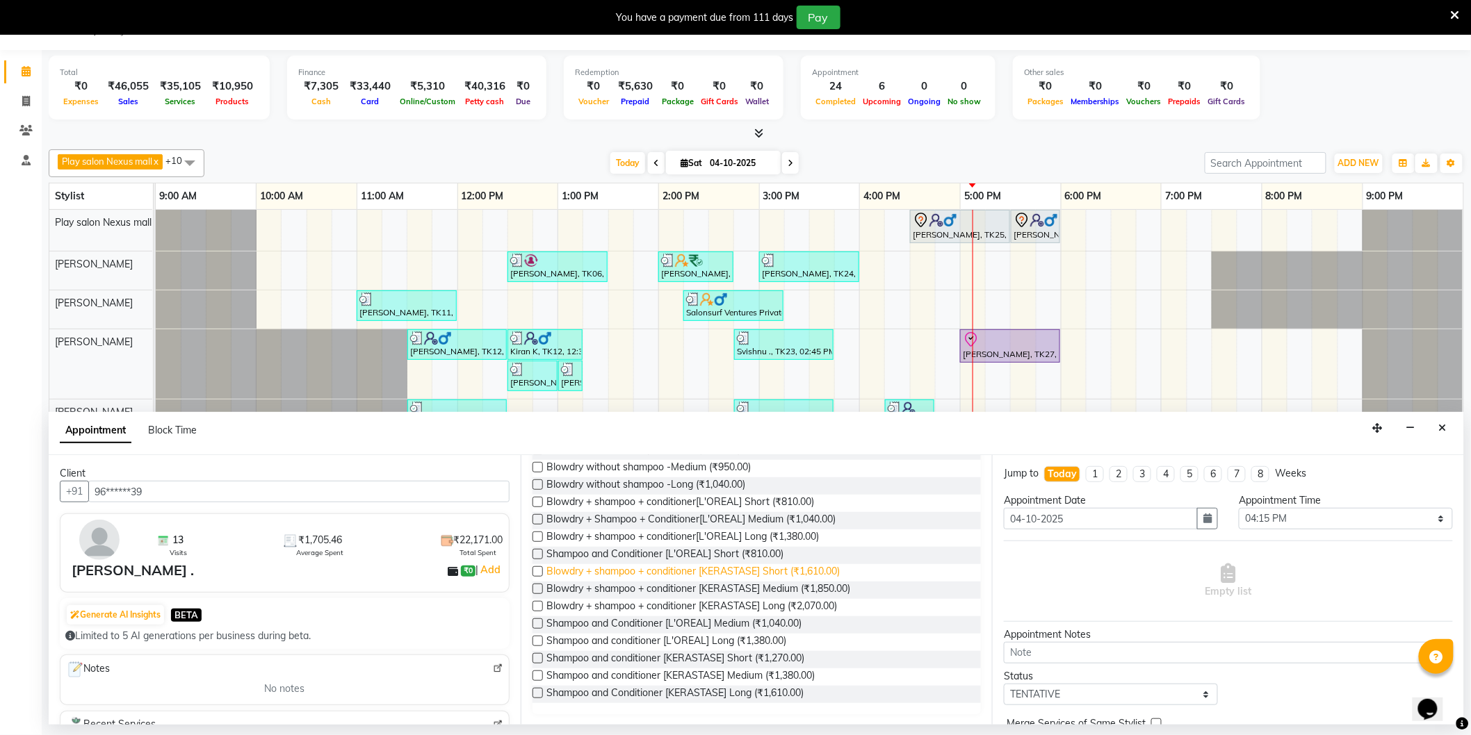
click at [705, 571] on span "Blowdry + shampoo + conditioner [KERASTASE] Short (₹1,610.00)" at bounding box center [693, 572] width 293 height 17
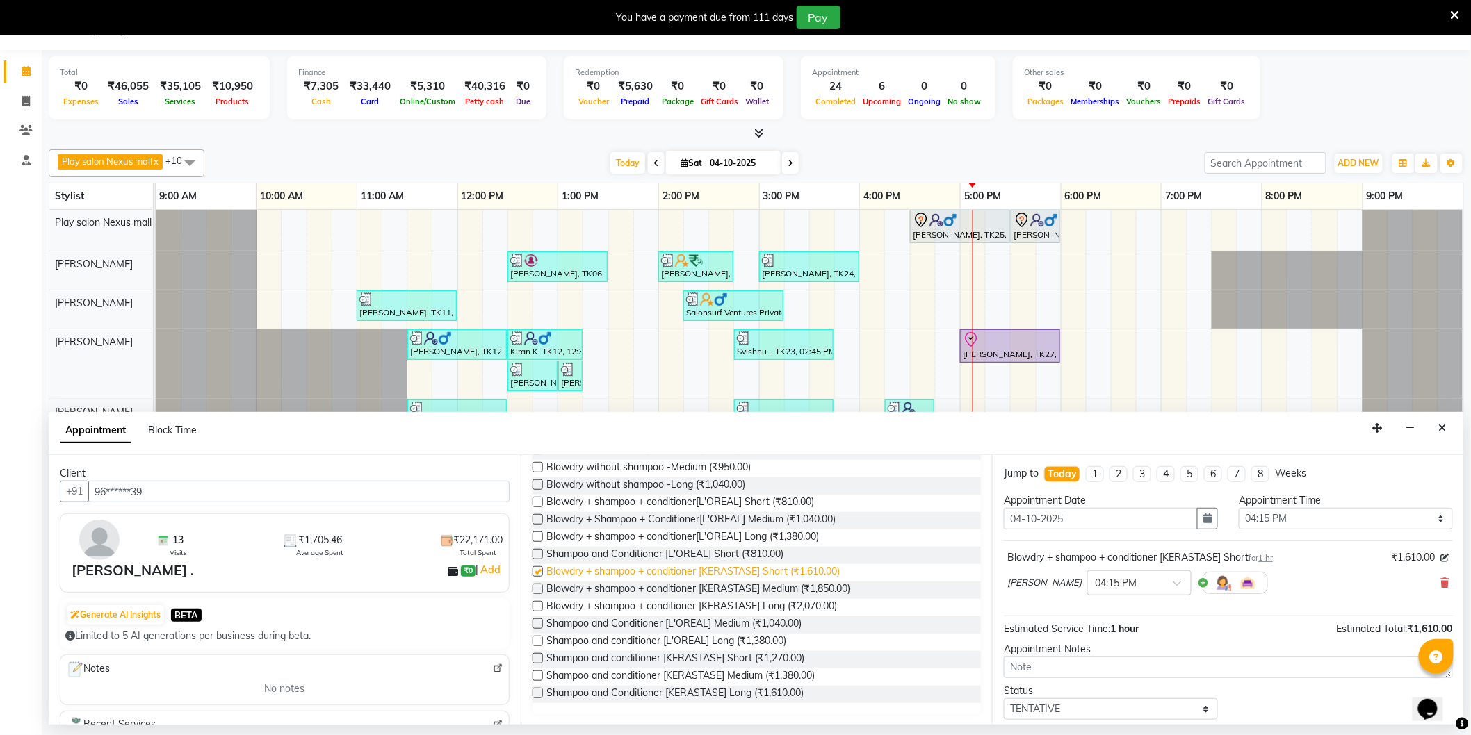
checkbox input "false"
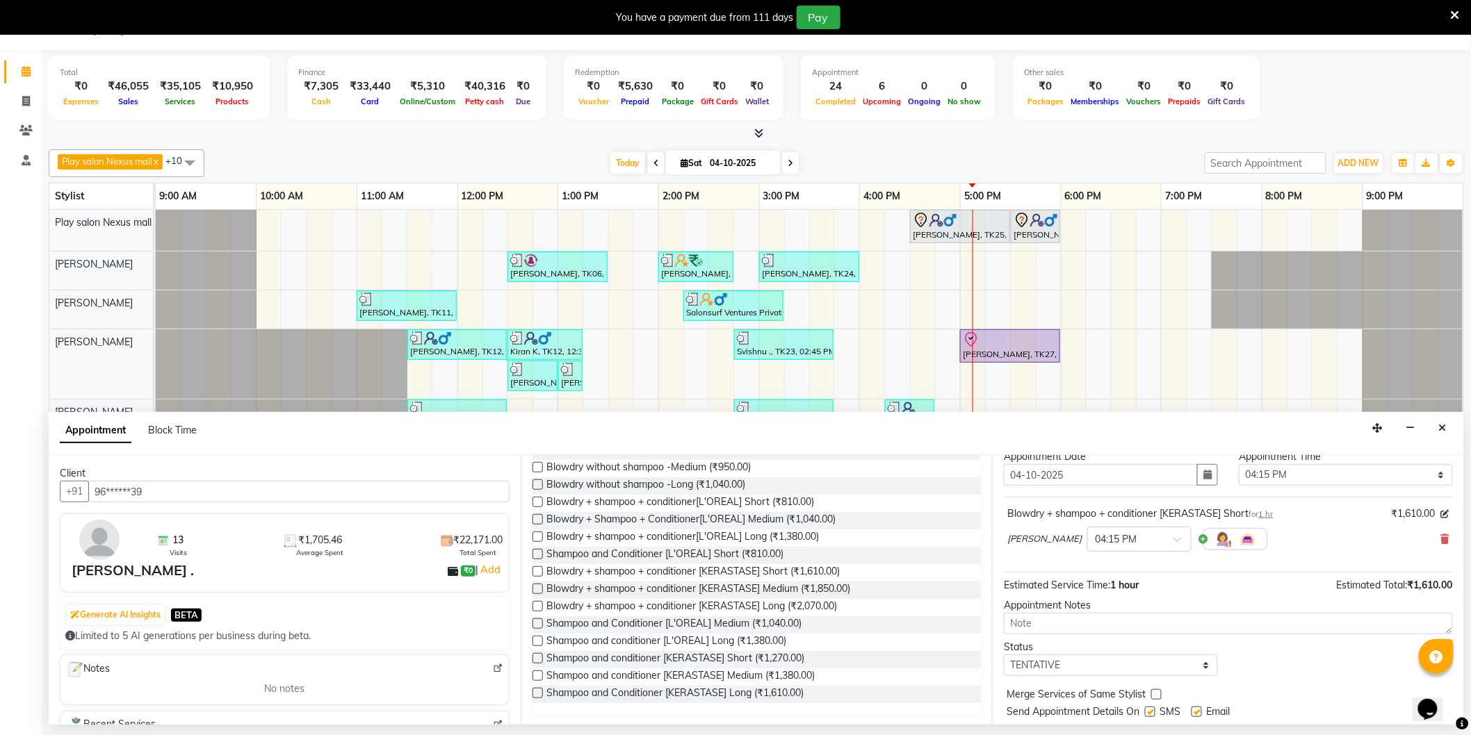
scroll to position [82, 0]
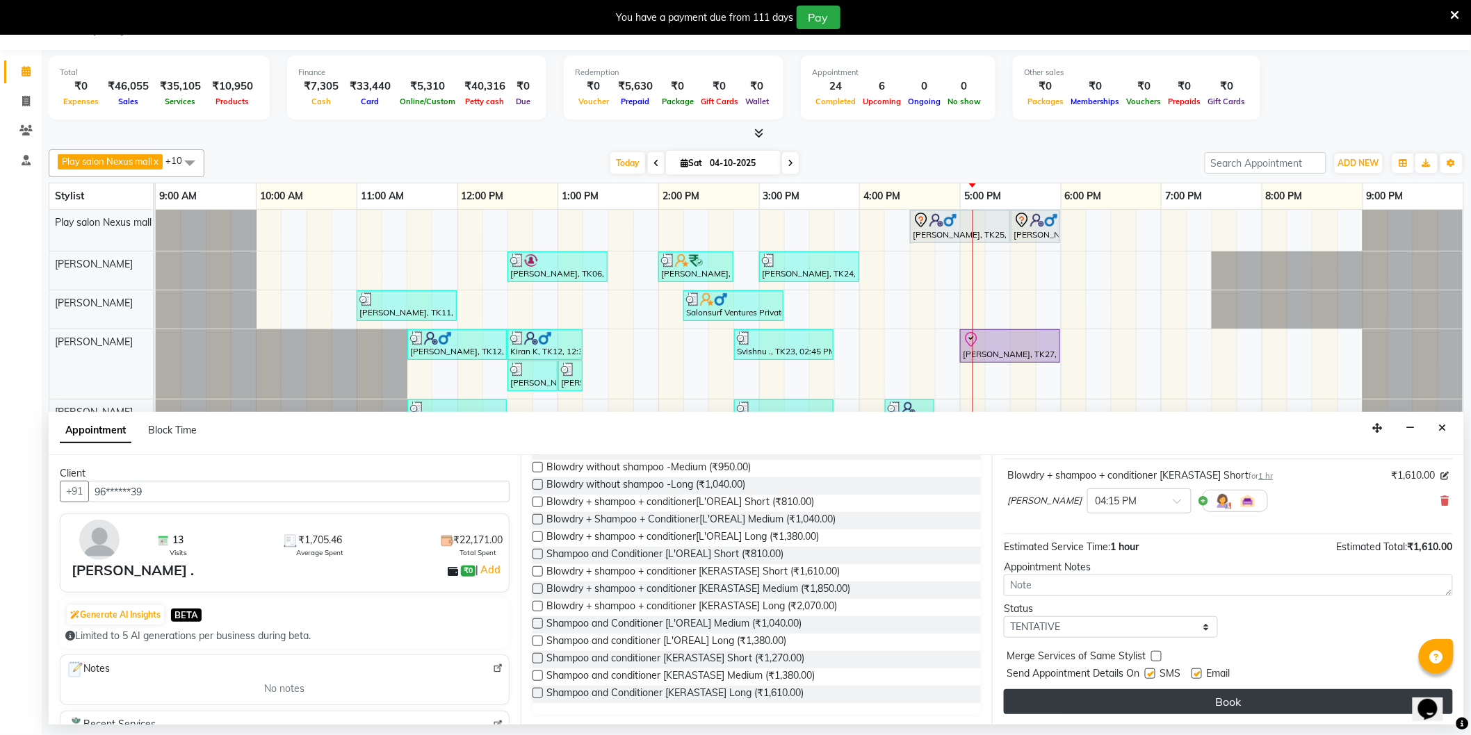
click at [1185, 703] on button "Book" at bounding box center [1228, 701] width 449 height 25
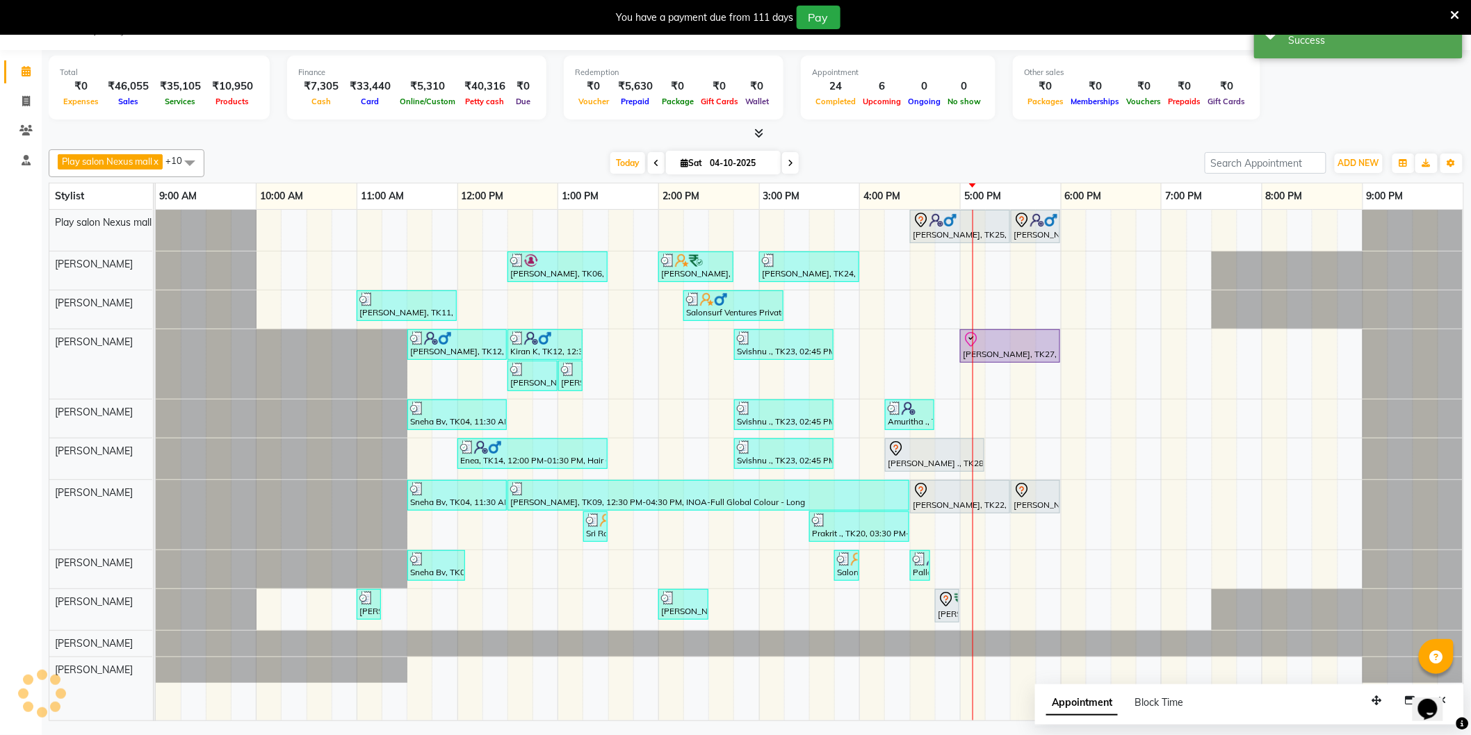
scroll to position [0, 0]
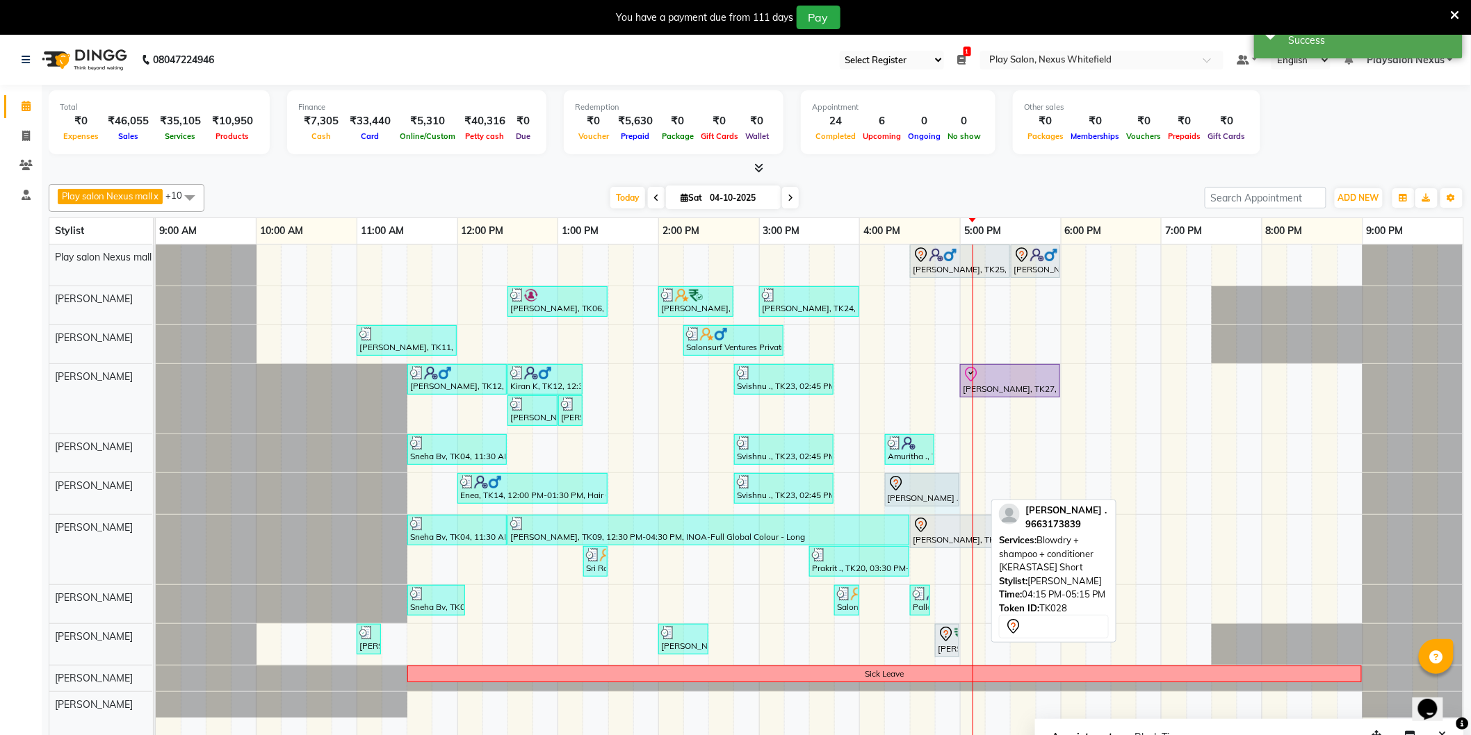
drag, startPoint x: 980, startPoint y: 480, endPoint x: 922, endPoint y: 488, distance: 58.9
click at [156, 481] on div "Enea, TK14, 12:00 PM-01:30 PM, Hair Cut Men (Senior stylist),[PERSON_NAME] Shap…" at bounding box center [156, 493] width 0 height 41
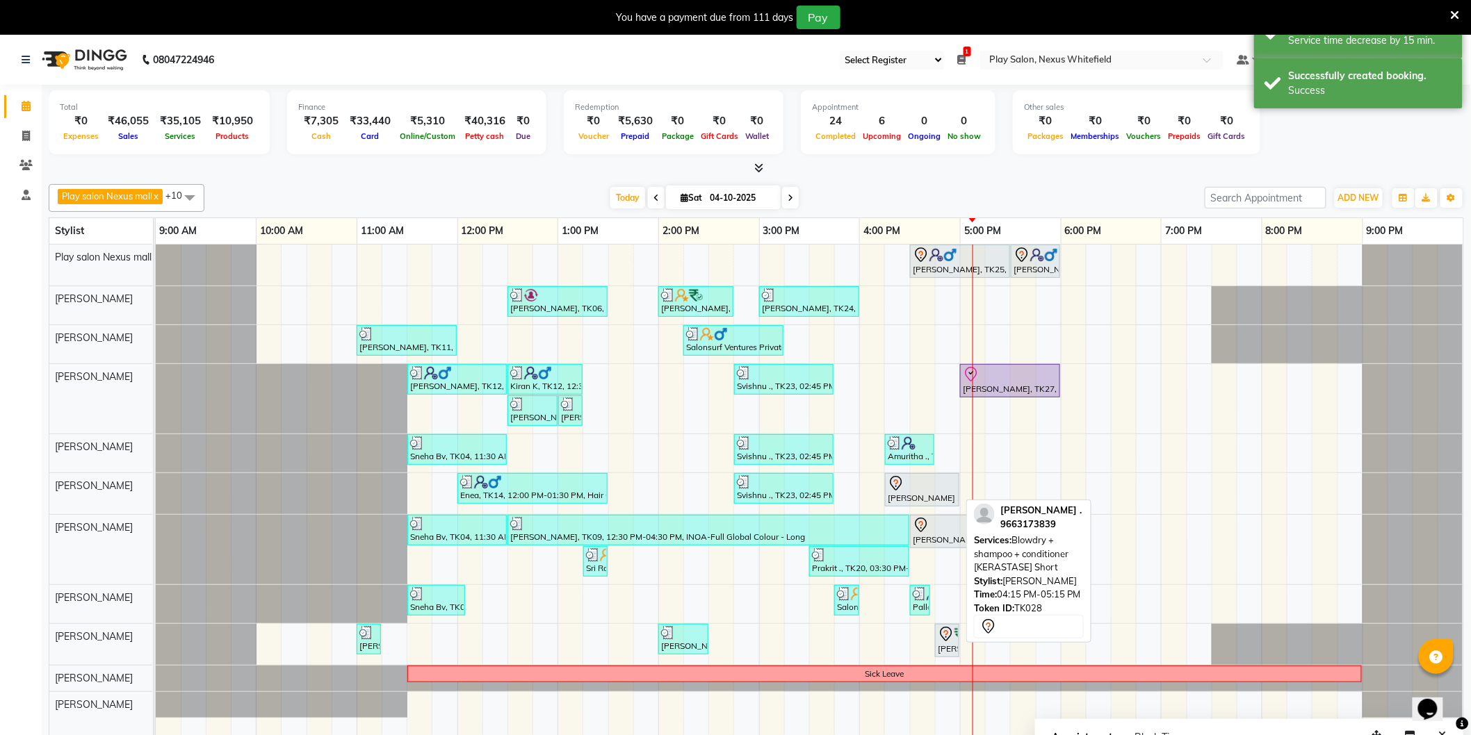
click at [907, 493] on div "[PERSON_NAME] ., TK28, 04:15 PM-05:00 PM, Blowdry + shampoo + conditioner [KERA…" at bounding box center [922, 489] width 72 height 29
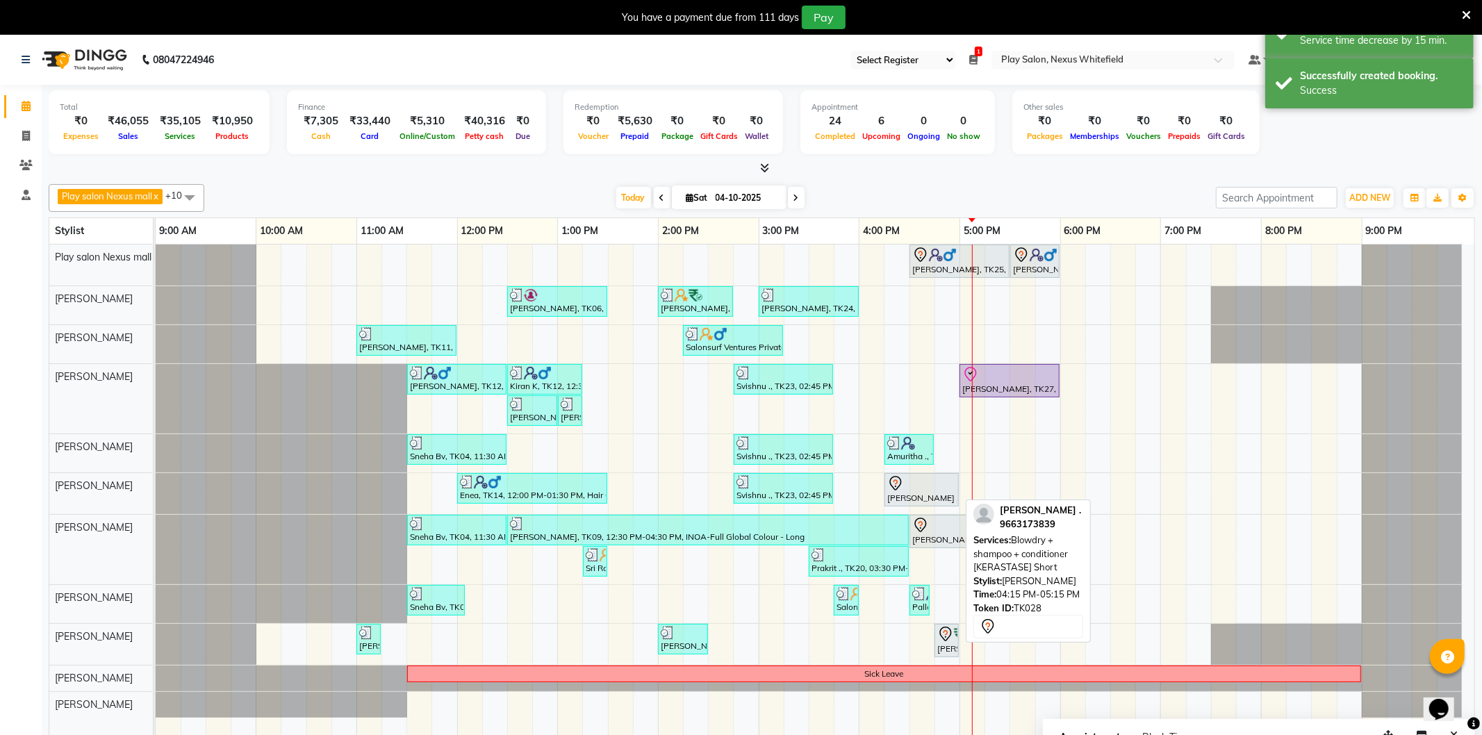
select select "7"
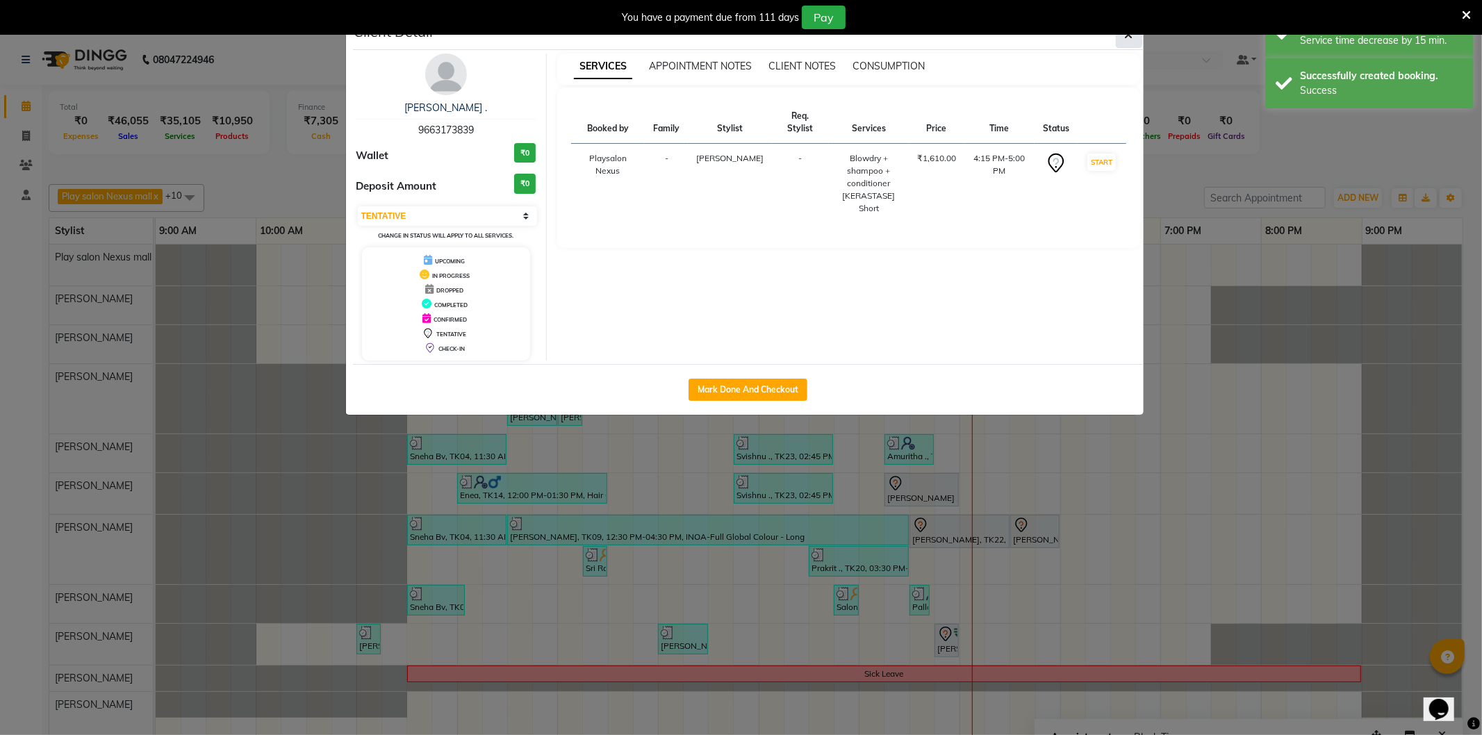
click at [1127, 40] on button "button" at bounding box center [1129, 35] width 26 height 26
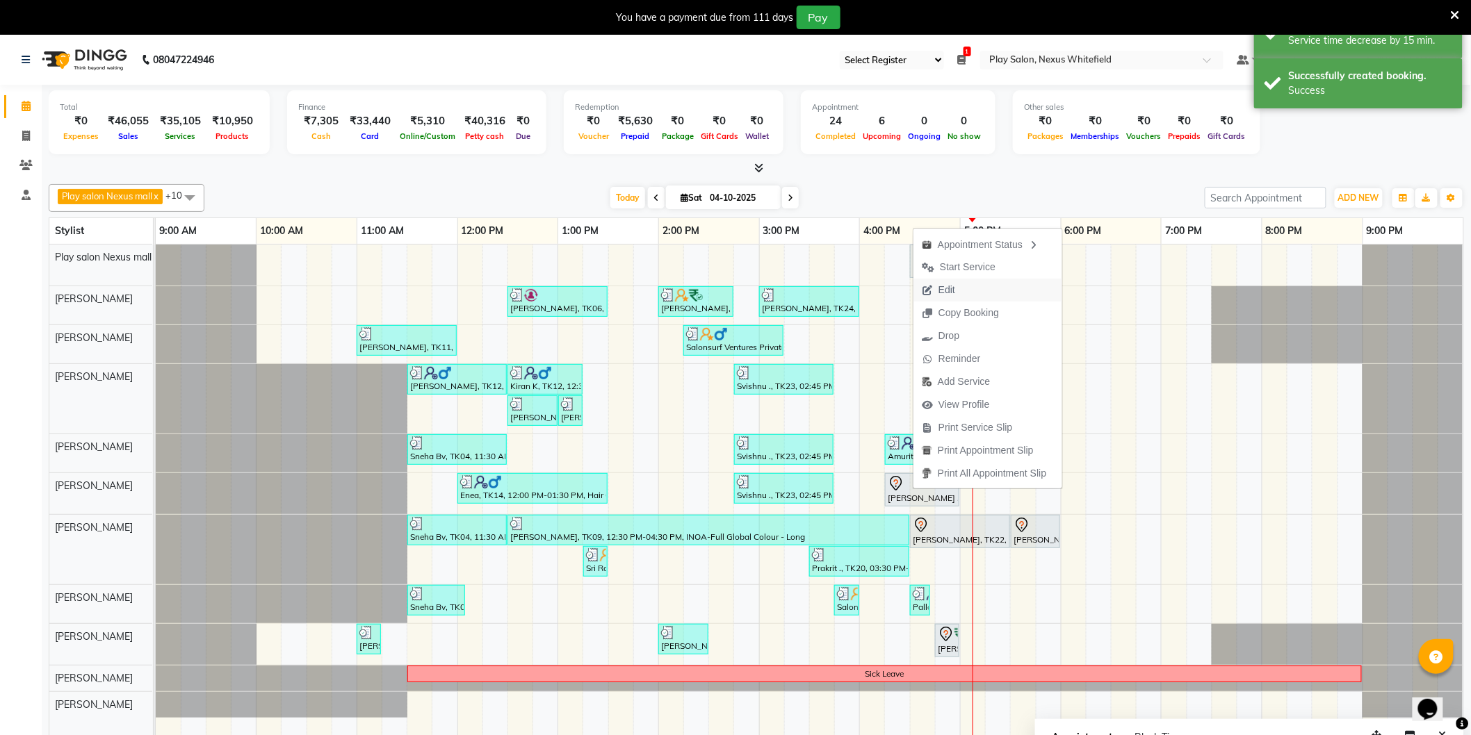
click at [954, 290] on span "Edit" at bounding box center [946, 290] width 17 height 15
select select "tentative"
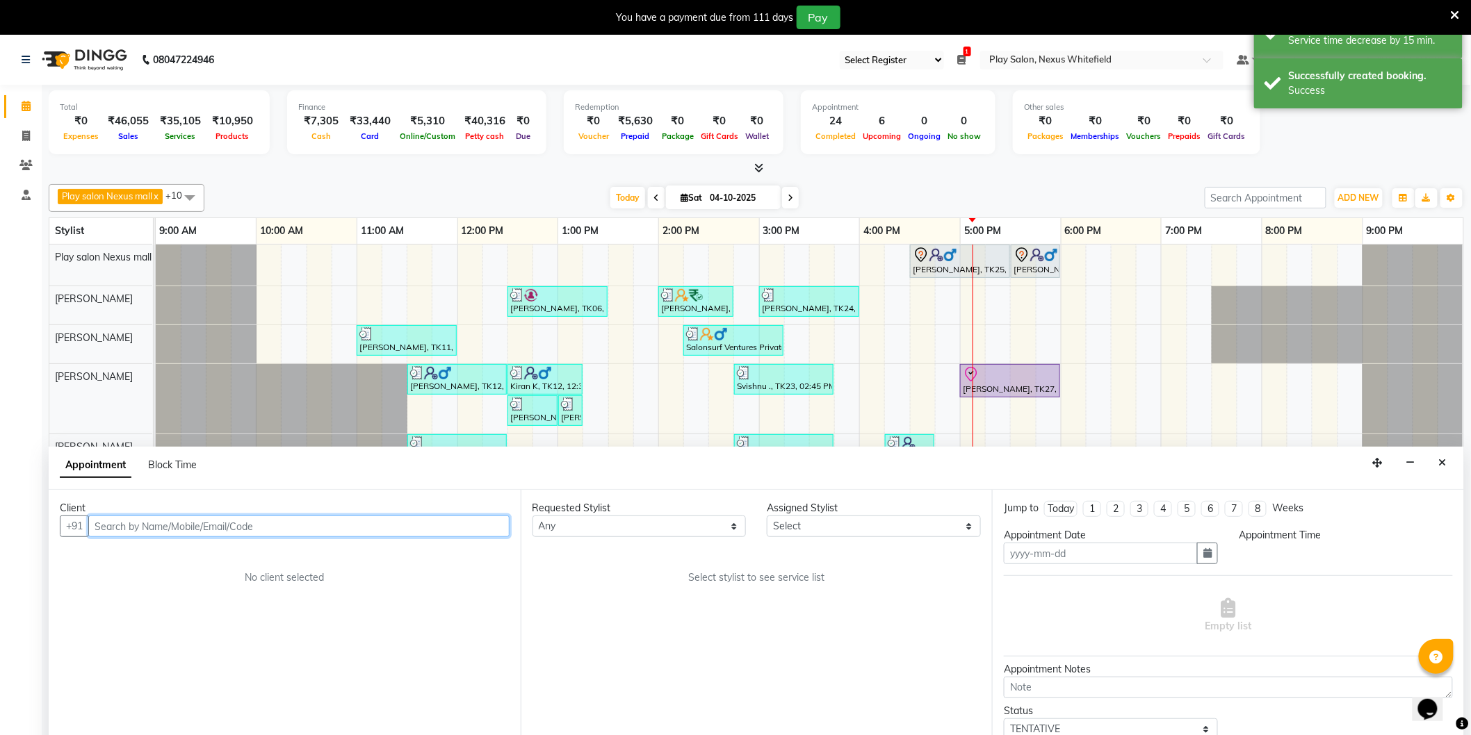
type input "04-10-2025"
select select "975"
select select "81403"
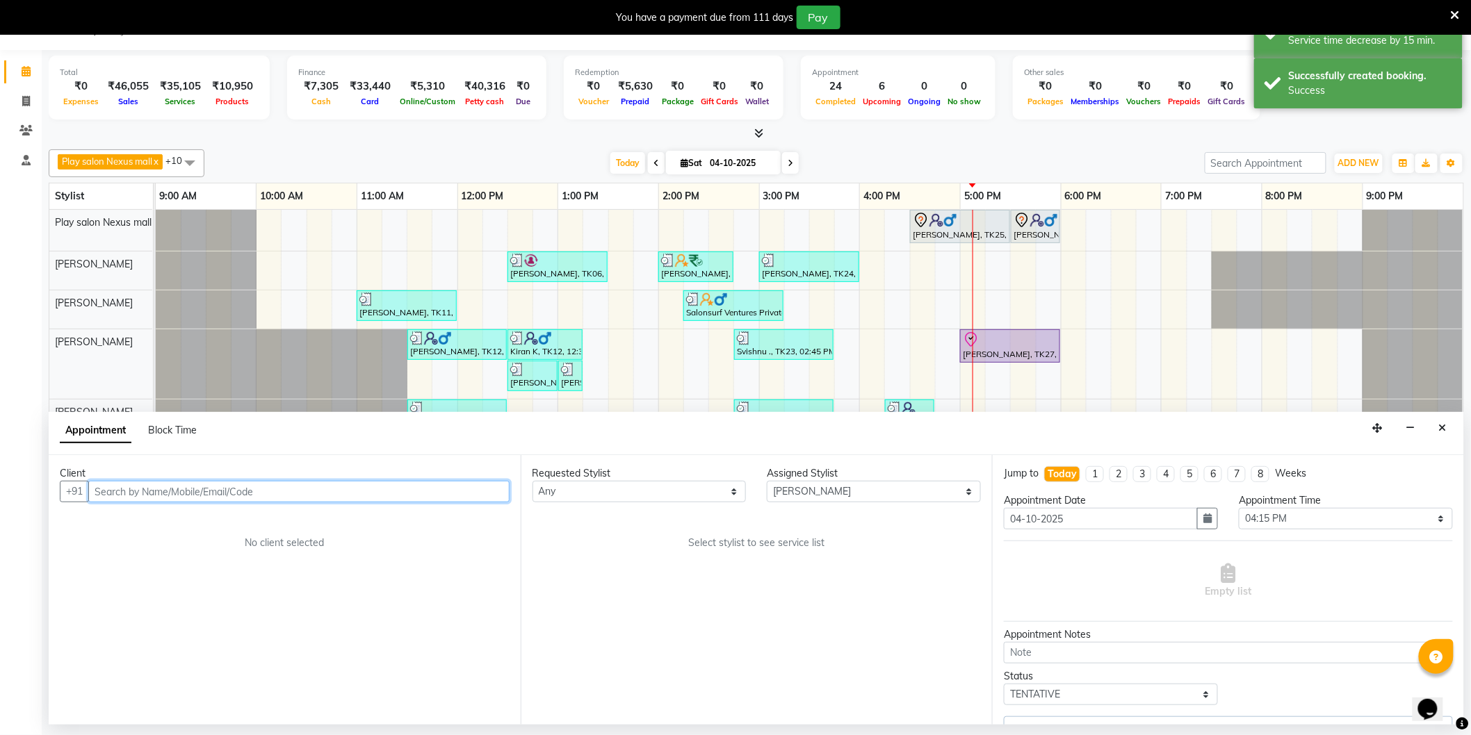
select select "4200"
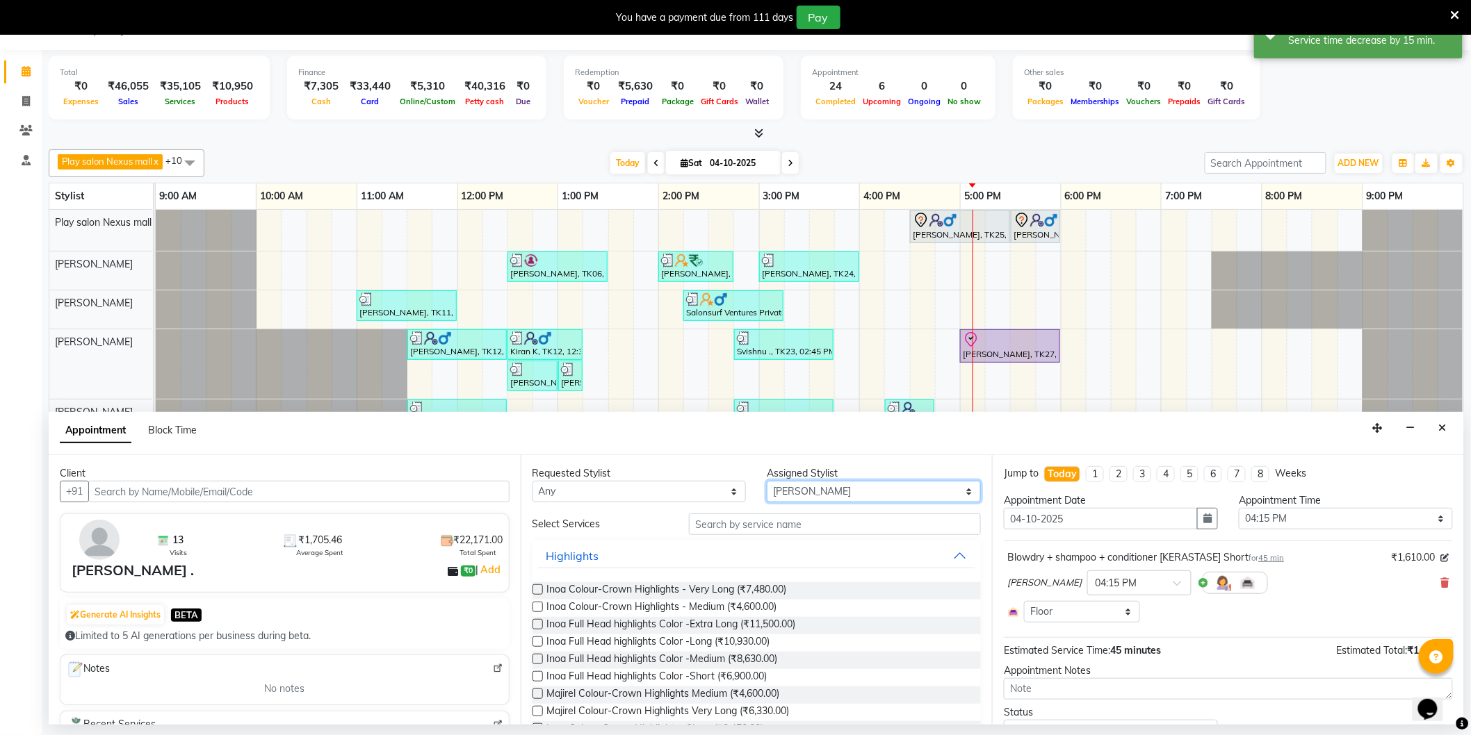
click at [776, 492] on select "Select [PERSON_NAME] Md [PERSON_NAME] [PERSON_NAME] [PERSON_NAME] [PERSON_NAME]…" at bounding box center [874, 492] width 214 height 22
select select "81397"
click at [767, 481] on select "Select [PERSON_NAME] Md [PERSON_NAME] [PERSON_NAME] [PERSON_NAME] [PERSON_NAME]…" at bounding box center [874, 492] width 214 height 22
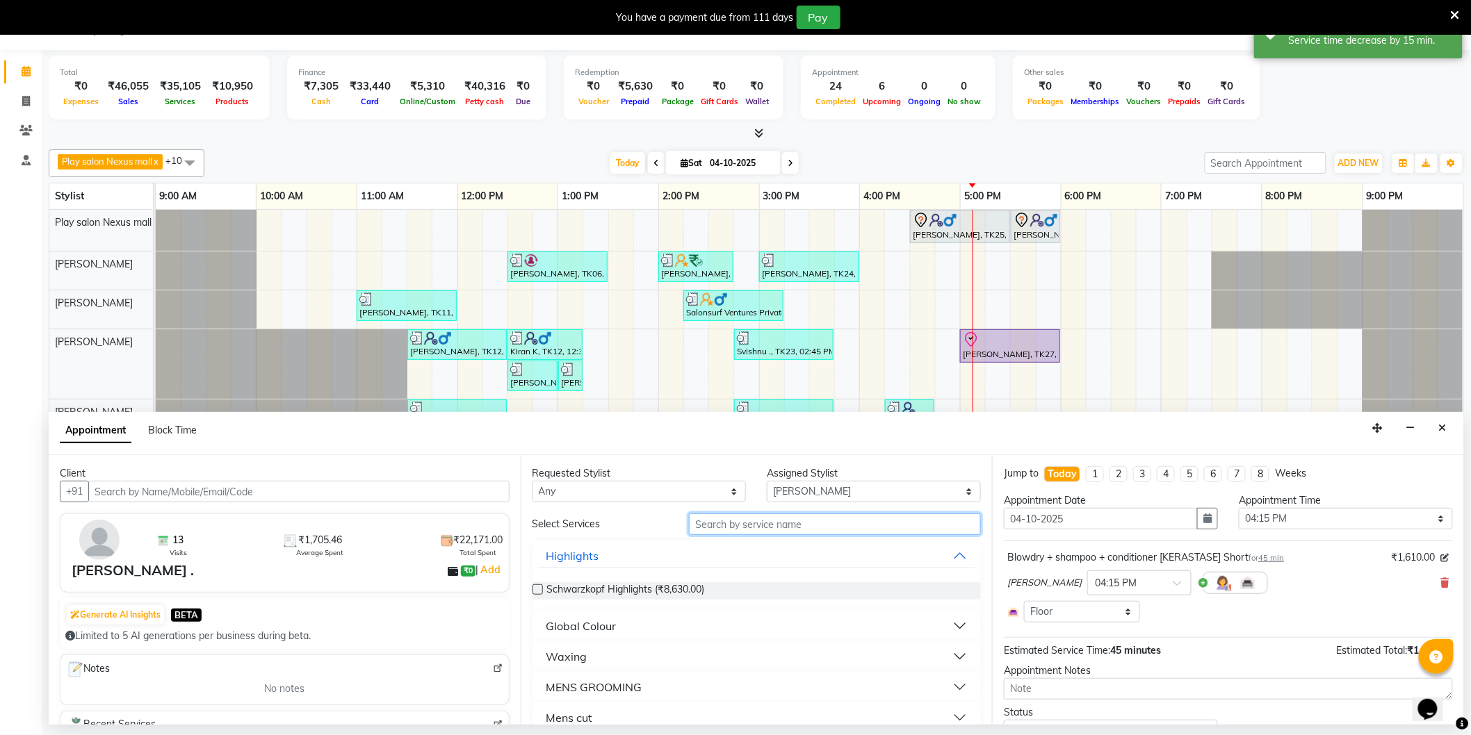
click at [748, 522] on input "text" at bounding box center [835, 525] width 292 height 22
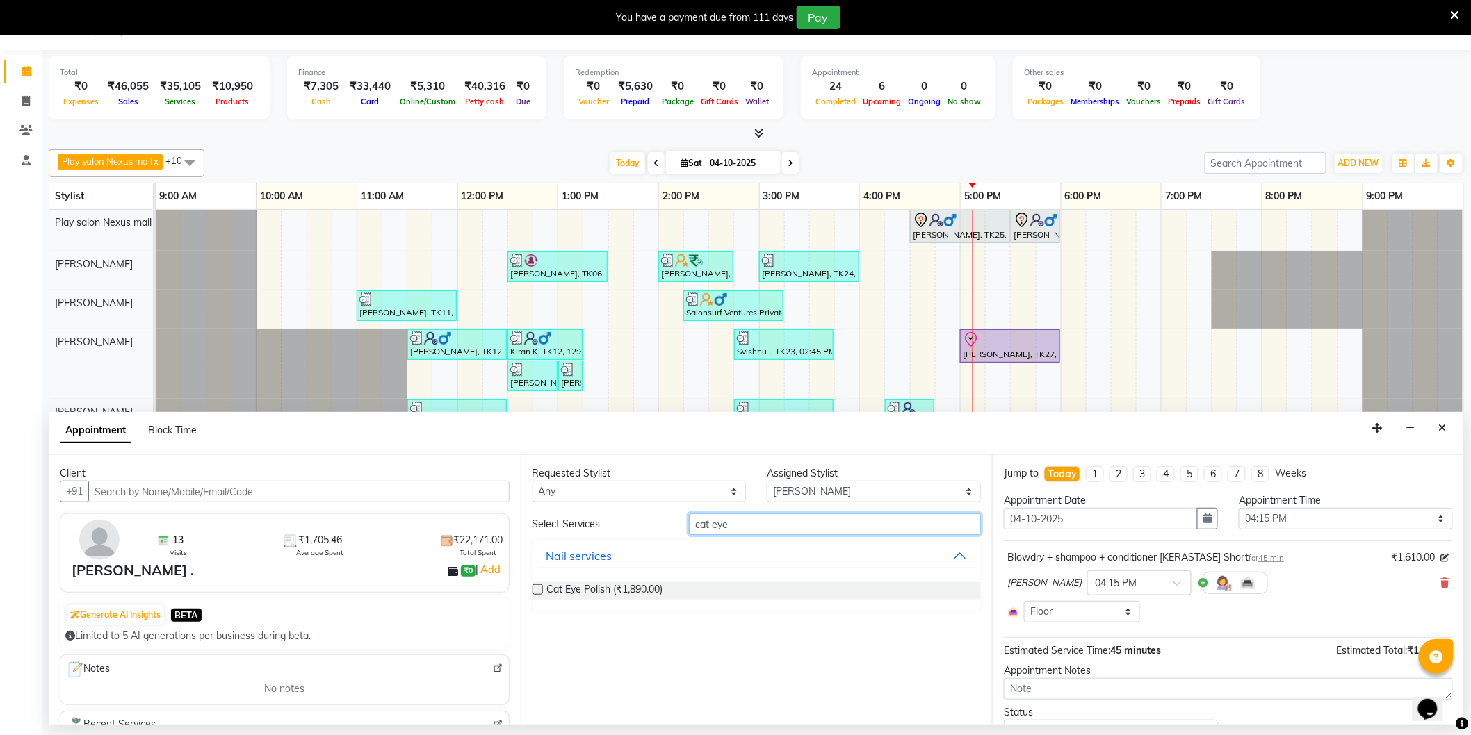
type input "cat eye"
click at [536, 589] on label at bounding box center [537, 589] width 10 height 10
click at [536, 589] on input "checkbox" at bounding box center [536, 591] width 9 height 9
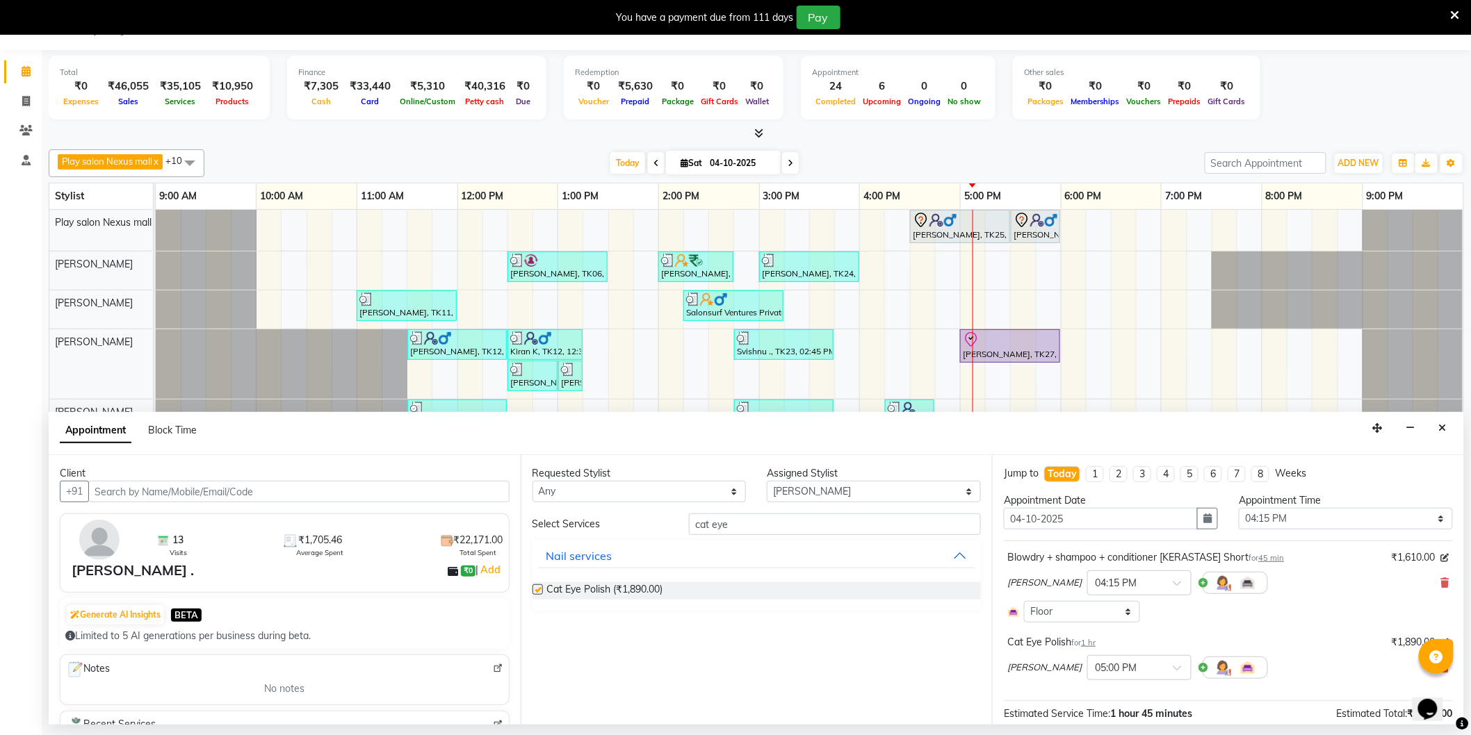
checkbox input "false"
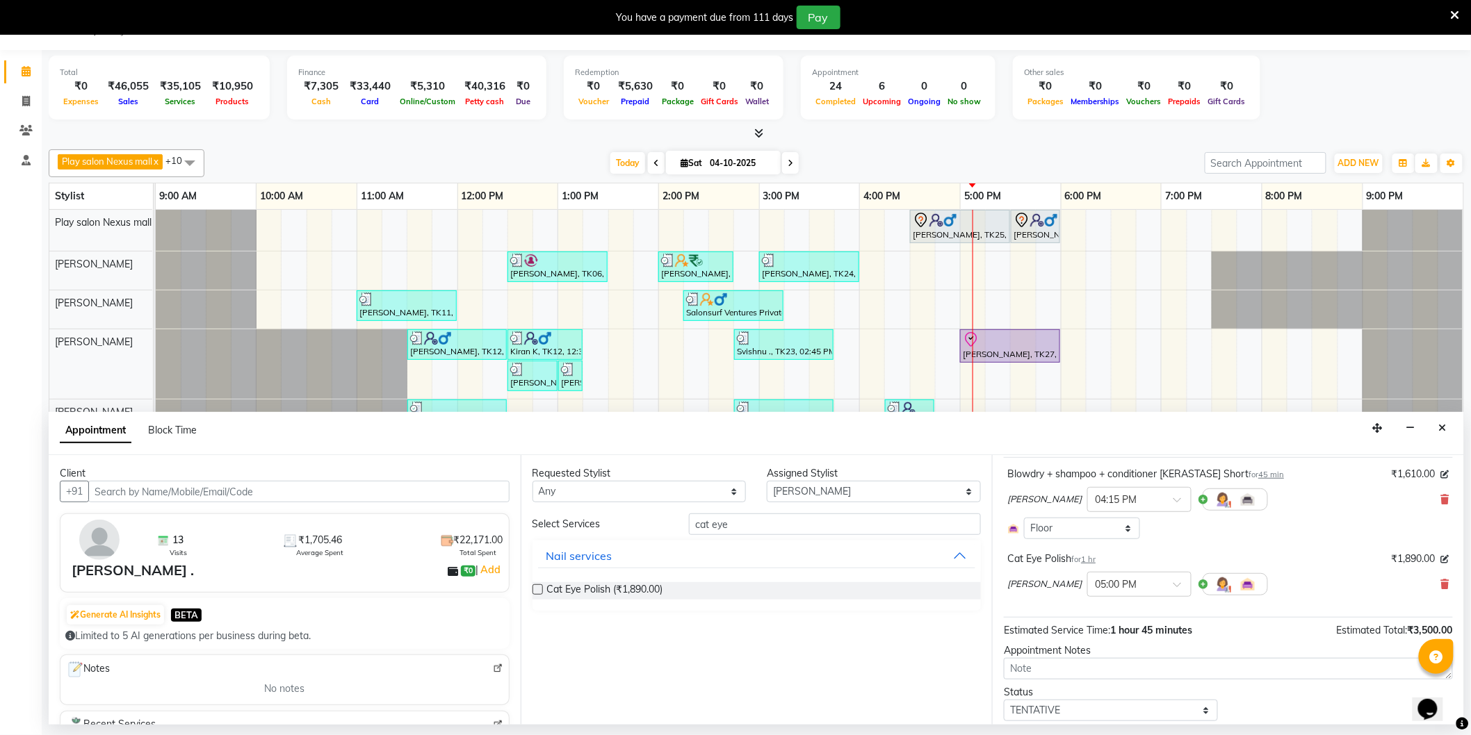
scroll to position [127, 0]
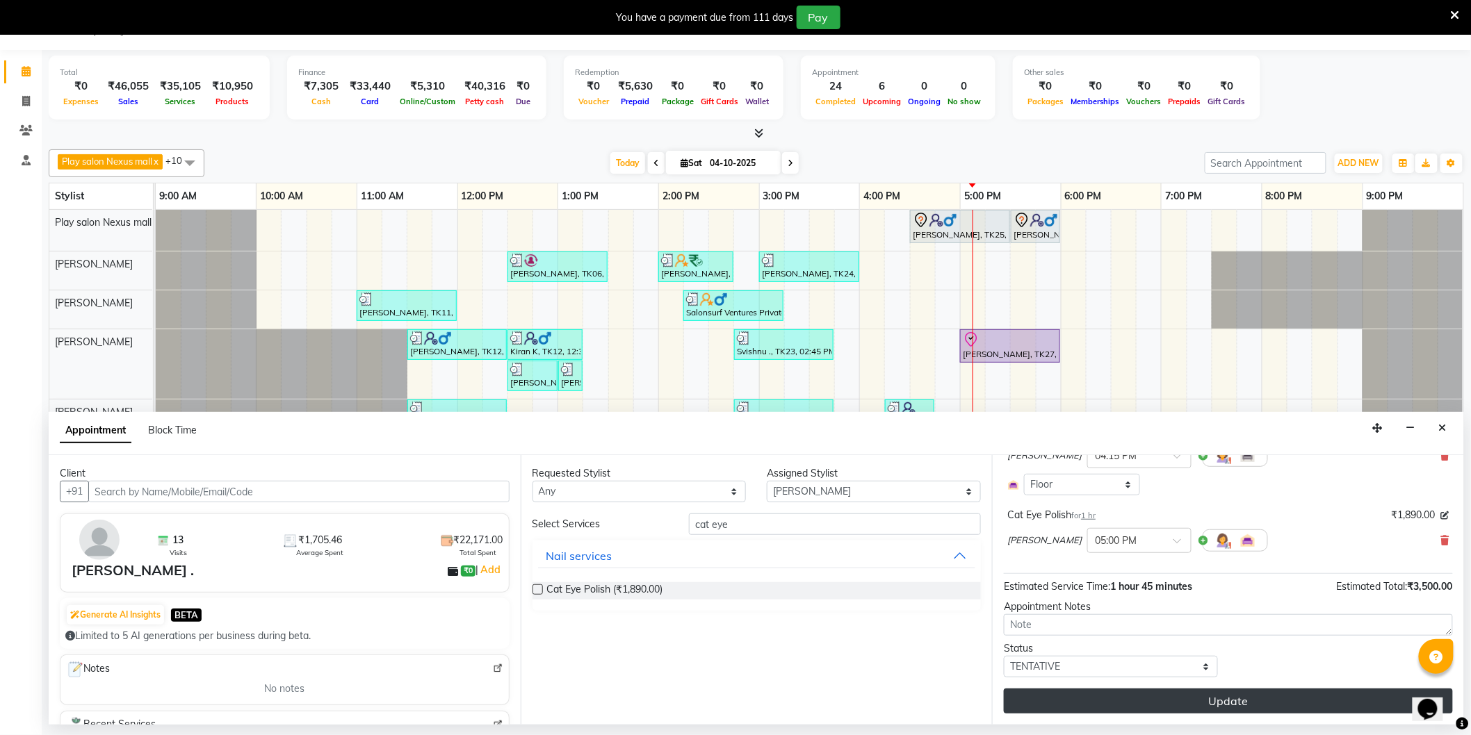
click at [1193, 696] on button "Update" at bounding box center [1228, 701] width 449 height 25
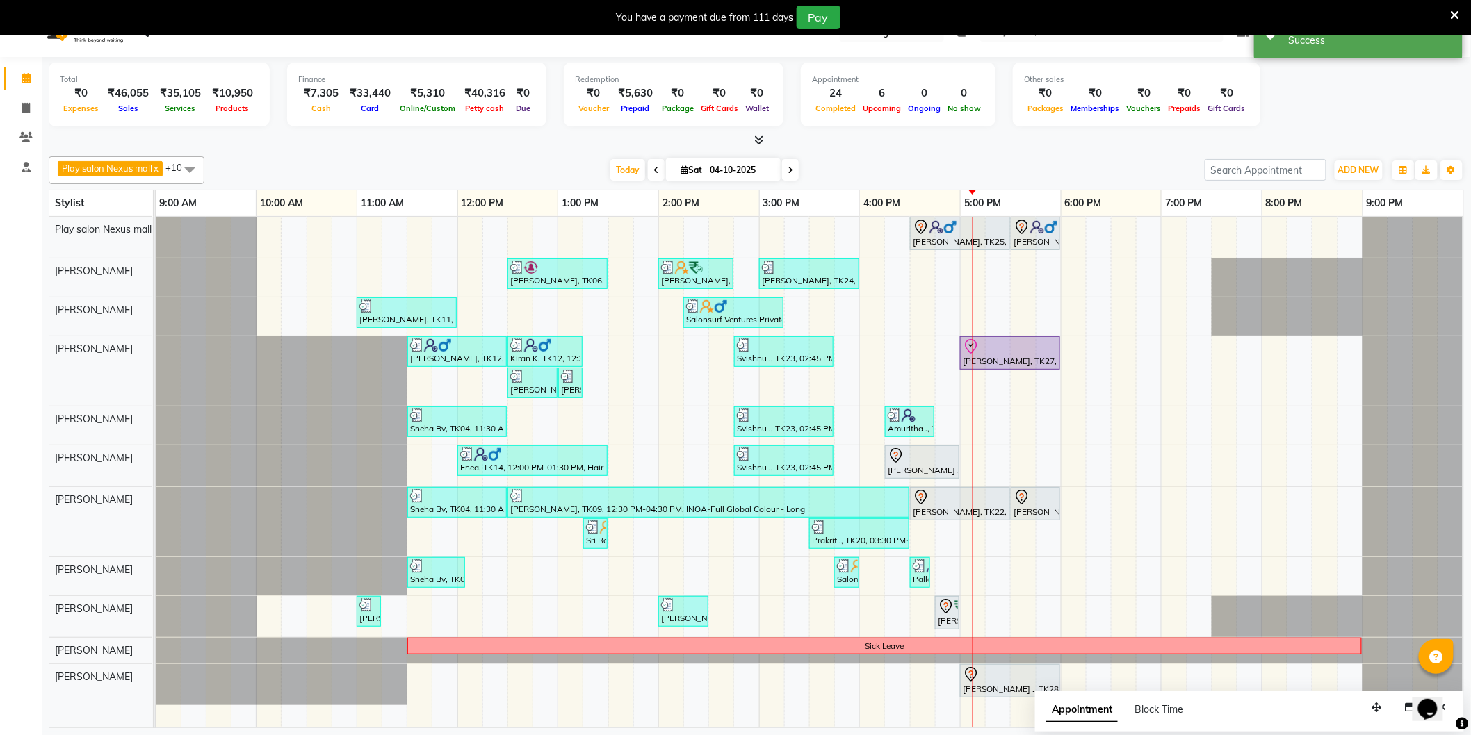
scroll to position [35, 0]
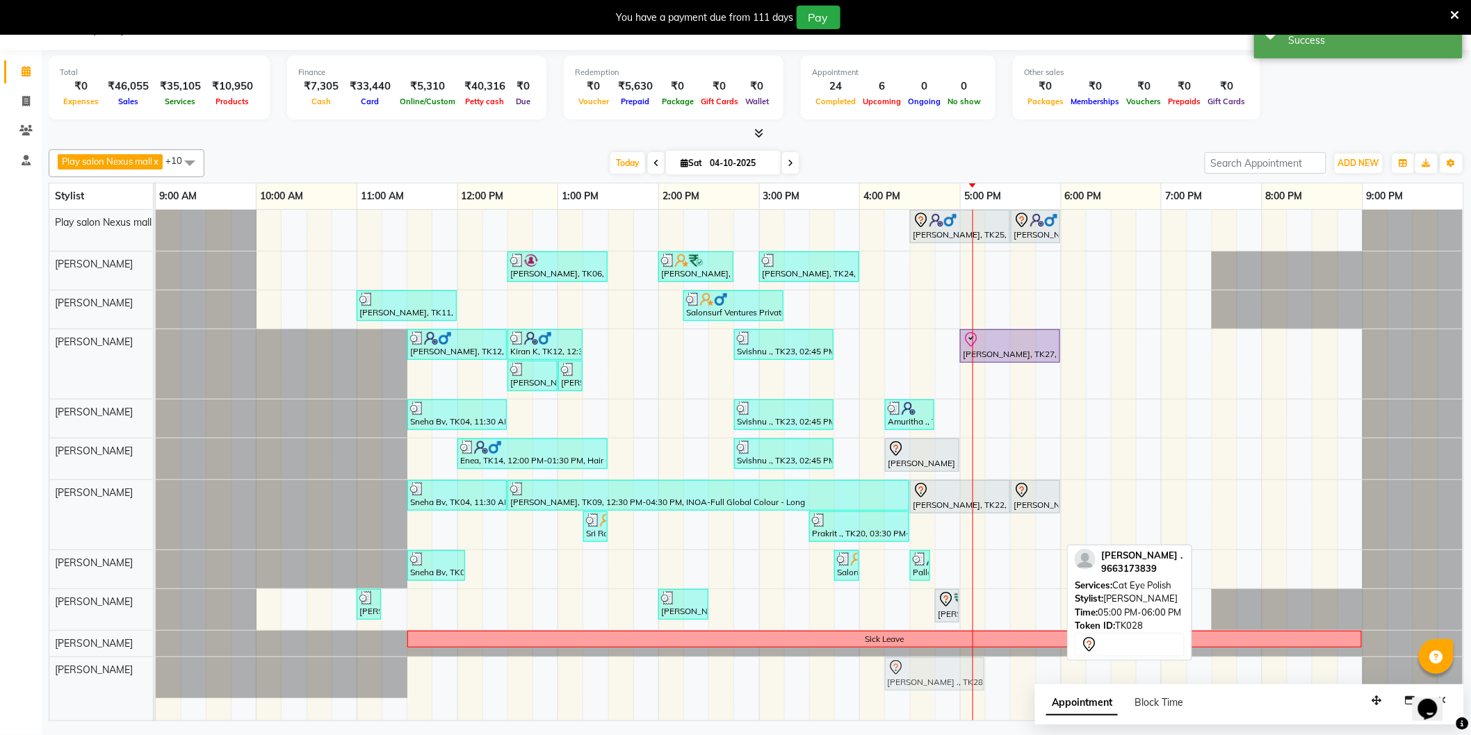
drag, startPoint x: 1015, startPoint y: 669, endPoint x: 955, endPoint y: 669, distance: 59.8
click at [156, 669] on div "[PERSON_NAME] ., TK28, 05:00 PM-06:00 PM, Cat Eye Polish [PERSON_NAME] ., TK28,…" at bounding box center [156, 677] width 0 height 41
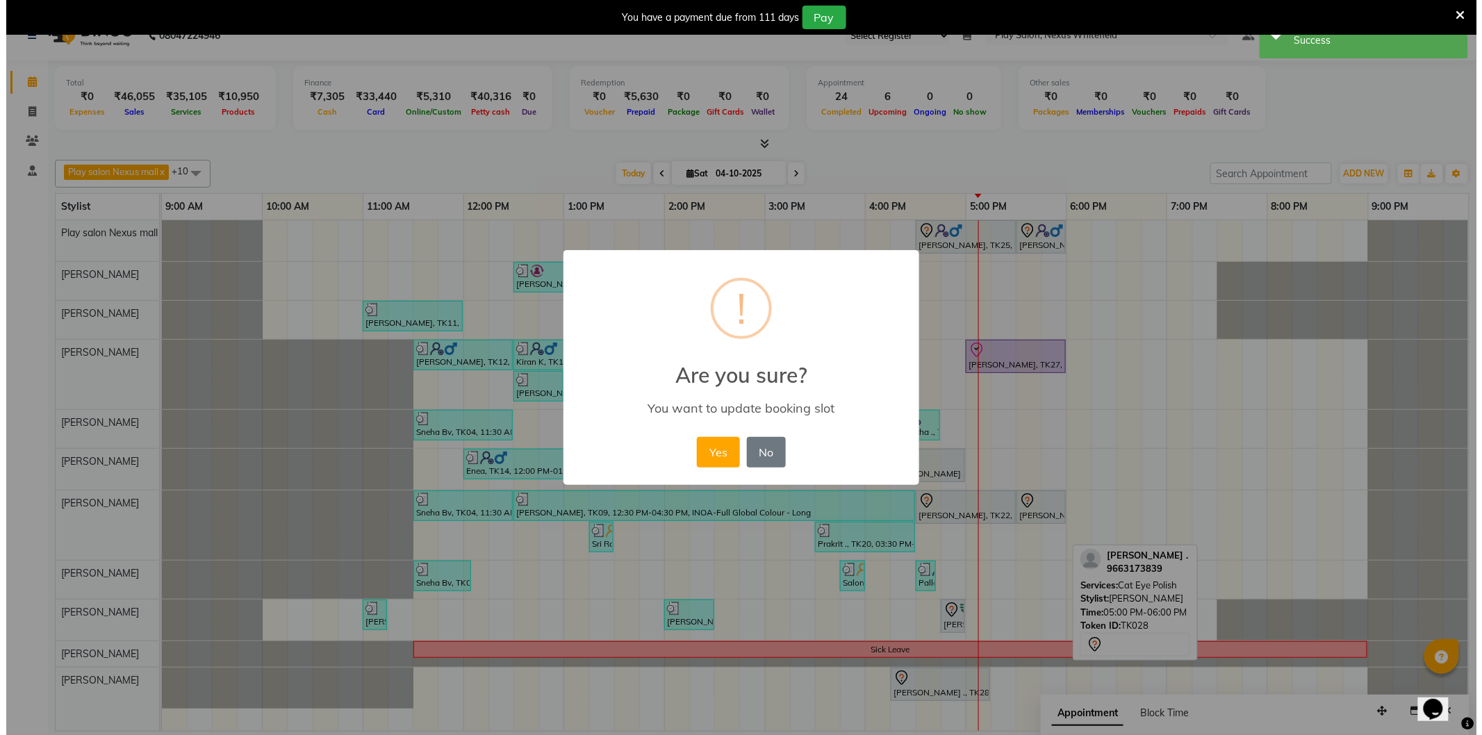
scroll to position [24, 0]
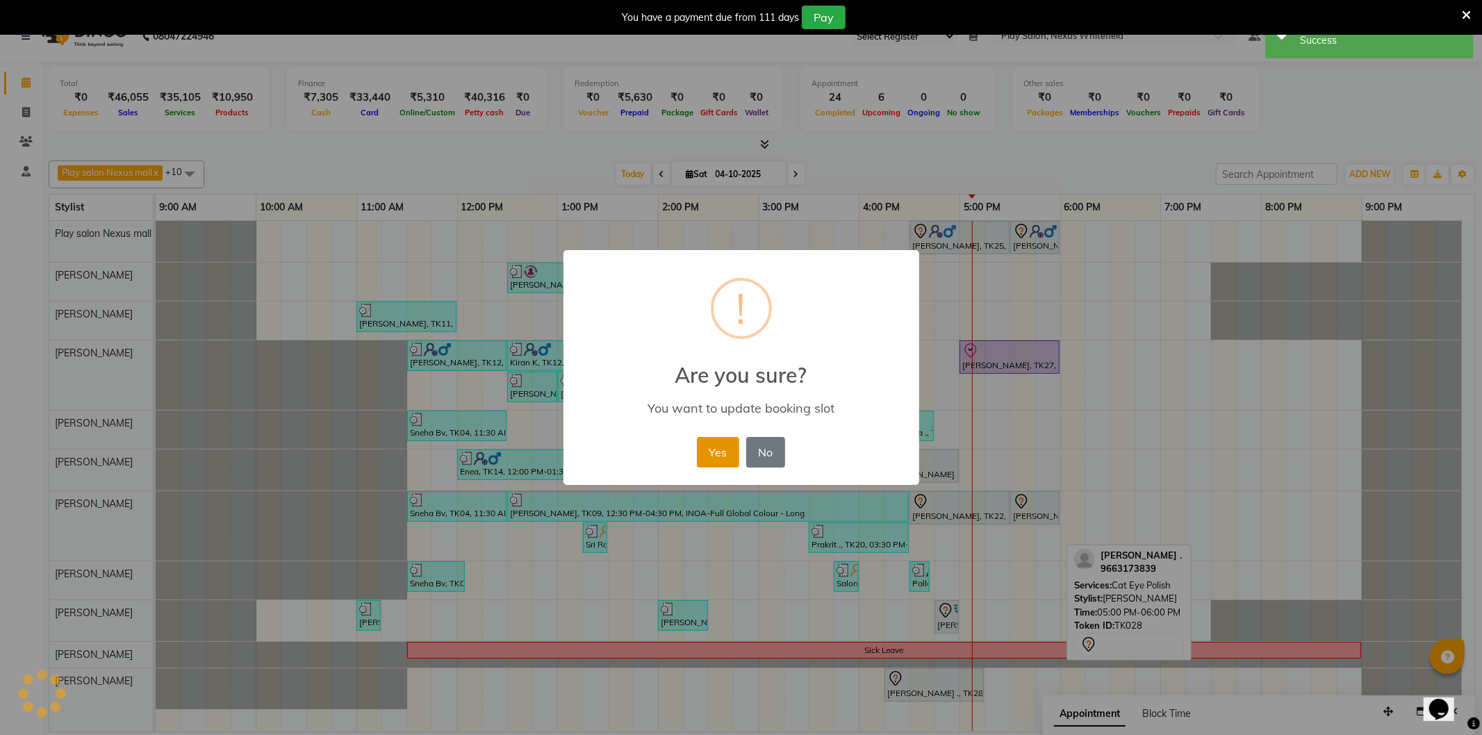
click at [726, 457] on button "Yes" at bounding box center [718, 452] width 42 height 31
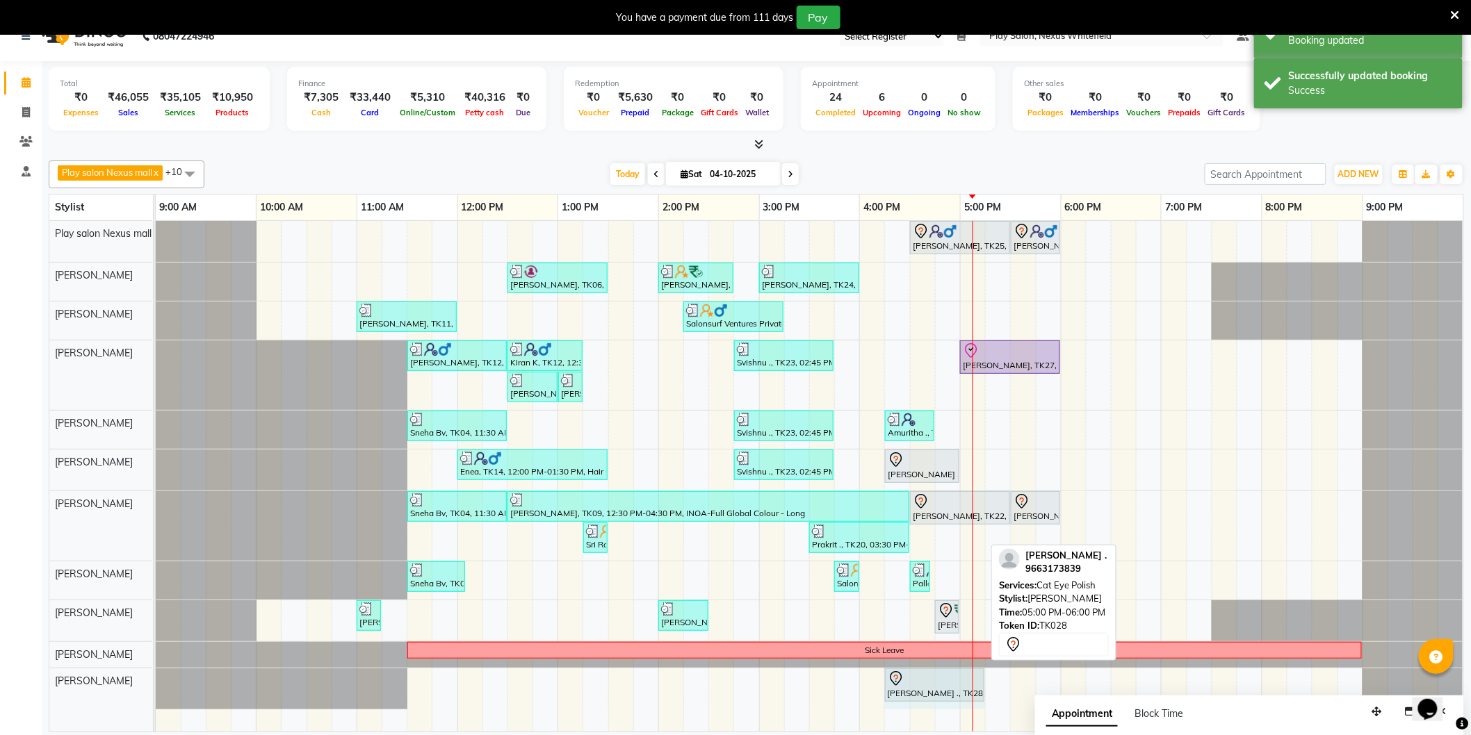
drag, startPoint x: 981, startPoint y: 677, endPoint x: 973, endPoint y: 677, distance: 8.3
click at [156, 678] on div "[PERSON_NAME] ., TK28, 05:00 PM-06:00 PM, Cat Eye Polish [PERSON_NAME] ., TK28,…" at bounding box center [156, 689] width 0 height 41
drag, startPoint x: 982, startPoint y: 678, endPoint x: 950, endPoint y: 680, distance: 32.0
click at [156, 680] on div "[PERSON_NAME] ., TK28, 04:15 PM-05:15 PM, Cat Eye Polish [PERSON_NAME] ., TK28,…" at bounding box center [156, 689] width 0 height 41
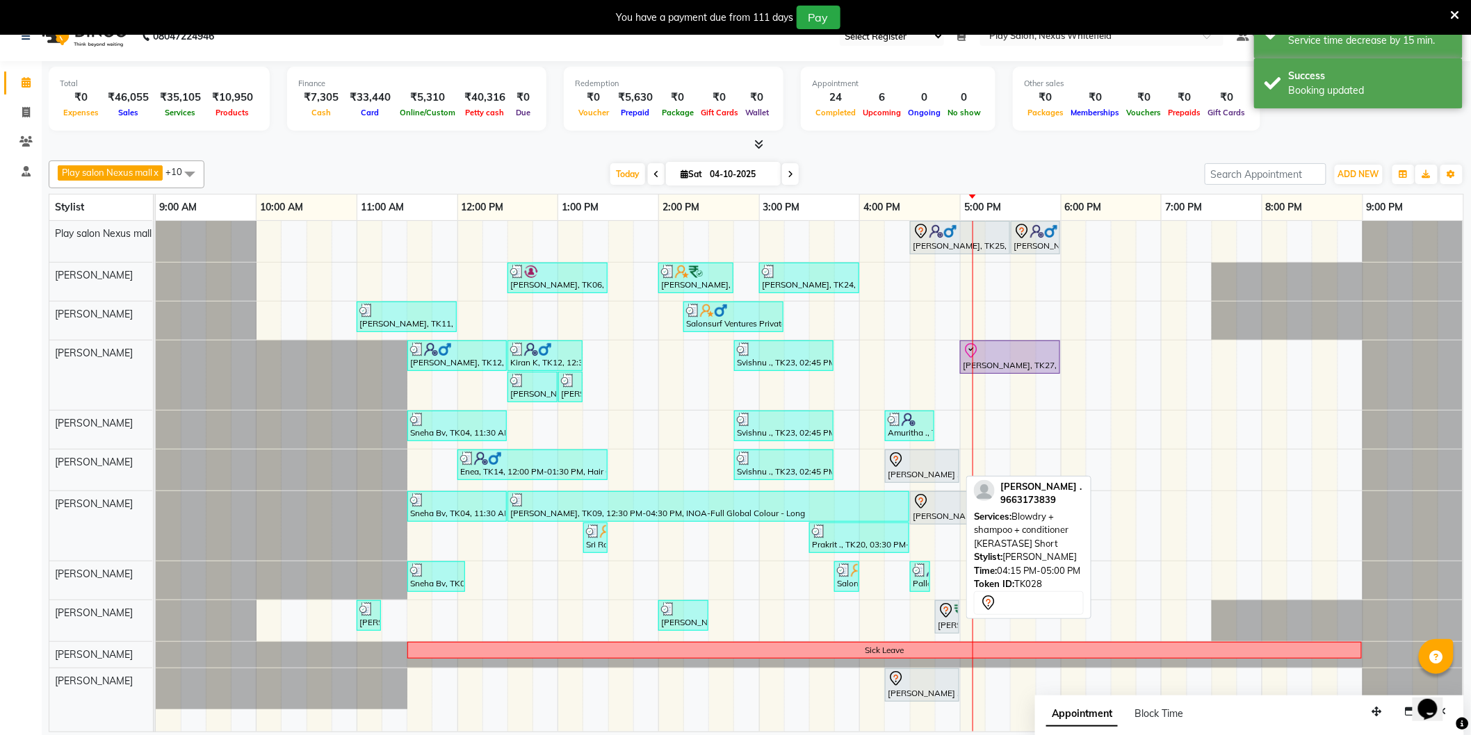
click at [915, 471] on div "[PERSON_NAME] ., TK28, 04:15 PM-05:00 PM, Blowdry + shampoo + conditioner [KERA…" at bounding box center [922, 466] width 72 height 29
click at [925, 480] on div "[PERSON_NAME] ., TK28, 04:15 PM-05:00 PM, Blowdry + shampoo + conditioner [KERA…" at bounding box center [922, 466] width 72 height 29
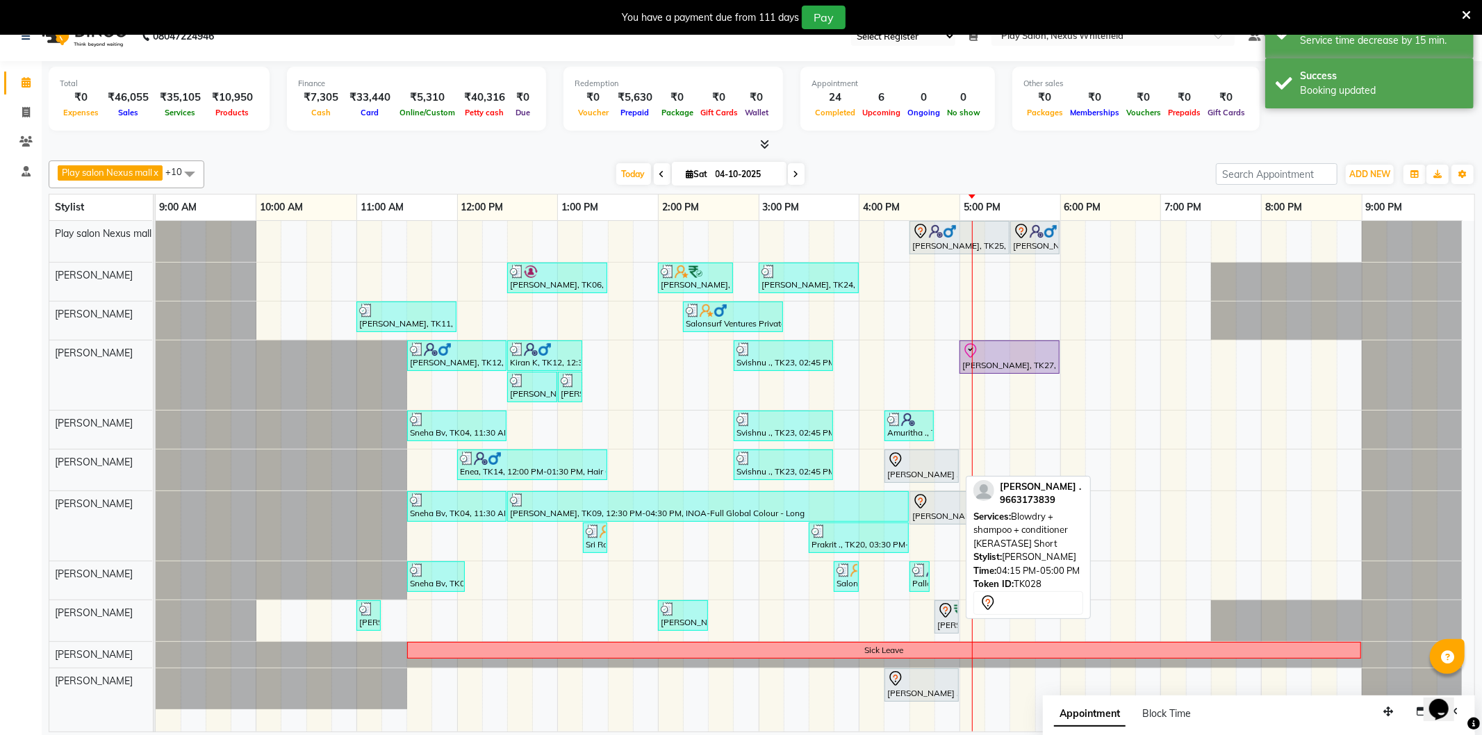
select select "7"
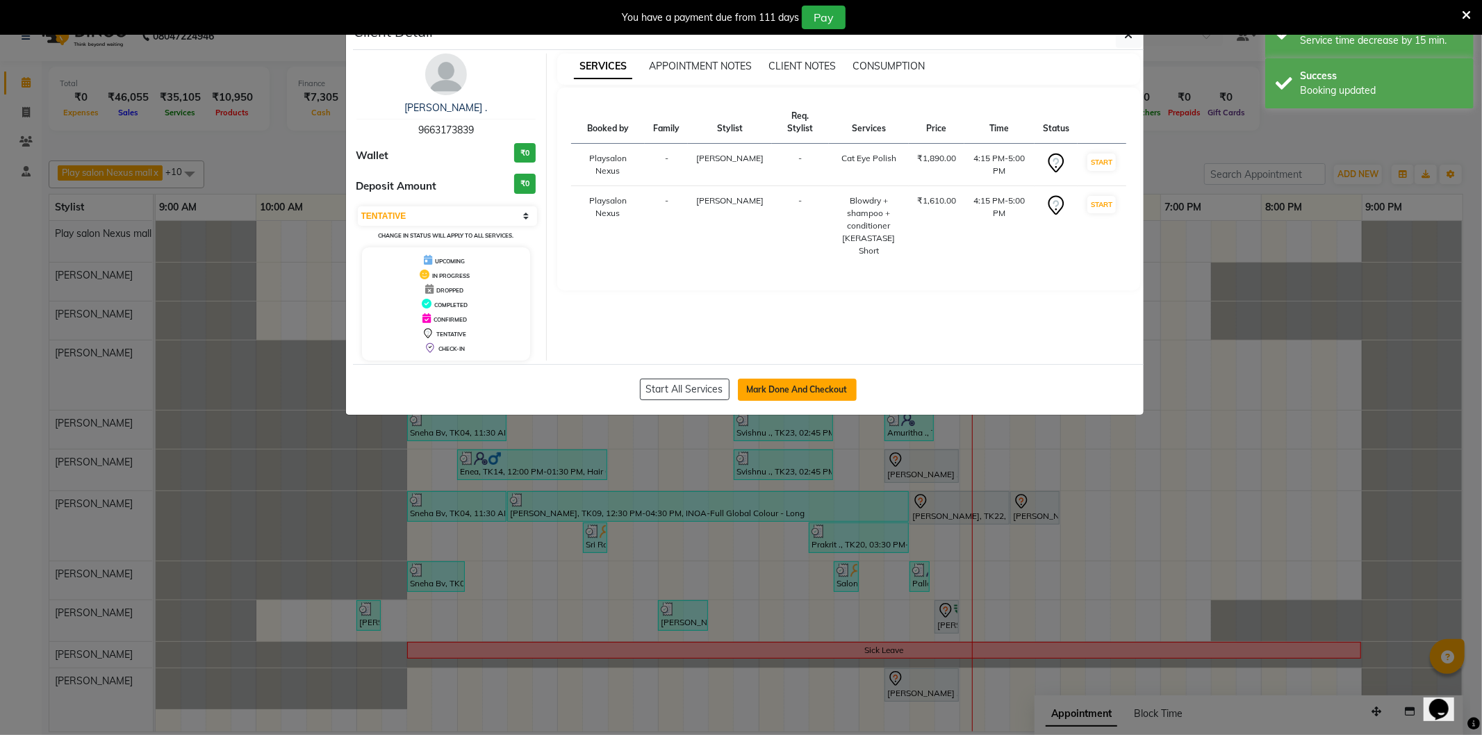
click at [760, 384] on button "Mark Done And Checkout" at bounding box center [797, 390] width 119 height 22
select select "service"
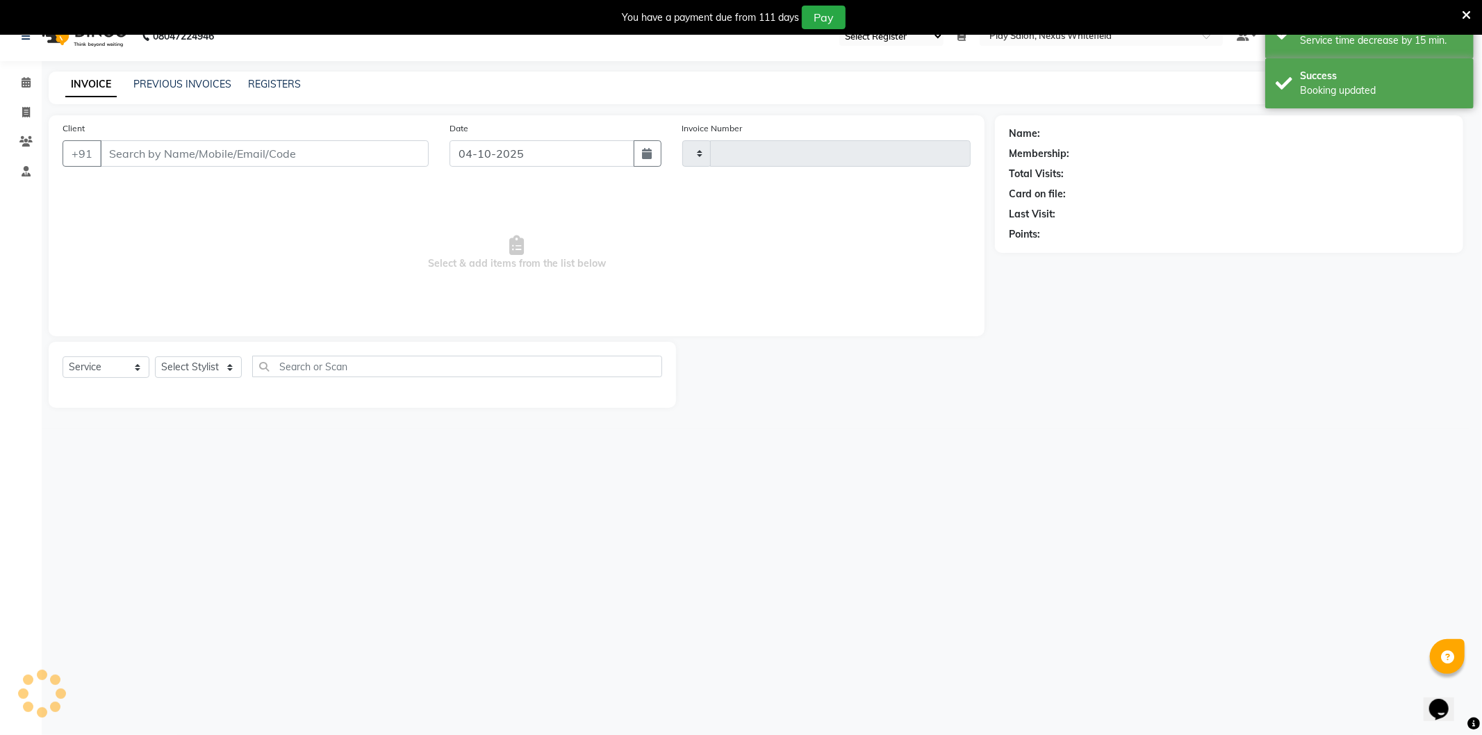
type input "3904"
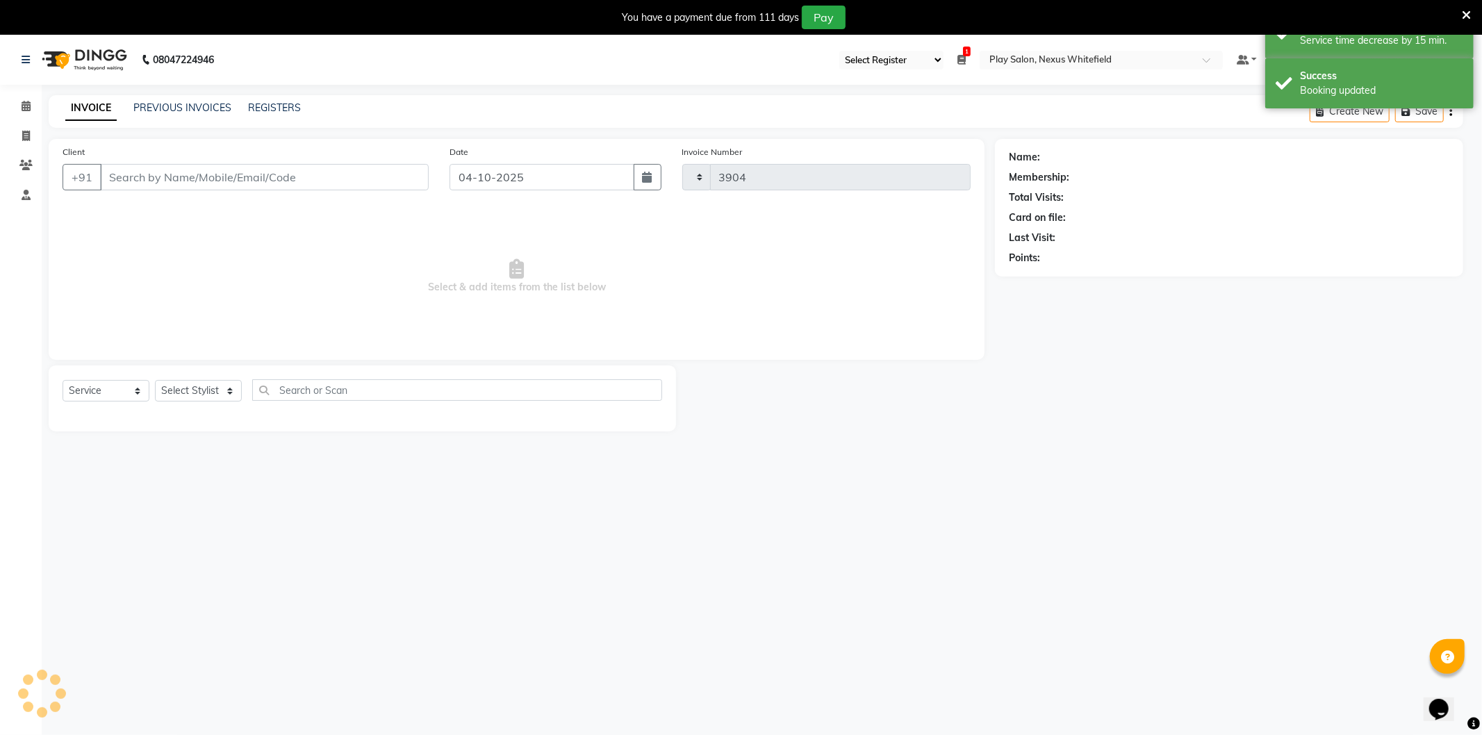
select select "8356"
type input "96******39"
select select "81397"
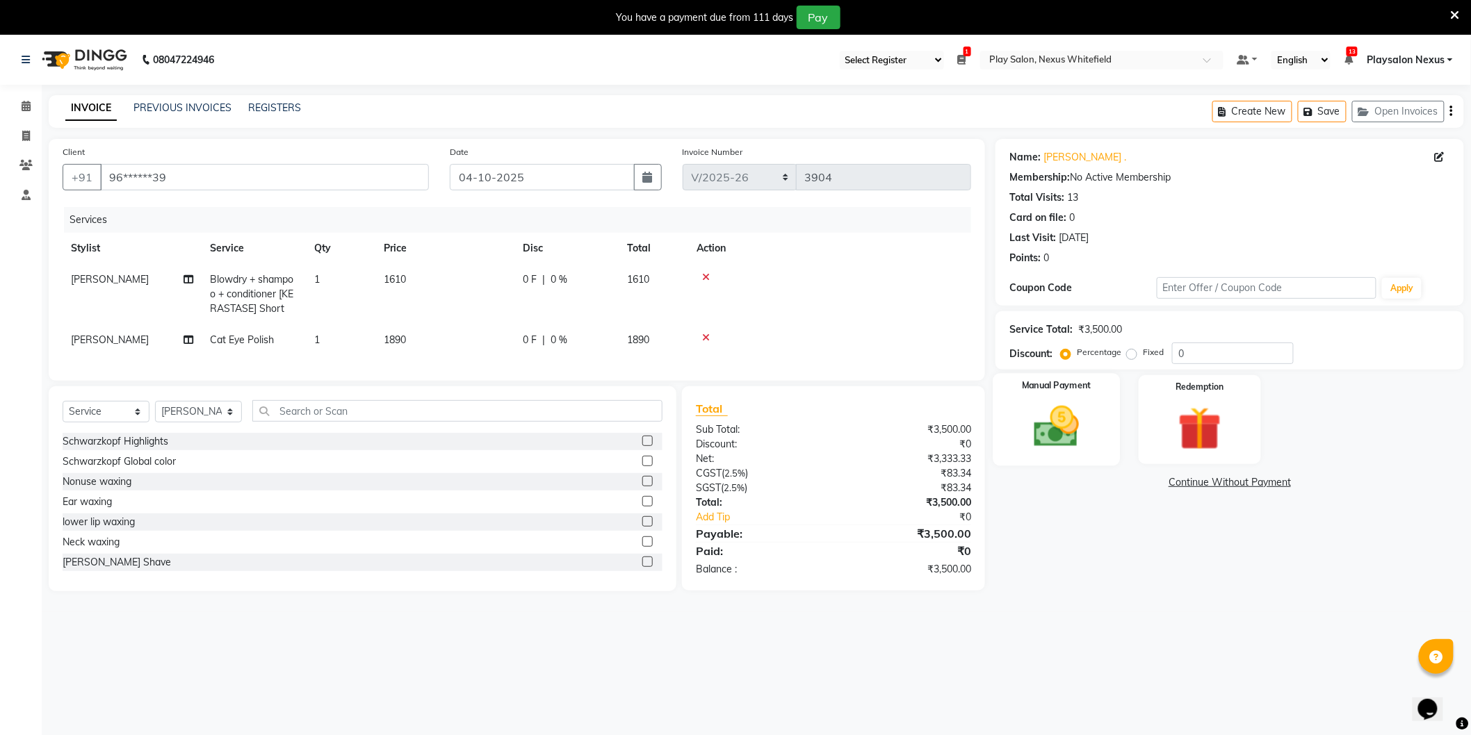
drag, startPoint x: 1058, startPoint y: 447, endPoint x: 1058, endPoint y: 461, distance: 13.9
click at [1059, 445] on img at bounding box center [1057, 427] width 74 height 52
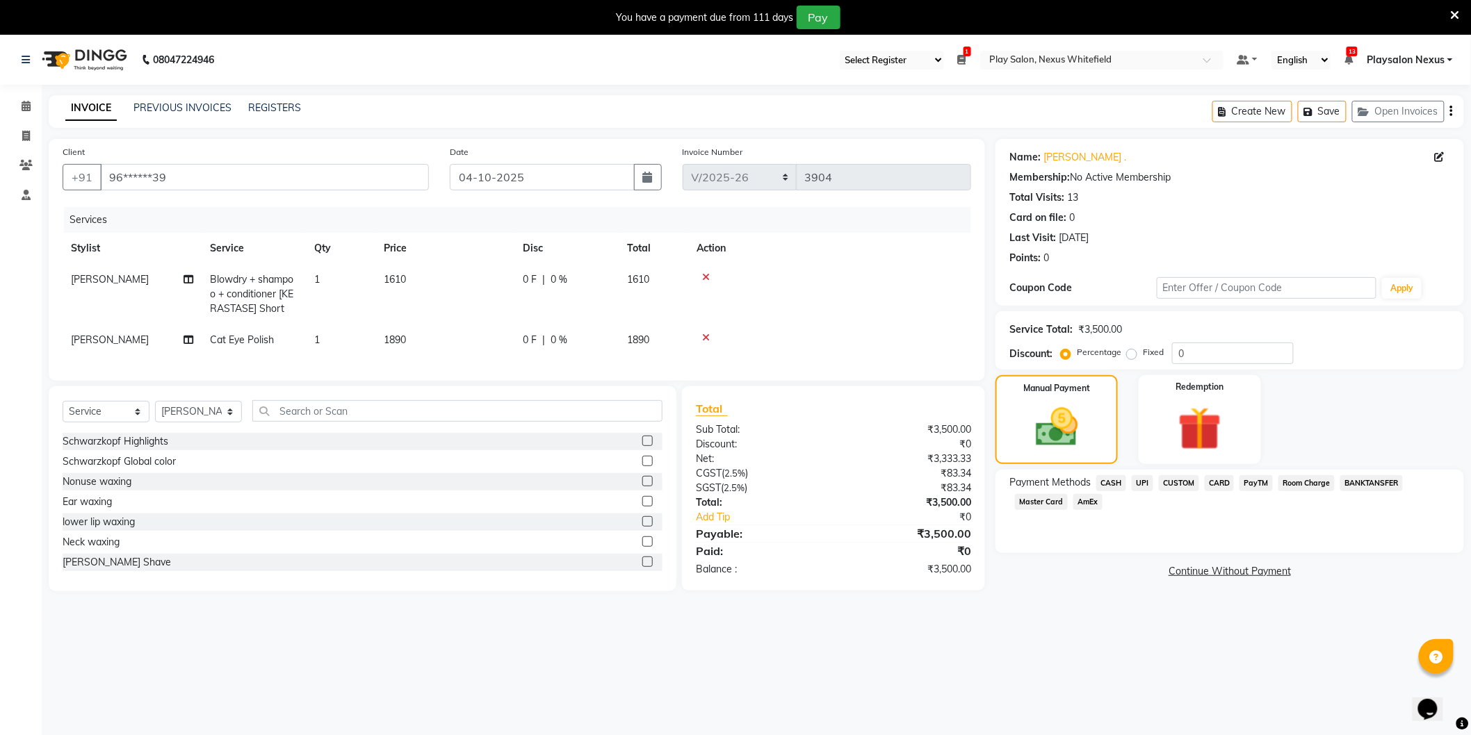
click at [1189, 482] on span "CUSTOM" at bounding box center [1178, 483] width 40 height 16
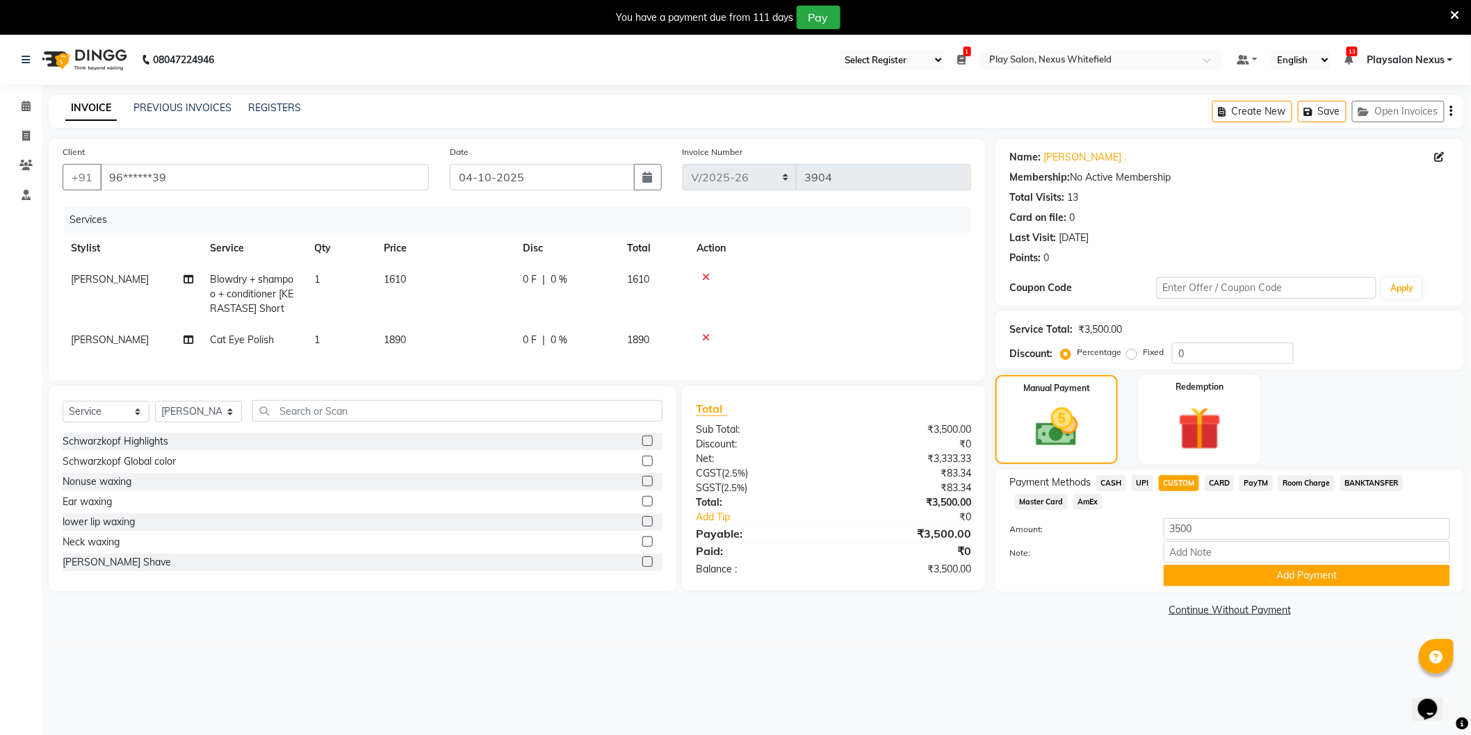
click at [1113, 484] on span "CASH" at bounding box center [1111, 483] width 30 height 16
click at [1275, 575] on button "Add Payment" at bounding box center [1306, 576] width 286 height 22
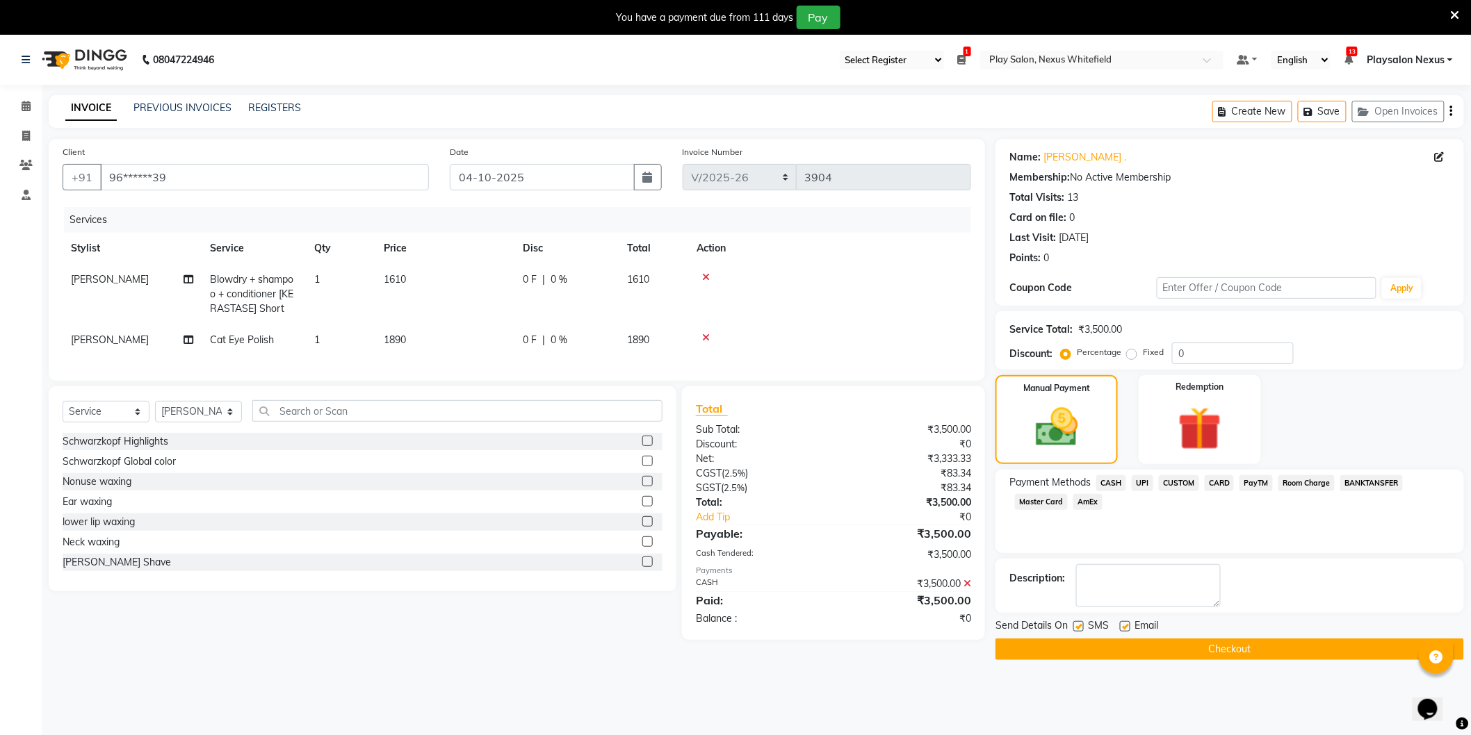
click at [1229, 643] on button "Checkout" at bounding box center [1229, 650] width 468 height 22
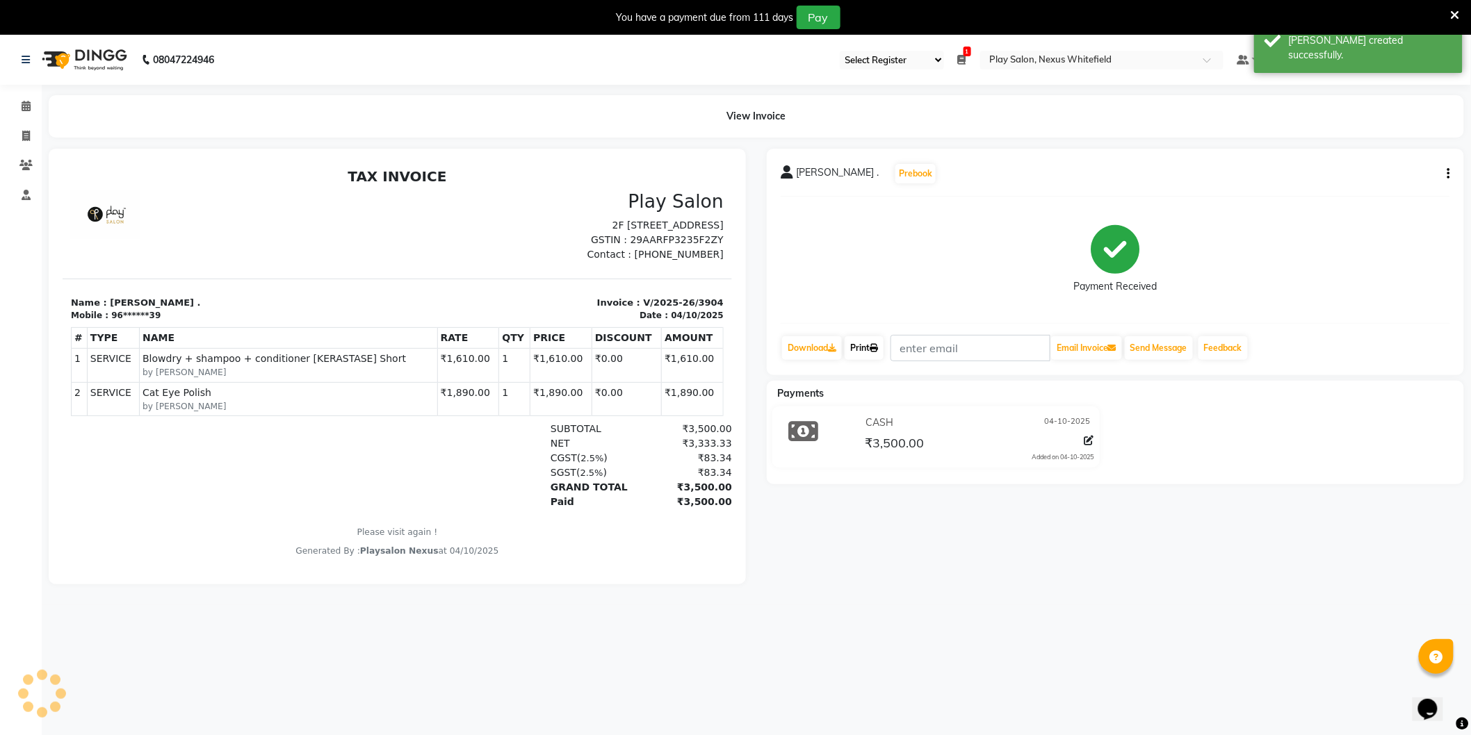
click at [872, 350] on link "Print" at bounding box center [863, 348] width 39 height 24
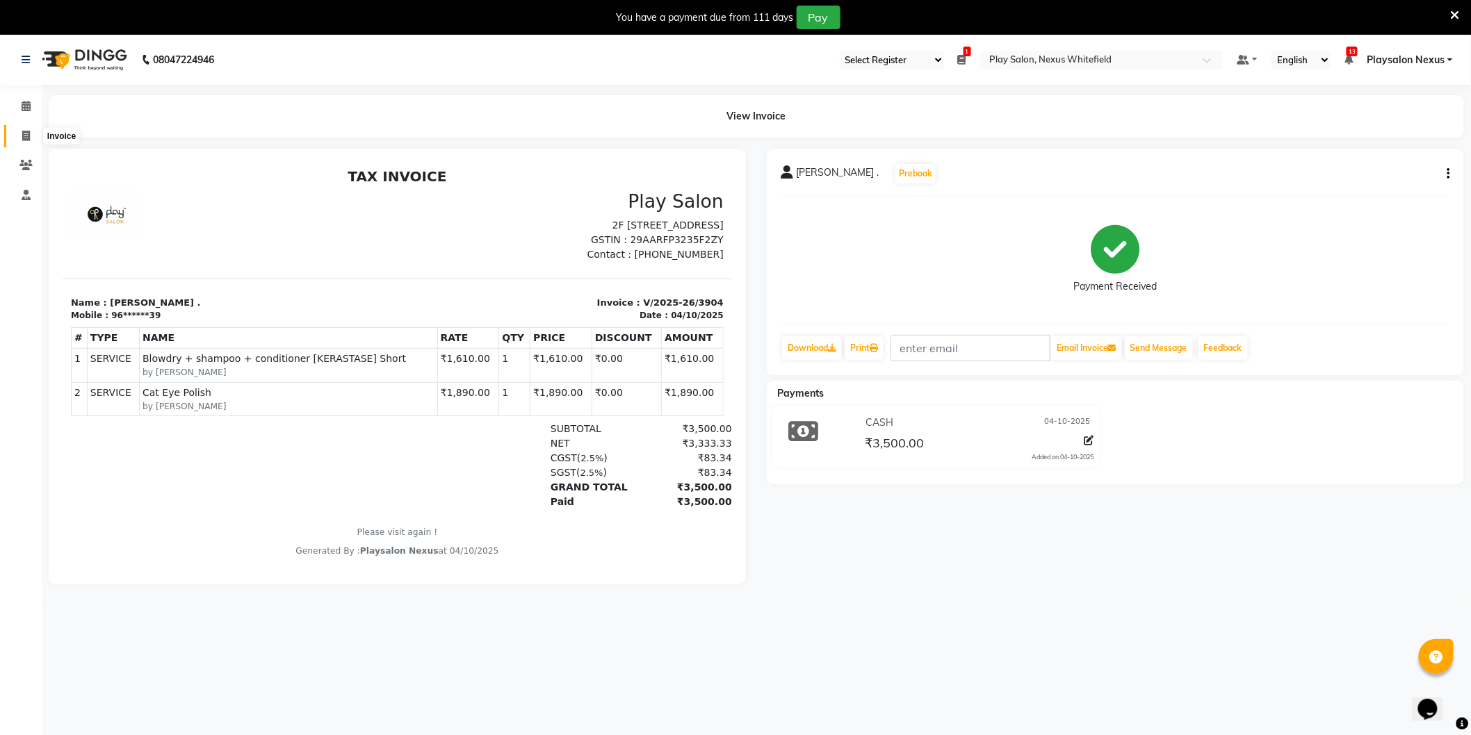
click at [26, 136] on icon at bounding box center [26, 136] width 8 height 10
select select "service"
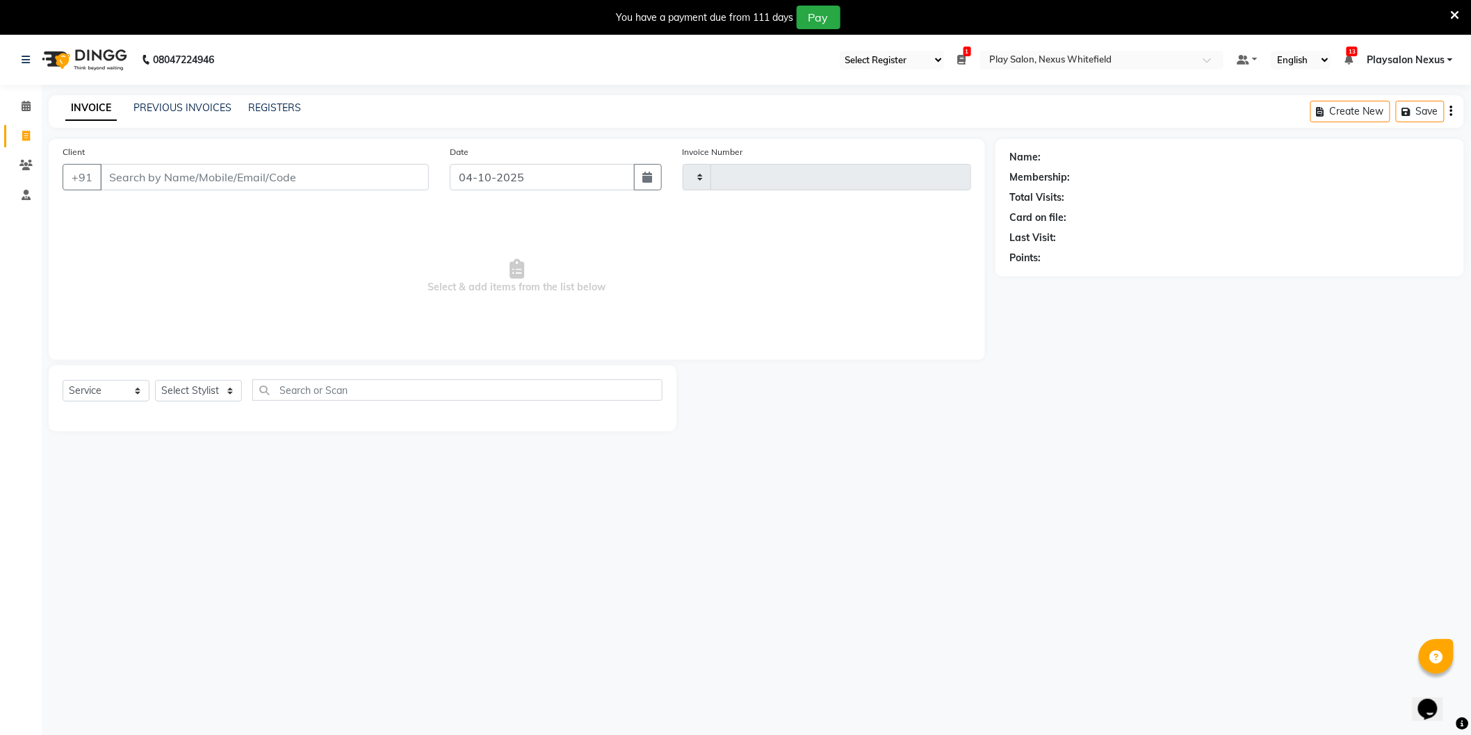
type input "3905"
select select "8356"
drag, startPoint x: 105, startPoint y: 391, endPoint x: 105, endPoint y: 401, distance: 9.7
click at [105, 391] on select "Select Service Product Membership Package Voucher Prepaid Gift Card" at bounding box center [106, 391] width 87 height 22
select select "package"
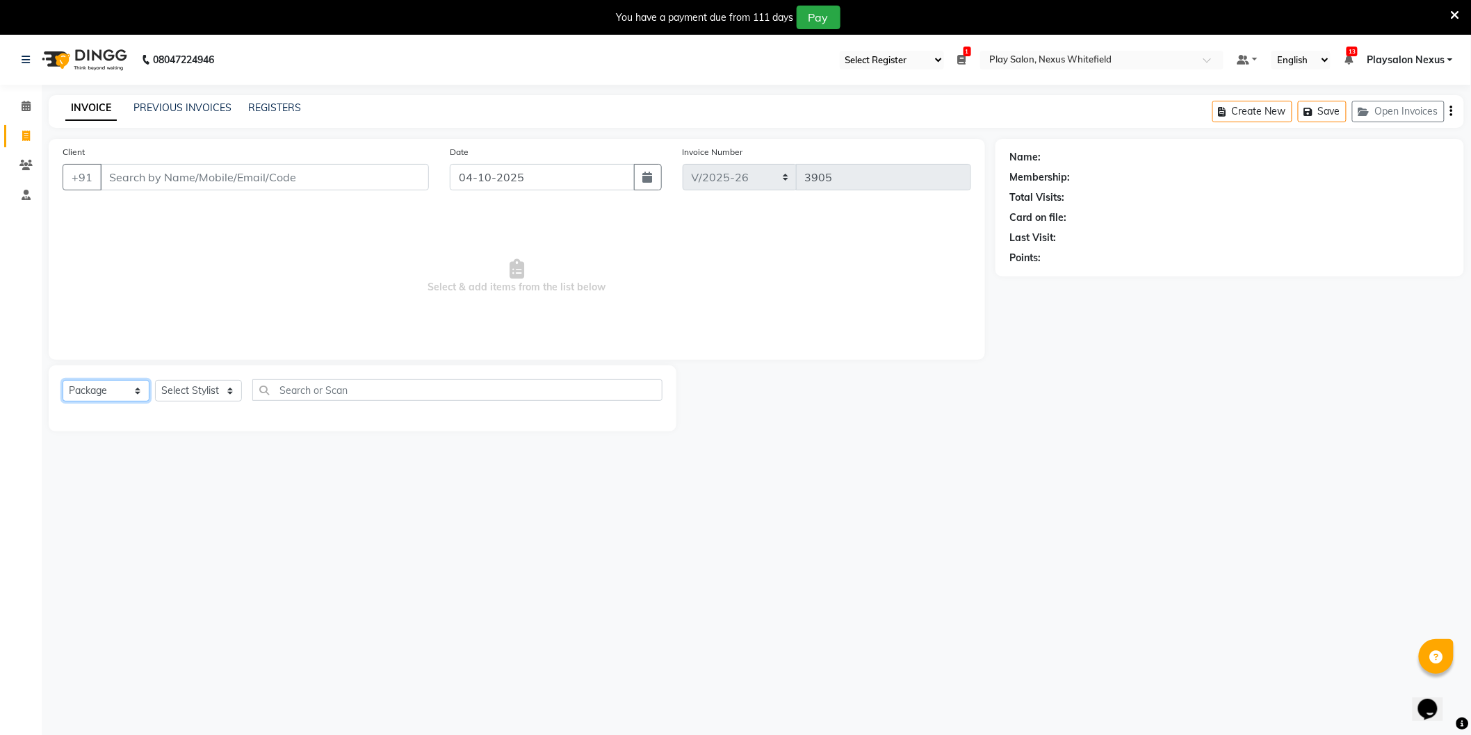
click at [63, 381] on select "Select Service Product Membership Package Voucher Prepaid Gift Card" at bounding box center [106, 391] width 87 height 22
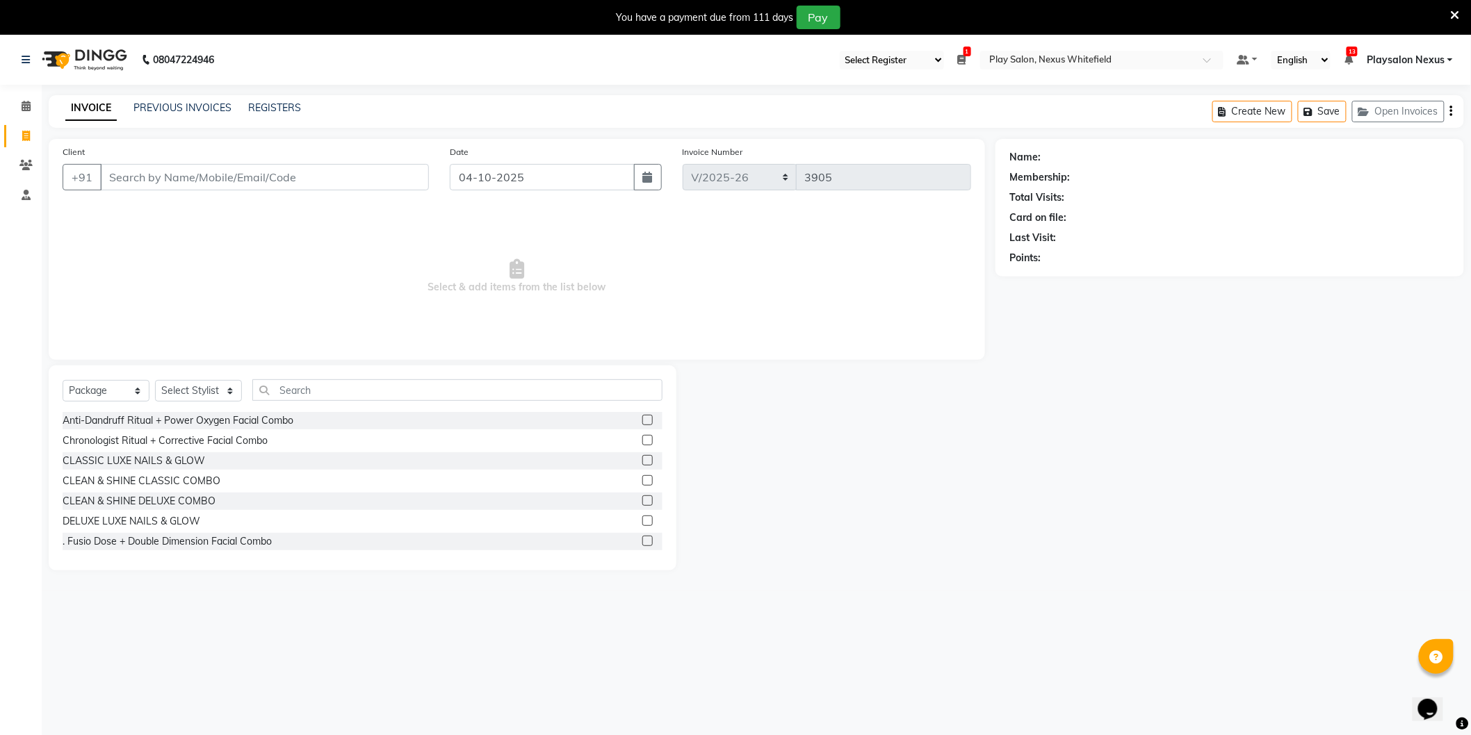
click at [628, 462] on div "CLASSIC LUXE NAILS & GLOW" at bounding box center [363, 460] width 600 height 17
click at [642, 460] on label at bounding box center [647, 460] width 10 height 10
click at [642, 460] on input "checkbox" at bounding box center [646, 461] width 9 height 9
click at [642, 460] on label at bounding box center [647, 460] width 10 height 10
click at [642, 460] on input "checkbox" at bounding box center [646, 461] width 9 height 9
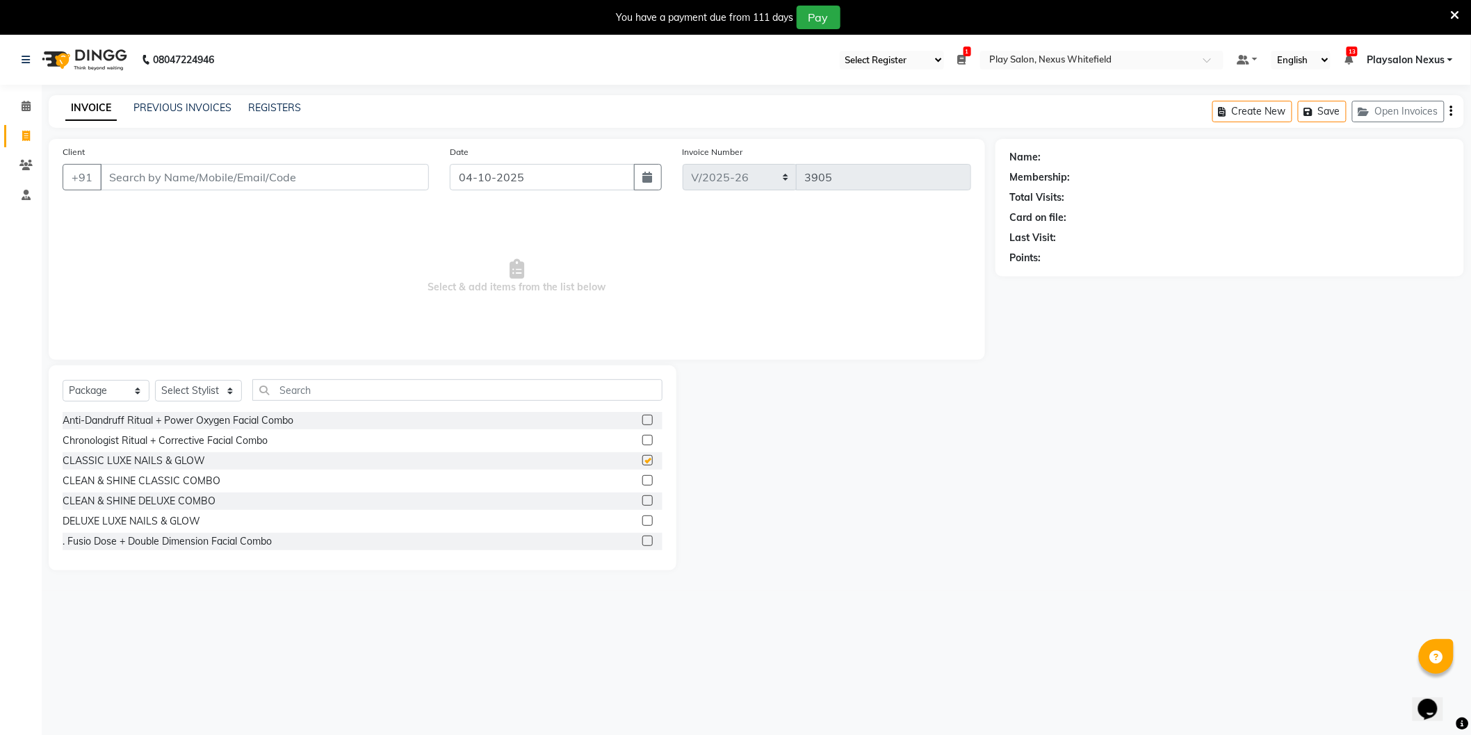
checkbox input "false"
click at [24, 96] on link "Calendar" at bounding box center [20, 106] width 33 height 23
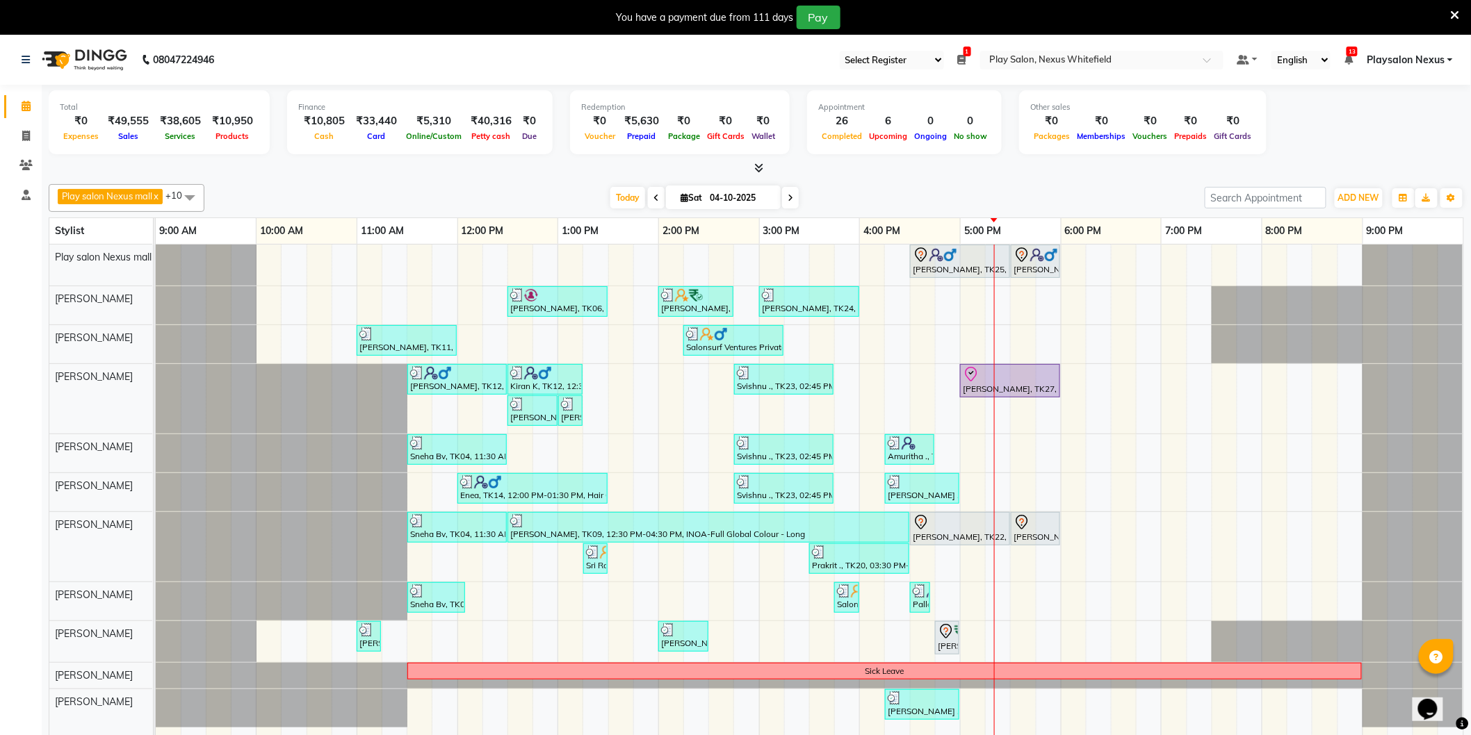
click at [1448, 60] on link "Playsalon Nexus" at bounding box center [1409, 60] width 86 height 15
click at [1392, 131] on link "Sign out" at bounding box center [1381, 131] width 127 height 22
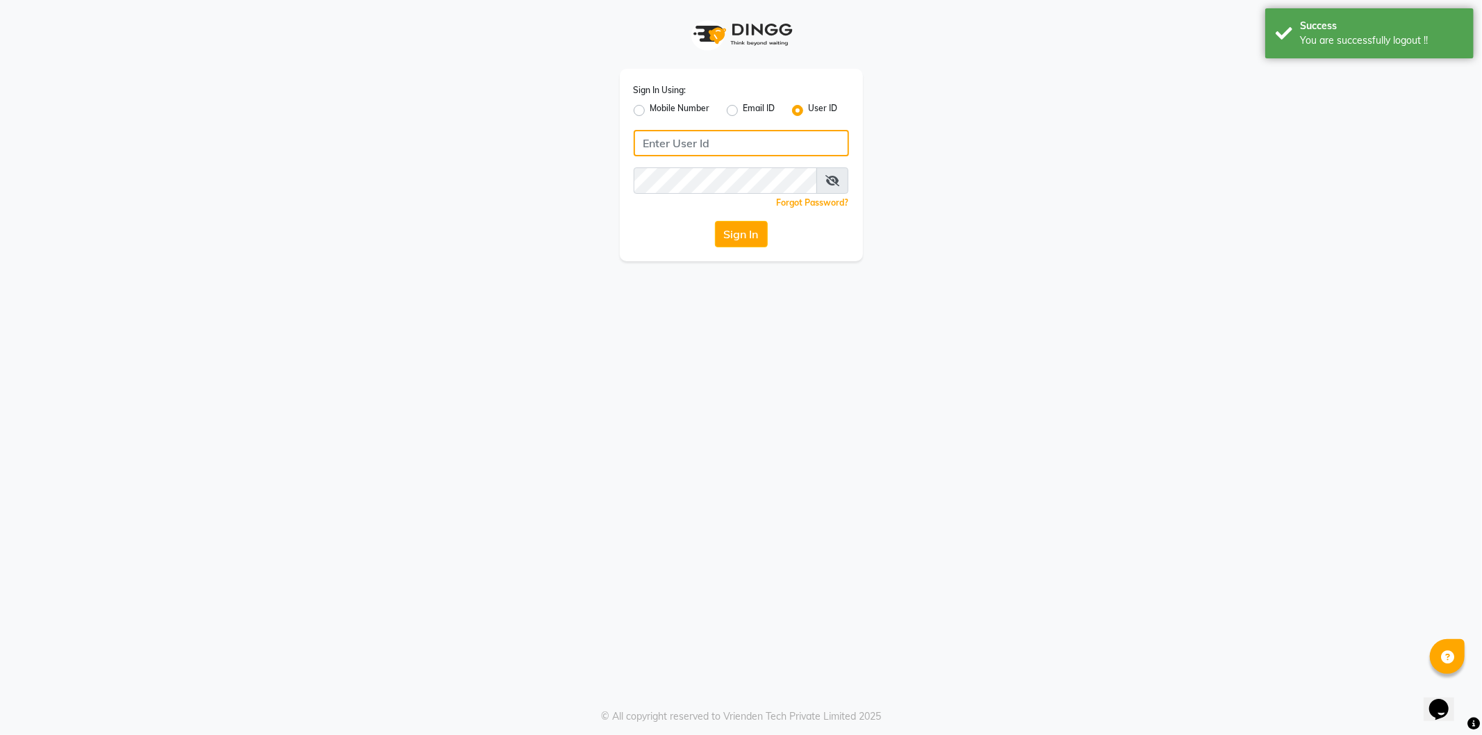
type input "9606078826"
click at [650, 112] on label "Mobile Number" at bounding box center [680, 110] width 60 height 17
click at [650, 111] on input "Mobile Number" at bounding box center [654, 106] width 9 height 9
radio input "true"
radio input "false"
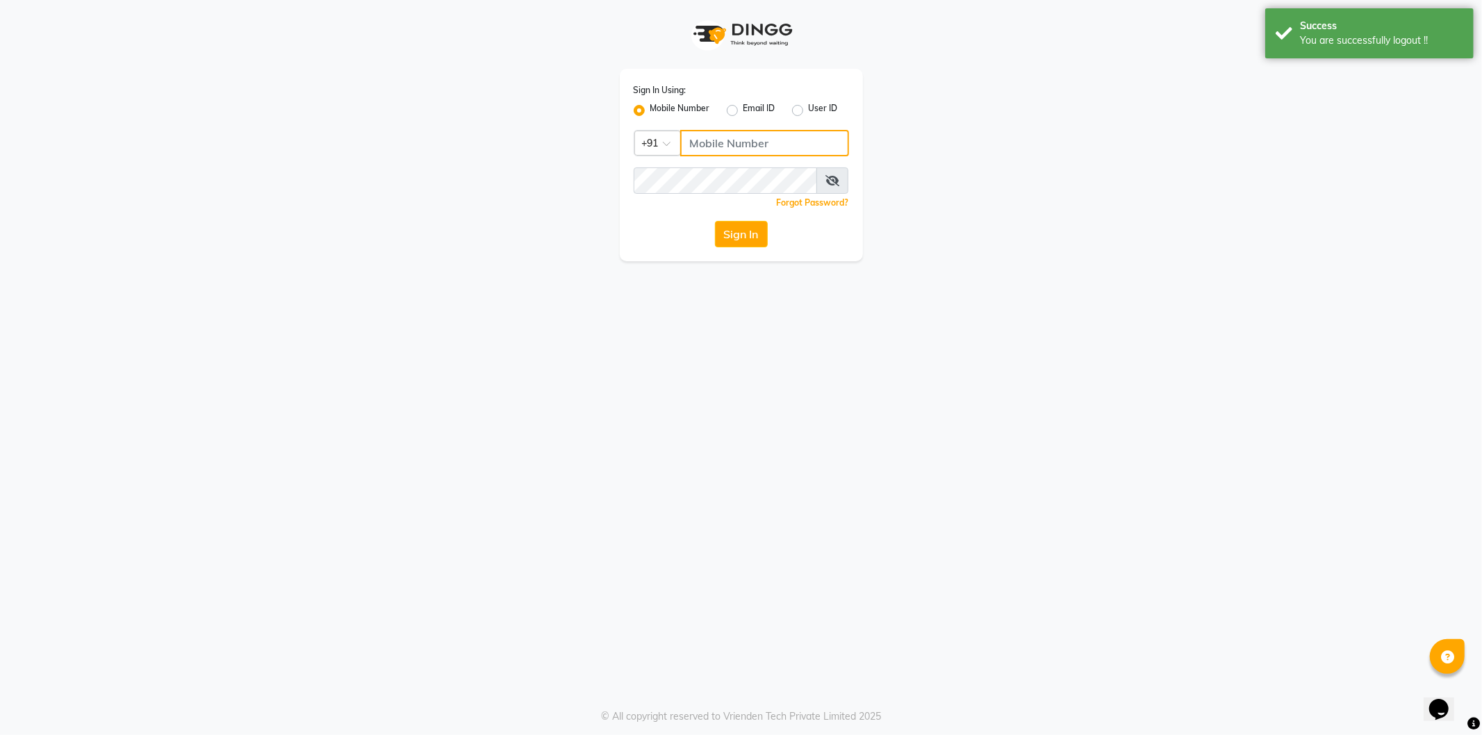
drag, startPoint x: 706, startPoint y: 135, endPoint x: 712, endPoint y: 131, distance: 7.5
click at [710, 132] on input "Username" at bounding box center [764, 143] width 169 height 26
type input "9035665232"
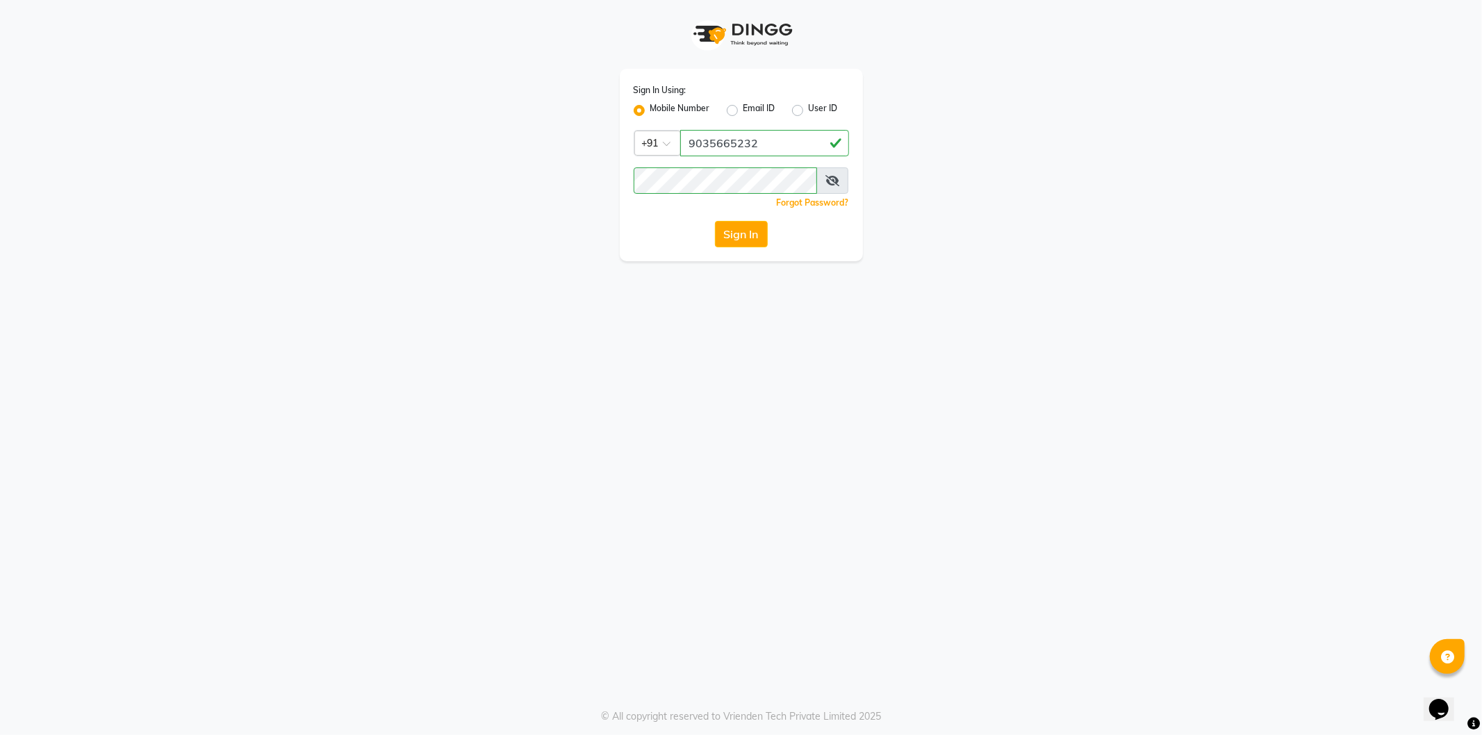
drag, startPoint x: 1027, startPoint y: 188, endPoint x: 873, endPoint y: 202, distance: 154.9
click at [1025, 190] on div "Sign In Using: Mobile Number Email ID User ID Country Code × [PHONE_NUMBER] Rem…" at bounding box center [741, 130] width 792 height 261
click at [735, 229] on button "Sign In" at bounding box center [741, 234] width 53 height 26
